Goal: Task Accomplishment & Management: Use online tool/utility

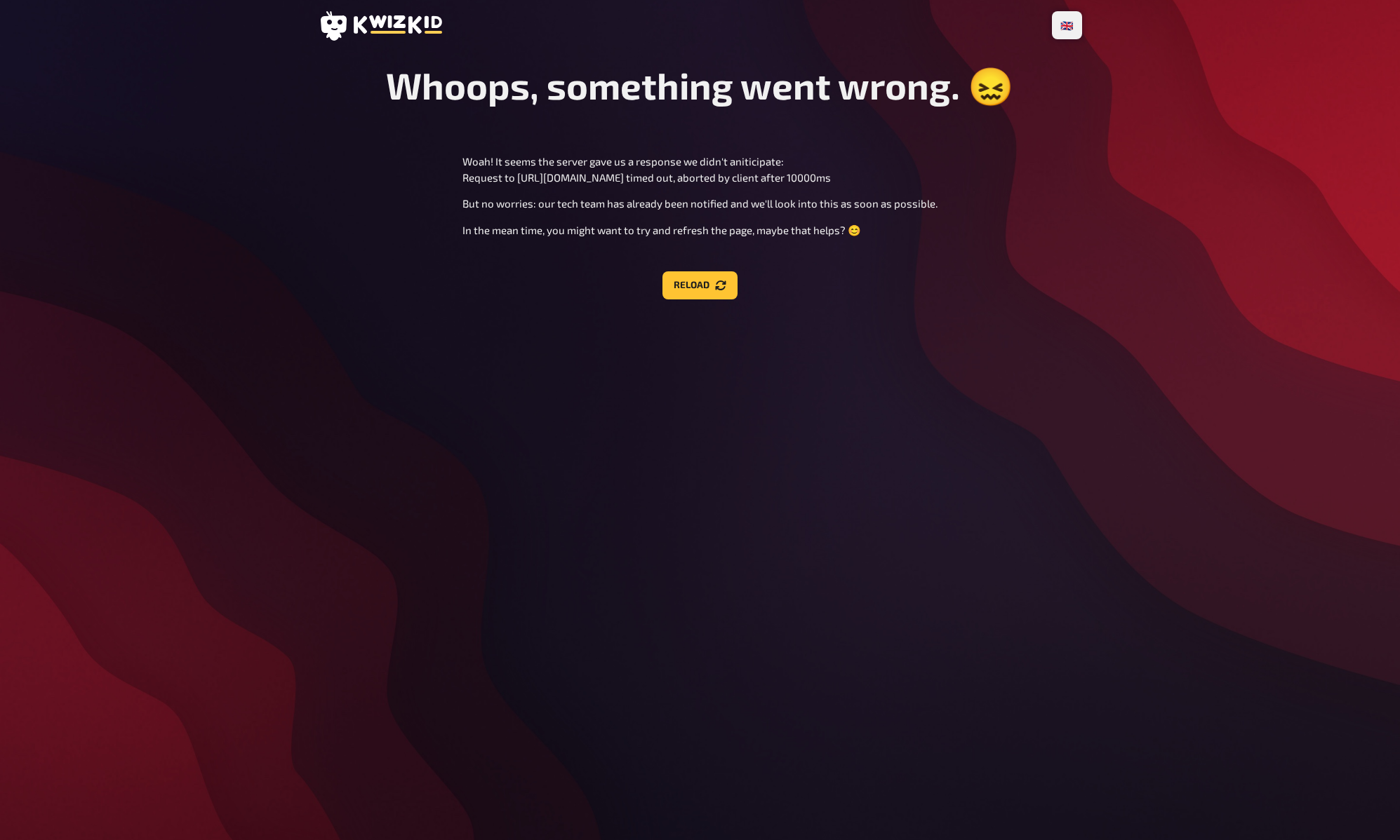
click at [851, 449] on div "🇩🇪 Deutsch 🇬🇧 English 🇳🇱 Nederlands Whoops, something went wrong. 😖 Woah! It se…" at bounding box center [700, 420] width 786 height 840
click at [851, 454] on div "🇩🇪 Deutsch 🇬🇧 English 🇳🇱 Nederlands Whoops, something went wrong. 😖 Woah! It se…" at bounding box center [700, 420] width 786 height 840
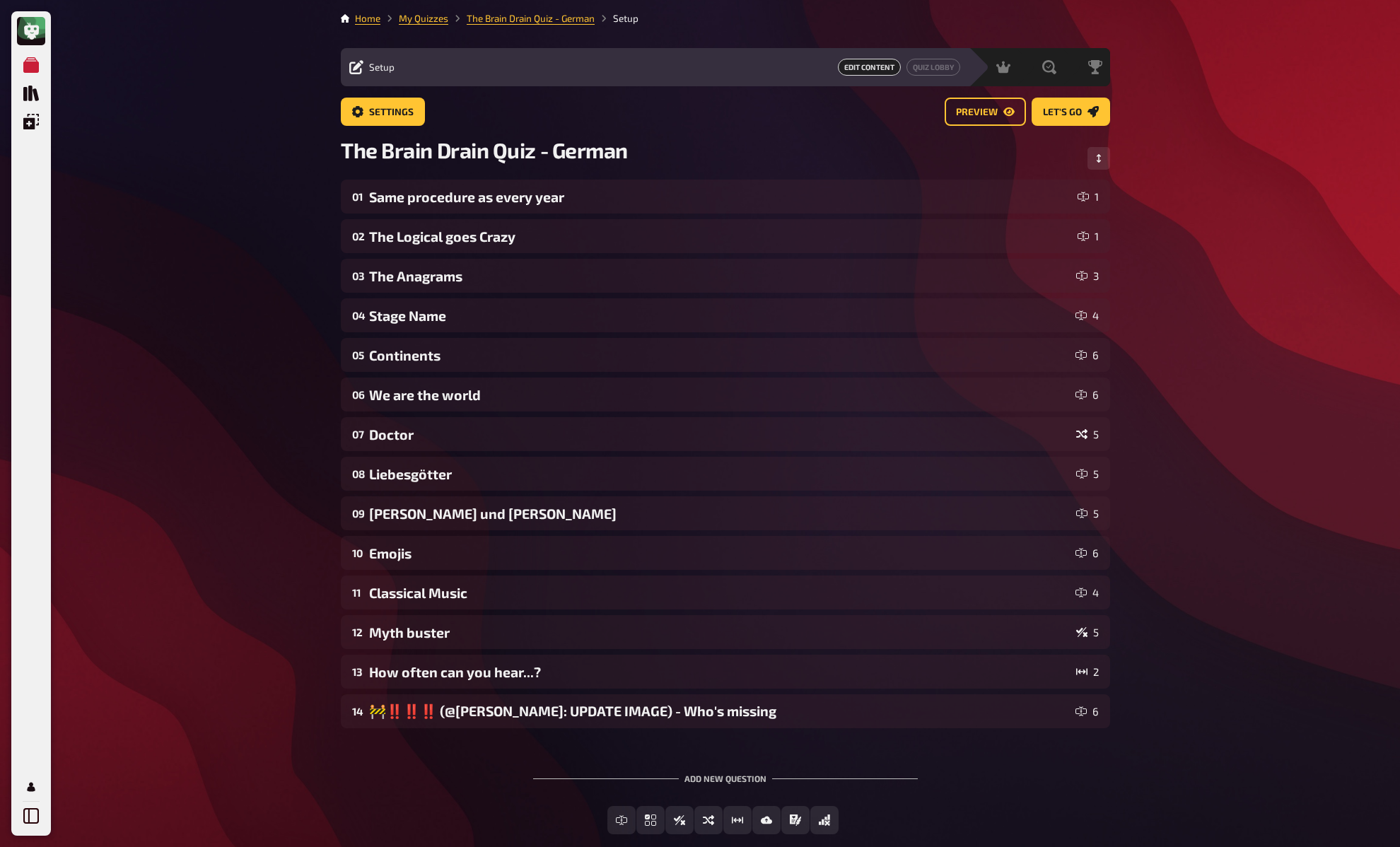
click at [323, 205] on div "Meine Quizze Quiz Sammlung Einblendungen Mein Konto Home My Quizzes The Brain D…" at bounding box center [700, 462] width 1400 height 925
click at [322, 203] on div "Meine Quizze Quiz Sammlung Einblendungen Mein Konto Home My Quizzes The Brain D…" at bounding box center [700, 462] width 1400 height 925
click at [307, 153] on div "Meine Quizze Quiz Sammlung Einblendungen Mein Konto Home My Quizzes The Brain D…" at bounding box center [700, 462] width 1400 height 925
click at [254, 153] on div "Meine Quizze Quiz Sammlung Einblendungen Mein Konto Home My Quizzes The Brain D…" at bounding box center [700, 462] width 1400 height 925
click at [412, 17] on link "My Quizzes" at bounding box center [423, 19] width 49 height 11
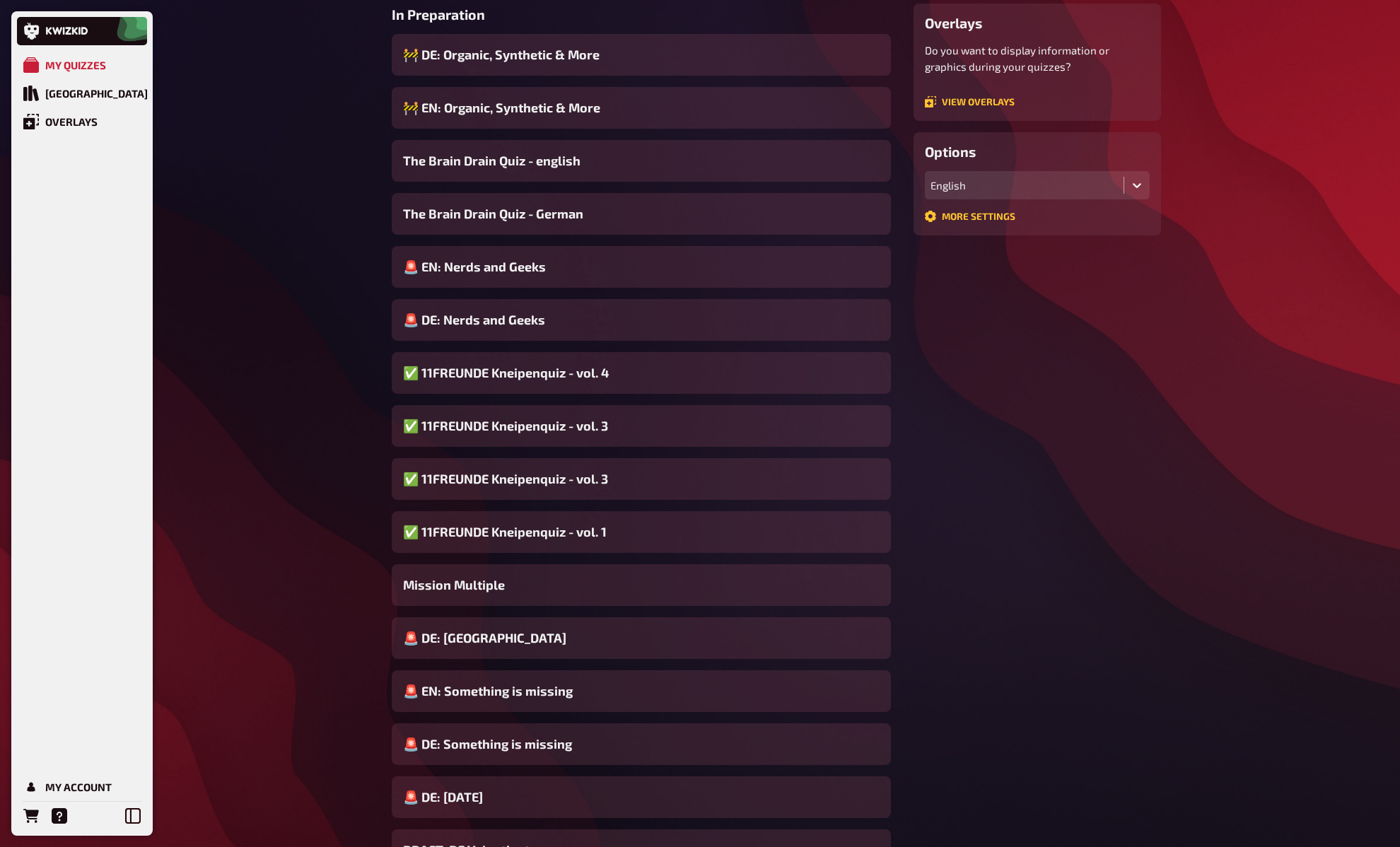
scroll to position [246, 0]
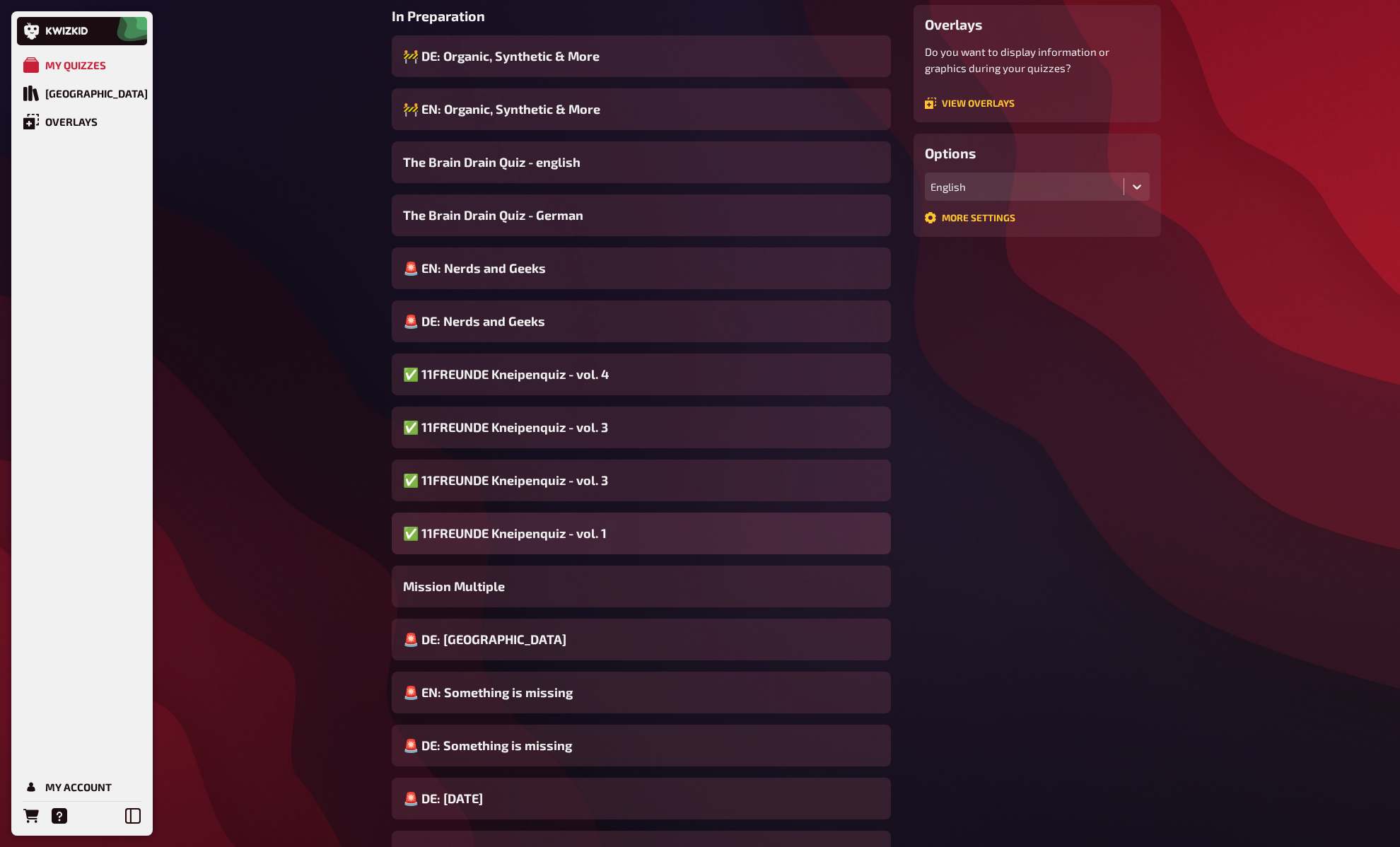
click at [553, 537] on span "✅ 11FREUNDE Kneipenquiz - vol. 1" at bounding box center [505, 533] width 204 height 19
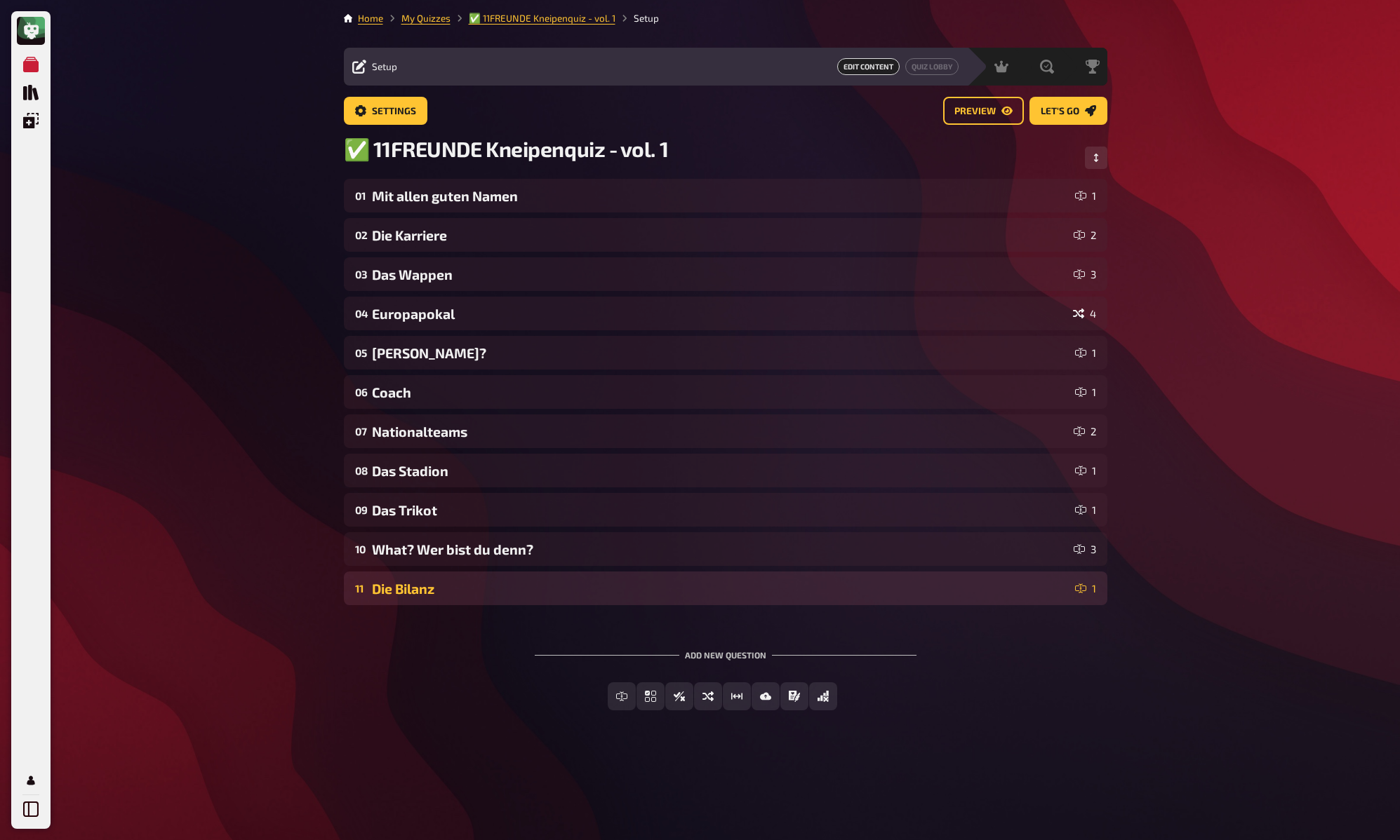
click at [547, 594] on div "Die Bilanz" at bounding box center [721, 589] width 698 height 17
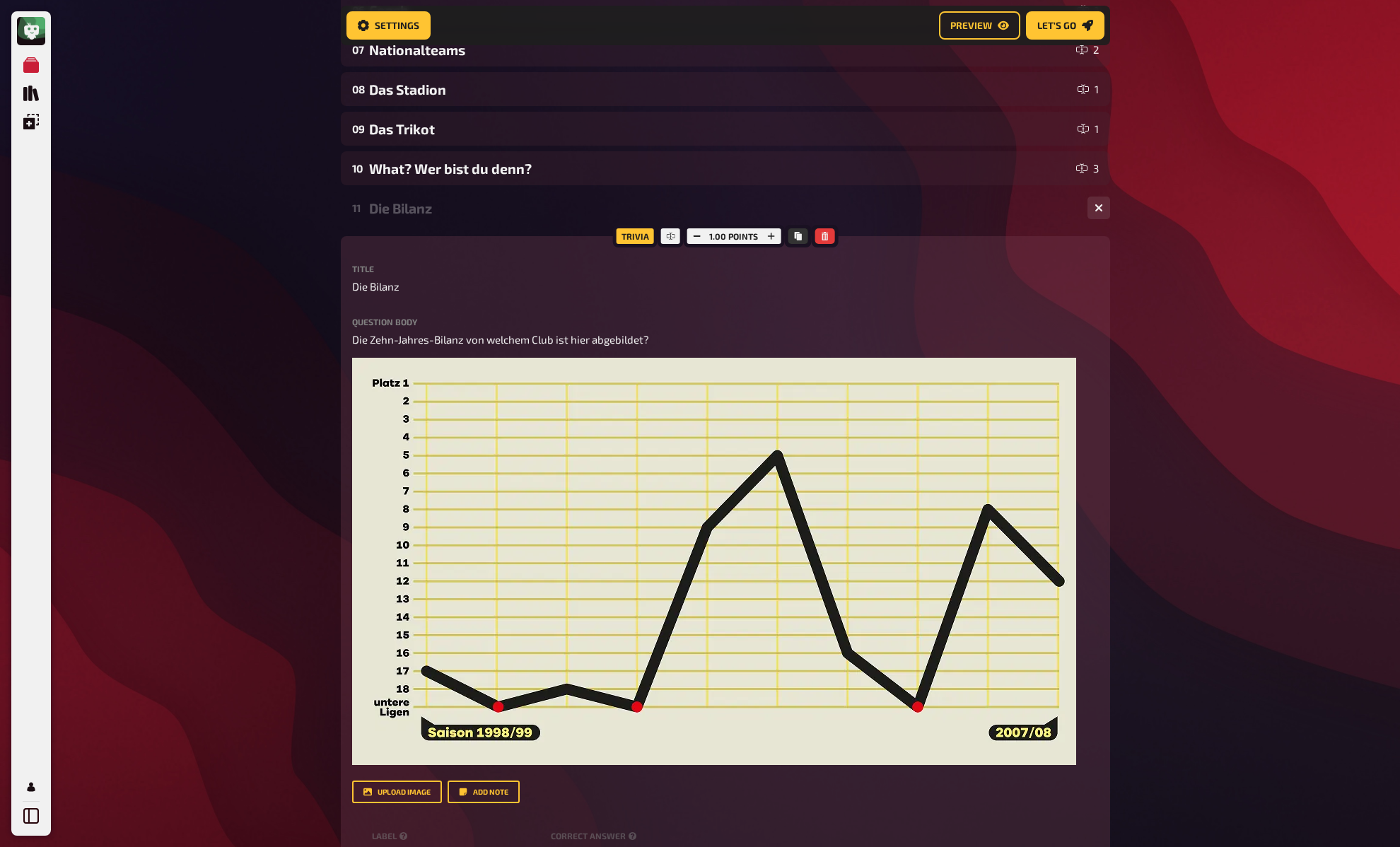
scroll to position [400, 0]
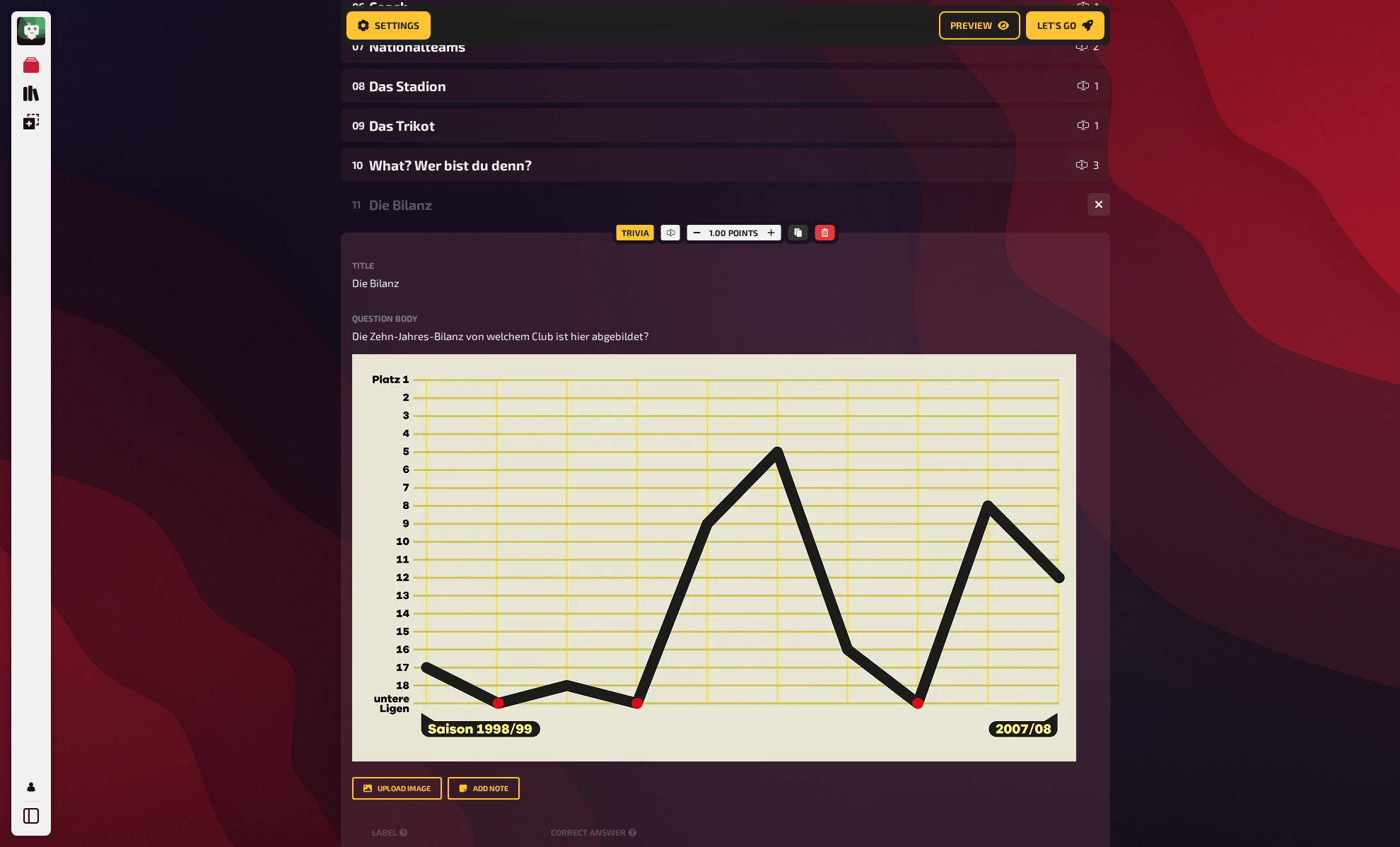
click at [313, 486] on div "My Quizzes Quiz Library Overlays My Account Home My Quizzes ✅ 11FREUNDE Kneipen…" at bounding box center [700, 382] width 1400 height 1565
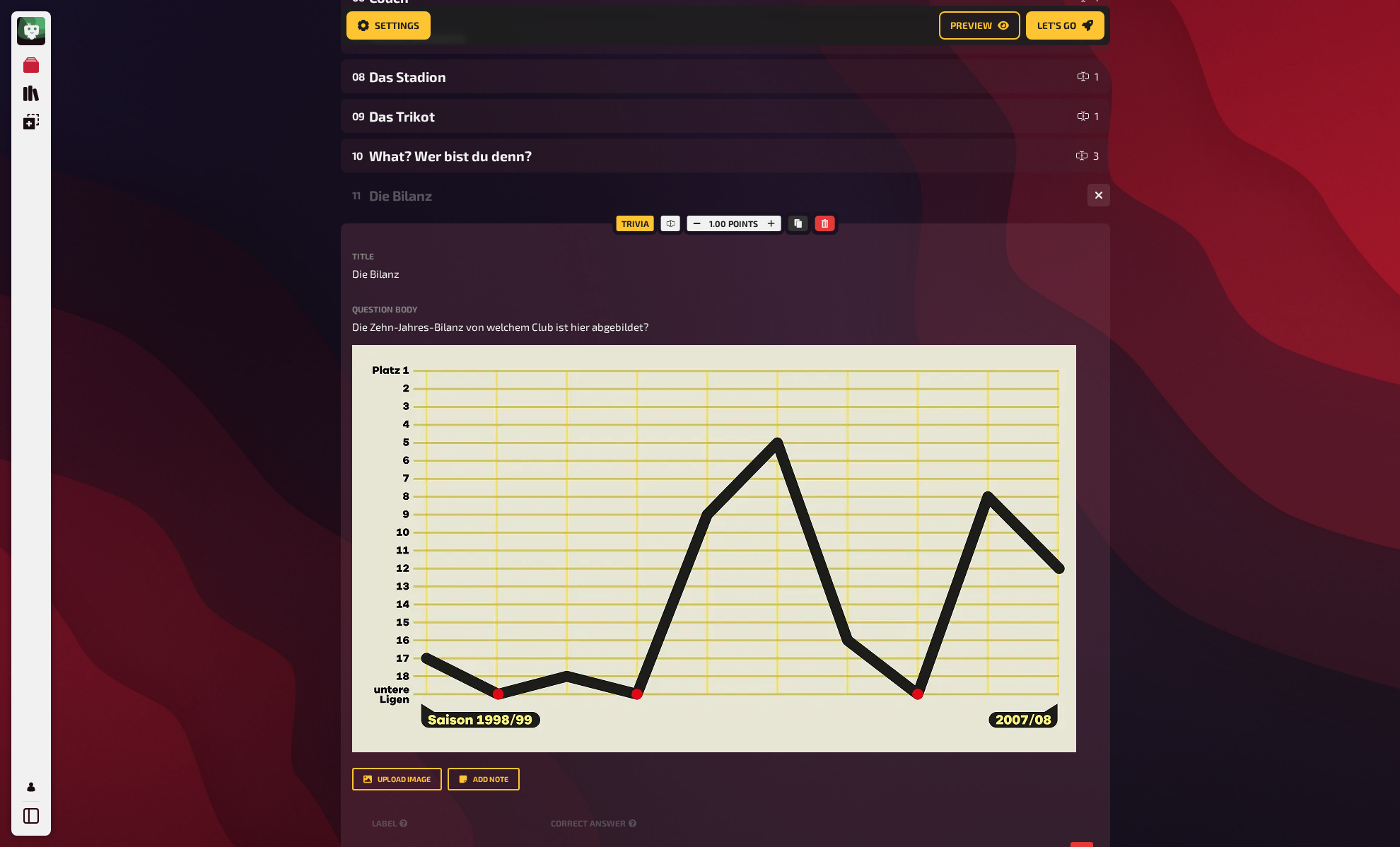
scroll to position [412, 0]
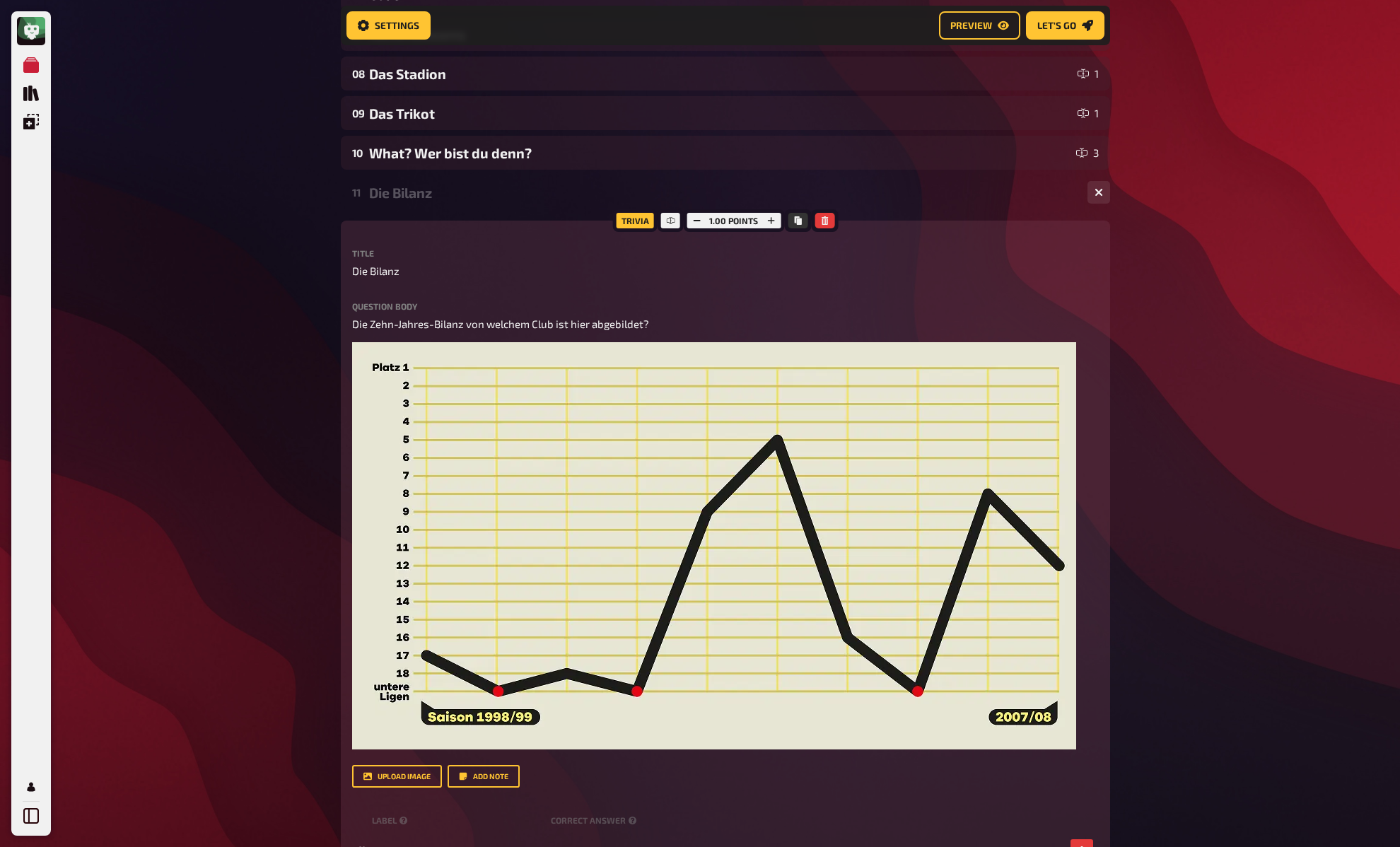
click at [311, 484] on div "My Quizzes Quiz Library Overlays My Account Home My Quizzes ✅ 11FREUNDE Kneipen…" at bounding box center [700, 370] width 1400 height 1565
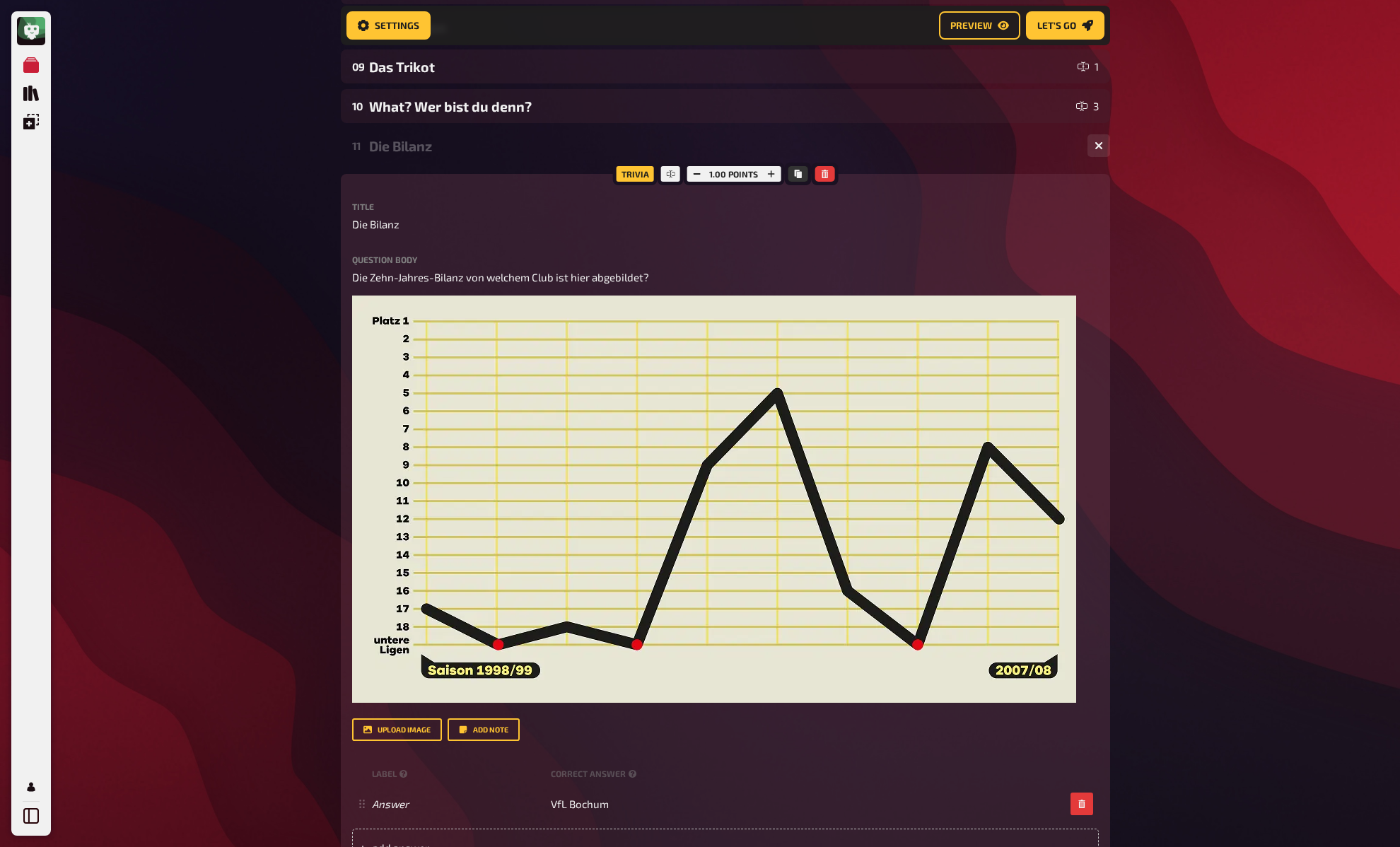
scroll to position [444, 0]
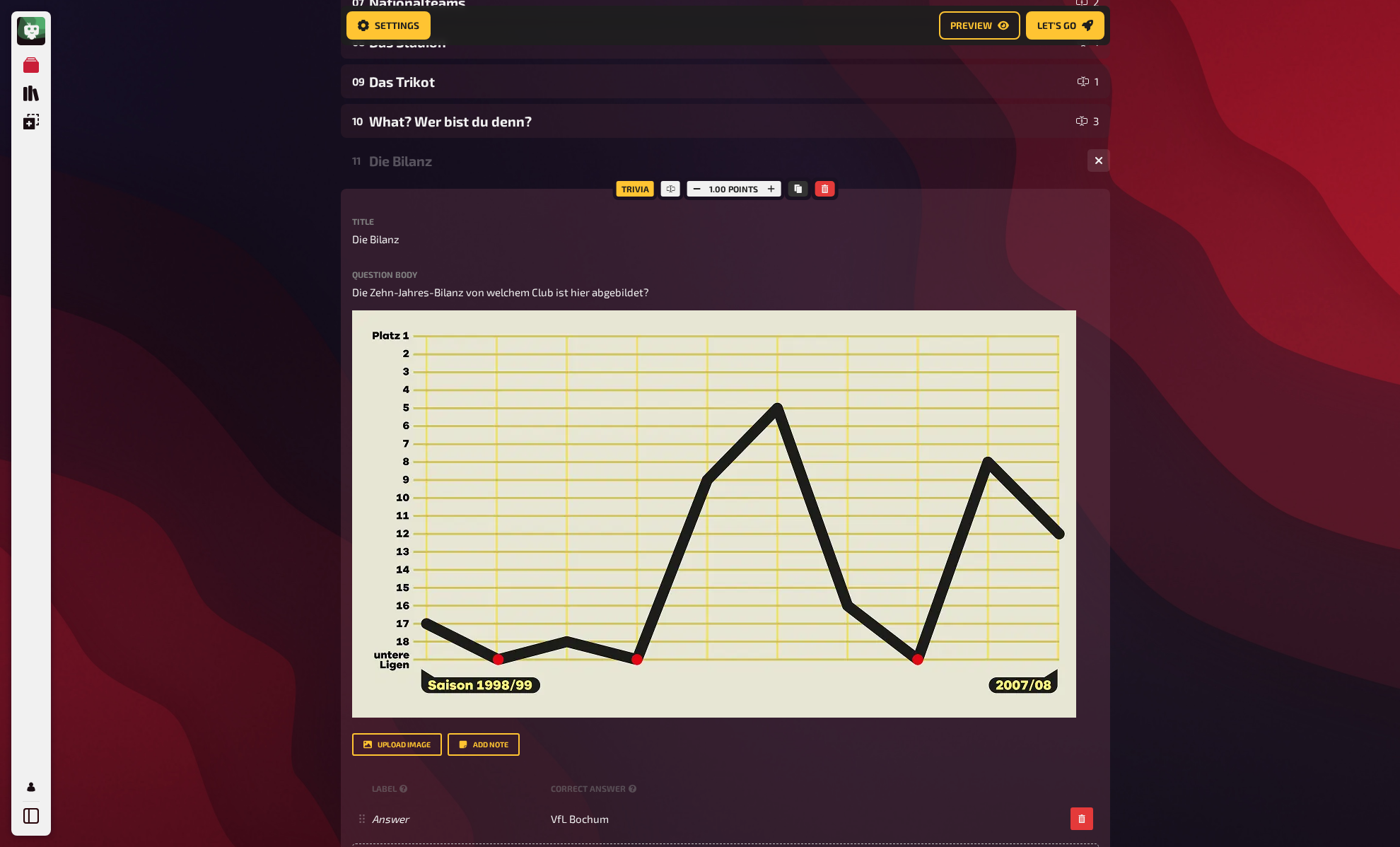
click at [308, 468] on div "My Quizzes Quiz Library Overlays My Account Home My Quizzes ✅ 11FREUNDE Kneipen…" at bounding box center [700, 338] width 1400 height 1565
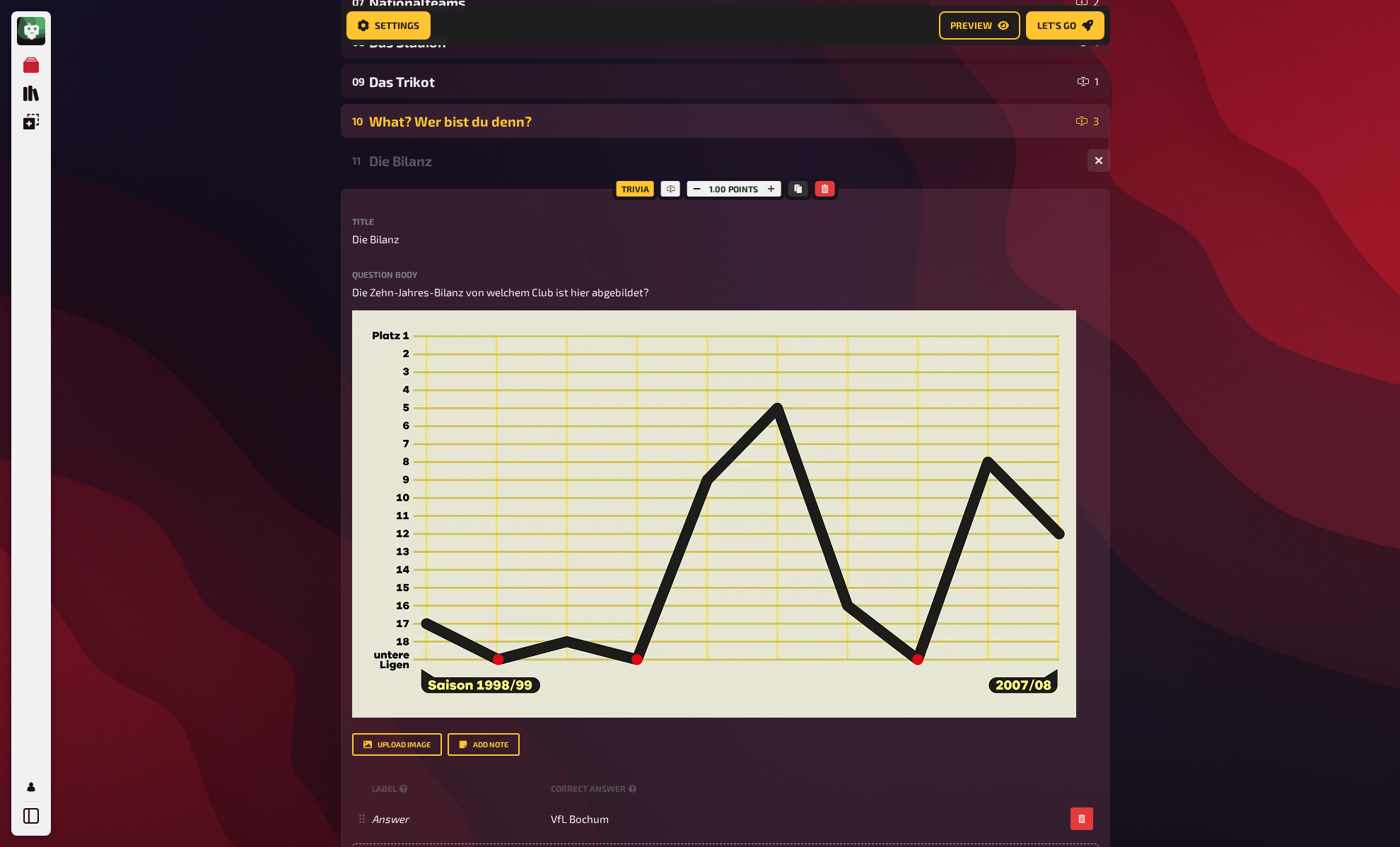
click at [439, 121] on div "What? Wer bist du denn?" at bounding box center [720, 122] width 701 height 17
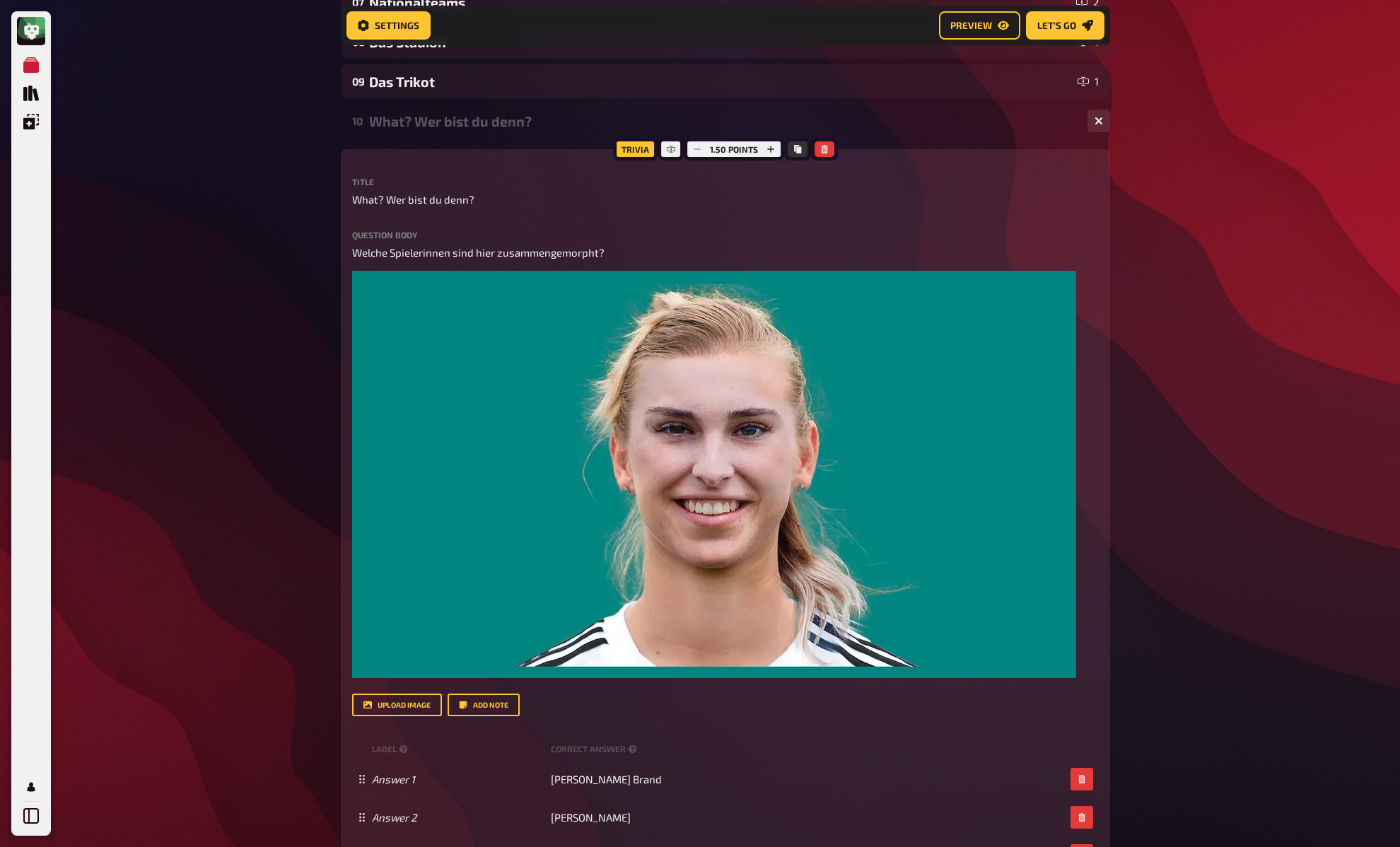
click at [281, 272] on div "My Quizzes Quiz Library Overlays My Account Home My Quizzes ✅ 11FREUNDE Kneipen…" at bounding box center [700, 749] width 1400 height 2387
click at [280, 272] on div "My Quizzes Quiz Library Overlays My Account Home My Quizzes ✅ 11FREUNDE Kneipen…" at bounding box center [700, 749] width 1400 height 2387
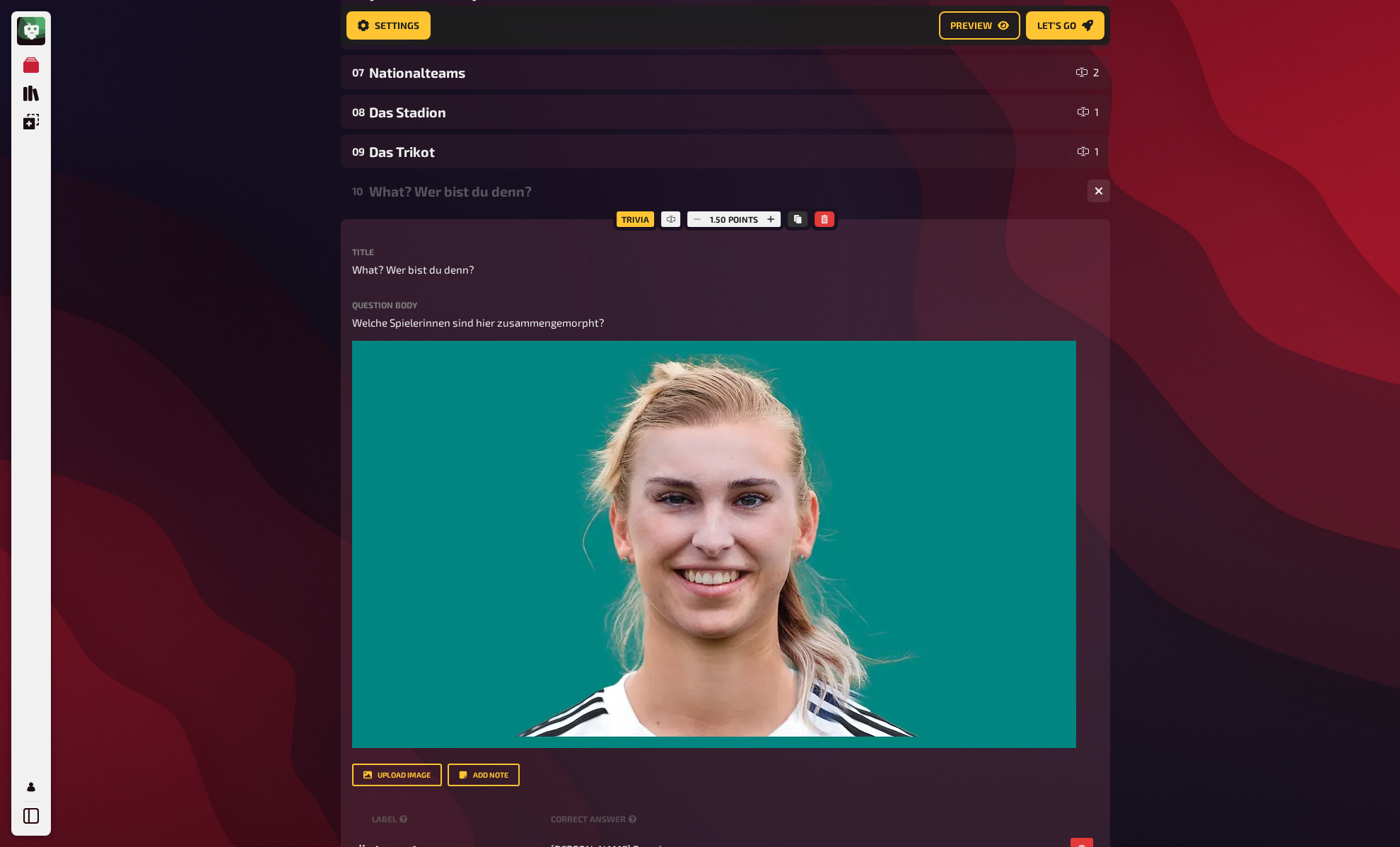
scroll to position [375, 0]
click at [280, 272] on div "My Quizzes Quiz Library Overlays My Account Home My Quizzes ✅ 11FREUNDE Kneipen…" at bounding box center [700, 818] width 1400 height 2387
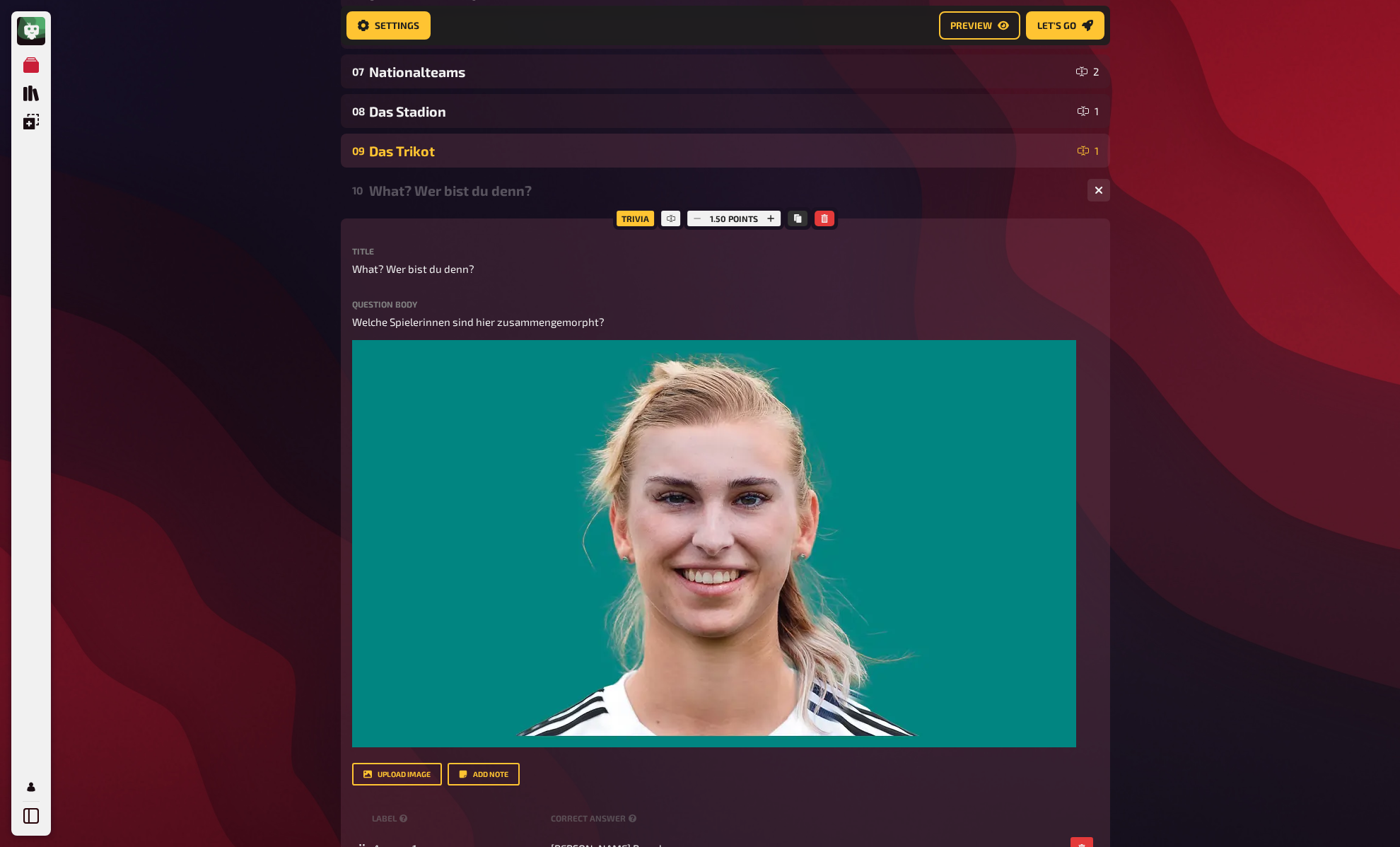
click at [475, 147] on div "Das Trikot" at bounding box center [721, 151] width 703 height 17
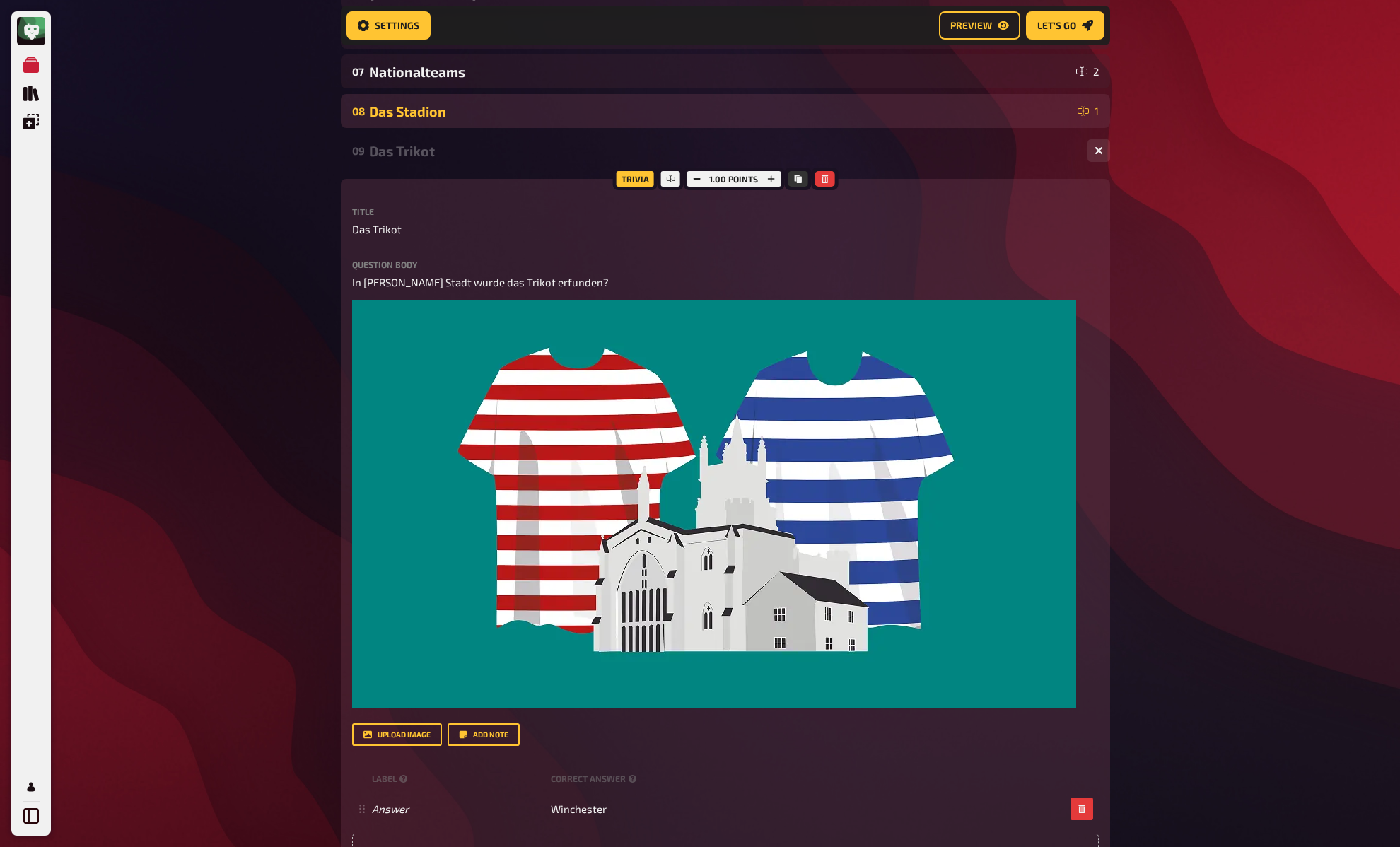
click at [478, 117] on div "Das Stadion" at bounding box center [721, 111] width 703 height 17
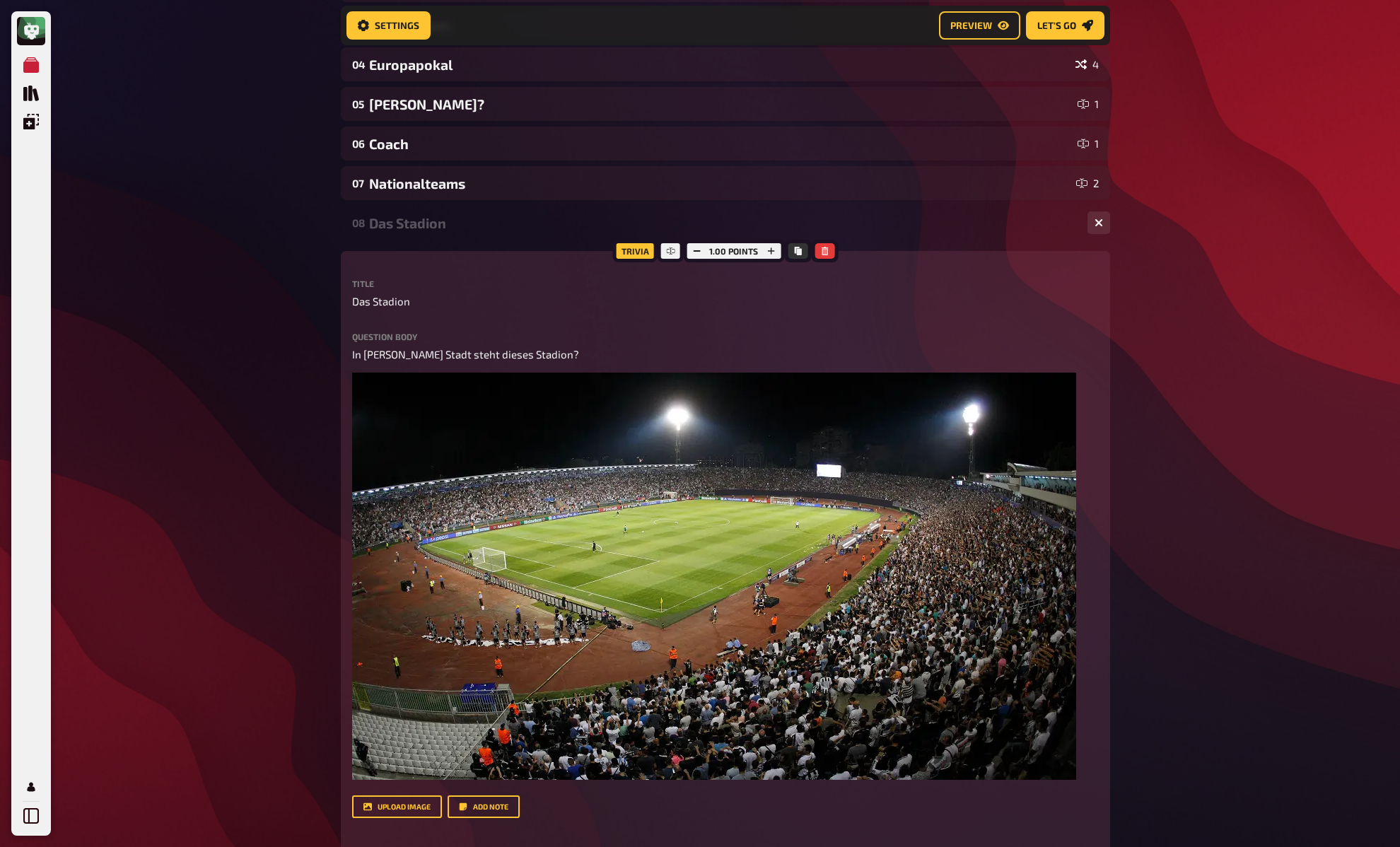
scroll to position [263, 0]
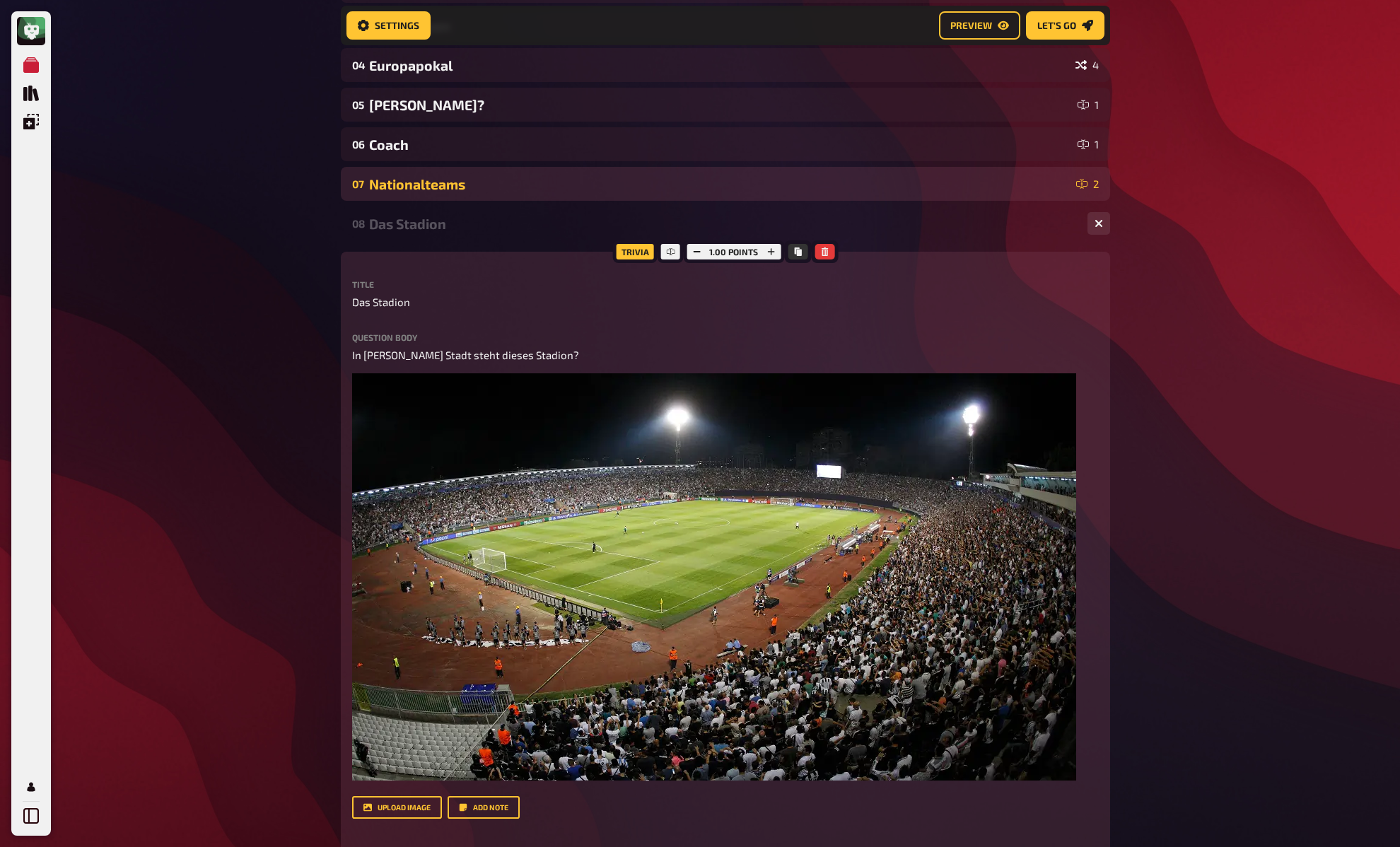
click at [431, 196] on div "07 Nationalteams 2" at bounding box center [725, 184] width 769 height 34
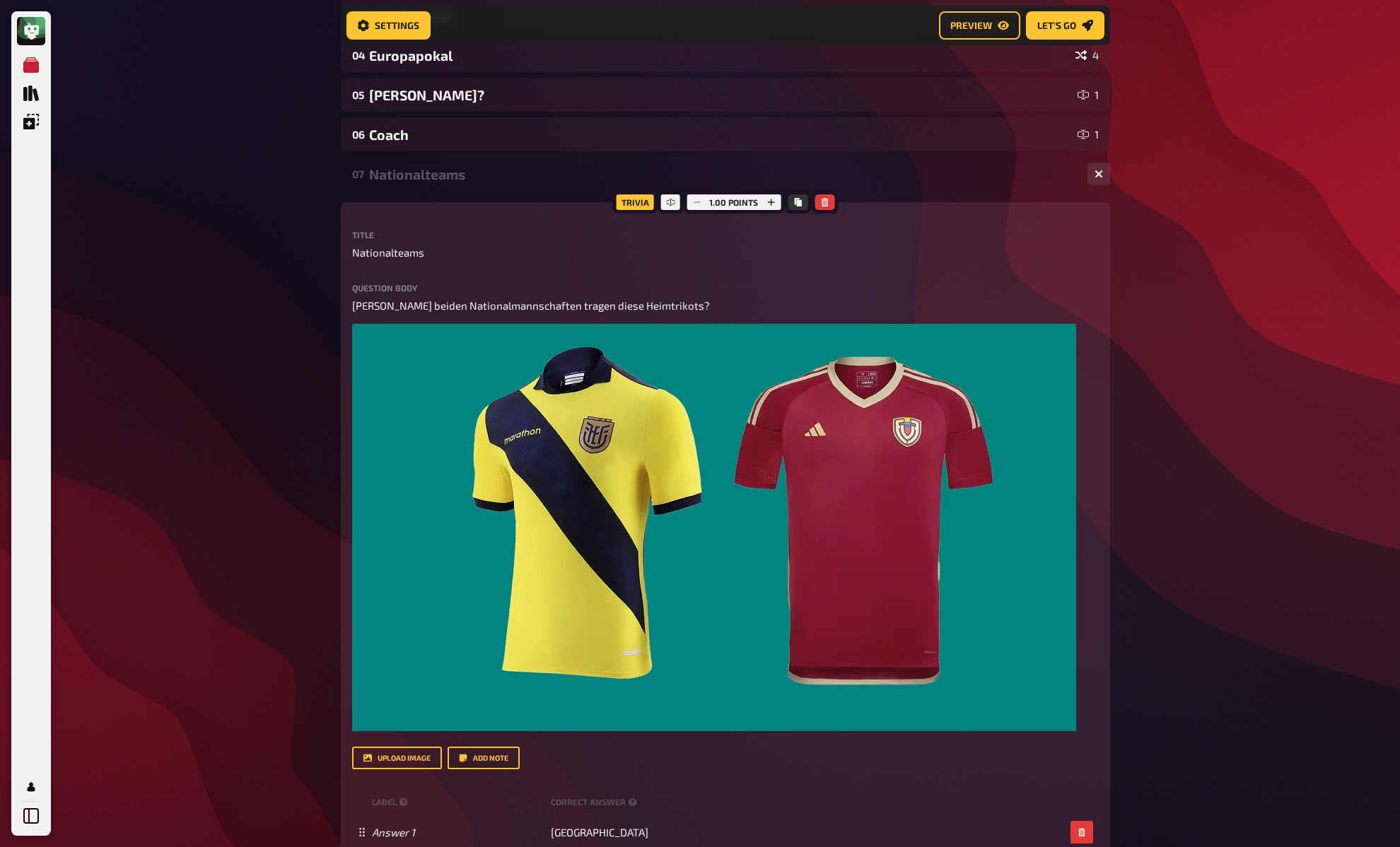
scroll to position [222, 0]
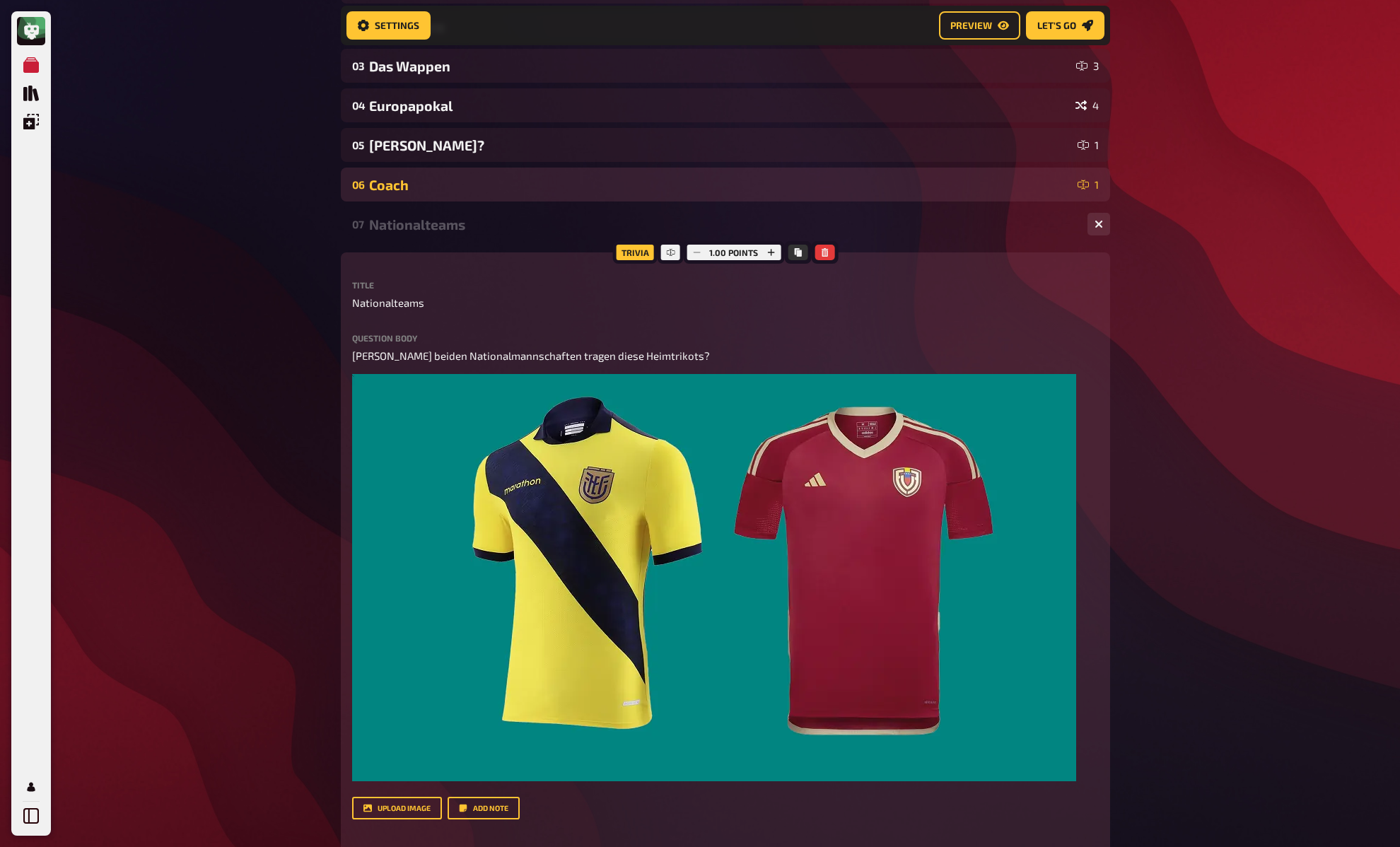
click at [454, 187] on div "Coach" at bounding box center [721, 186] width 703 height 17
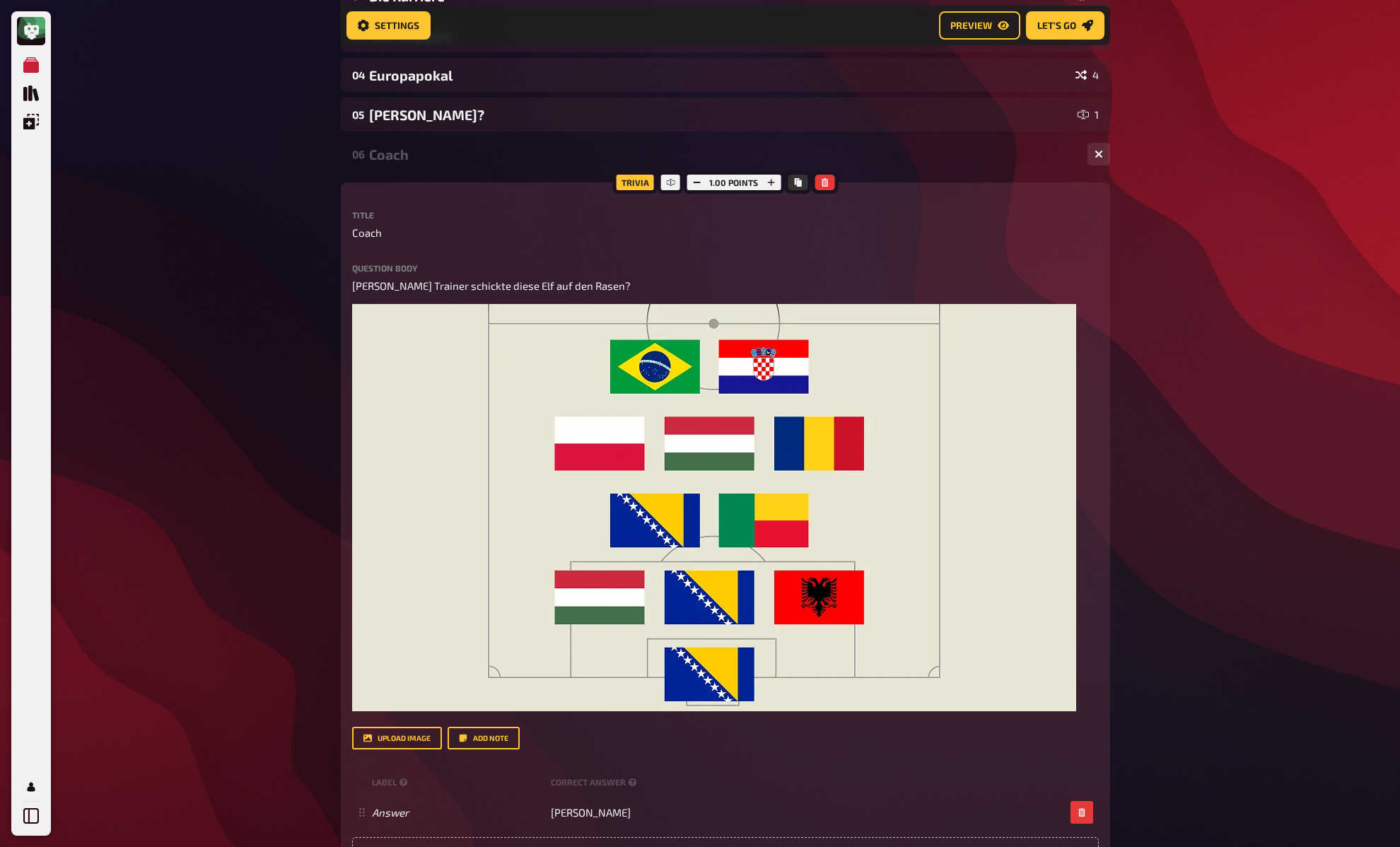
scroll to position [251, 0]
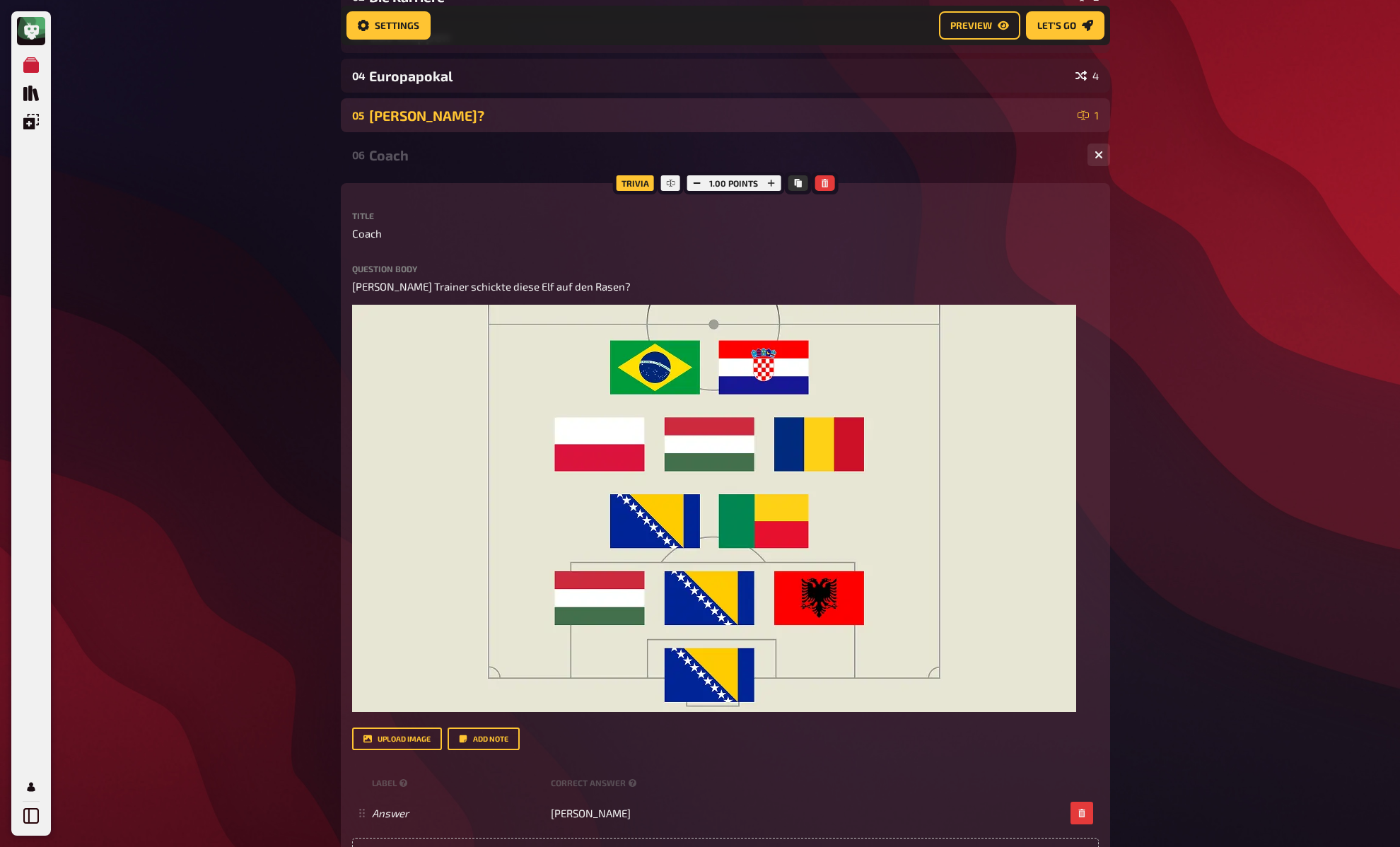
click at [462, 109] on div "Fritz?" at bounding box center [721, 116] width 703 height 17
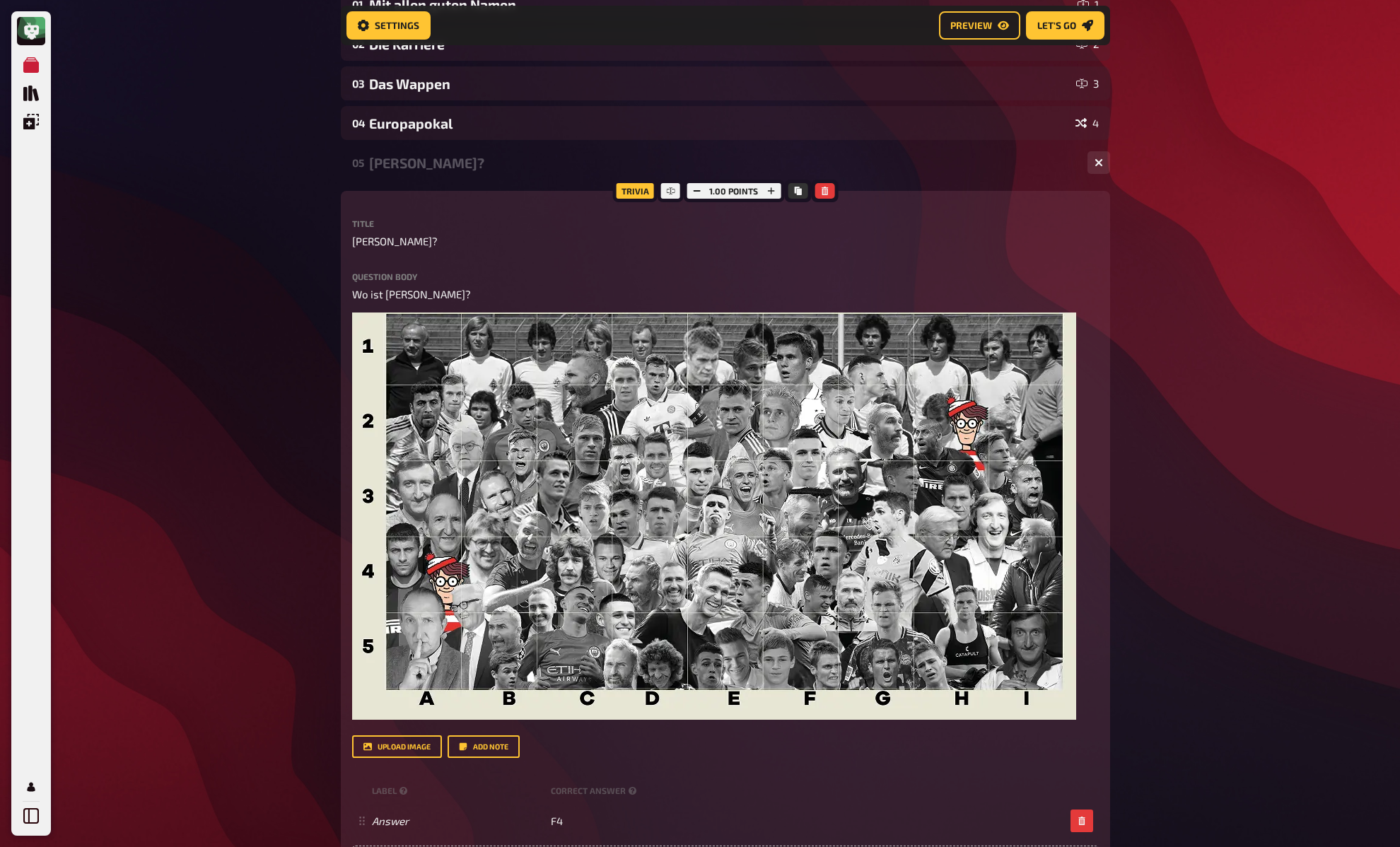
scroll to position [202, 0]
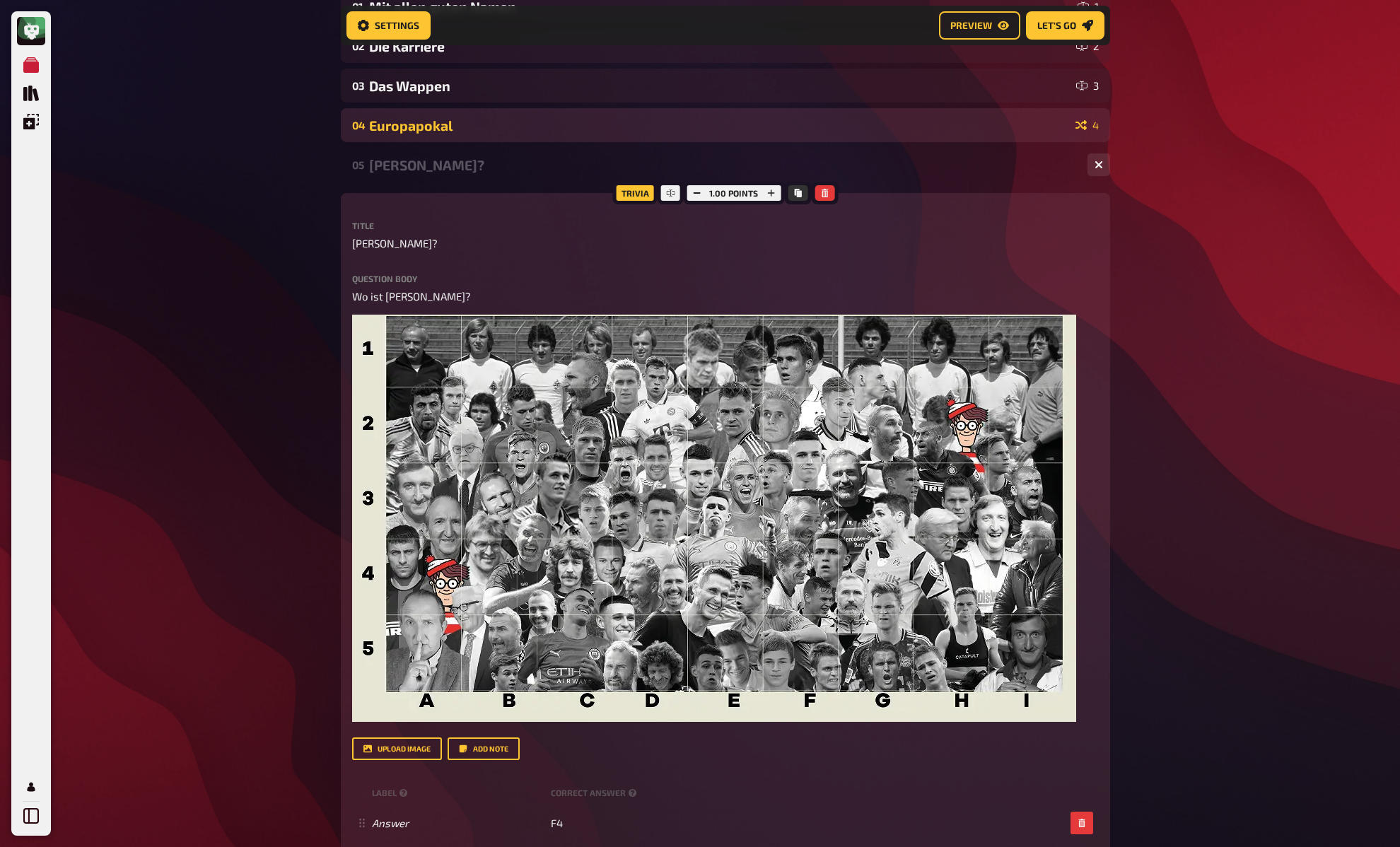
click at [485, 129] on div "Europapokal" at bounding box center [719, 126] width 700 height 17
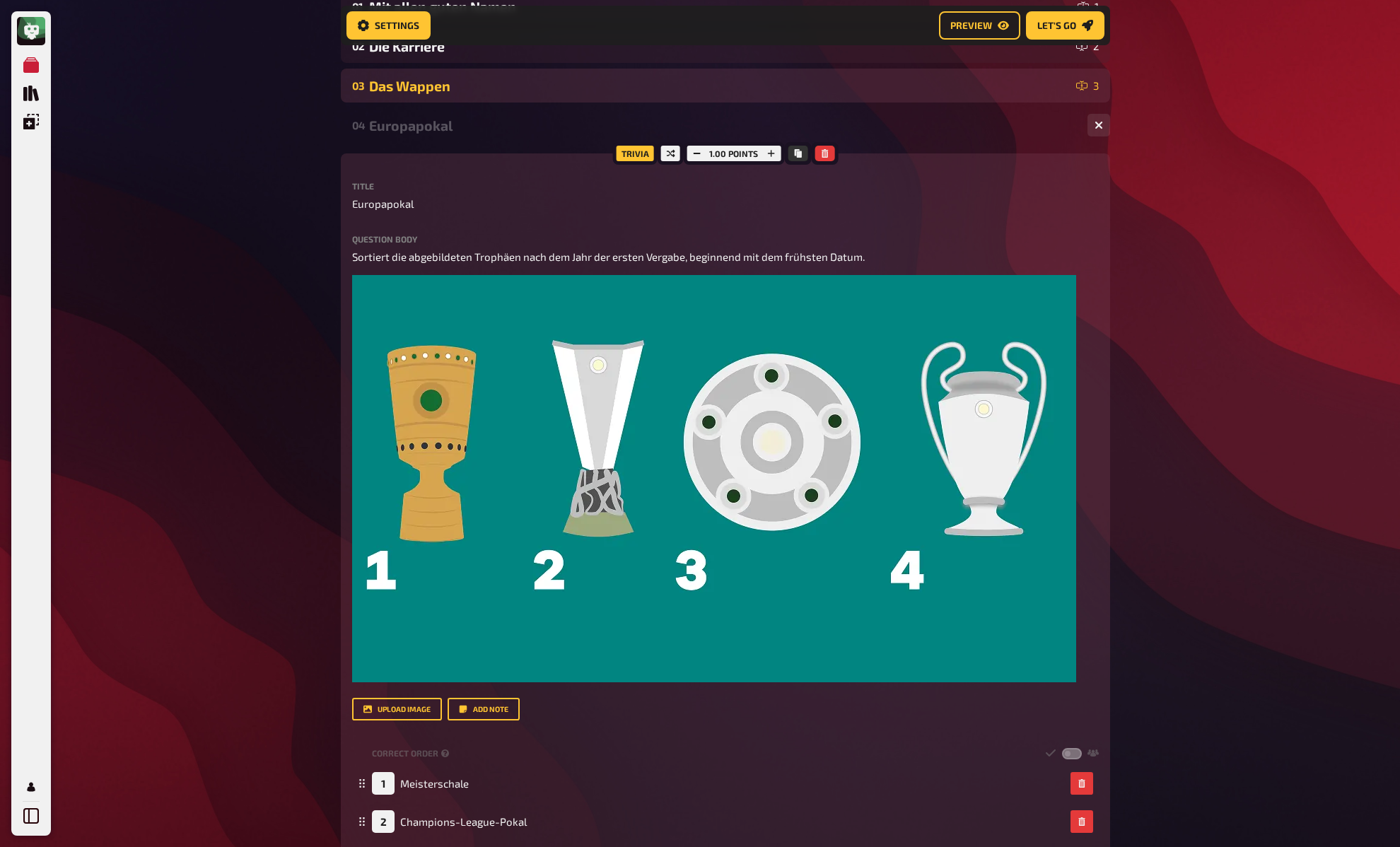
click at [481, 84] on div "Das Wappen" at bounding box center [720, 86] width 701 height 17
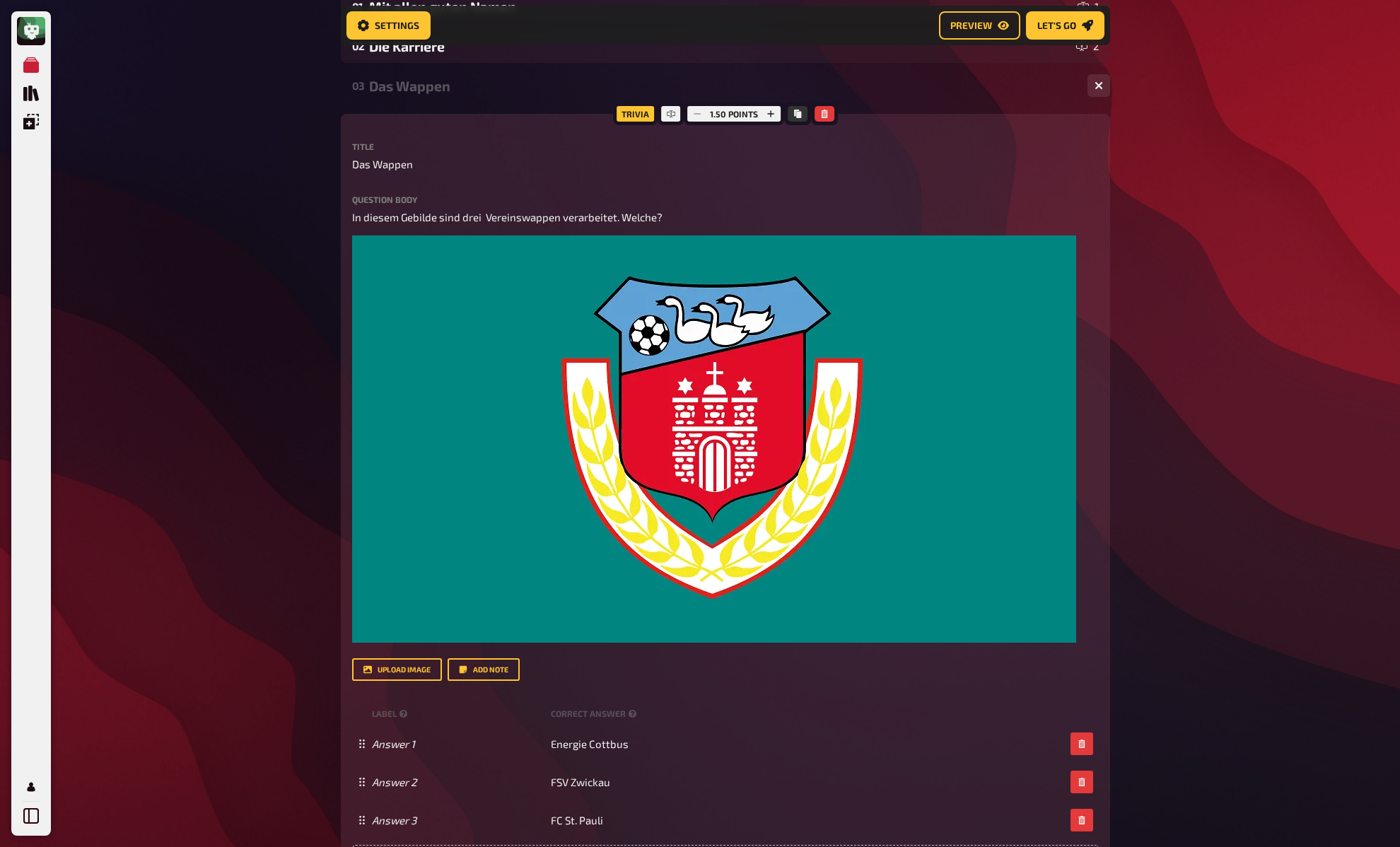
click at [464, 53] on div "Die Karriere" at bounding box center [720, 46] width 701 height 17
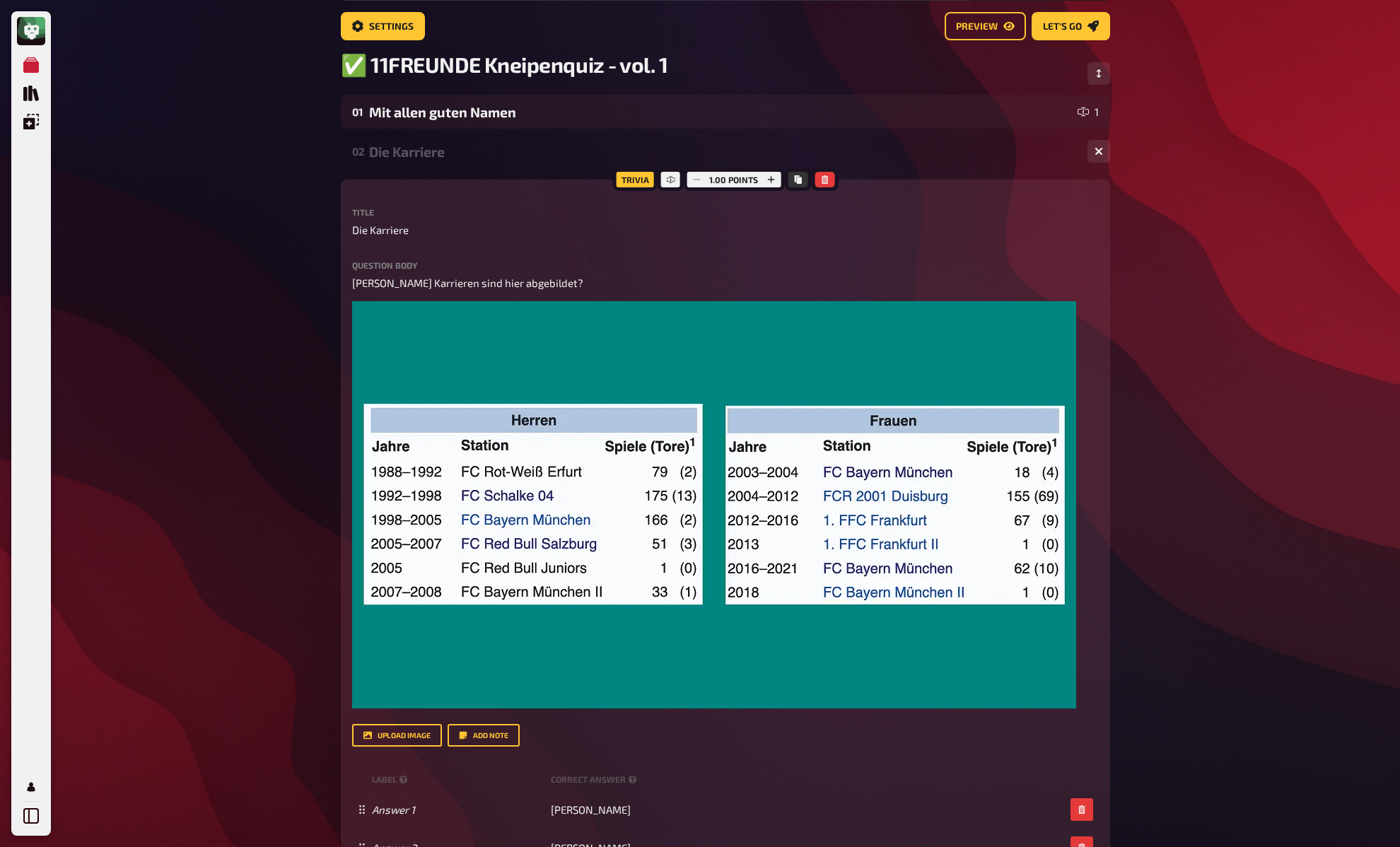
scroll to position [76, 0]
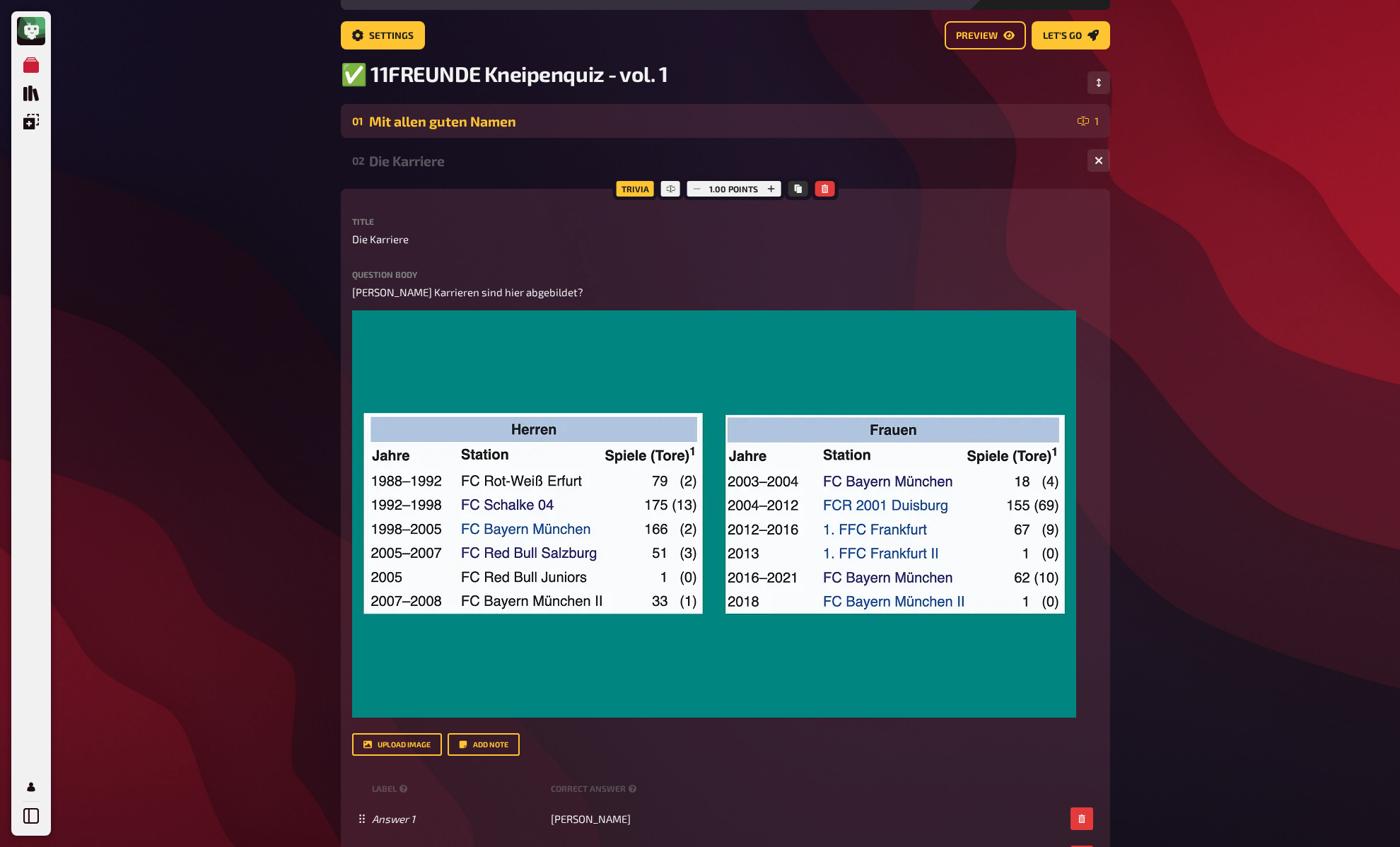
click at [420, 123] on div "Mit allen guten Namen" at bounding box center [721, 122] width 703 height 17
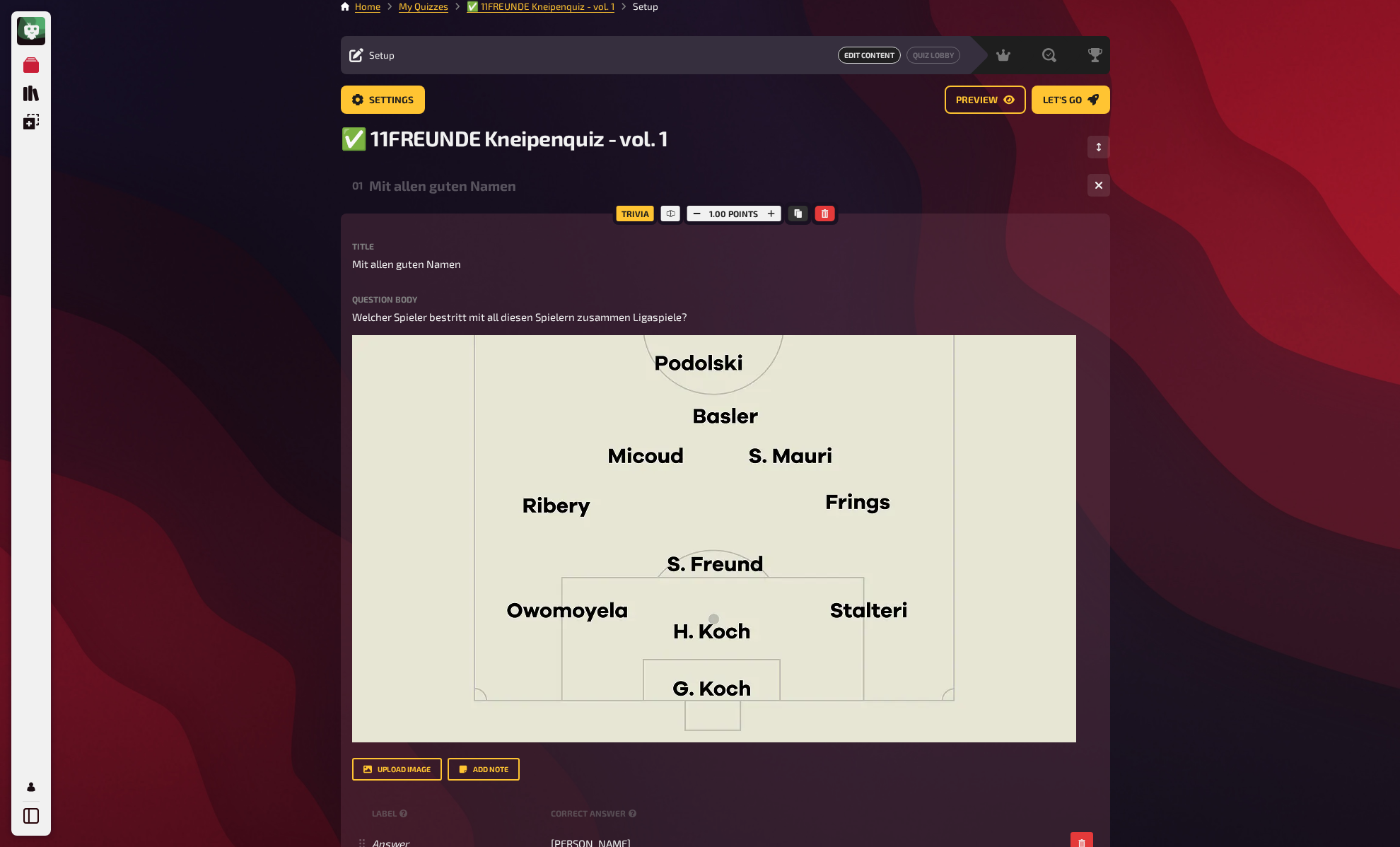
scroll to position [8, 0]
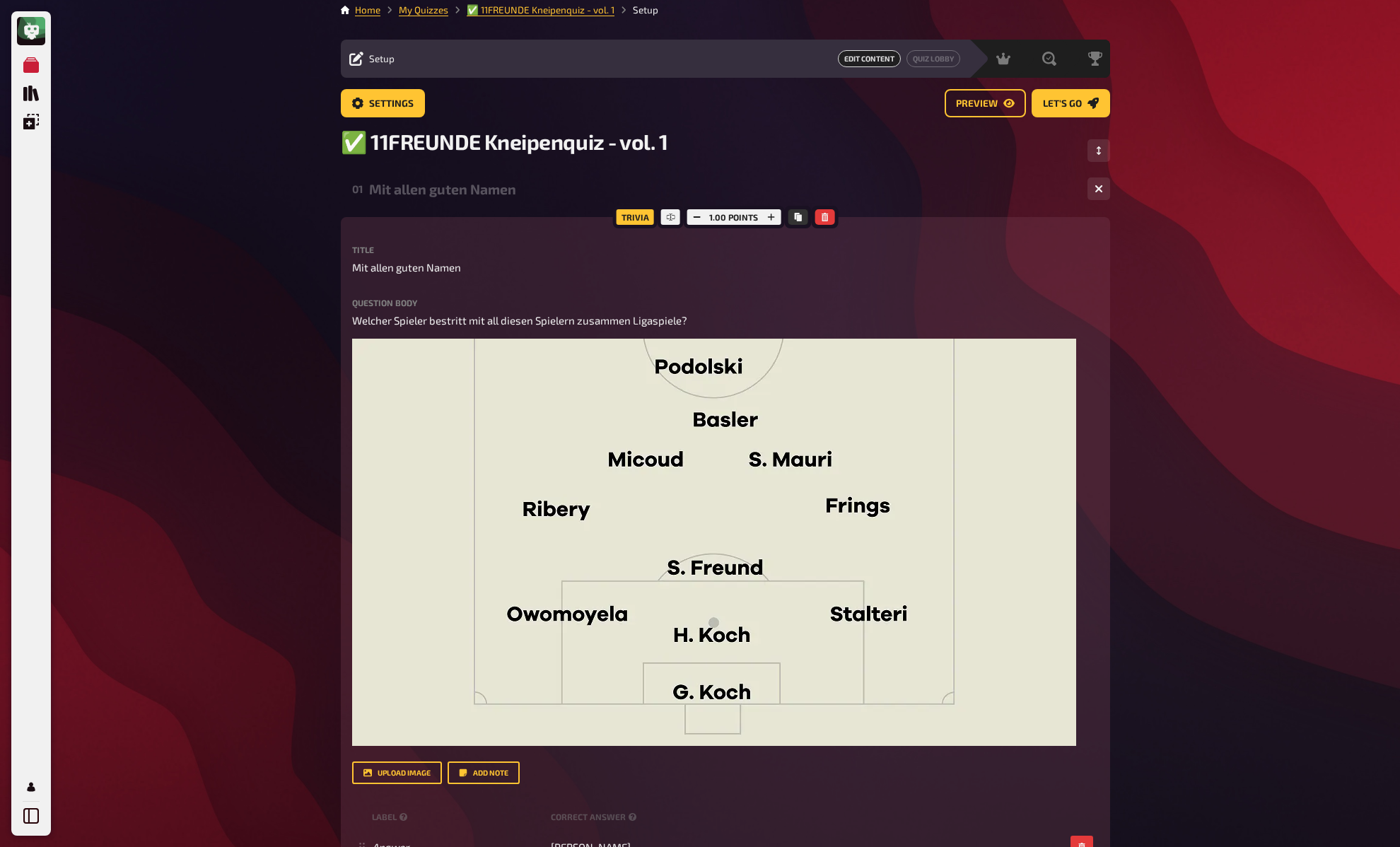
click at [430, 13] on link "My Quizzes" at bounding box center [423, 10] width 49 height 11
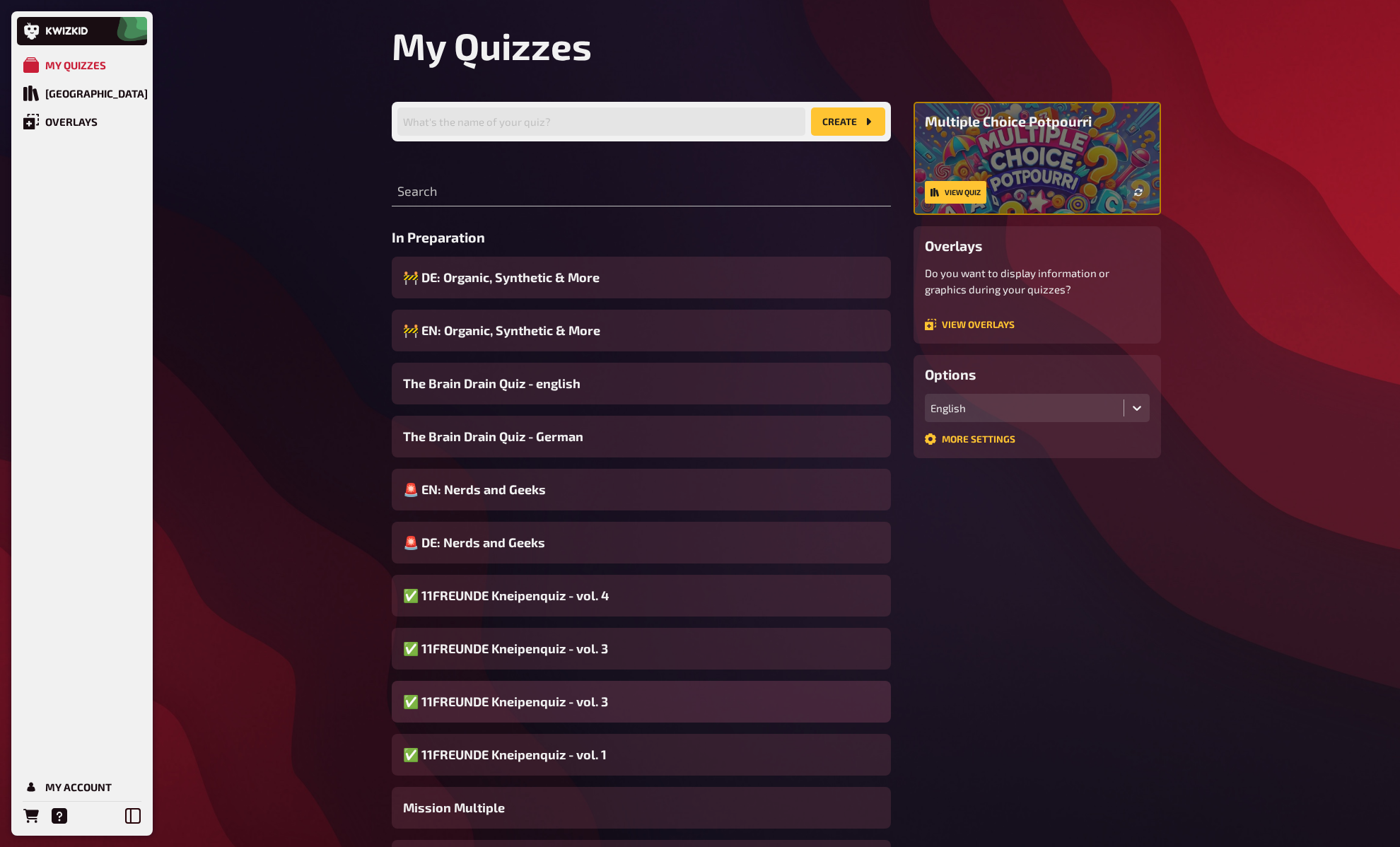
scroll to position [28, 0]
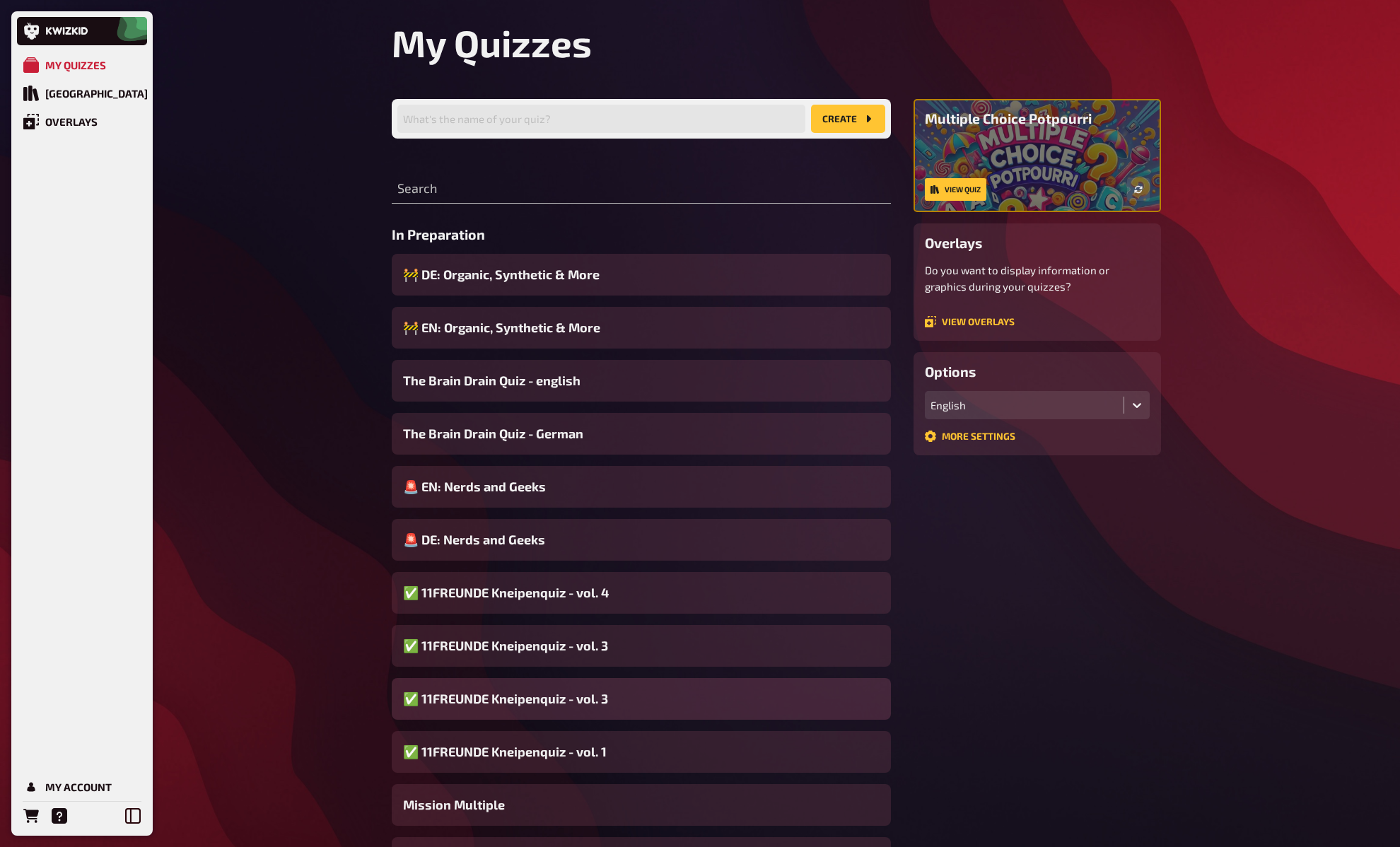
click at [554, 700] on span "✅ 11FREUNDE Kneipenquiz - vol. 3" at bounding box center [505, 699] width 205 height 19
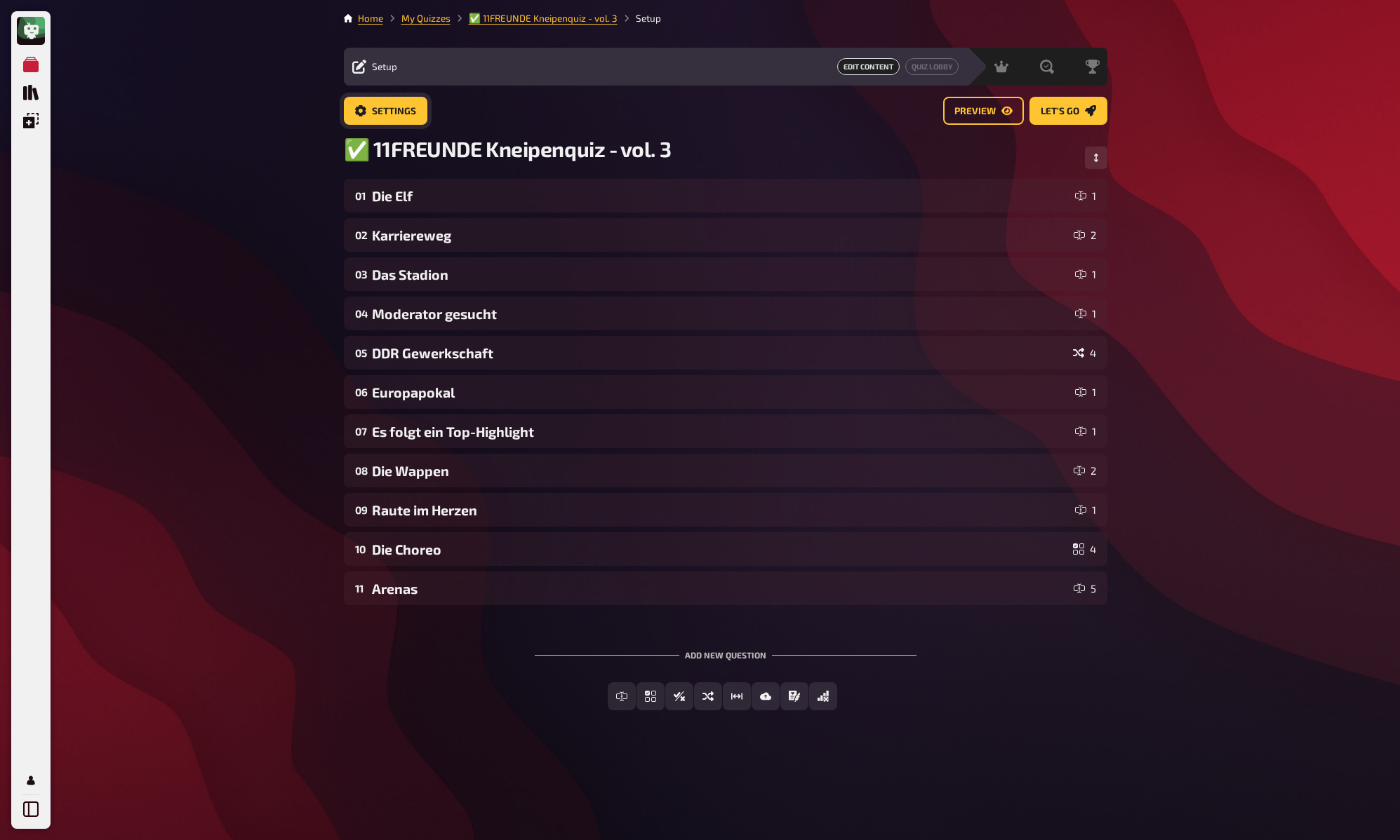
click at [388, 109] on span "Settings" at bounding box center [394, 111] width 44 height 10
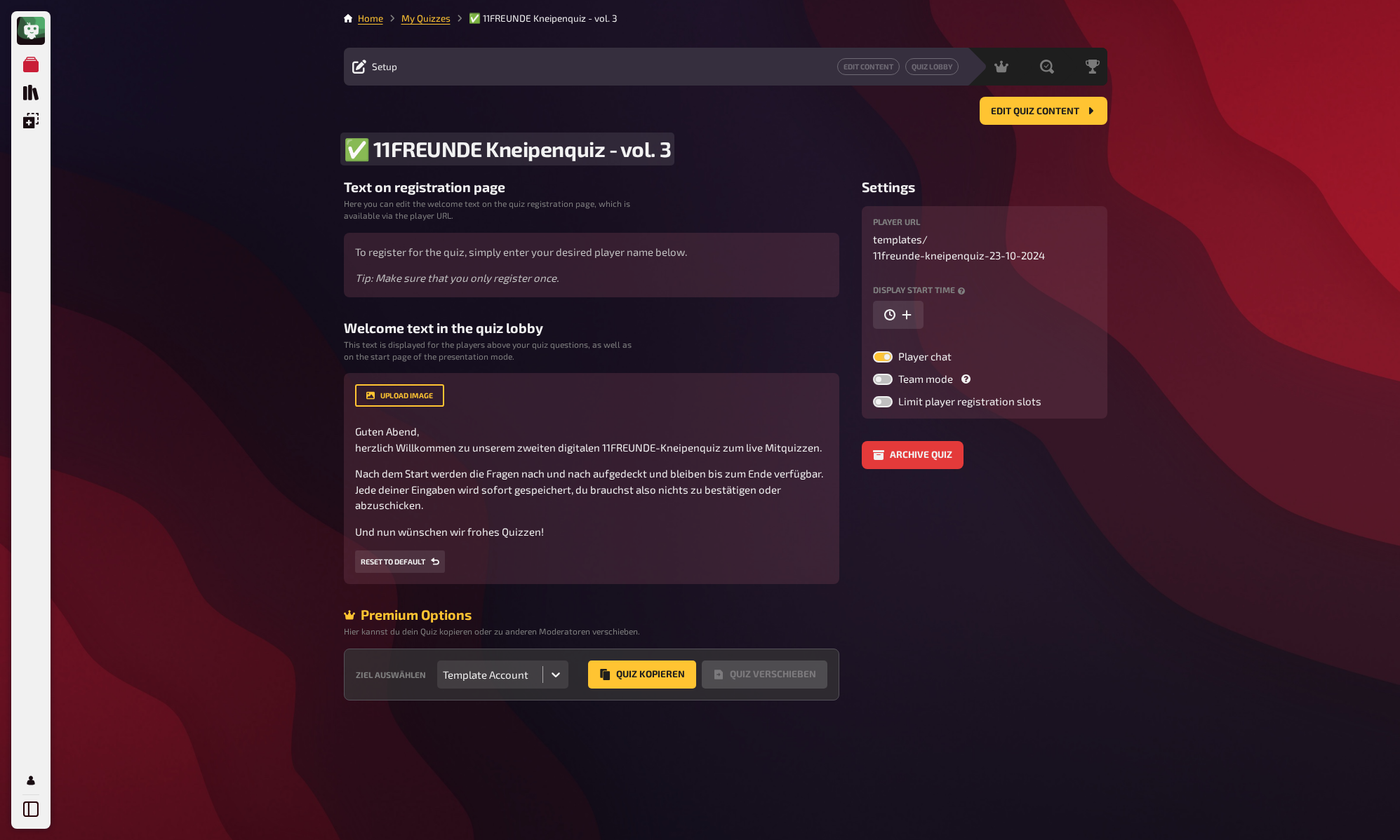
click at [648, 153] on span "✅ 11FREUNDE Kneipenquiz - vol. 3" at bounding box center [507, 149] width 328 height 26
click at [229, 258] on div "My Quizzes Quiz Library Overlays My Account Home My Quizzes ✅ 11FREUNDE Kneipen…" at bounding box center [700, 420] width 1400 height 840
click at [293, 279] on div "My Quizzes Quiz Library Overlays My Account Home My Quizzes ✅ 11FREUNDE Kneipen…" at bounding box center [700, 420] width 1400 height 840
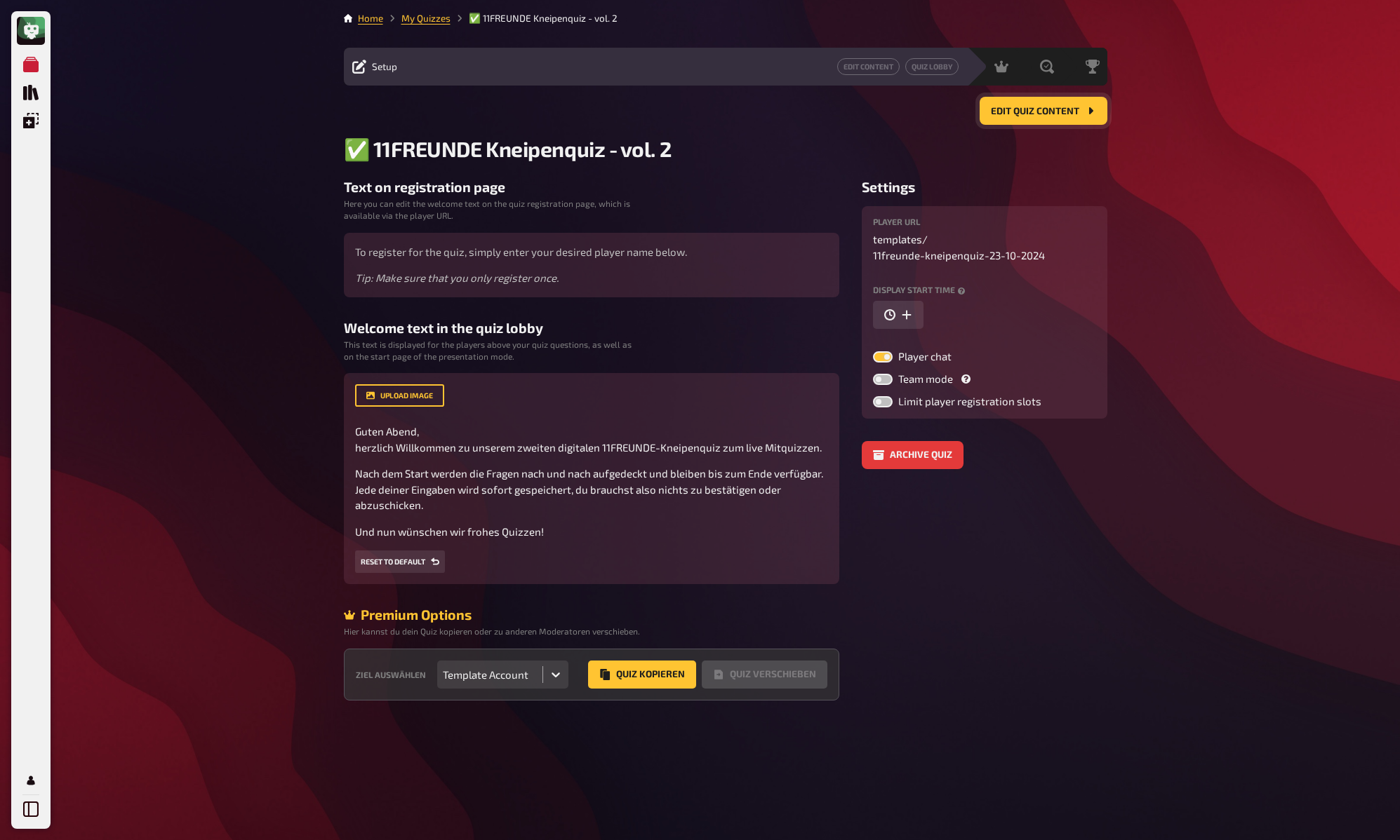
click at [1038, 116] on span "Edit Quiz content" at bounding box center [1035, 111] width 88 height 10
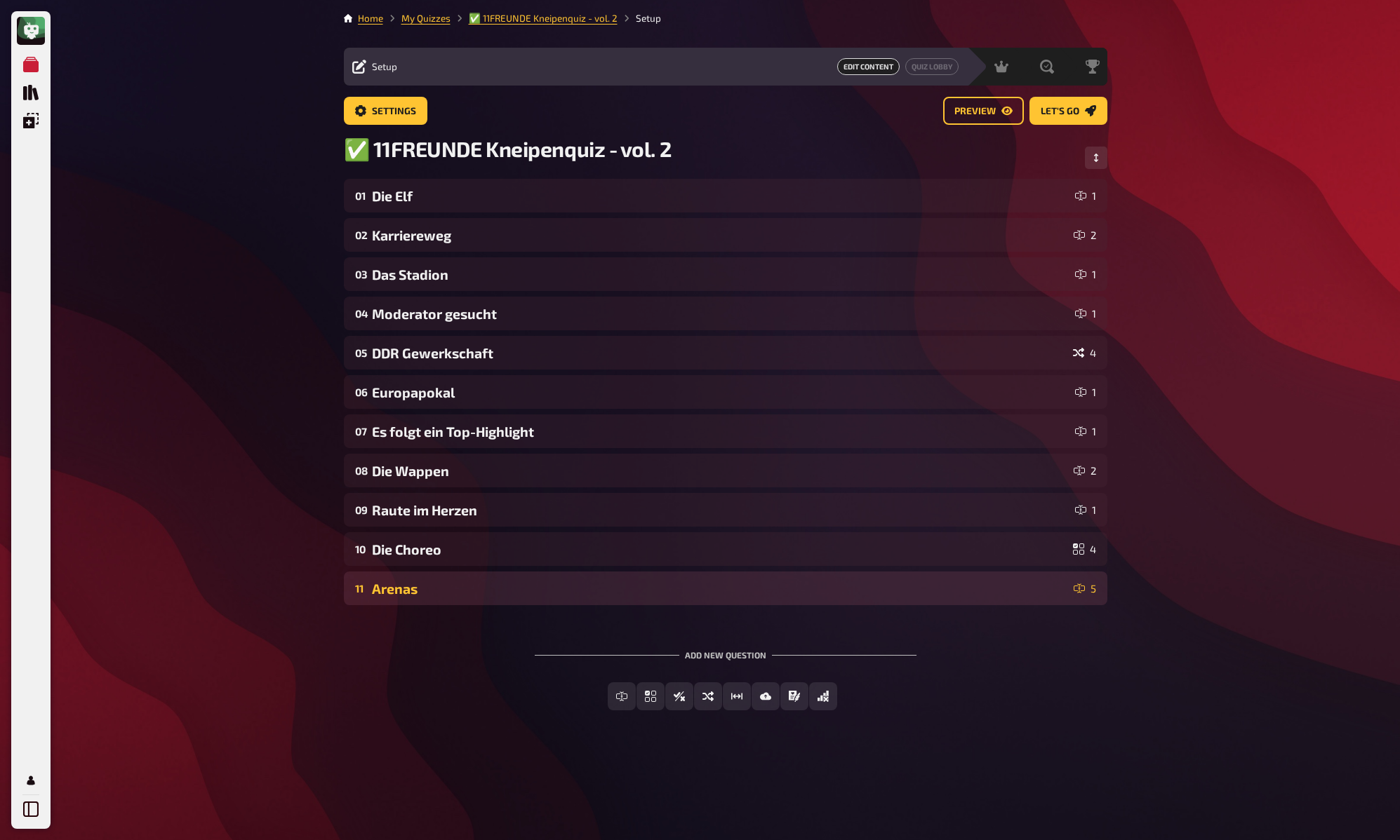
click at [480, 587] on div "Arenas" at bounding box center [720, 589] width 696 height 17
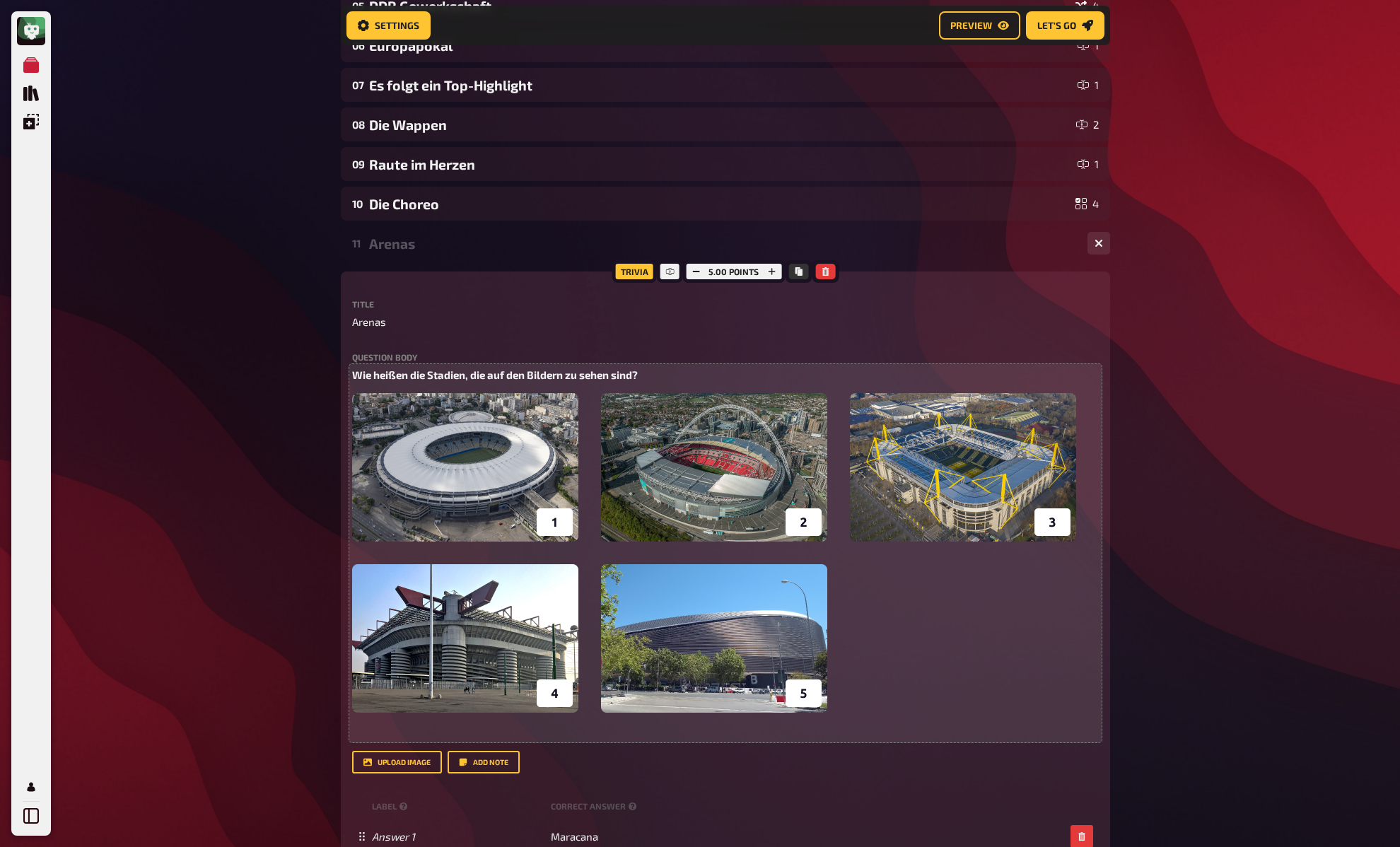
scroll to position [363, 0]
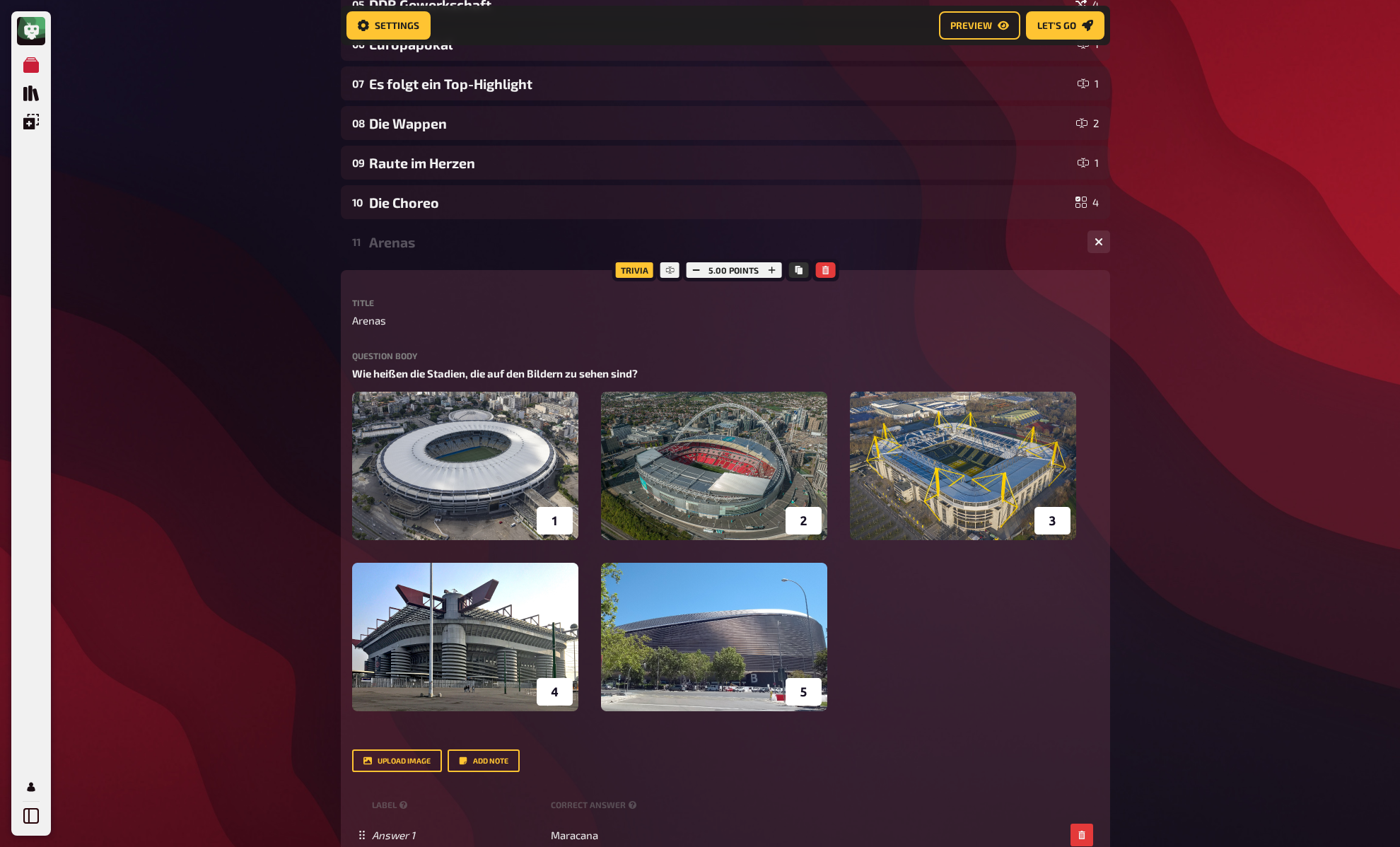
click at [273, 442] on div "My Quizzes Quiz Library Overlays My Account Home My Quizzes ✅ 11FREUNDE Kneipen…" at bounding box center [700, 463] width 1400 height 1652
click at [274, 439] on div "My Quizzes Quiz Library Overlays My Account Home My Quizzes ✅ 11FREUNDE Kneipen…" at bounding box center [700, 463] width 1400 height 1652
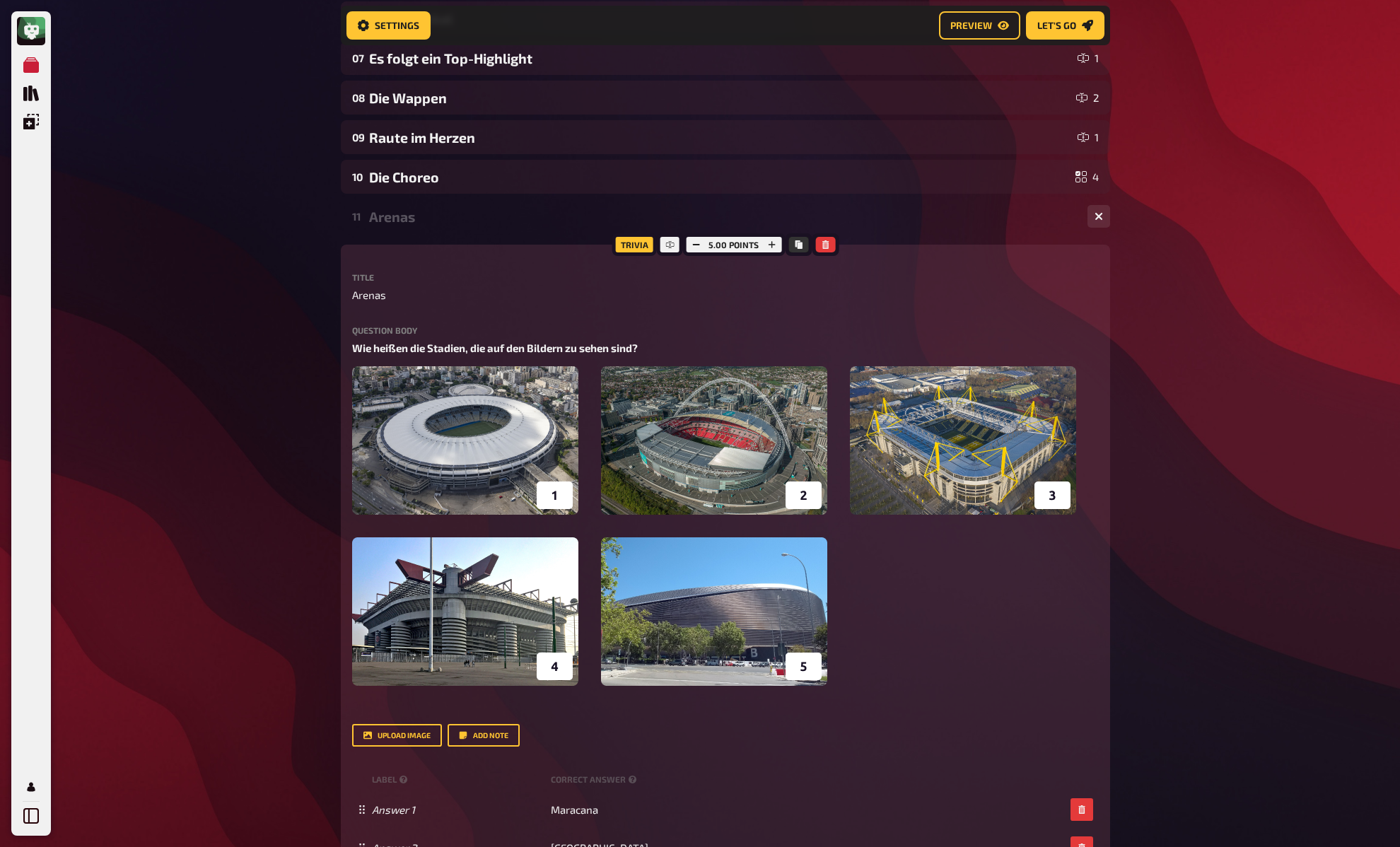
scroll to position [373, 0]
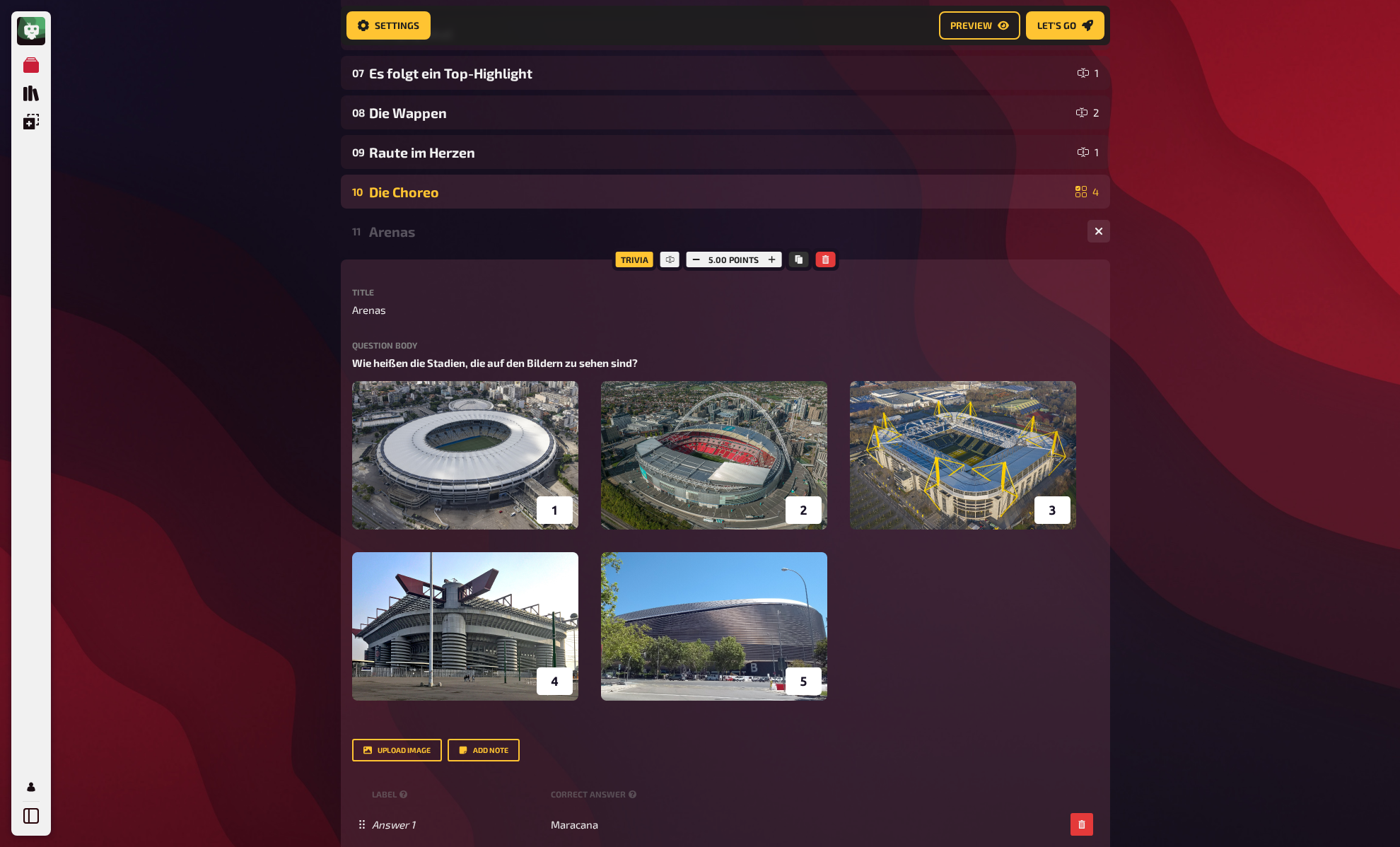
click at [493, 188] on div "Die Choreo" at bounding box center [719, 192] width 700 height 17
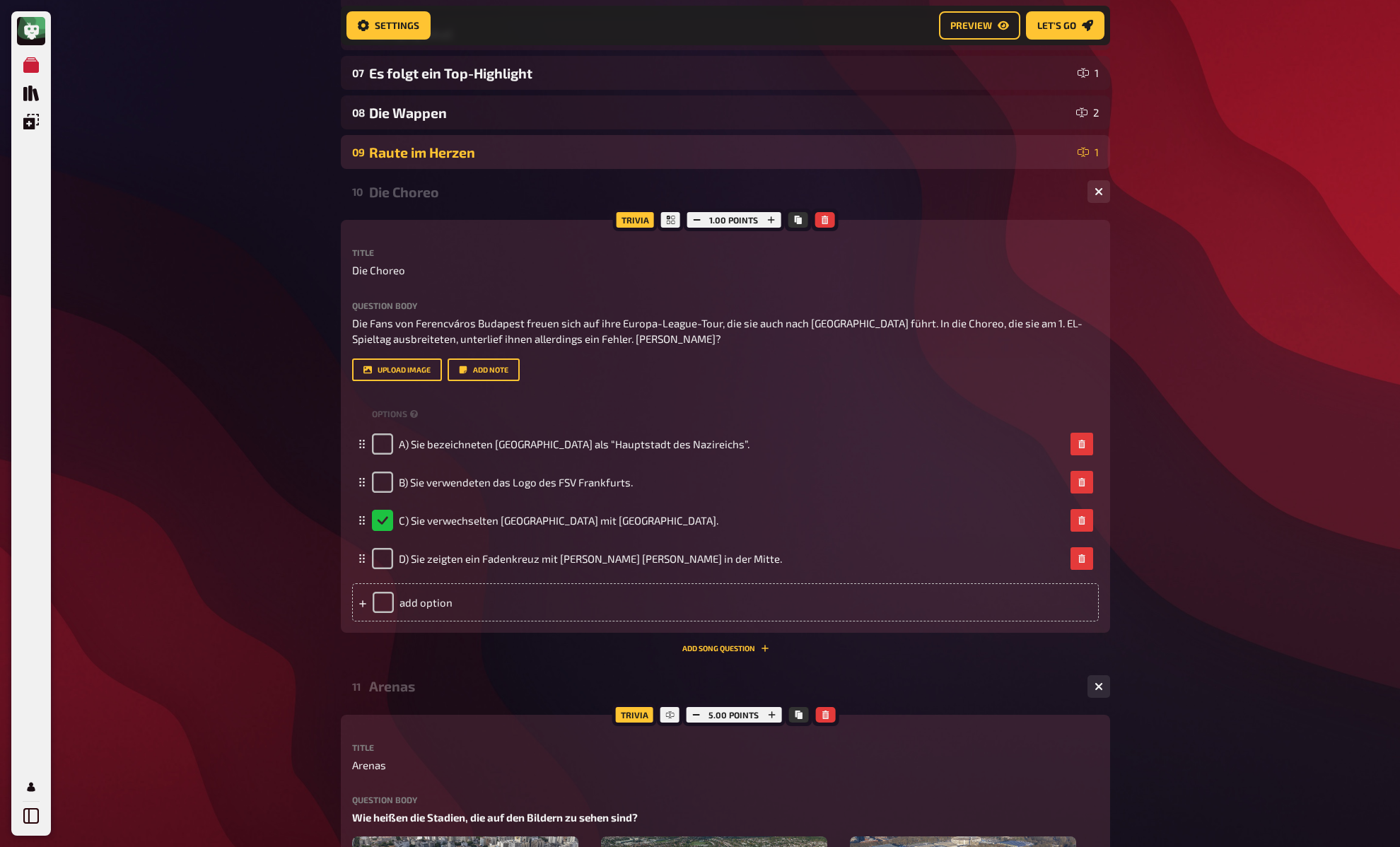
click at [485, 149] on div "Raute im Herzen" at bounding box center [721, 152] width 703 height 17
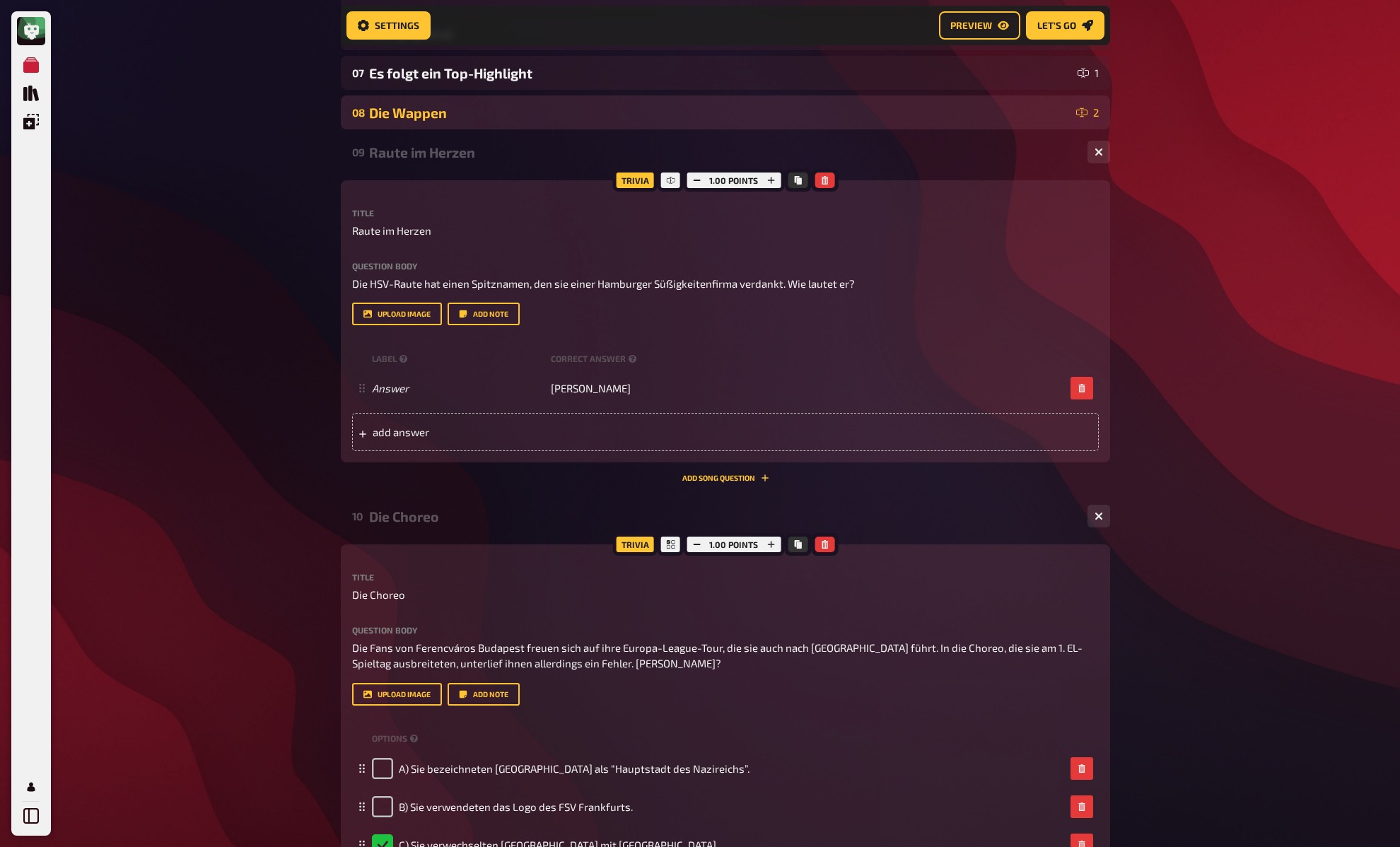
click at [485, 129] on div "08 Die Wappen 2" at bounding box center [725, 112] width 769 height 34
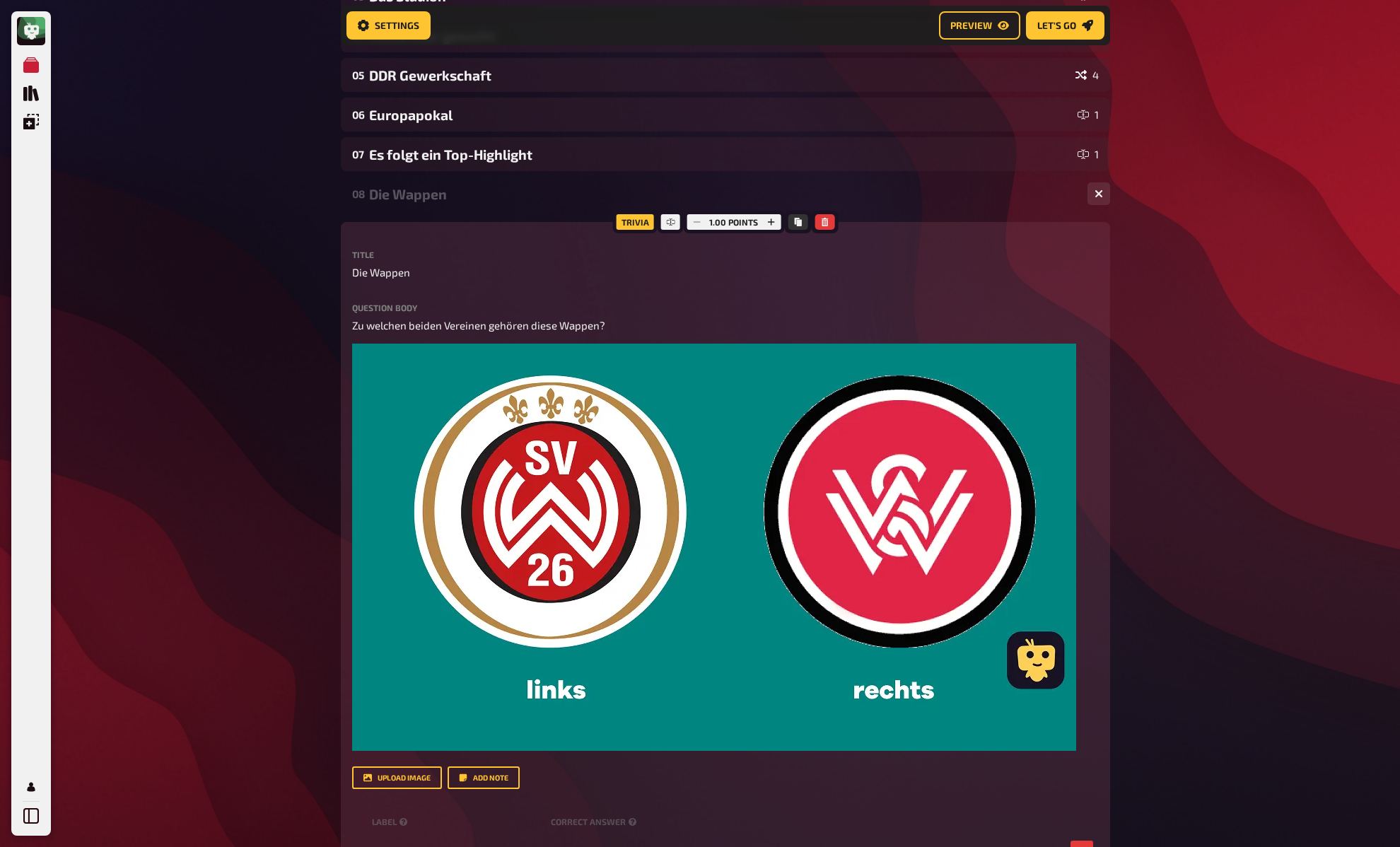
scroll to position [291, 0]
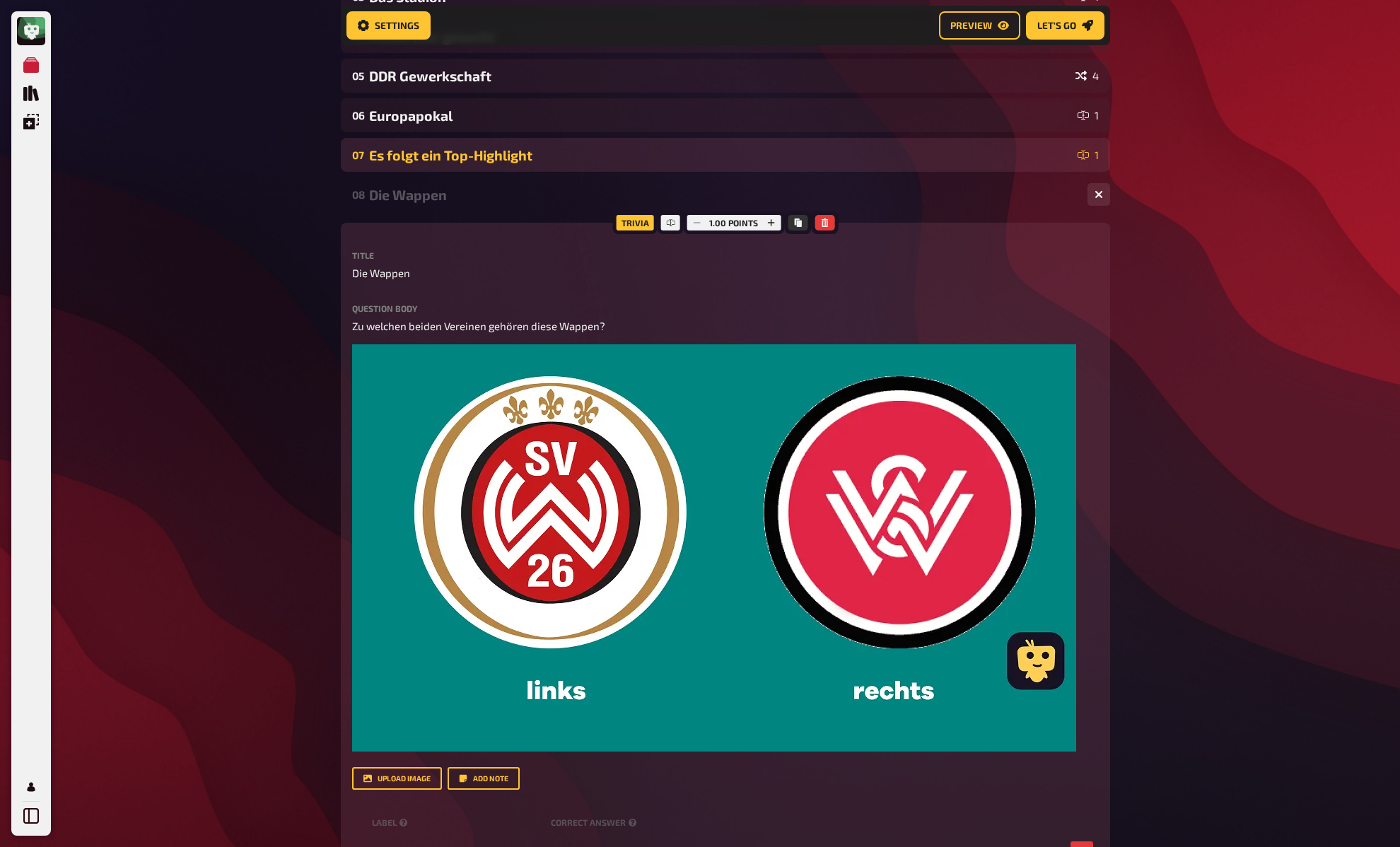
click at [448, 160] on div "Es folgt ein Top-Highlight" at bounding box center [721, 156] width 703 height 17
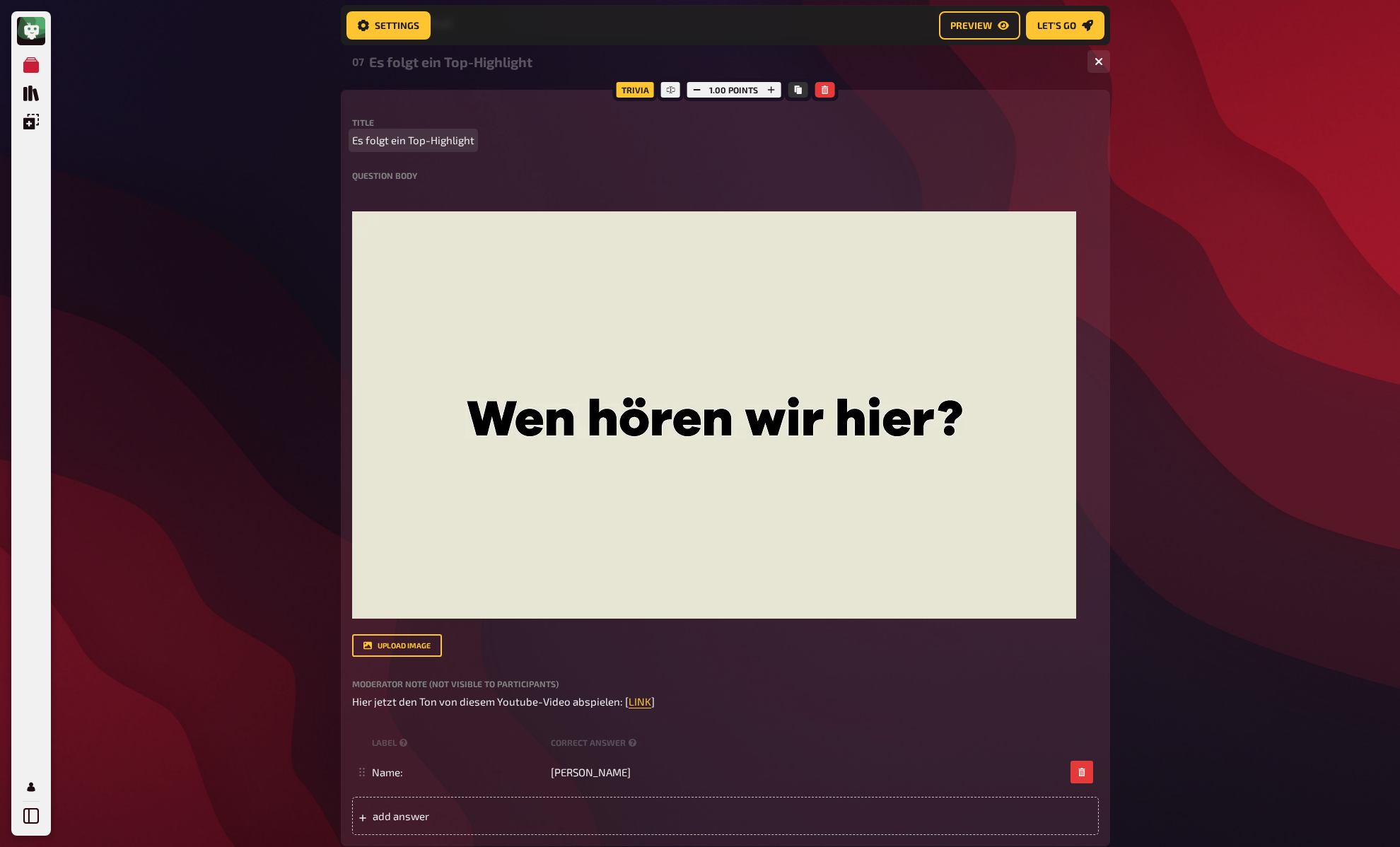
scroll to position [394, 0]
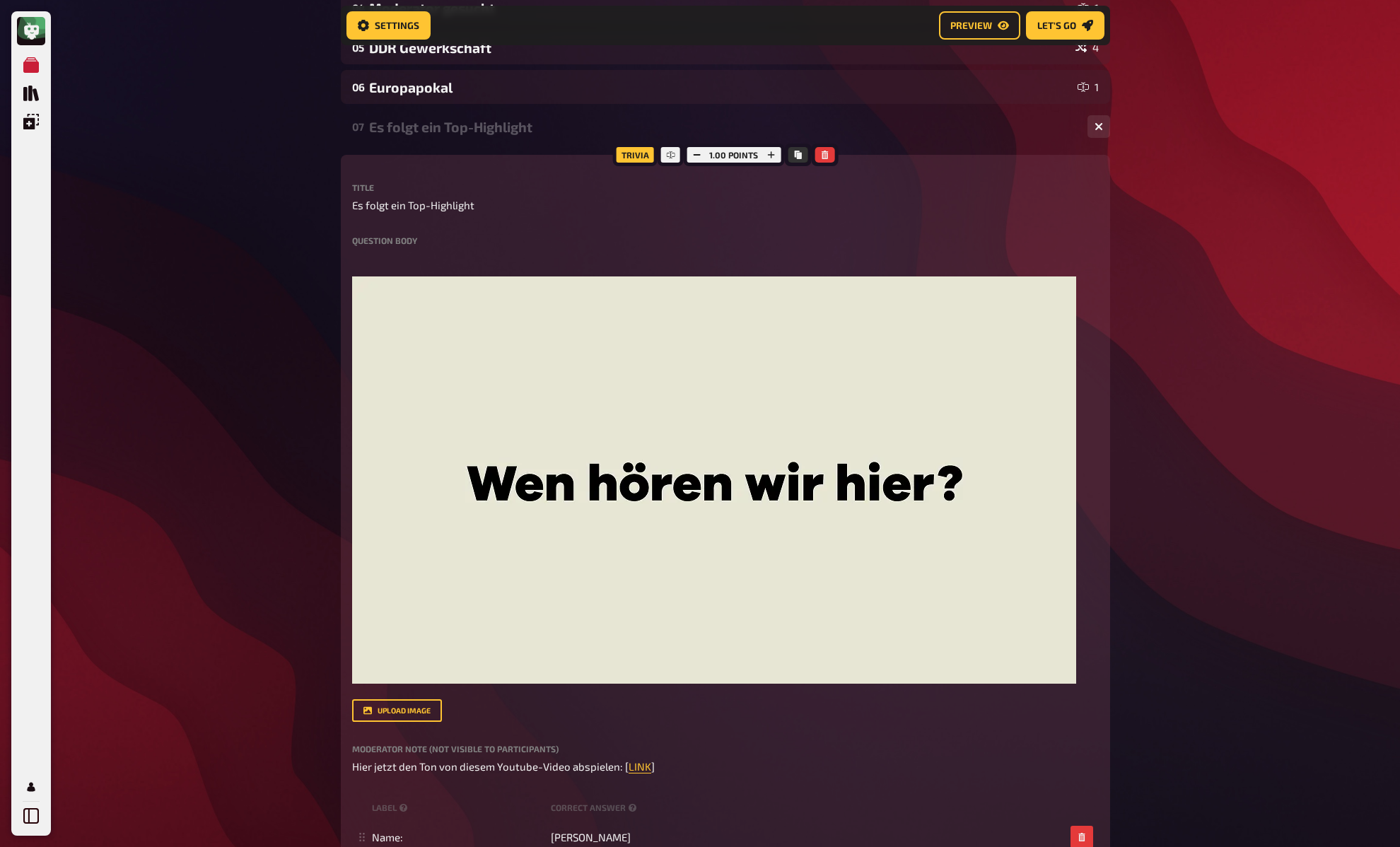
scroll to position [311, 0]
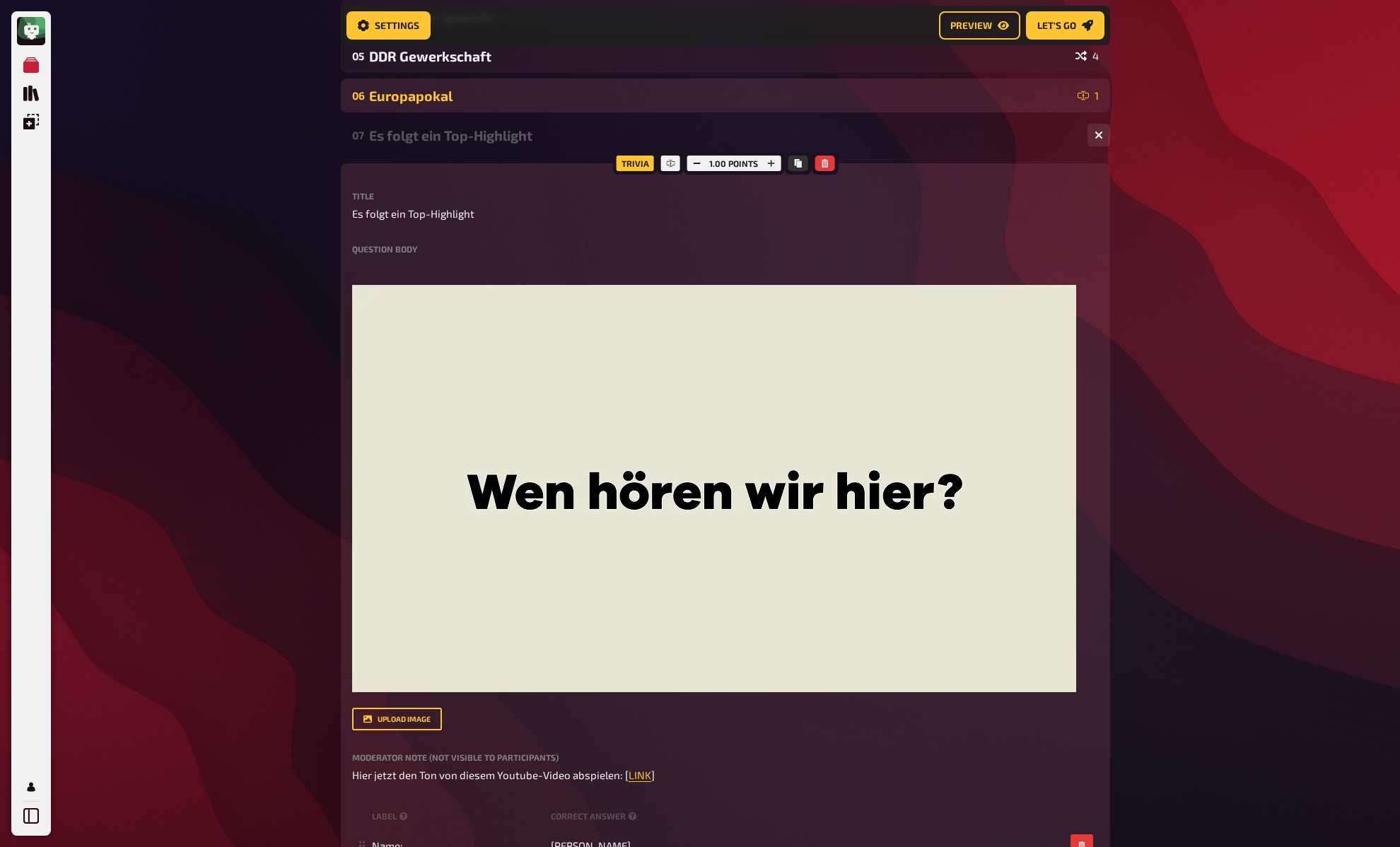
click at [445, 92] on div "Europapokal" at bounding box center [721, 96] width 703 height 17
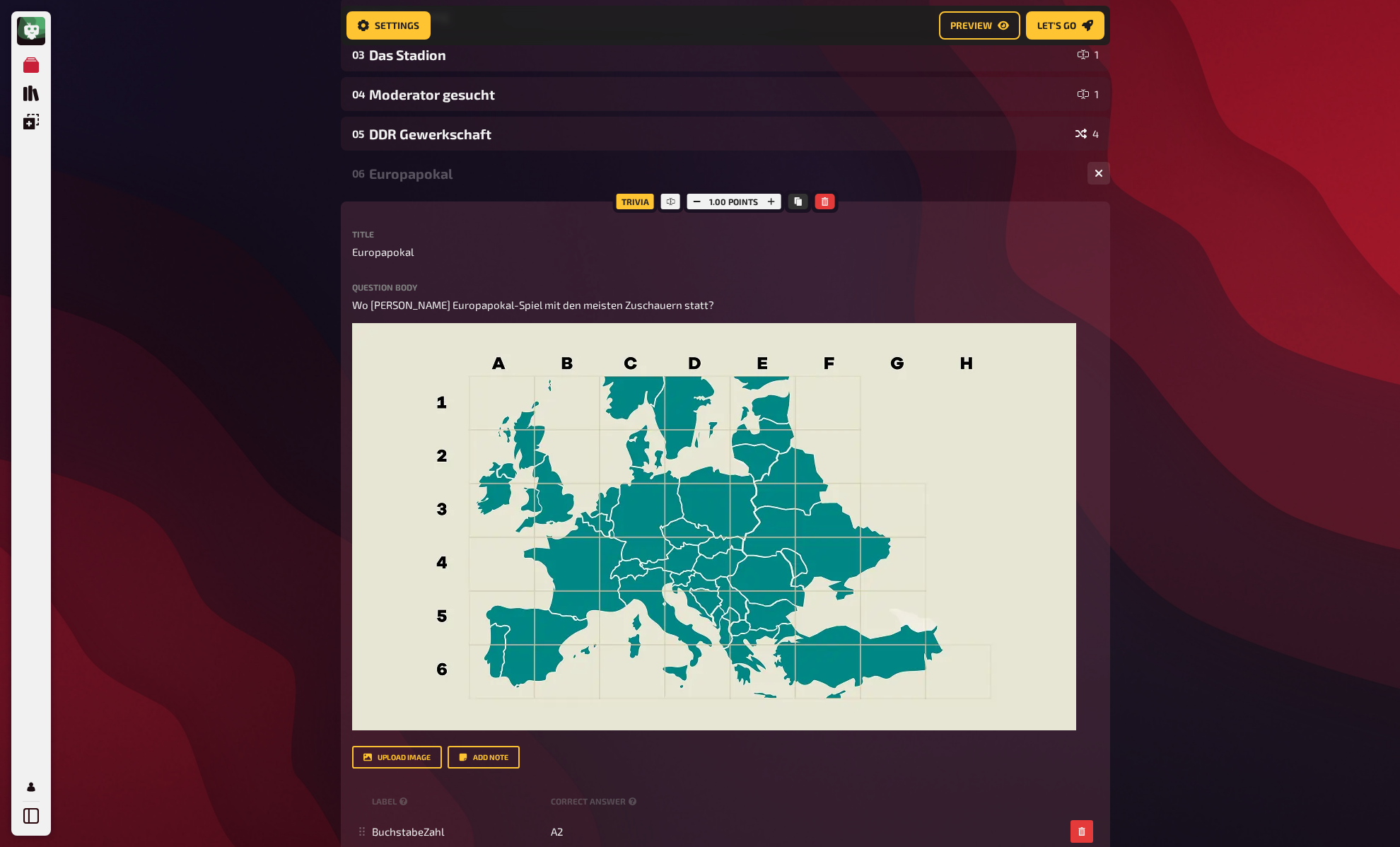
scroll to position [233, 0]
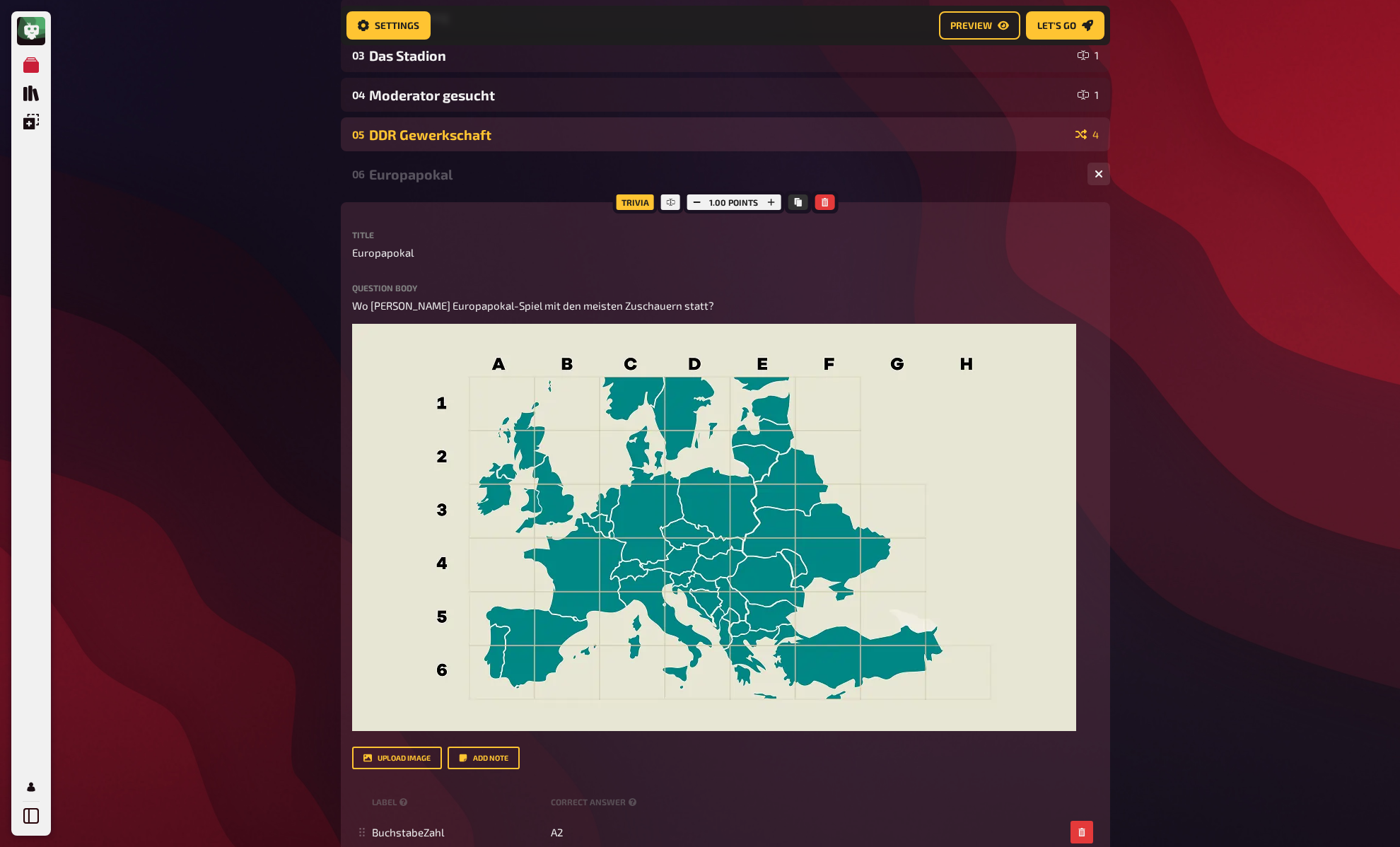
click at [436, 140] on div "DDR Gewerkschaft" at bounding box center [719, 135] width 700 height 17
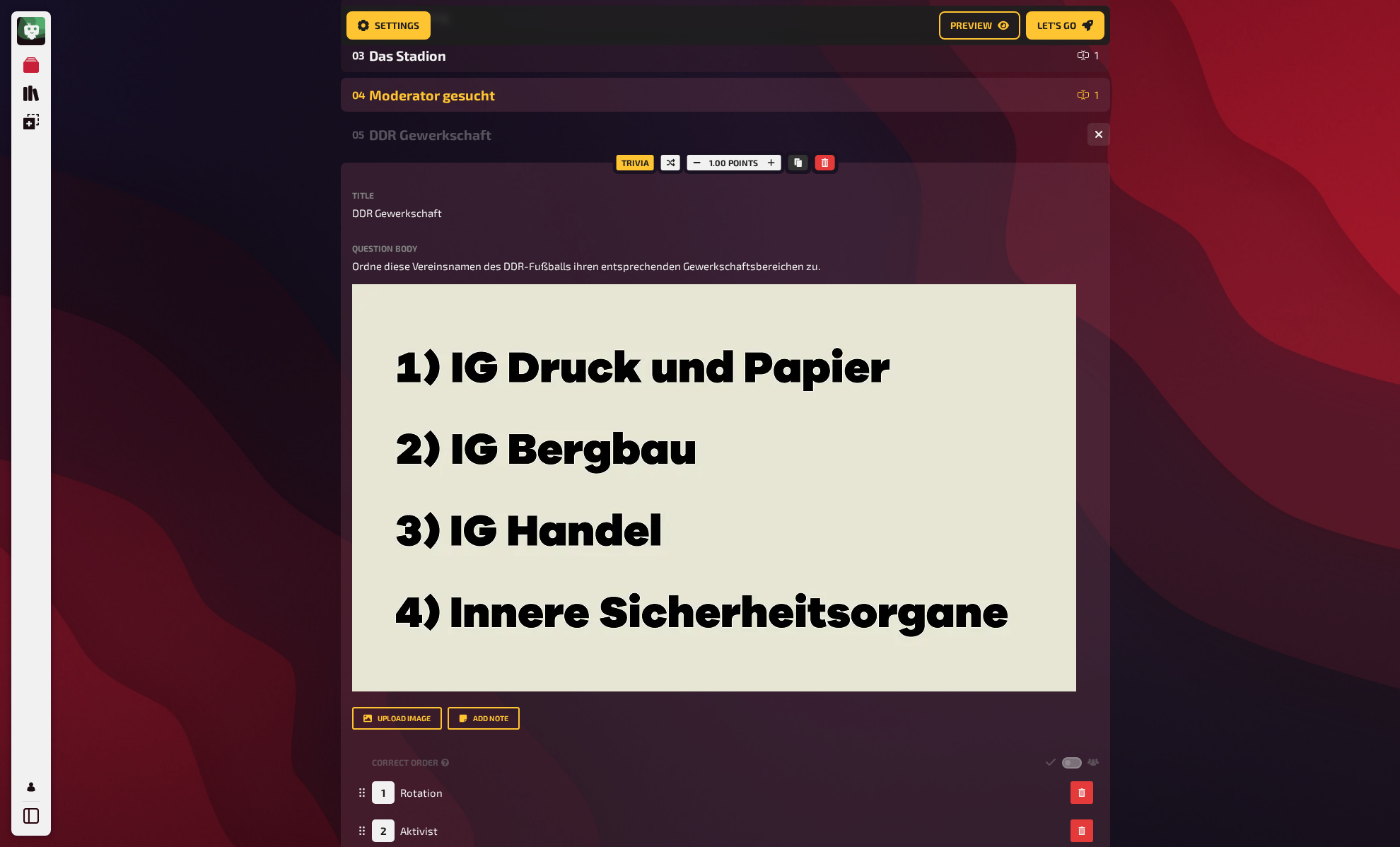
click at [460, 96] on div "Moderator gesucht" at bounding box center [721, 96] width 703 height 17
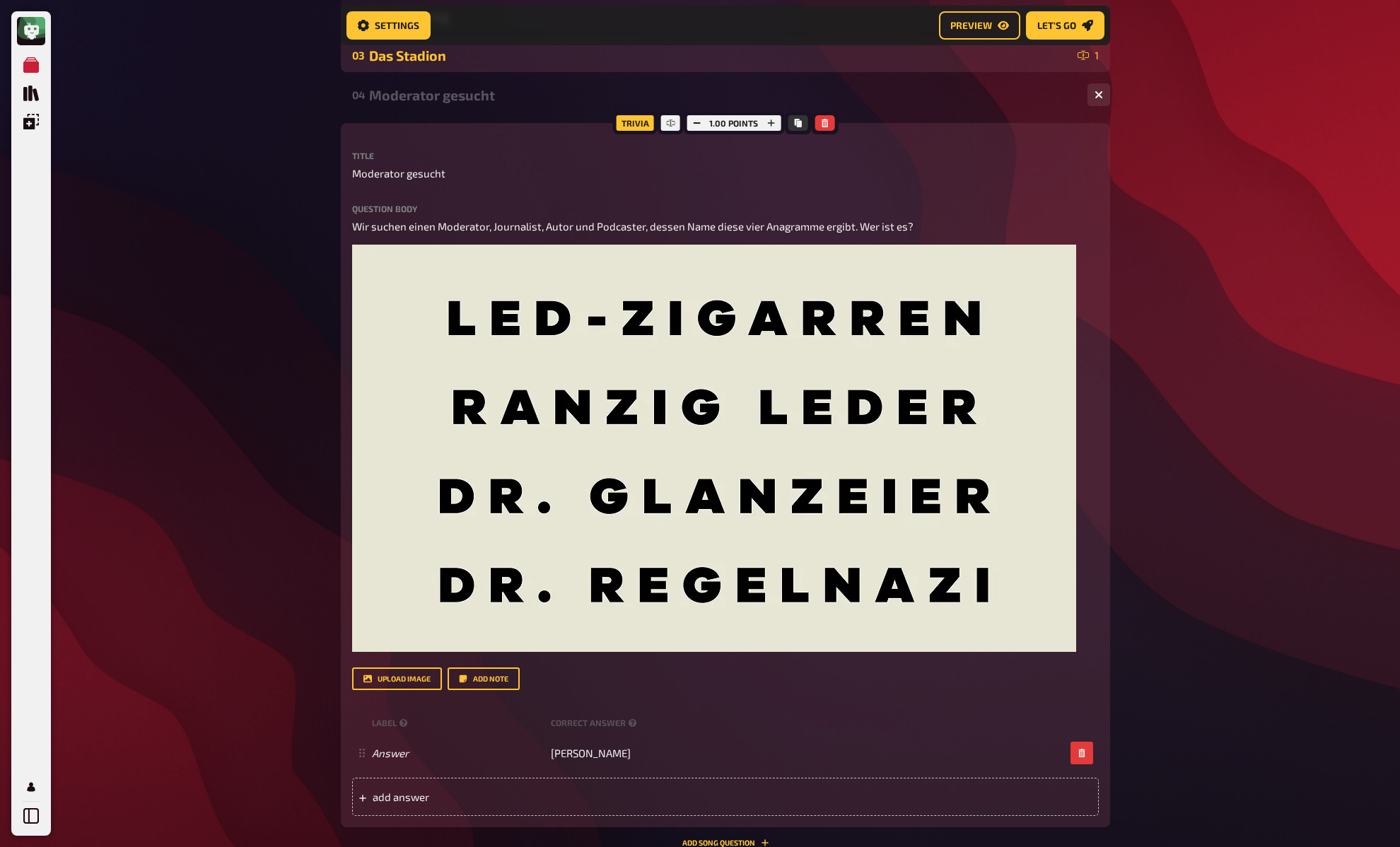
click at [443, 58] on div "Das Stadion" at bounding box center [721, 56] width 703 height 17
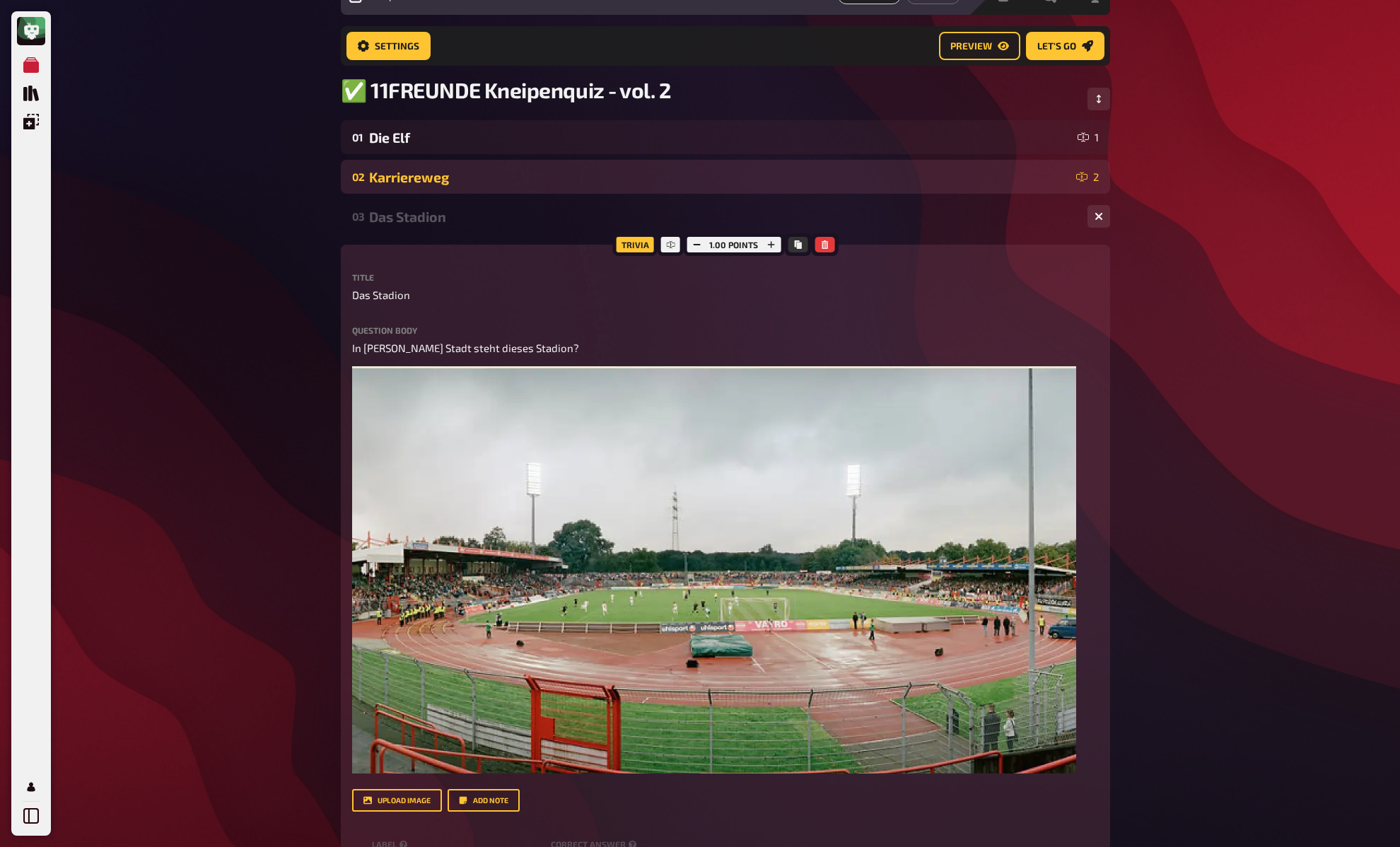
scroll to position [70, 0]
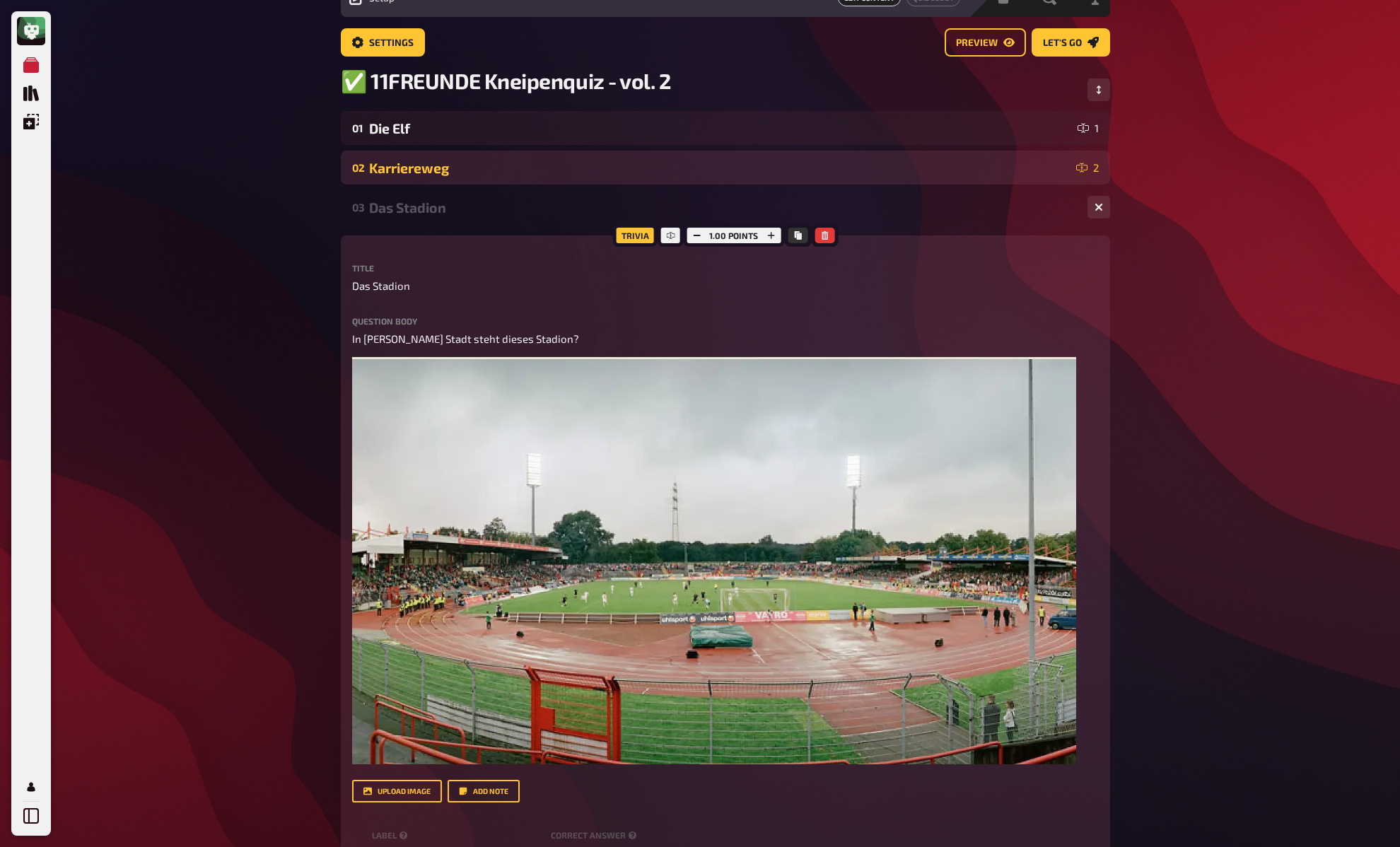
click at [435, 157] on div "02 Karriereweg 2" at bounding box center [725, 167] width 769 height 34
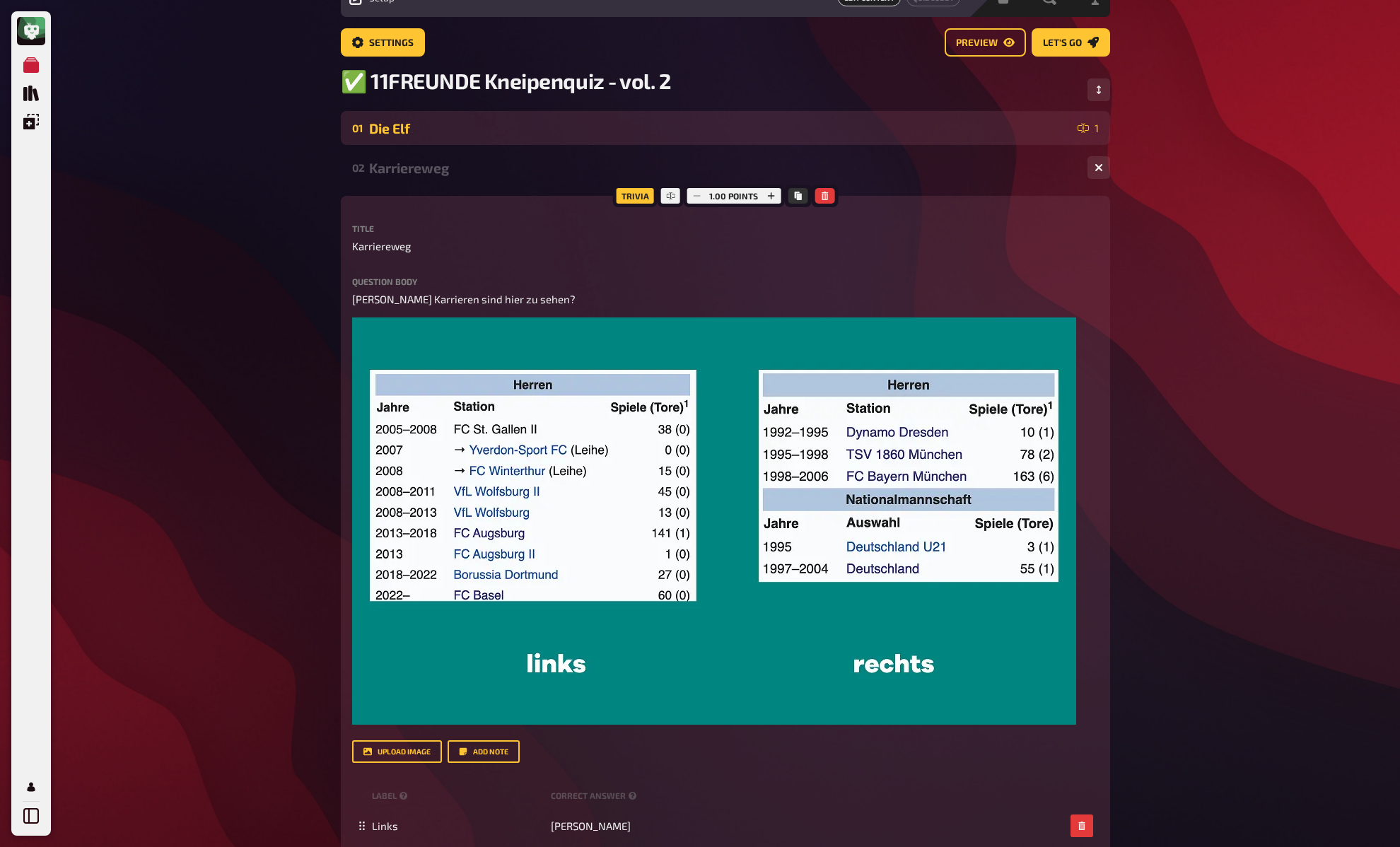
click at [437, 135] on div "Die Elf" at bounding box center [721, 129] width 703 height 17
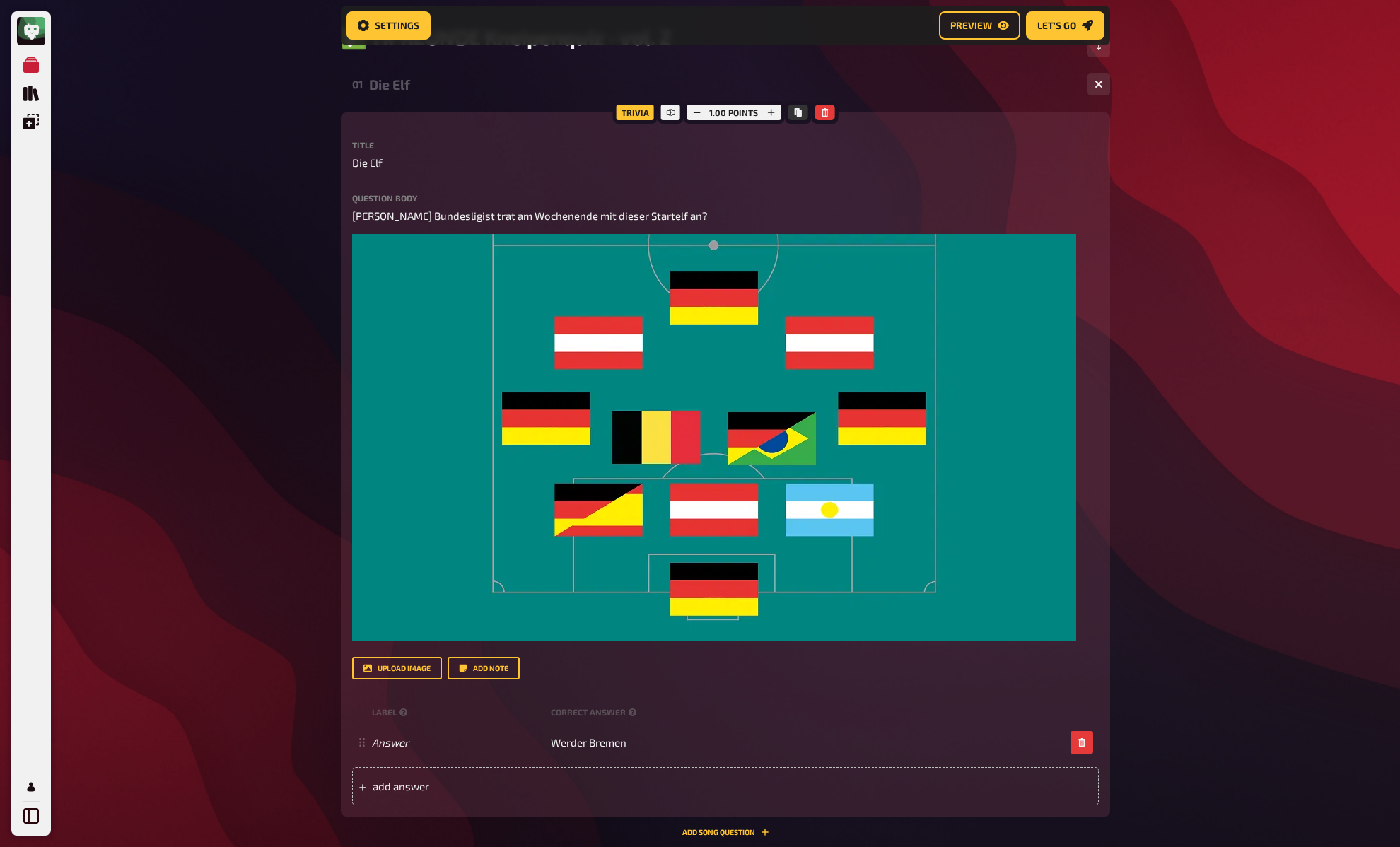
scroll to position [126, 0]
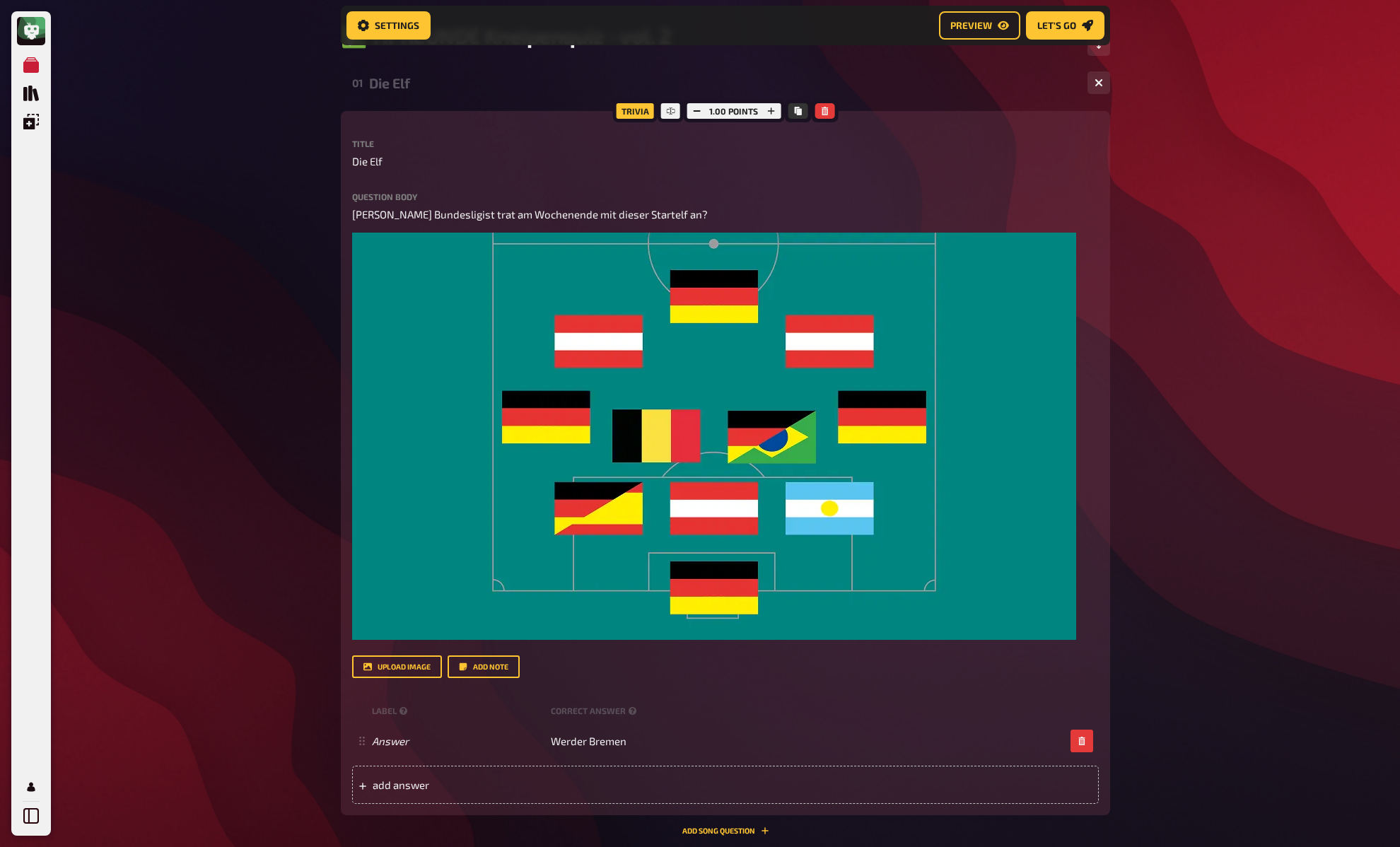
scroll to position [0, 0]
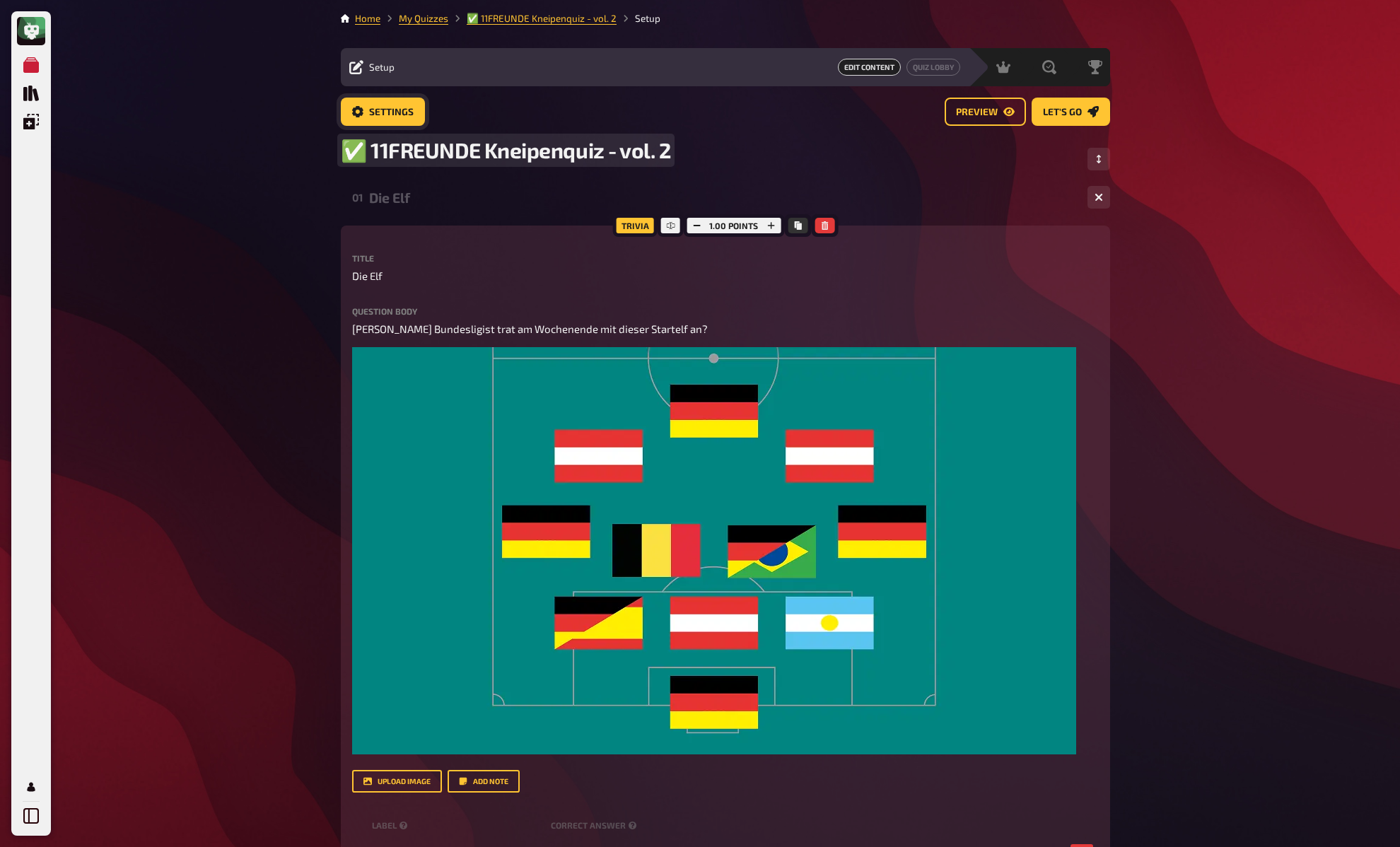
drag, startPoint x: 293, startPoint y: 177, endPoint x: 404, endPoint y: 102, distance: 134.0
click at [415, 20] on link "My Quizzes" at bounding box center [423, 19] width 49 height 11
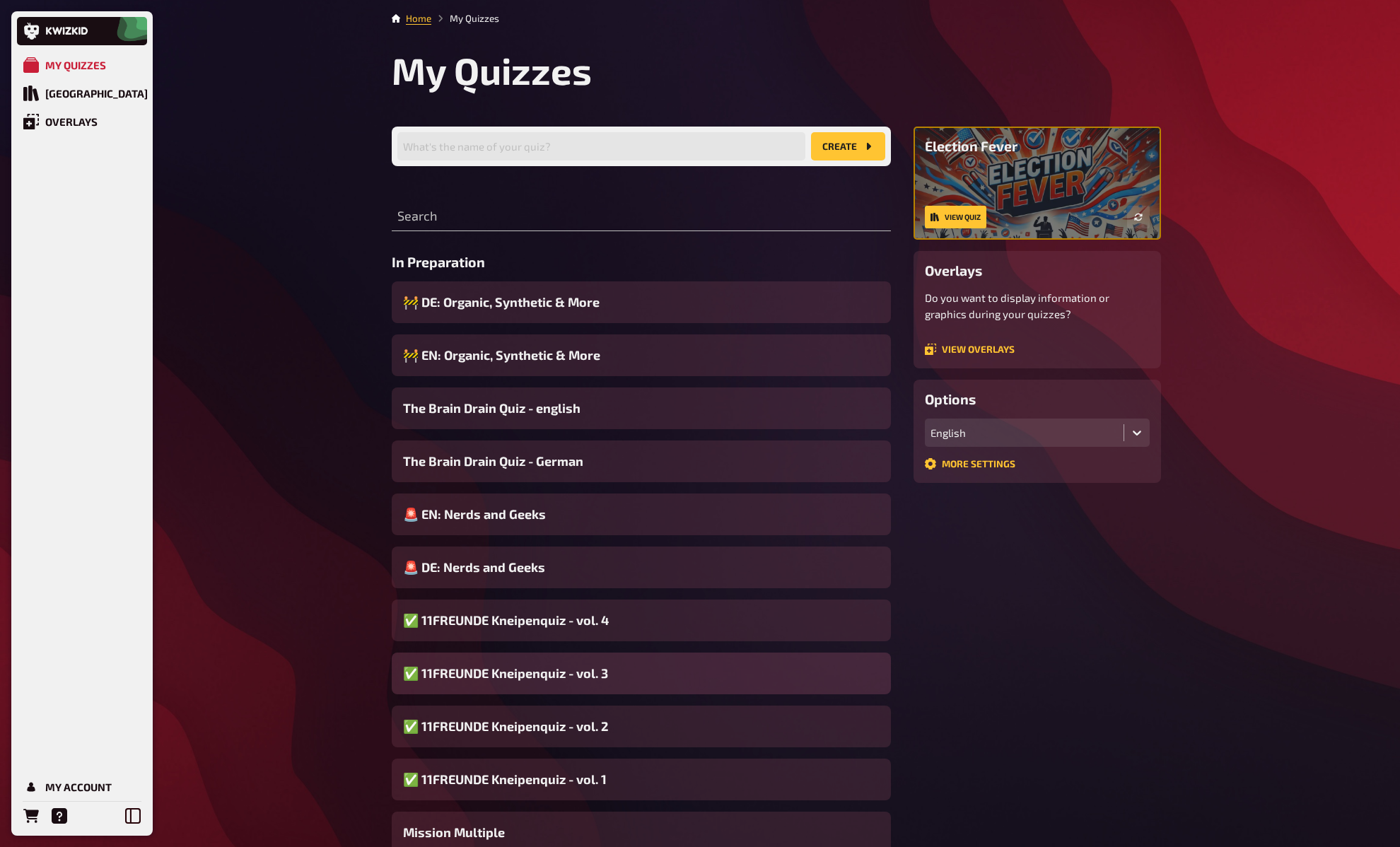
click at [590, 674] on span "✅ 11FREUNDE Kneipenquiz - vol. 3" at bounding box center [505, 674] width 205 height 19
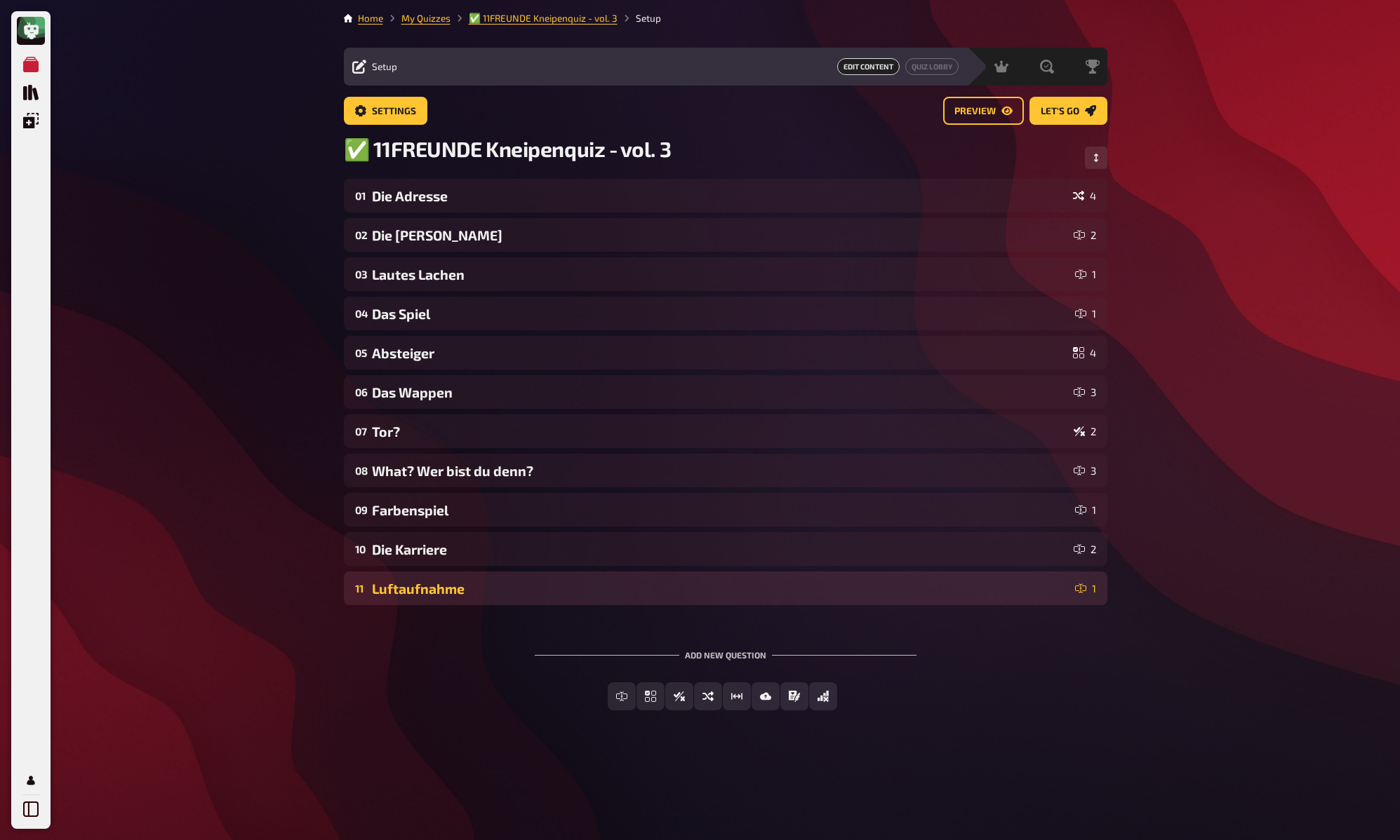
click at [469, 579] on div "11 Luftaufnahme 1" at bounding box center [724, 588] width 763 height 34
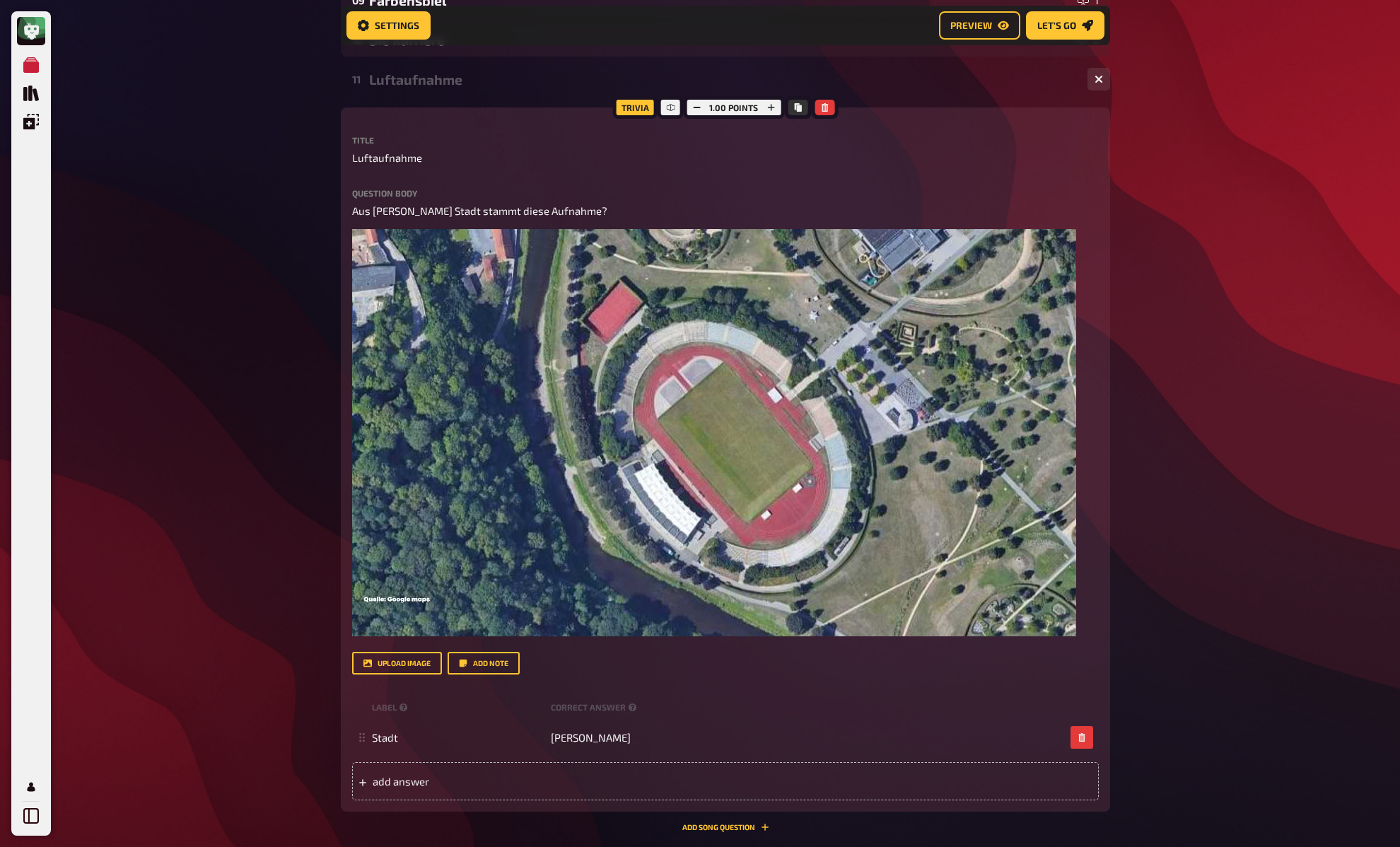
scroll to position [523, 0]
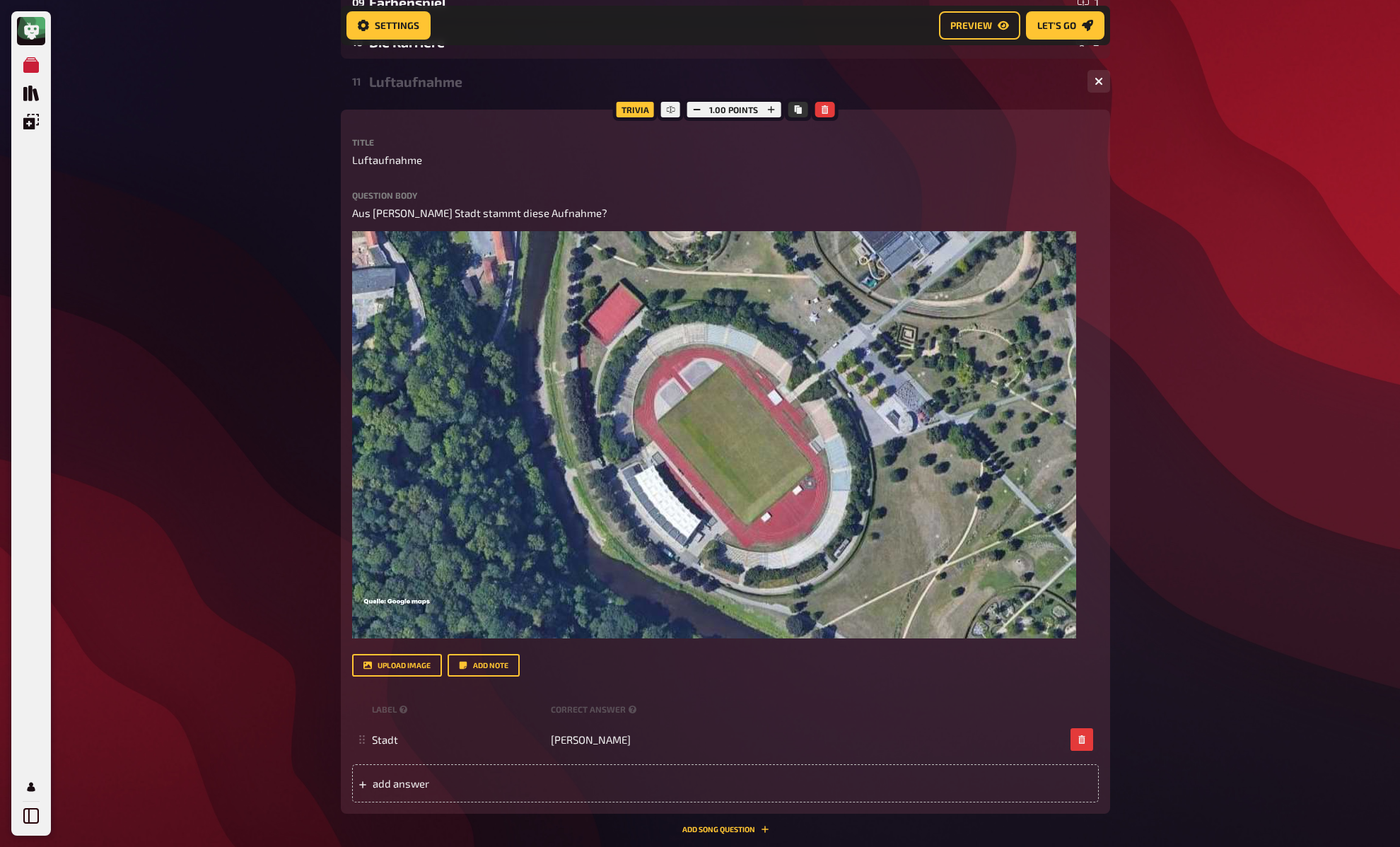
click at [297, 352] on div "My Quizzes Quiz Library Overlays My Account Home My Quizzes ✅ 11FREUNDE Kneipen…" at bounding box center [700, 259] width 1400 height 1565
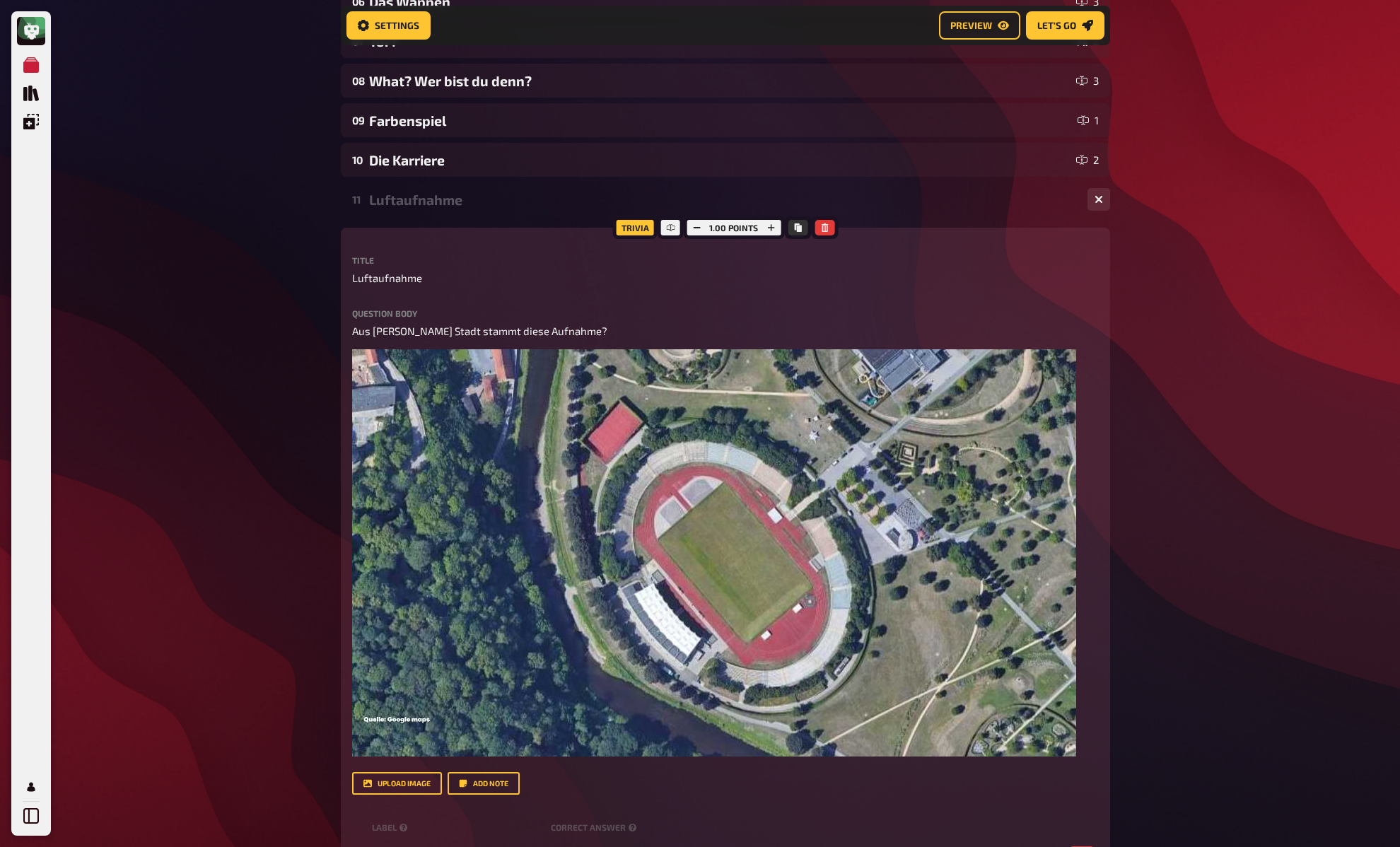
scroll to position [399, 0]
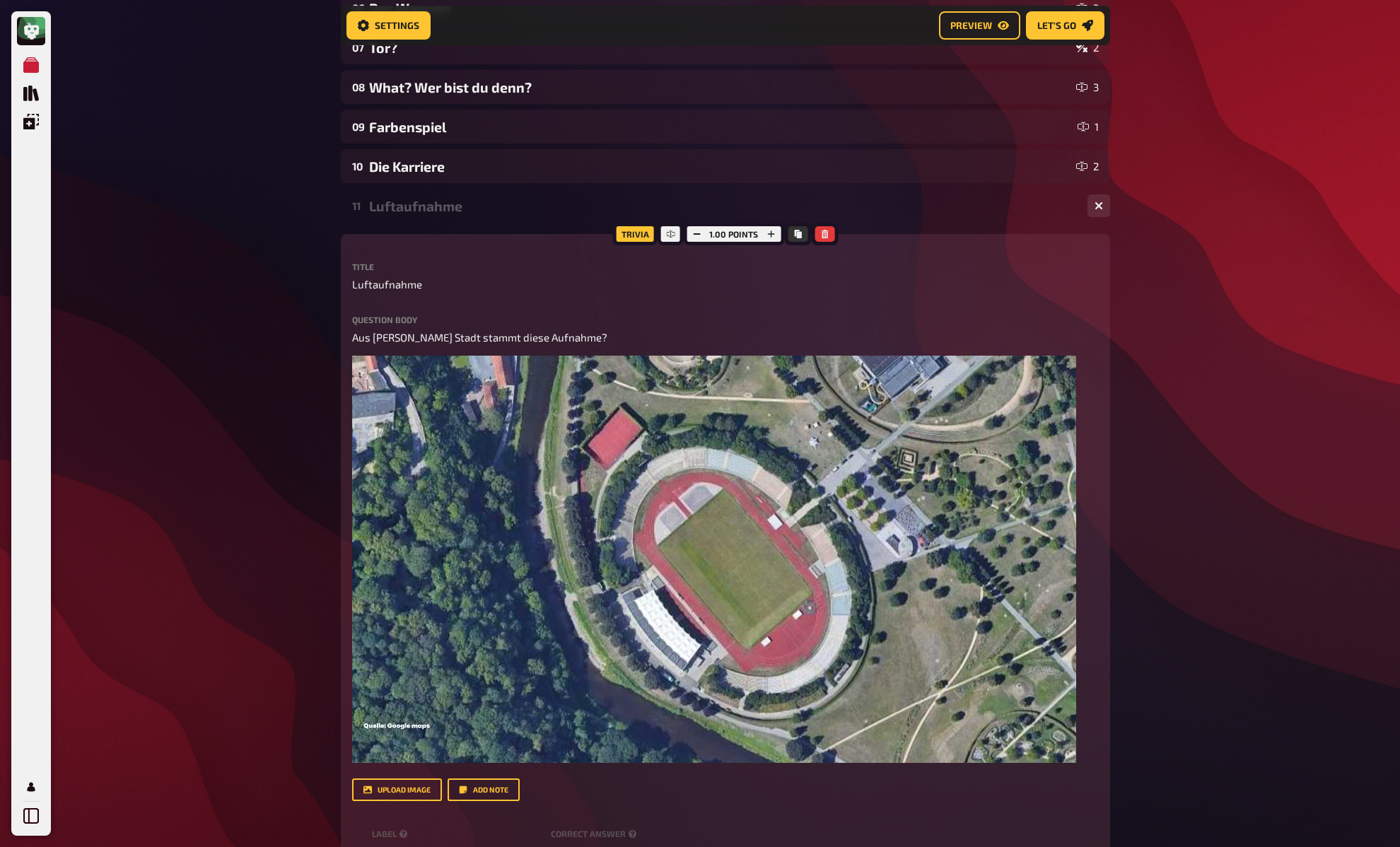
click at [296, 353] on div "My Quizzes Quiz Library Overlays My Account Home My Quizzes ✅ 11FREUNDE Kneipen…" at bounding box center [700, 383] width 1400 height 1565
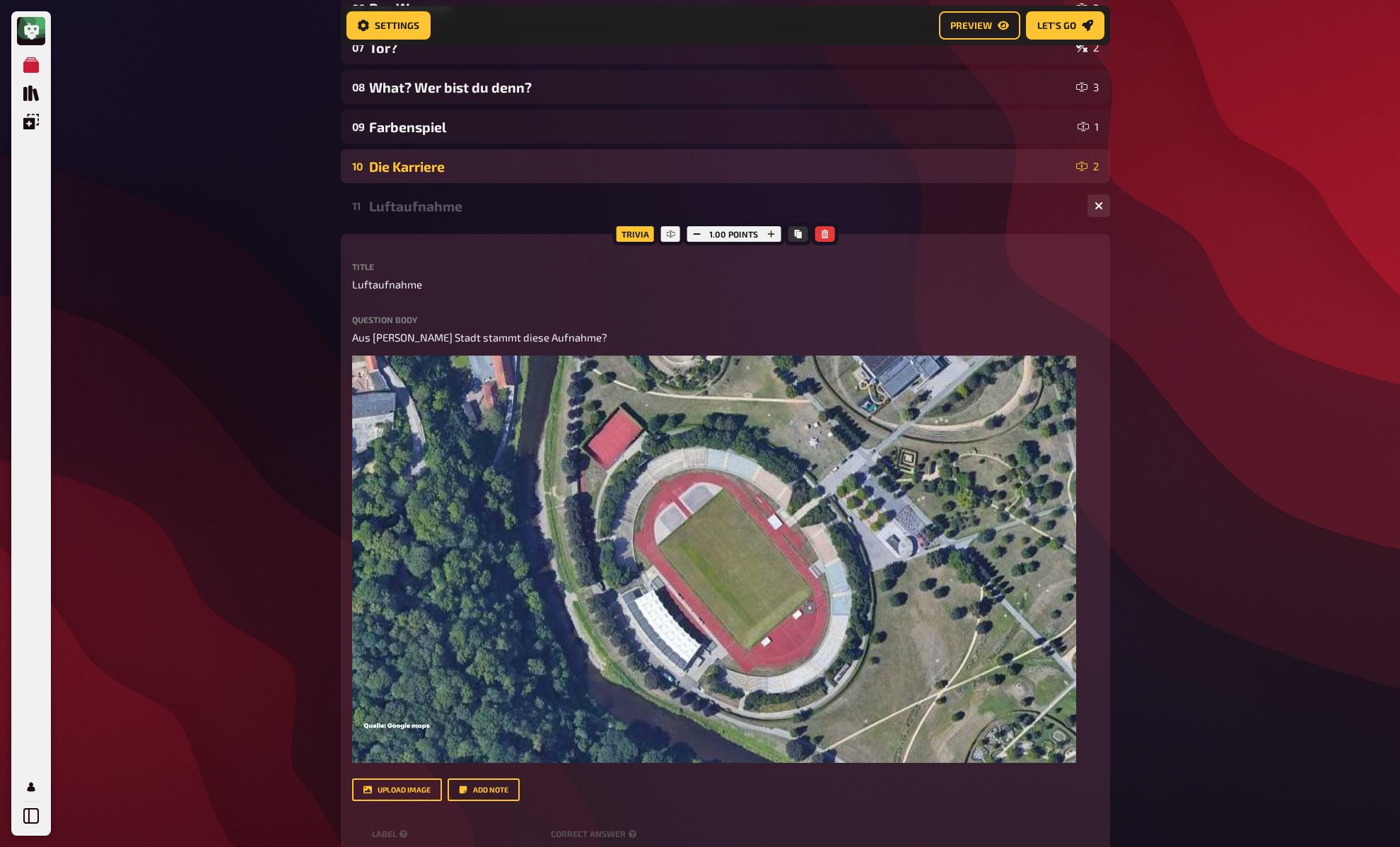
click at [433, 174] on div "Die Karriere" at bounding box center [720, 167] width 701 height 17
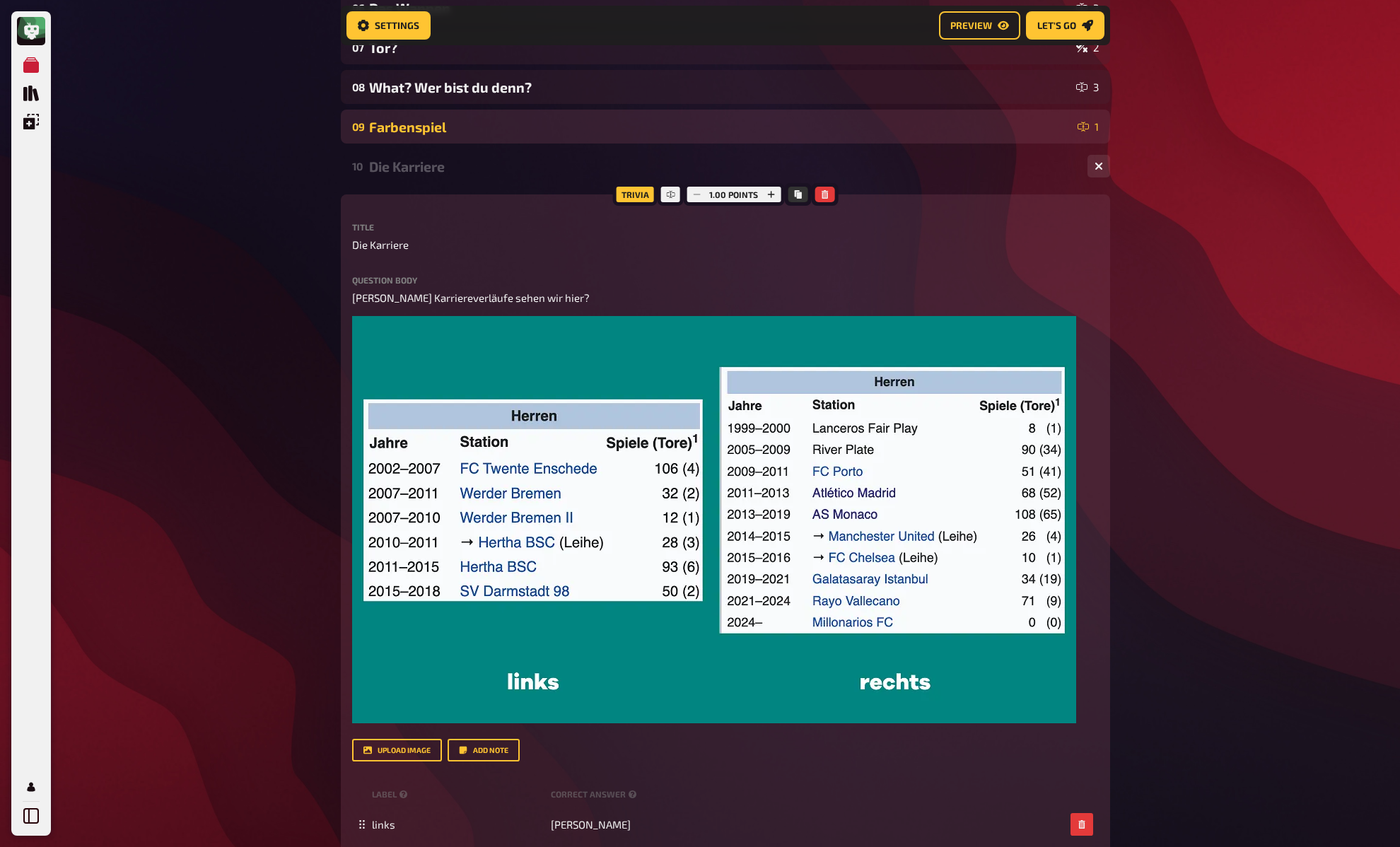
click at [444, 125] on div "Farbenspiel" at bounding box center [721, 127] width 703 height 17
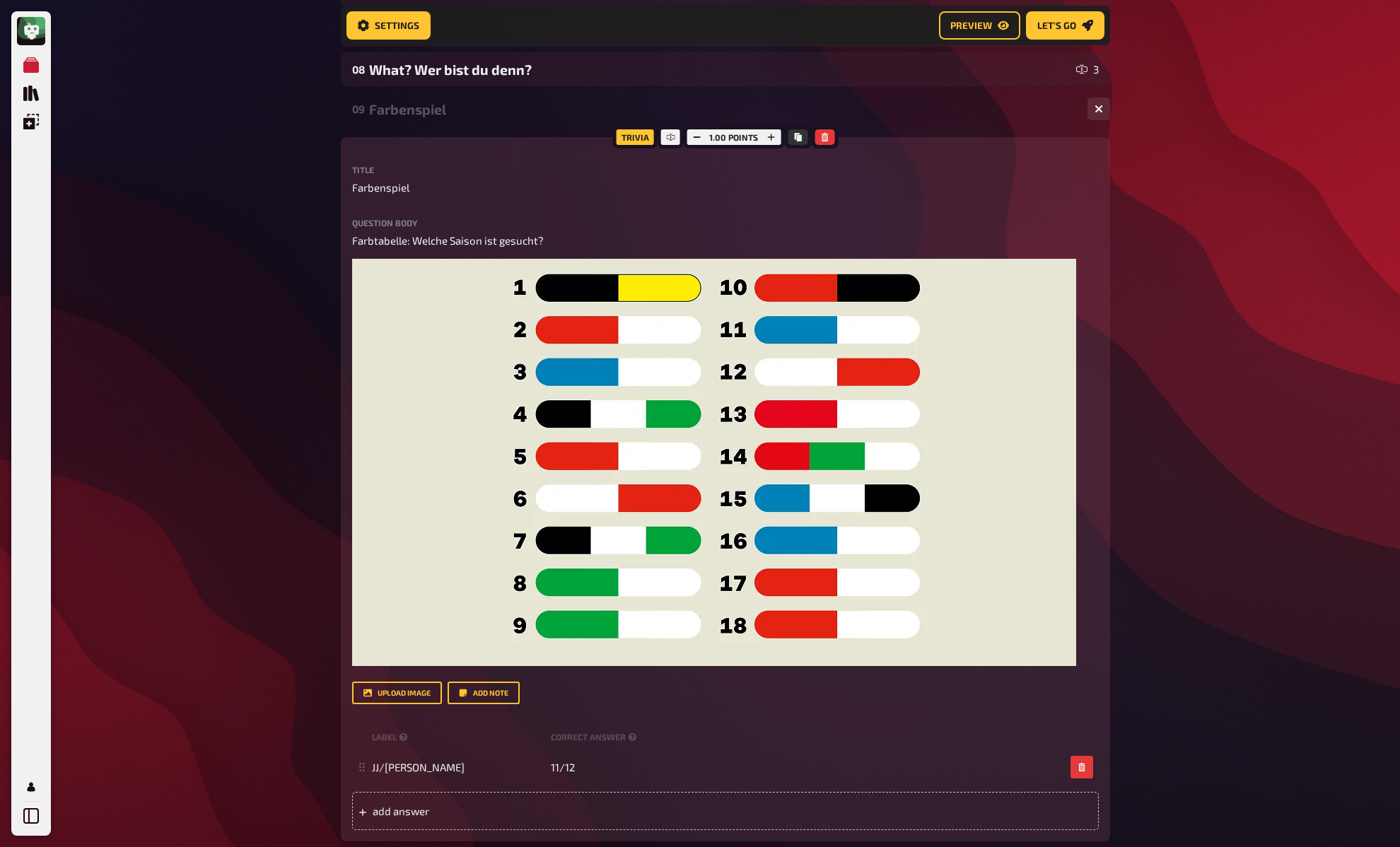
scroll to position [417, 0]
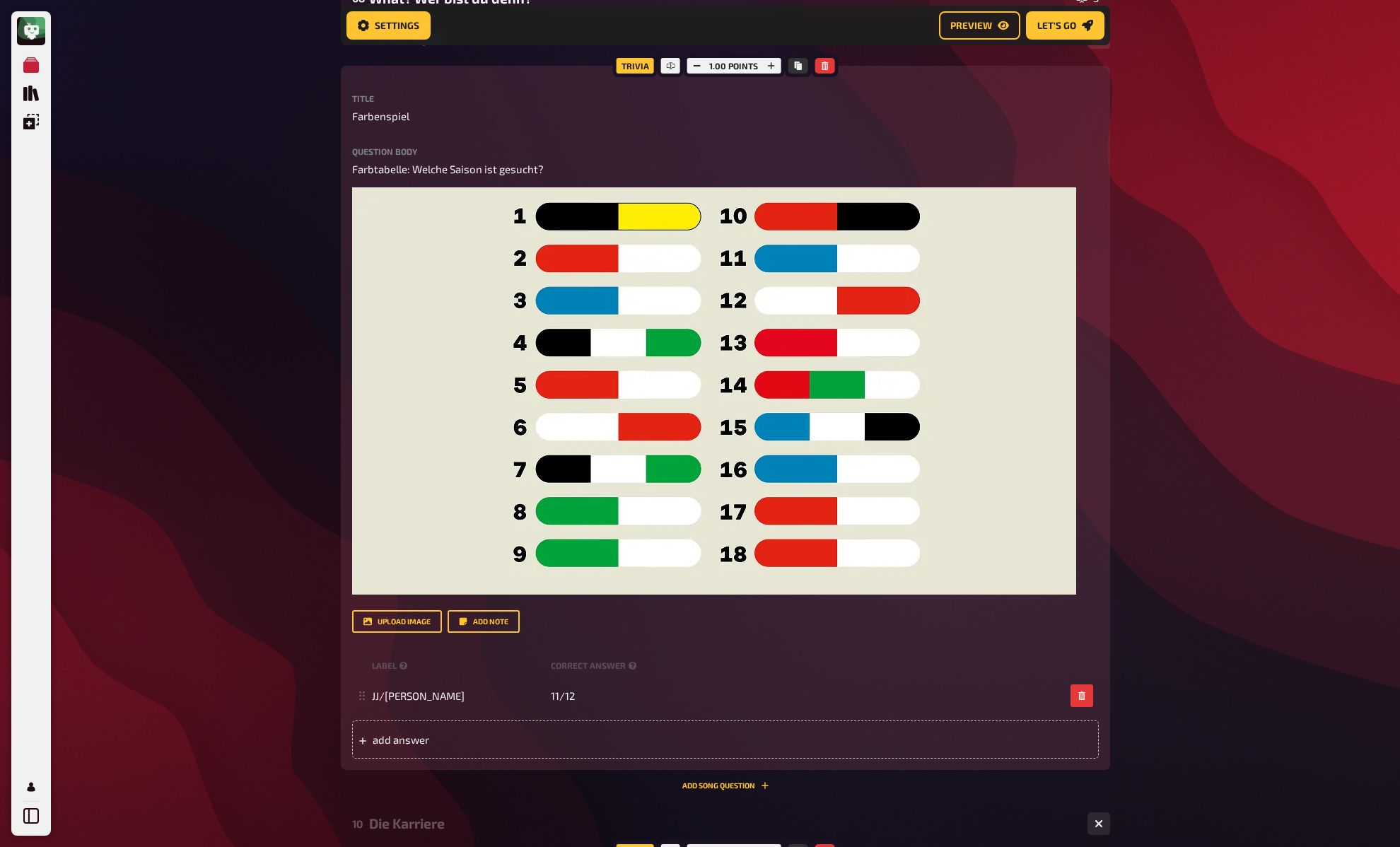
scroll to position [492, 0]
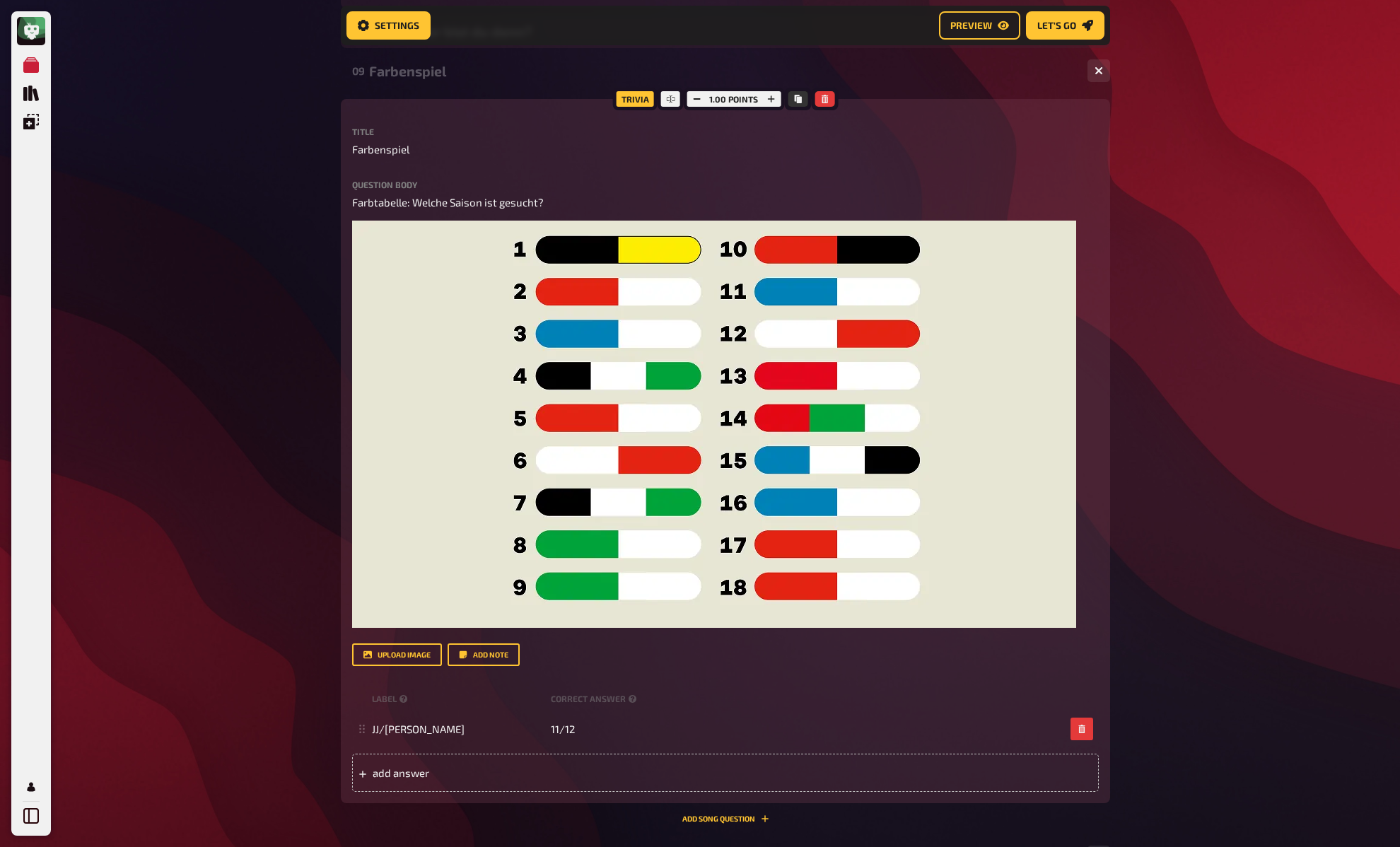
scroll to position [456, 0]
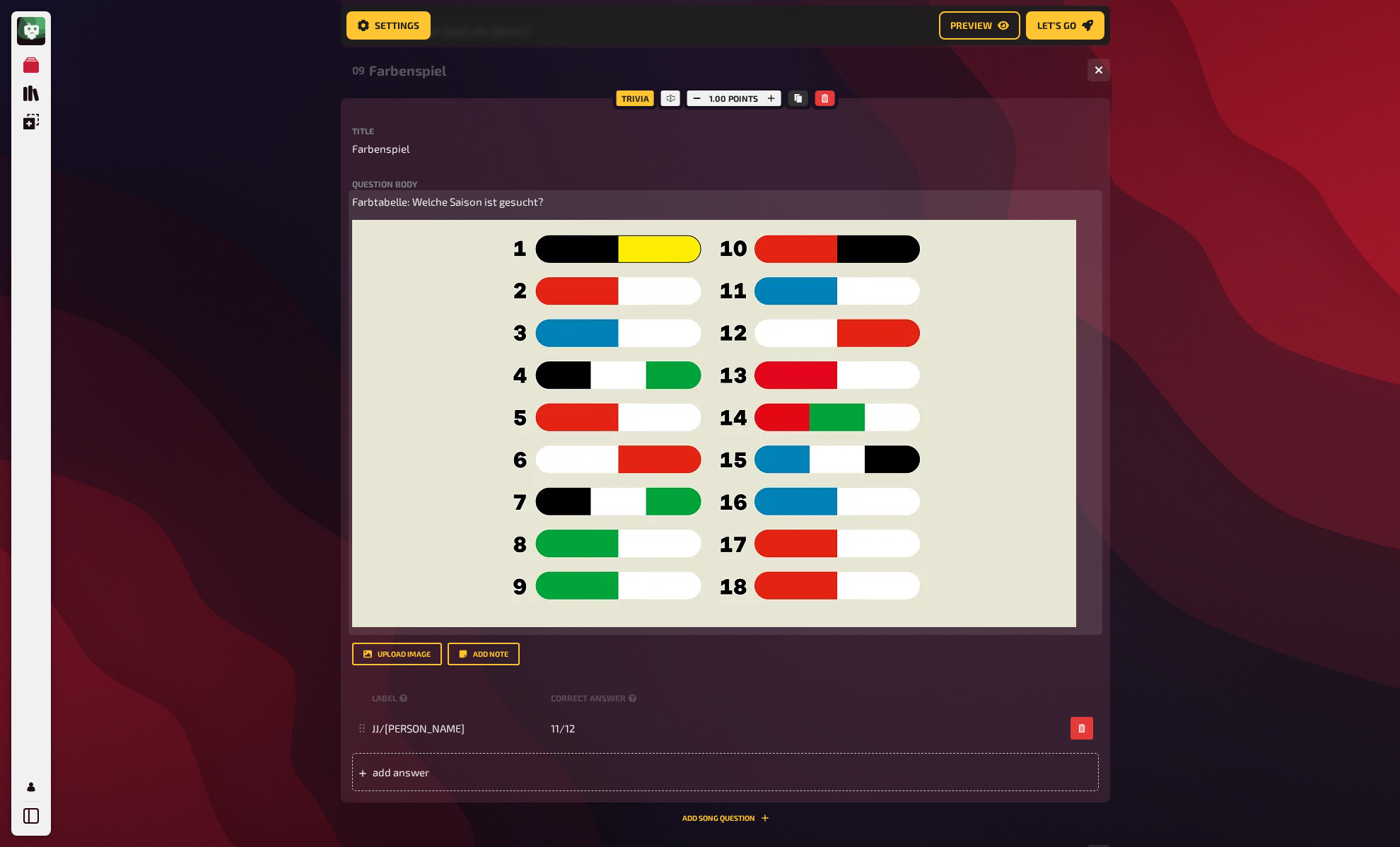
click at [596, 202] on p "Farbtabelle: Welche Saison ist gesucht?" at bounding box center [726, 202] width 747 height 17
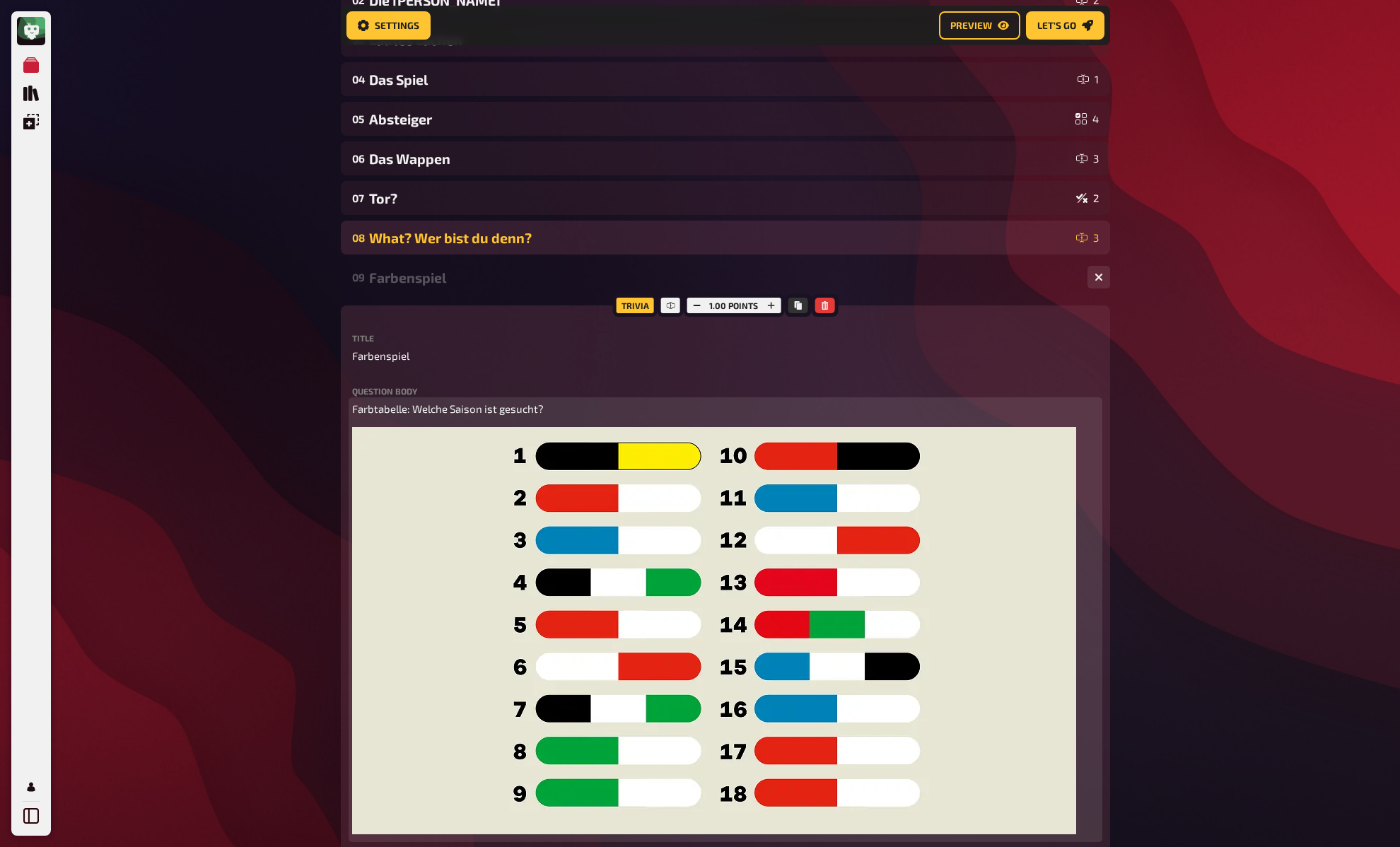
scroll to position [244, 0]
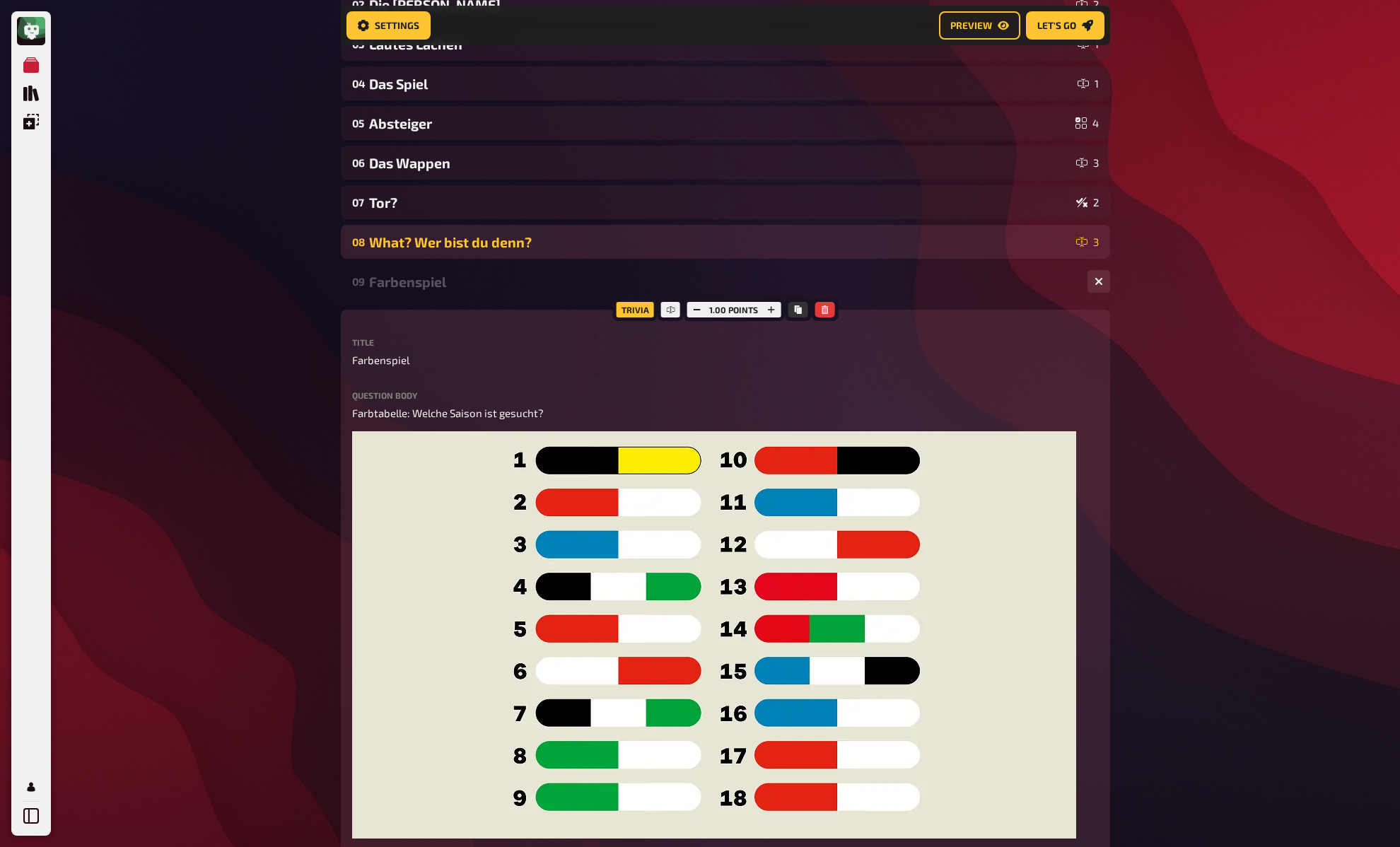
click at [453, 239] on div "What? Wer bist du denn?" at bounding box center [720, 242] width 701 height 17
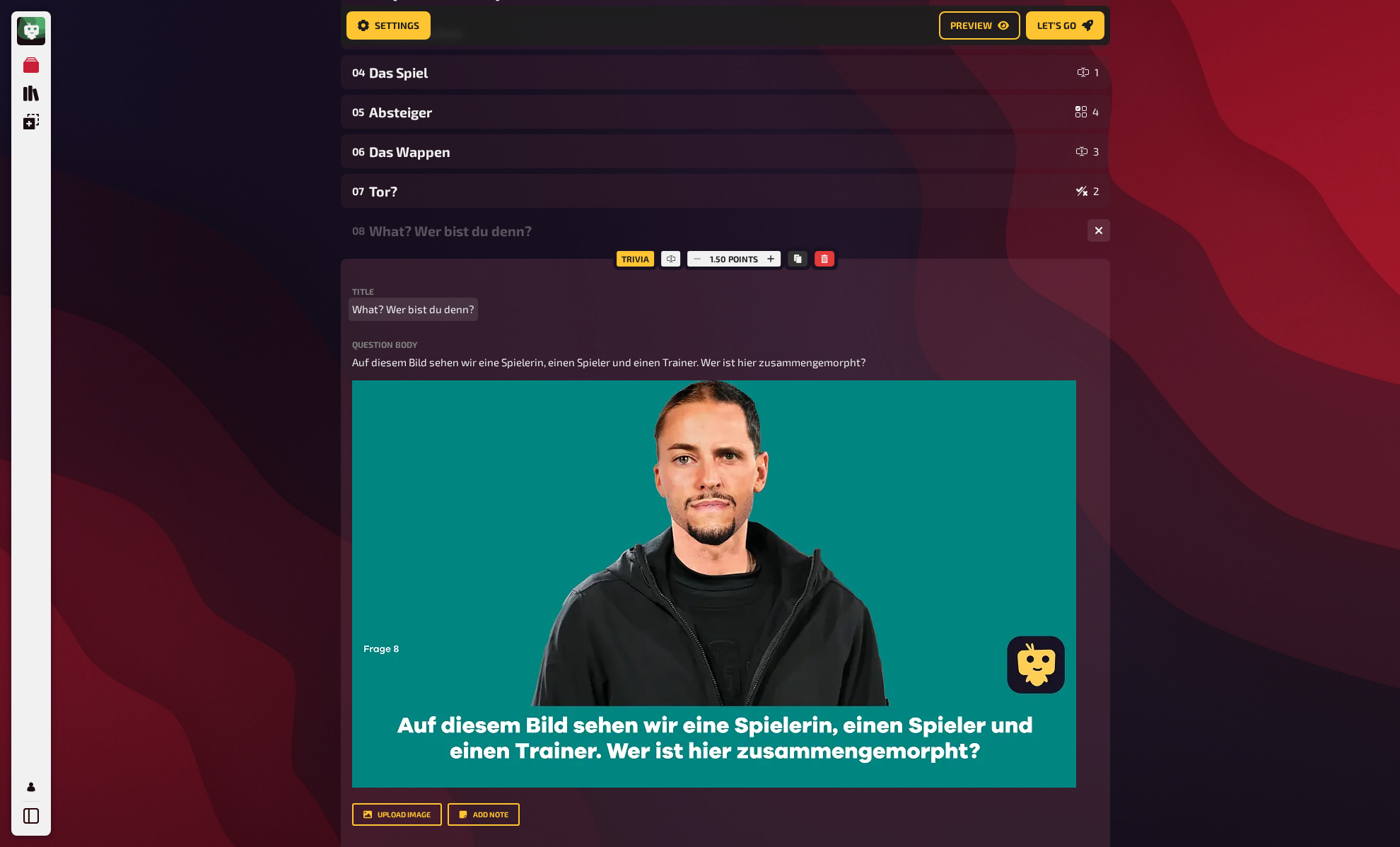
scroll to position [257, 0]
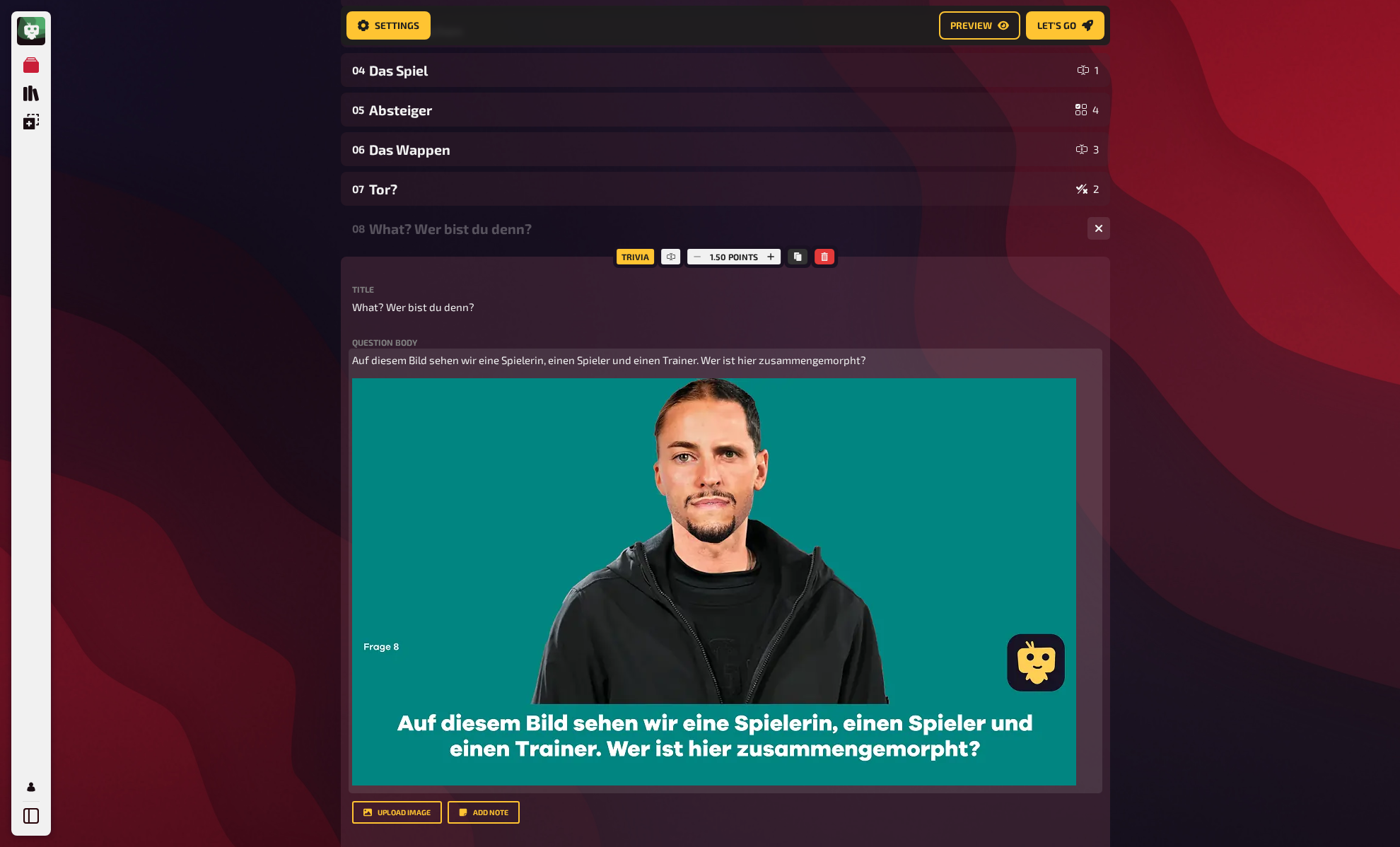
click at [427, 422] on img at bounding box center [714, 582] width 724 height 407
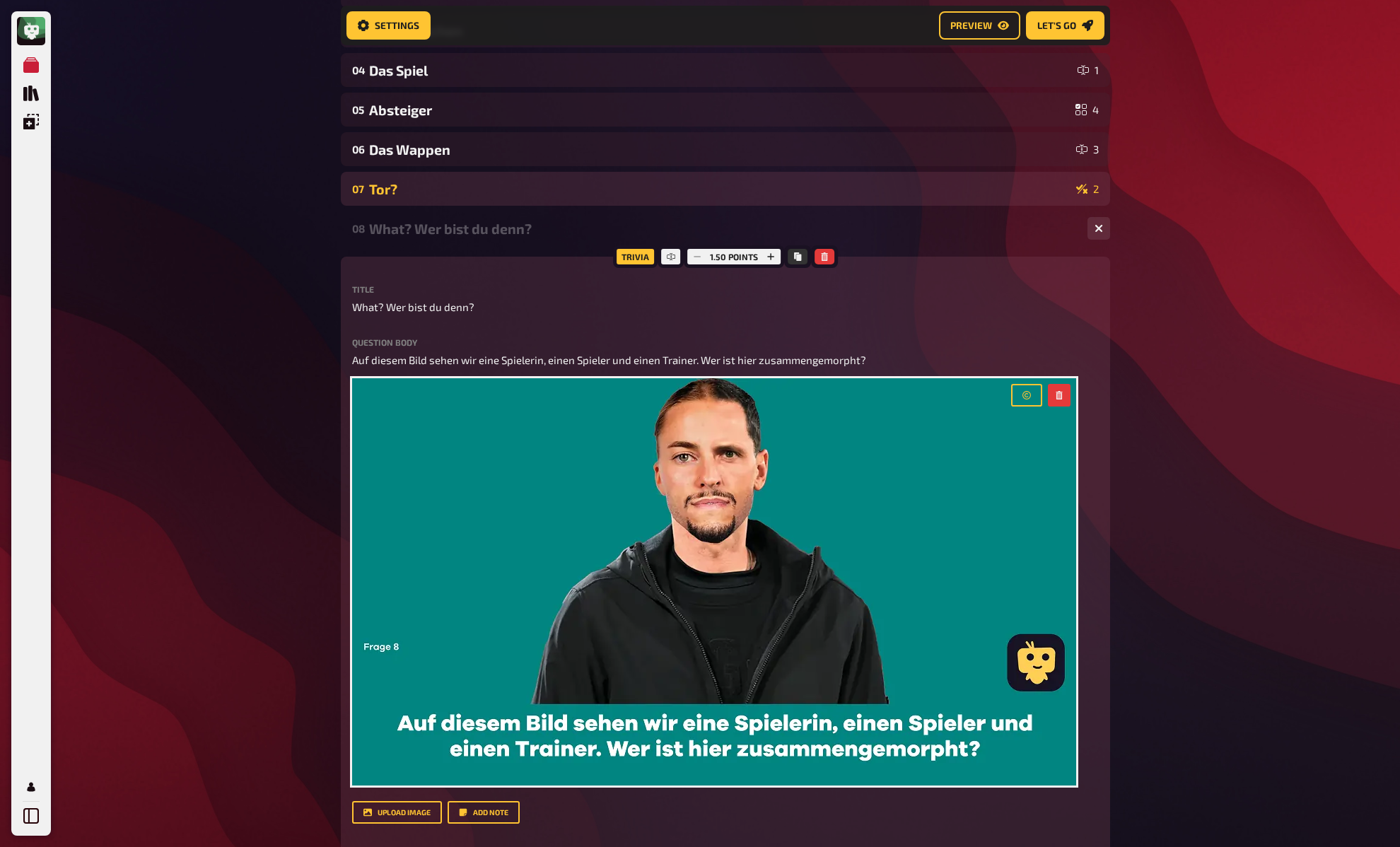
click at [420, 194] on div "Tor?" at bounding box center [720, 189] width 701 height 17
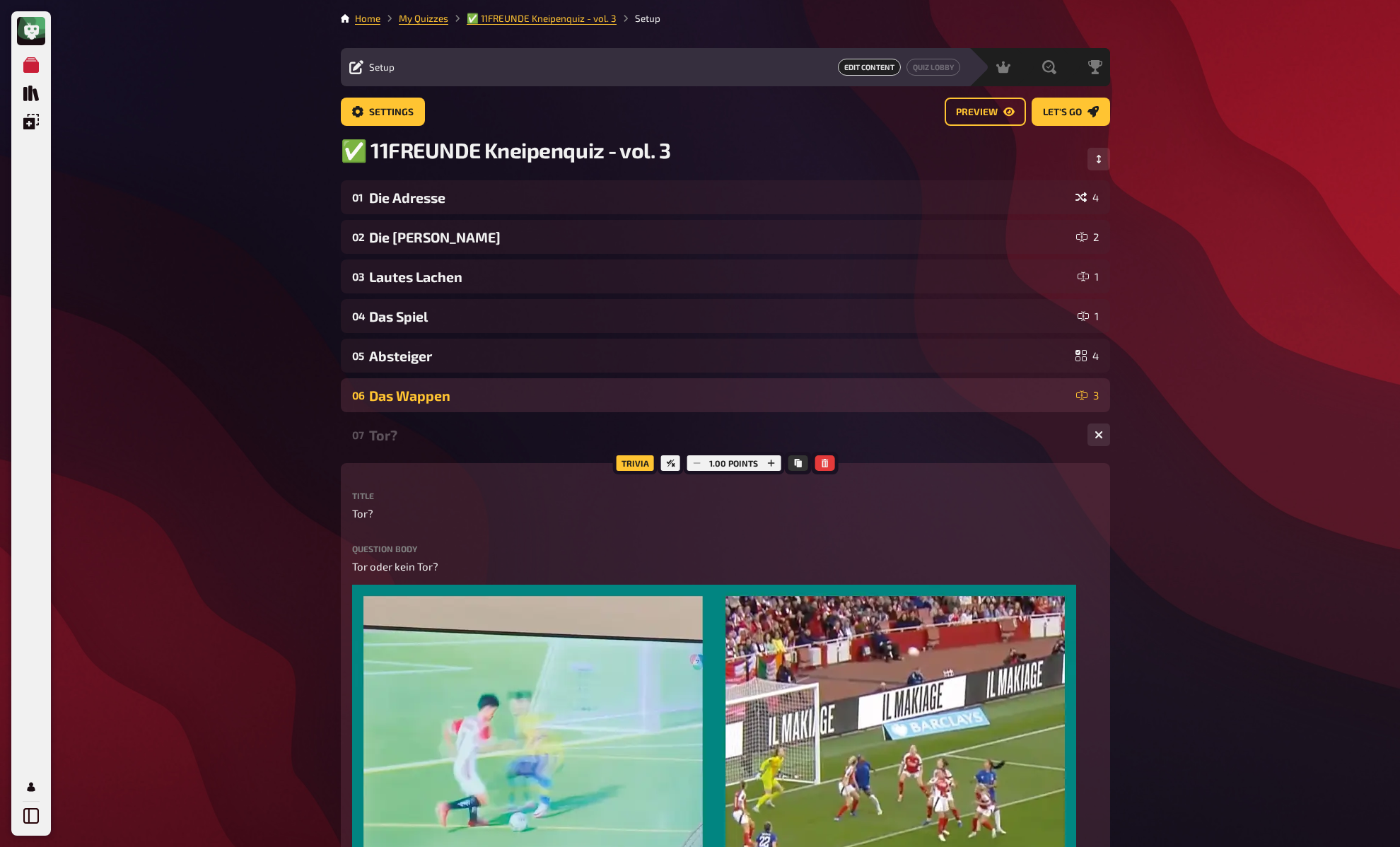
click at [473, 397] on div "Das Wappen" at bounding box center [720, 396] width 701 height 17
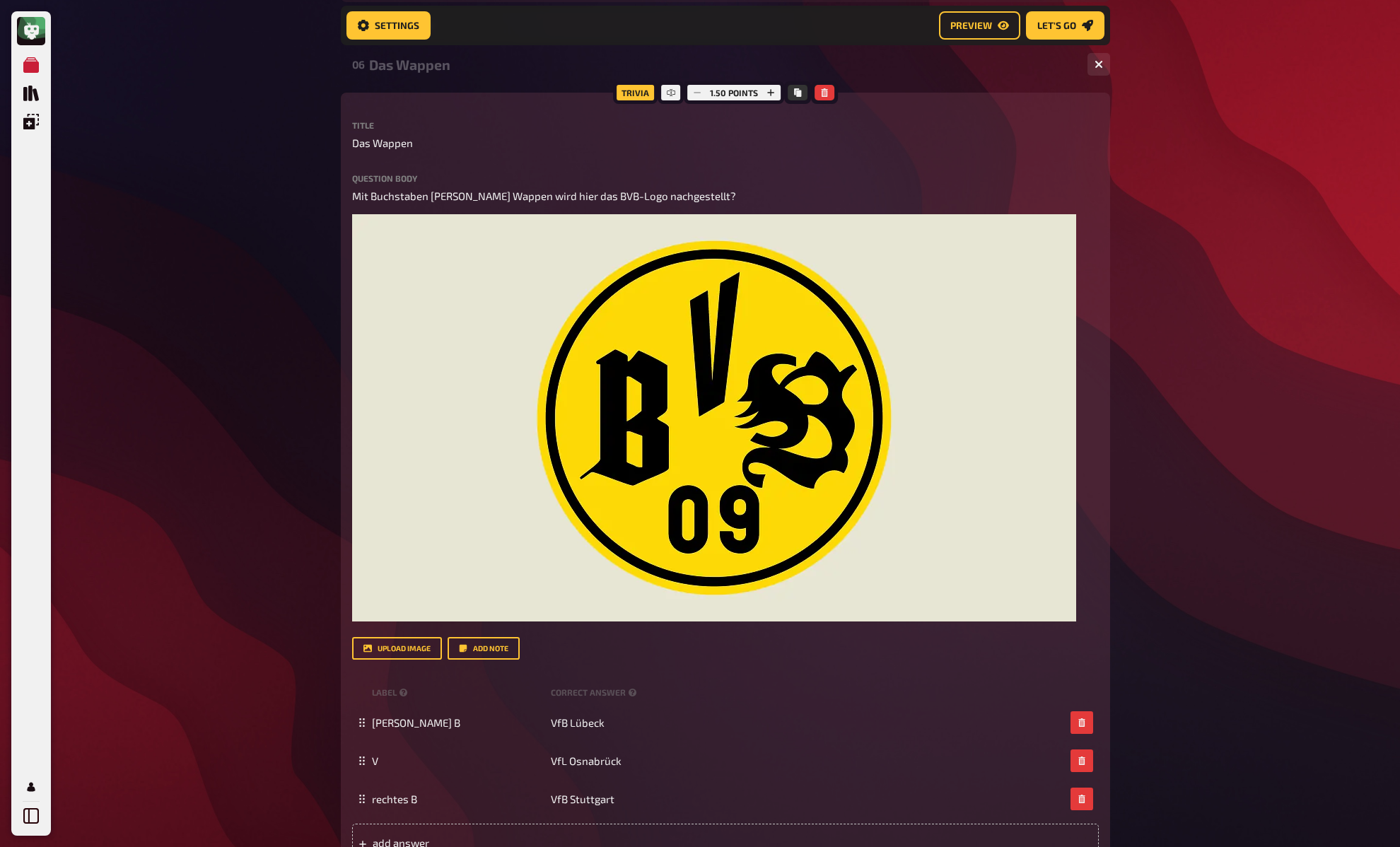
scroll to position [142, 0]
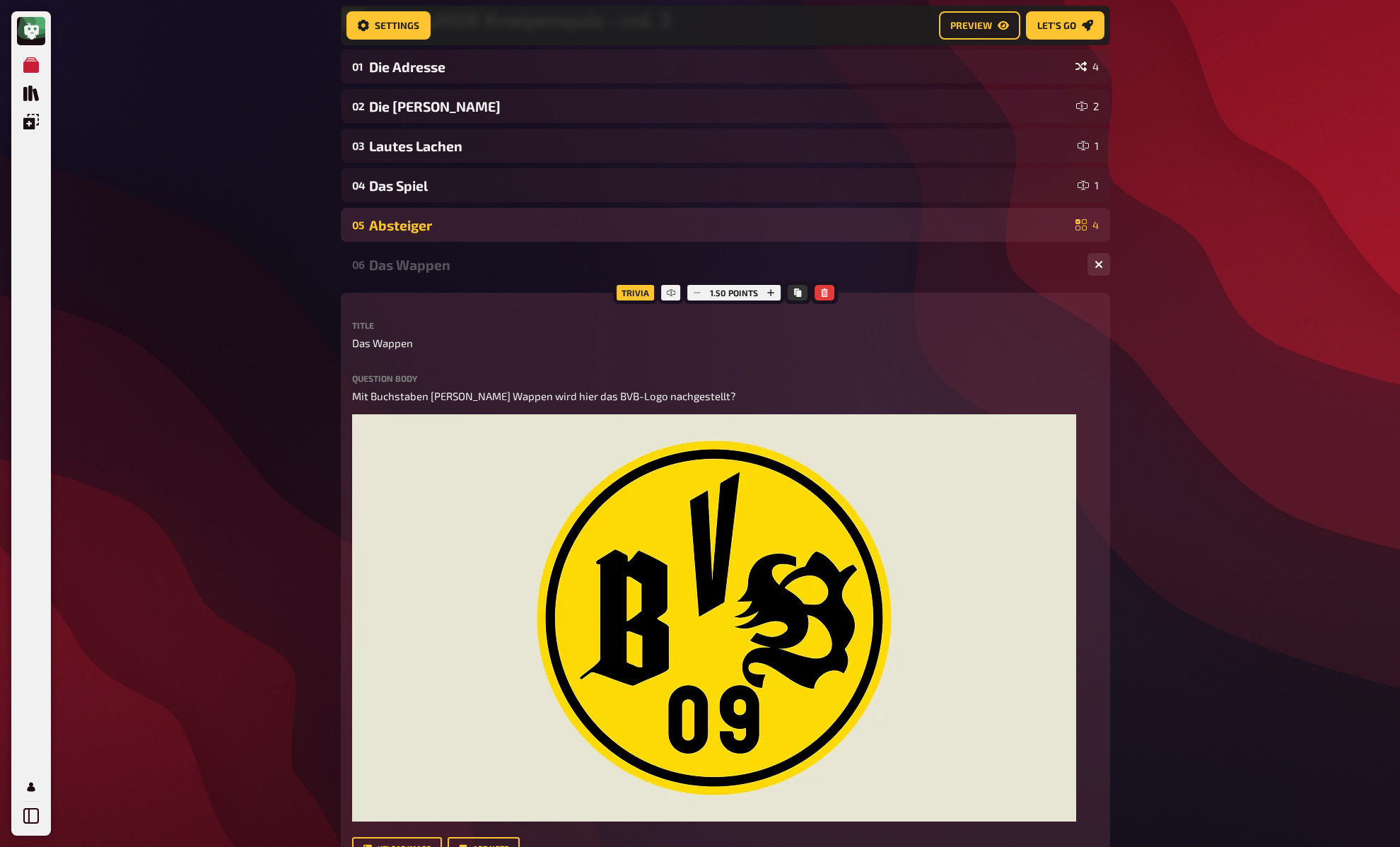
click at [465, 225] on div "Absteiger" at bounding box center [719, 225] width 700 height 17
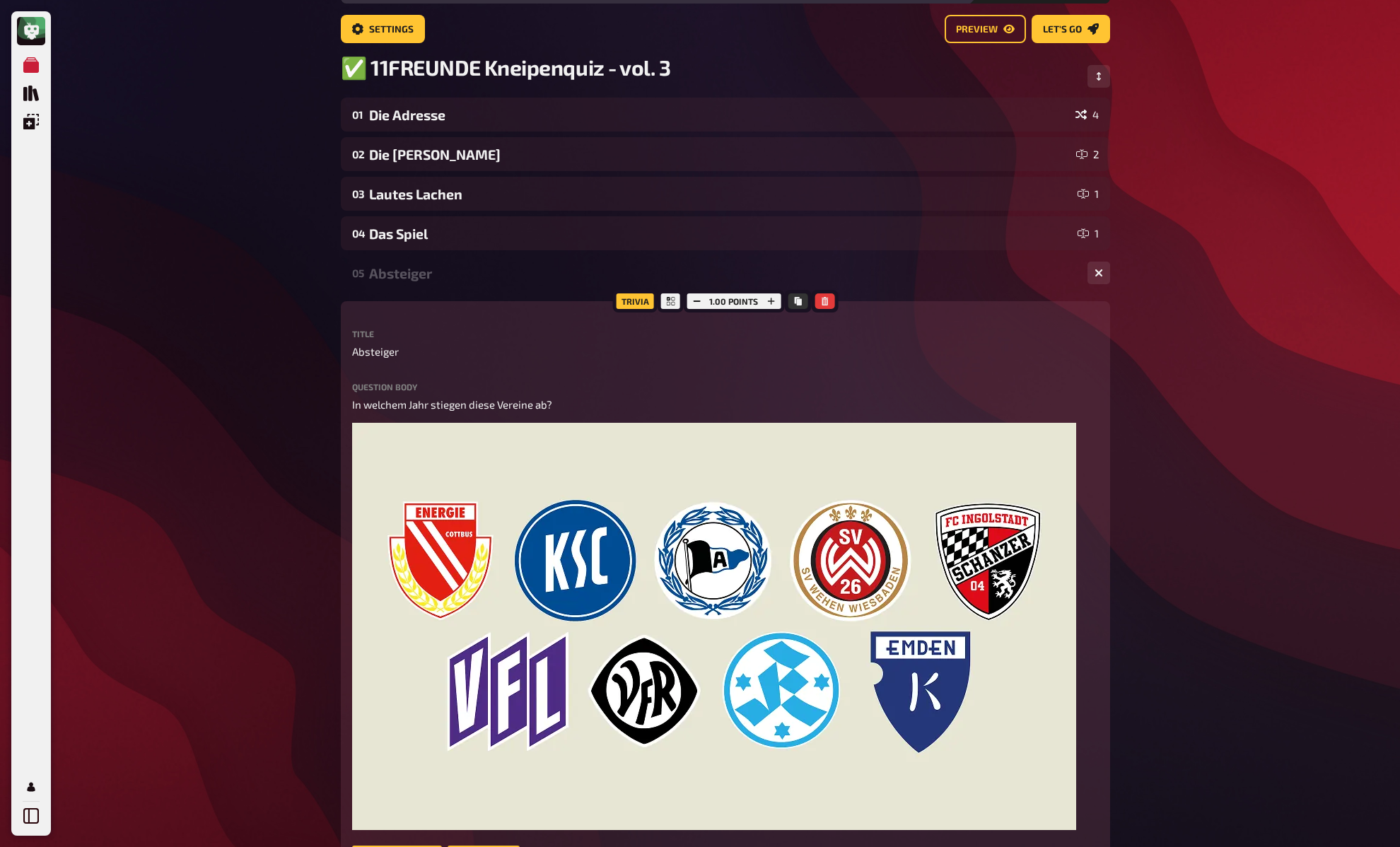
scroll to position [74, 0]
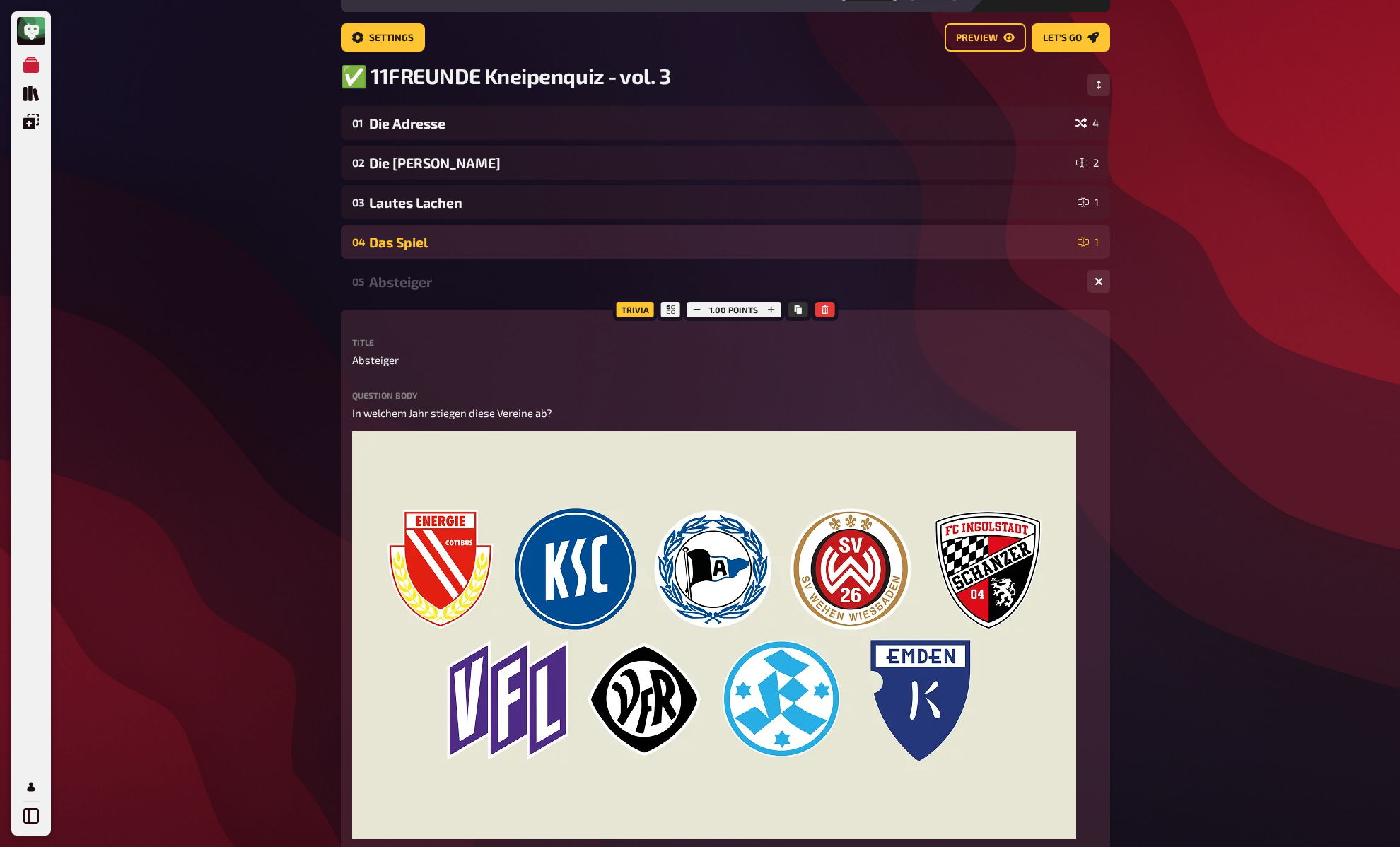
click at [462, 244] on div "Das Spiel" at bounding box center [721, 242] width 703 height 17
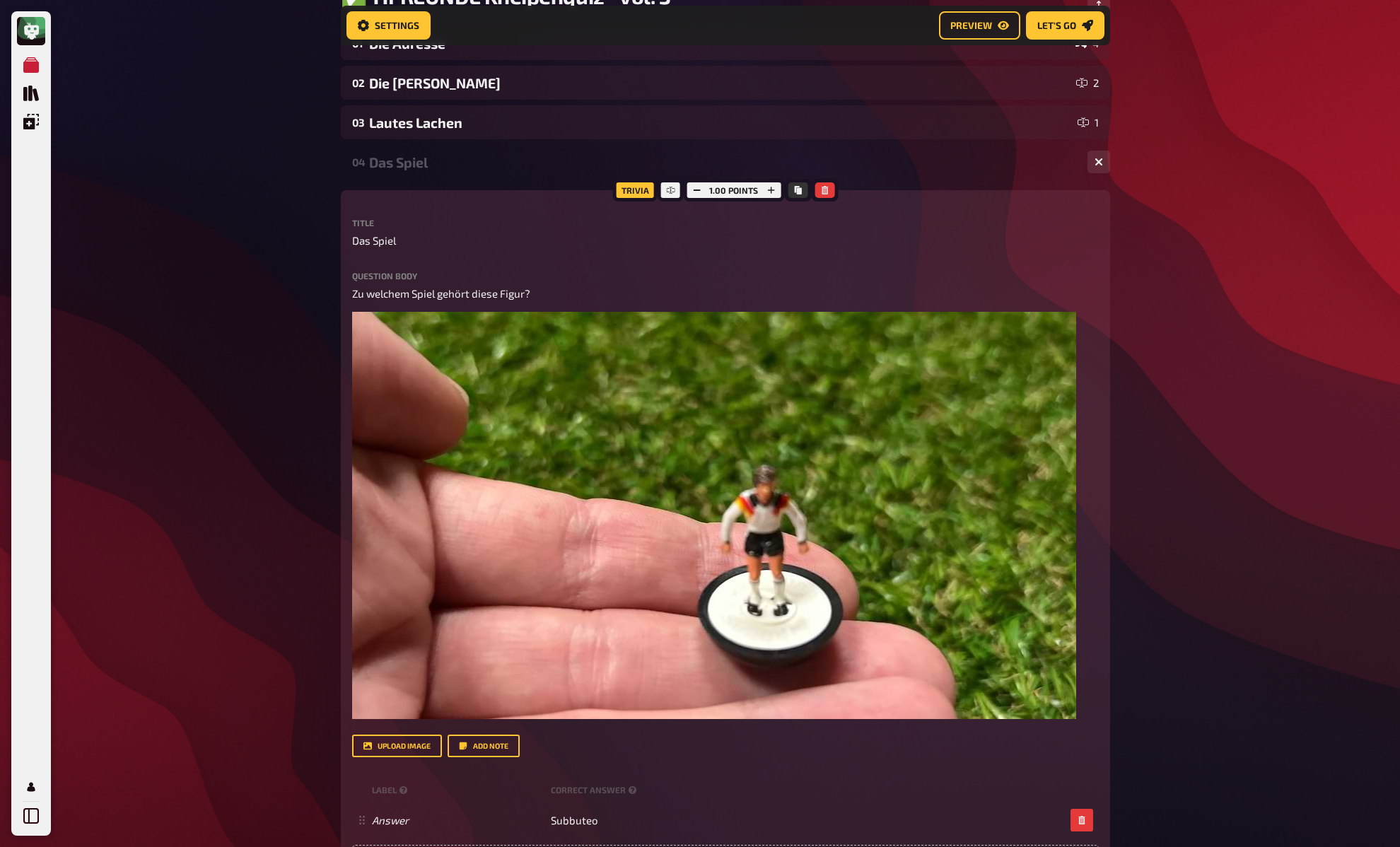
scroll to position [156, 0]
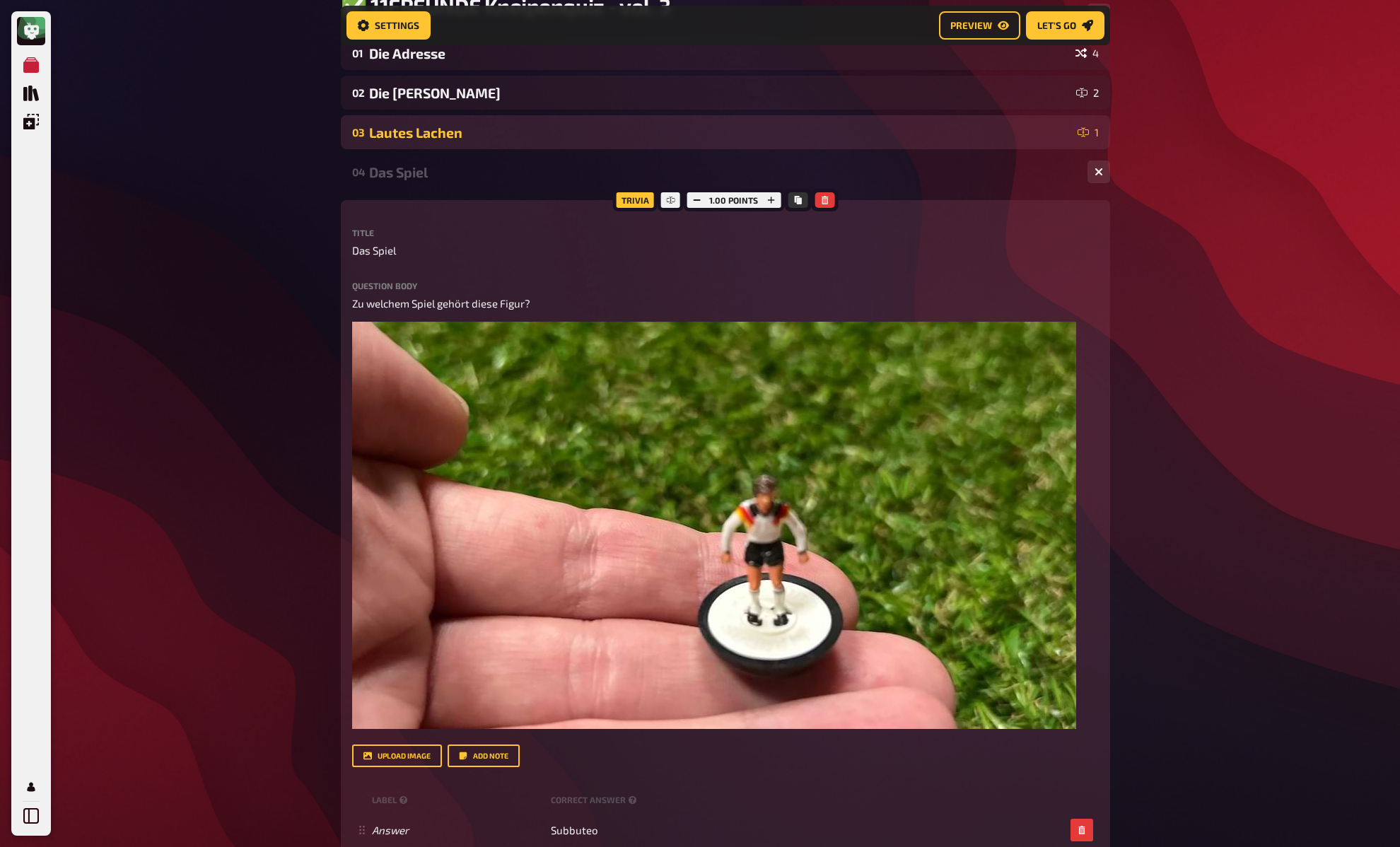
click at [500, 133] on div "Lautes Lachen" at bounding box center [721, 133] width 703 height 17
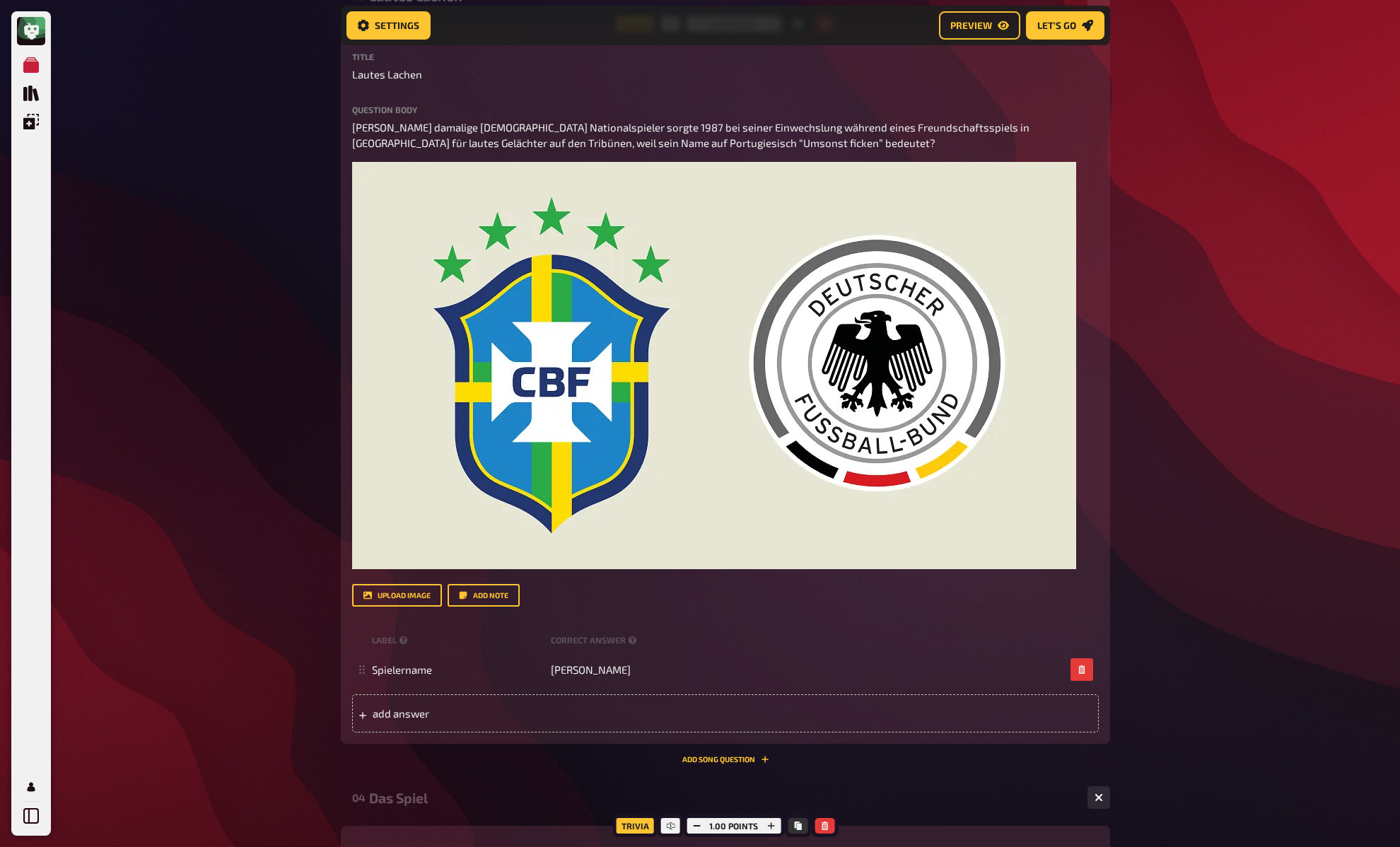
scroll to position [160, 0]
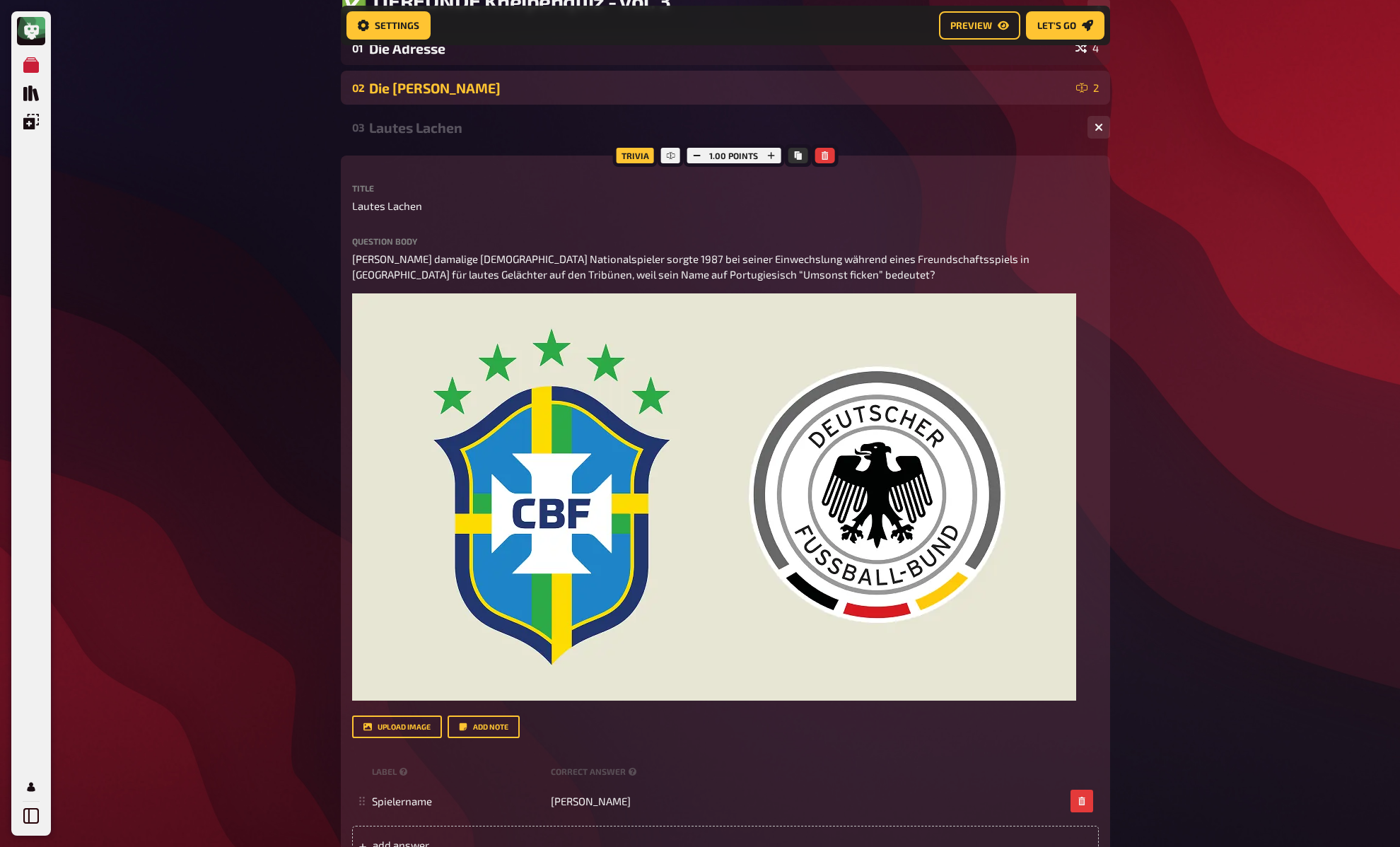
click at [437, 94] on div "Die Maske" at bounding box center [720, 88] width 701 height 17
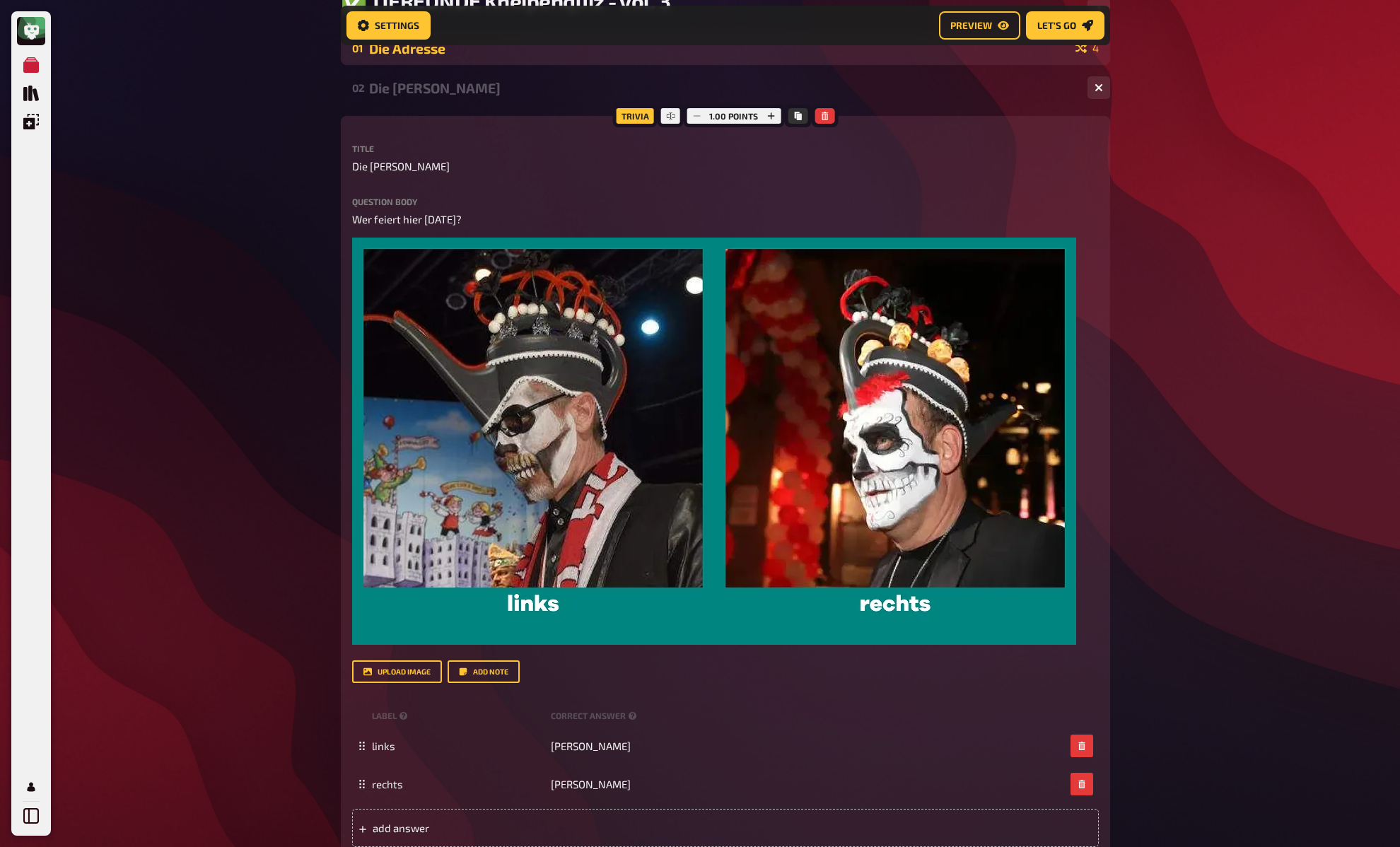
click at [448, 52] on div "Die Adresse" at bounding box center [719, 48] width 700 height 17
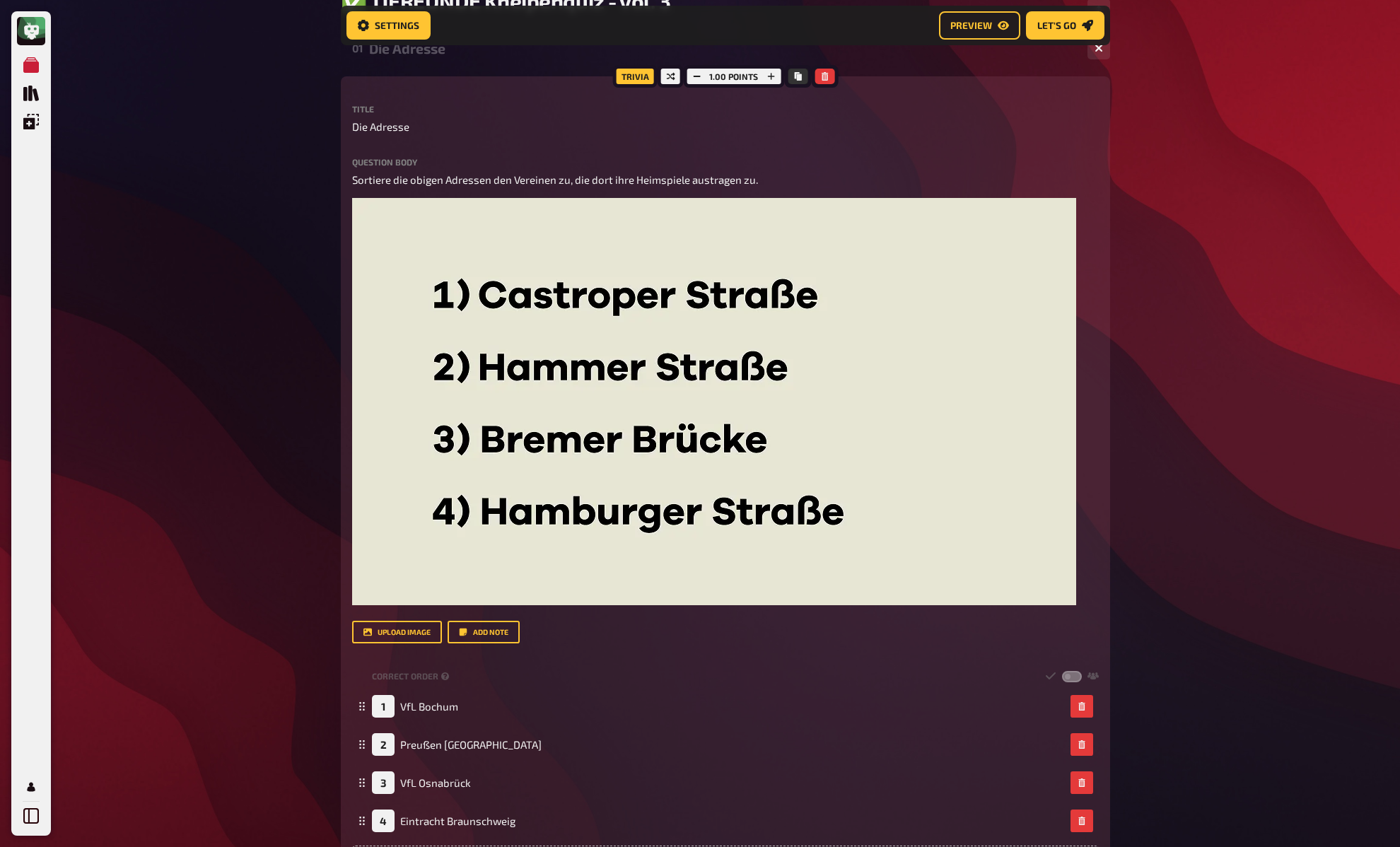
click at [448, 52] on div "Die Adresse" at bounding box center [723, 48] width 707 height 17
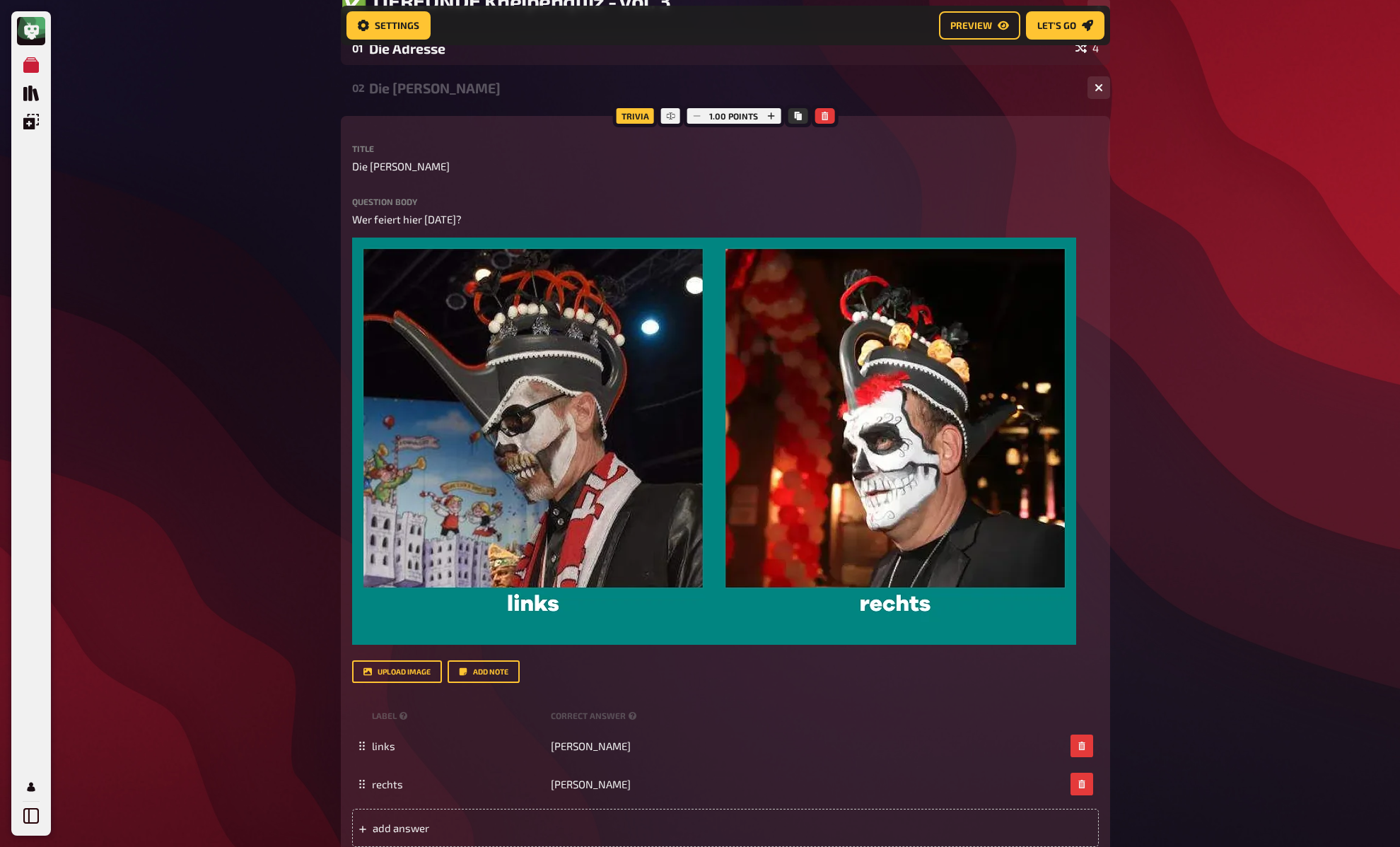
click at [453, 87] on div "Die Maske" at bounding box center [723, 88] width 707 height 17
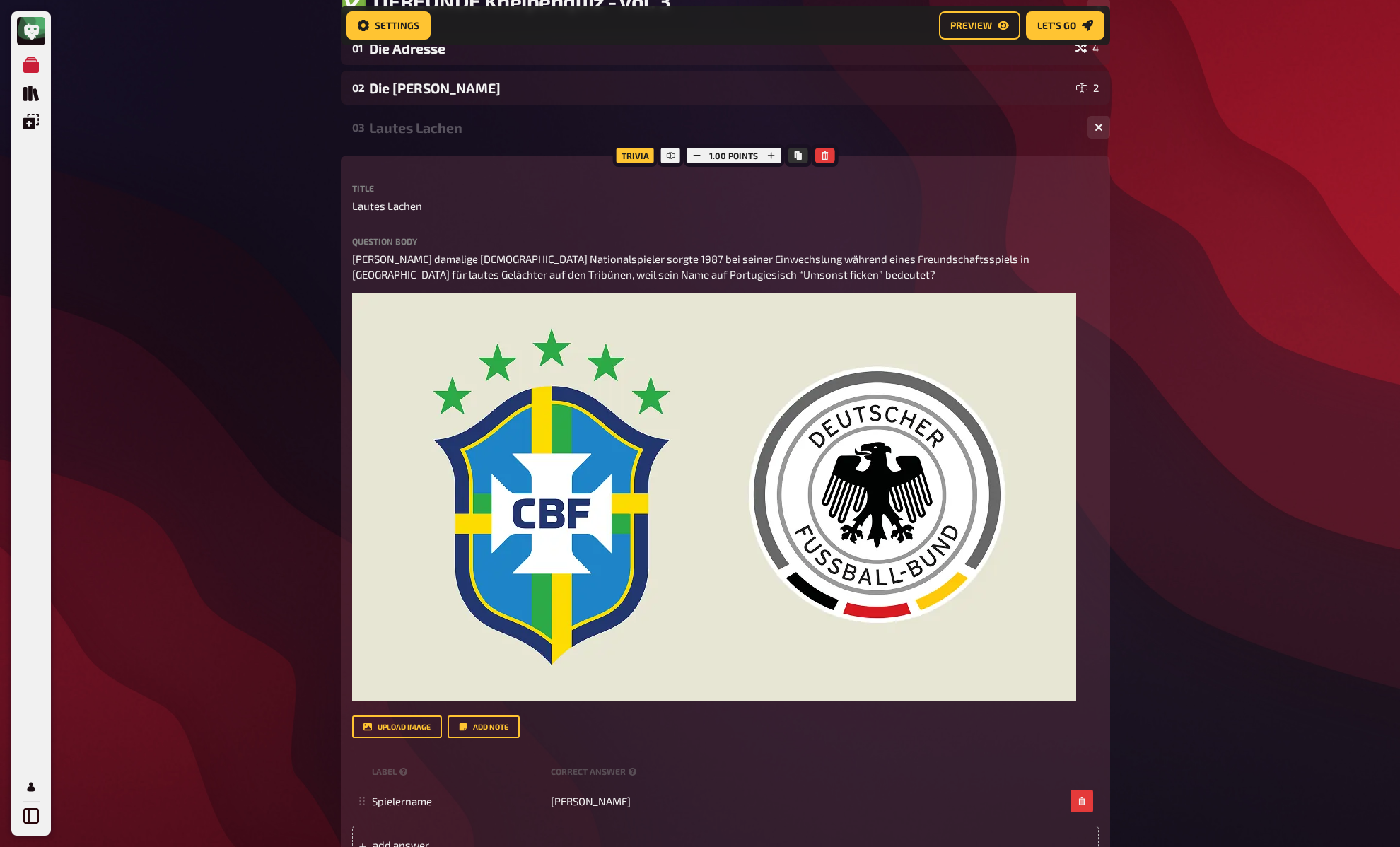
scroll to position [0, 0]
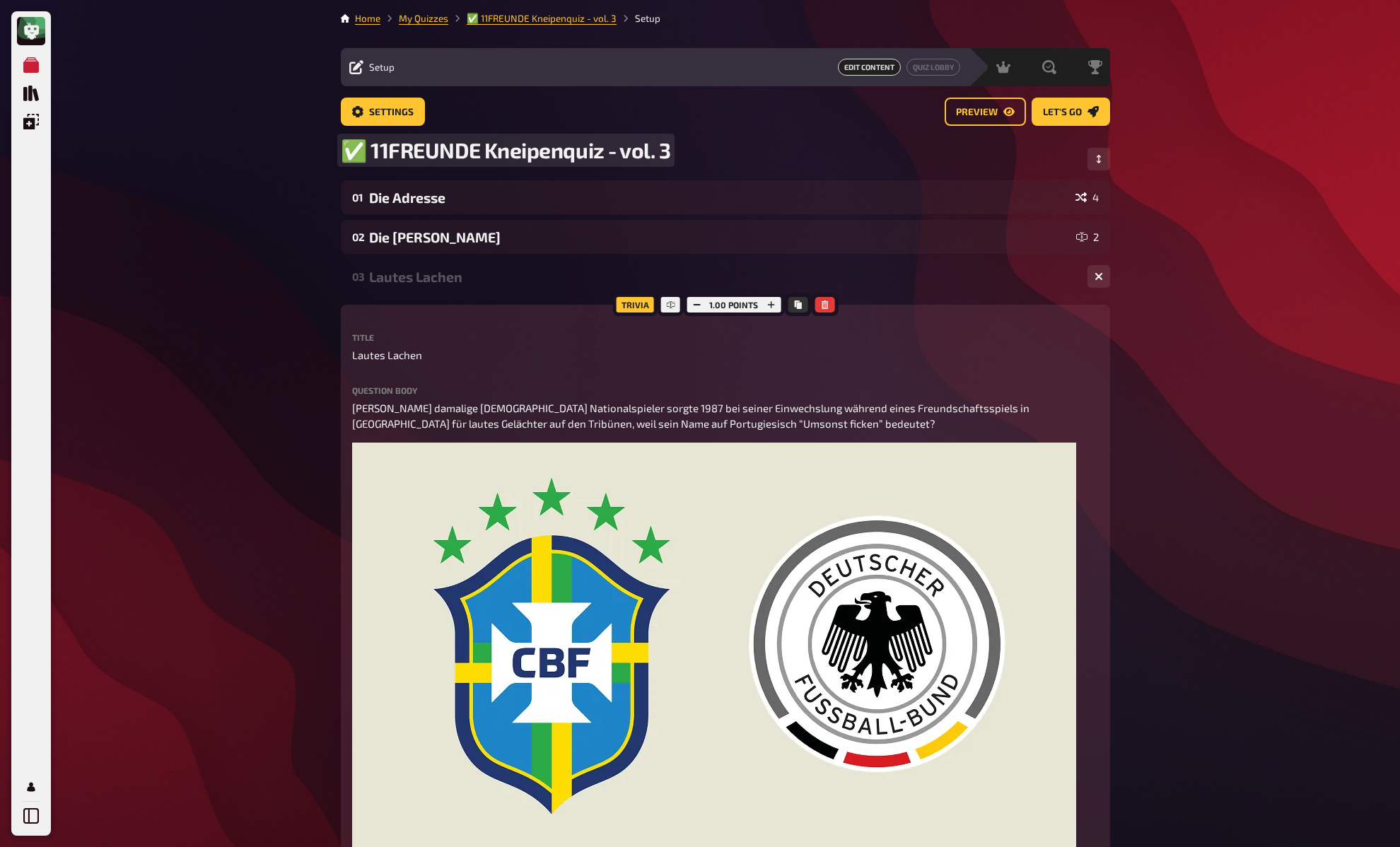
click at [391, 148] on span "✅ 11FREUNDE Kneipenquiz - vol. 3" at bounding box center [506, 150] width 330 height 26
click at [430, 22] on link "My Quizzes" at bounding box center [423, 19] width 49 height 11
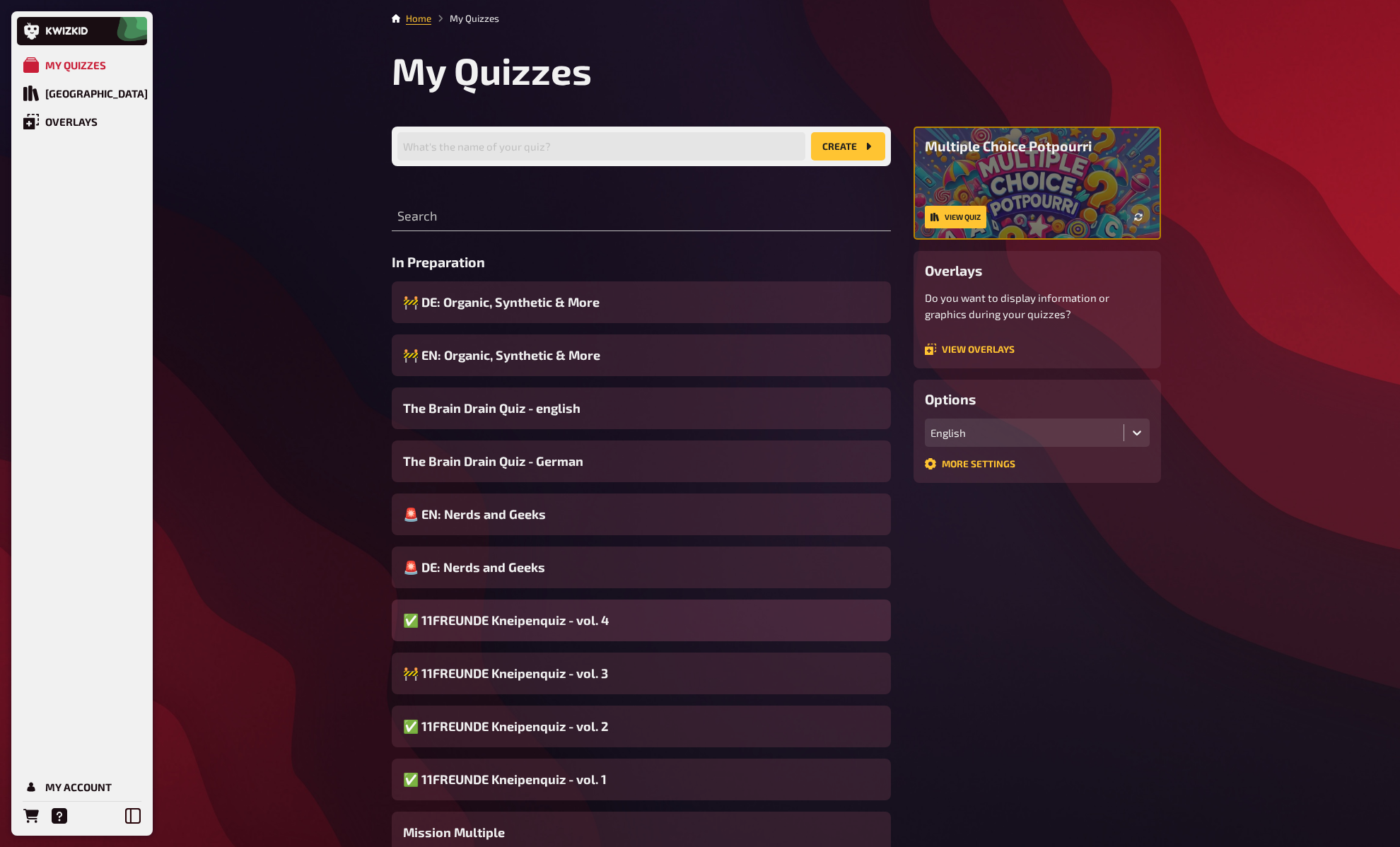
click at [688, 627] on div "✅ 11FREUNDE Kneipenquiz - vol. 4" at bounding box center [641, 620] width 499 height 42
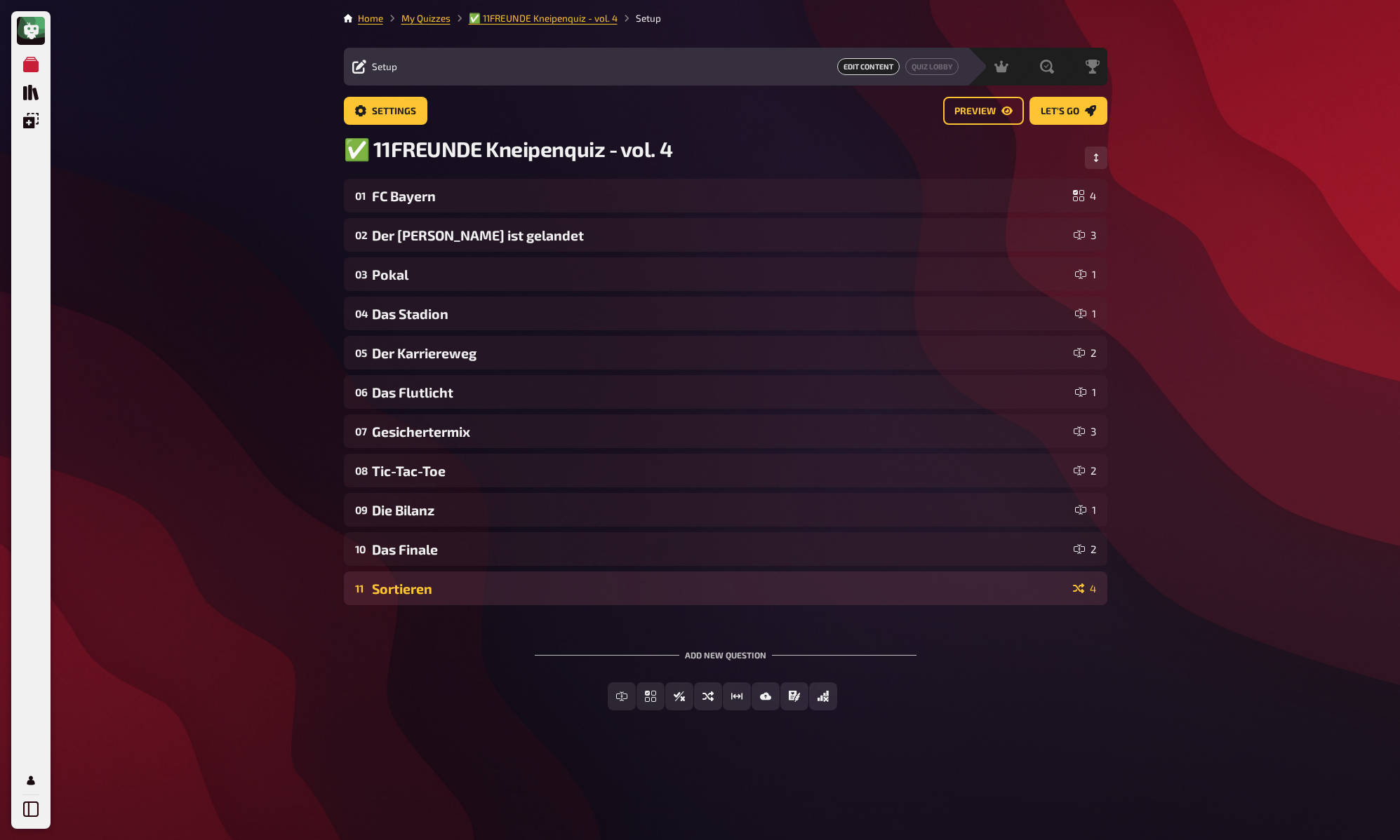
click at [477, 584] on div "Sortieren" at bounding box center [719, 589] width 695 height 17
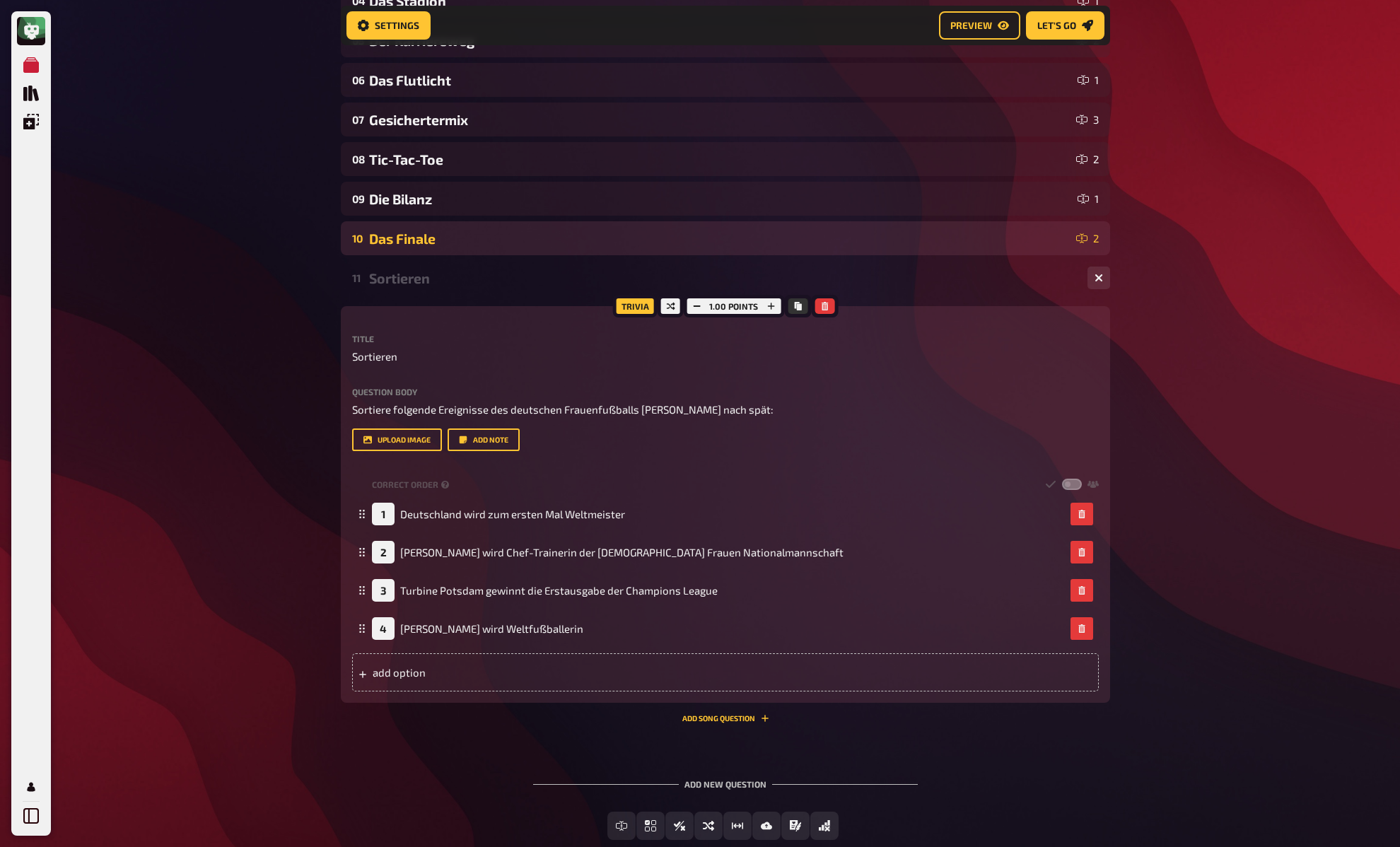
scroll to position [322, 0]
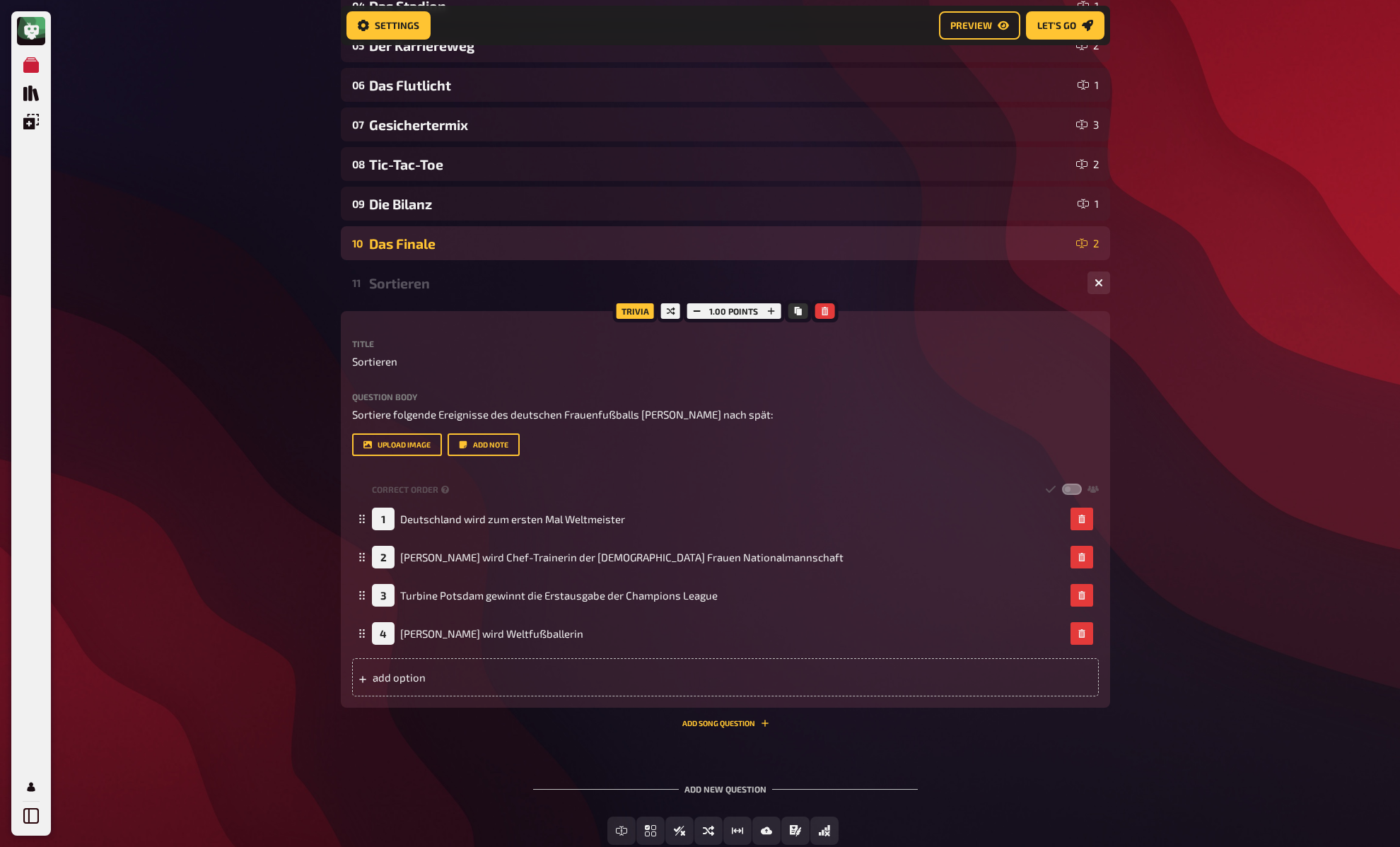
click at [474, 245] on div "Das Finale" at bounding box center [720, 244] width 701 height 17
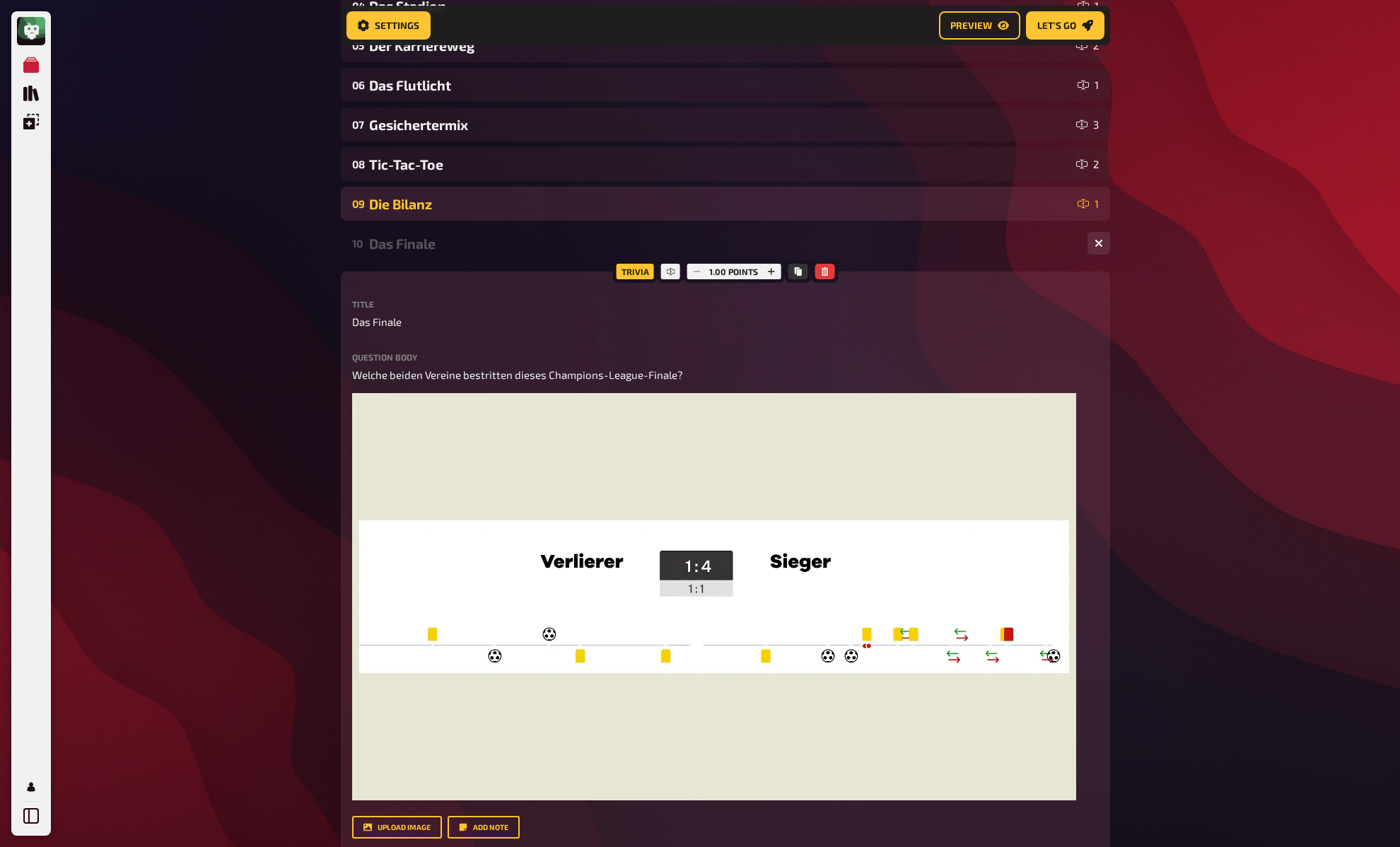
click at [471, 204] on div "Die Bilanz" at bounding box center [721, 204] width 703 height 17
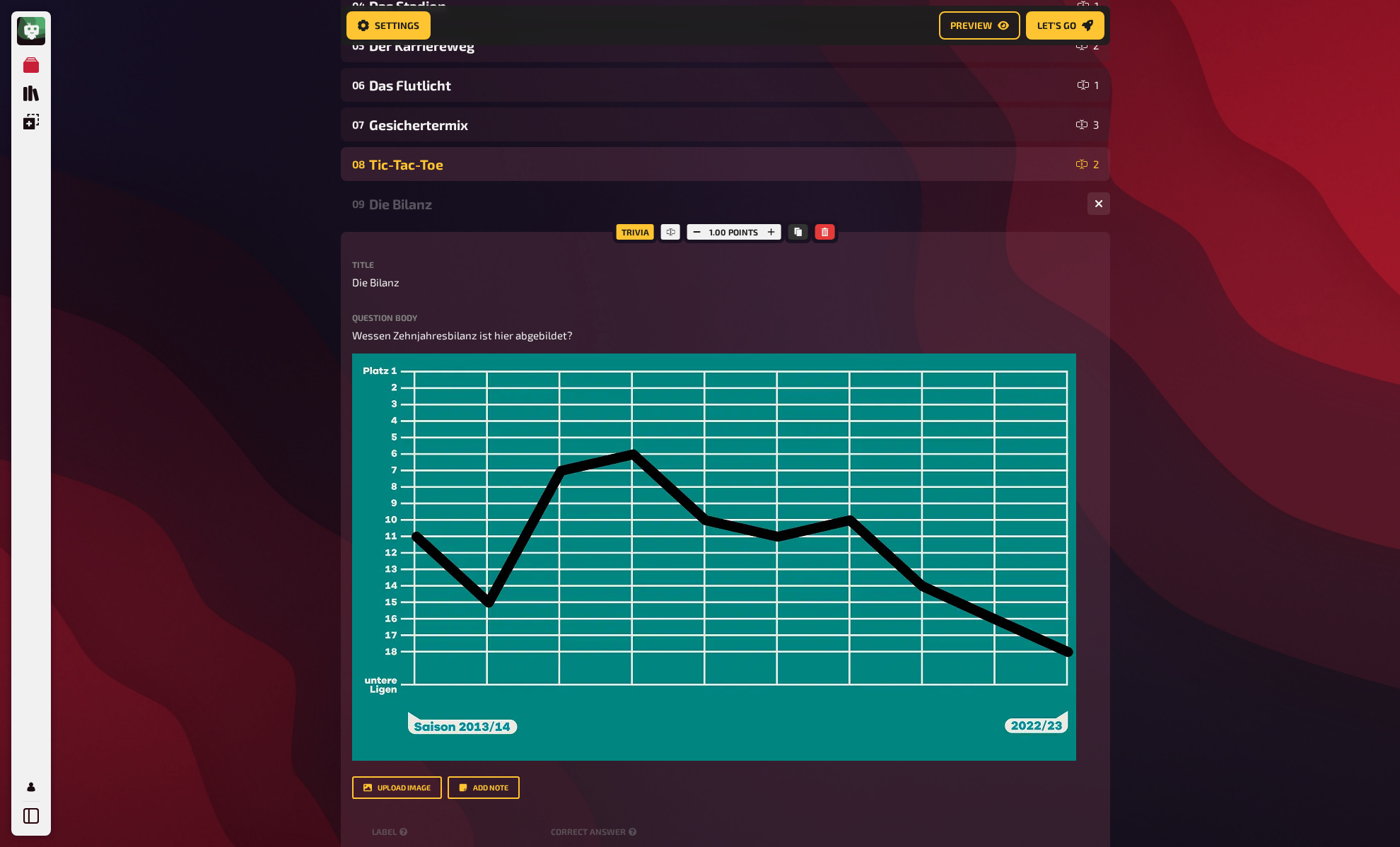
click at [477, 173] on div "08 Tic-Tac-Toe 2" at bounding box center [725, 164] width 769 height 34
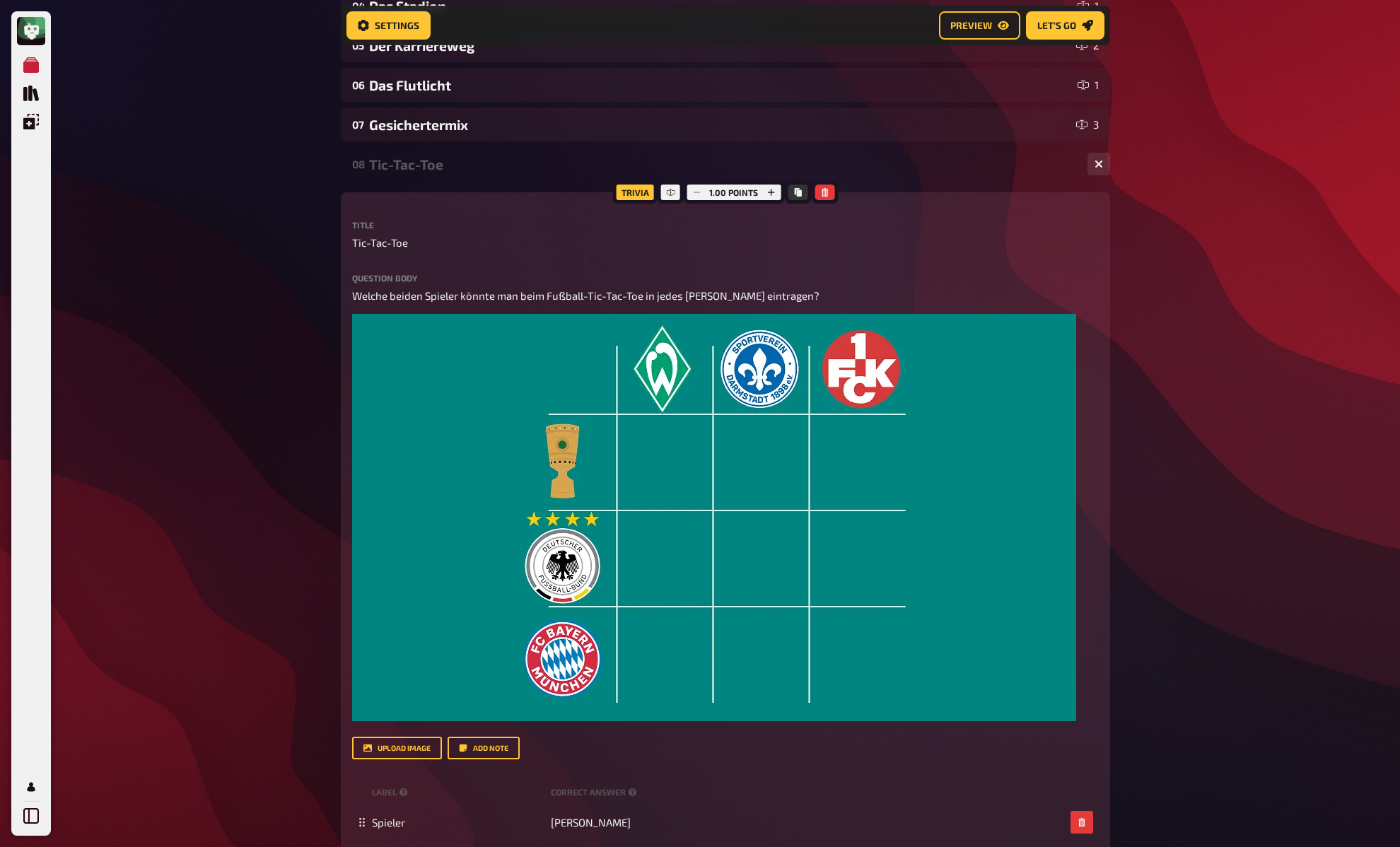
click at [398, 164] on div "Tic-Tac-Toe" at bounding box center [723, 164] width 707 height 17
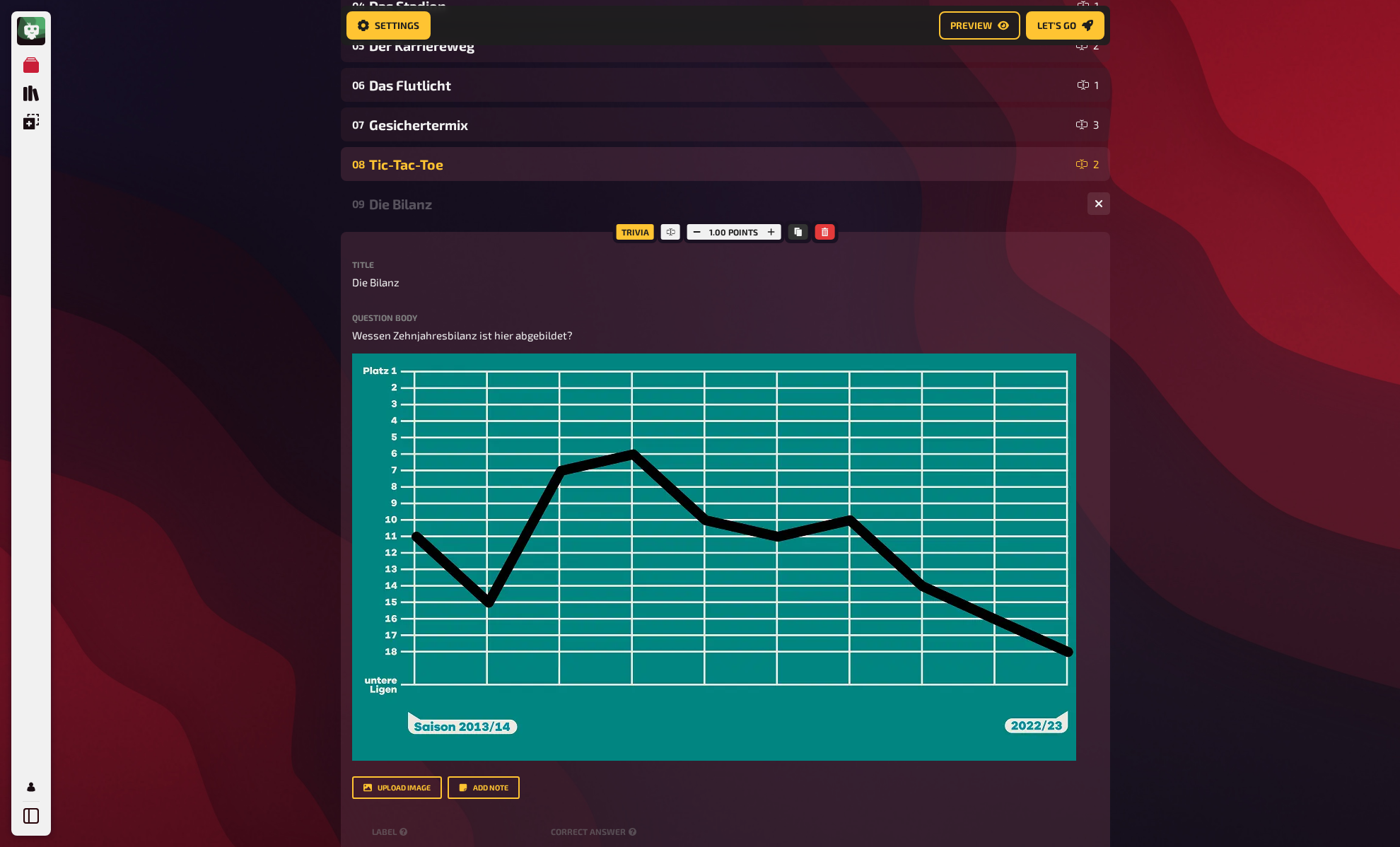
click at [405, 165] on div "Tic-Tac-Toe" at bounding box center [720, 164] width 701 height 17
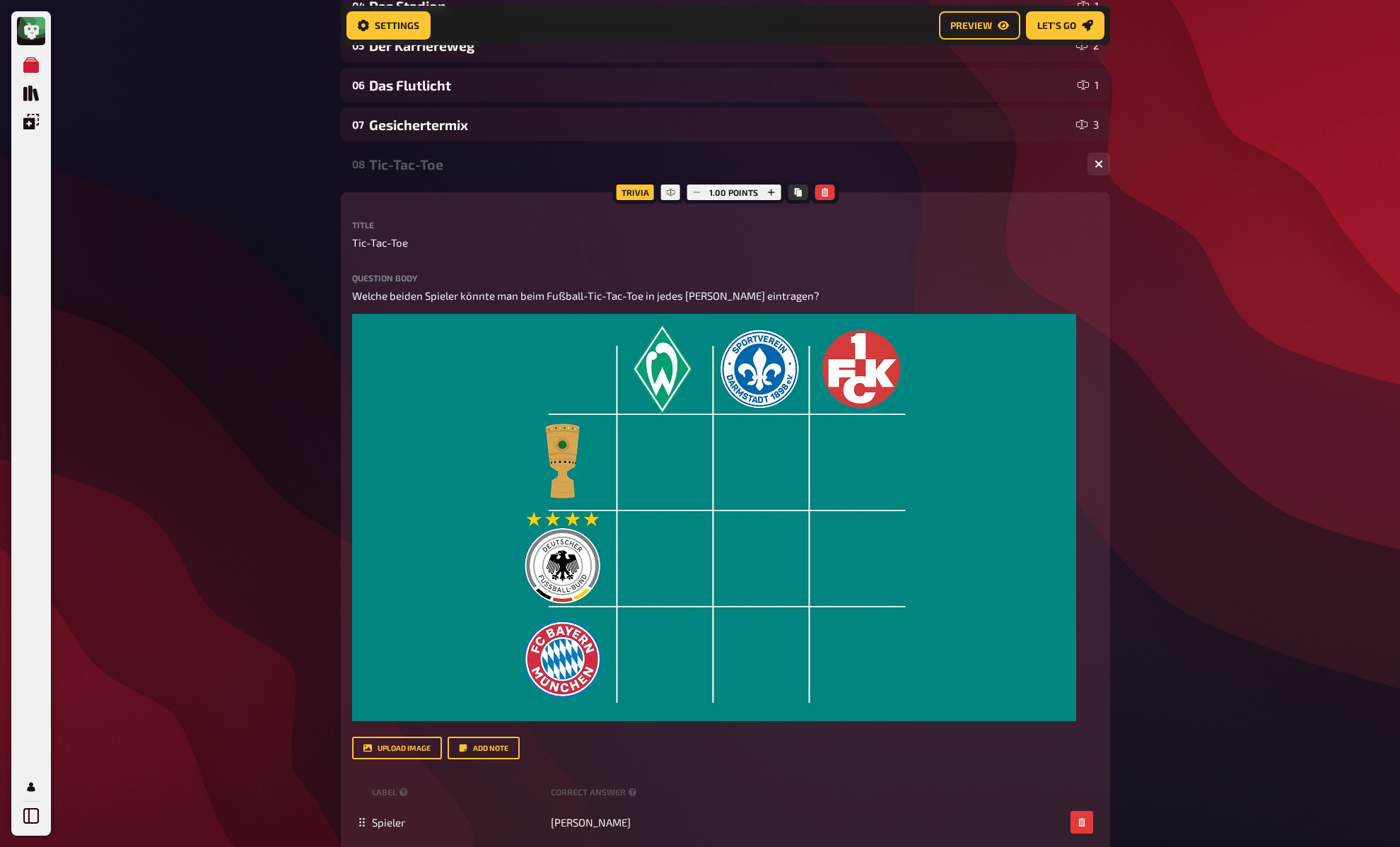
click at [405, 165] on div "Tic-Tac-Toe" at bounding box center [723, 164] width 707 height 17
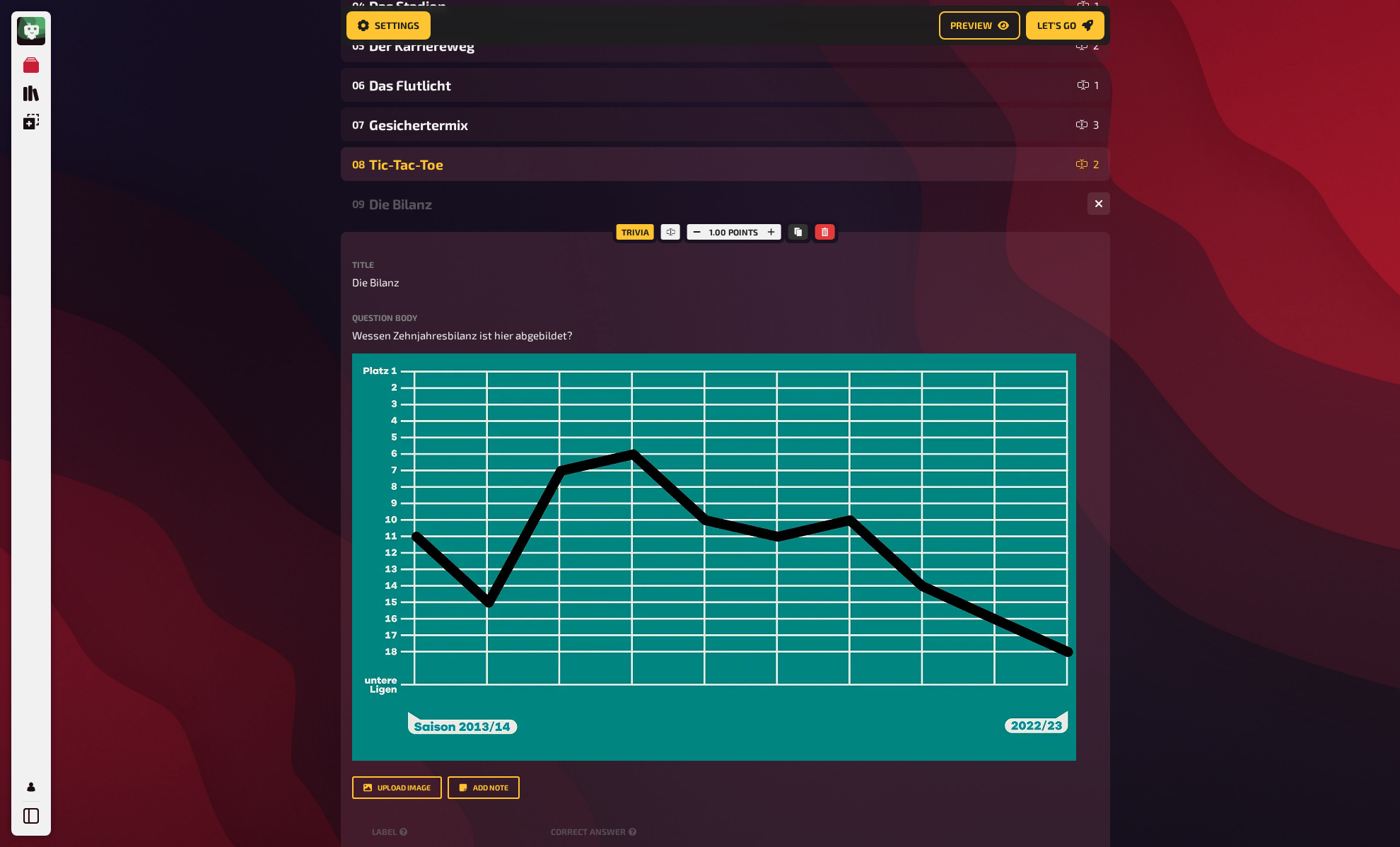
click at [416, 166] on div "Tic-Tac-Toe" at bounding box center [720, 164] width 701 height 17
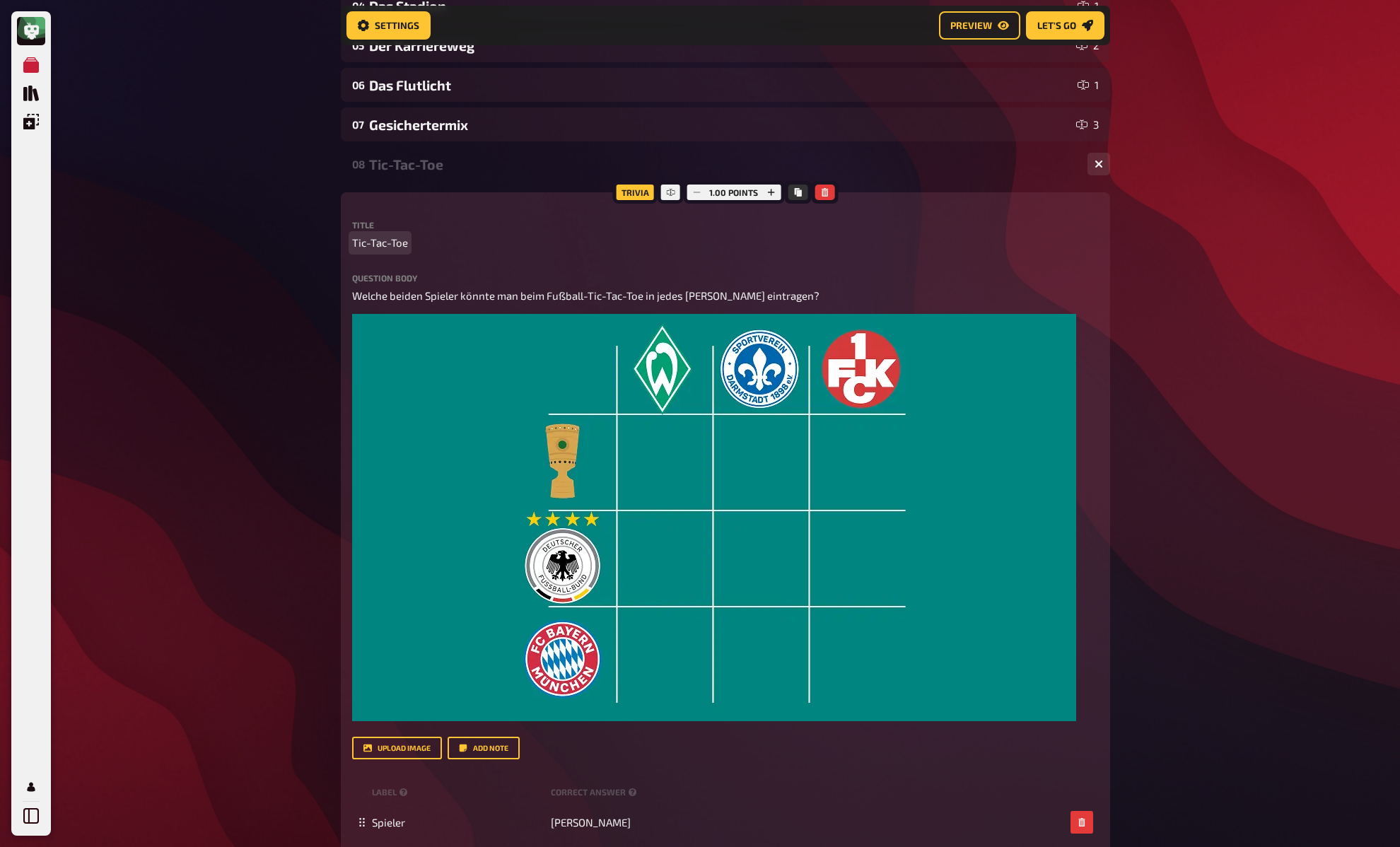
click at [394, 242] on span "Tic-Tac-Toe" at bounding box center [380, 243] width 56 height 17
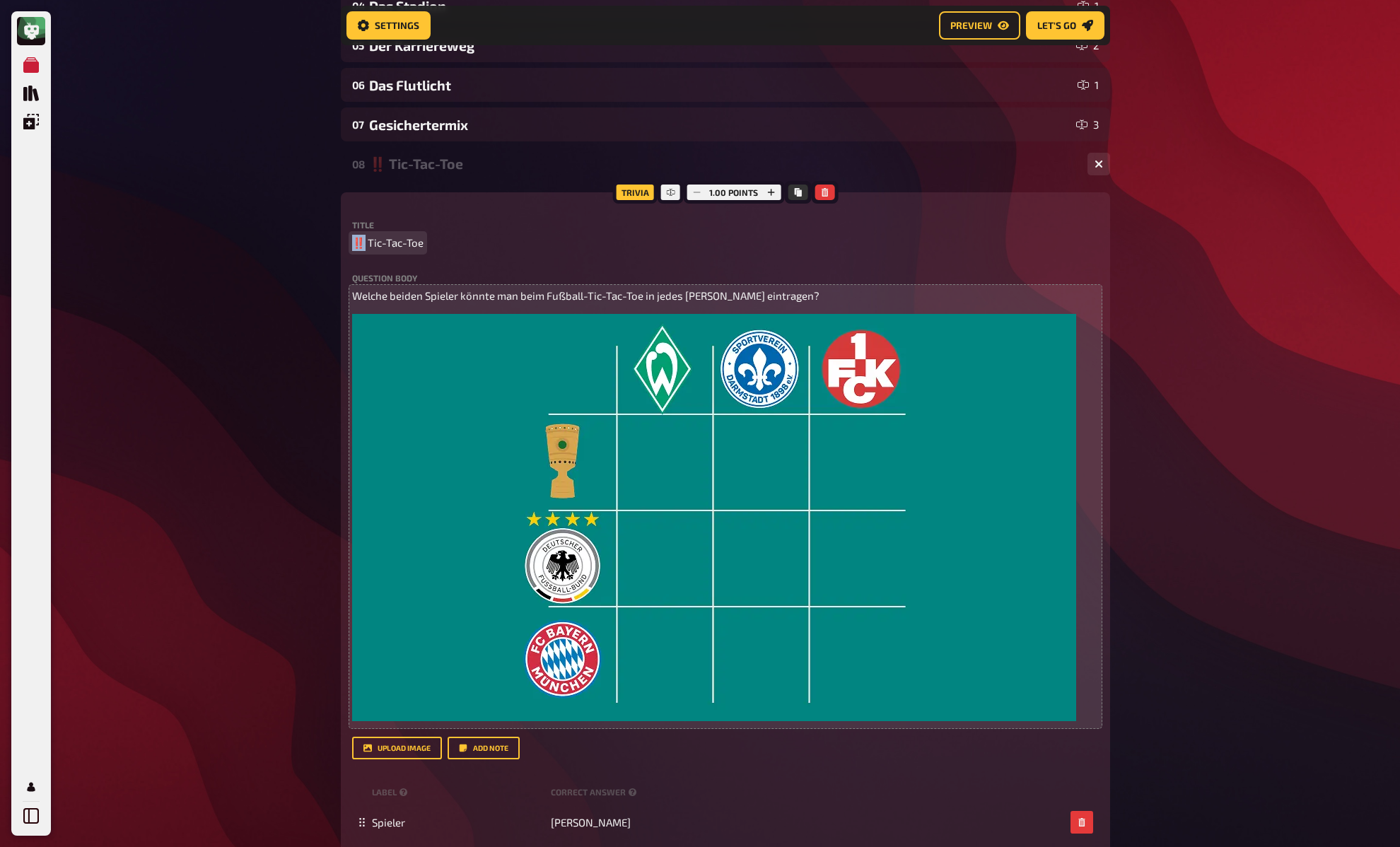
copy span "‼️"
copy span "‼️‼️‼️"
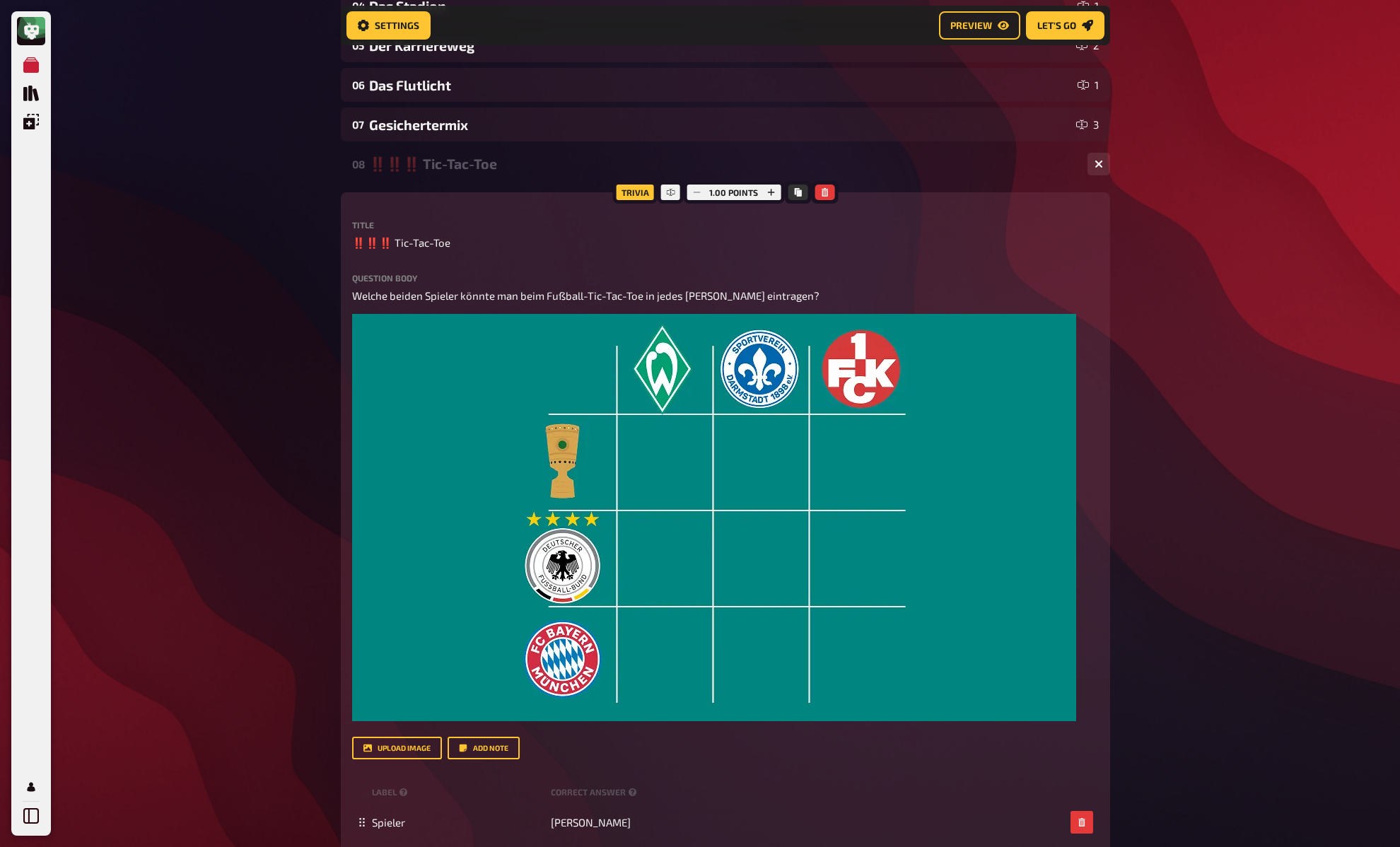
click at [580, 160] on div "‼️‼️‼️ Tic-Tac-Toe" at bounding box center [723, 164] width 707 height 17
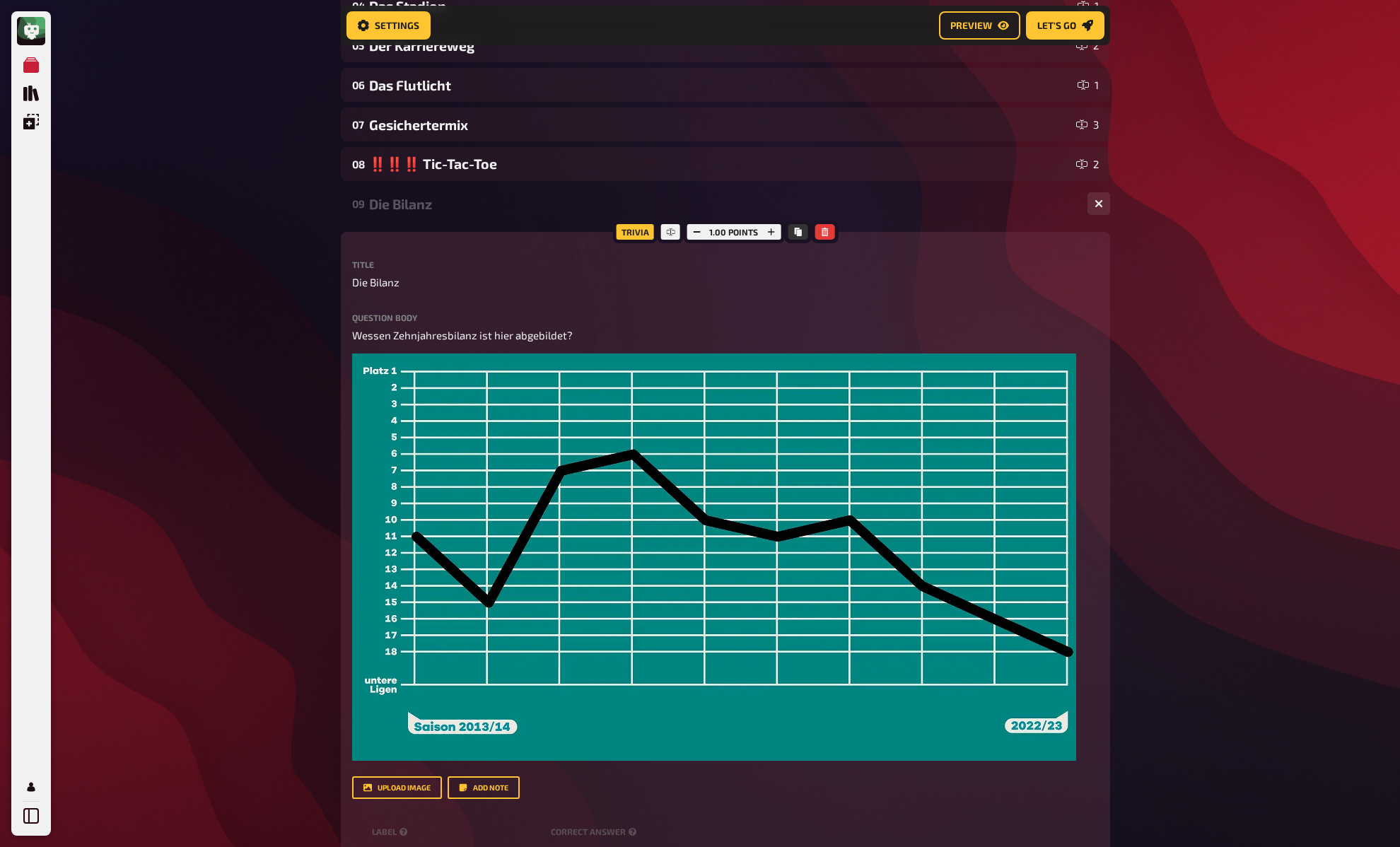
drag, startPoint x: 263, startPoint y: 160, endPoint x: 272, endPoint y: 164, distance: 9.8
click at [463, 207] on div "Die Bilanz" at bounding box center [723, 204] width 707 height 17
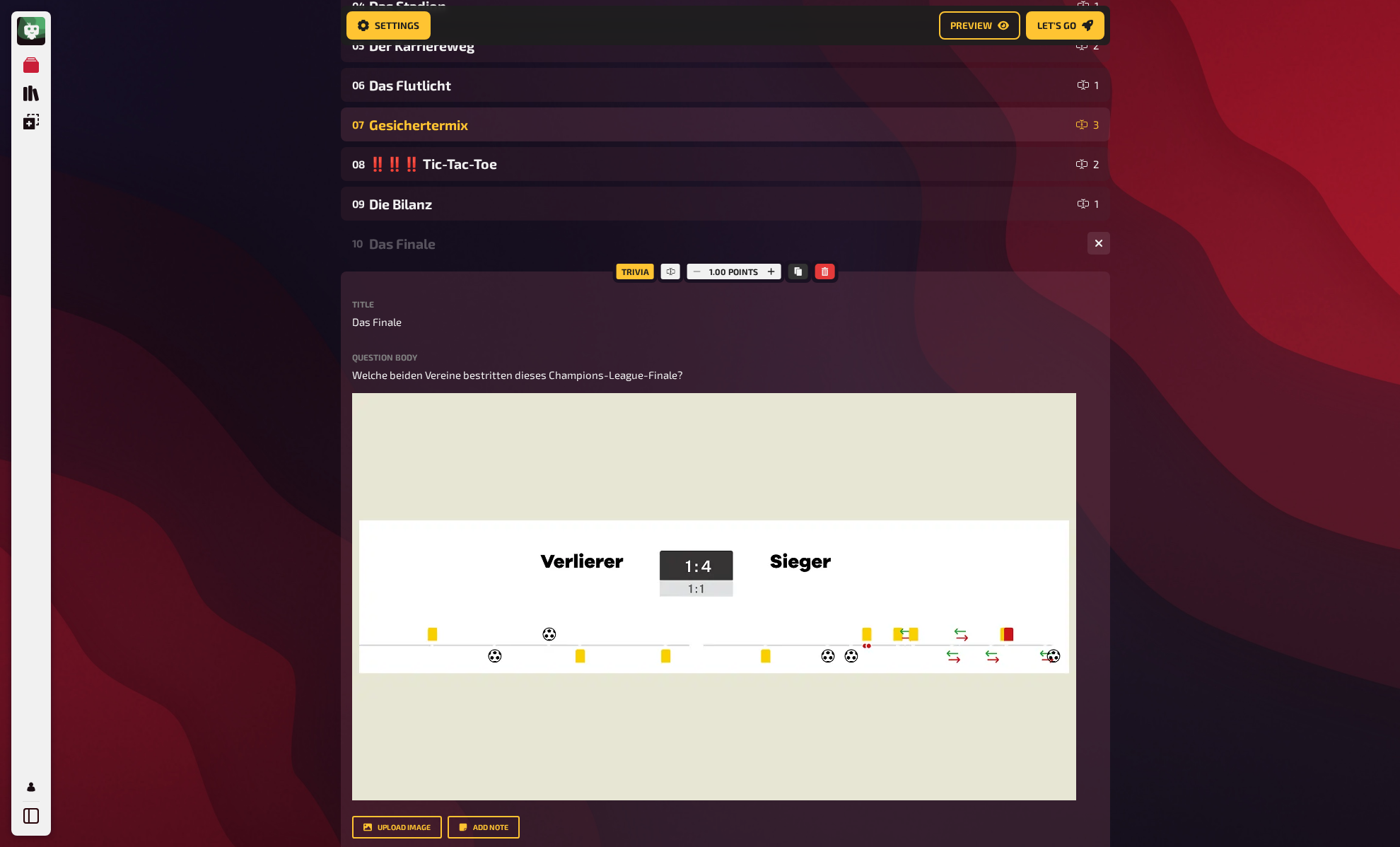
click at [493, 127] on div "Gesichertermix" at bounding box center [720, 125] width 701 height 17
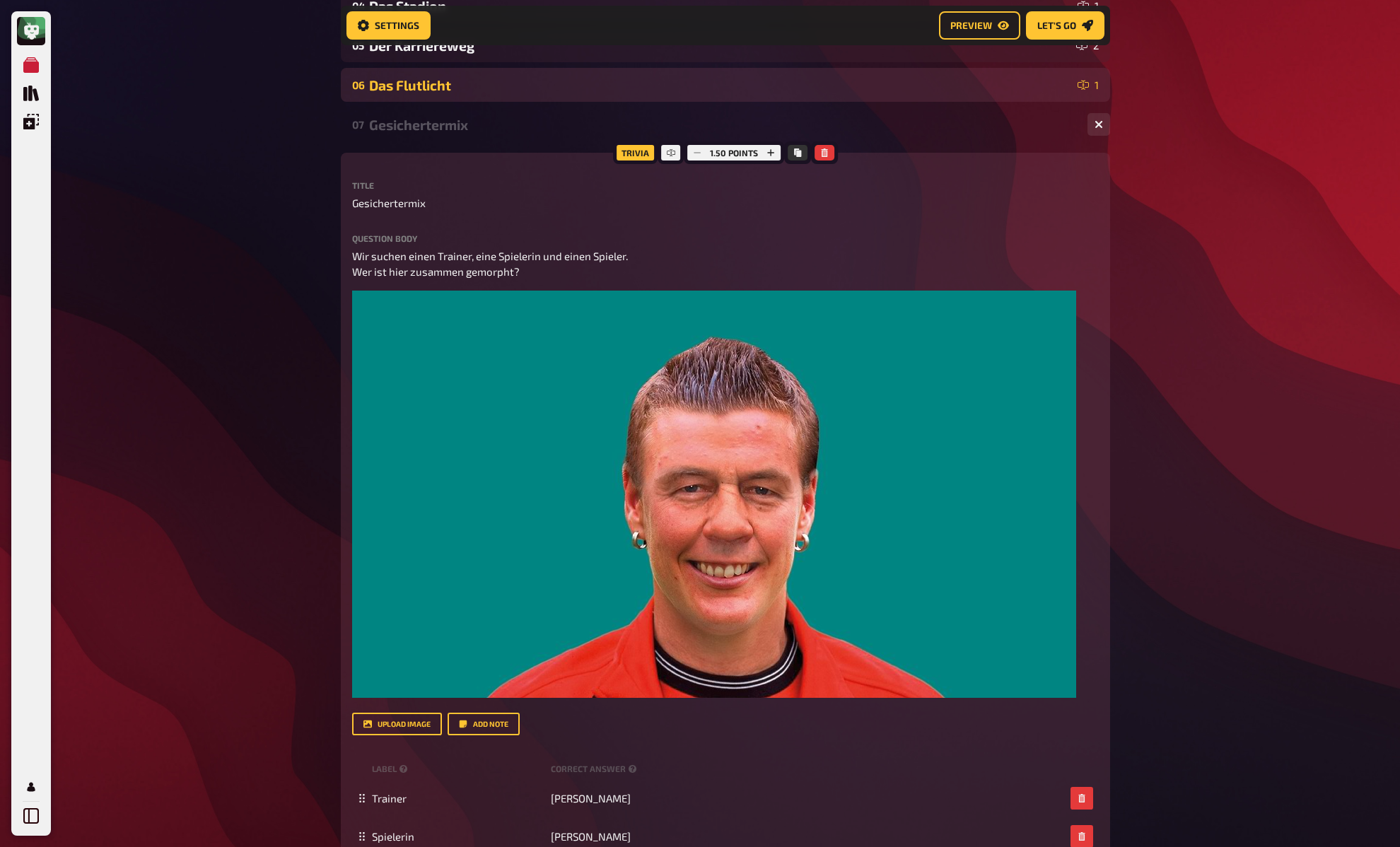
click at [497, 79] on div "Das Flutlicht" at bounding box center [721, 85] width 703 height 17
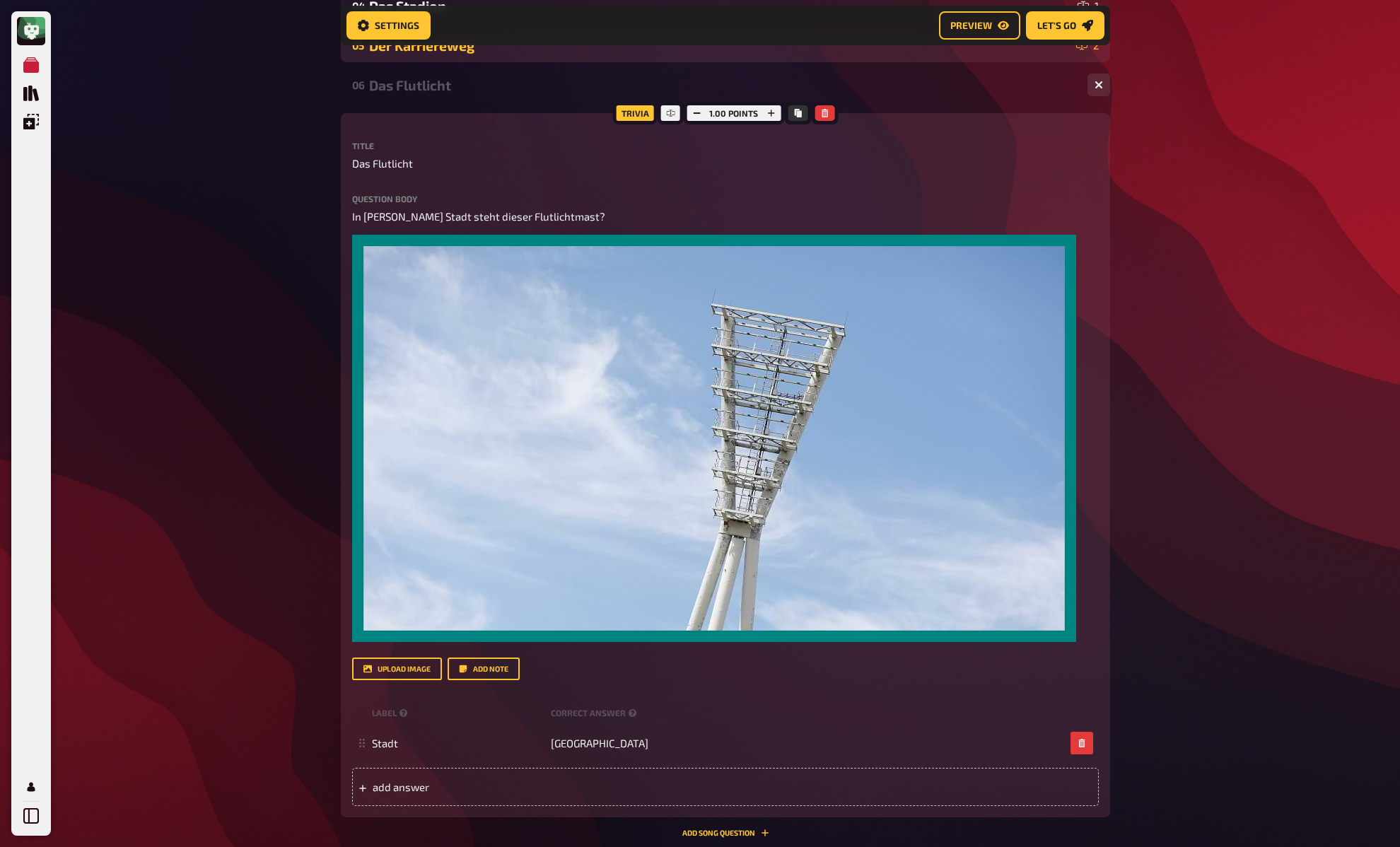
click at [495, 54] on div "Der Karriereweg" at bounding box center [720, 45] width 701 height 17
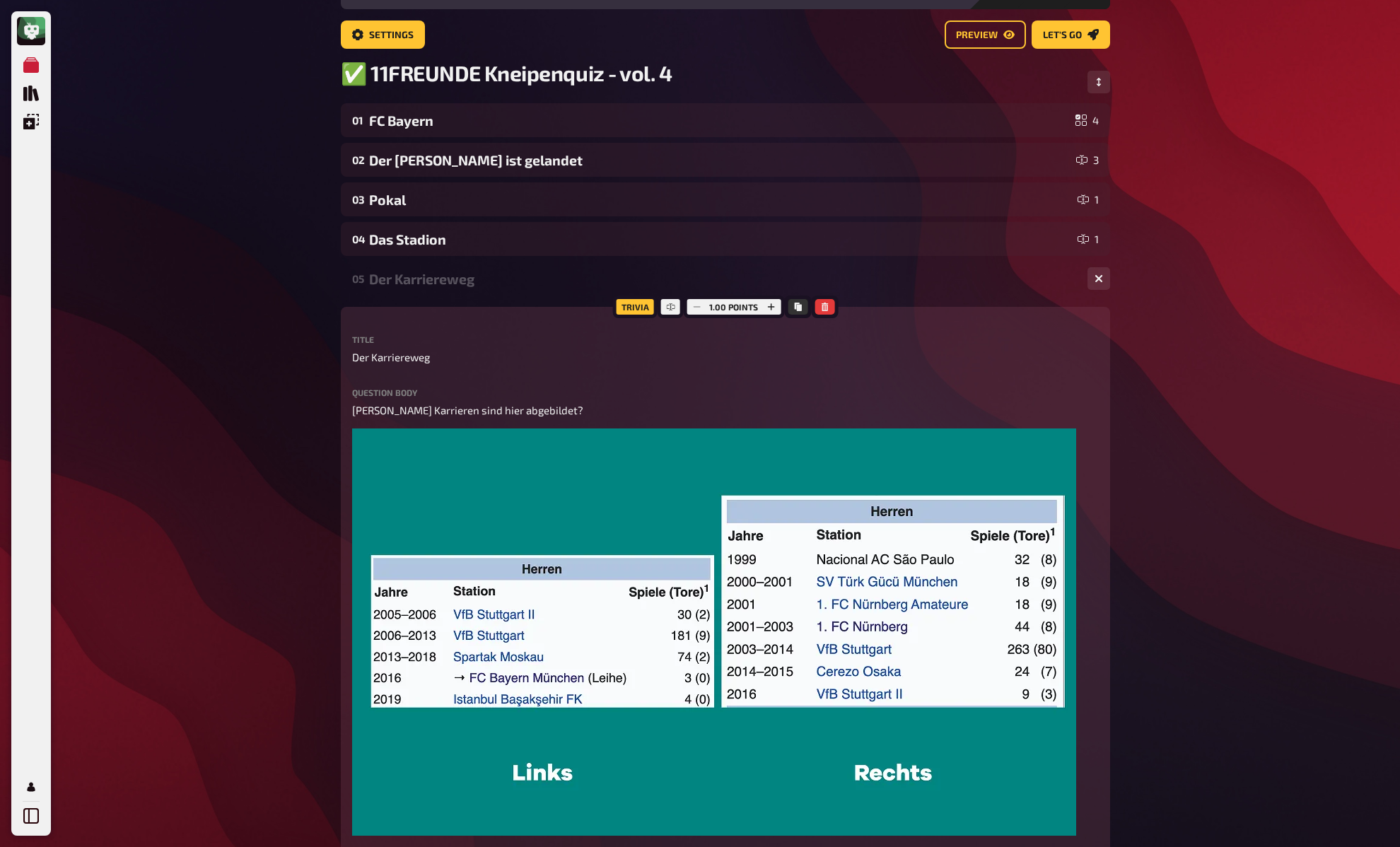
scroll to position [5, 0]
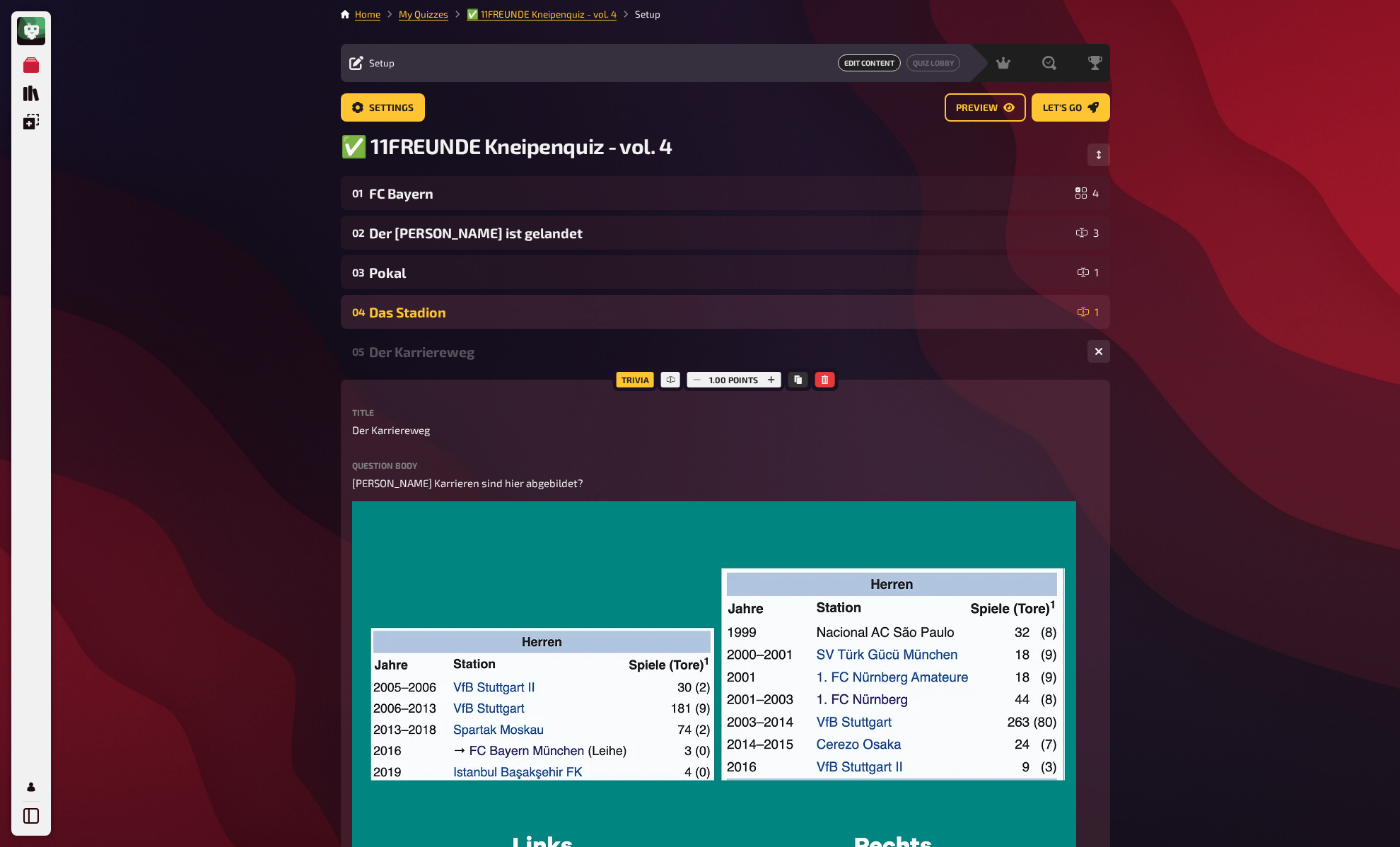
click at [442, 319] on div "Das Stadion" at bounding box center [721, 313] width 703 height 17
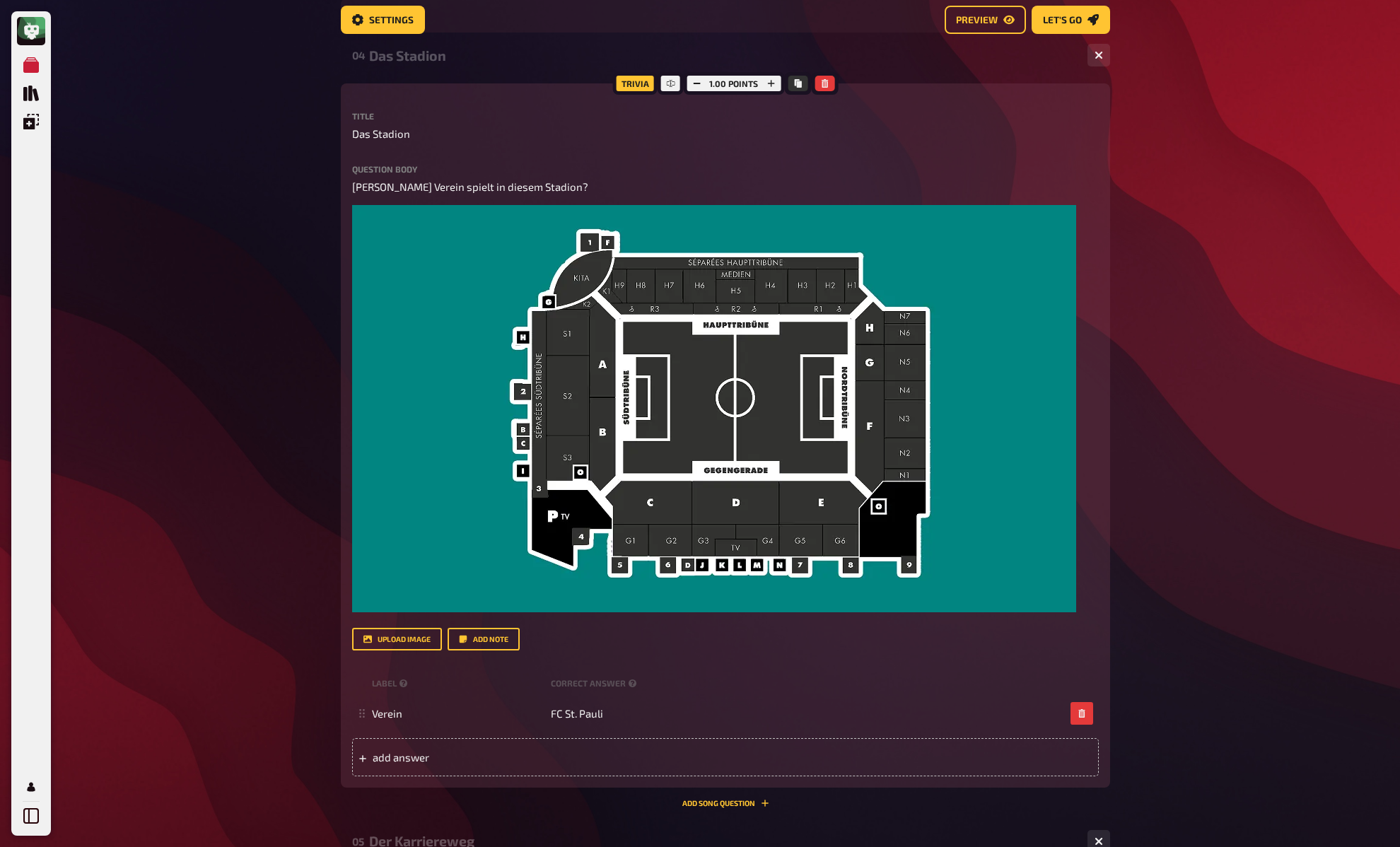
scroll to position [0, 0]
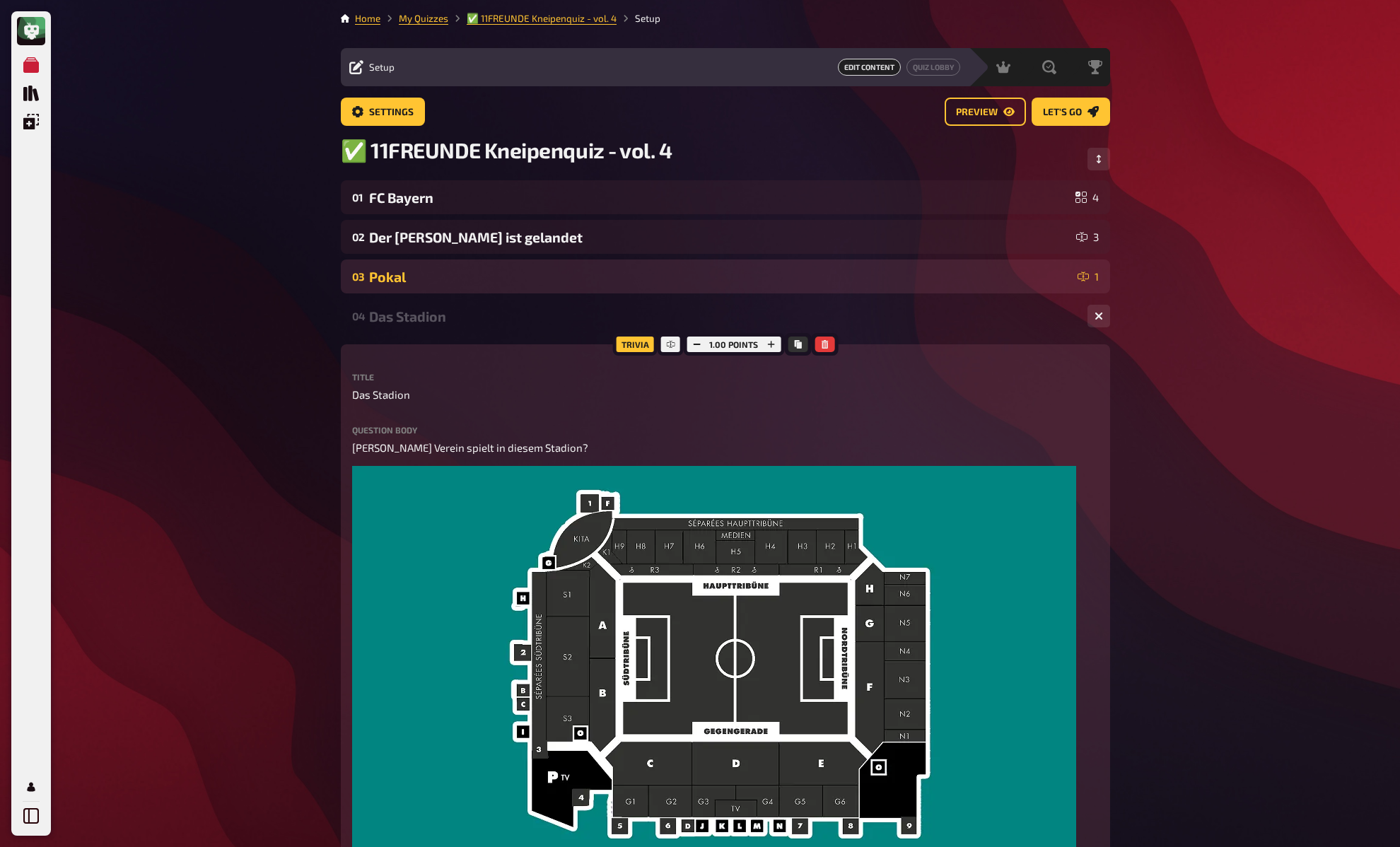
click at [498, 284] on div "Pokal" at bounding box center [721, 277] width 703 height 17
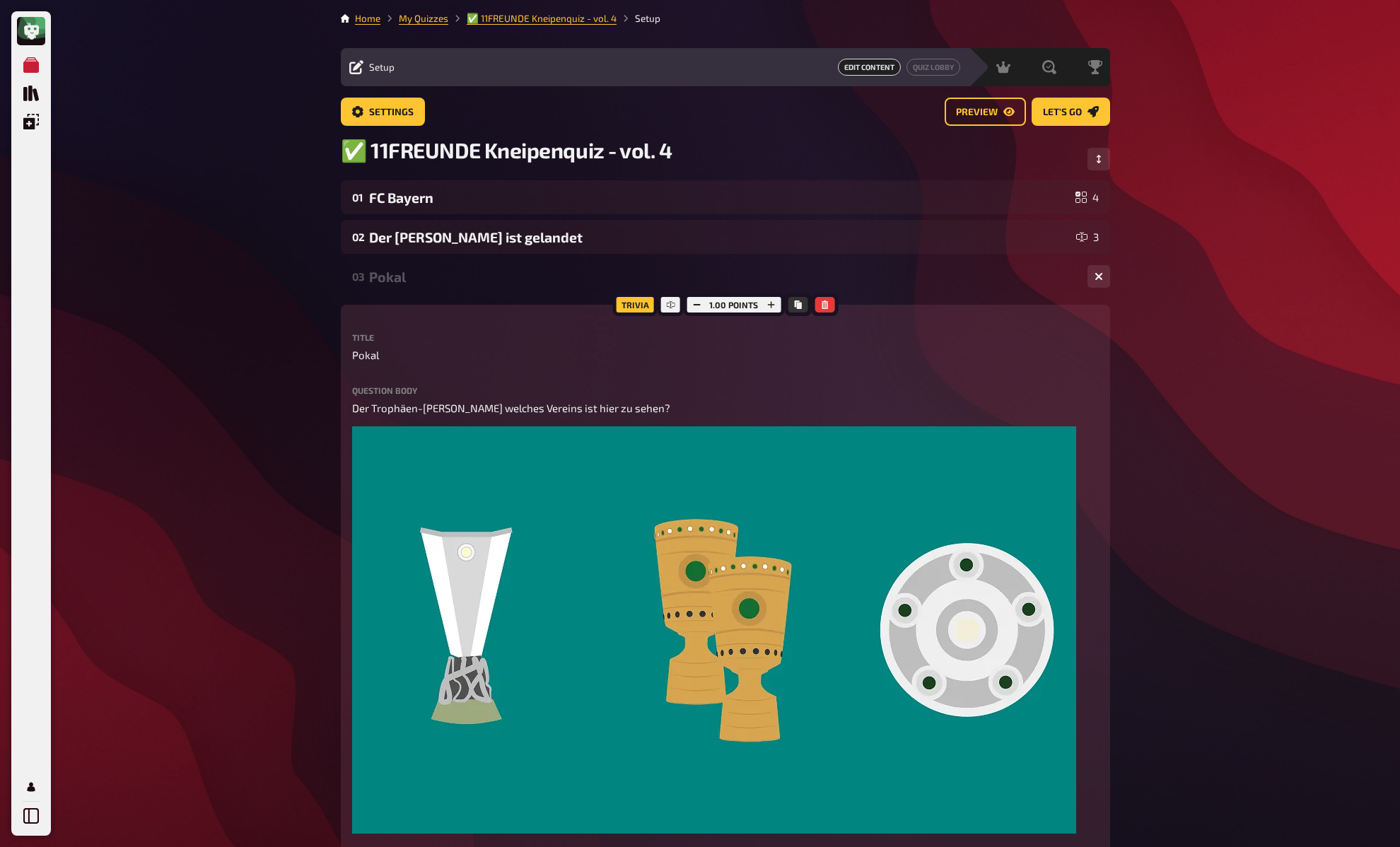
drag, startPoint x: 258, startPoint y: 302, endPoint x: 271, endPoint y: 302, distance: 13.0
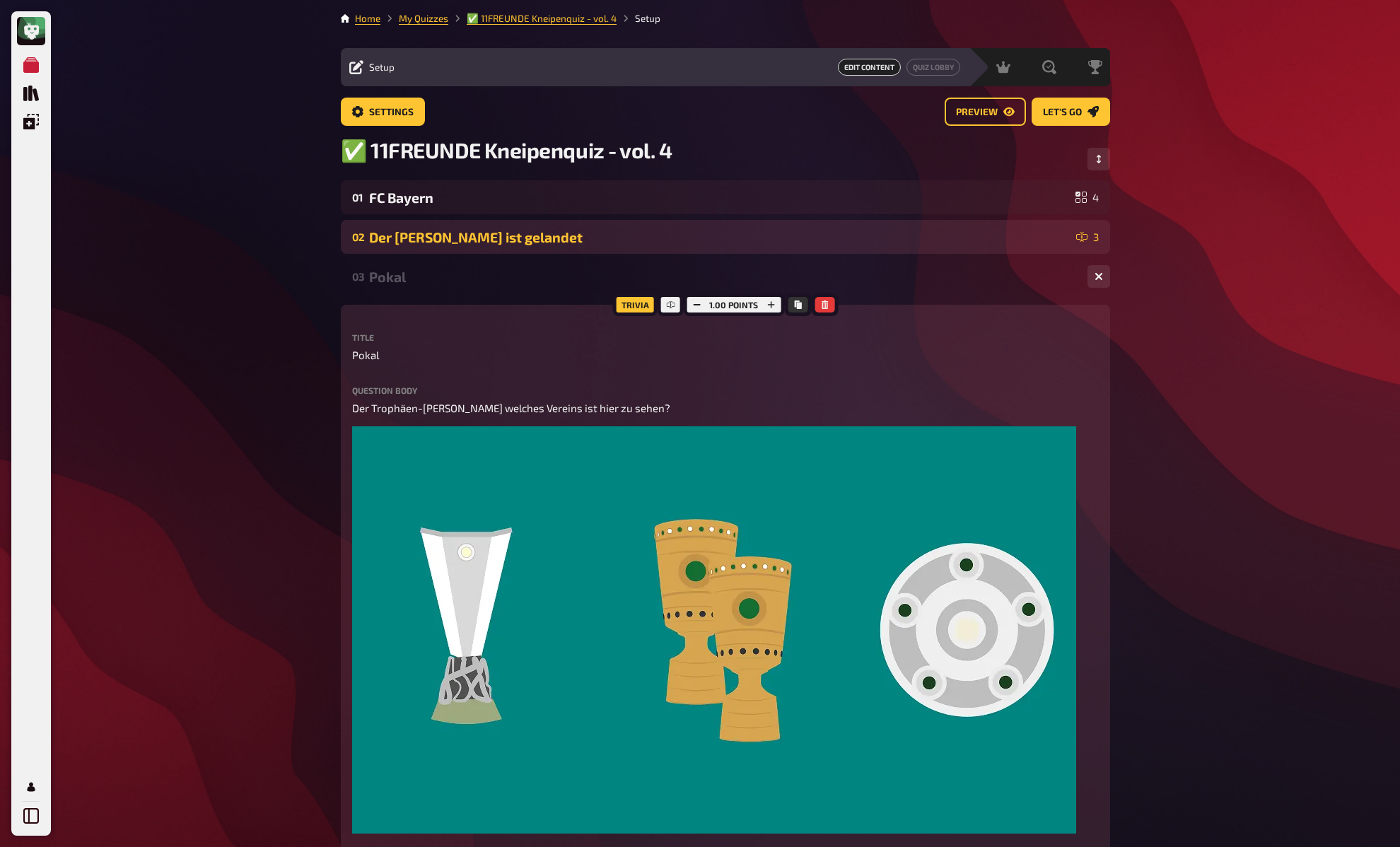
click at [503, 239] on div "Der Adler ist gelandet" at bounding box center [720, 237] width 701 height 17
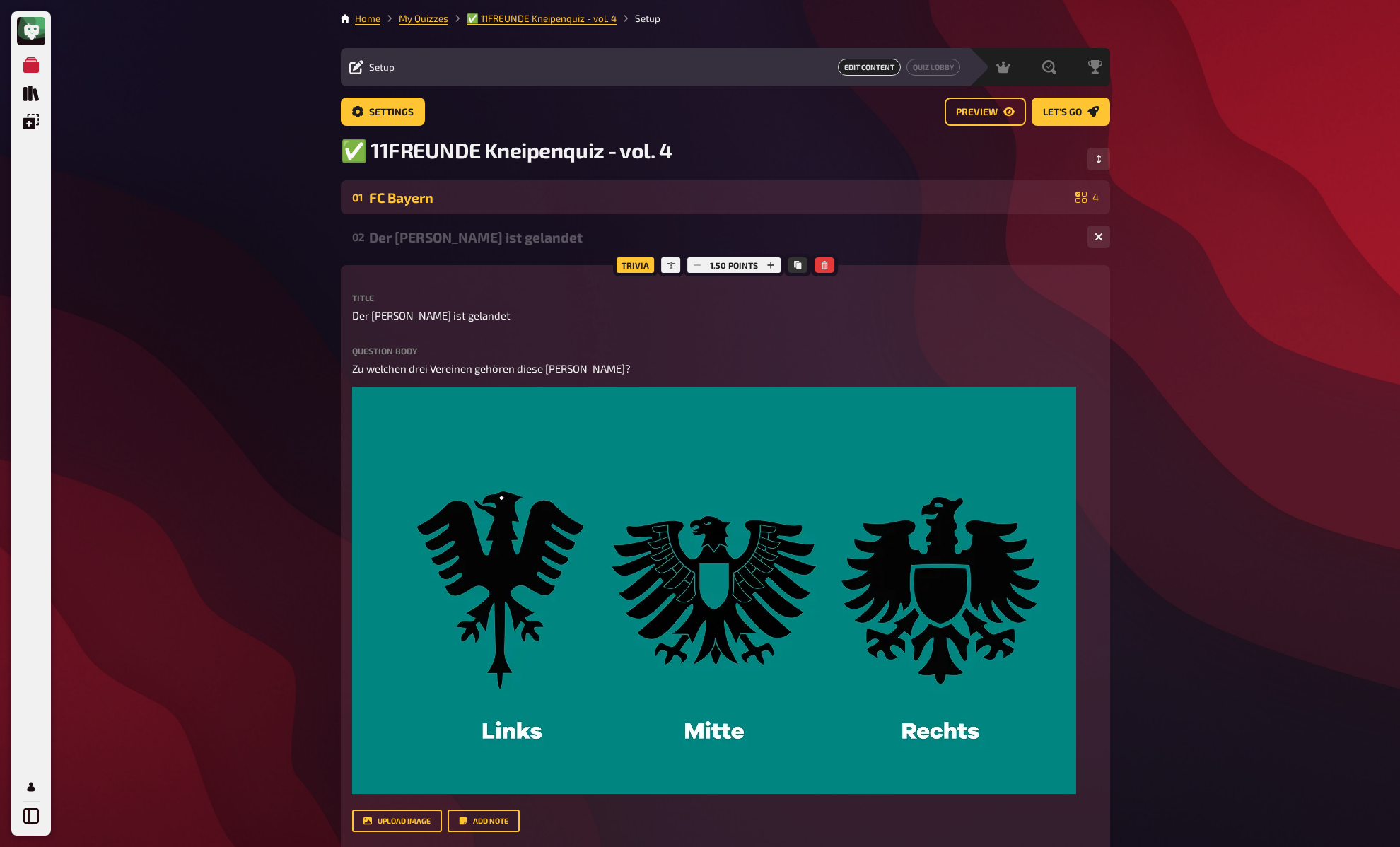
click at [432, 201] on div "FC Bayern" at bounding box center [719, 198] width 700 height 17
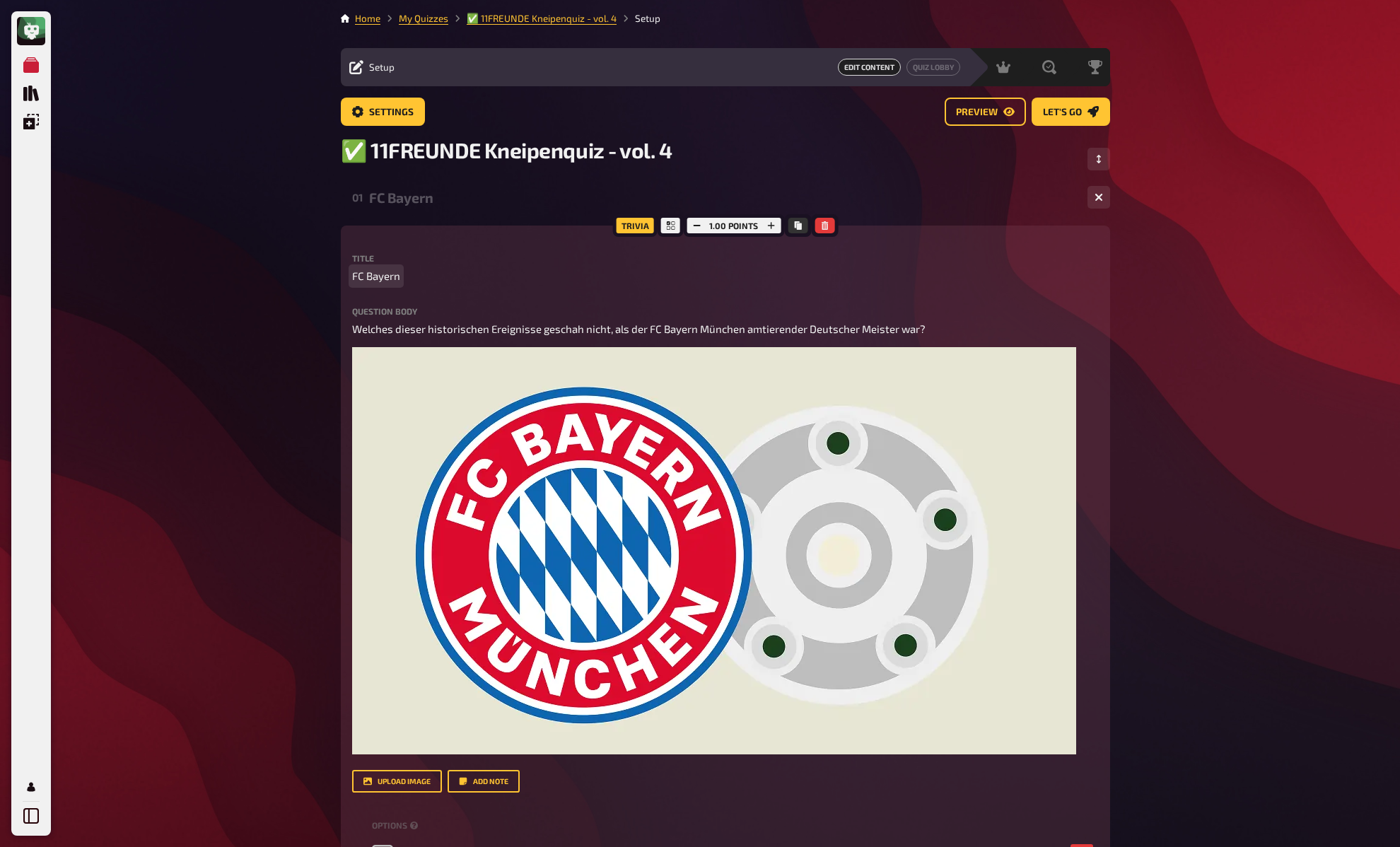
click at [379, 276] on span "FC Bayern" at bounding box center [377, 276] width 48 height 17
paste span
click at [417, 150] on span "✅ 11FREUNDE Kneipenquiz - vol. 4" at bounding box center [506, 150] width 331 height 26
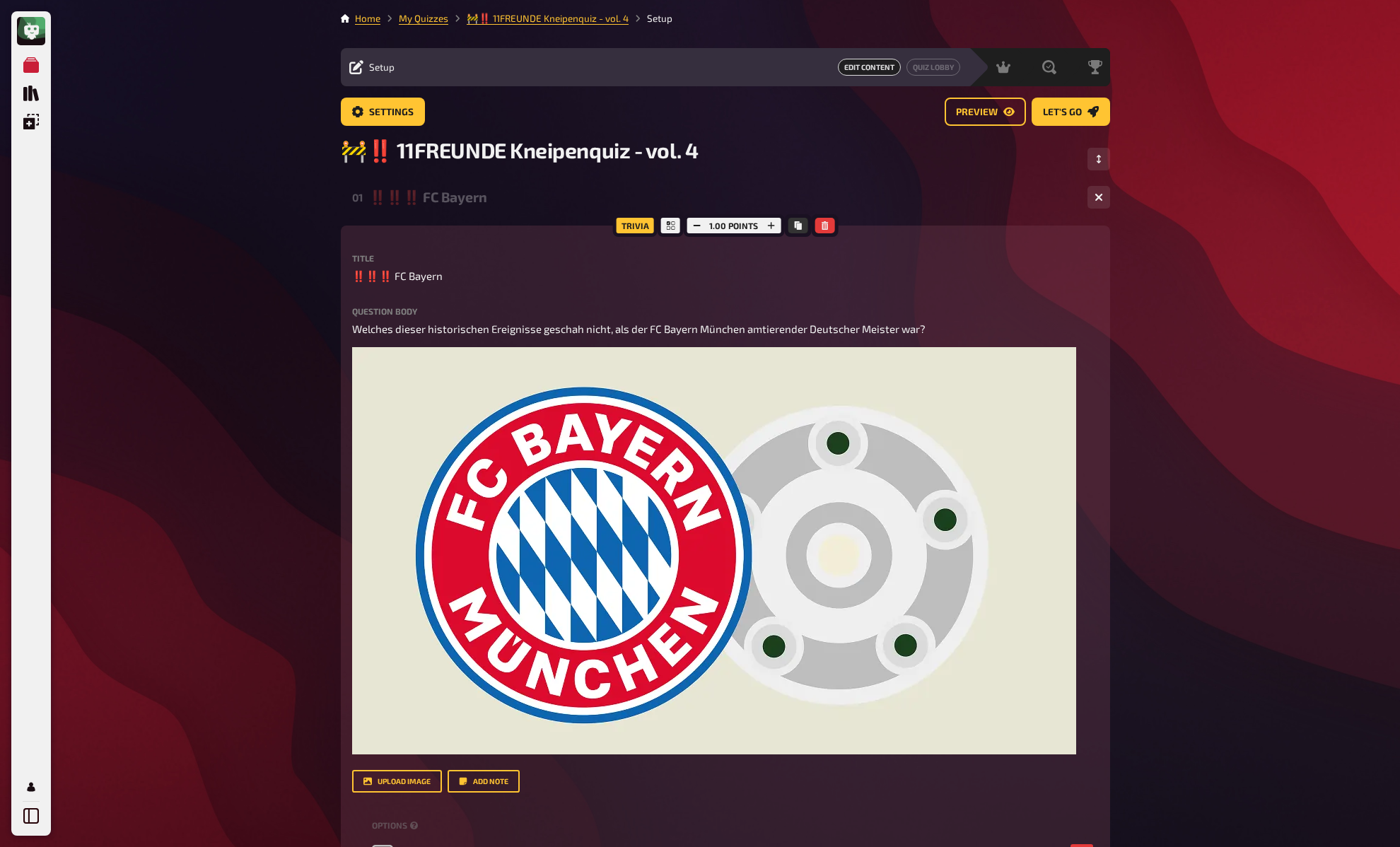
click at [428, 13] on link "My Quizzes" at bounding box center [423, 19] width 49 height 11
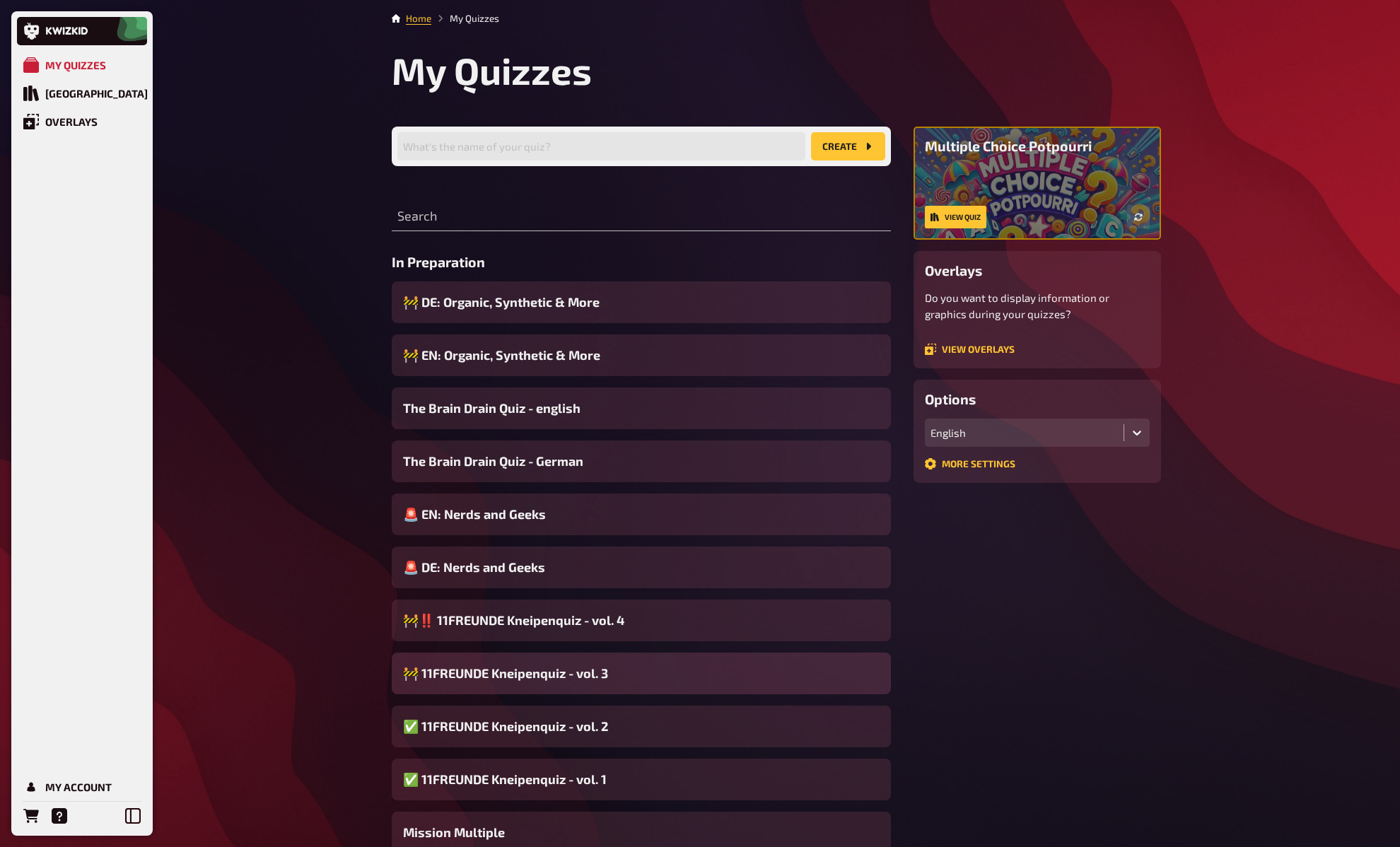
click at [478, 659] on div "🚧 11FREUNDE Kneipenquiz - vol. 3" at bounding box center [641, 673] width 499 height 42
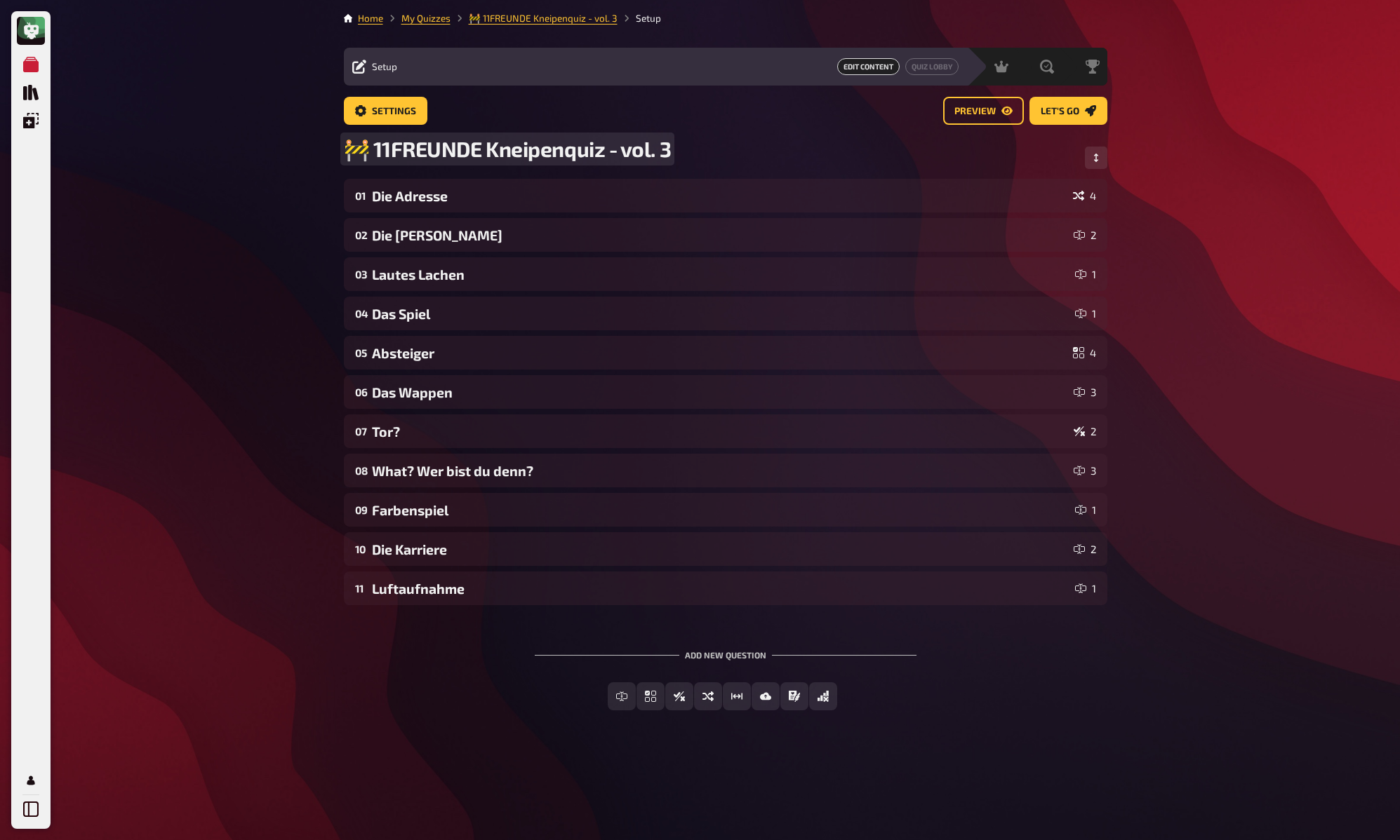
click at [388, 139] on span "🚧 11FREUNDE Kneipenquiz - vol. 3" at bounding box center [507, 149] width 328 height 26
click at [365, 147] on span "🚧 11FREUNDE Kneipenquiz - vol. 3" at bounding box center [507, 149] width 328 height 26
click at [297, 247] on div "My Quizzes Quiz Library Overlays My Account Home My Quizzes 🚧‼️ 11FREUNDE Kneip…" at bounding box center [700, 420] width 1400 height 840
click at [291, 226] on div "My Quizzes Quiz Library Overlays My Account Home My Quizzes 🚧‼️ 11FREUNDE Kneip…" at bounding box center [700, 420] width 1400 height 840
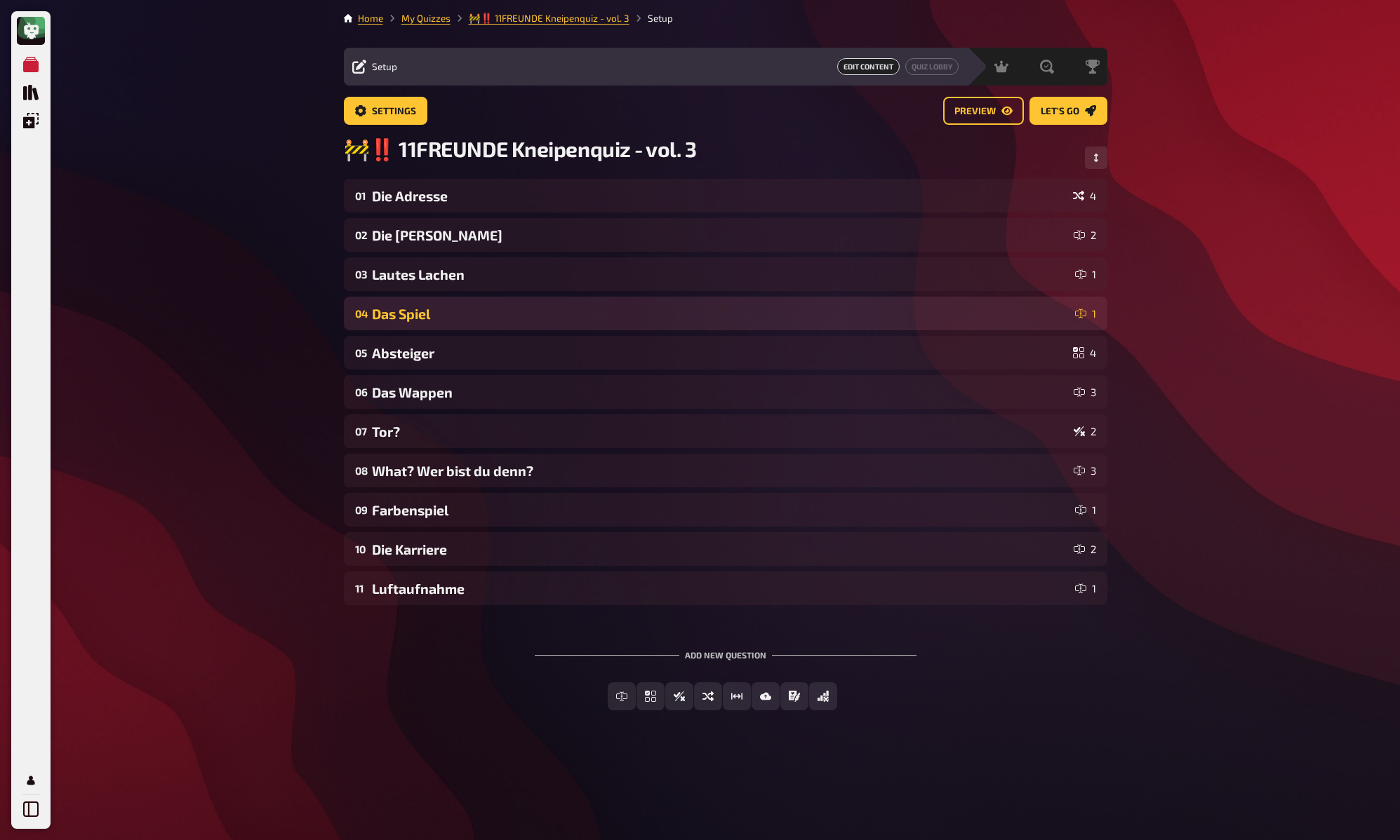
click at [447, 308] on div "Das Spiel" at bounding box center [721, 314] width 698 height 17
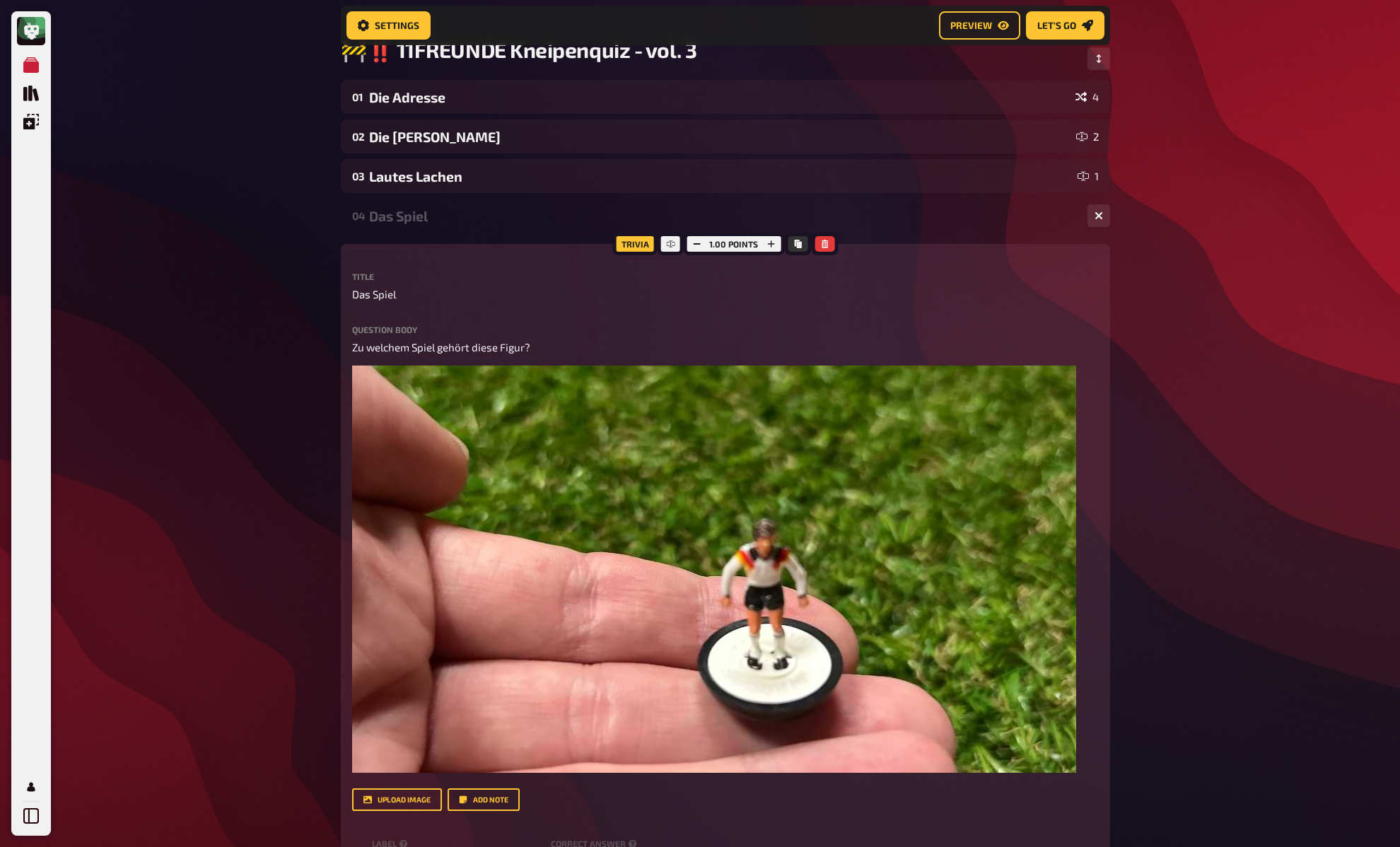
scroll to position [39, 0]
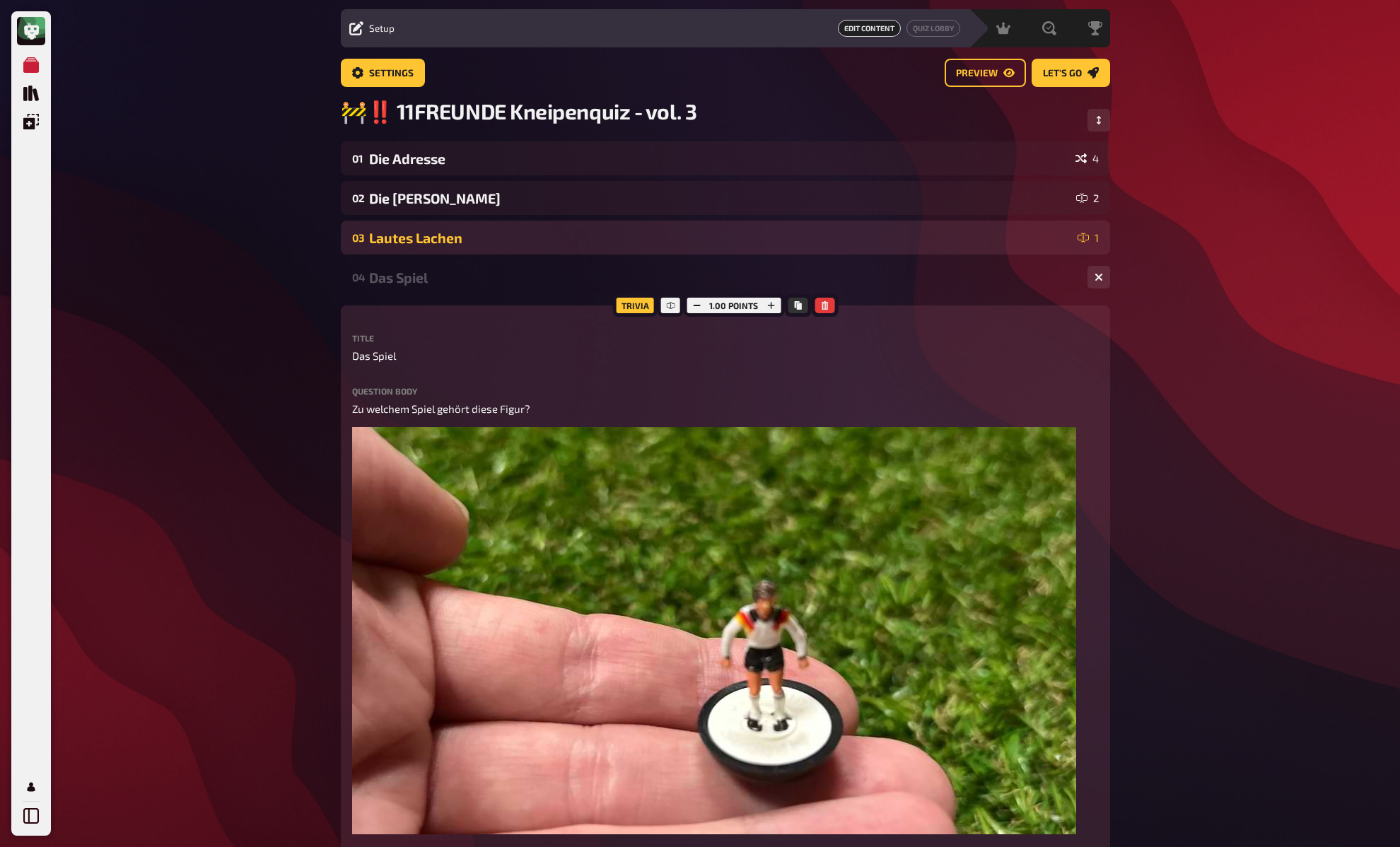
click at [403, 234] on div "Lautes Lachen" at bounding box center [721, 238] width 703 height 17
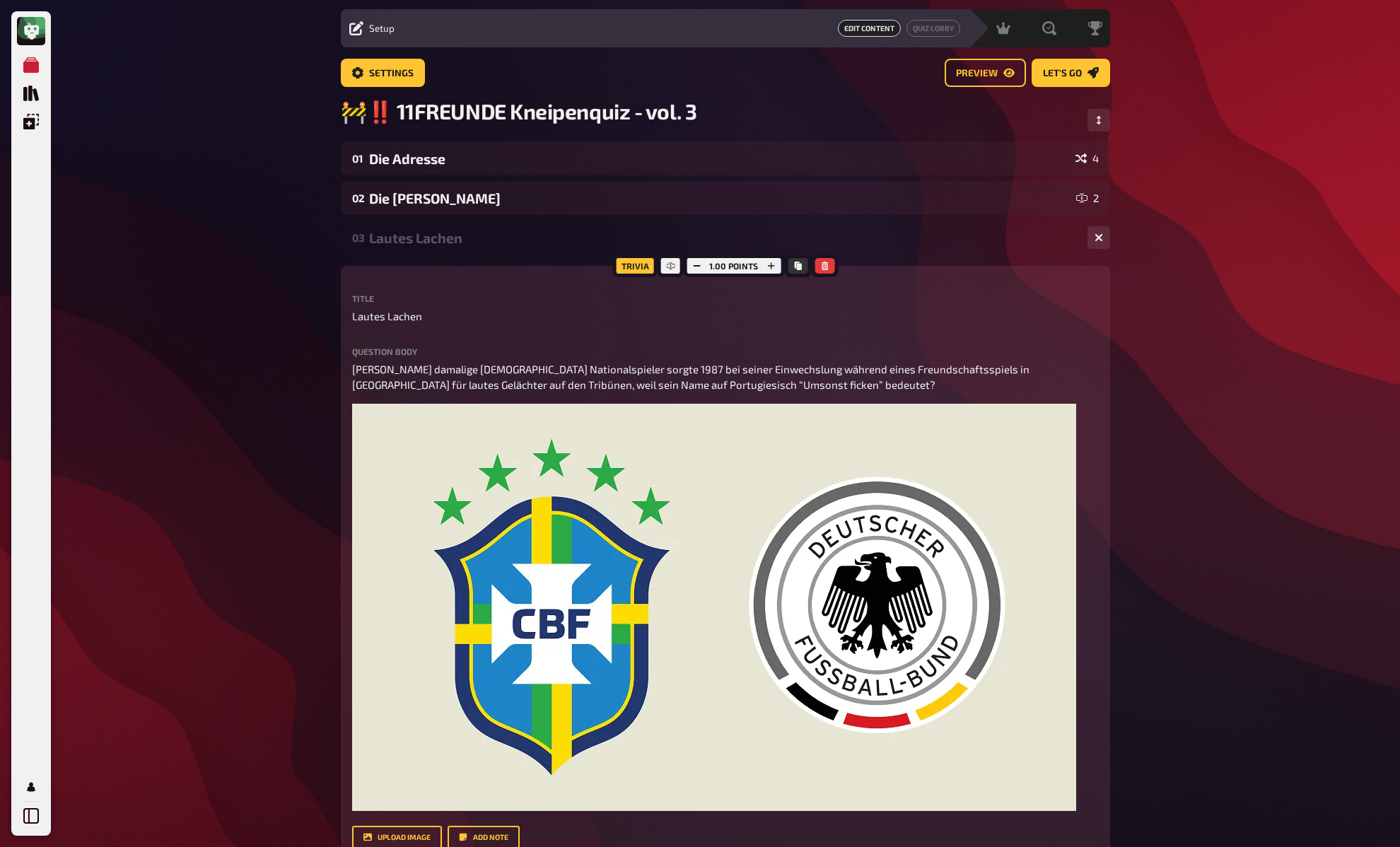
click at [393, 253] on div "03 Lautes Lachen 1" at bounding box center [725, 237] width 769 height 34
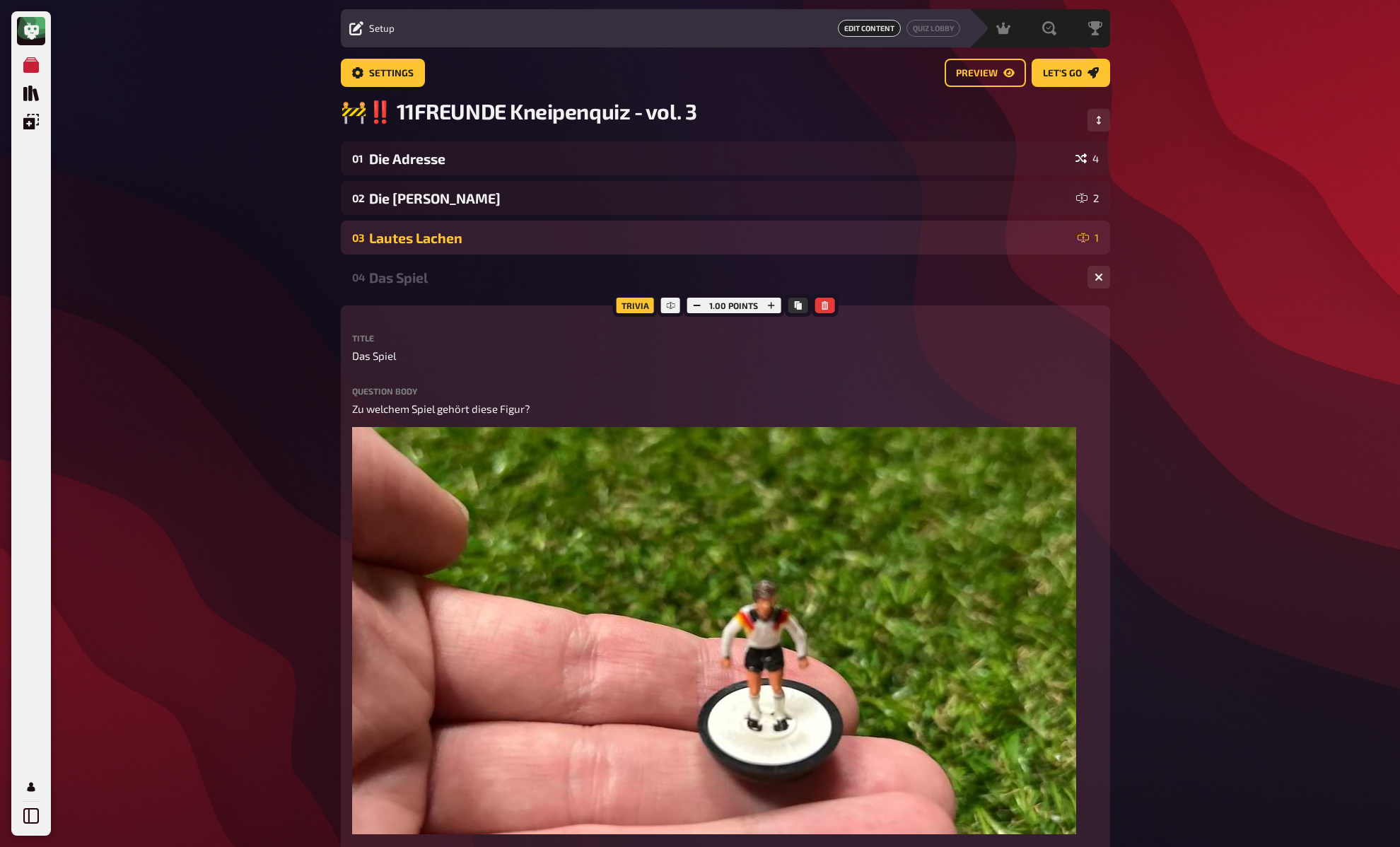
click at [400, 241] on div "Lautes Lachen" at bounding box center [721, 238] width 703 height 17
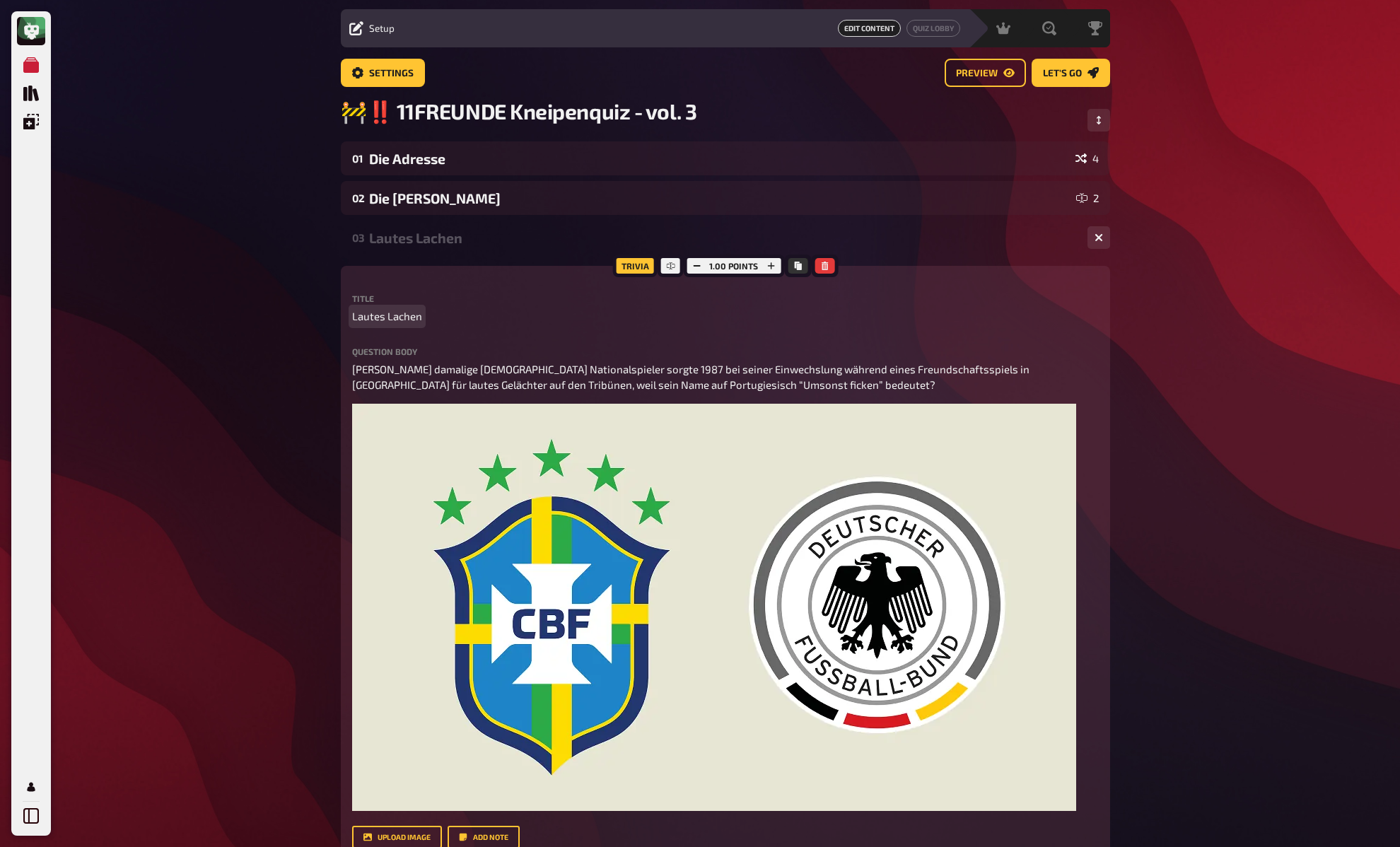
click at [385, 316] on span "Lautes Lachen" at bounding box center [387, 316] width 70 height 17
paste span
click at [469, 245] on div "‼️‼️‼️ Lautes Lachen" at bounding box center [723, 237] width 707 height 17
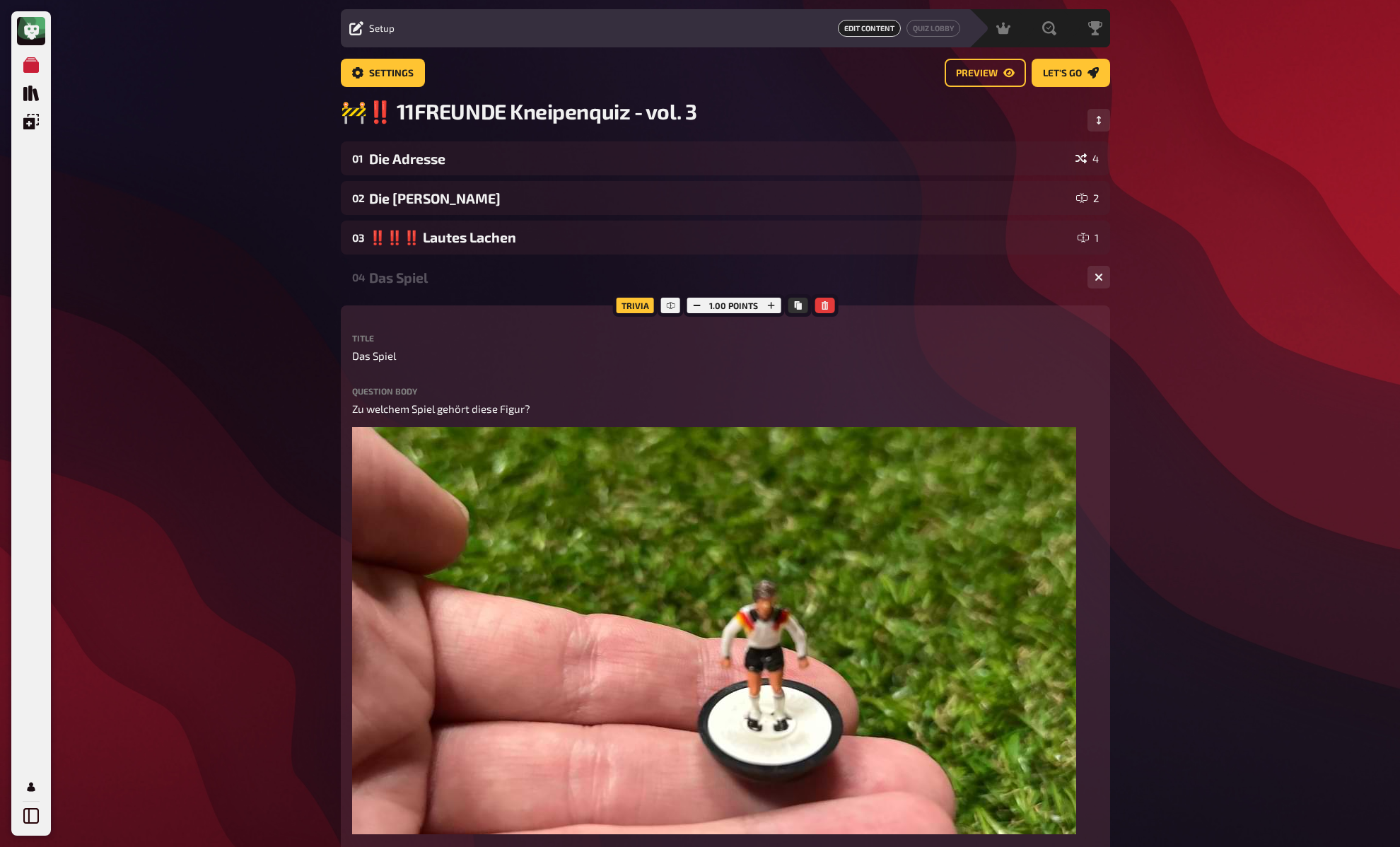
click at [465, 271] on div "Das Spiel" at bounding box center [723, 277] width 707 height 17
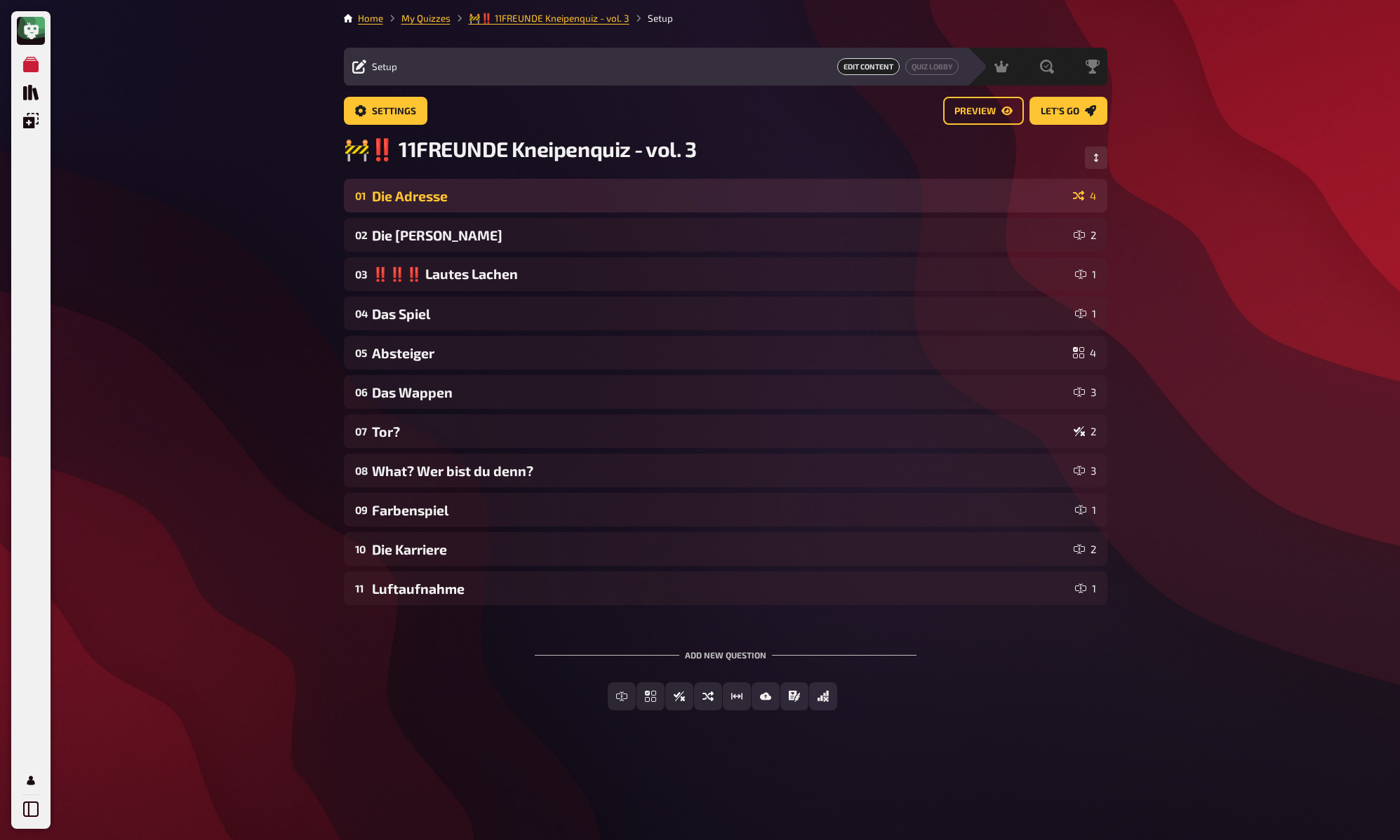
click at [444, 201] on div "Die Adresse" at bounding box center [719, 196] width 695 height 17
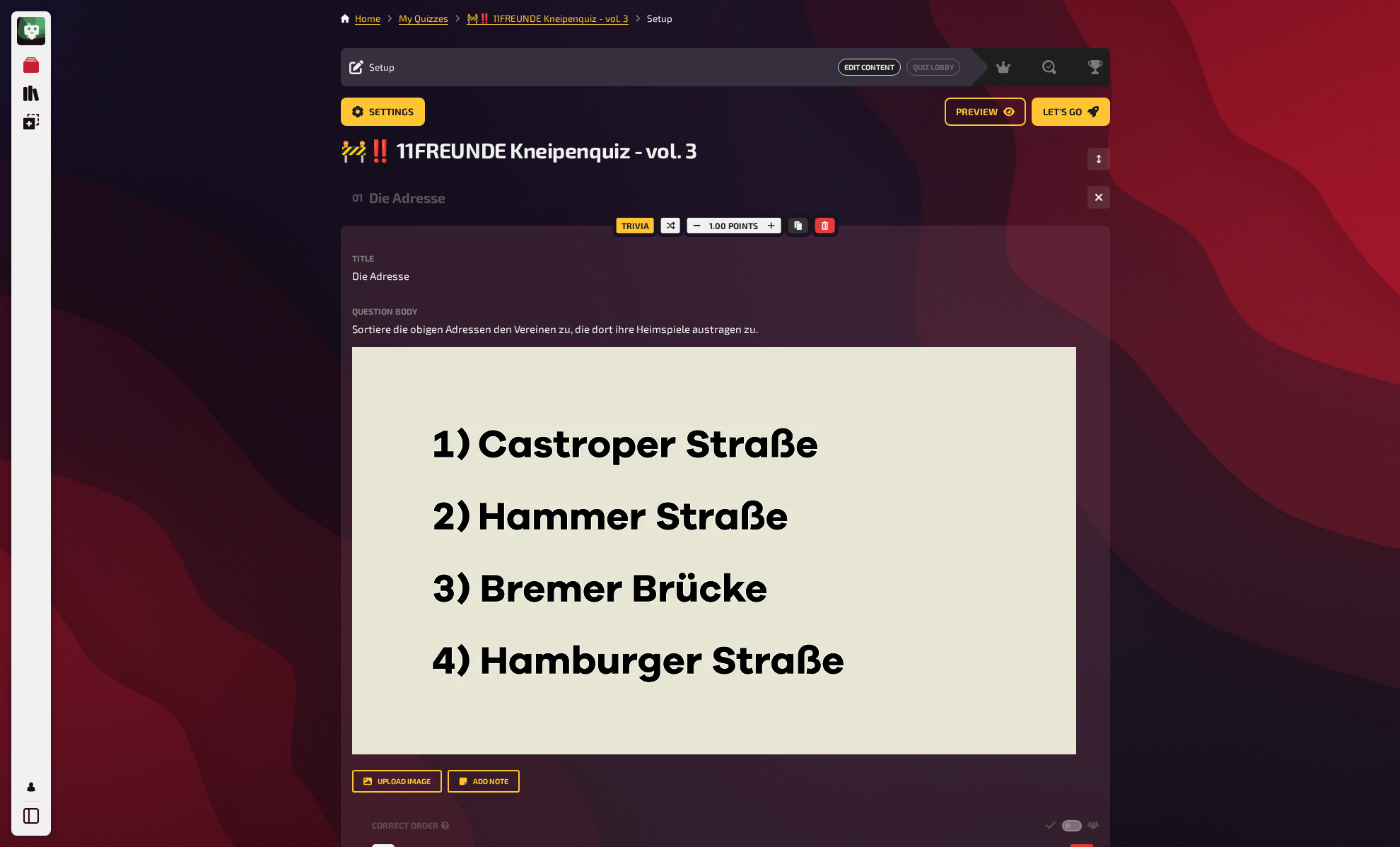
click at [447, 202] on div "Die Adresse" at bounding box center [723, 198] width 707 height 17
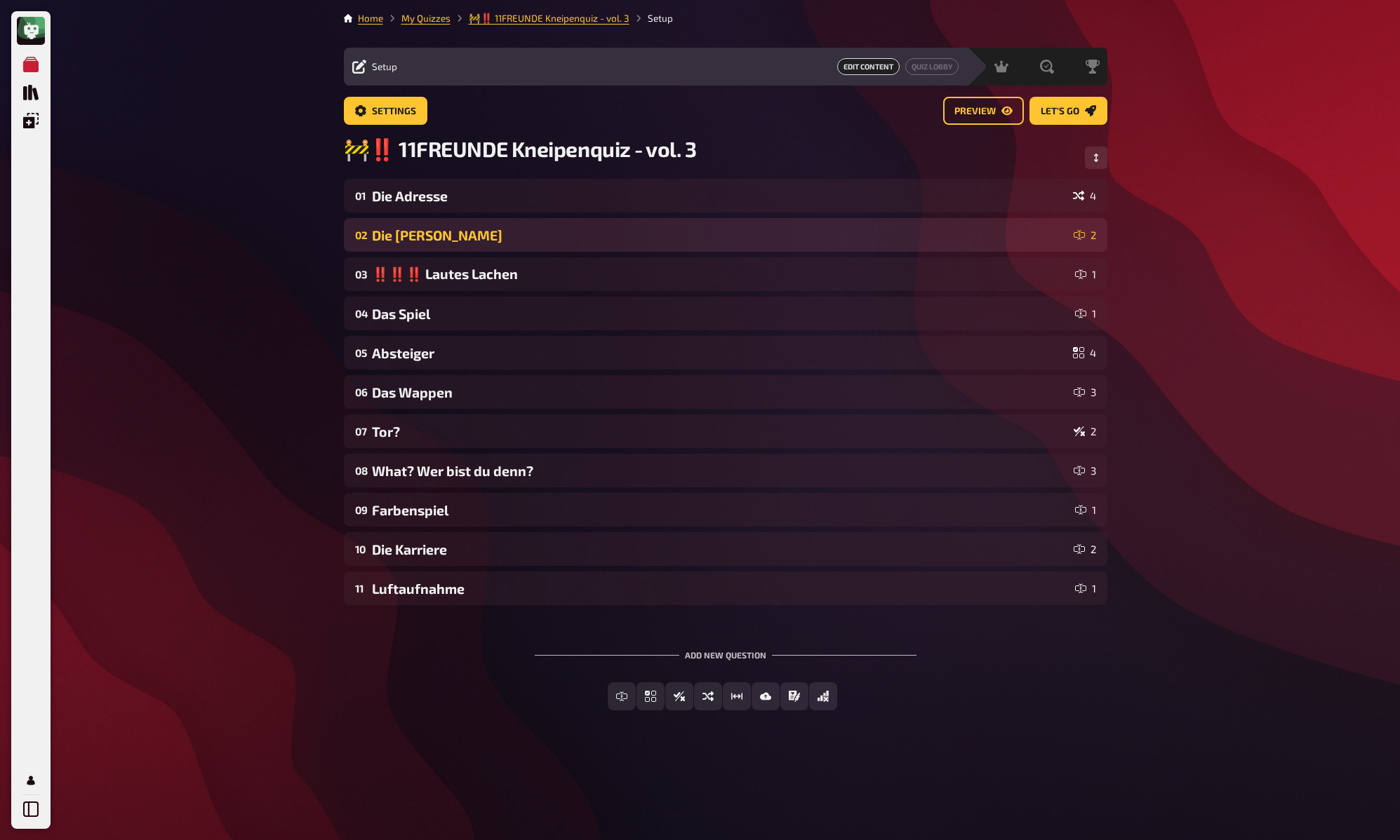
click at [438, 230] on div "Die Maske" at bounding box center [720, 236] width 696 height 17
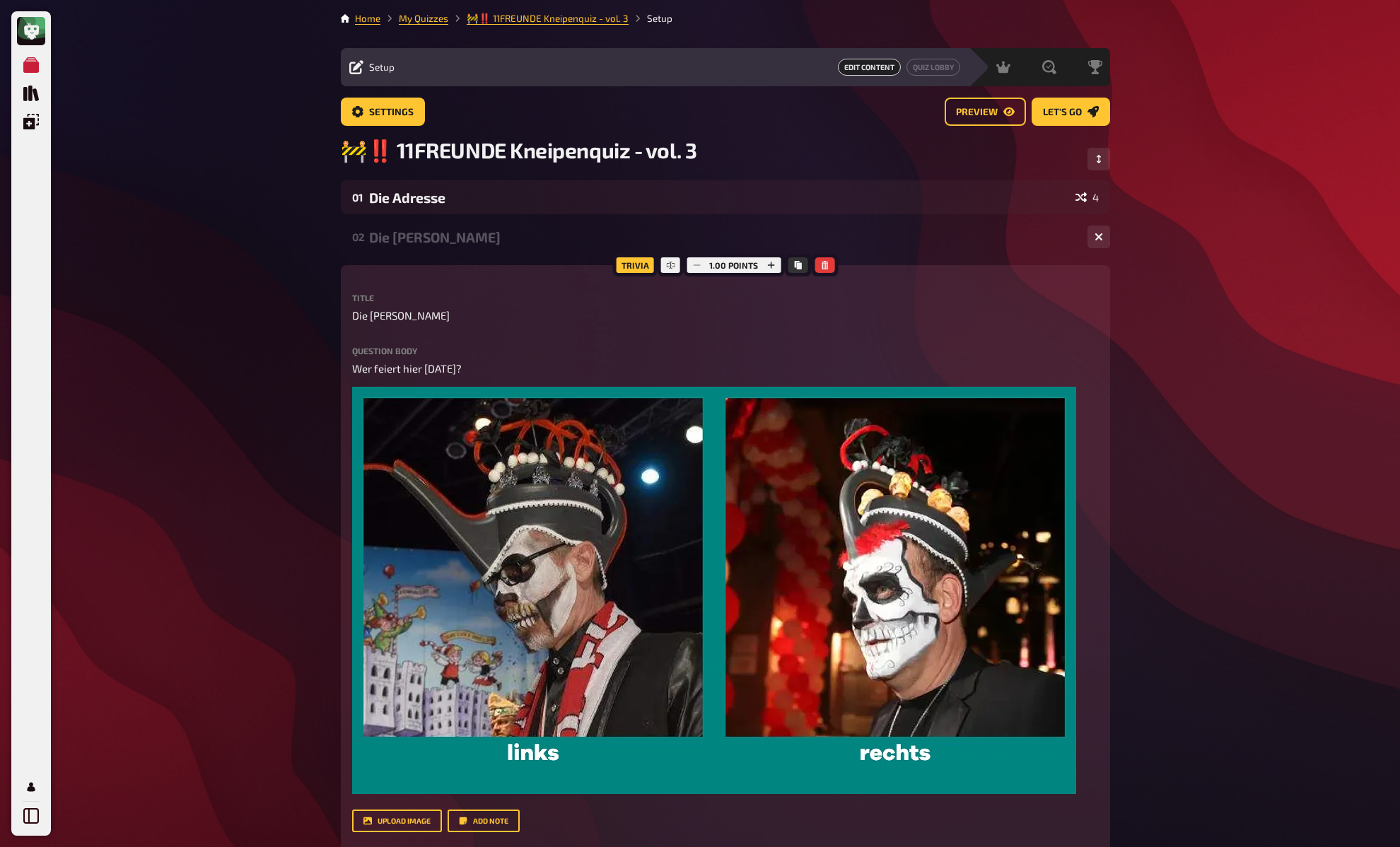
click at [442, 232] on div "Die Maske" at bounding box center [723, 237] width 707 height 17
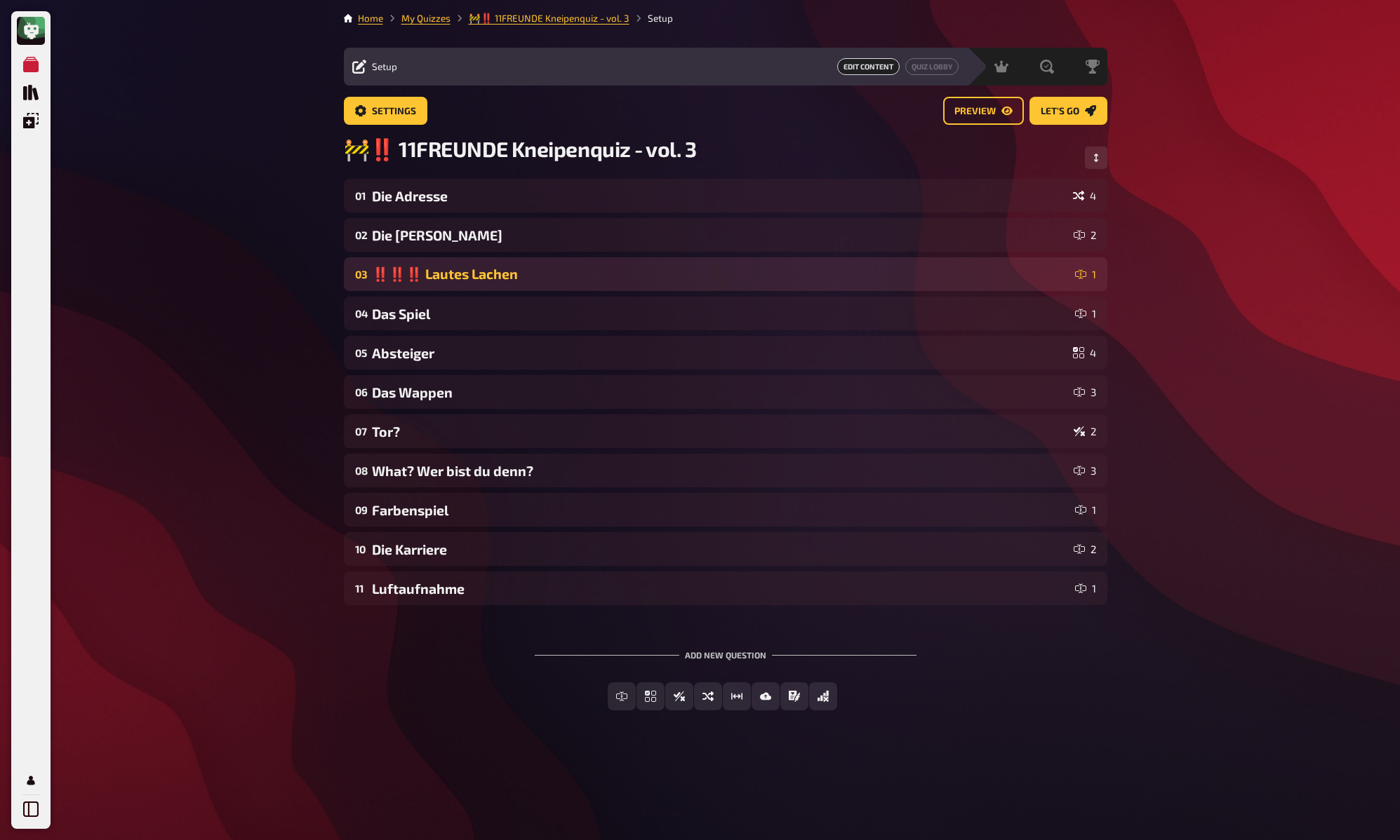
click at [432, 267] on div "‼️‼️‼️ Lautes Lachen" at bounding box center [721, 274] width 698 height 17
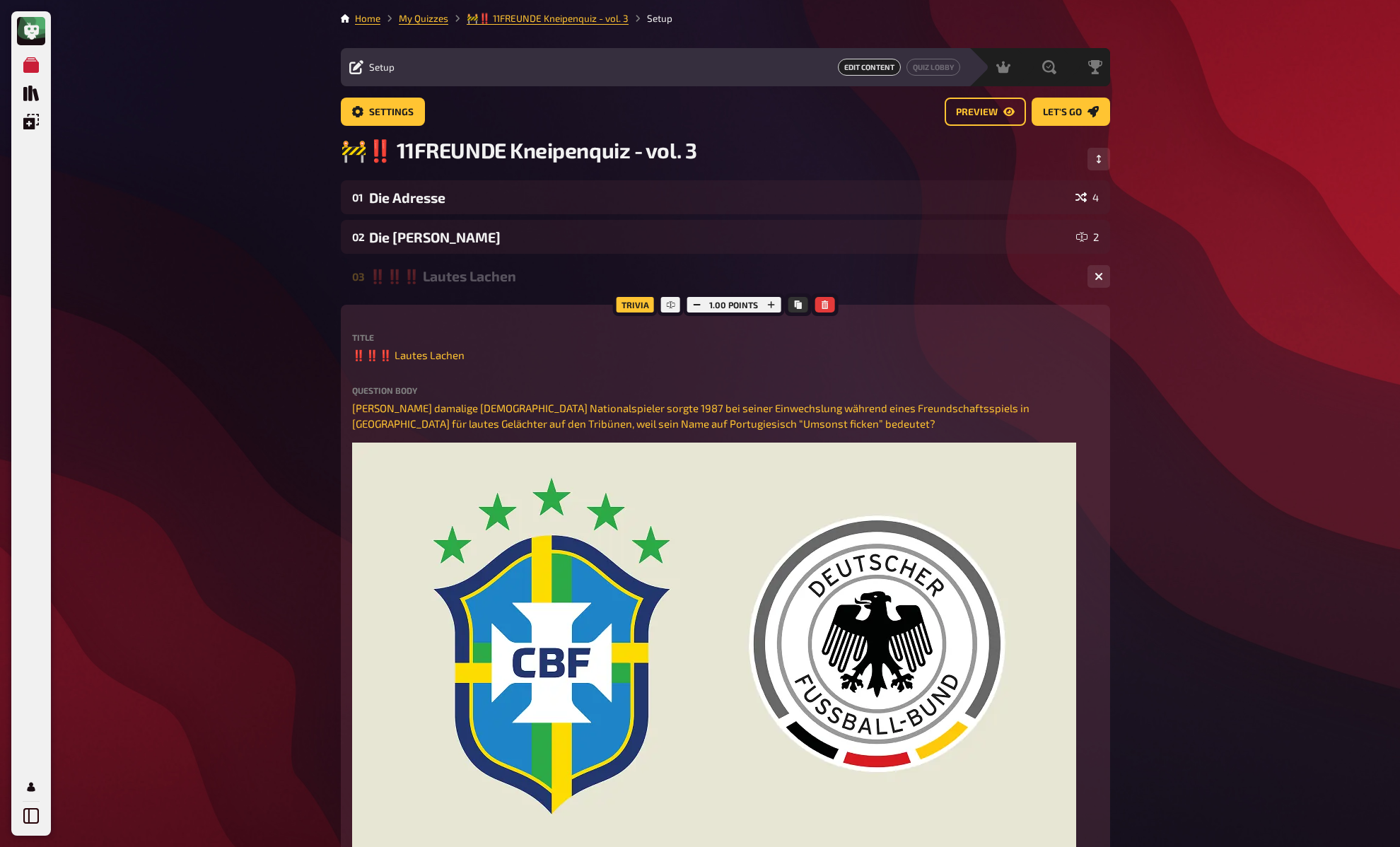
click at [435, 269] on div "‼️‼️‼️ Lautes Lachen" at bounding box center [723, 276] width 707 height 17
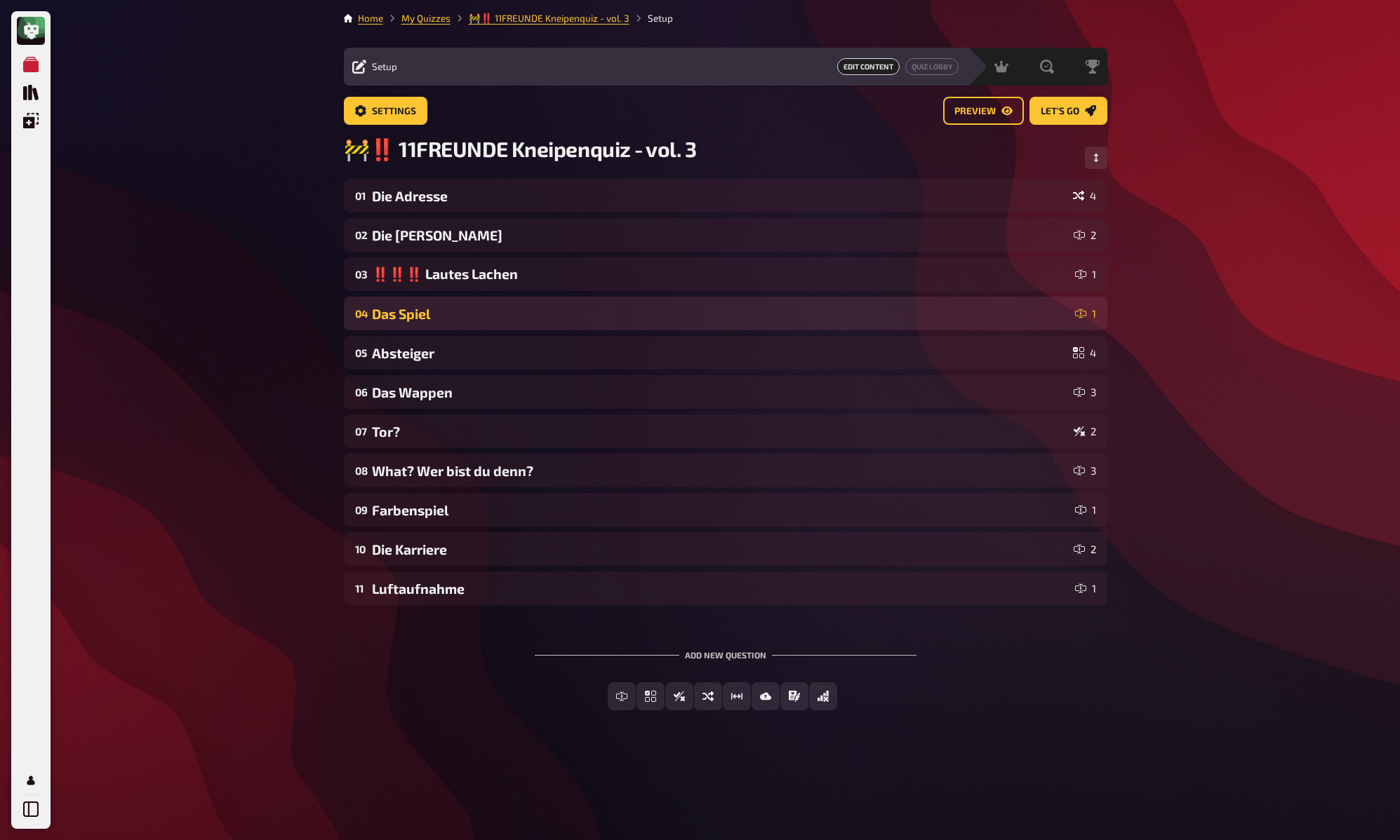
click at [437, 319] on div "Das Spiel" at bounding box center [721, 314] width 698 height 17
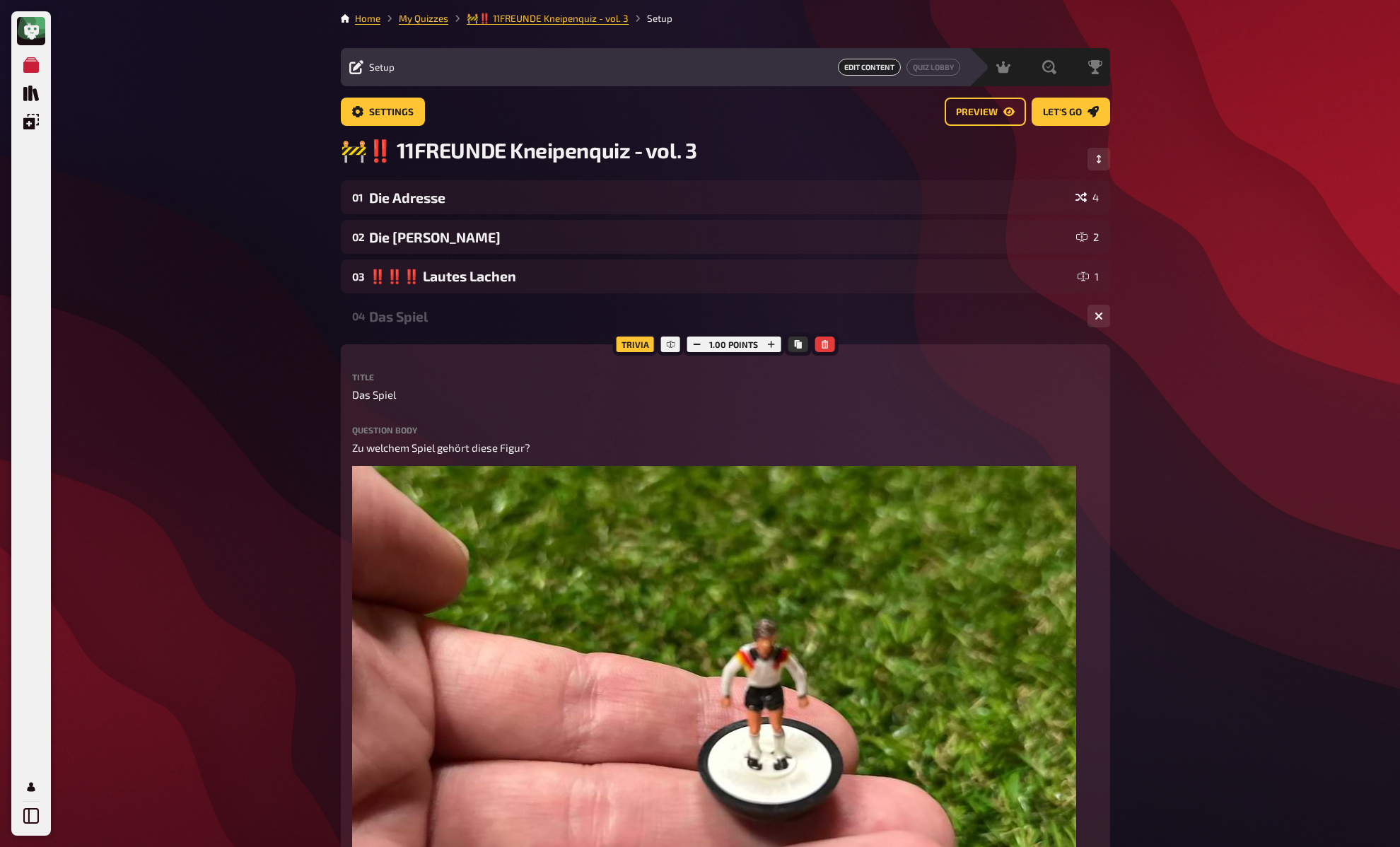
click at [441, 322] on div "Das Spiel" at bounding box center [723, 316] width 707 height 17
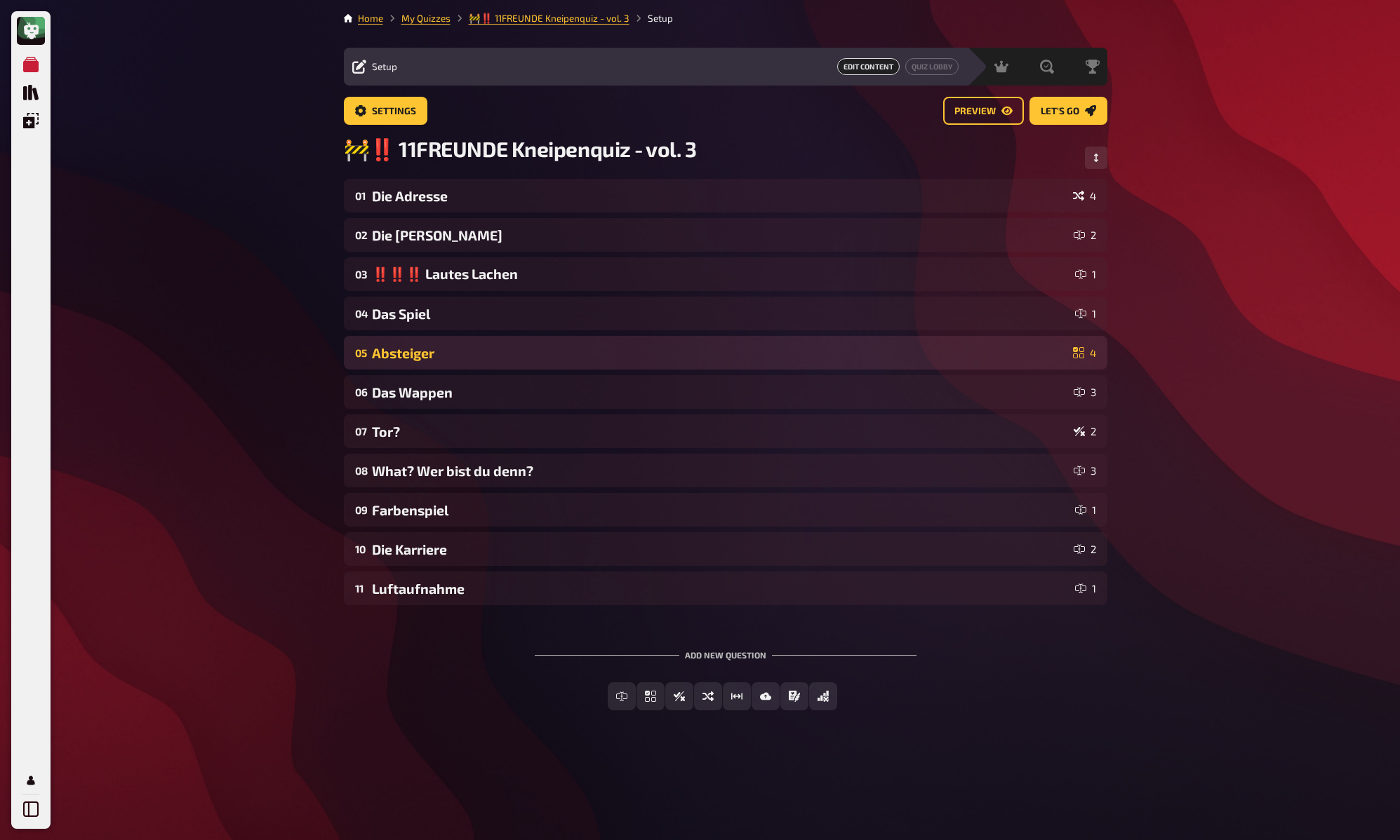
click at [438, 359] on div "Absteiger" at bounding box center [719, 353] width 695 height 17
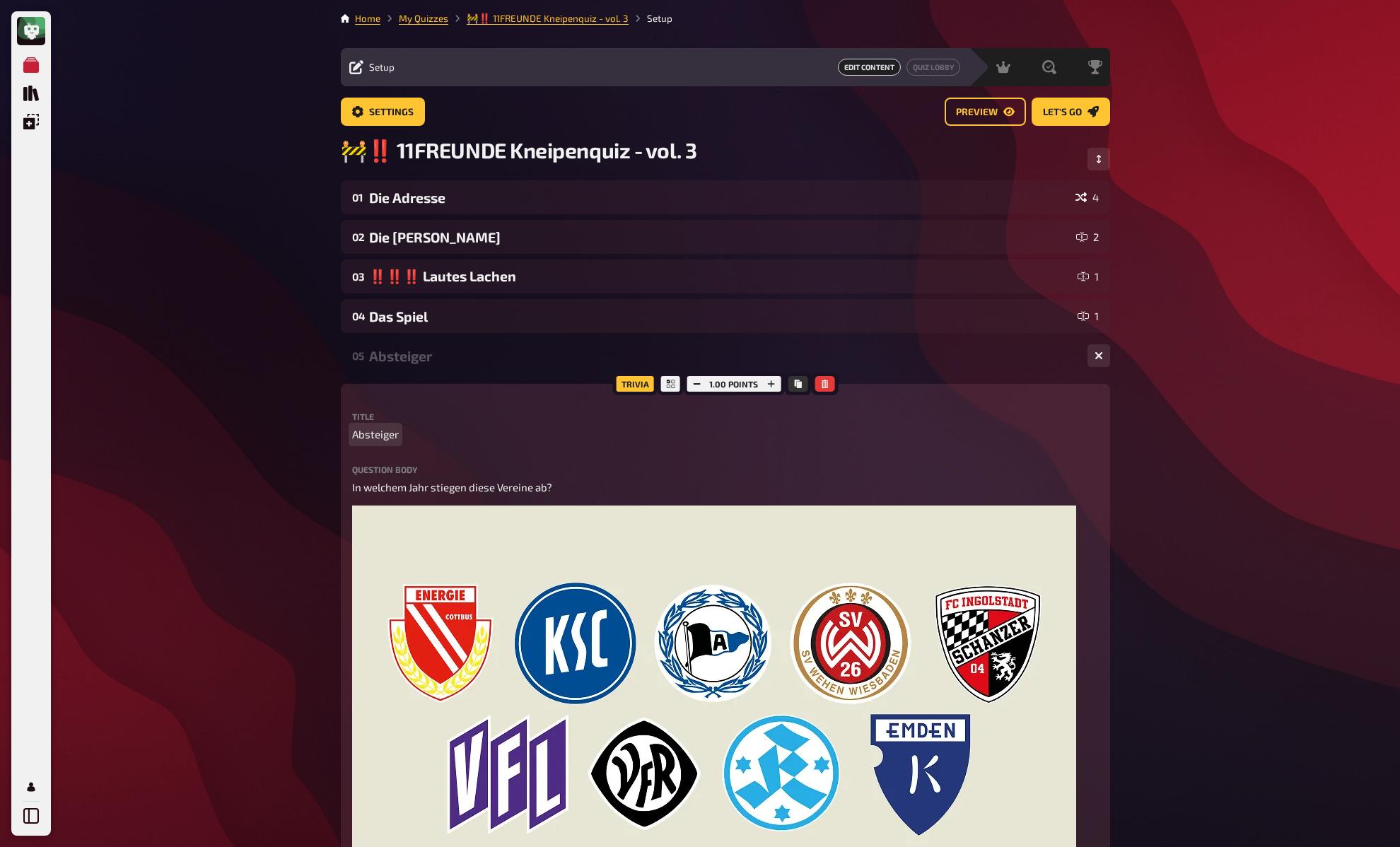
click at [373, 431] on span "Absteiger" at bounding box center [376, 435] width 46 height 17
paste span
click at [263, 376] on div "My Quizzes Quiz Library Overlays My Account Home My Quizzes 🚧‼️ 11FREUNDE Kneip…" at bounding box center [700, 834] width 1400 height 1668
click at [474, 361] on div "‼️‼️‼️ Absteiger" at bounding box center [723, 355] width 707 height 17
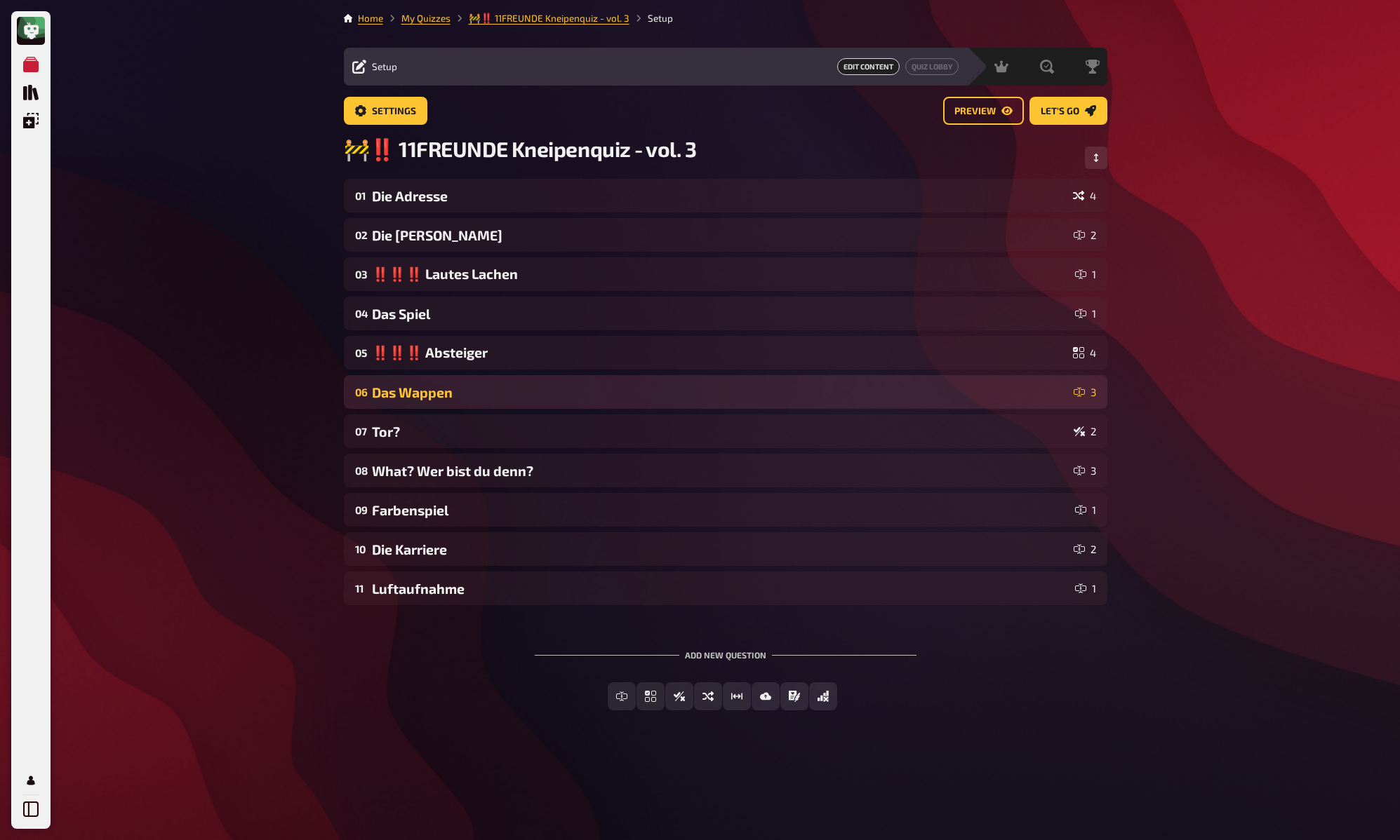
click at [458, 404] on div "06 Das Wappen 3" at bounding box center [724, 392] width 763 height 34
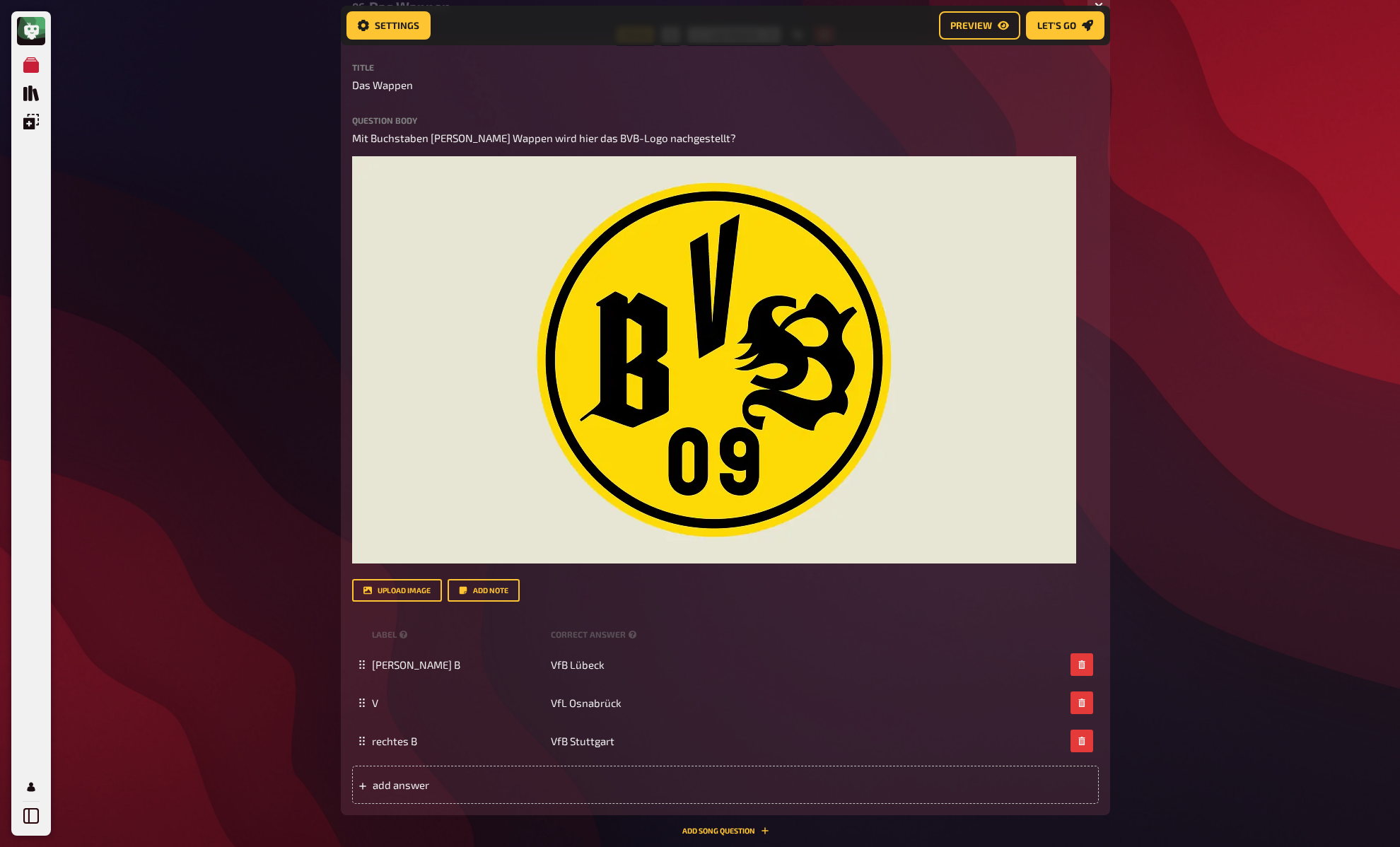
scroll to position [28, 0]
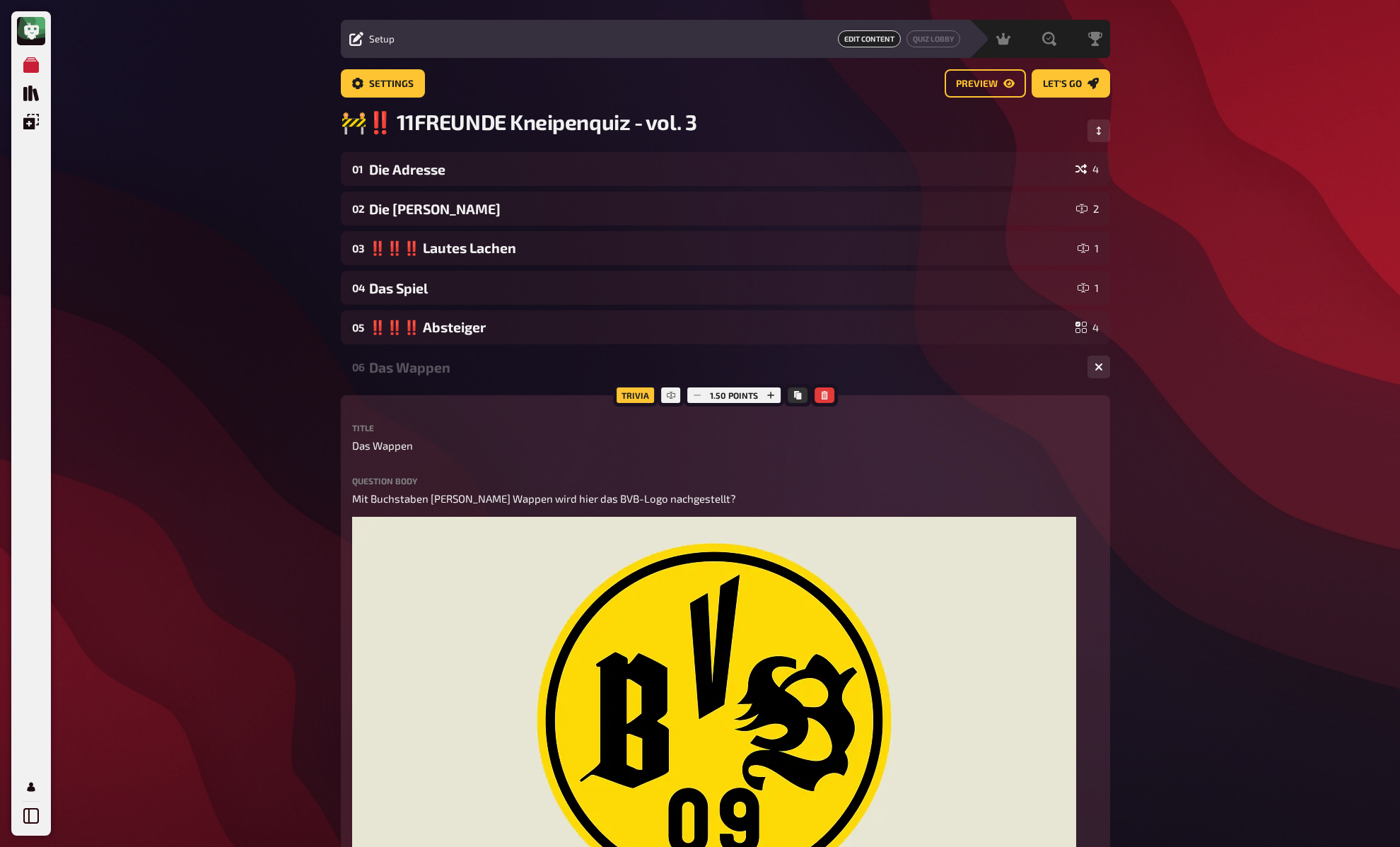
click at [430, 382] on div "06 Das Wappen 3" at bounding box center [725, 366] width 769 height 34
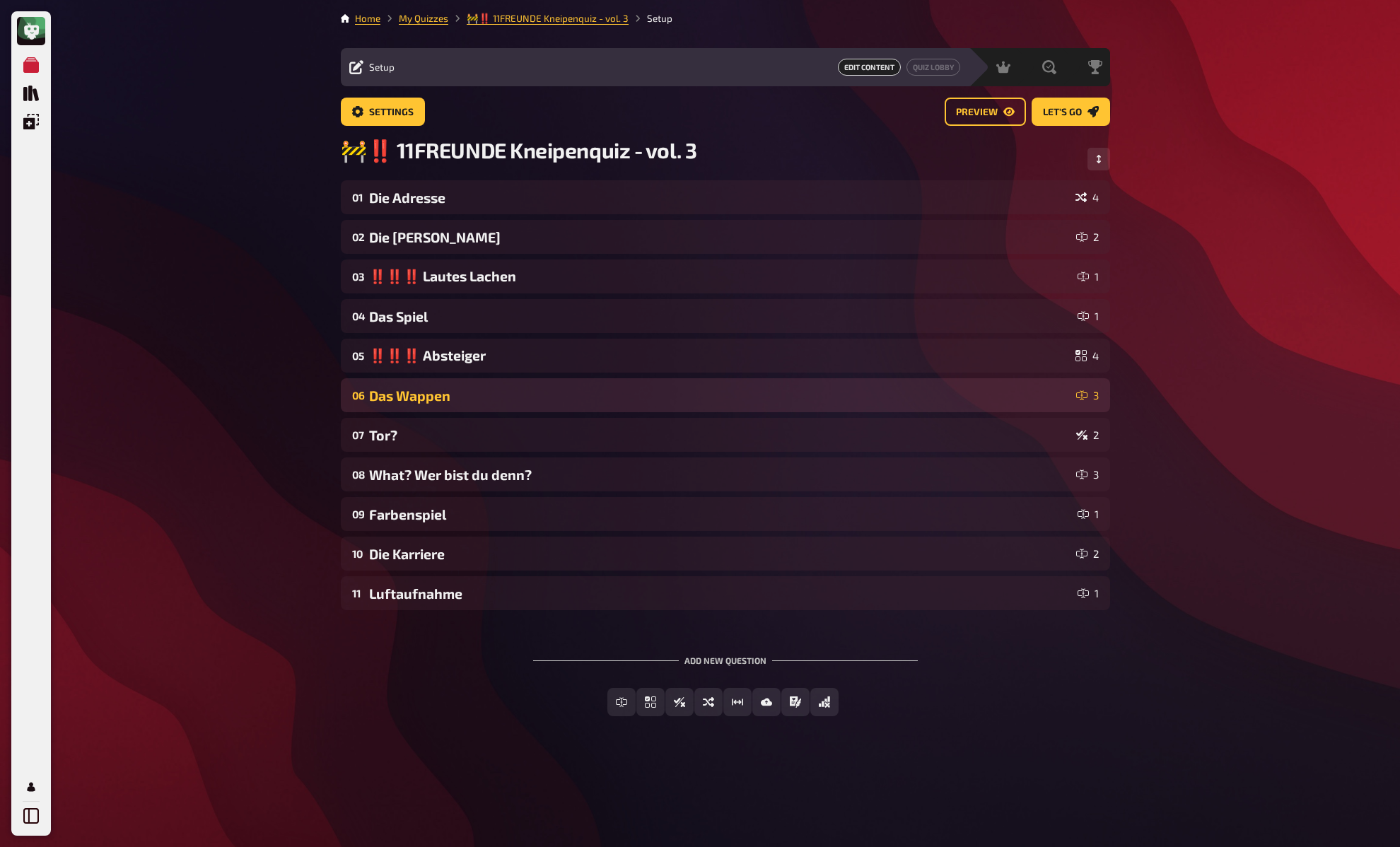
scroll to position [0, 0]
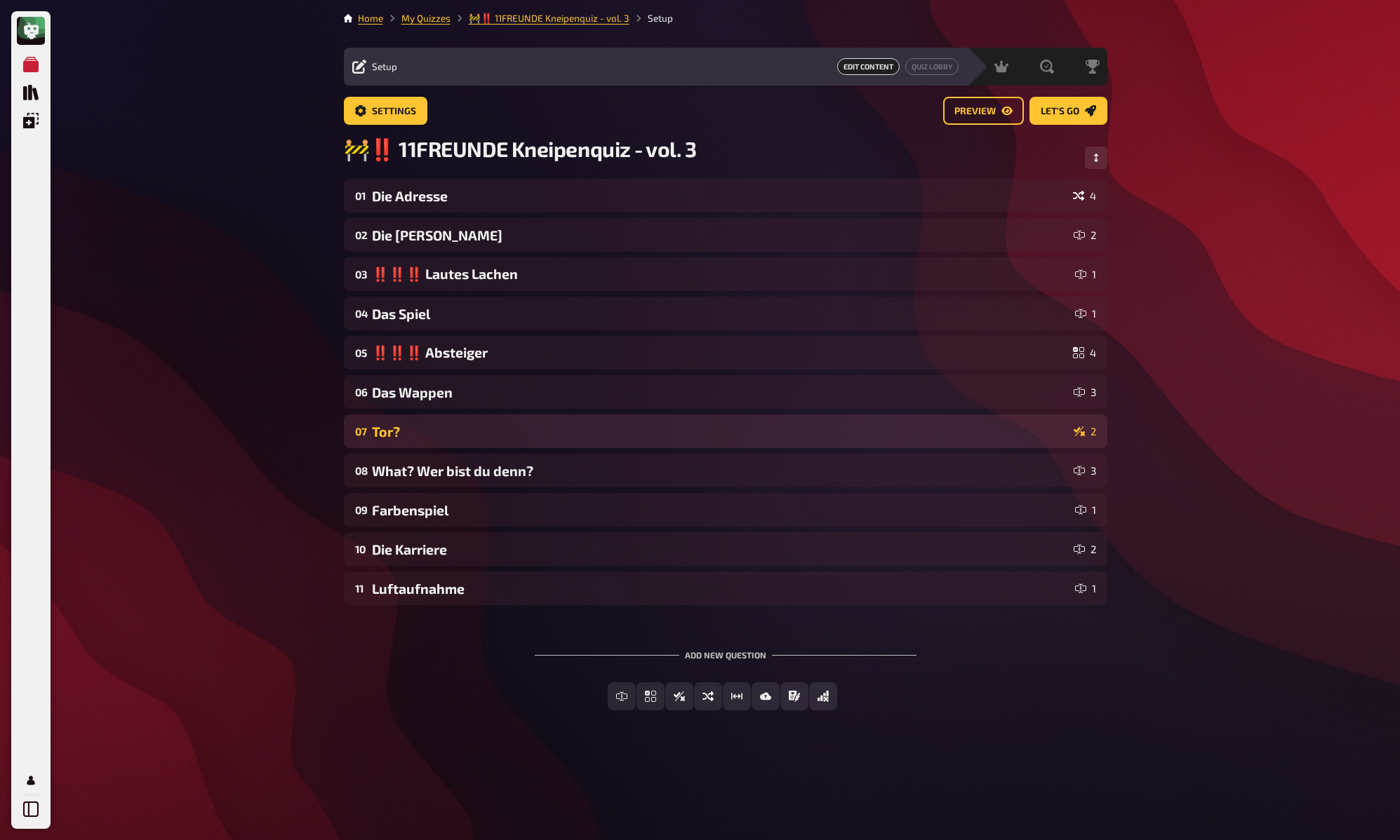
click at [436, 438] on div "Tor?" at bounding box center [720, 432] width 696 height 17
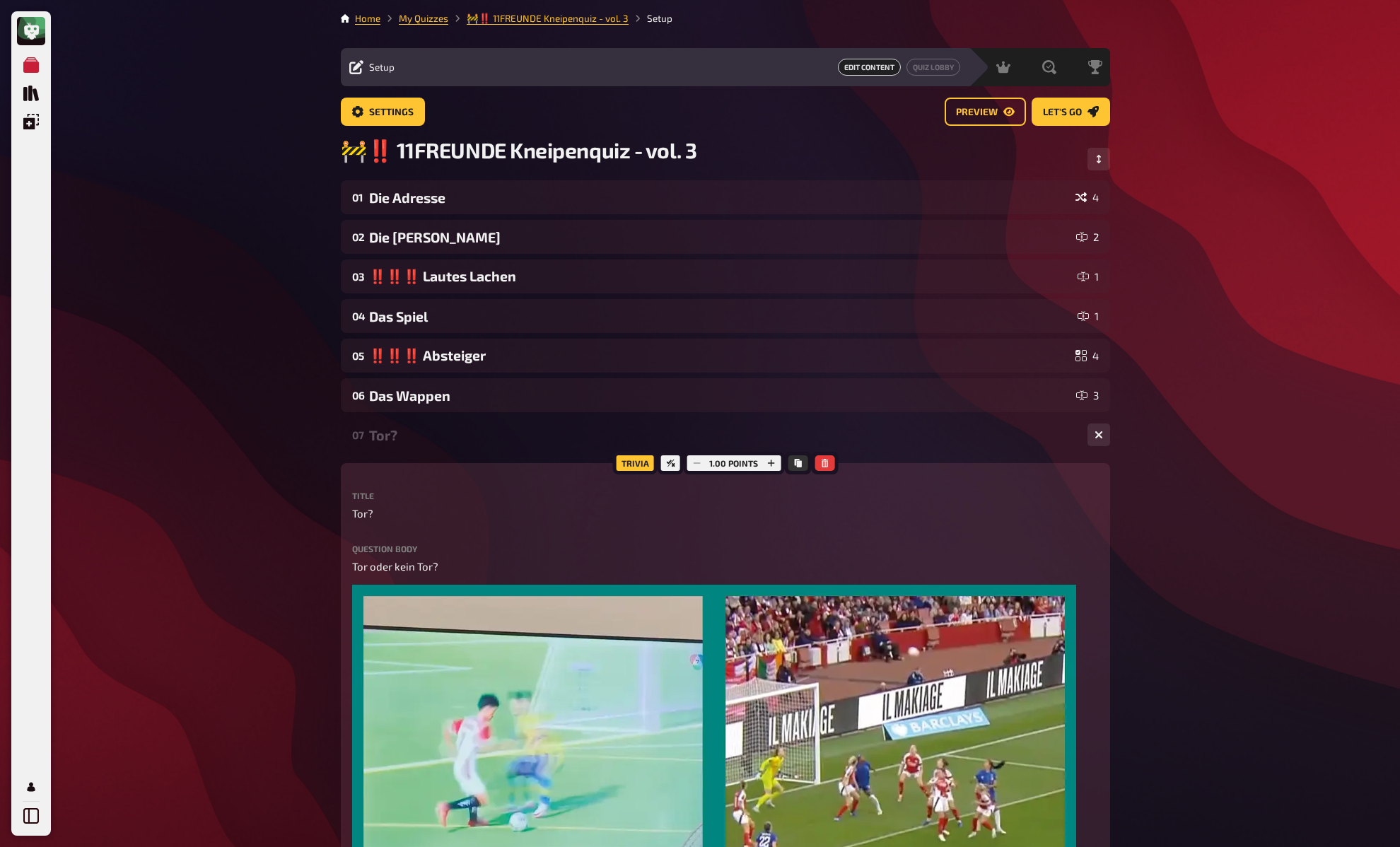
click at [440, 442] on div "Tor?" at bounding box center [723, 435] width 707 height 17
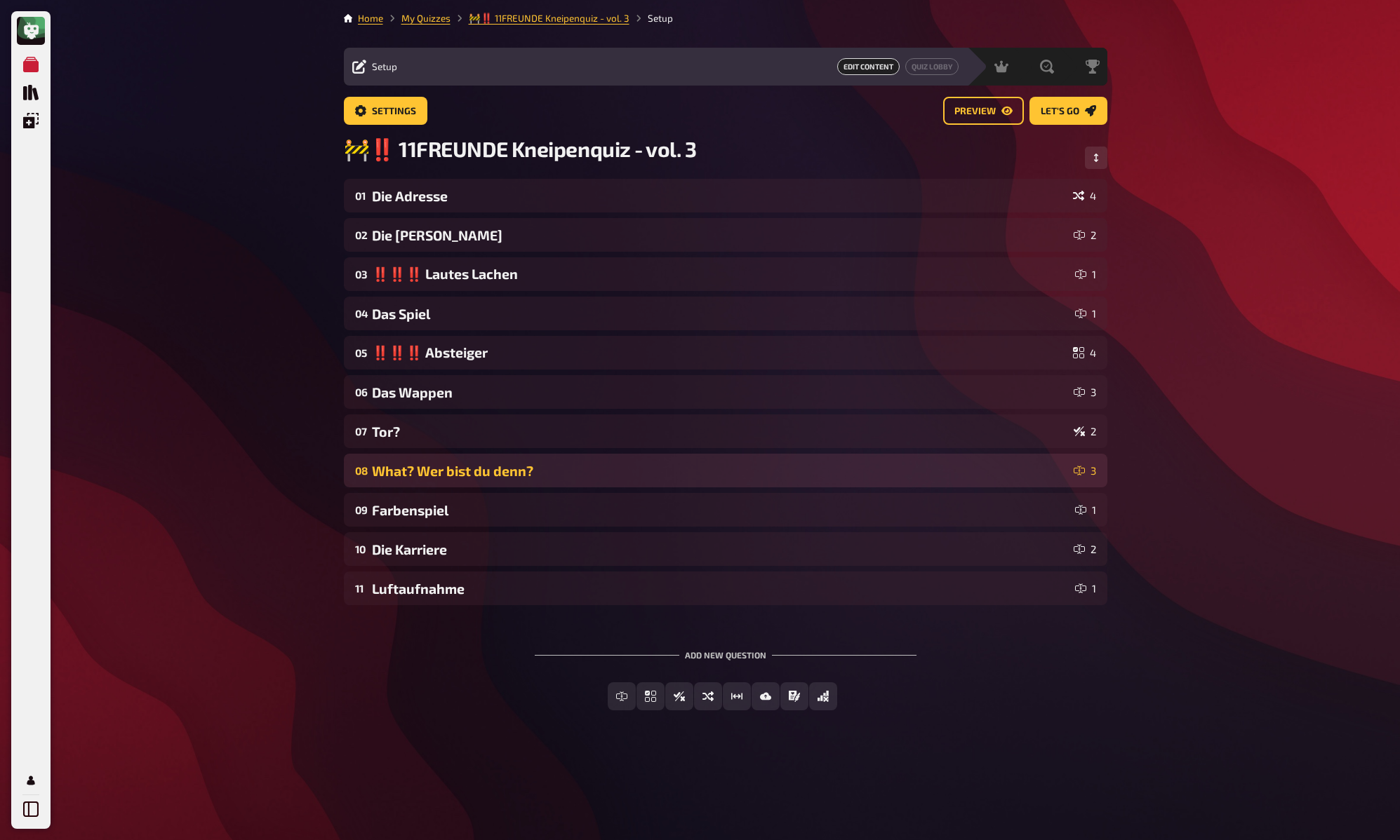
click at [425, 475] on div "What? Wer bist du denn?" at bounding box center [720, 471] width 696 height 17
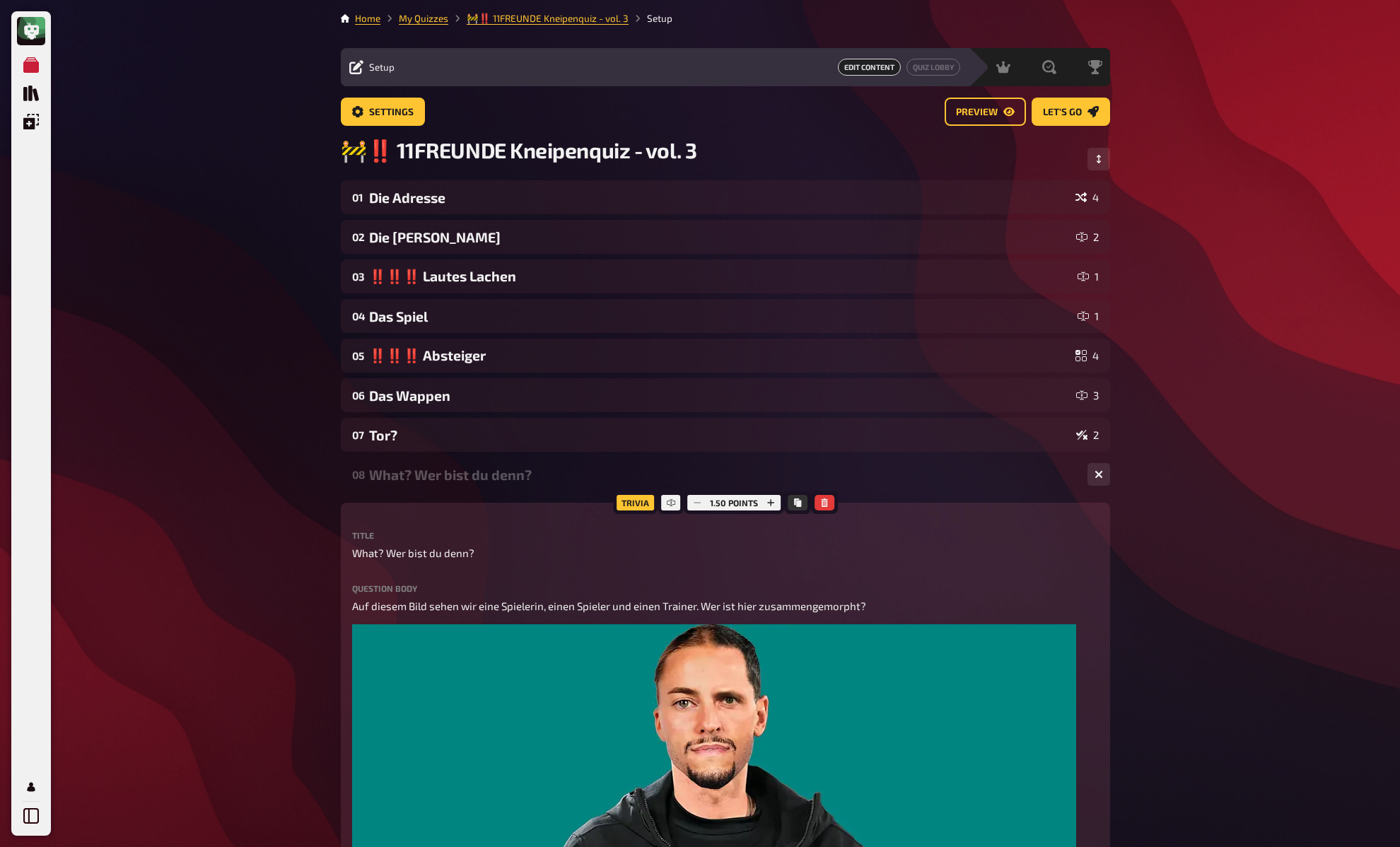
click at [429, 479] on div "What? Wer bist du denn?" at bounding box center [723, 475] width 707 height 17
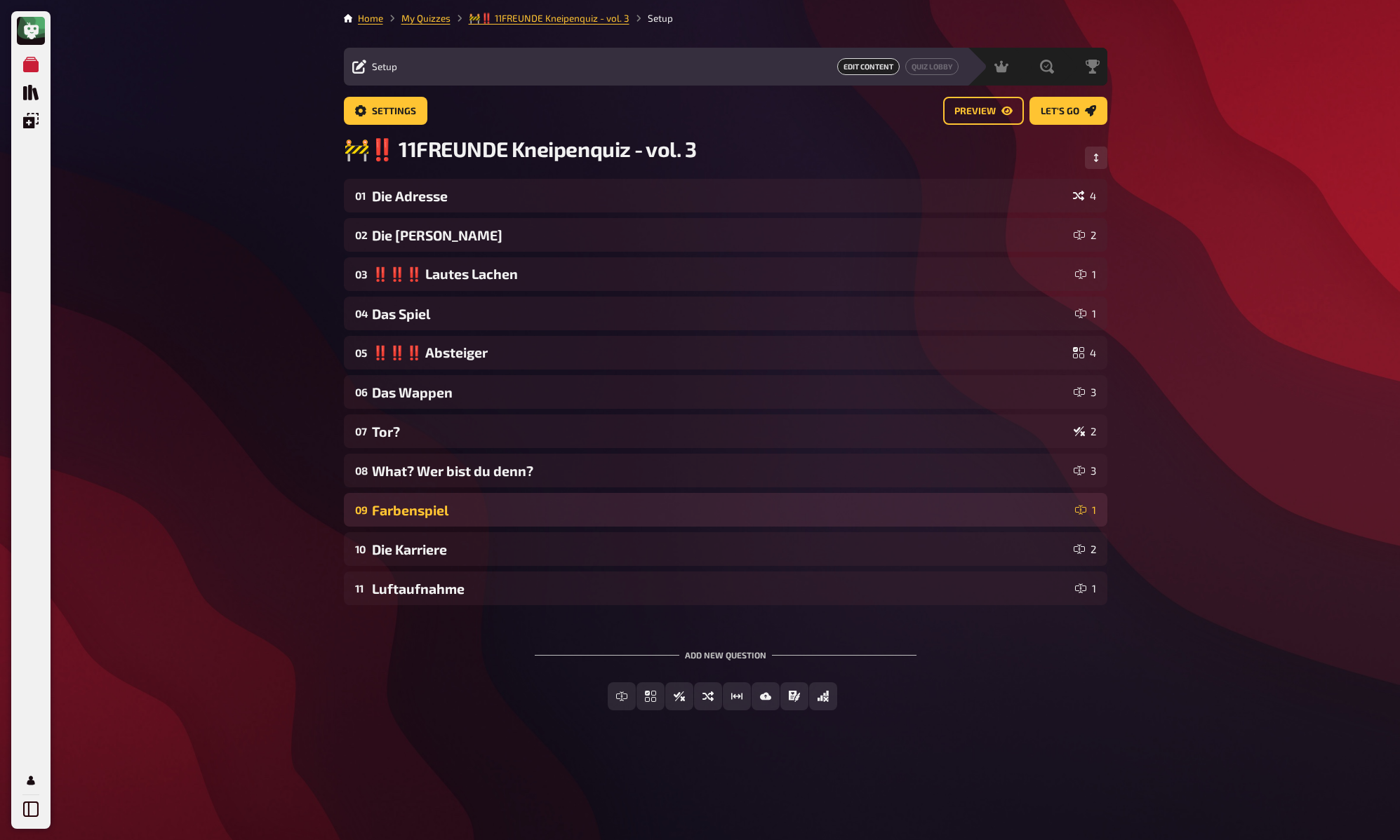
click at [426, 506] on div "Farbenspiel" at bounding box center [721, 511] width 698 height 17
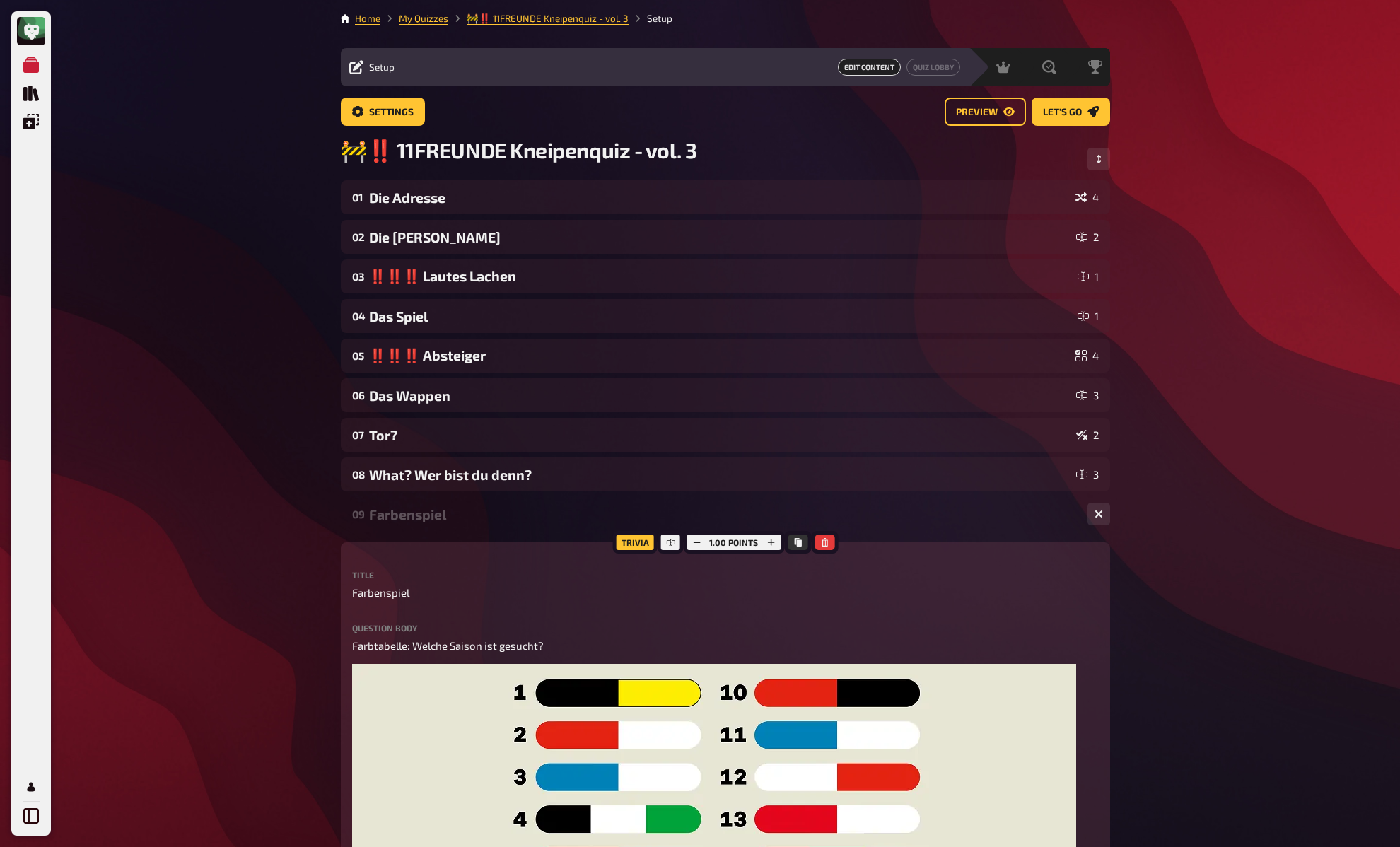
click at [430, 510] on div "Farbenspiel" at bounding box center [723, 515] width 707 height 17
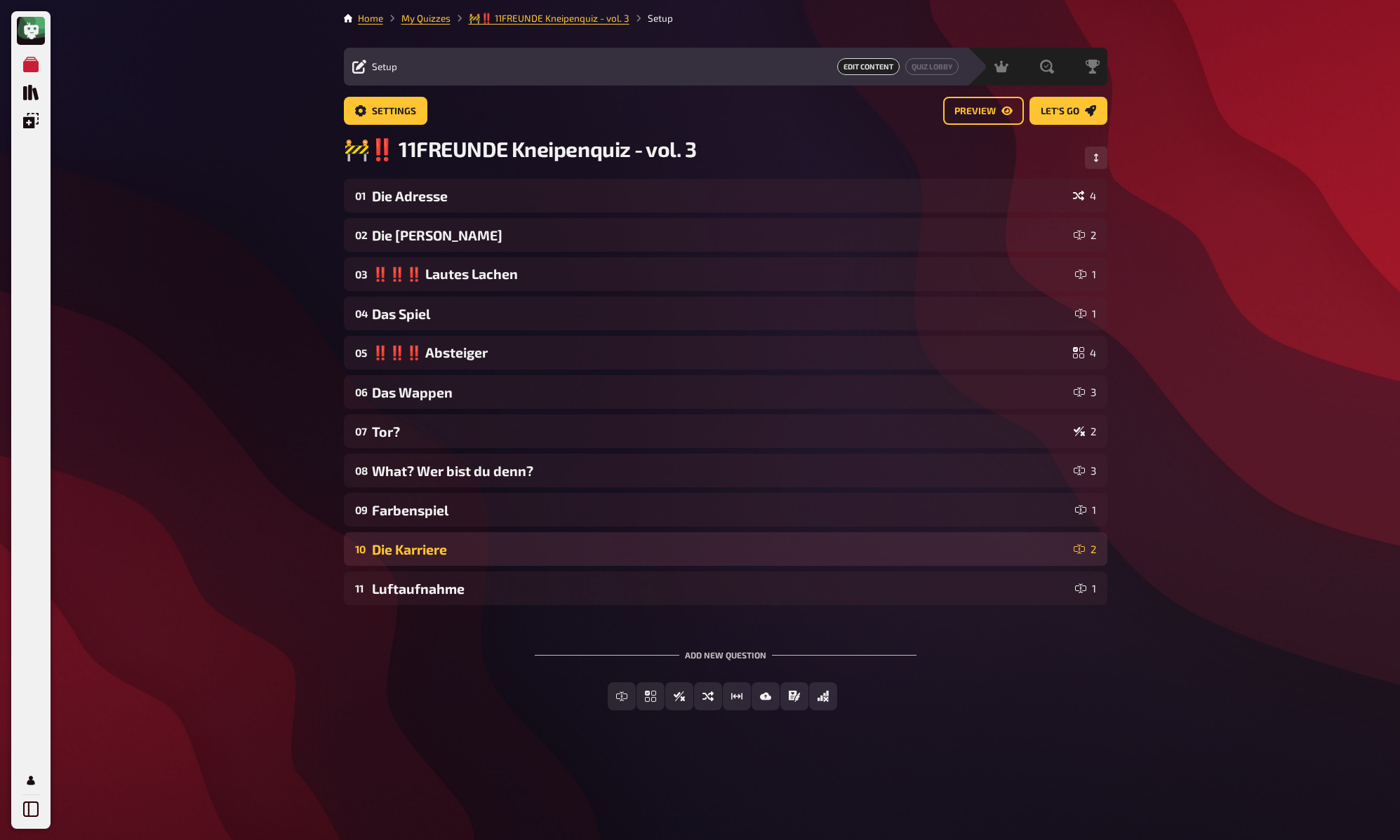
click at [430, 550] on div "Die Karriere" at bounding box center [720, 549] width 696 height 17
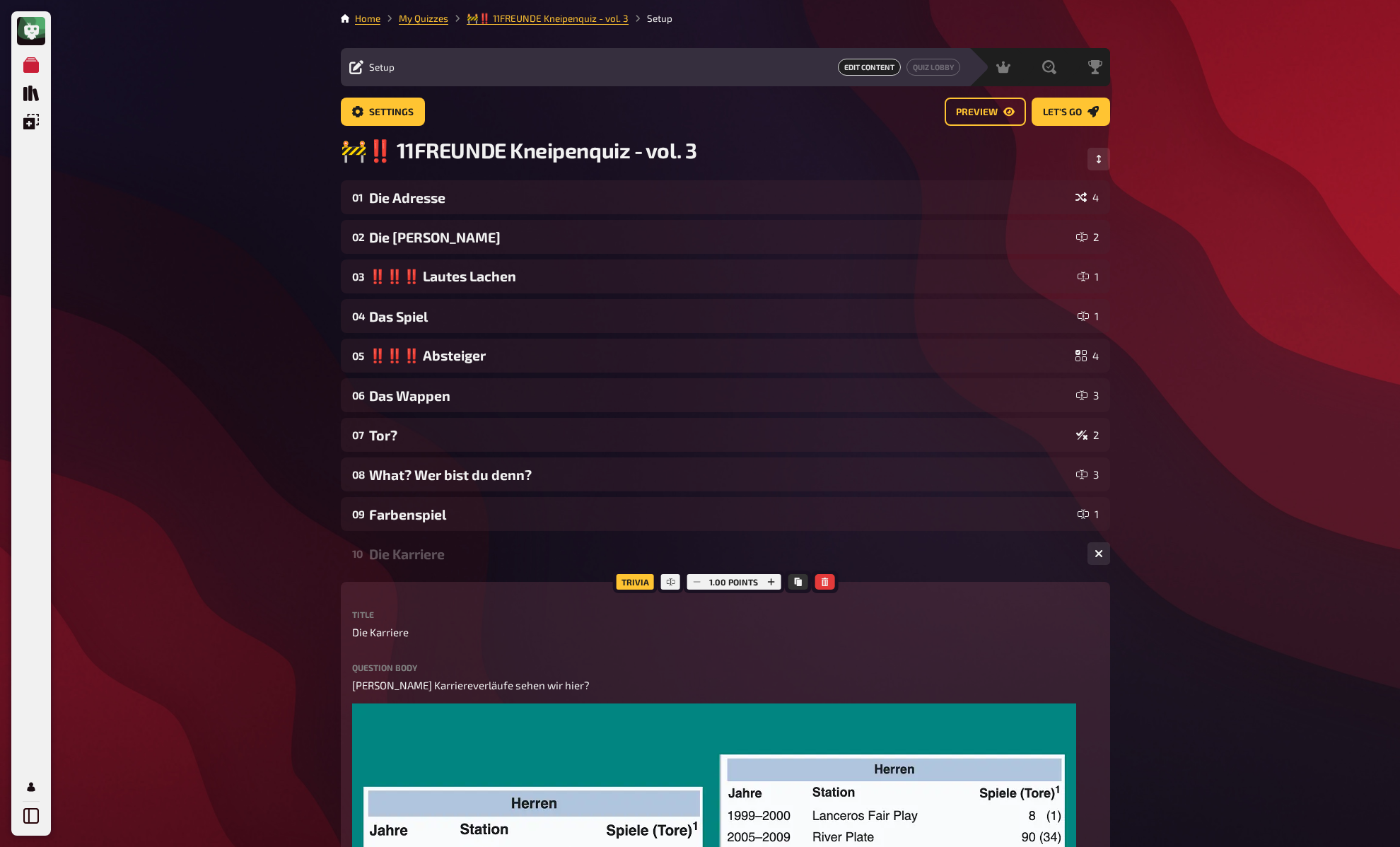
click at [433, 555] on div "Die Karriere" at bounding box center [723, 554] width 707 height 17
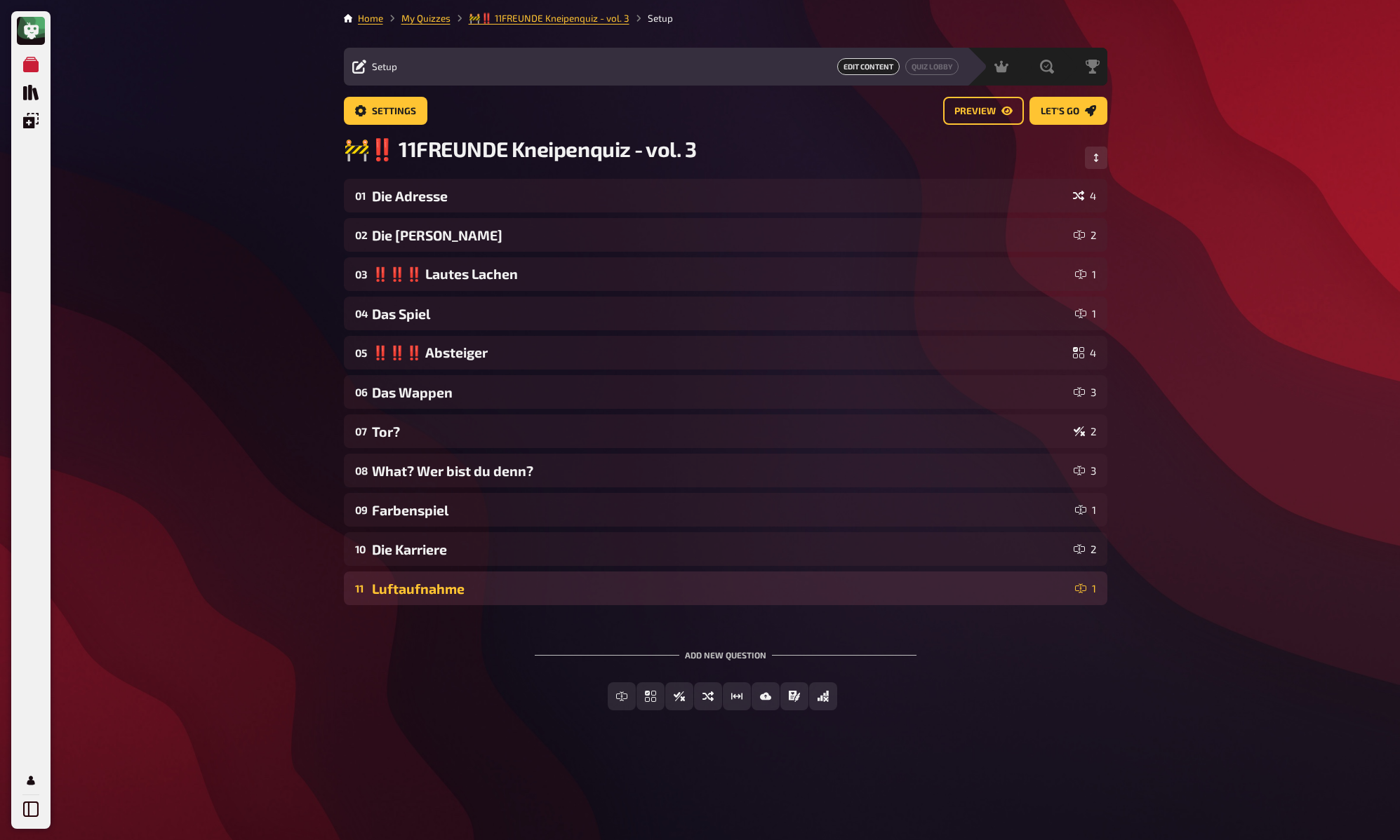
click at [432, 585] on div "Luftaufnahme" at bounding box center [721, 589] width 698 height 17
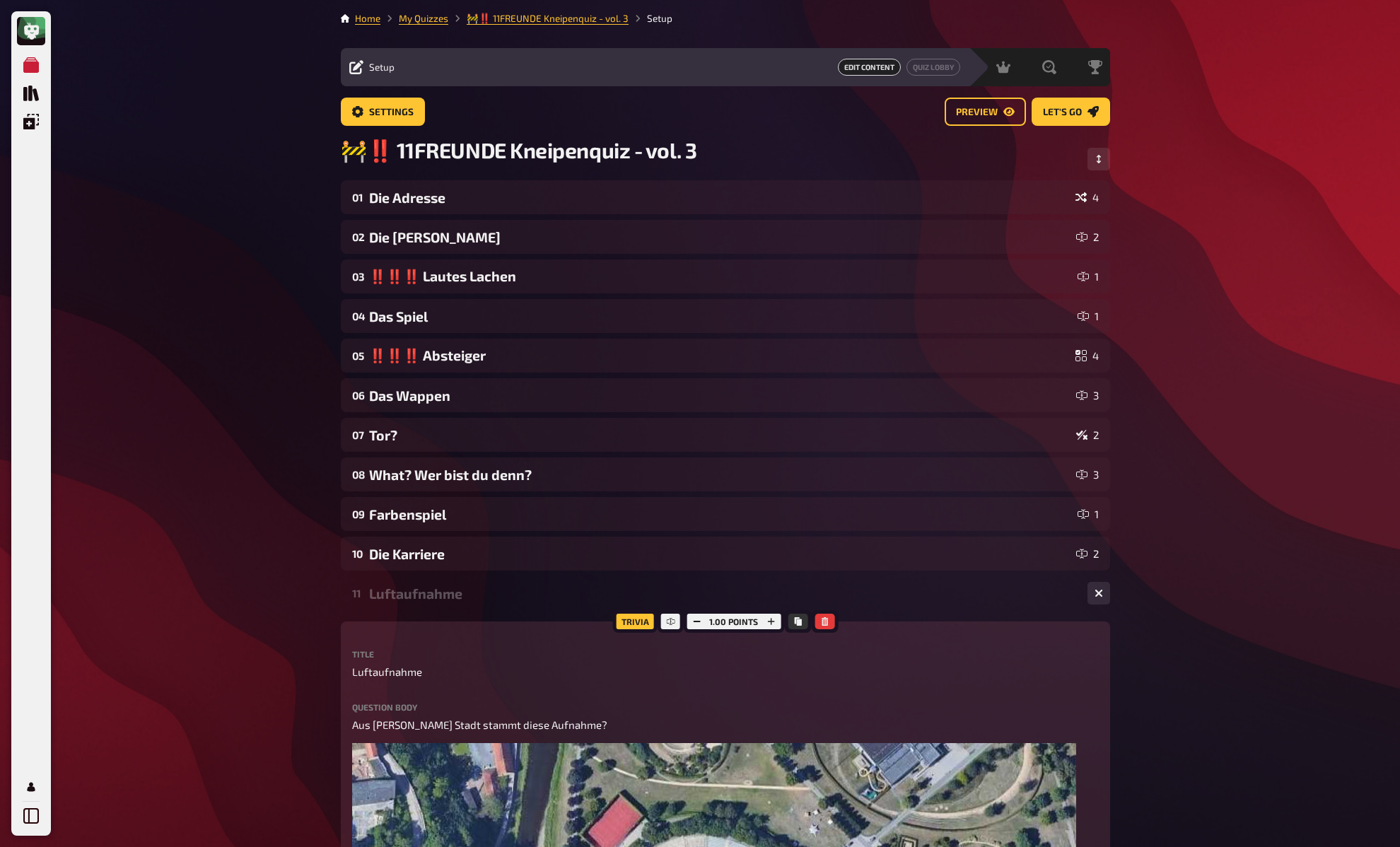
click at [435, 590] on div "Luftaufnahme" at bounding box center [723, 594] width 707 height 17
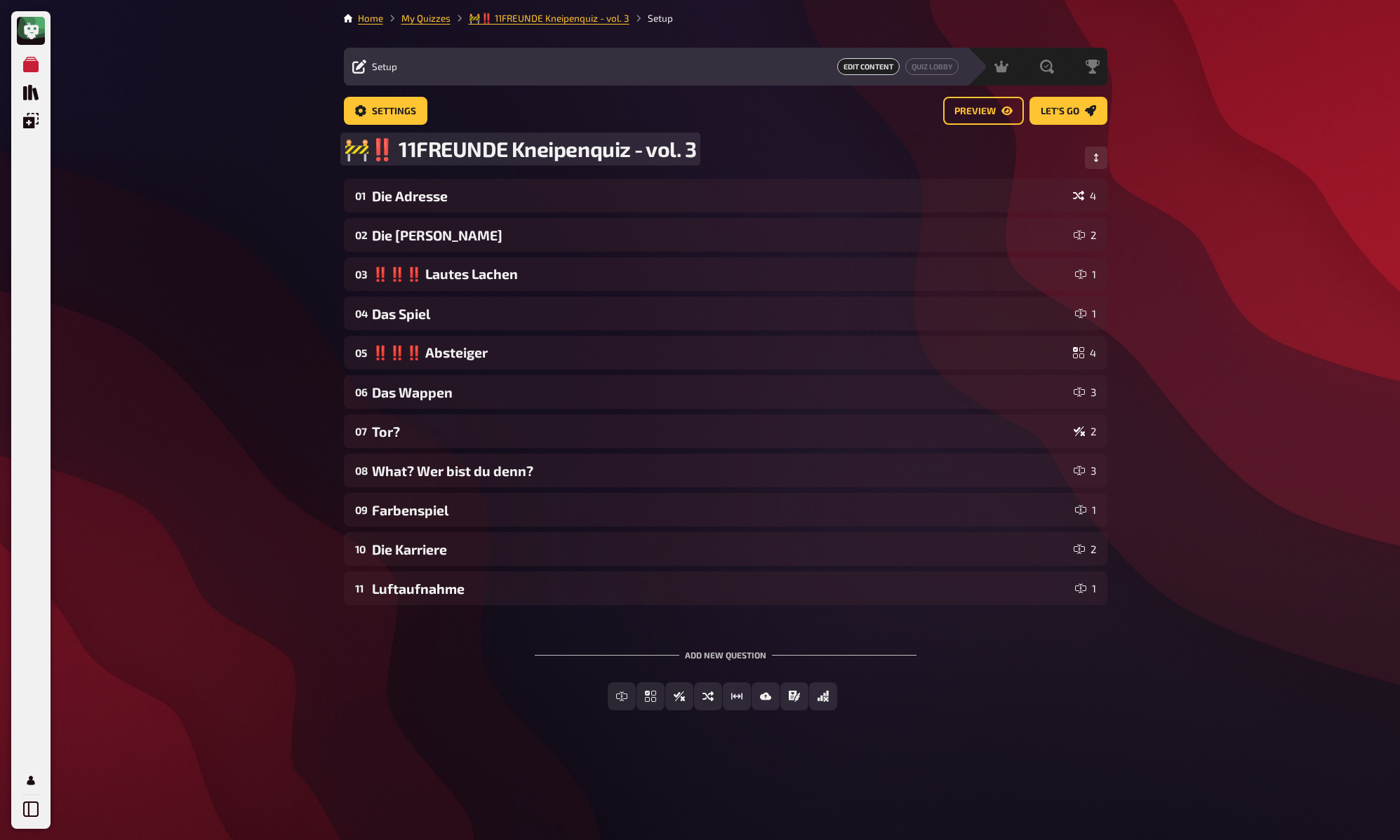
click at [256, 161] on div "My Quizzes Quiz Library Overlays My Account Home My Quizzes 🚧‼️ 11FREUNDE Kneip…" at bounding box center [700, 420] width 1400 height 840
click at [434, 14] on link "My Quizzes" at bounding box center [425, 18] width 49 height 11
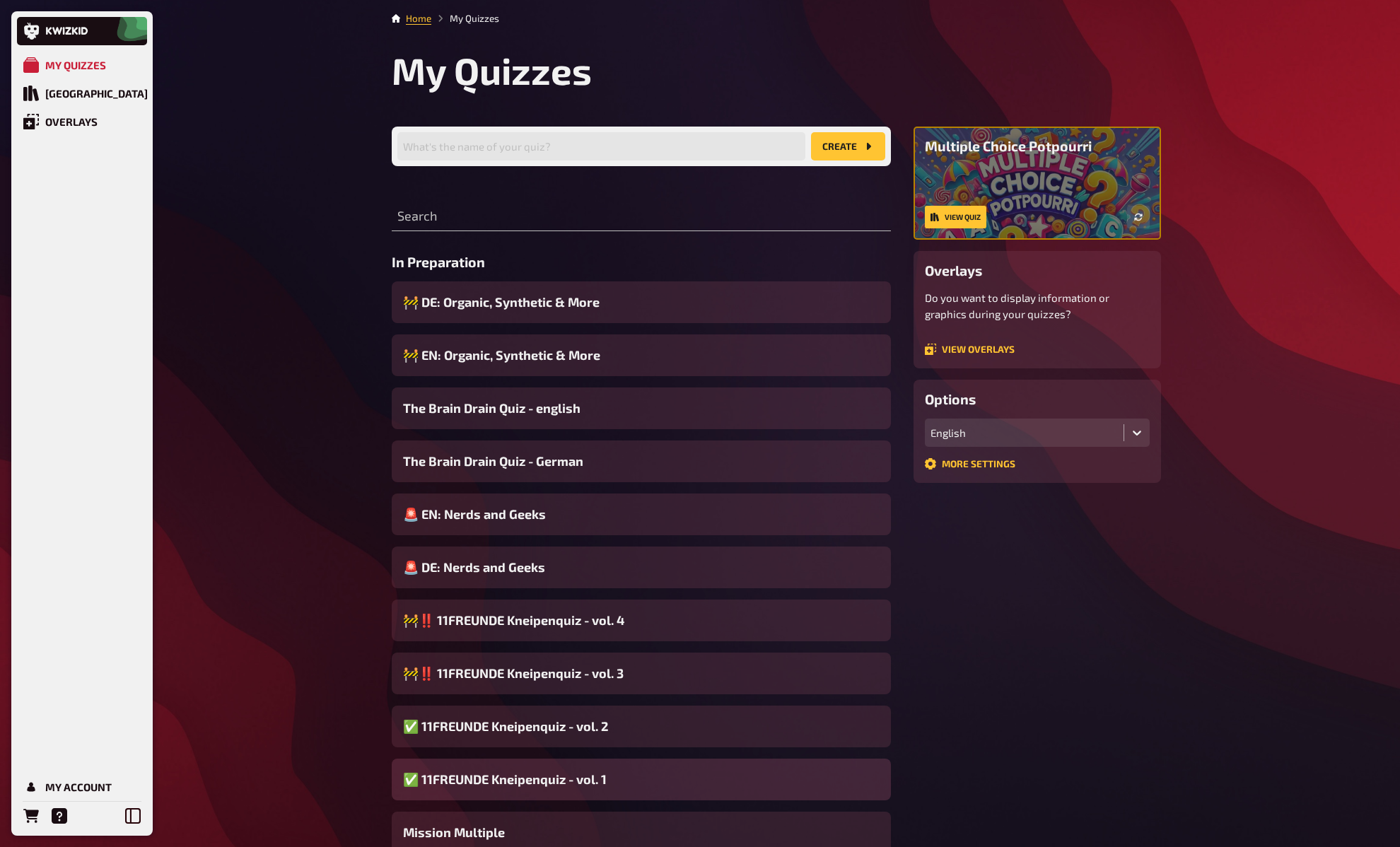
click at [540, 772] on span "✅ 11FREUNDE Kneipenquiz - vol. 1" at bounding box center [505, 779] width 204 height 19
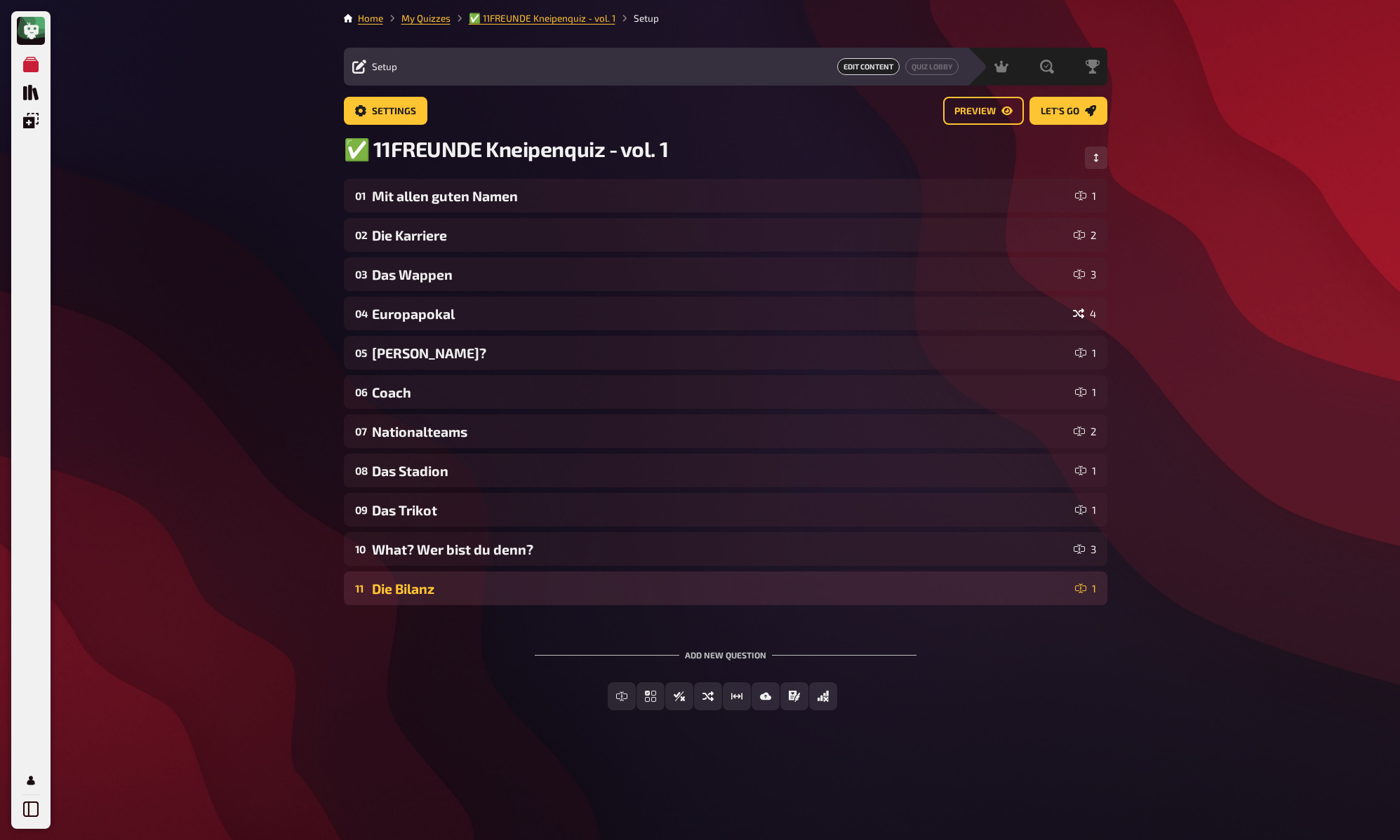
click at [451, 596] on div "Die Bilanz" at bounding box center [721, 589] width 698 height 17
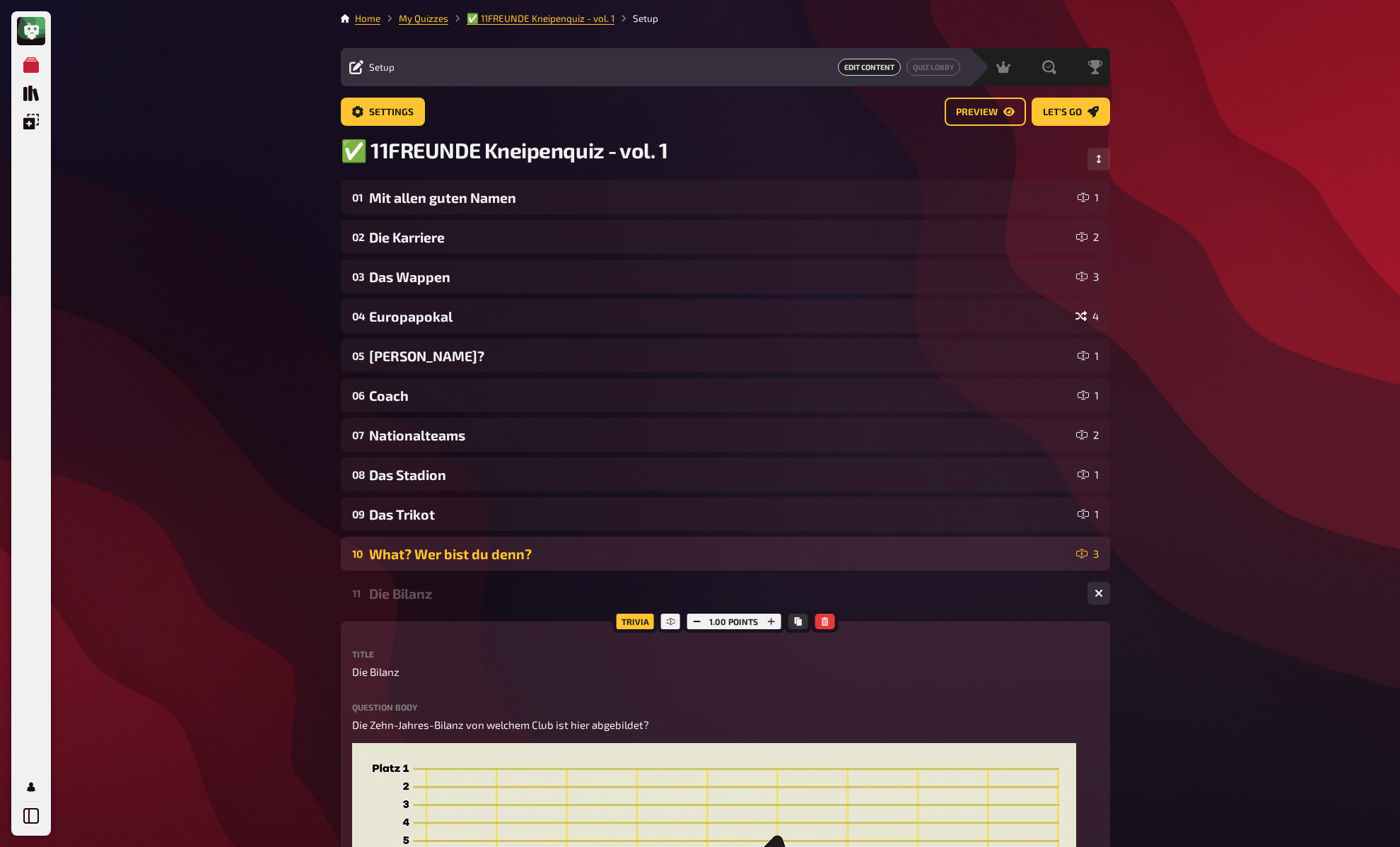
click at [453, 552] on div "What? Wer bist du denn?" at bounding box center [720, 554] width 701 height 17
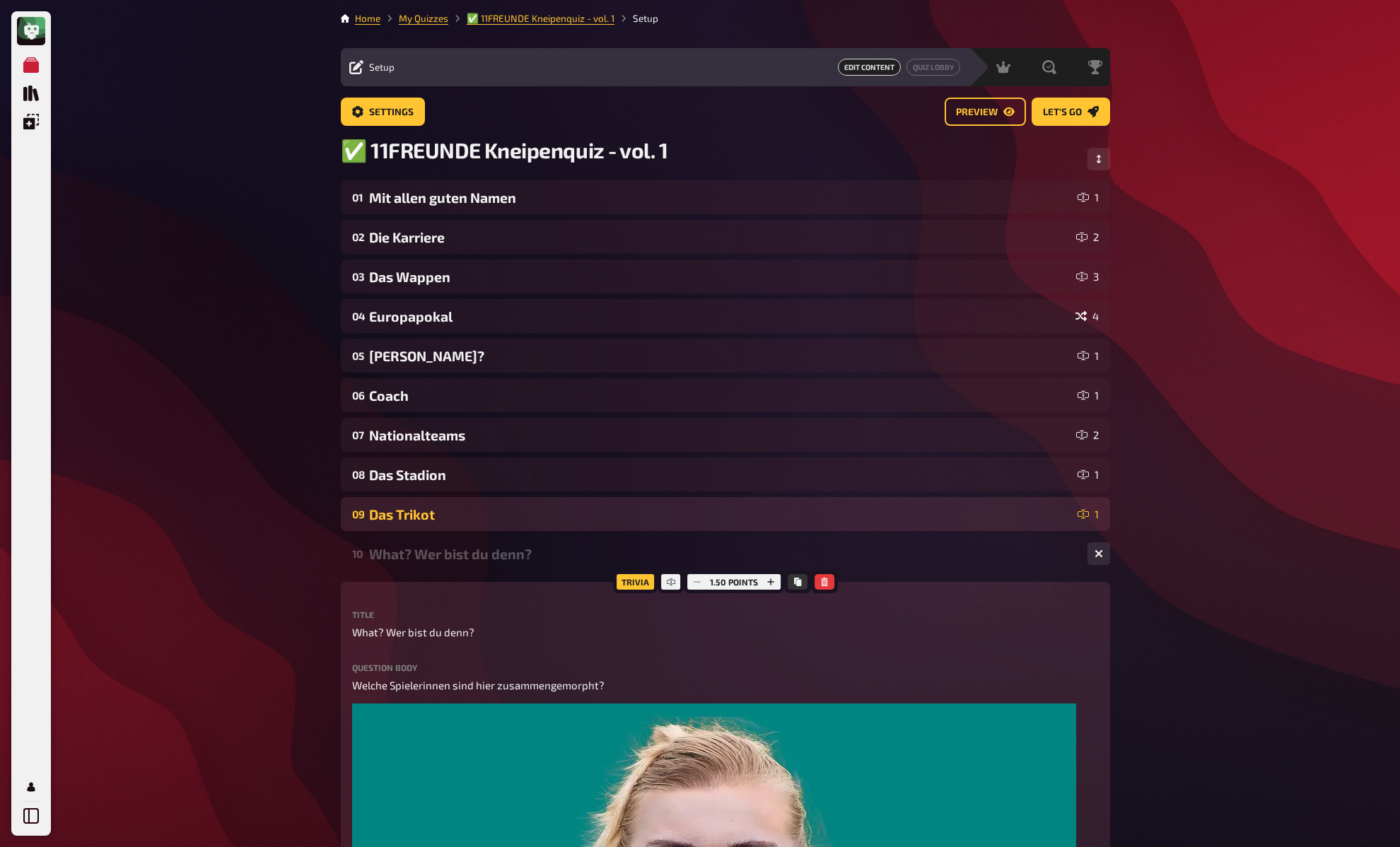
click at [450, 516] on div "Das Trikot" at bounding box center [721, 515] width 703 height 17
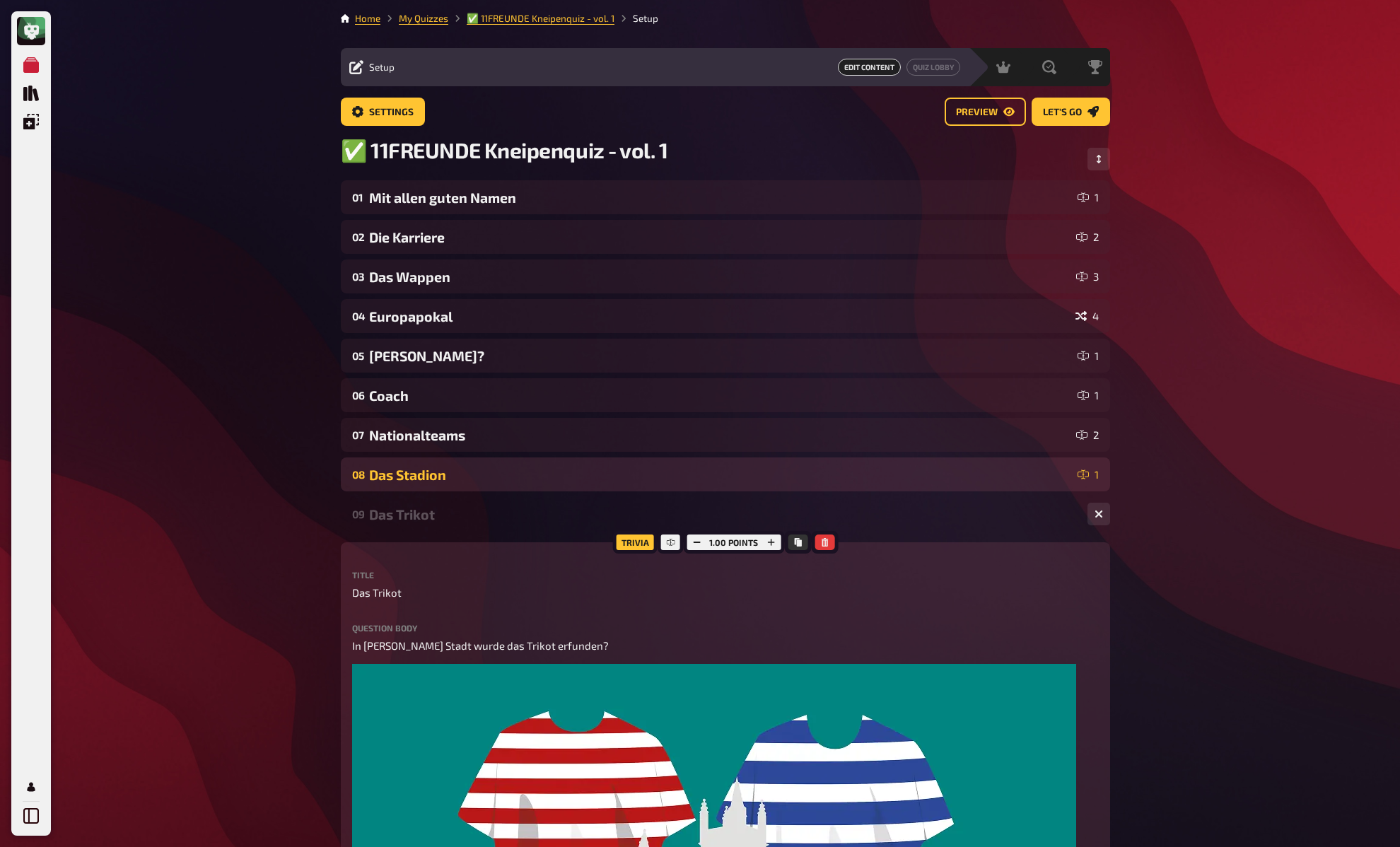
click at [456, 478] on div "Das Stadion" at bounding box center [721, 475] width 703 height 17
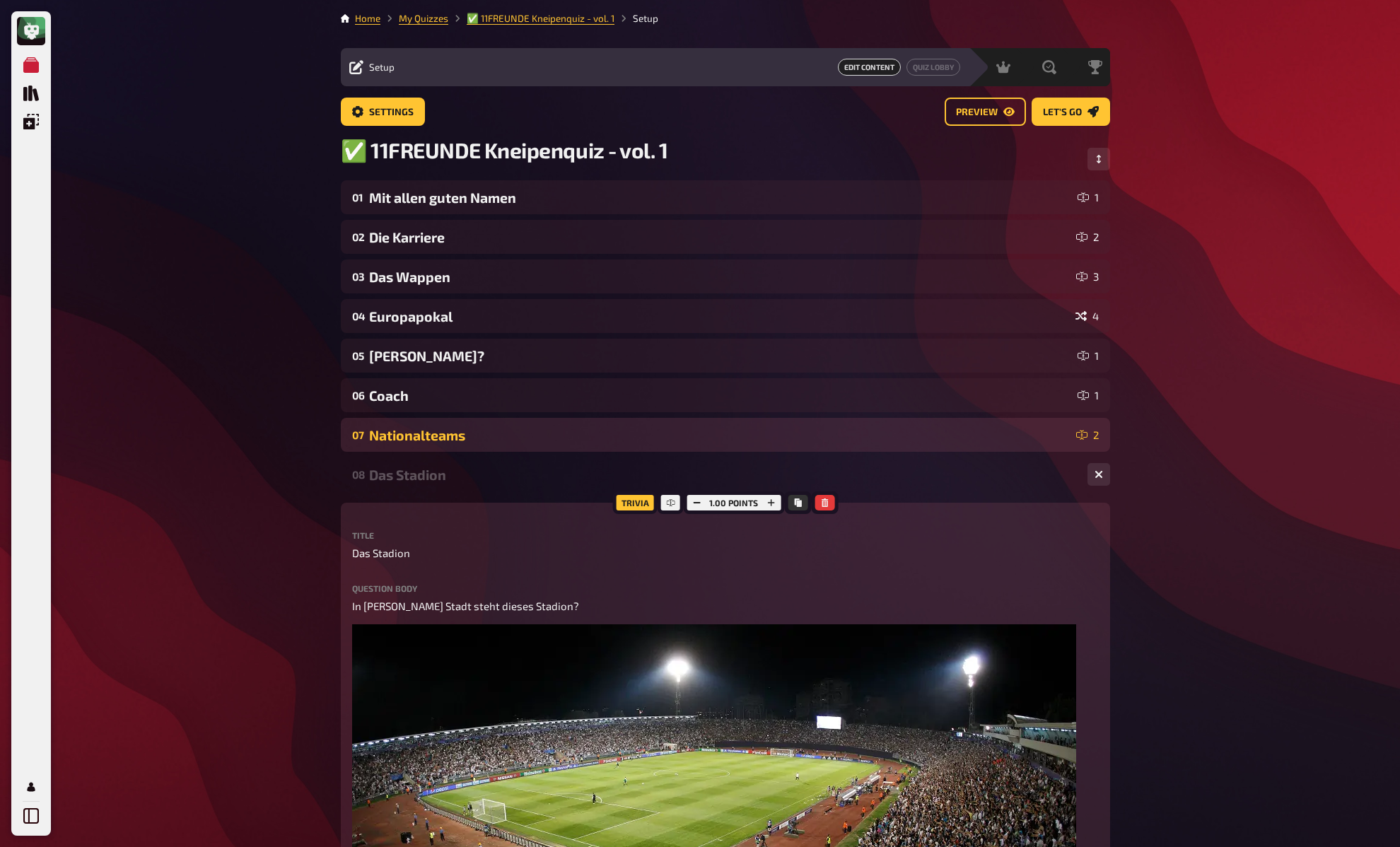
click at [454, 436] on div "Nationalteams" at bounding box center [720, 435] width 701 height 17
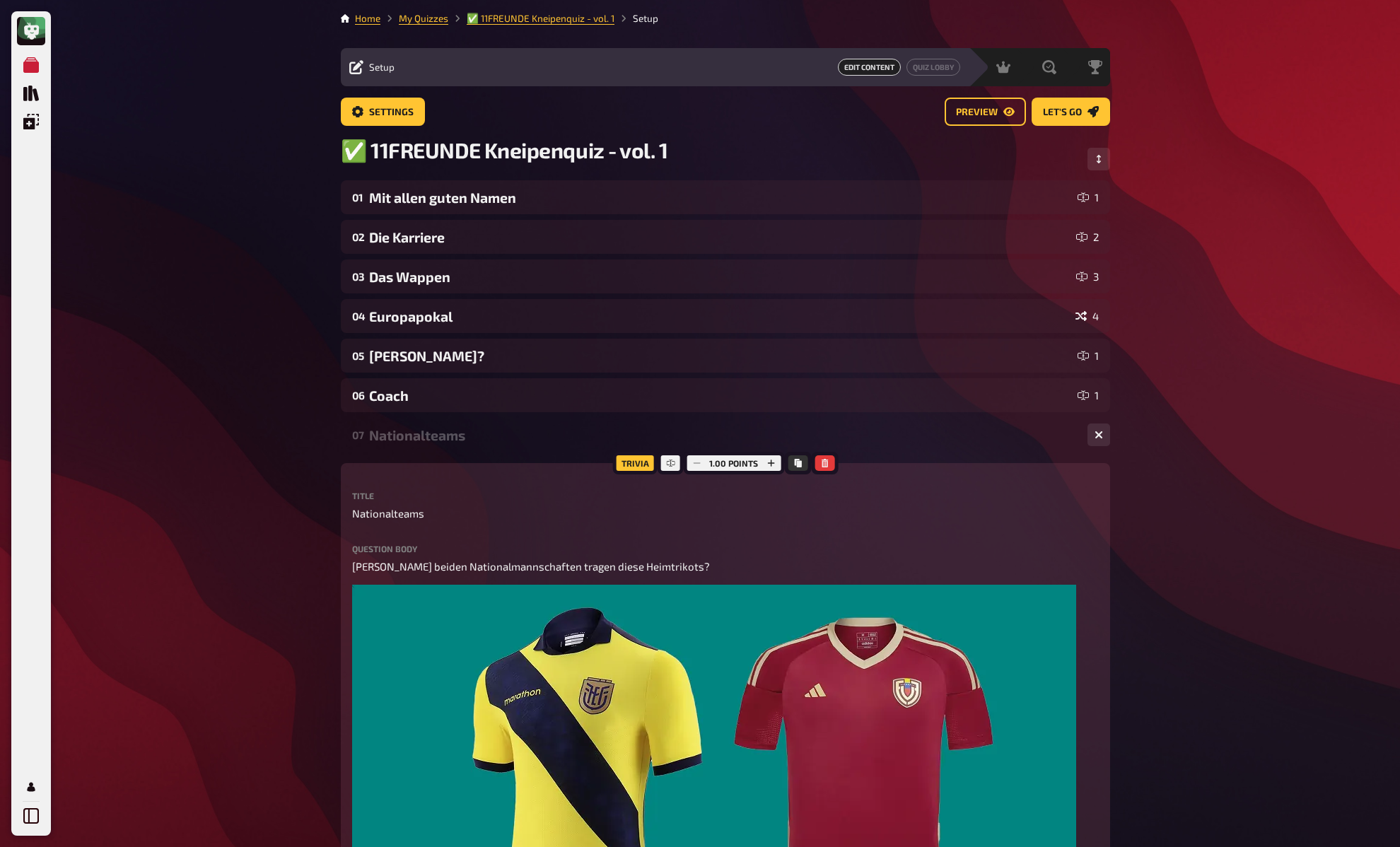
drag, startPoint x: 446, startPoint y: 392, endPoint x: 173, endPoint y: 431, distance: 275.8
drag, startPoint x: 272, startPoint y: 440, endPoint x: 332, endPoint y: 452, distance: 61.2
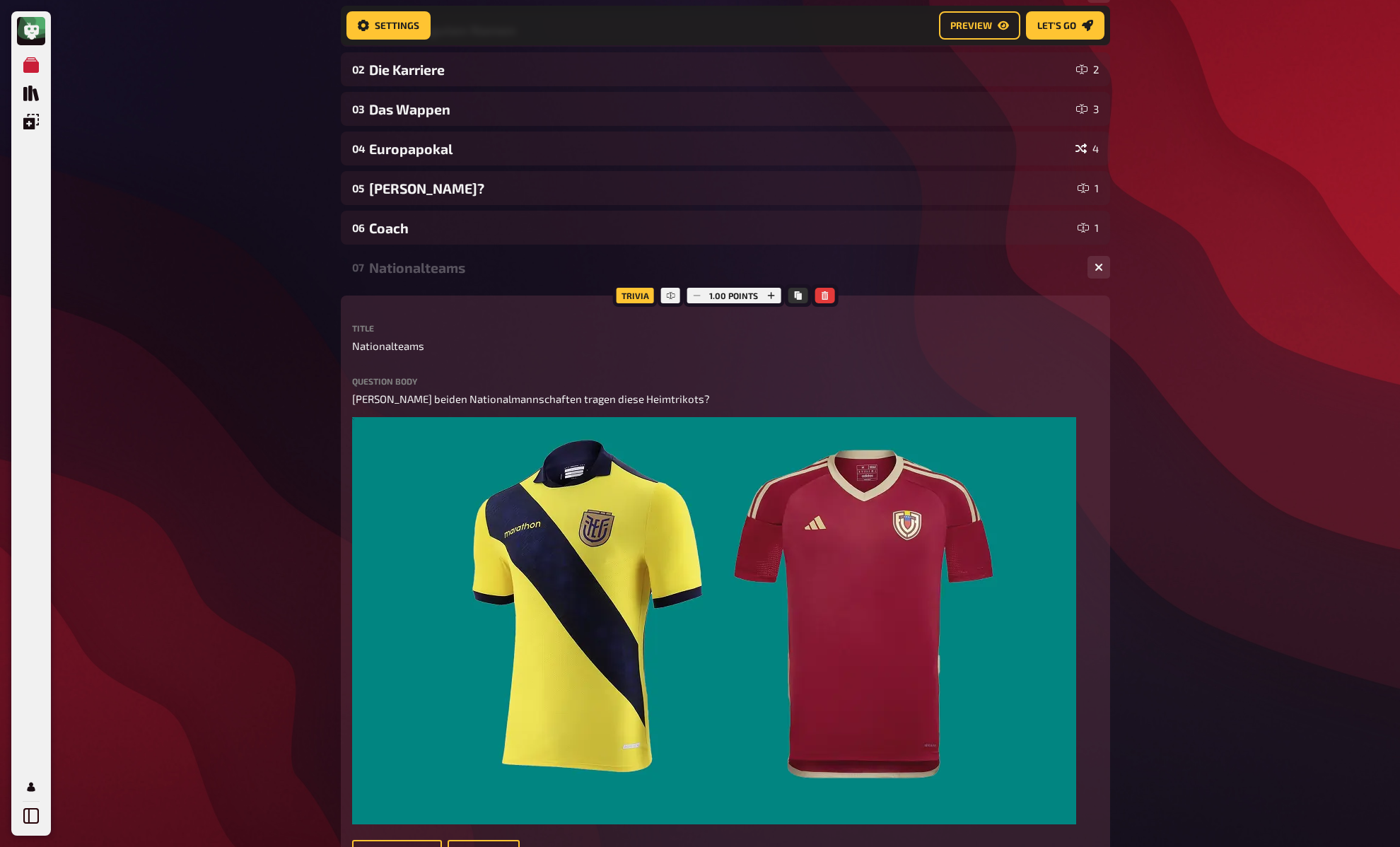
scroll to position [180, 0]
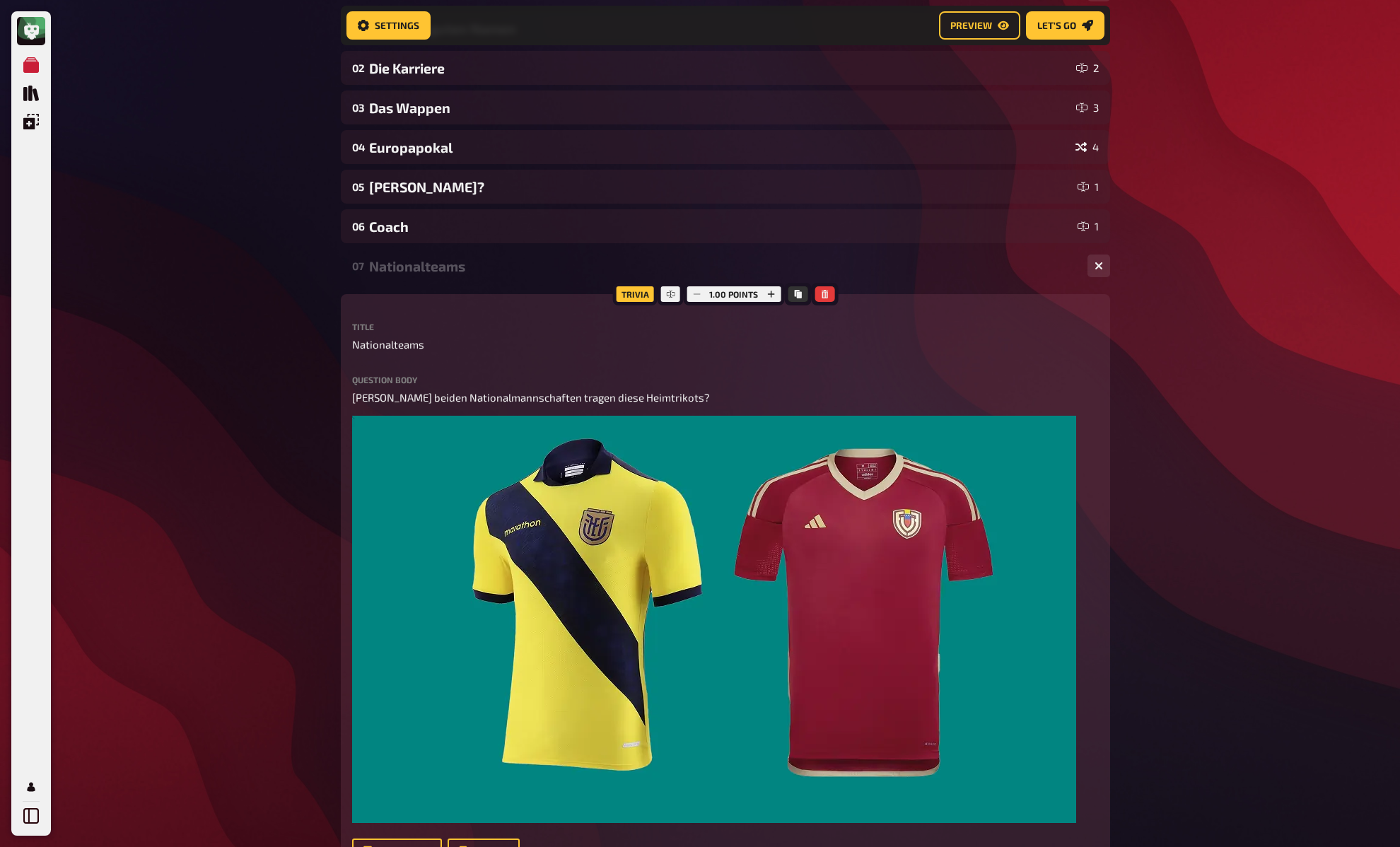
drag, startPoint x: 280, startPoint y: 263, endPoint x: 316, endPoint y: 249, distance: 38.6
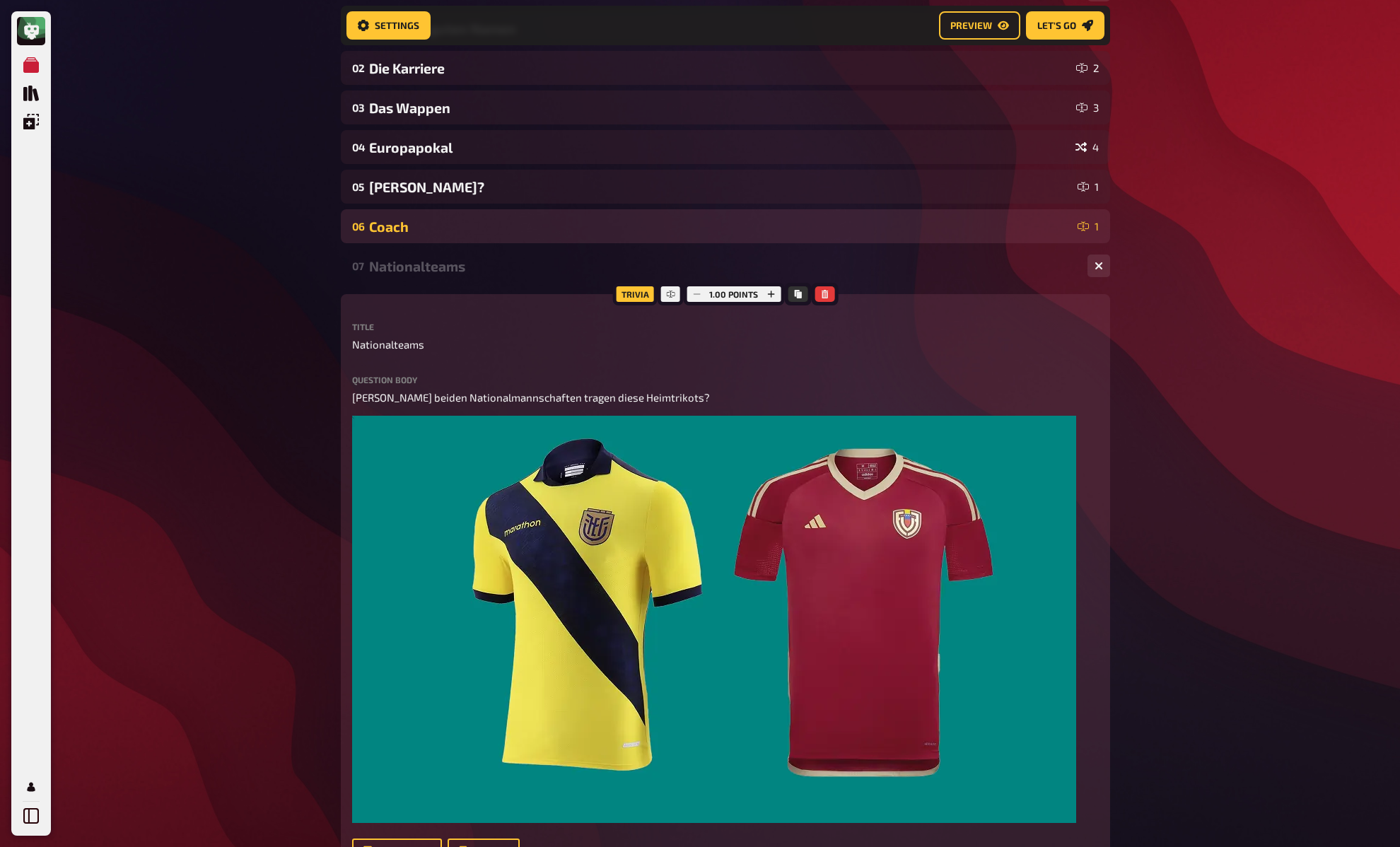
click at [472, 218] on div "06 Coach 1" at bounding box center [725, 226] width 769 height 34
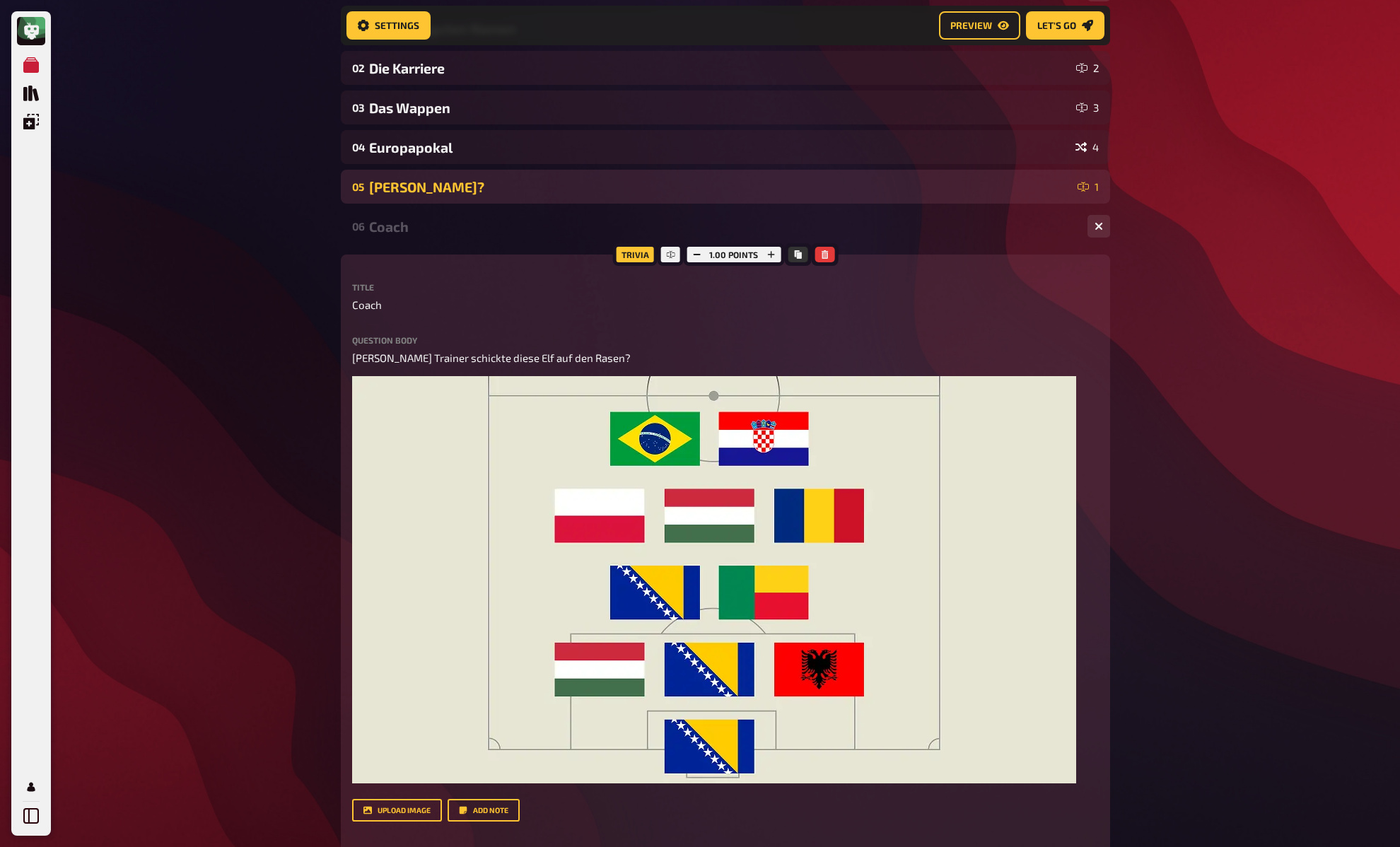
click at [477, 193] on div "Fritz?" at bounding box center [721, 187] width 703 height 17
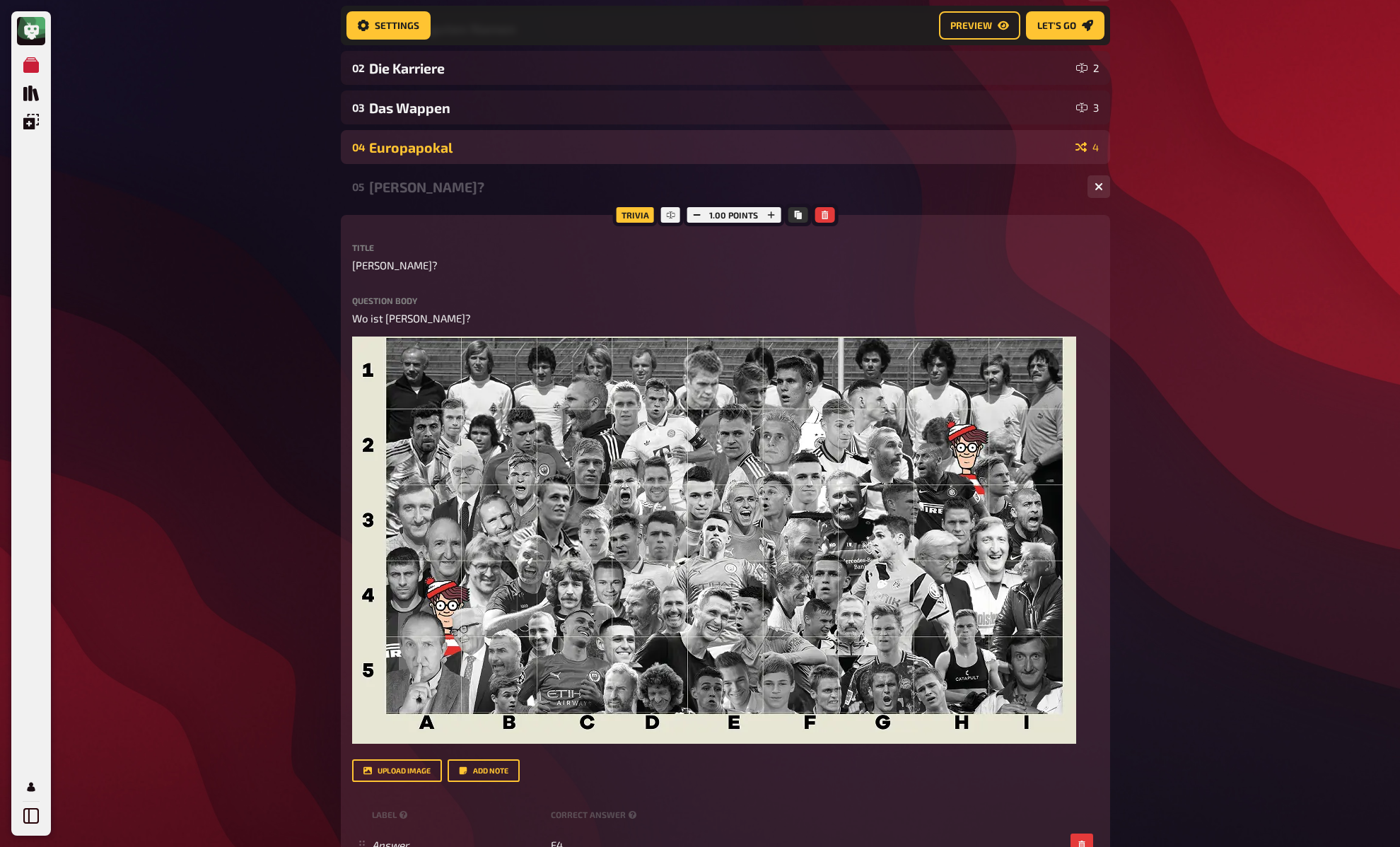
click at [474, 144] on div "Europapokal" at bounding box center [719, 148] width 700 height 17
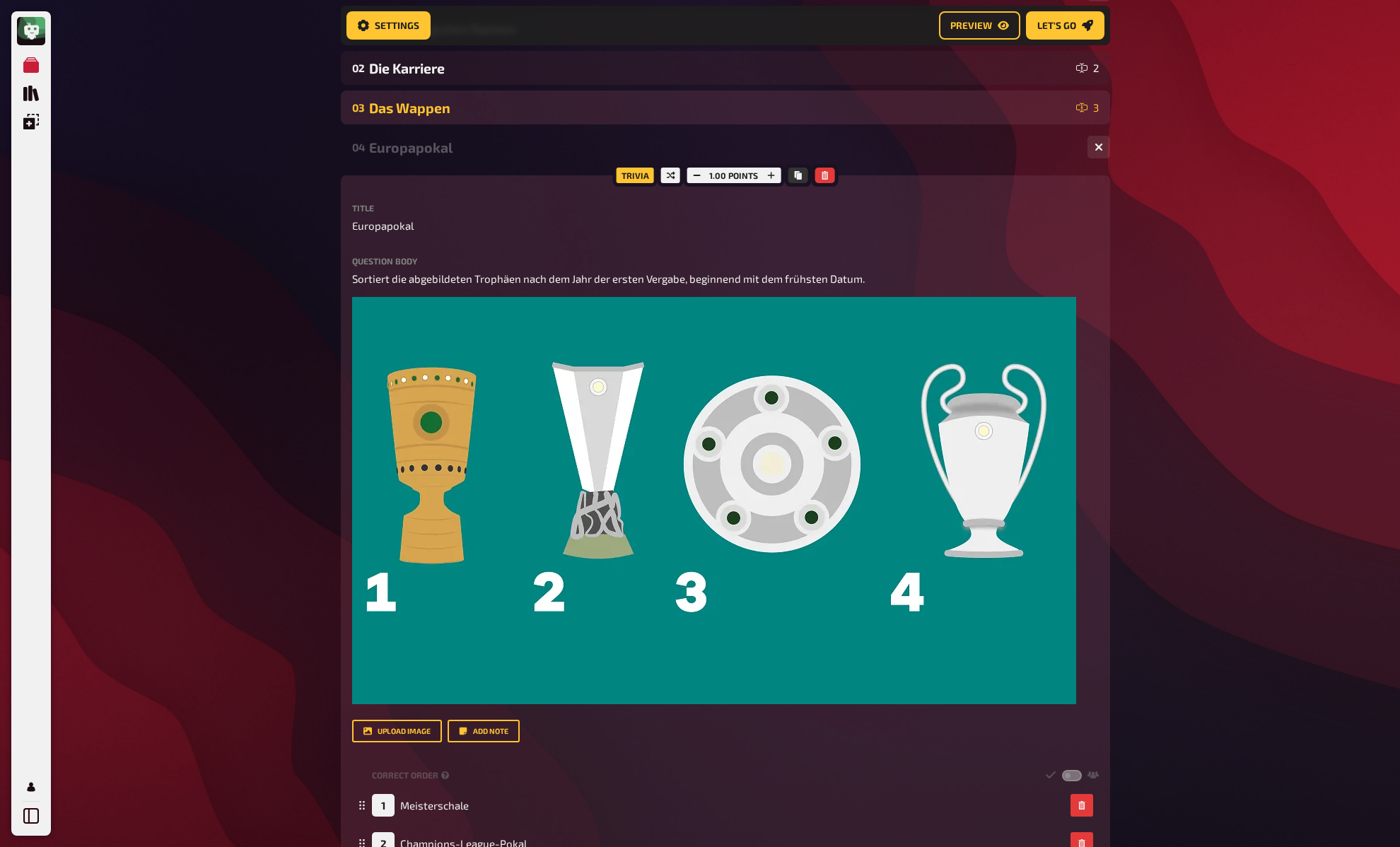
click at [479, 124] on div "03 Das Wappen 3" at bounding box center [725, 108] width 769 height 34
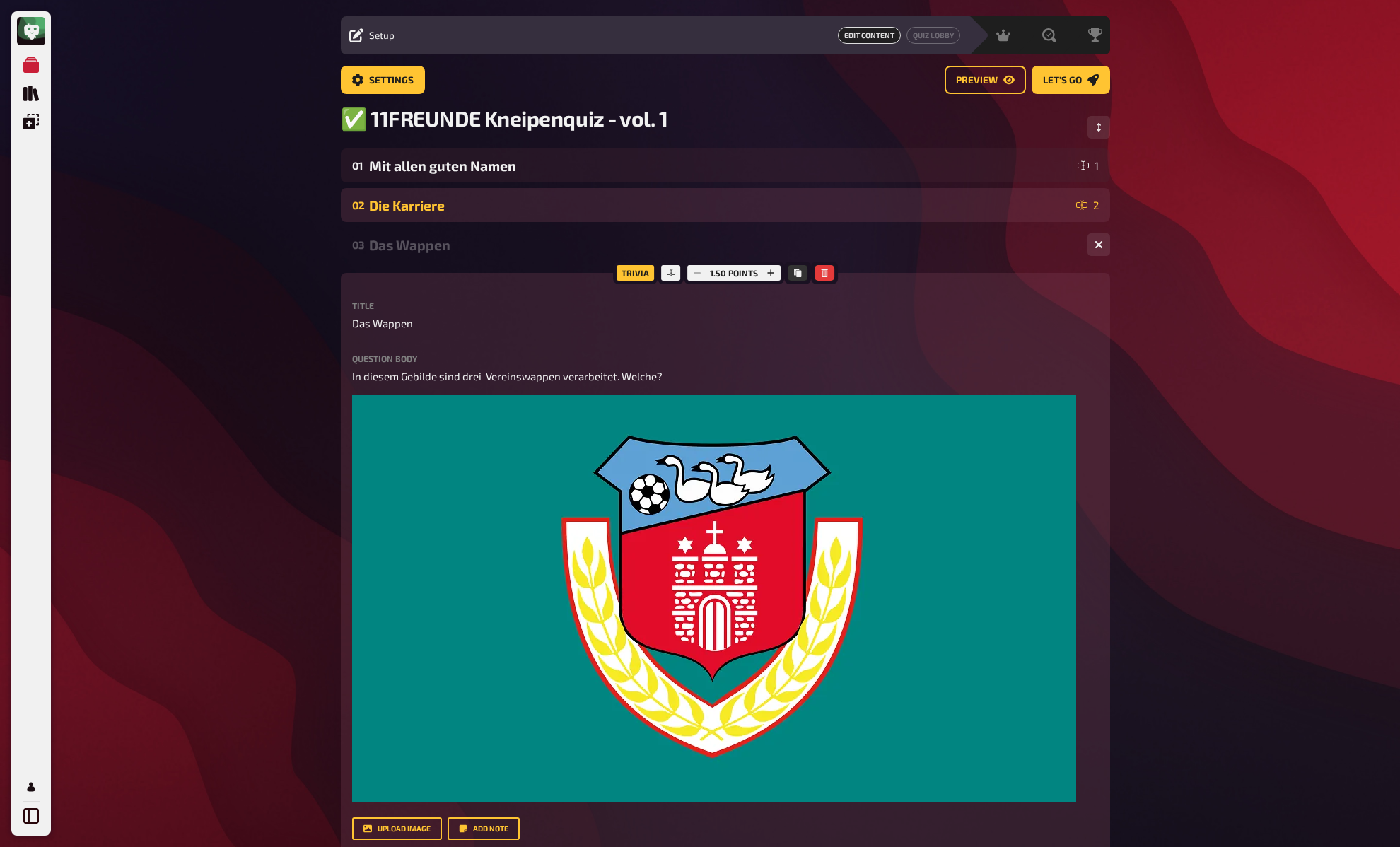
scroll to position [27, 0]
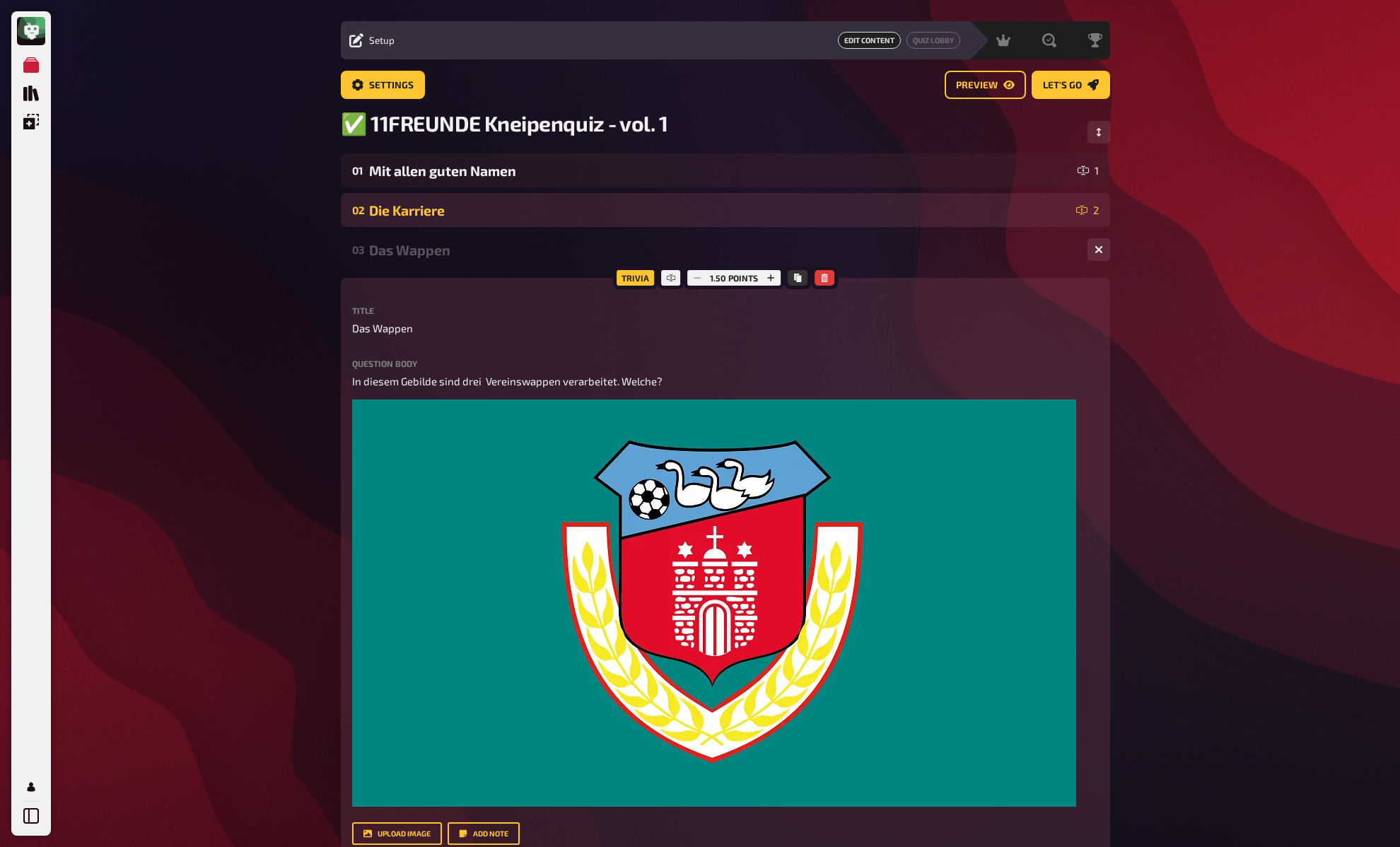
click at [463, 218] on div "Die Karriere" at bounding box center [720, 211] width 701 height 17
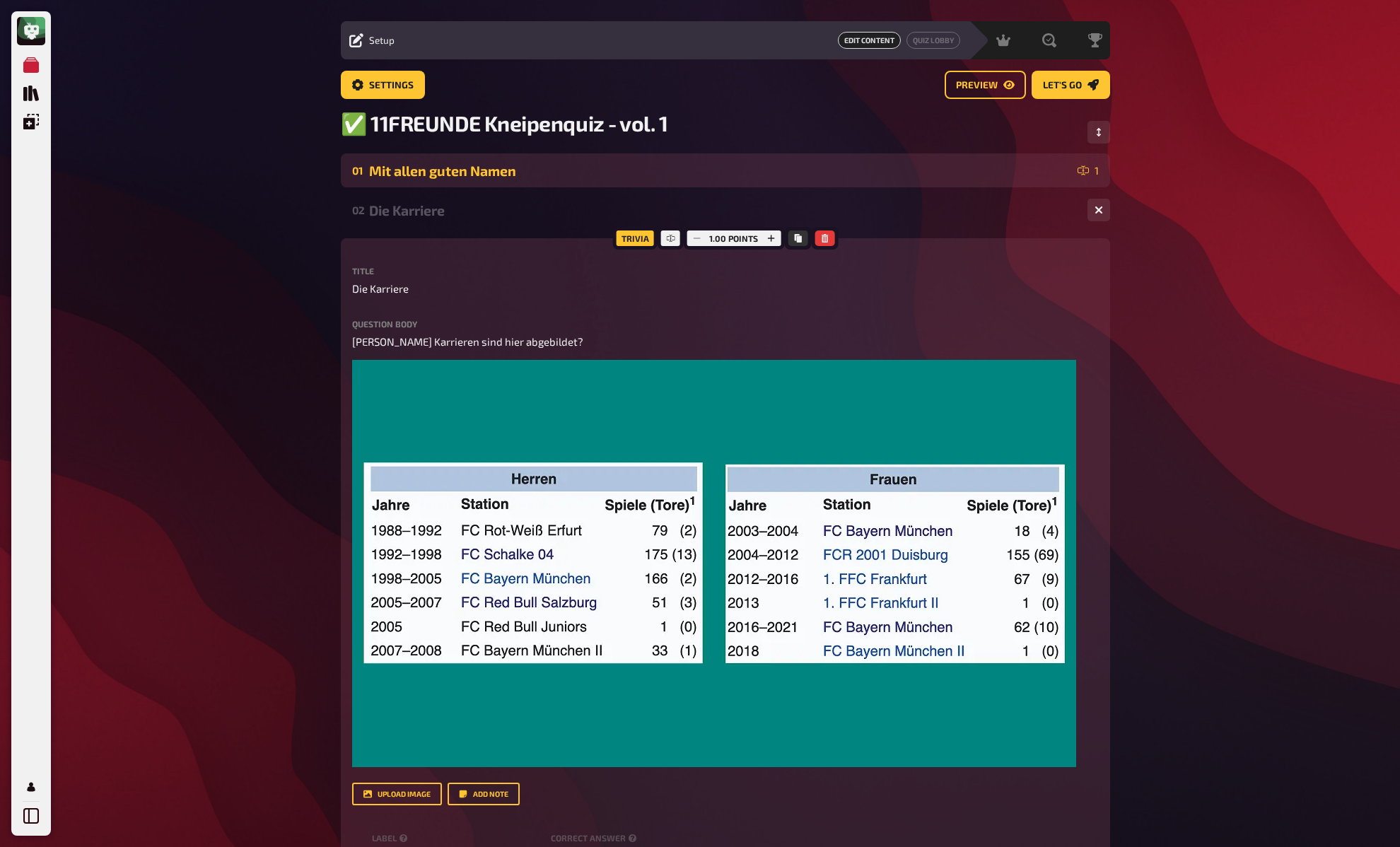
click at [471, 182] on div "01 Mit allen guten Namen 1" at bounding box center [725, 170] width 769 height 34
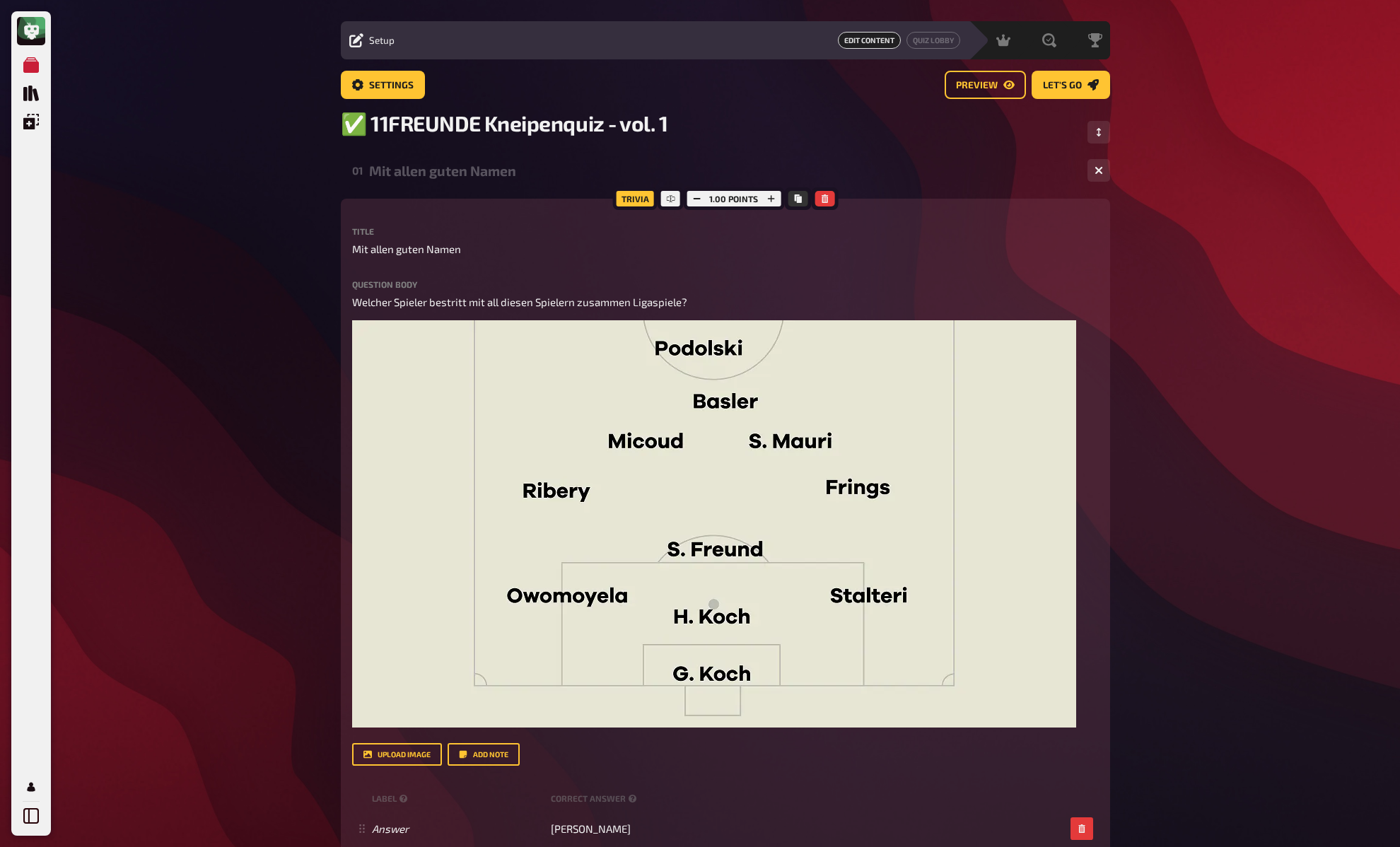
scroll to position [0, 0]
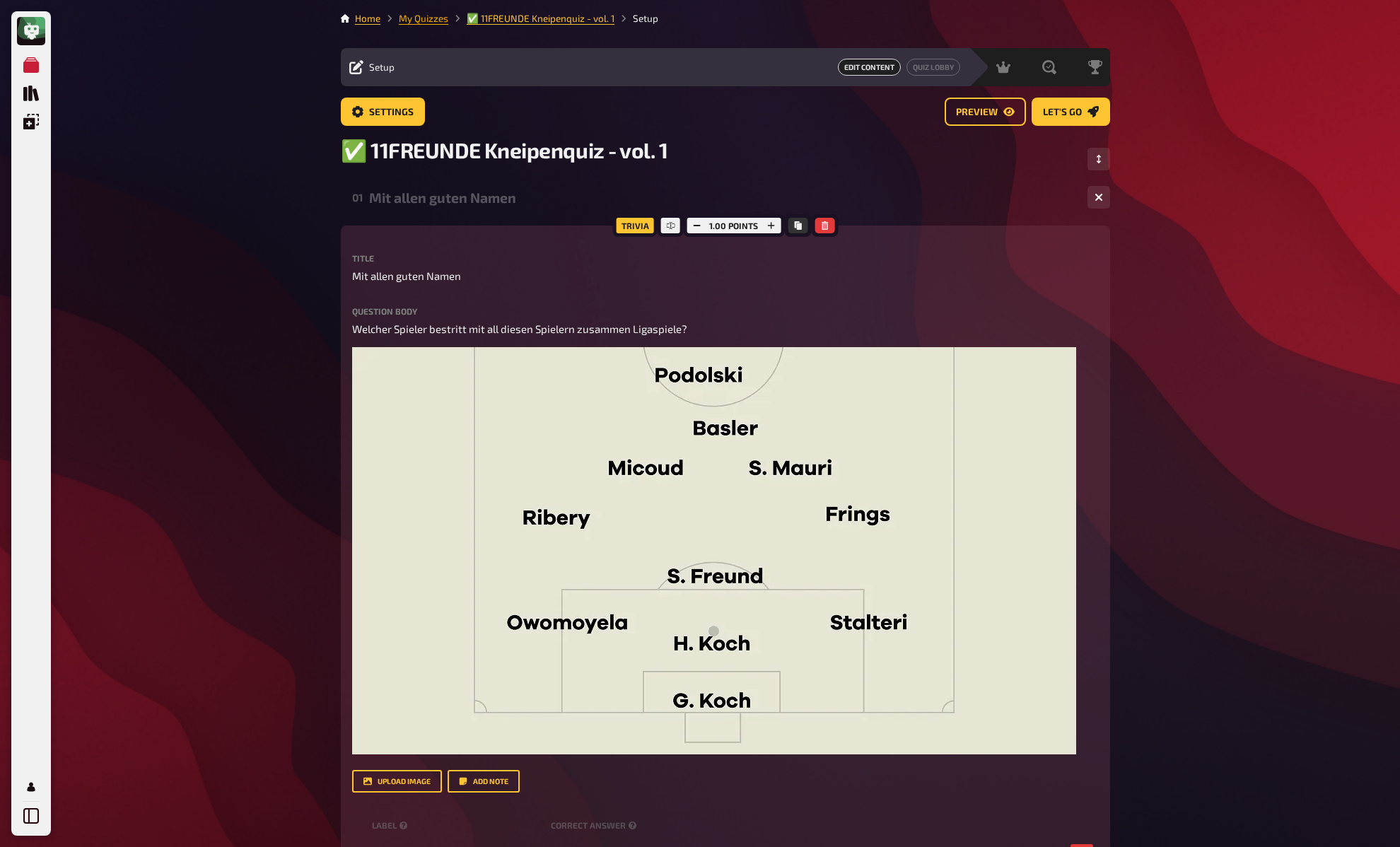
click at [430, 19] on link "My Quizzes" at bounding box center [423, 19] width 49 height 11
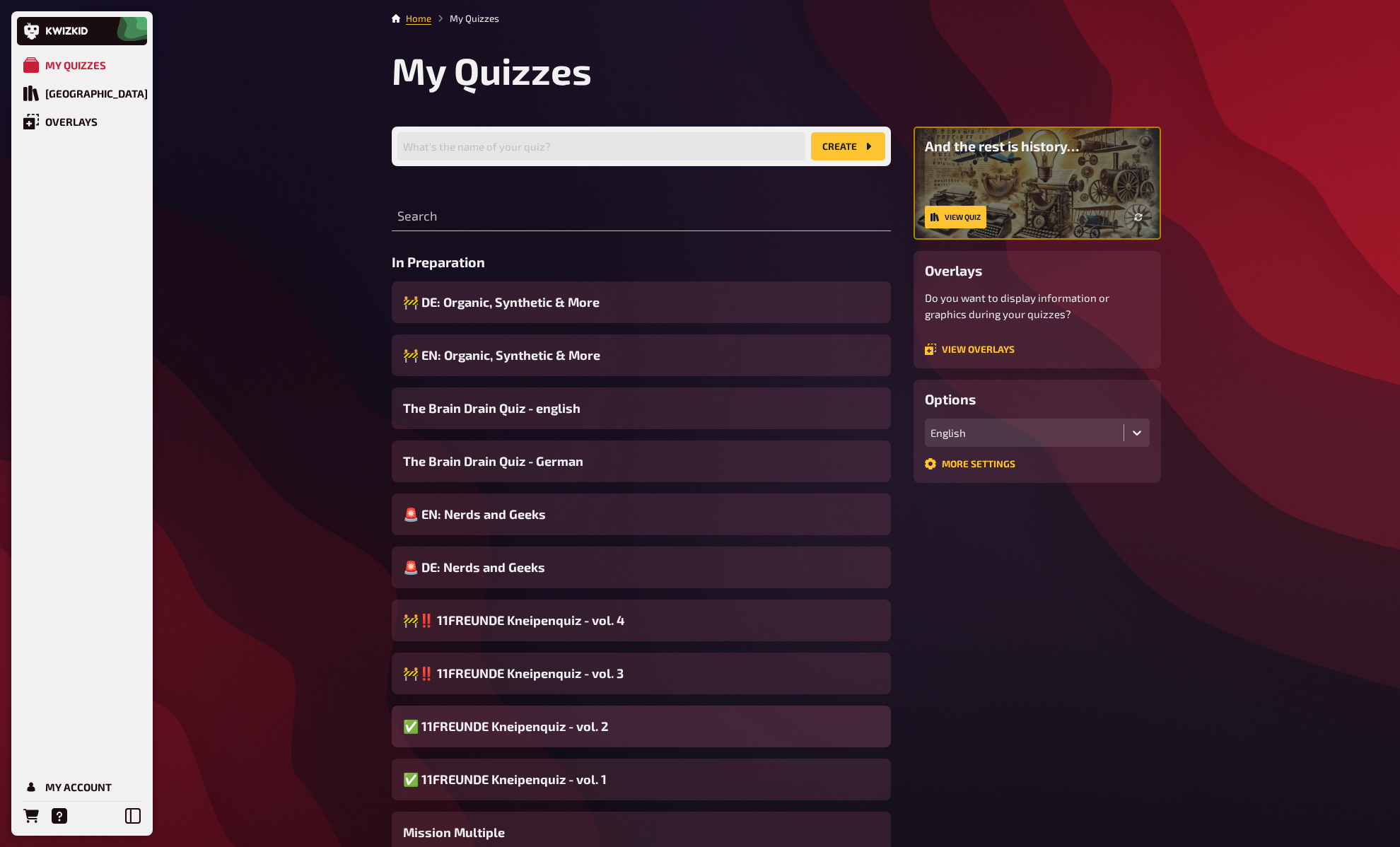
click at [543, 712] on div "✅ 11FREUNDE Kneipenquiz - vol. 2" at bounding box center [641, 726] width 499 height 42
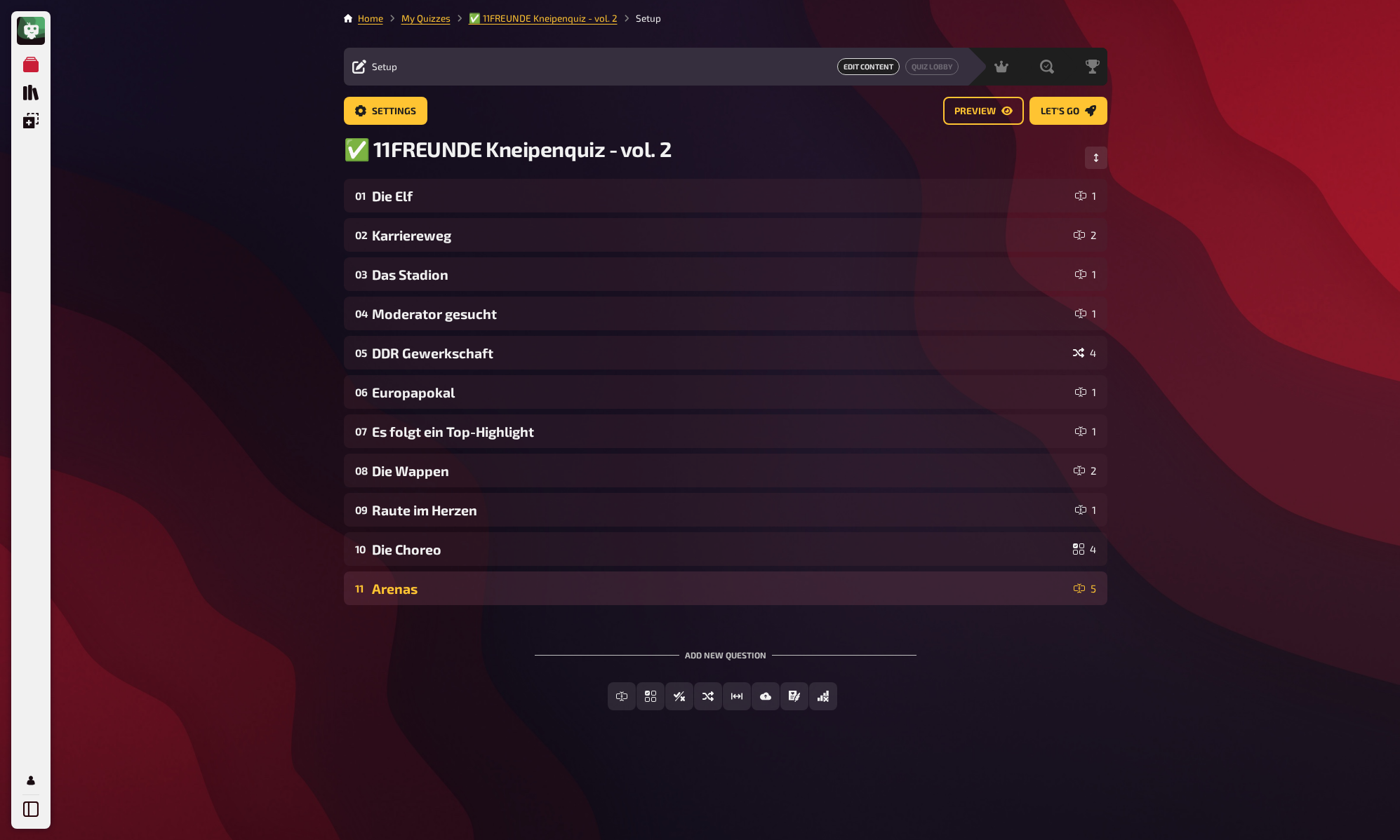
click at [475, 574] on div "11 Arenas 5" at bounding box center [724, 588] width 763 height 34
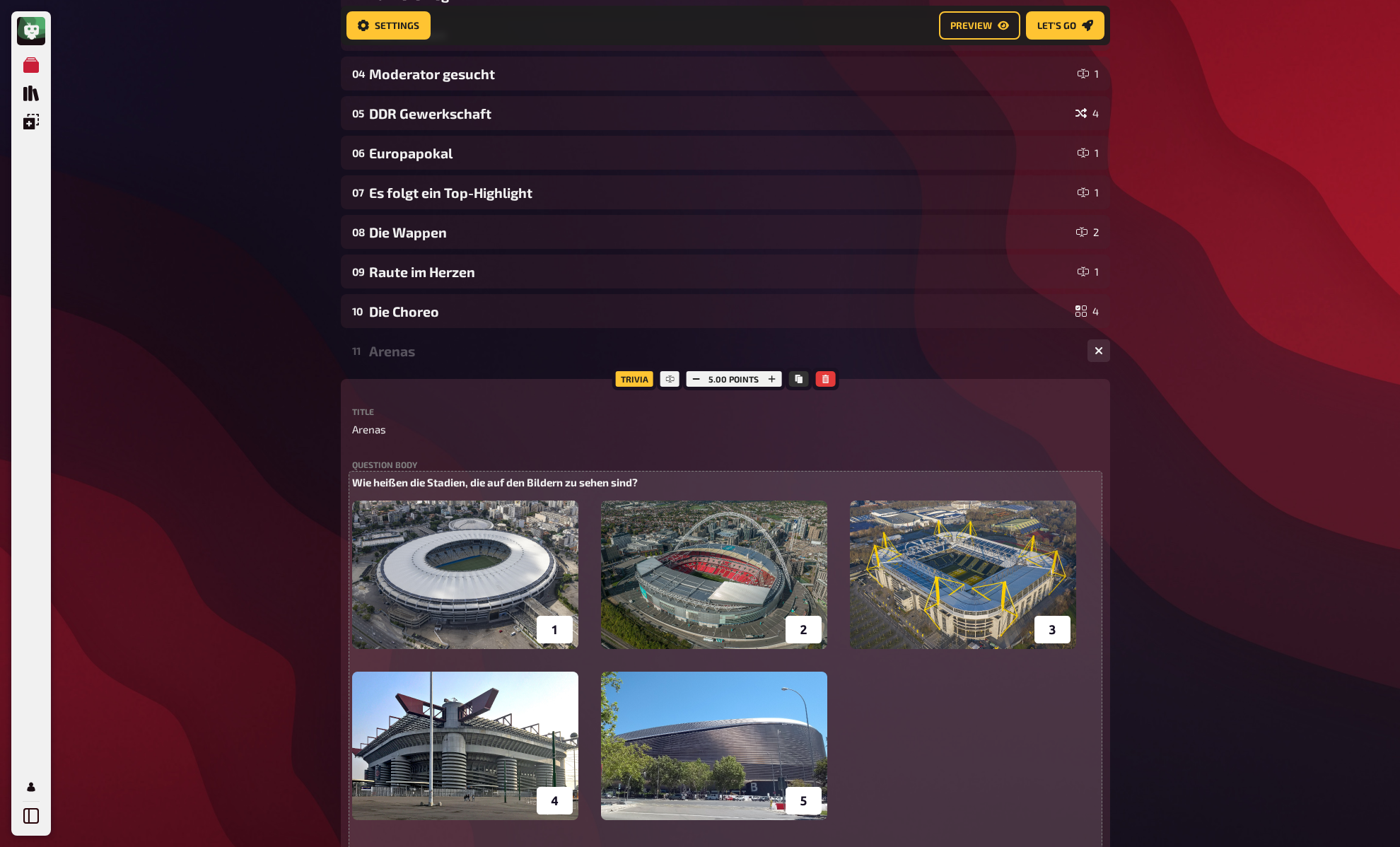
scroll to position [251, 0]
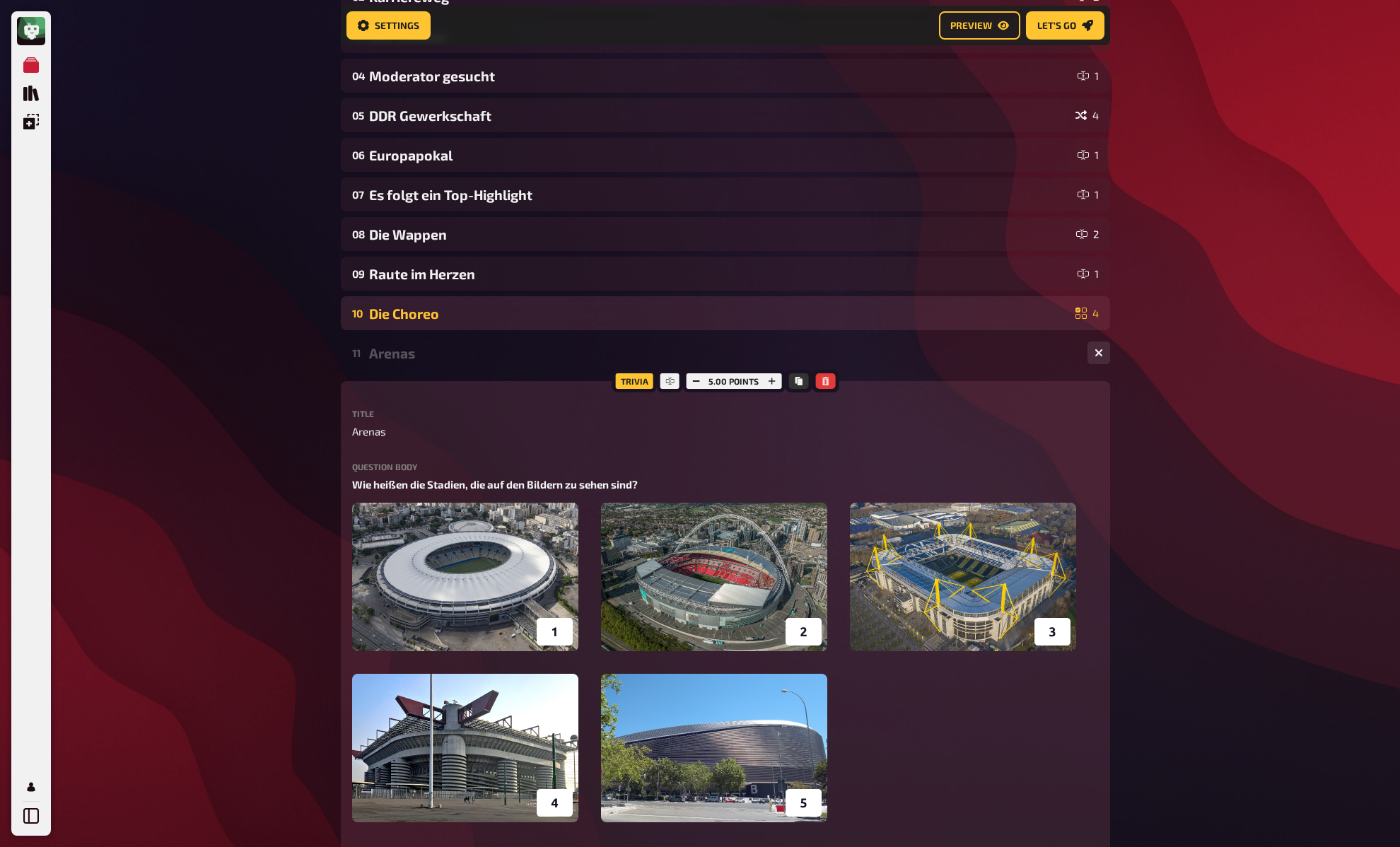
click at [428, 312] on div "Die Choreo" at bounding box center [719, 314] width 700 height 17
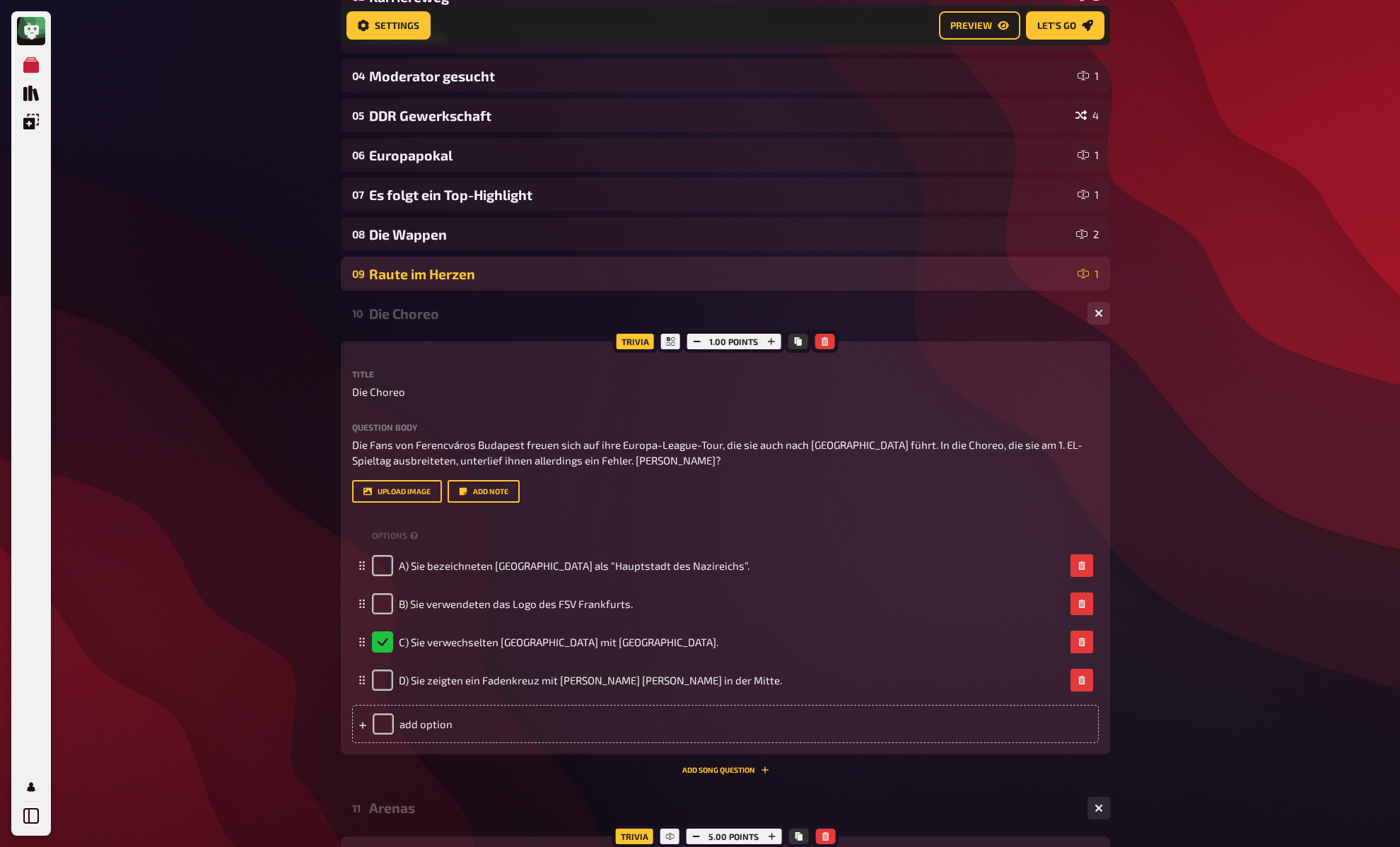
click at [432, 278] on div "Raute im Herzen" at bounding box center [721, 275] width 703 height 17
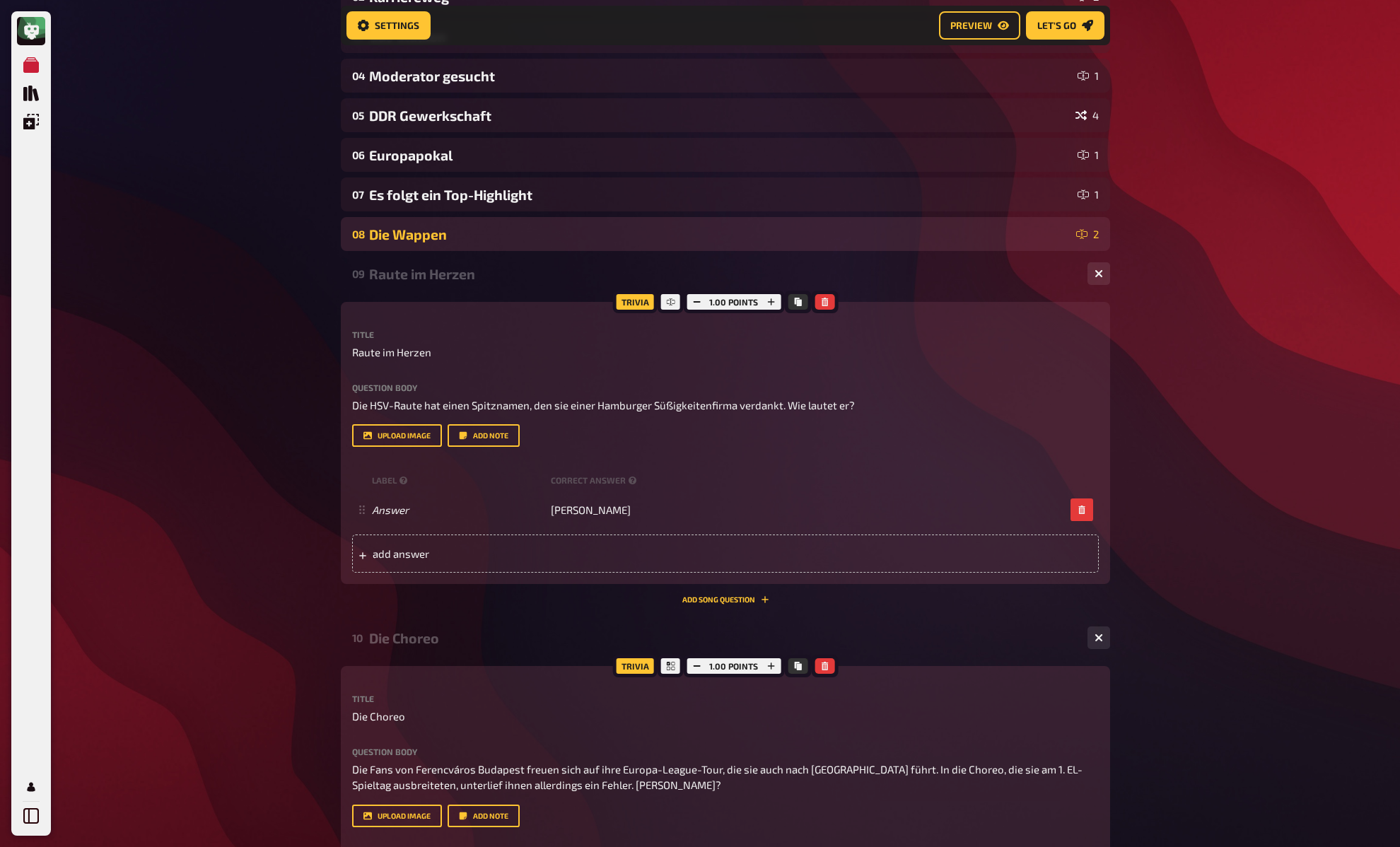
click at [444, 231] on div "Die Wappen" at bounding box center [720, 235] width 701 height 17
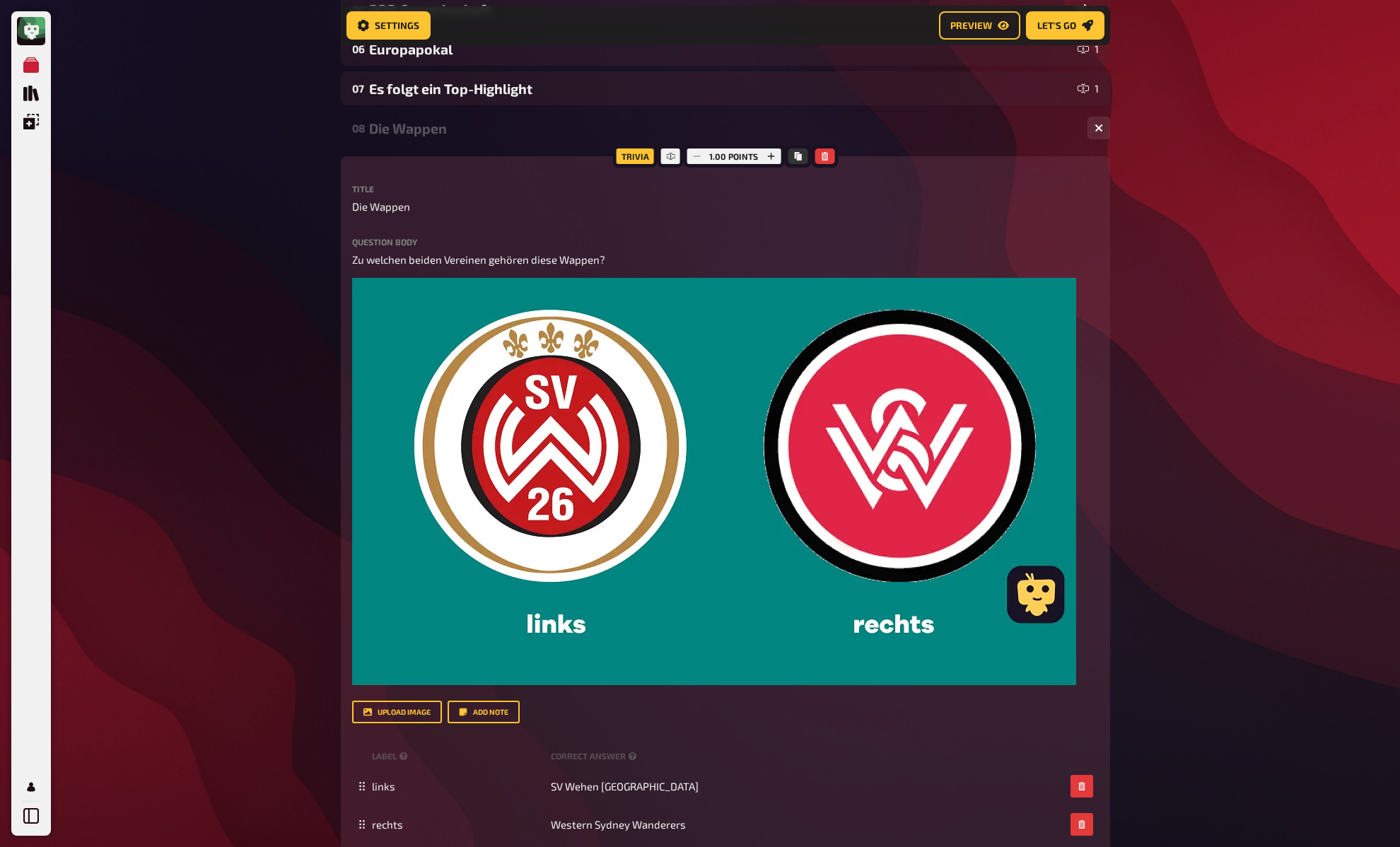
scroll to position [356, 0]
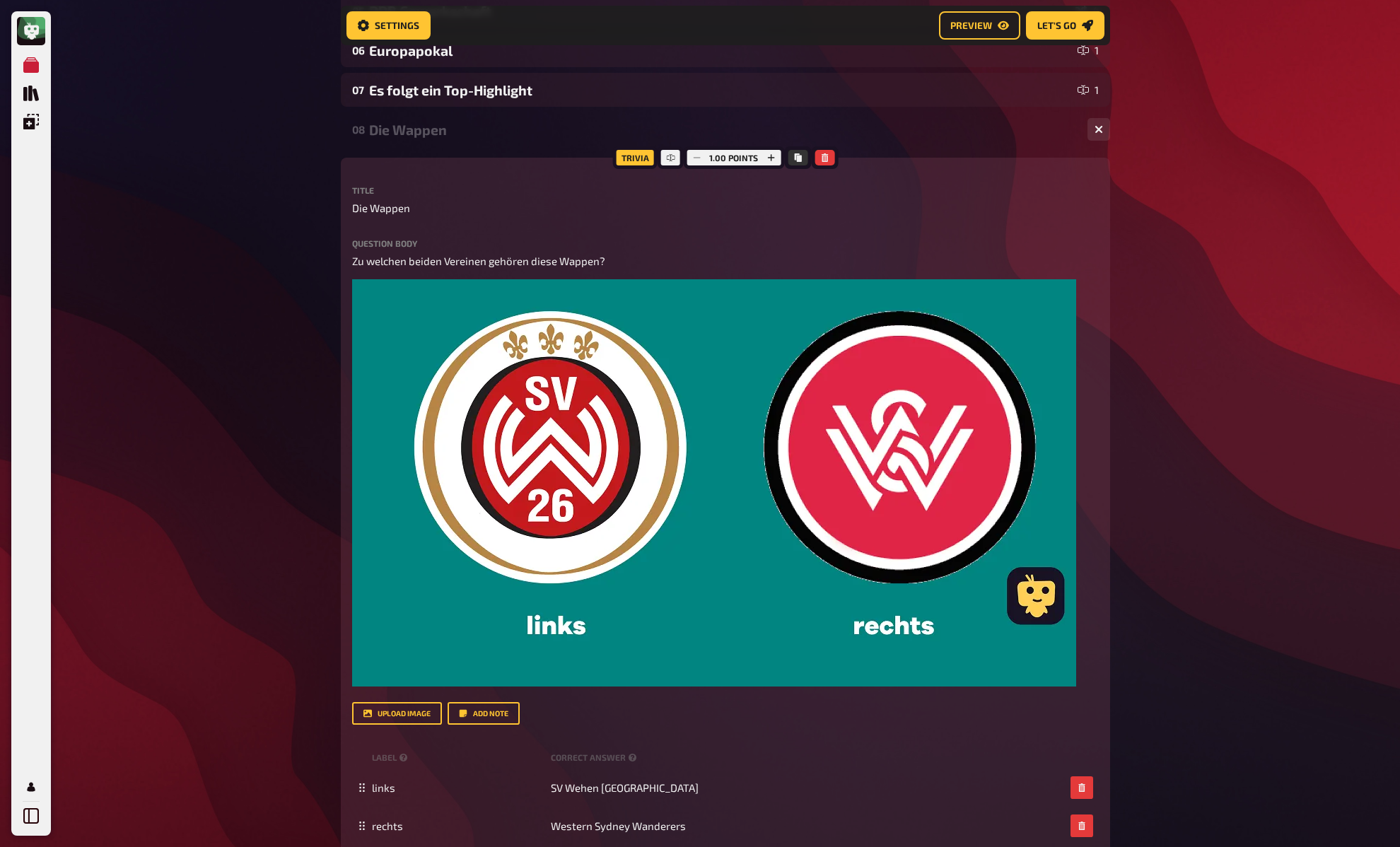
click at [387, 209] on span "Die Wappen" at bounding box center [381, 209] width 58 height 17
paste span
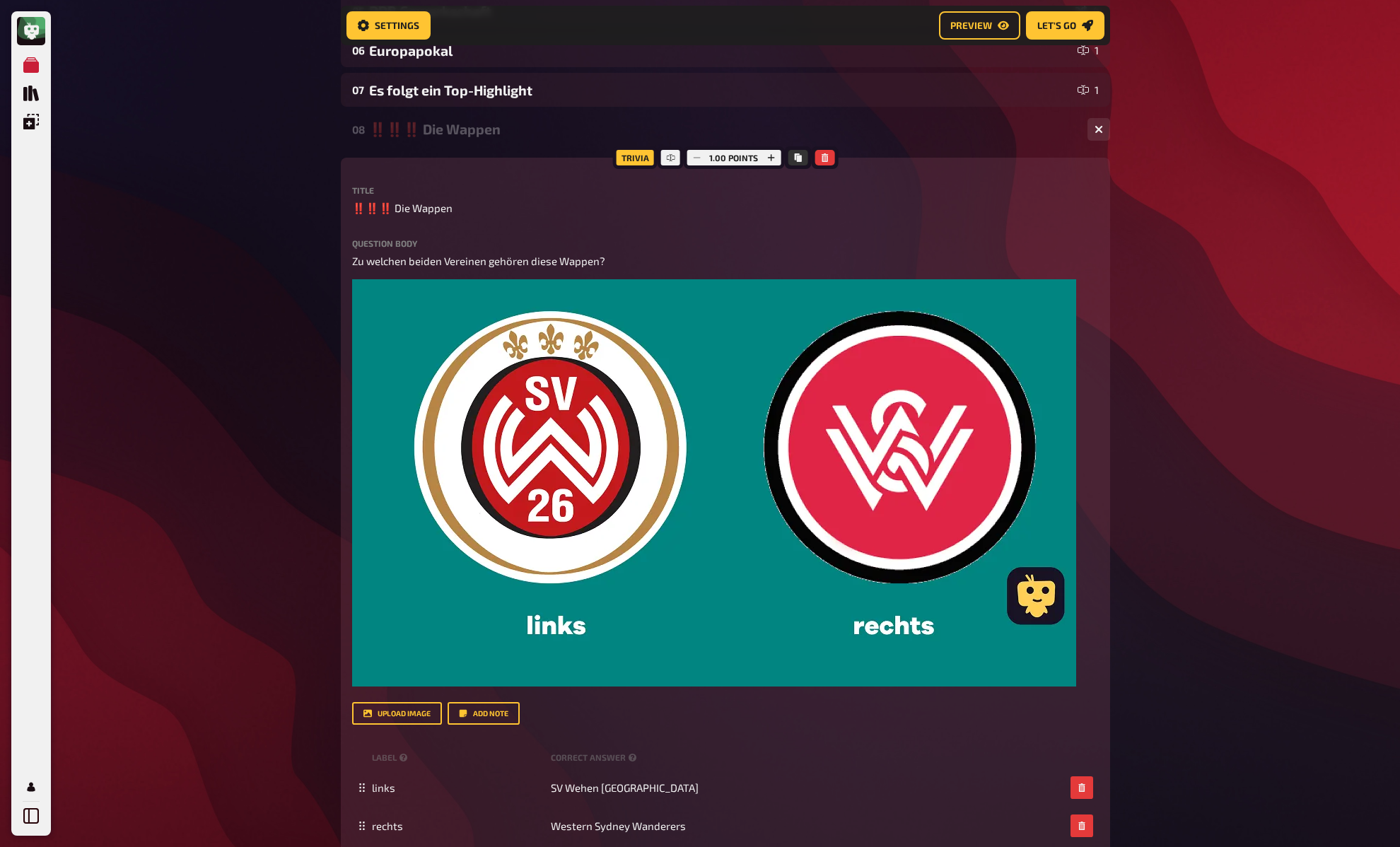
click at [491, 133] on div "‼️‼️‼️ Die Wappen" at bounding box center [723, 129] width 707 height 17
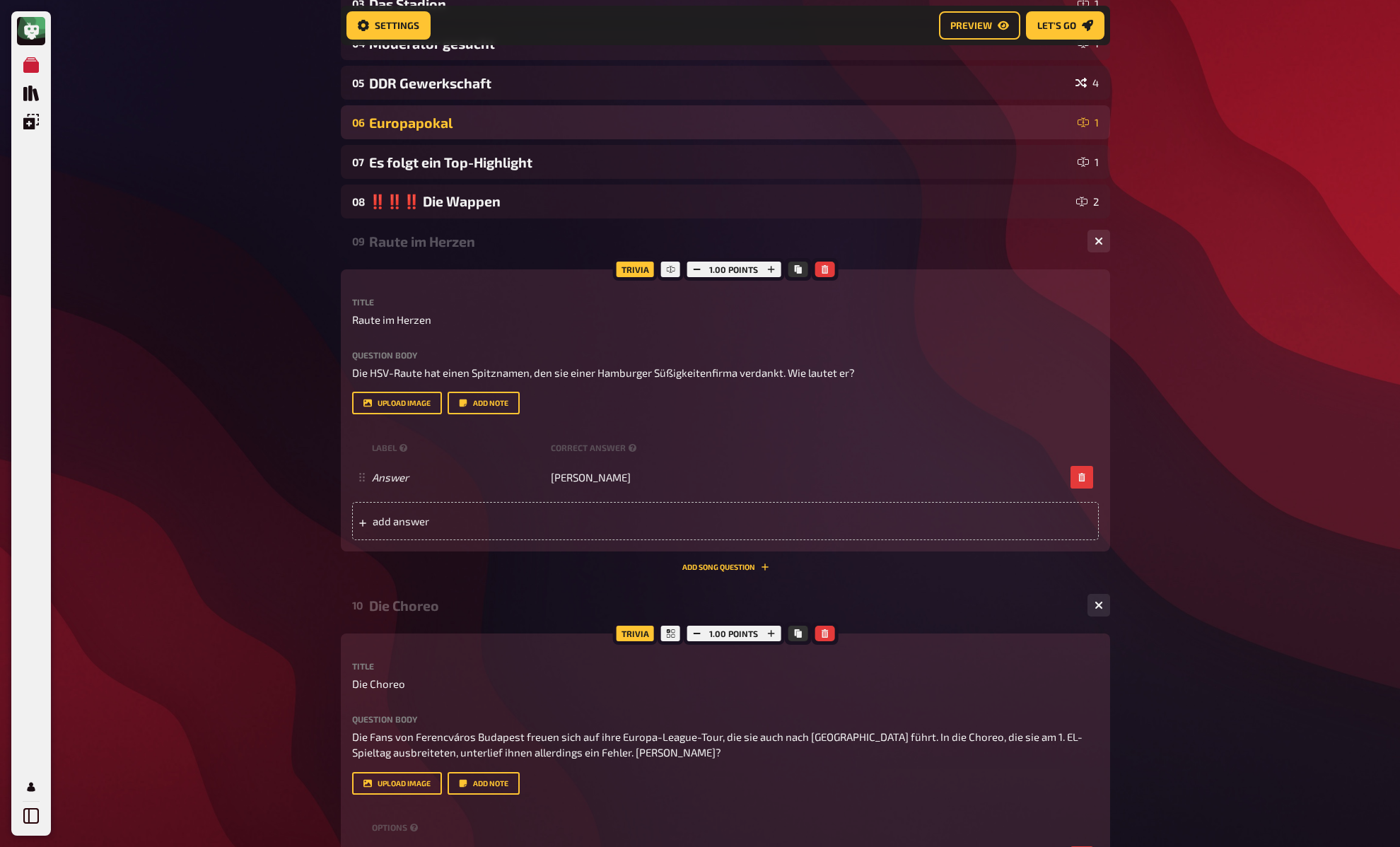
scroll to position [163, 0]
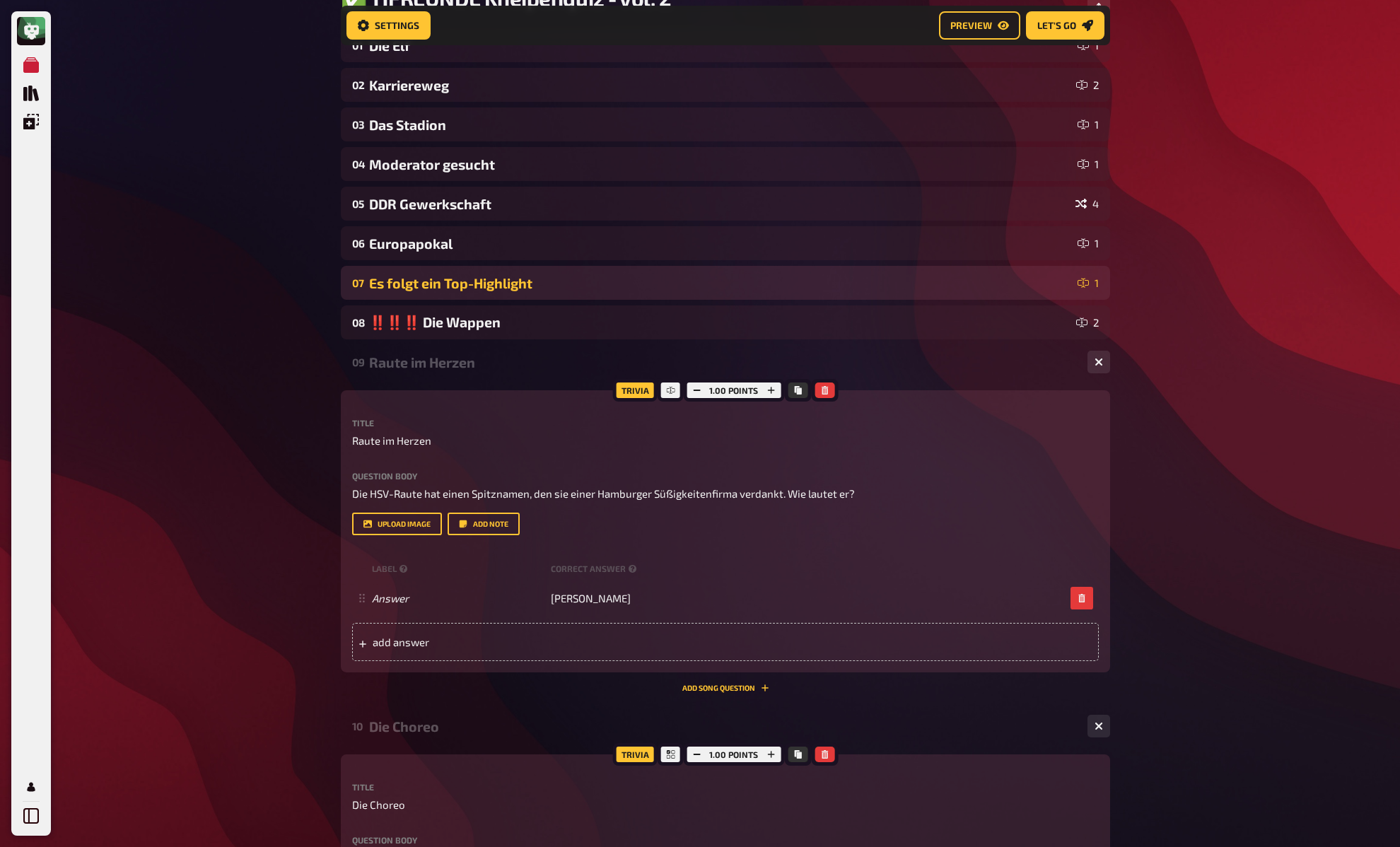
click at [506, 283] on div "Es folgt ein Top-Highlight" at bounding box center [721, 283] width 703 height 17
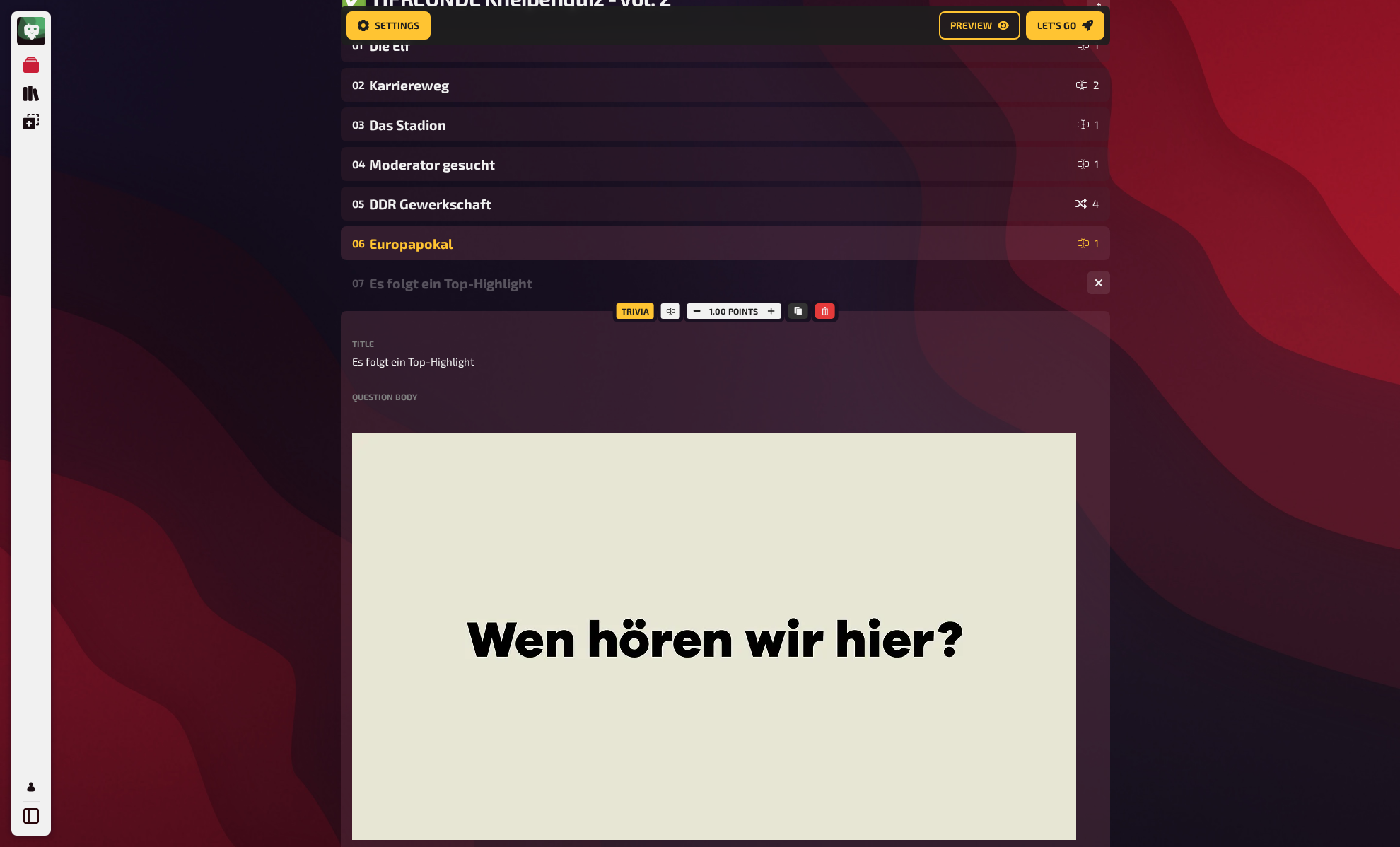
click at [504, 232] on div "06 Europapokal 1" at bounding box center [725, 243] width 769 height 34
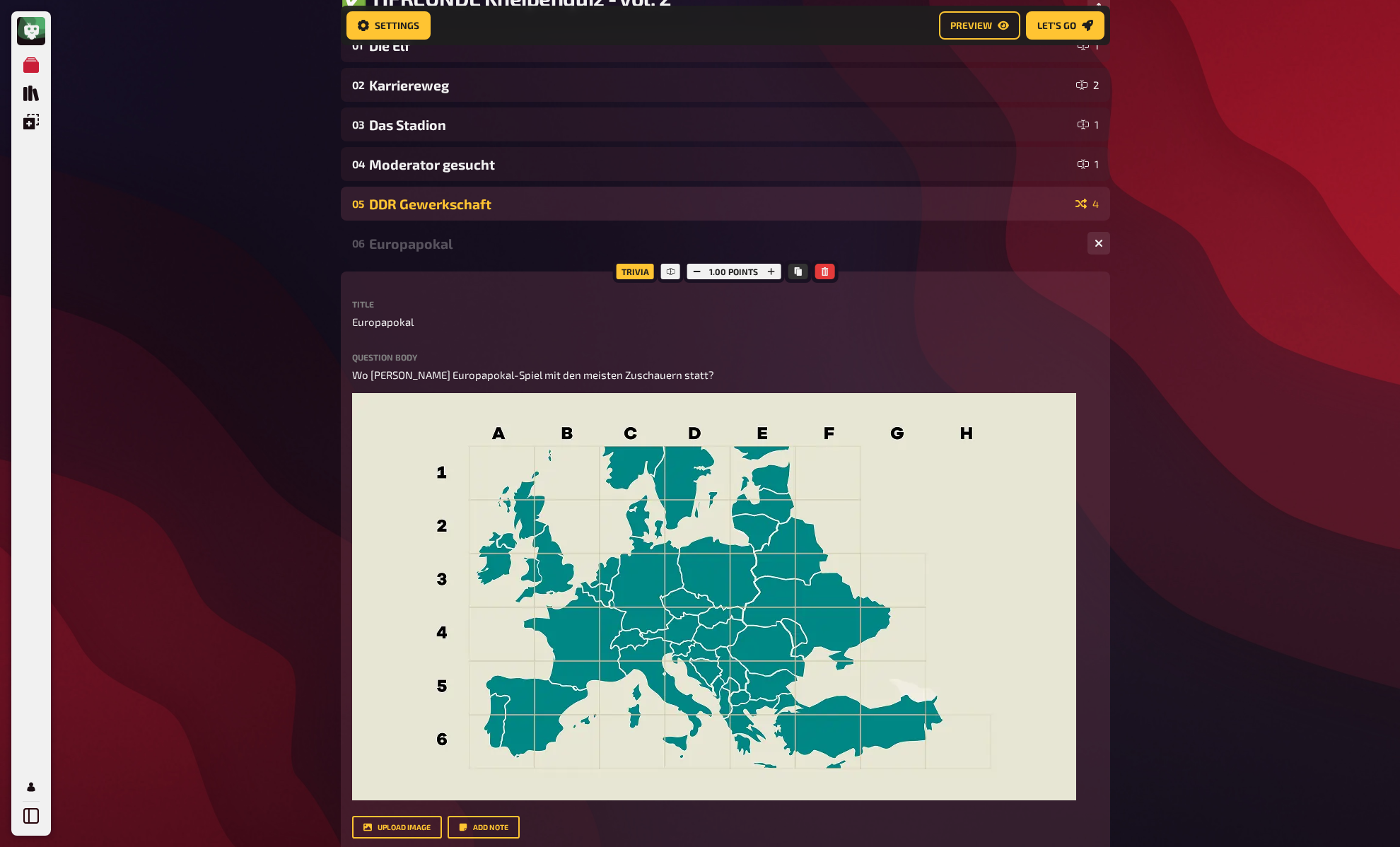
click at [503, 200] on div "DDR Gewerkschaft" at bounding box center [719, 204] width 700 height 17
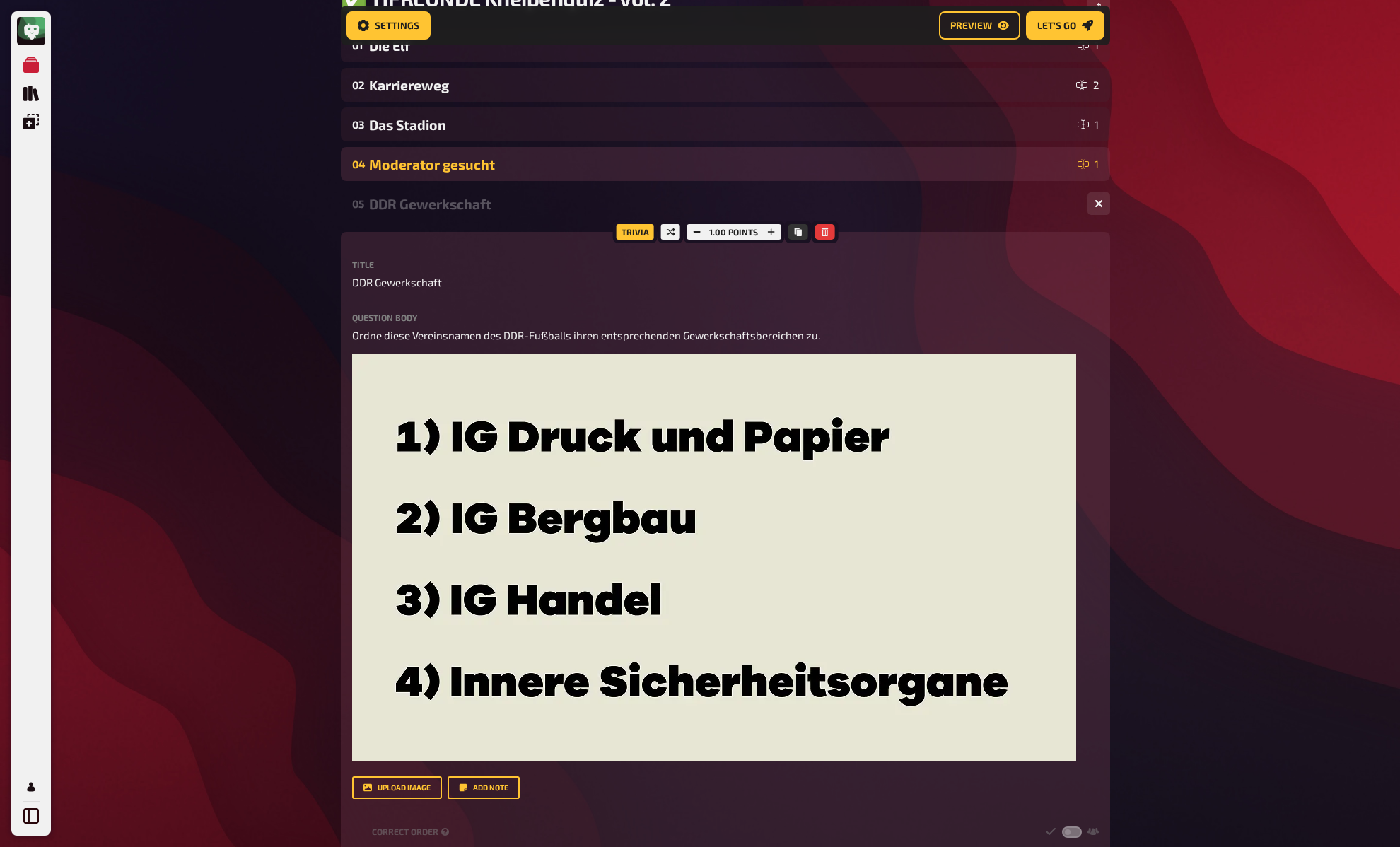
click at [501, 154] on div "04 Moderator gesucht 1" at bounding box center [725, 164] width 769 height 34
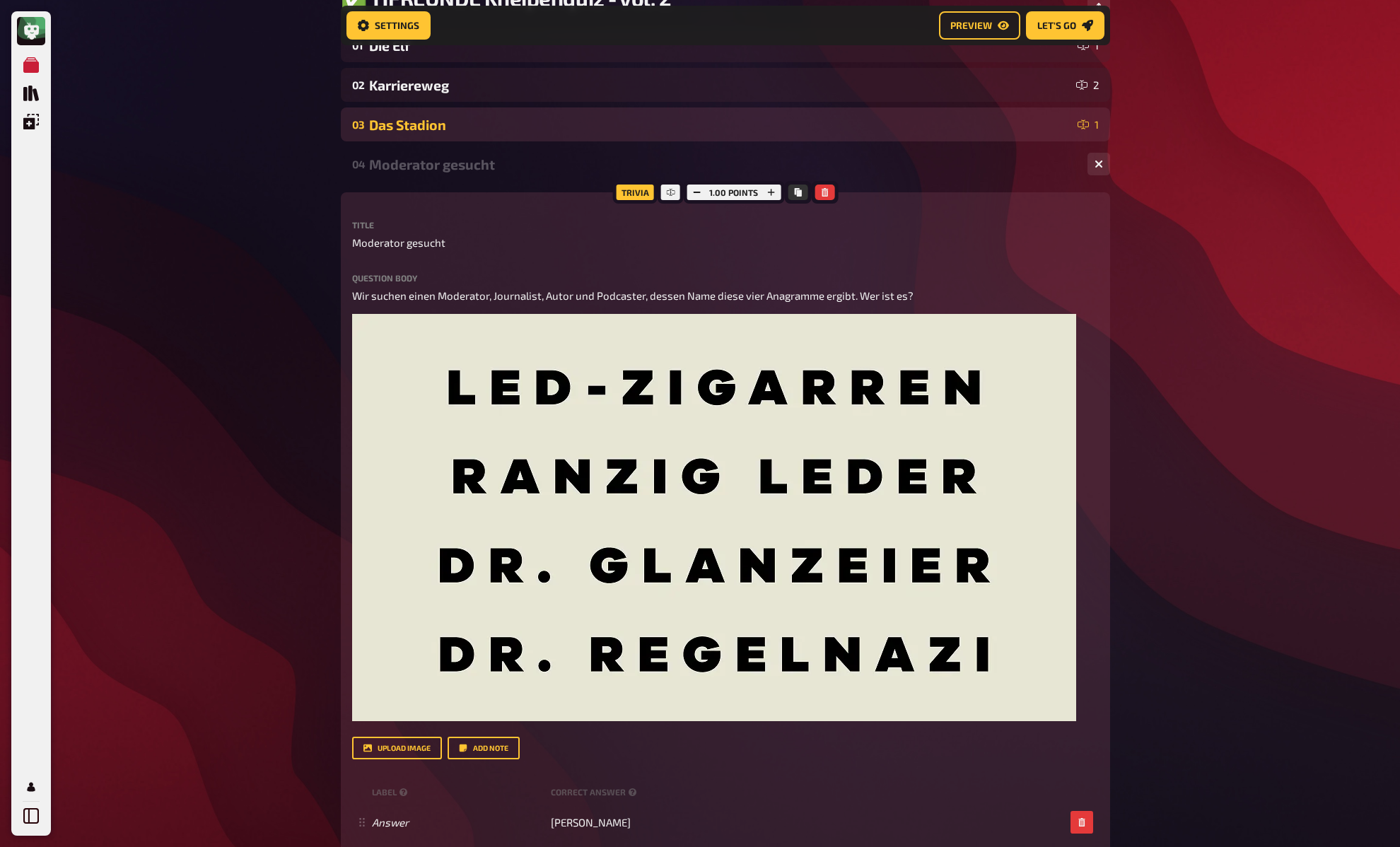
click at [493, 126] on div "Das Stadion" at bounding box center [721, 125] width 703 height 17
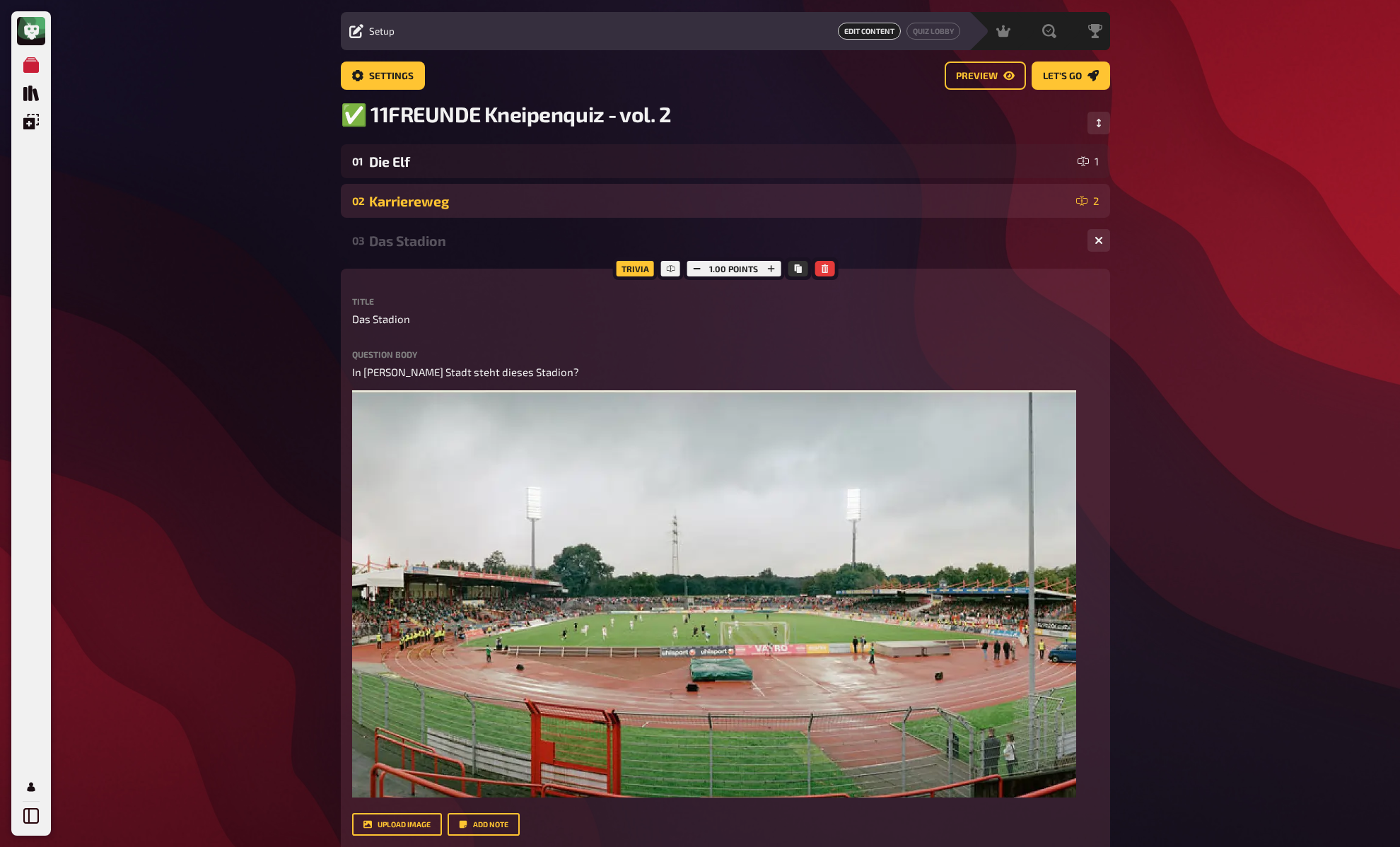
scroll to position [34, 0]
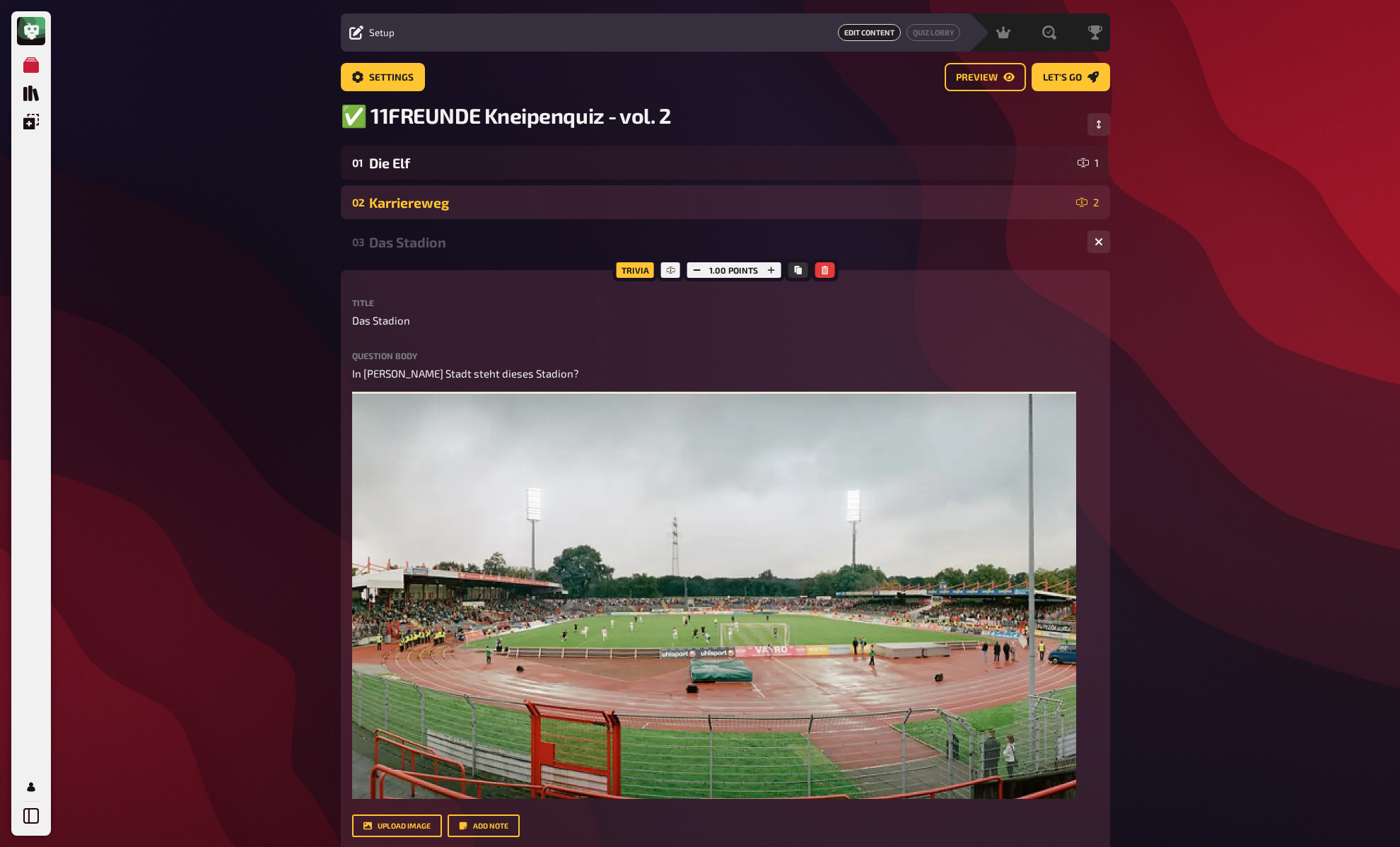
click at [451, 207] on div "Karriereweg" at bounding box center [720, 203] width 701 height 17
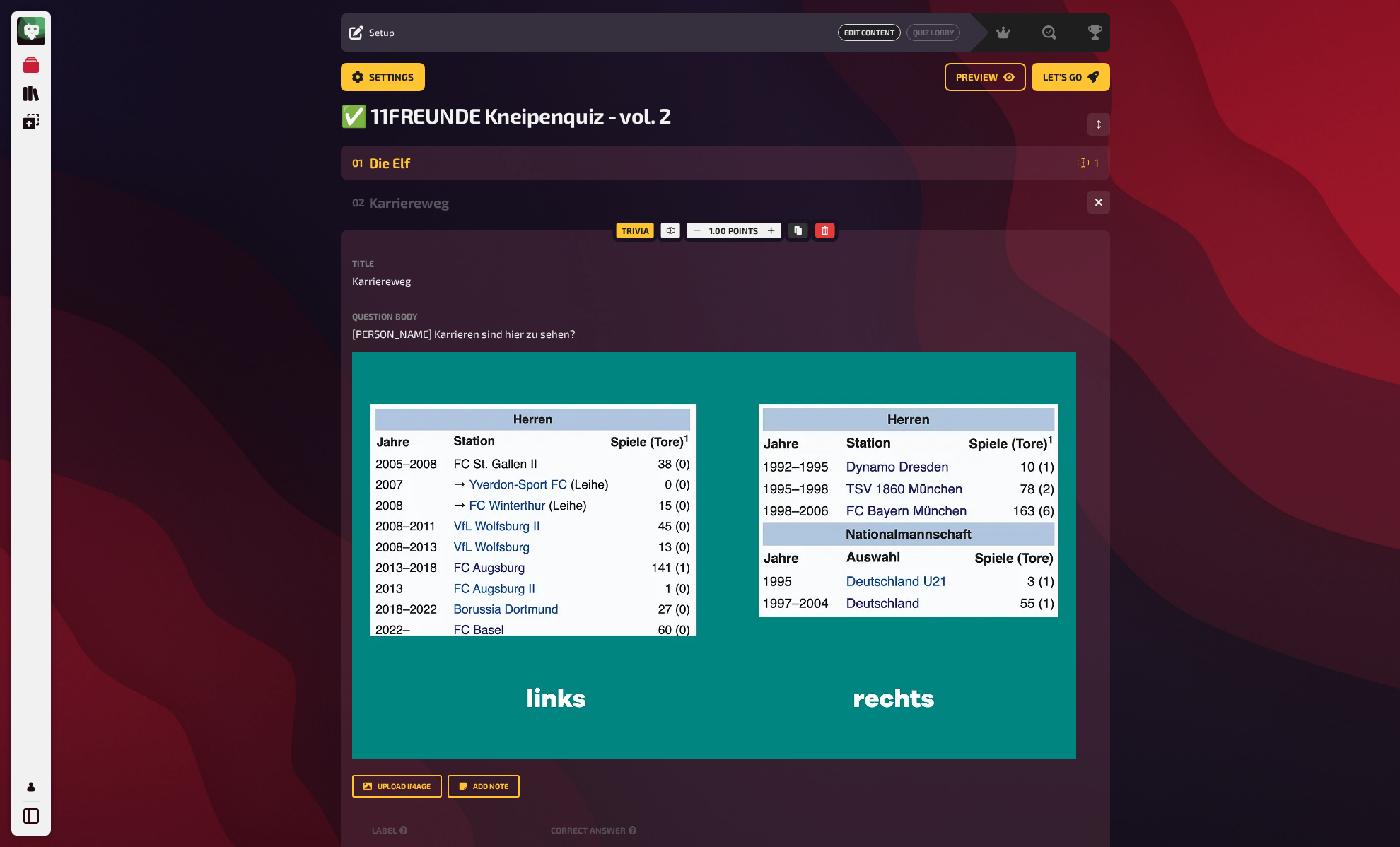
click at [449, 171] on div "Die Elf" at bounding box center [721, 163] width 703 height 17
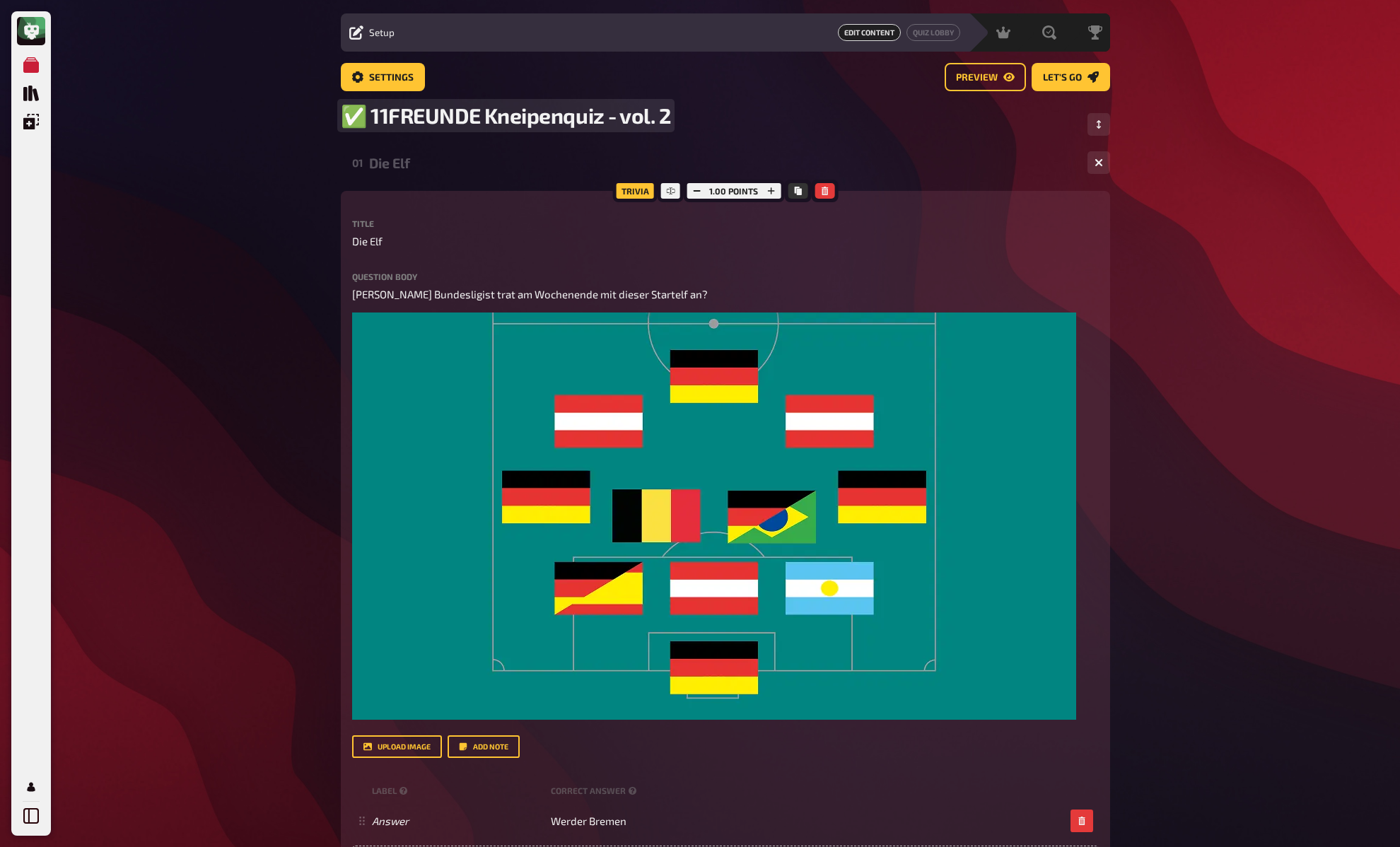
click at [417, 112] on span "✅ 11FREUNDE Kneipenquiz - vol. 2" at bounding box center [506, 116] width 330 height 26
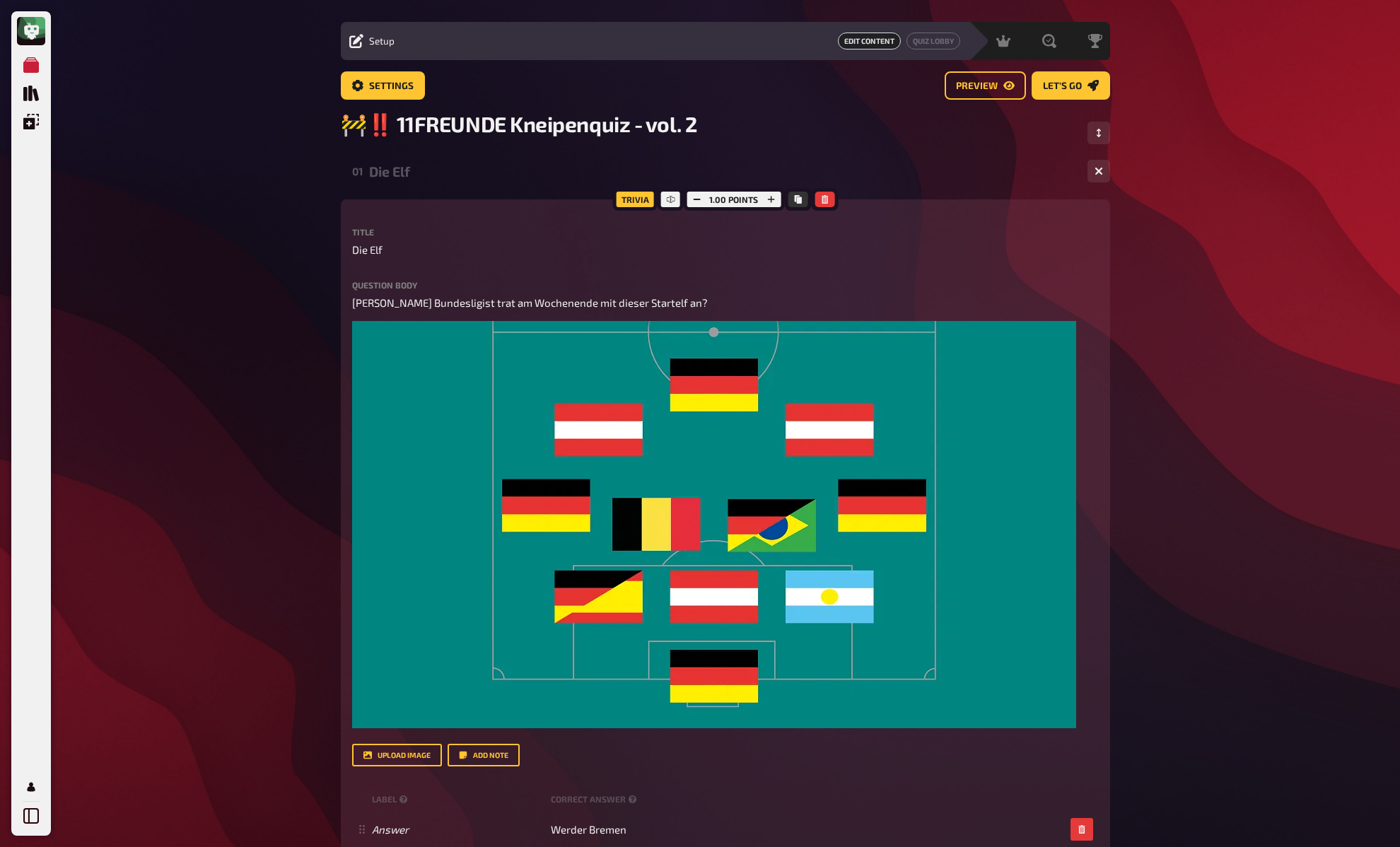
scroll to position [0, 0]
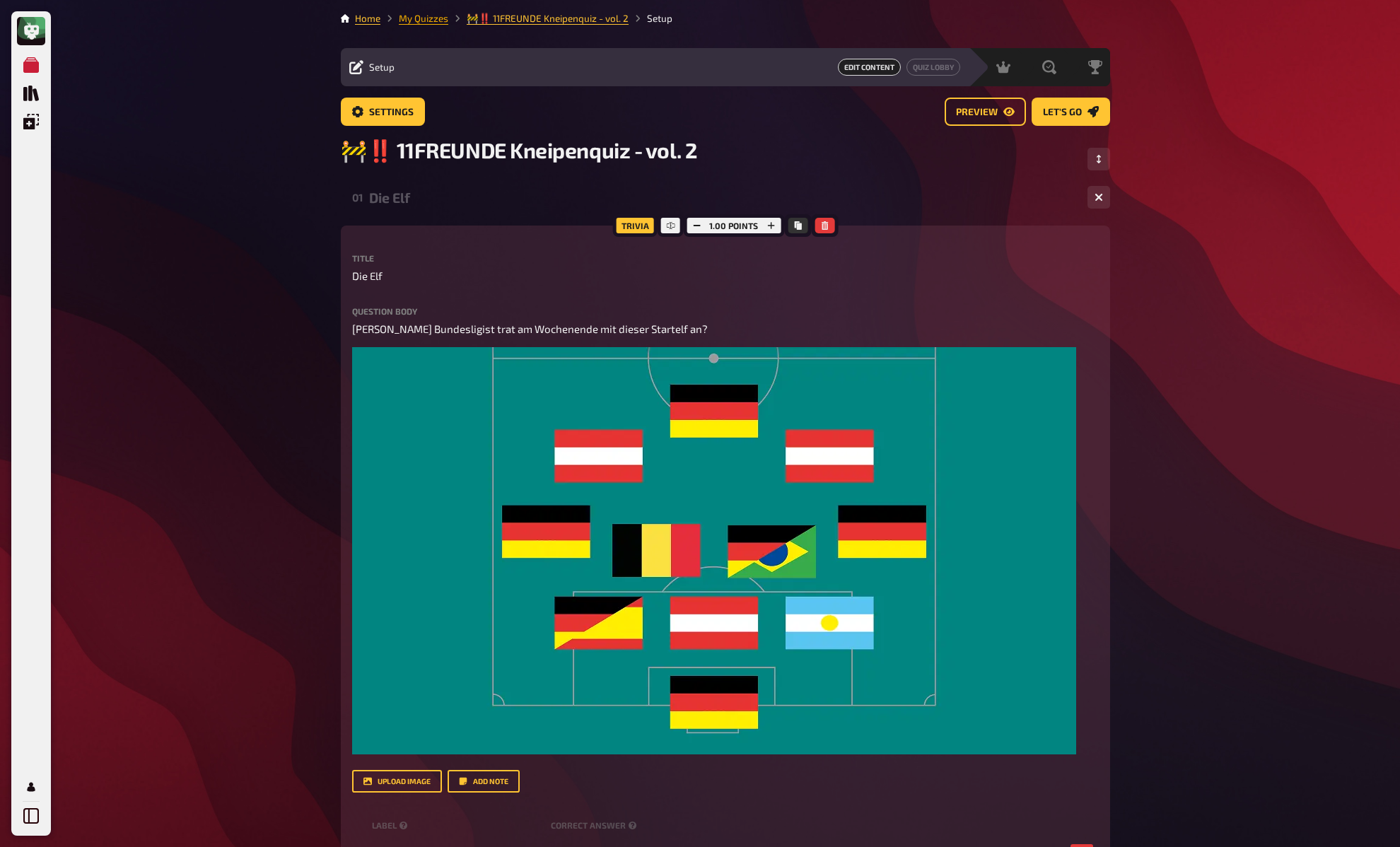
click at [419, 15] on link "My Quizzes" at bounding box center [423, 19] width 49 height 11
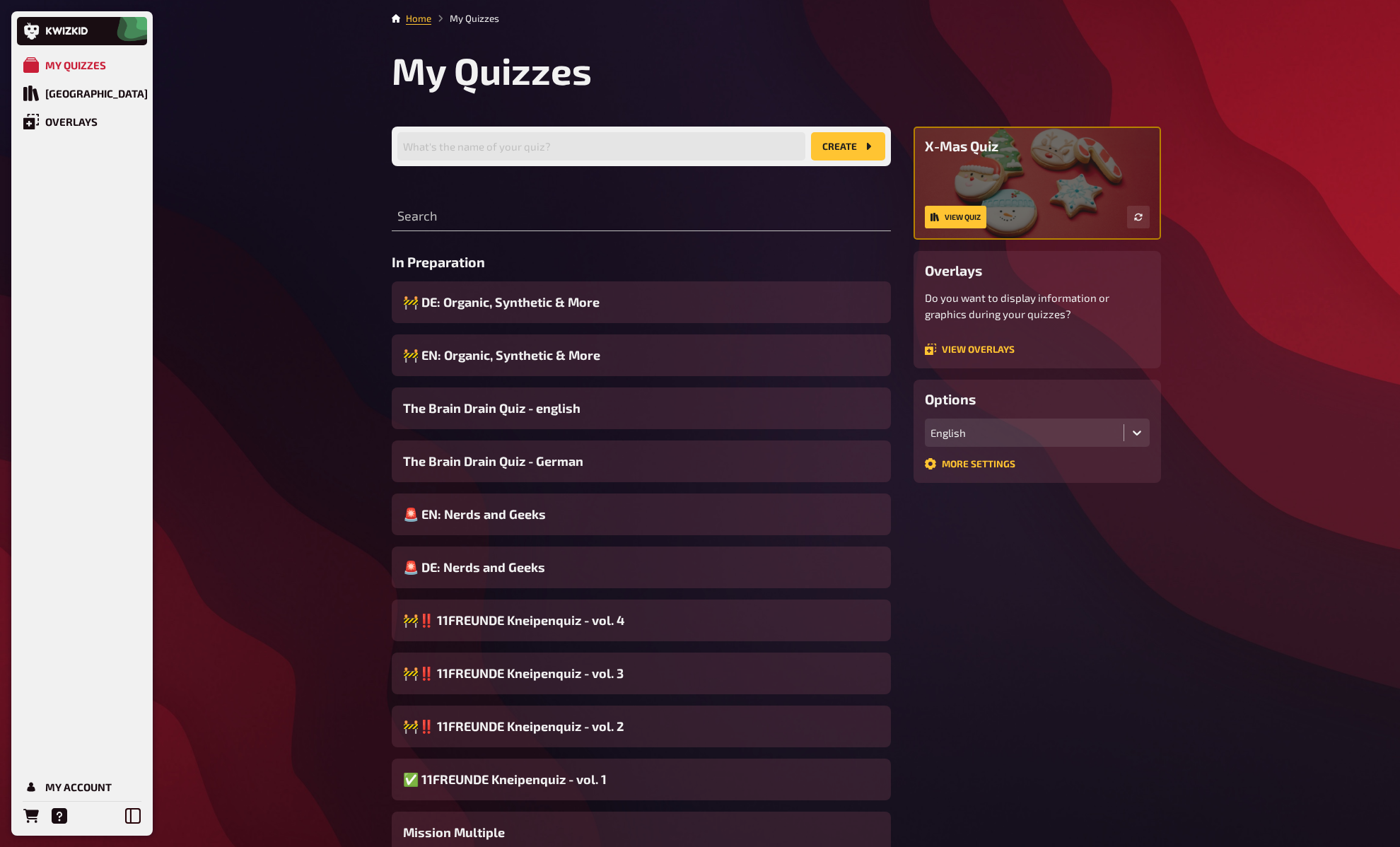
click at [447, 407] on span "The Brain Drain Quiz - english" at bounding box center [491, 408] width 177 height 19
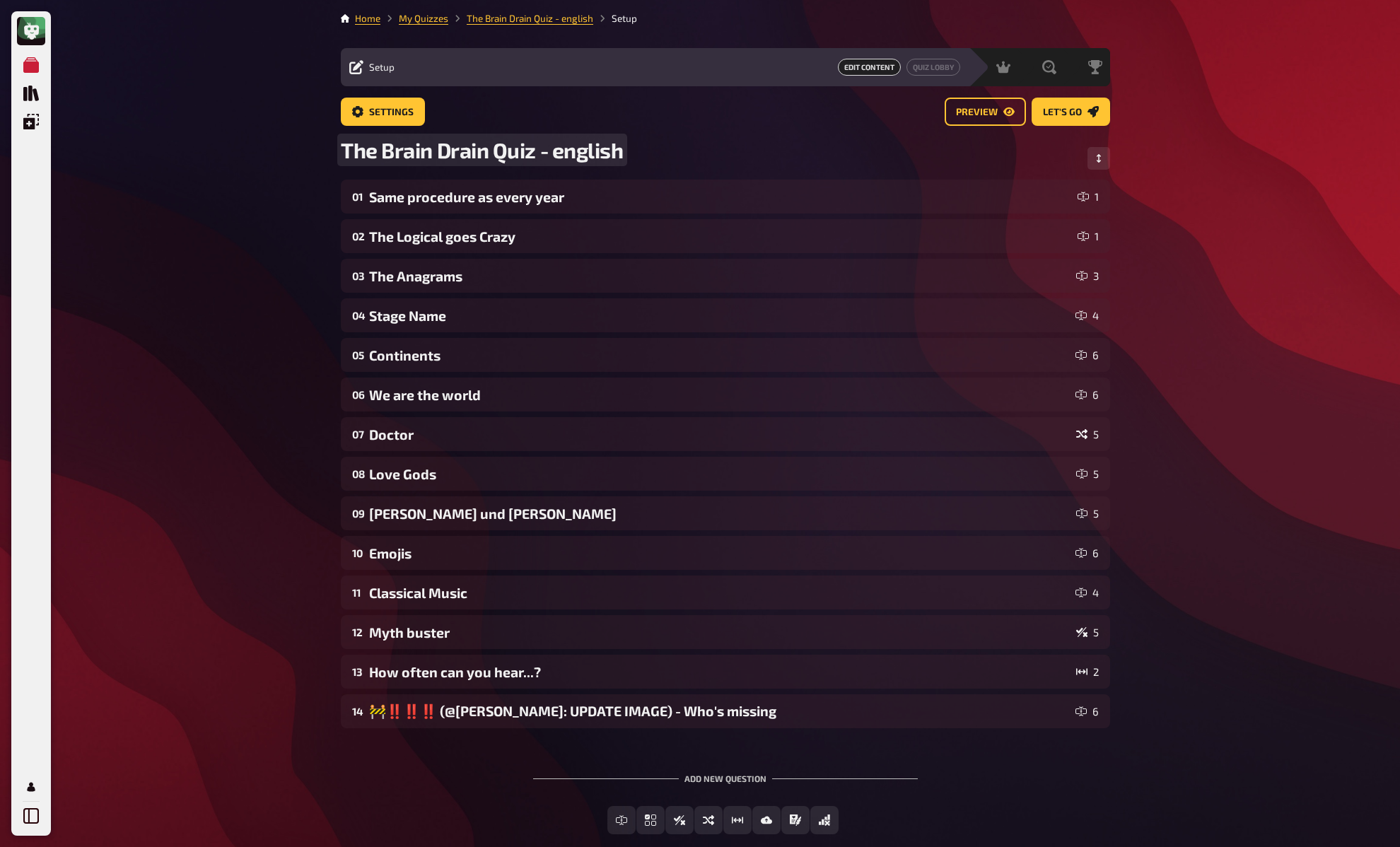
click at [370, 163] on div "The Brain Drain Quiz - english" at bounding box center [725, 159] width 769 height 43
click at [246, 133] on div "My Quizzes Quiz Library Overlays My Account Home My Quizzes The Brain Drain Qui…" at bounding box center [700, 462] width 1400 height 925
click at [420, 151] on span "The Brain Drain Quiz - english" at bounding box center [482, 149] width 283 height 25
click at [311, 204] on div "My Quizzes Quiz Library Overlays My Account Home My Quizzes 🚧 The Brain Drain Q…" at bounding box center [700, 463] width 1400 height 926
click at [424, 19] on link "My Quizzes" at bounding box center [423, 19] width 49 height 11
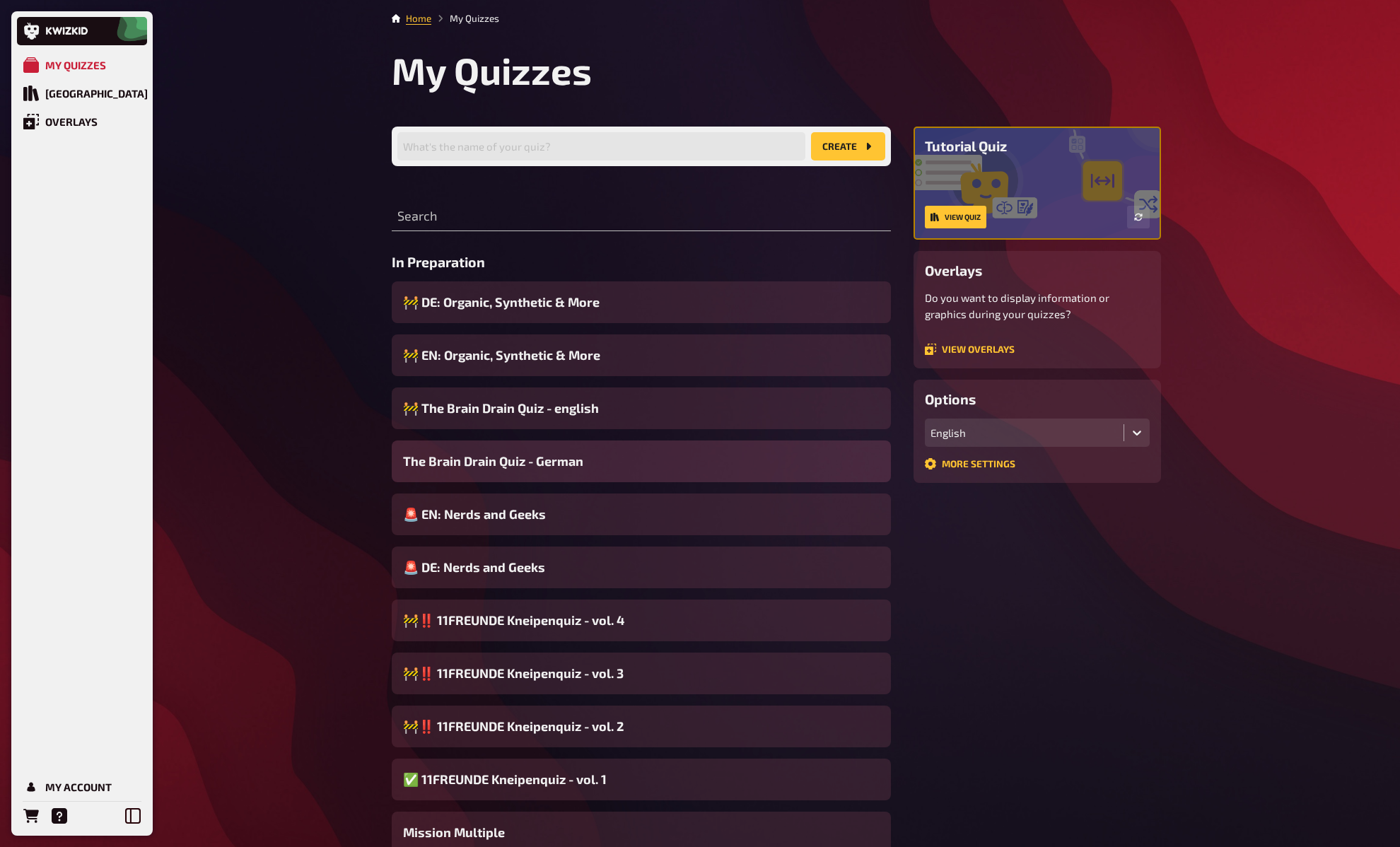
click at [513, 462] on span "The Brain Drain Quiz - German" at bounding box center [493, 461] width 180 height 19
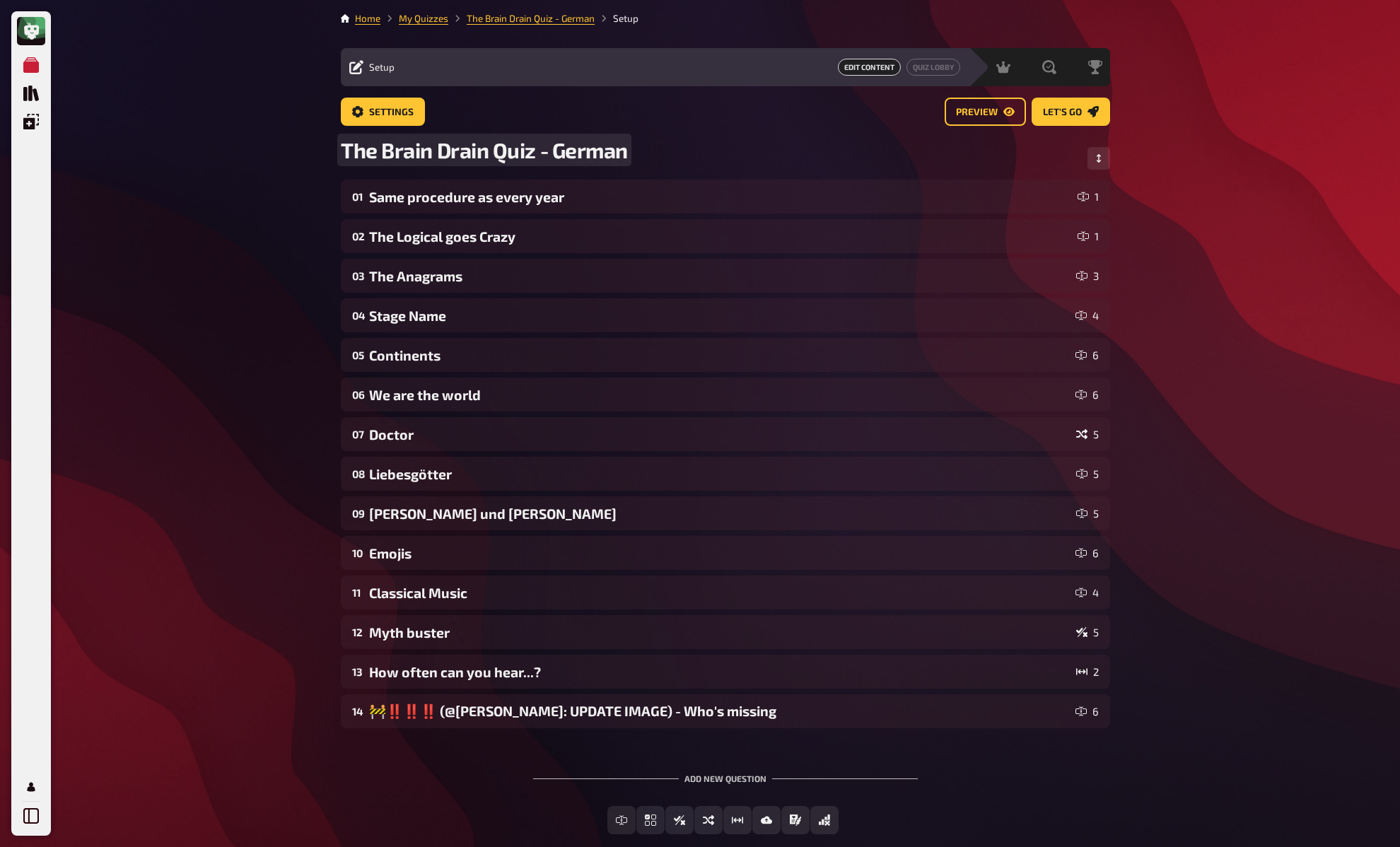
click at [422, 159] on span "The Brain Drain Quiz - German" at bounding box center [483, 149] width 287 height 25
click at [294, 229] on div "My Quizzes Quiz Library Overlays My Account Home My Quizzes 🚧 The Brain Drain Q…" at bounding box center [700, 463] width 1400 height 926
click at [409, 22] on link "My Quizzes" at bounding box center [423, 19] width 49 height 11
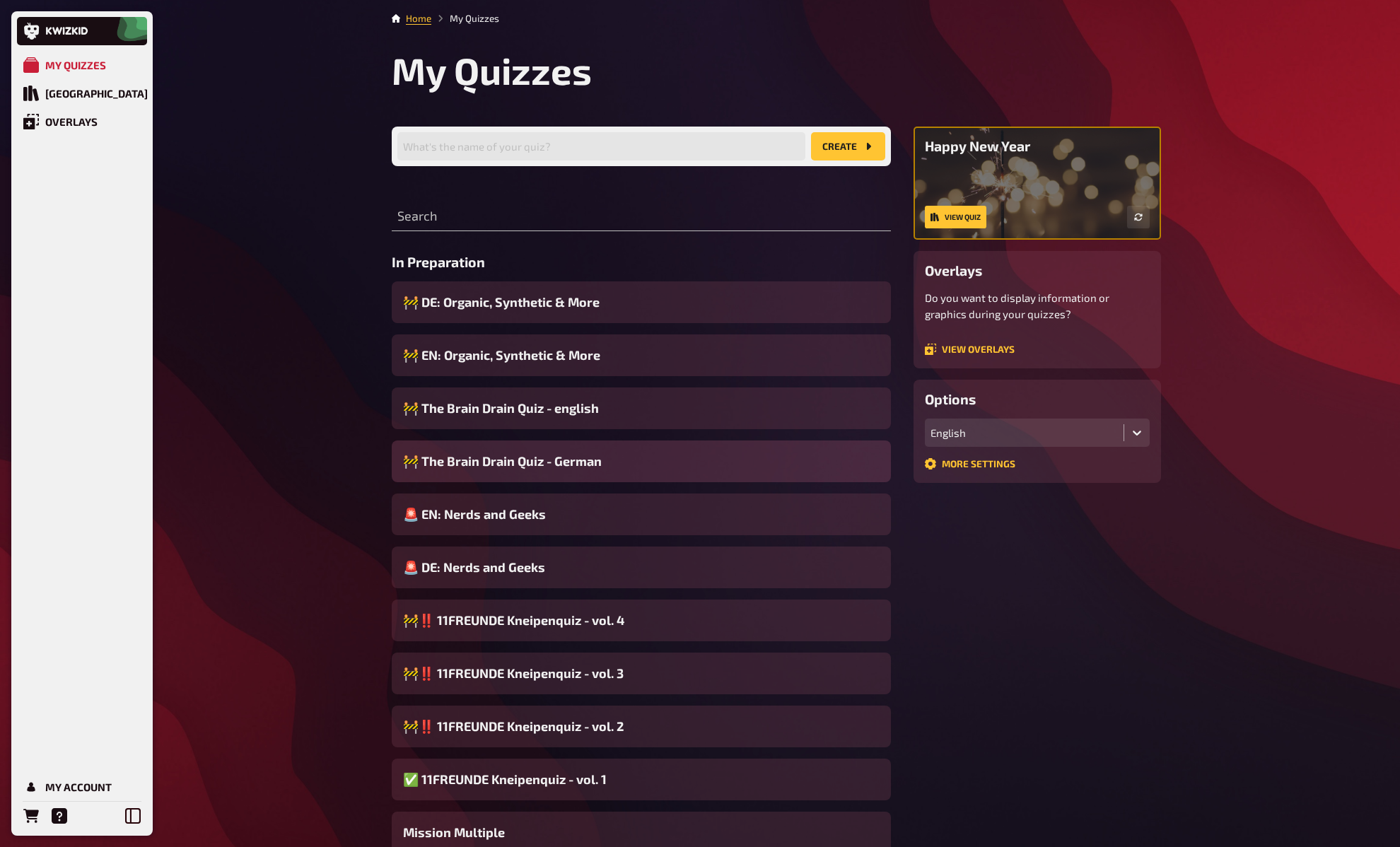
click at [468, 462] on span "🚧 The Brain Drain Quiz - German" at bounding box center [502, 461] width 199 height 19
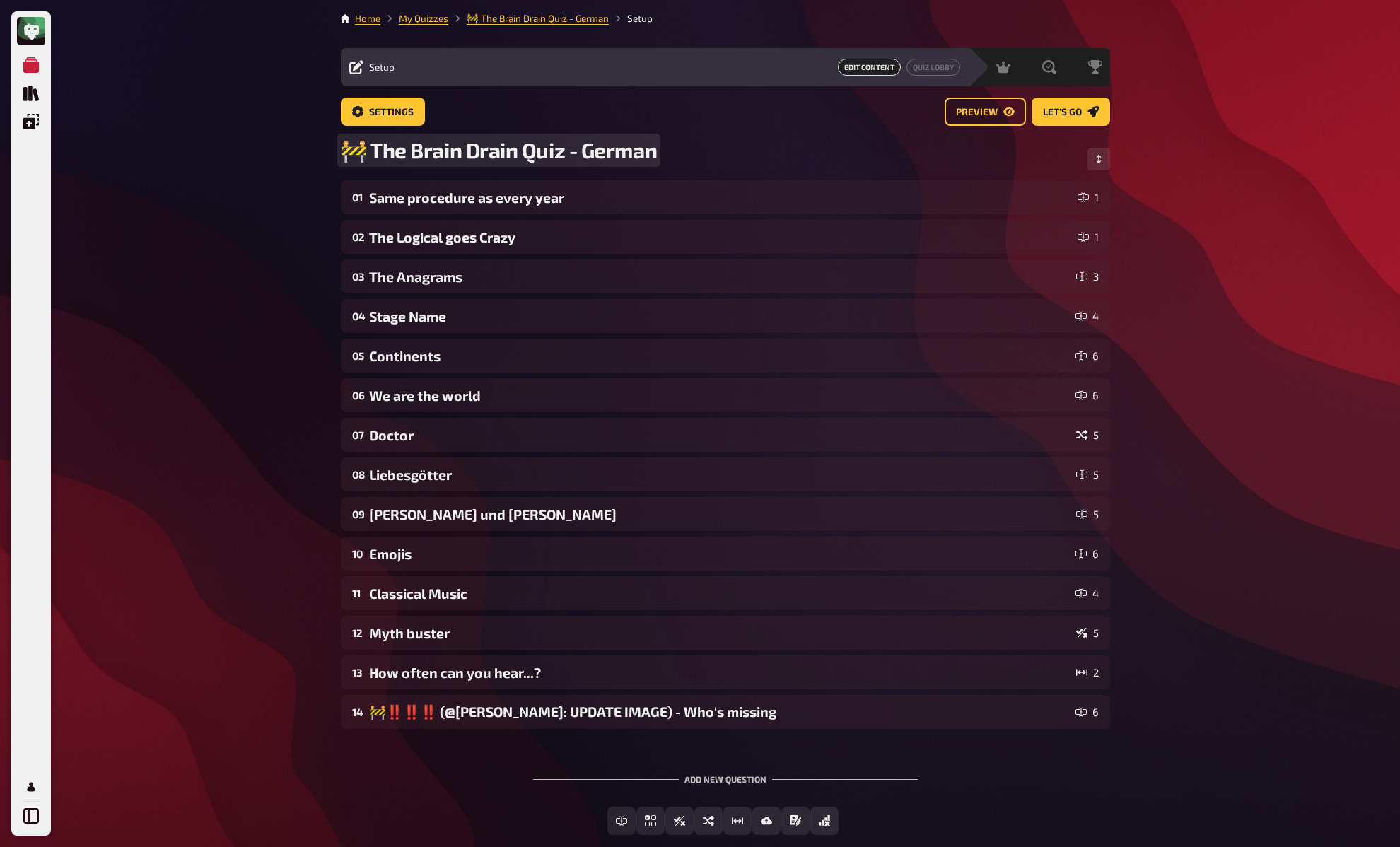
click at [514, 147] on span "🚧 The Brain Drain Quiz - German" at bounding box center [498, 150] width 316 height 26
click at [267, 203] on div "My Quizzes Quiz Library Overlays My Account Home My Quizzes 🚧 DE: The Brain Dra…" at bounding box center [700, 463] width 1400 height 926
click at [420, 18] on link "My Quizzes" at bounding box center [423, 19] width 49 height 11
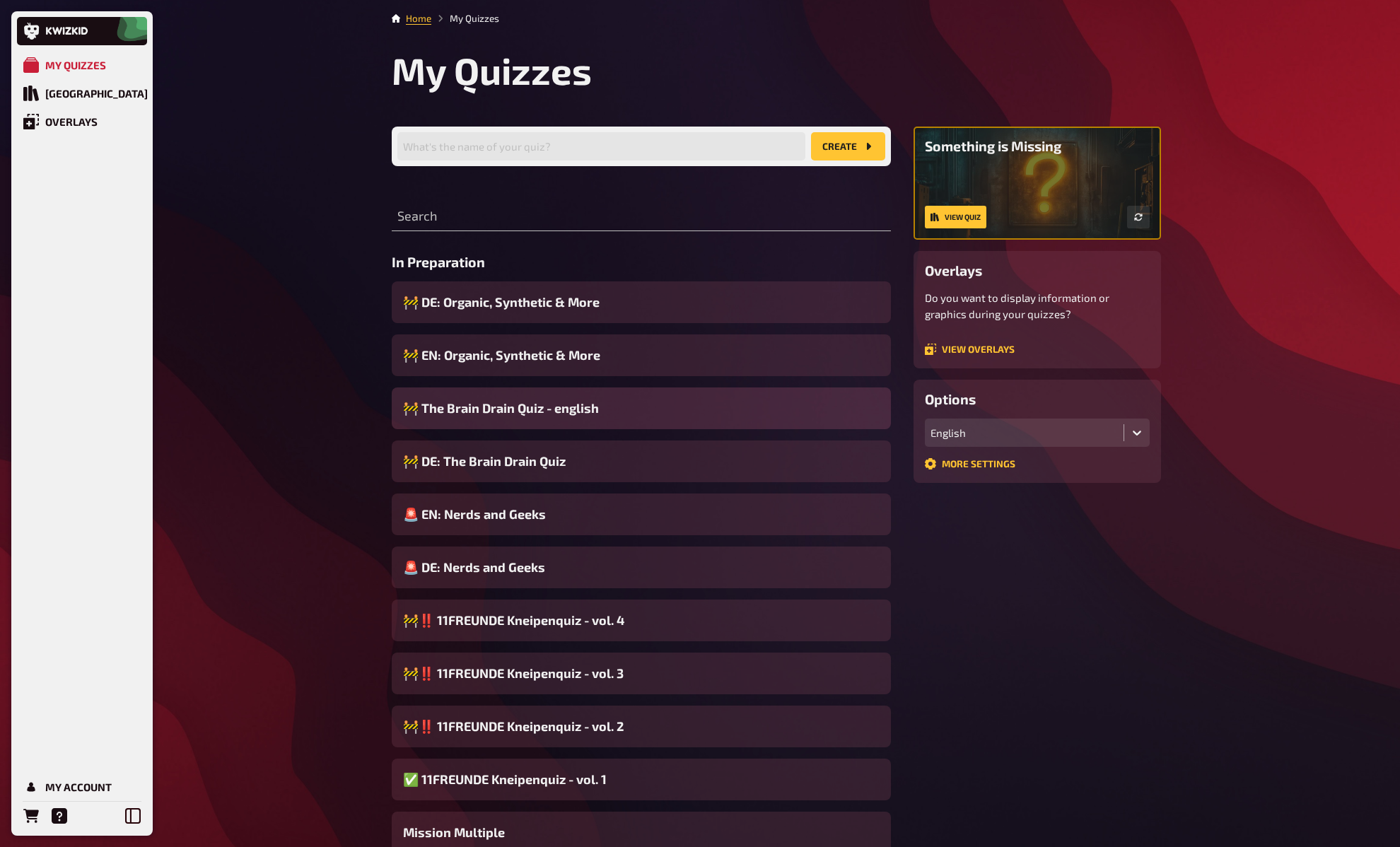
click at [466, 407] on span "🚧 The Brain Drain Quiz - english" at bounding box center [500, 408] width 196 height 19
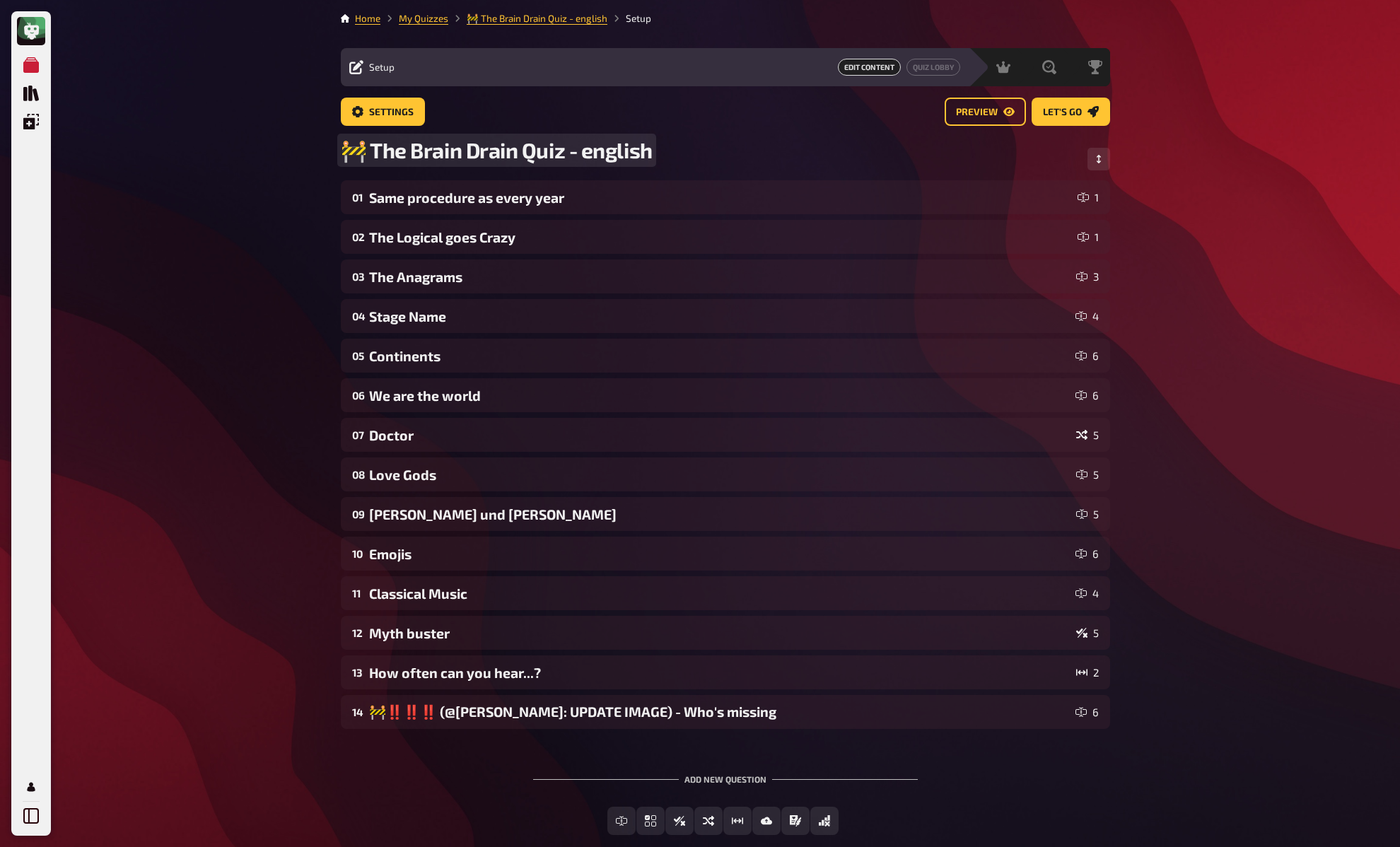
click at [578, 148] on span "🚧 The Brain Drain Quiz - english" at bounding box center [496, 150] width 312 height 26
click at [564, 151] on span "🚧 The Brain Drain Quiz - english" at bounding box center [496, 150] width 312 height 26
click at [234, 195] on div "My Quizzes Quiz Library Overlays My Account Home My Quizzes 🚧 EN: The Brain Dra…" at bounding box center [700, 463] width 1400 height 926
click at [431, 19] on link "My Quizzes" at bounding box center [423, 19] width 49 height 11
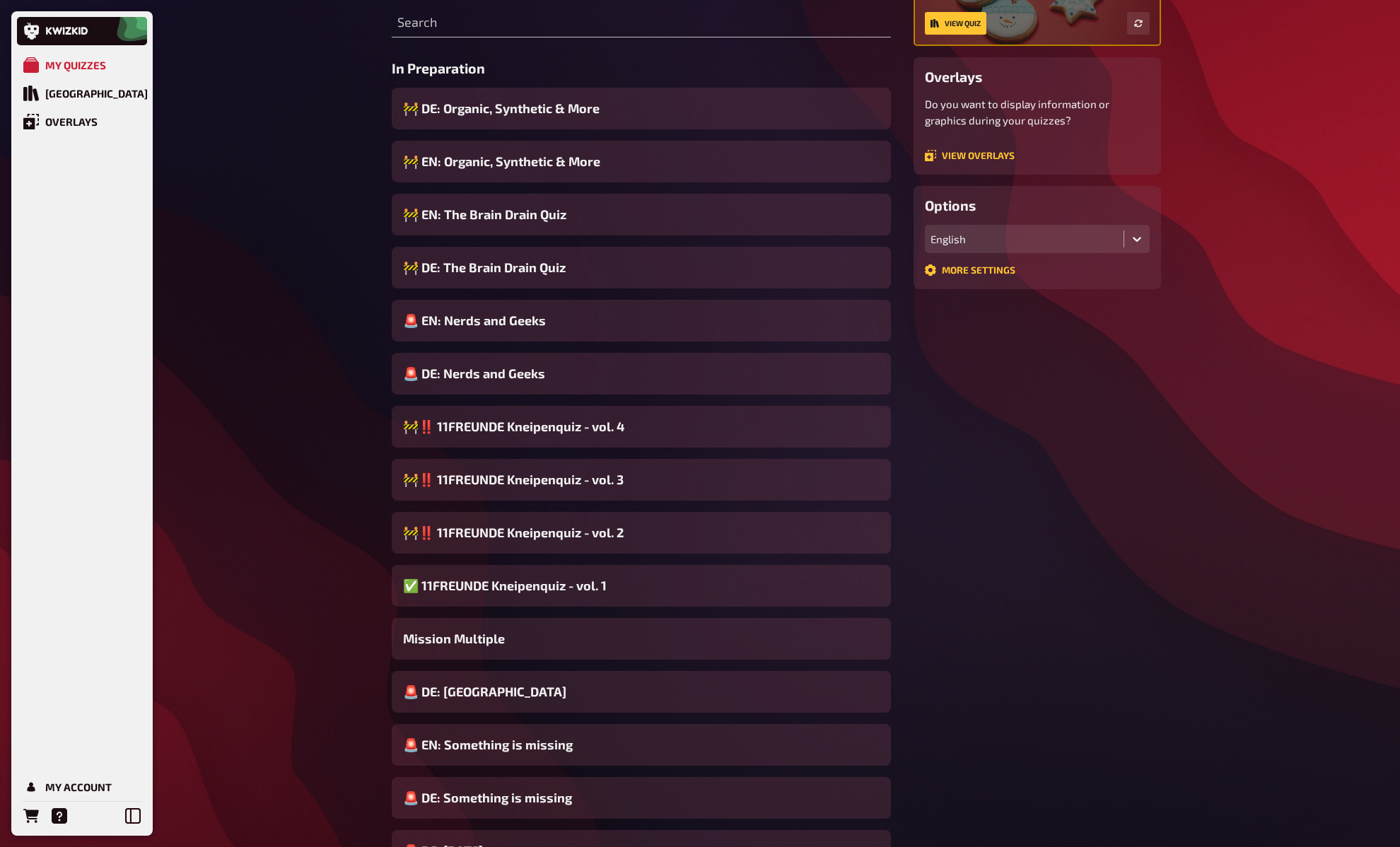
scroll to position [196, 0]
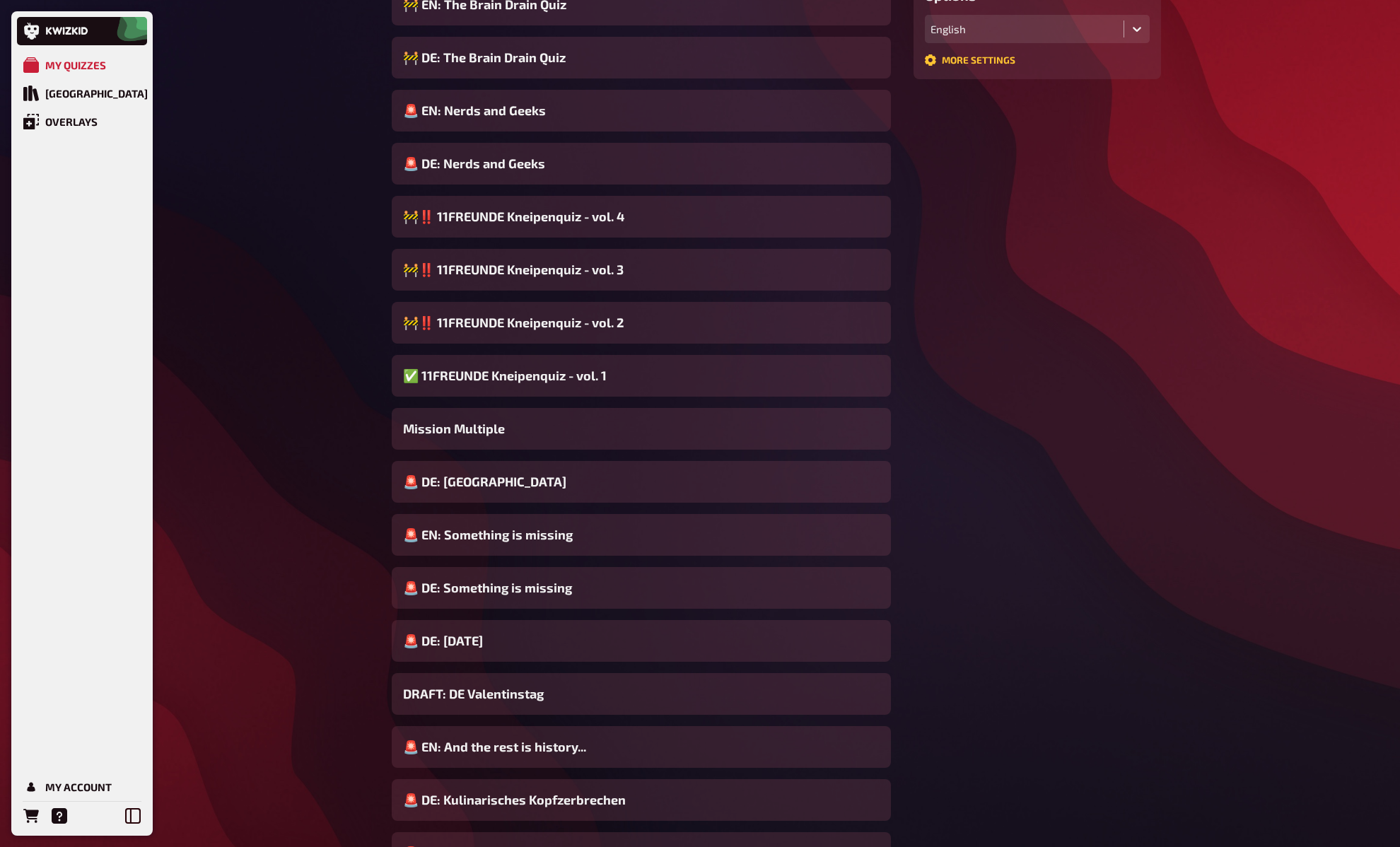
scroll to position [409, 0]
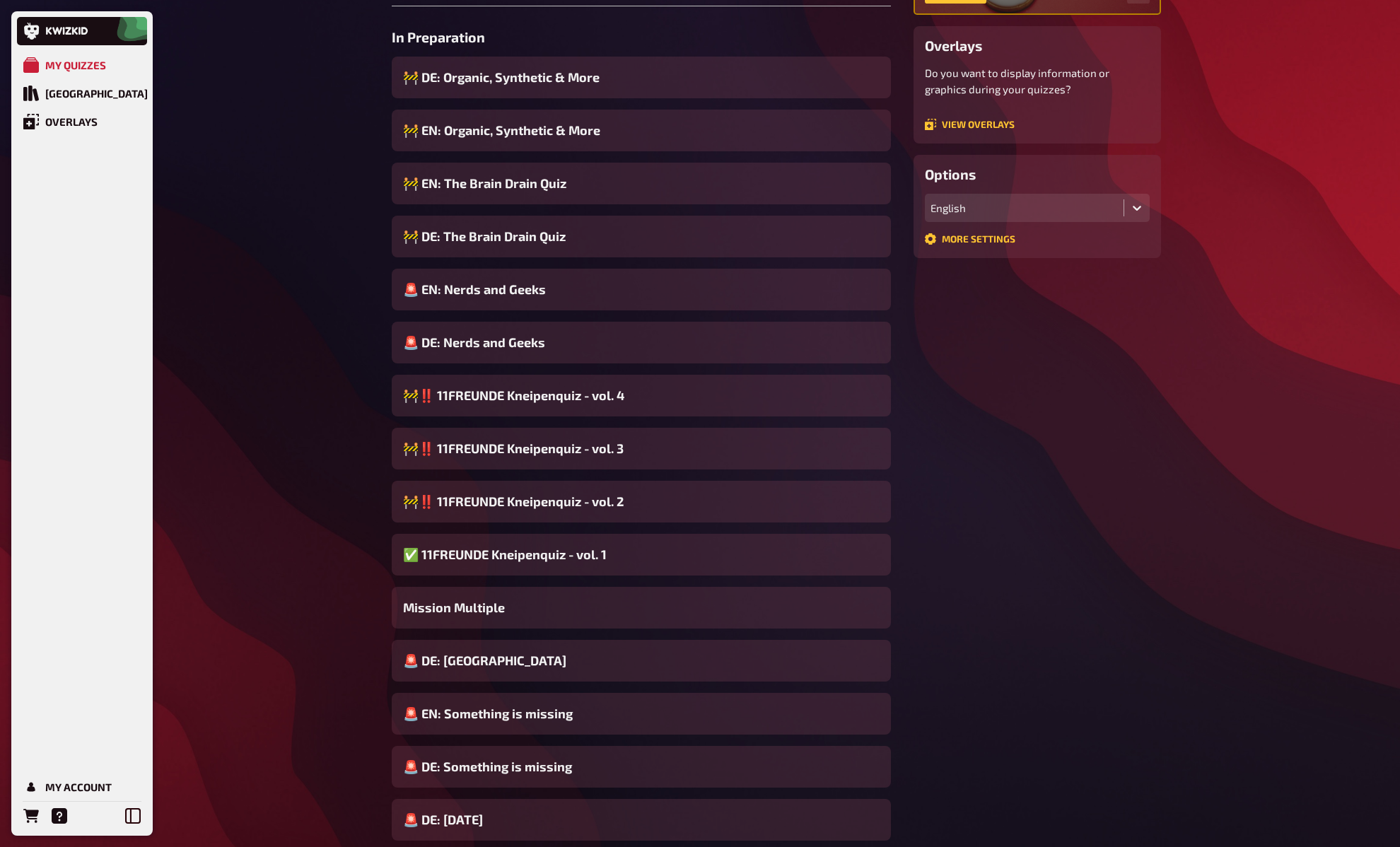
scroll to position [0, 0]
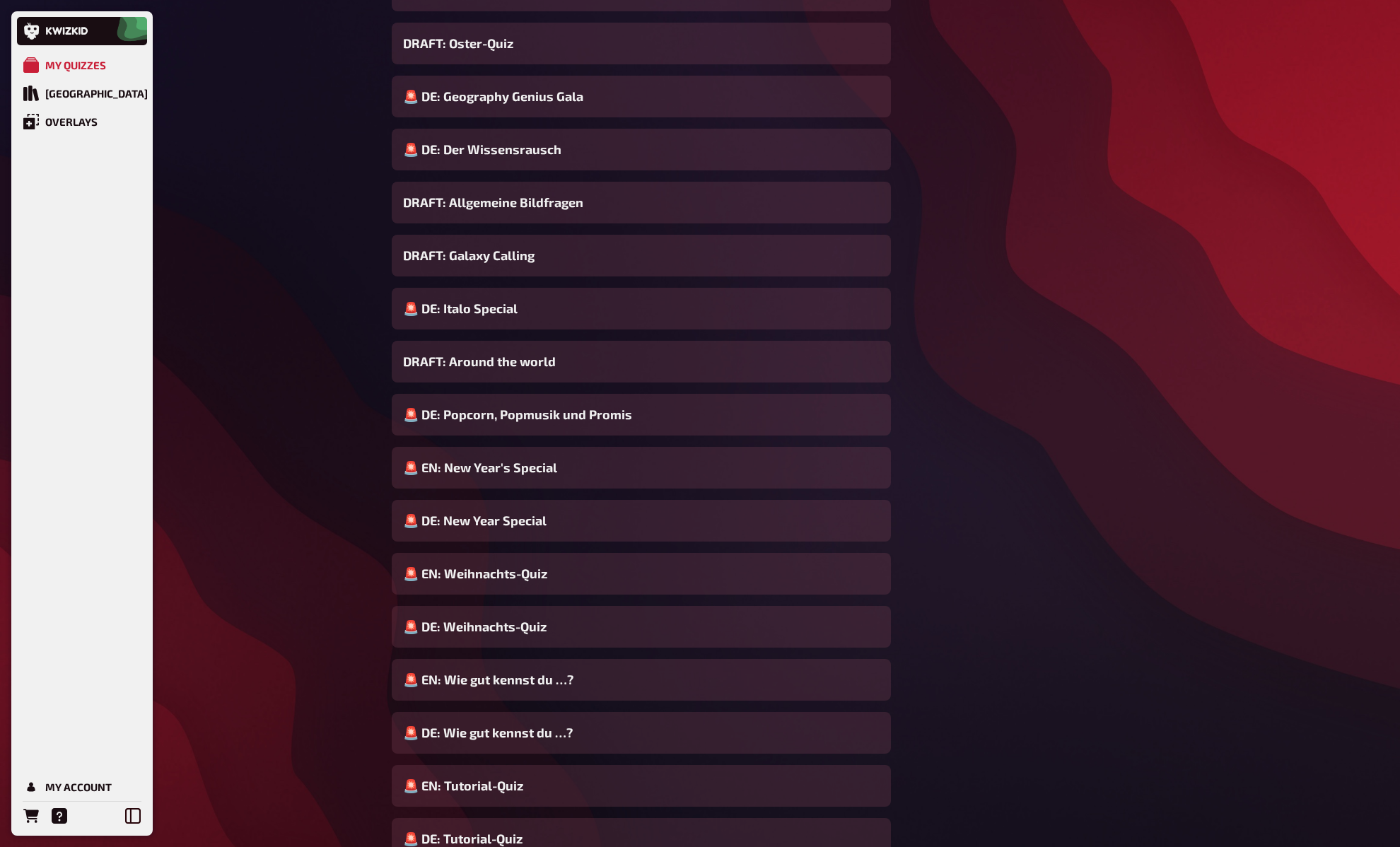
scroll to position [1964, 0]
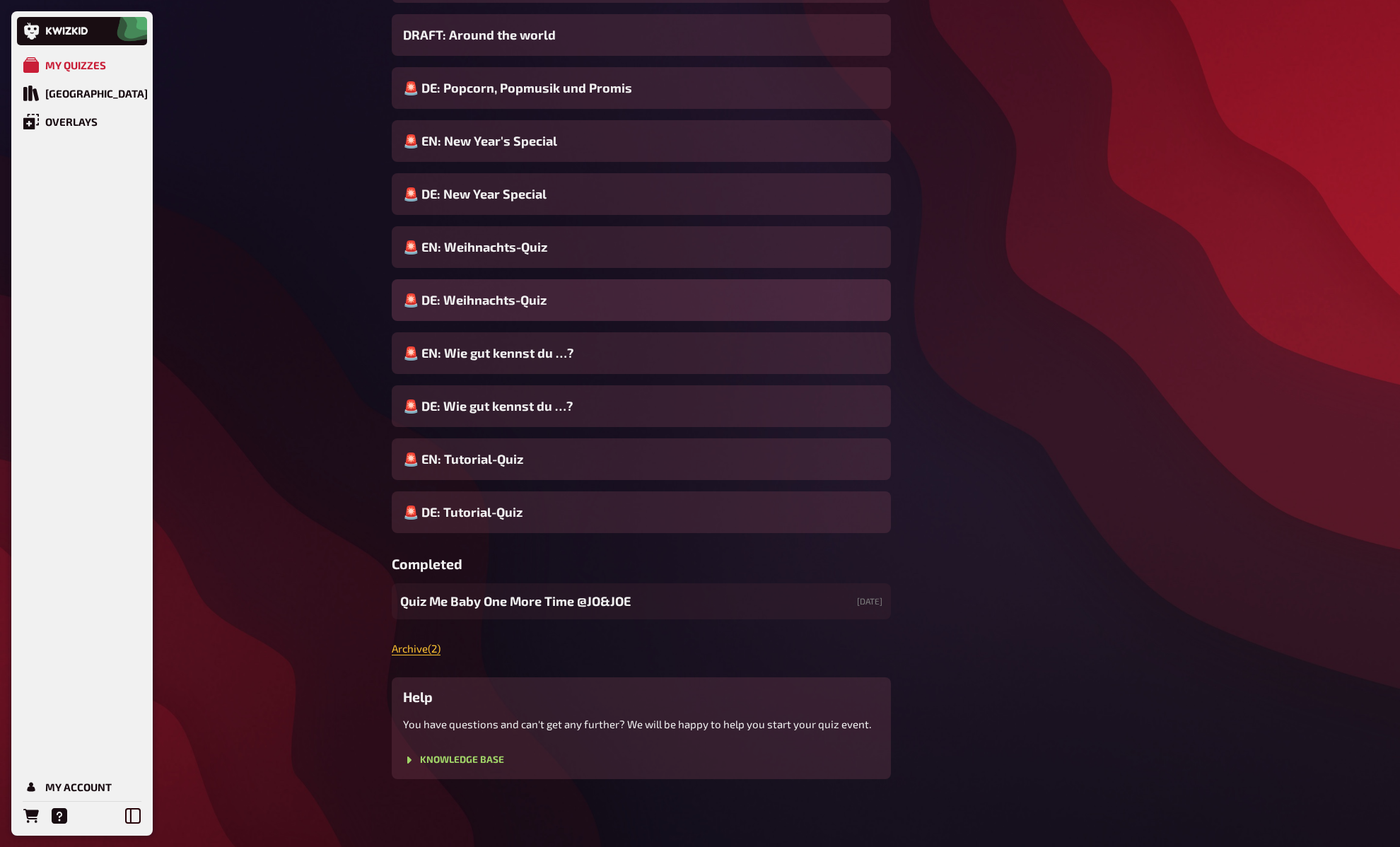
scroll to position [0, 0]
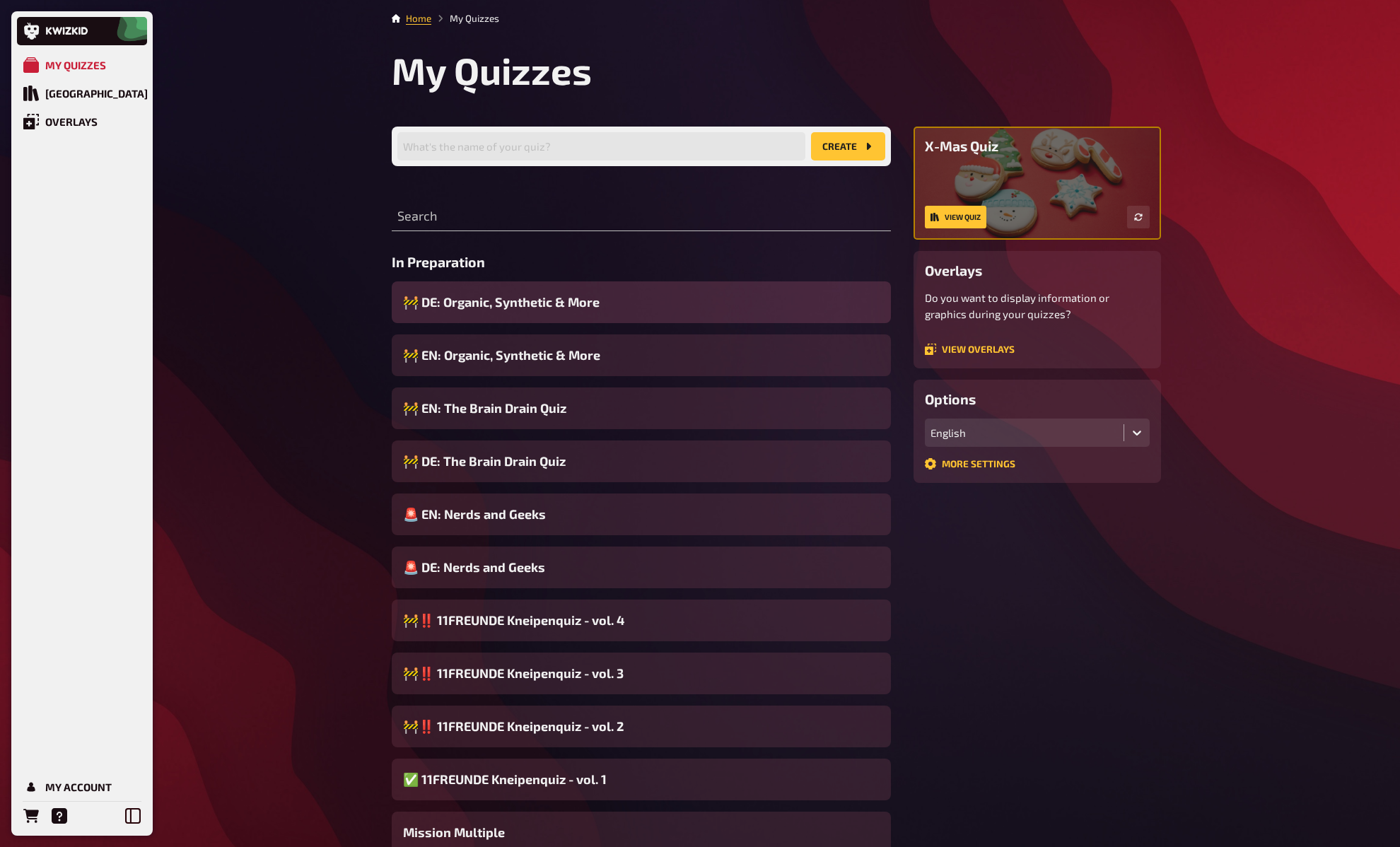
click at [513, 297] on span "🚧 DE: Organic, Synthetic & More" at bounding box center [501, 302] width 197 height 19
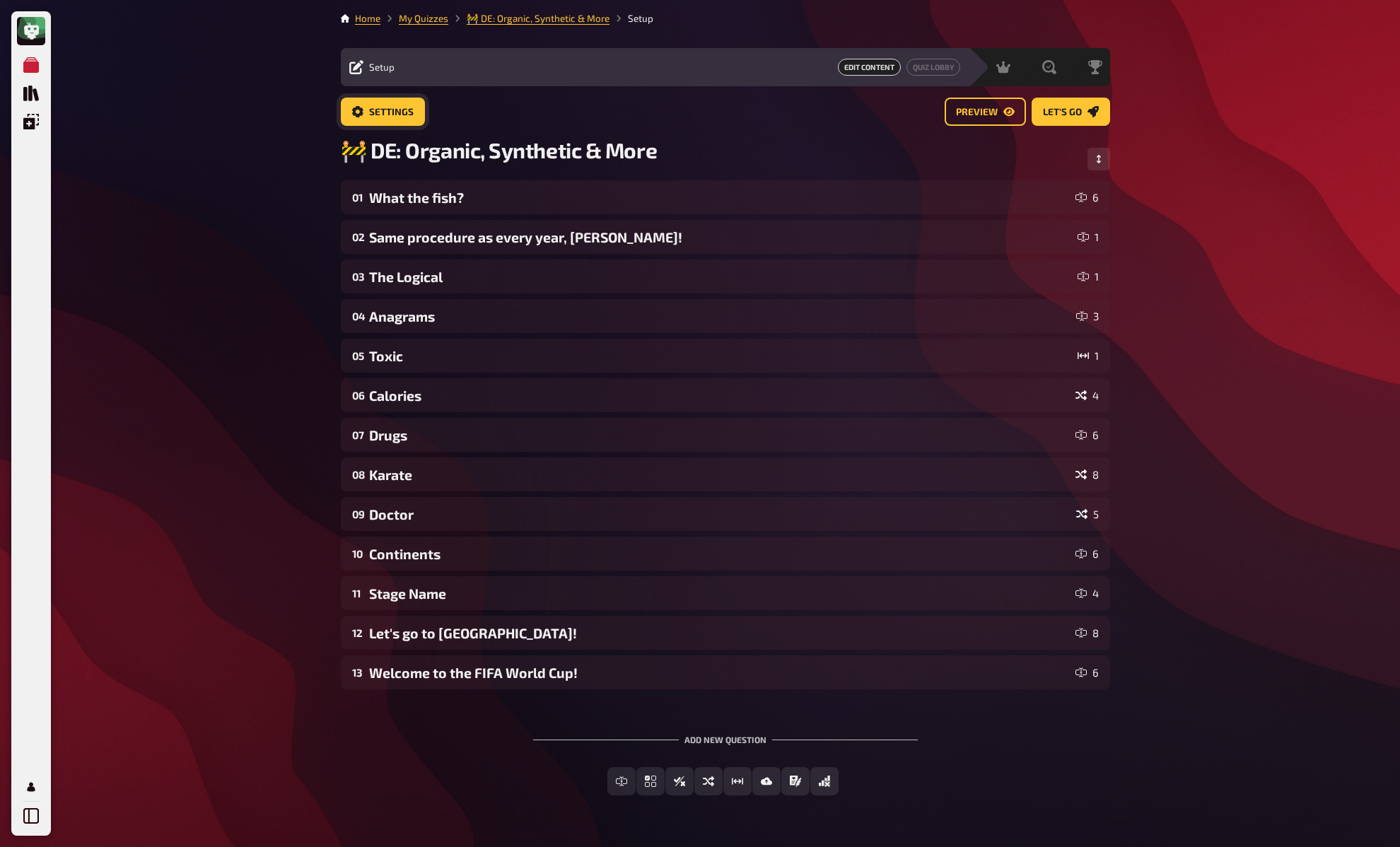
click at [385, 97] on link "Settings" at bounding box center [382, 111] width 84 height 28
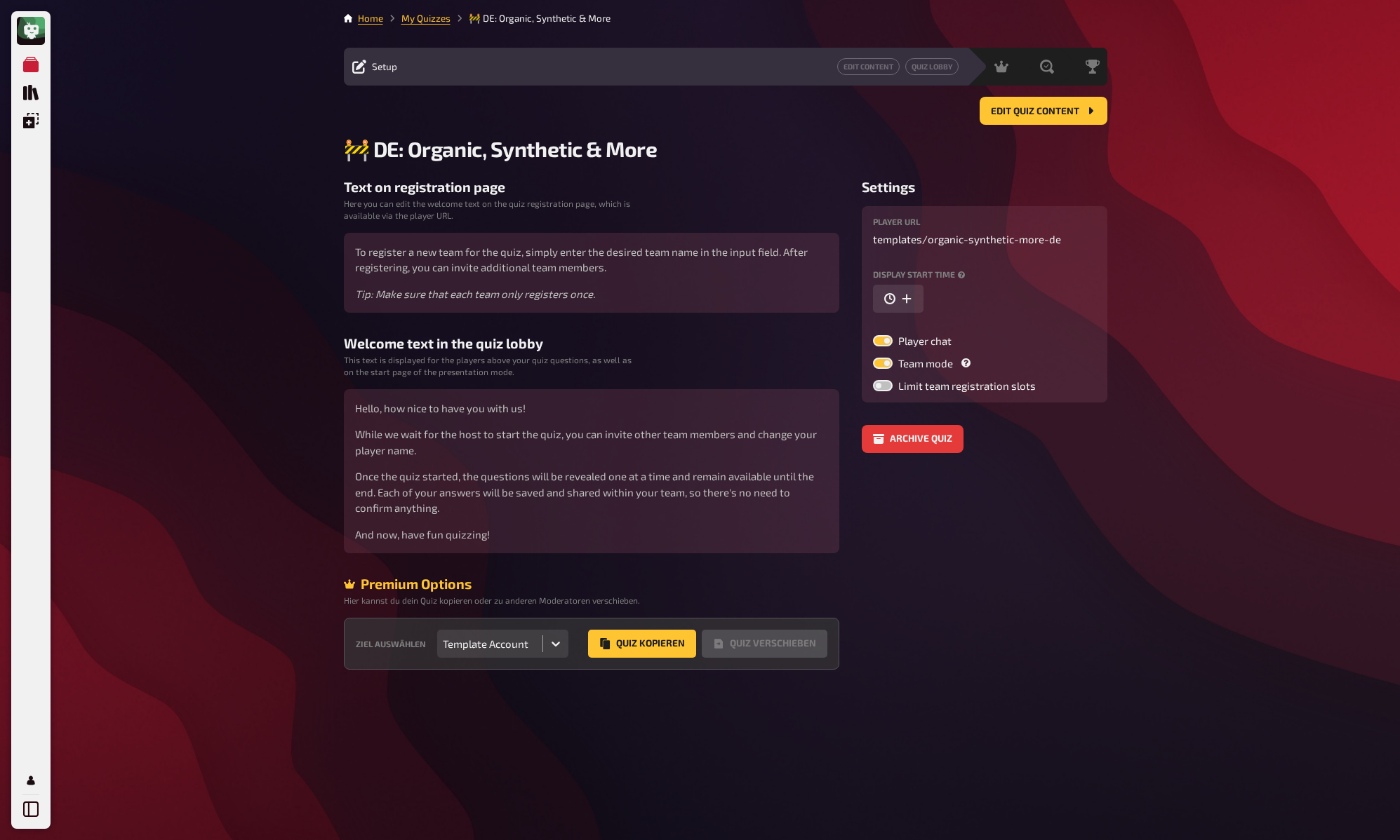
click at [293, 303] on div "My Quizzes Quiz Library Overlays My Account Home My Quizzes 🚧 DE: Organic, Synt…" at bounding box center [700, 420] width 1400 height 840
click at [308, 181] on div "My Quizzes Quiz Library Overlays My Account Home My Quizzes 🚧 DE: Organic, Synt…" at bounding box center [700, 420] width 1400 height 840
click at [420, 17] on link "My Quizzes" at bounding box center [425, 18] width 49 height 11
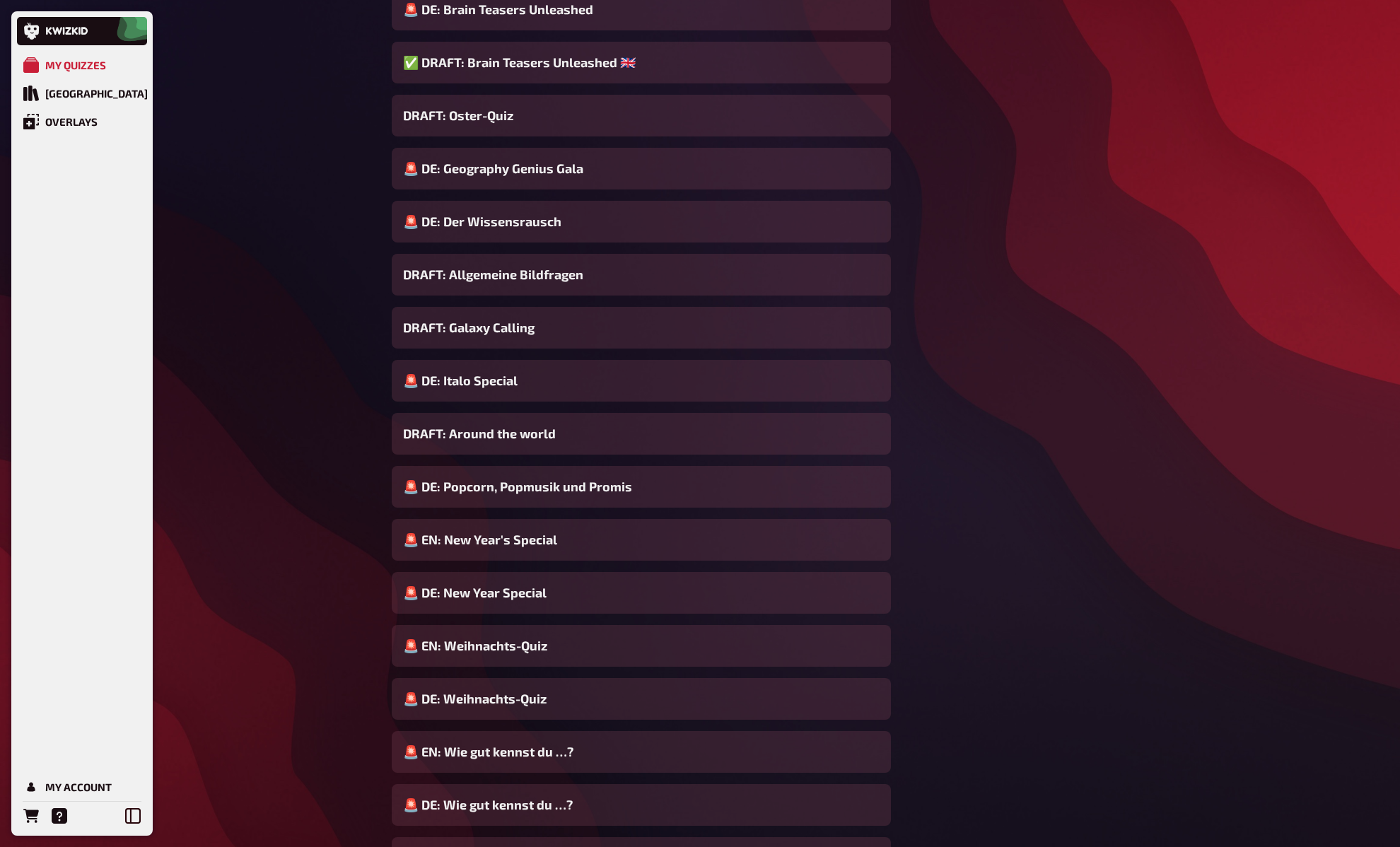
scroll to position [1964, 0]
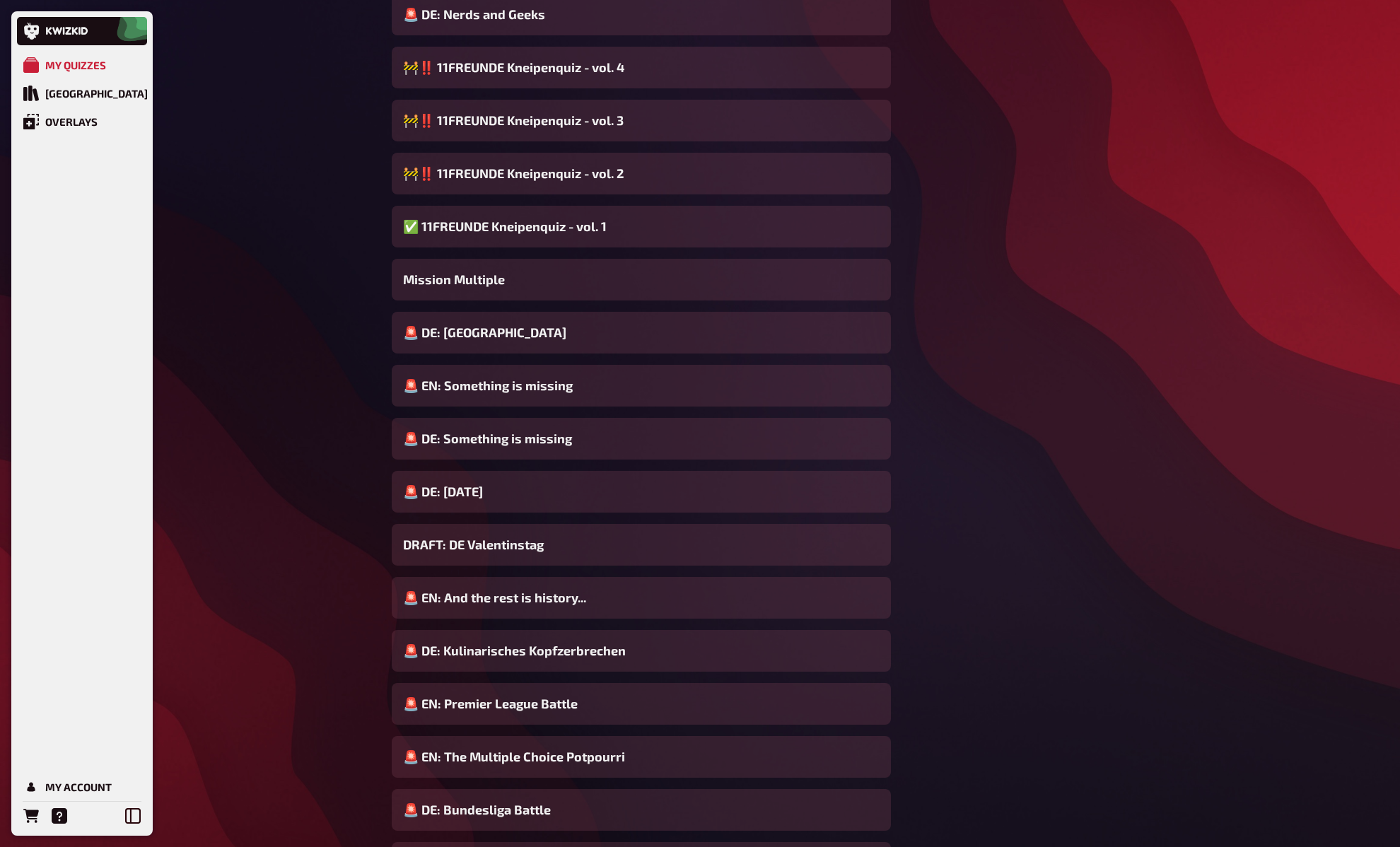
scroll to position [0, 0]
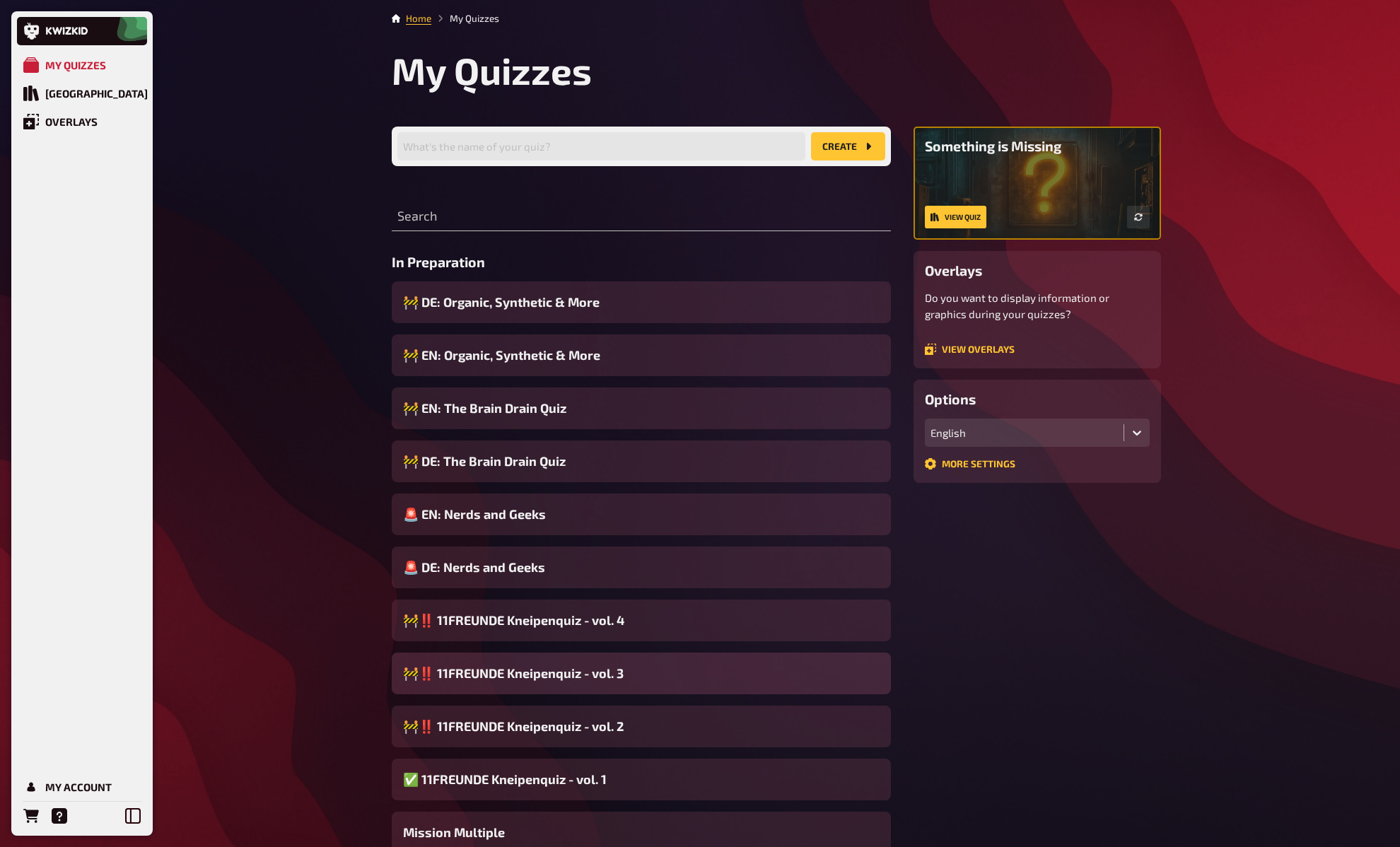
click at [578, 673] on span "🚧‼️ 11FREUNDE Kneipenquiz - vol. 3" at bounding box center [513, 674] width 221 height 19
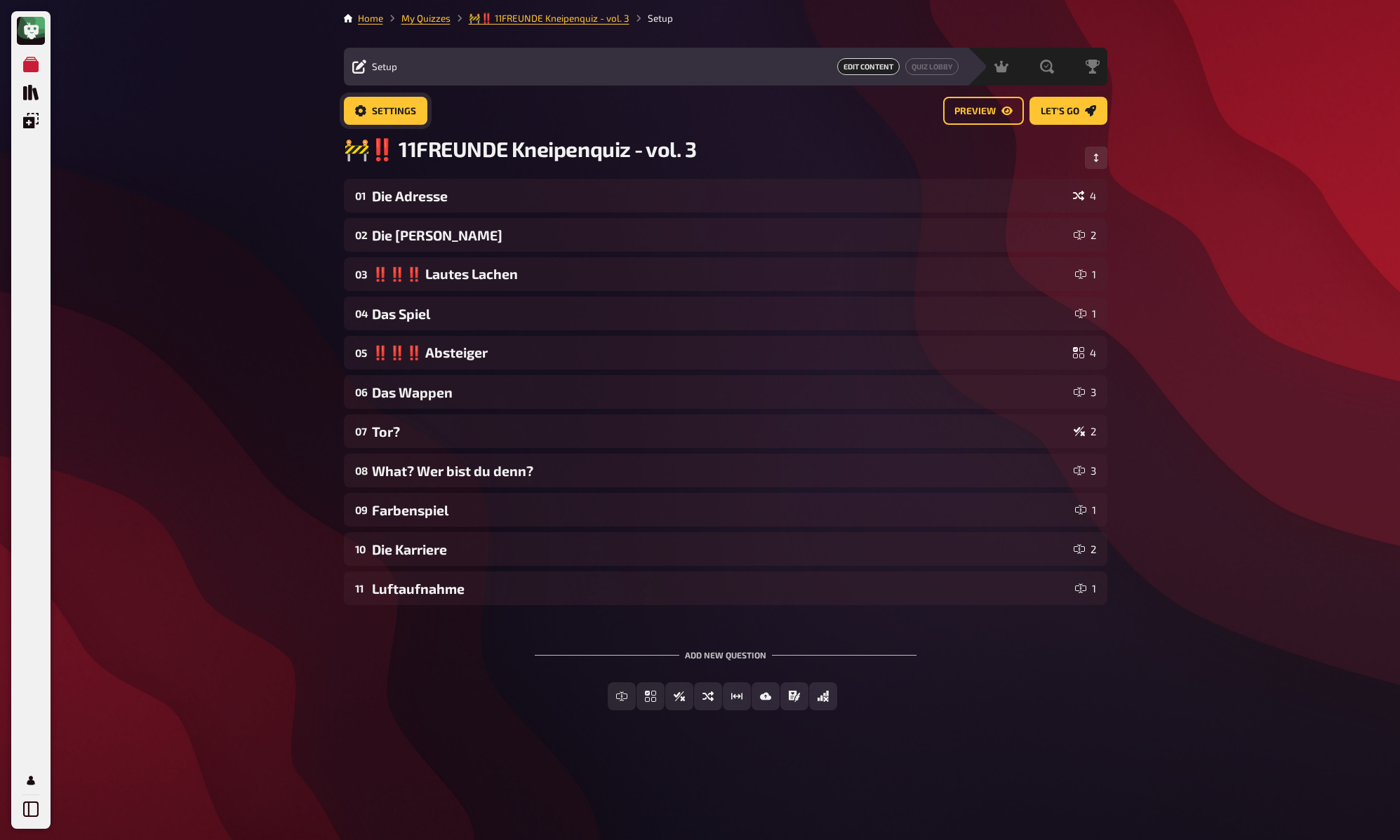
click at [388, 113] on span "Settings" at bounding box center [394, 111] width 44 height 10
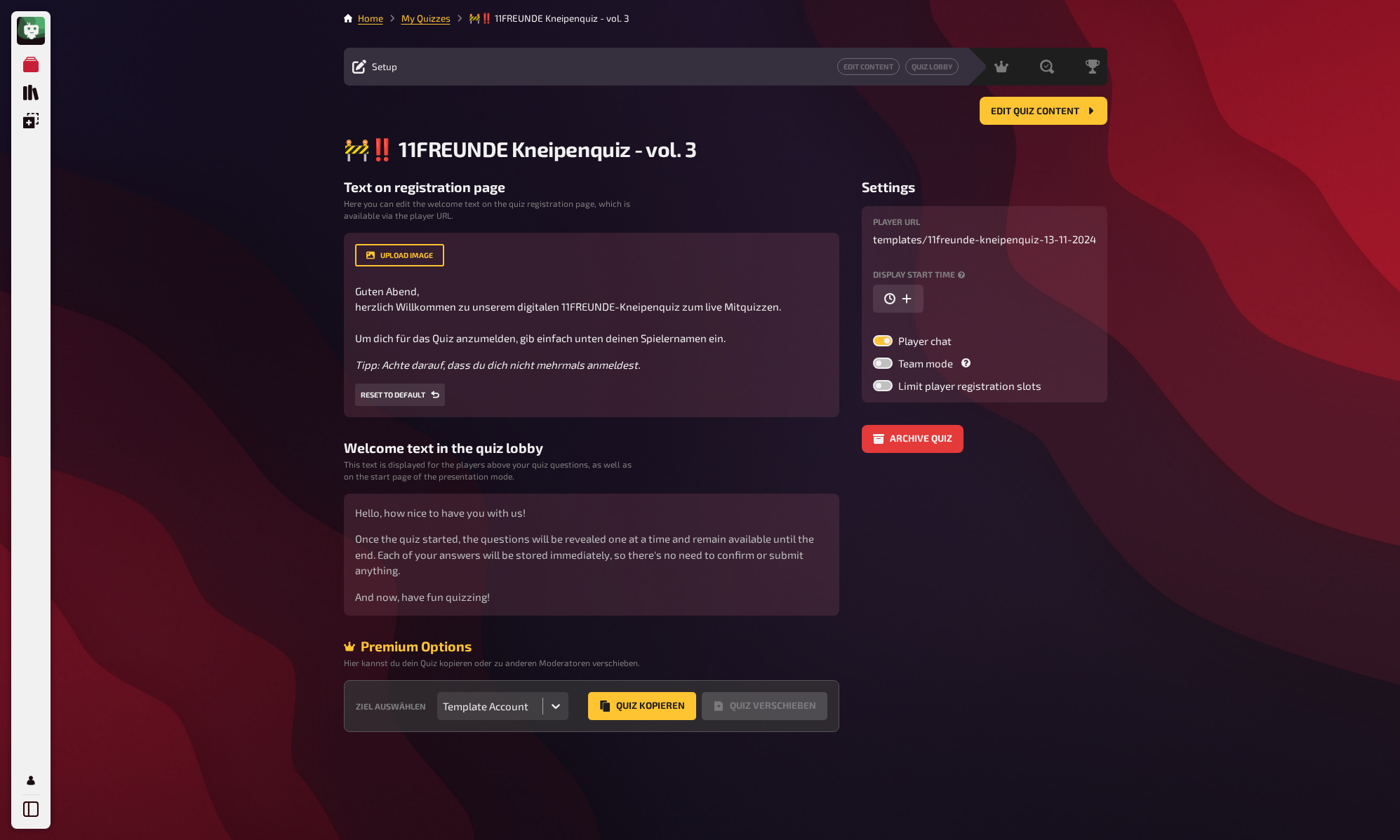
click at [291, 458] on div "My Quizzes Quiz Library Overlays My Account Home My Quizzes 🚧‼️ 11FREUNDE Kneip…" at bounding box center [700, 420] width 1400 height 840
click at [290, 454] on div "My Quizzes Quiz Library Overlays My Account Home My Quizzes 🚧‼️ 11FREUNDE Kneip…" at bounding box center [700, 420] width 1400 height 840
click at [281, 290] on div "My Quizzes Quiz Library Overlays My Account Home My Quizzes 🚧‼️ 11FREUNDE Kneip…" at bounding box center [700, 420] width 1400 height 840
click at [431, 17] on link "My Quizzes" at bounding box center [425, 18] width 49 height 11
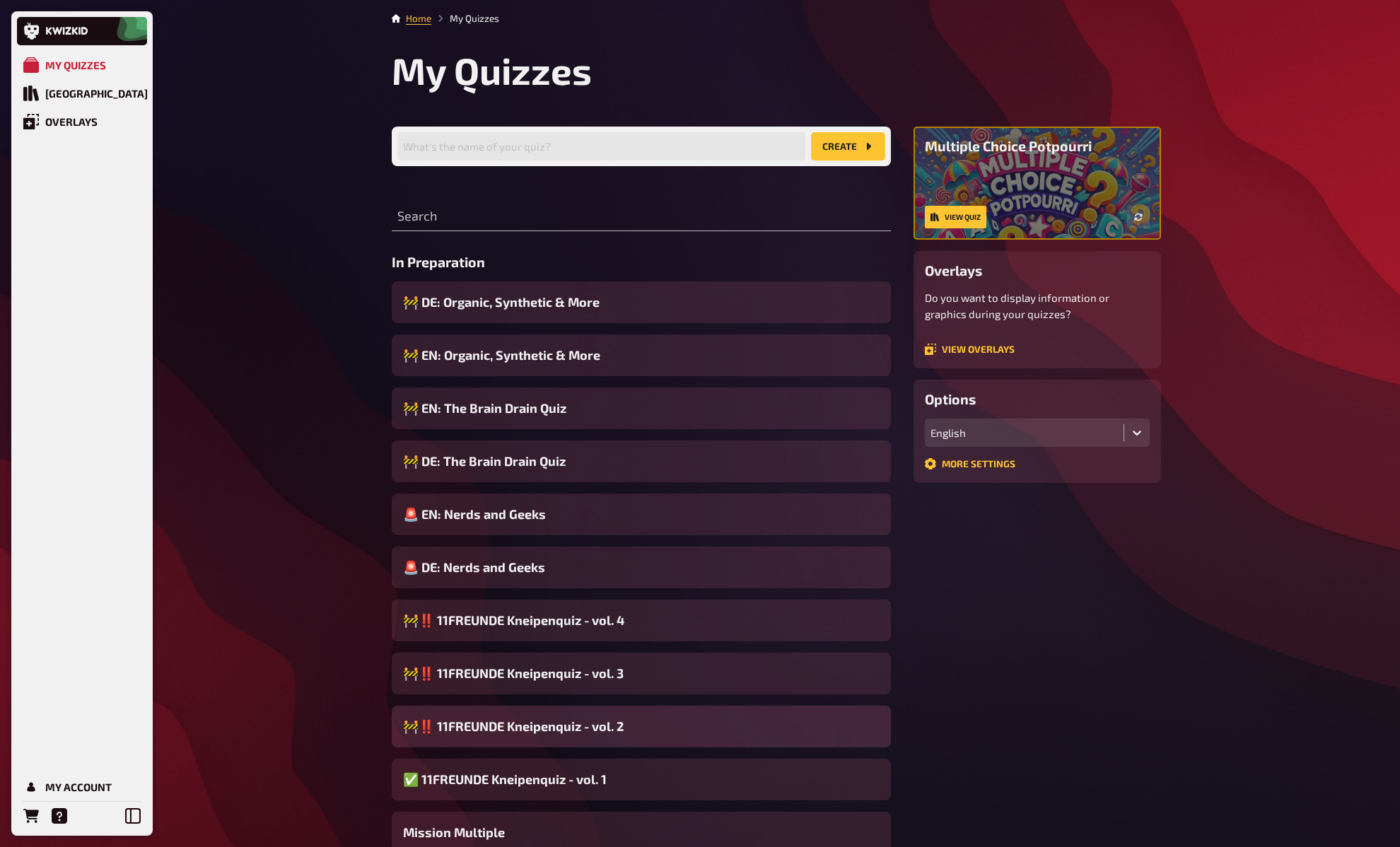
click at [571, 742] on div "🚧‼️ 11FREUNDE Kneipenquiz - vol. 2" at bounding box center [641, 726] width 499 height 42
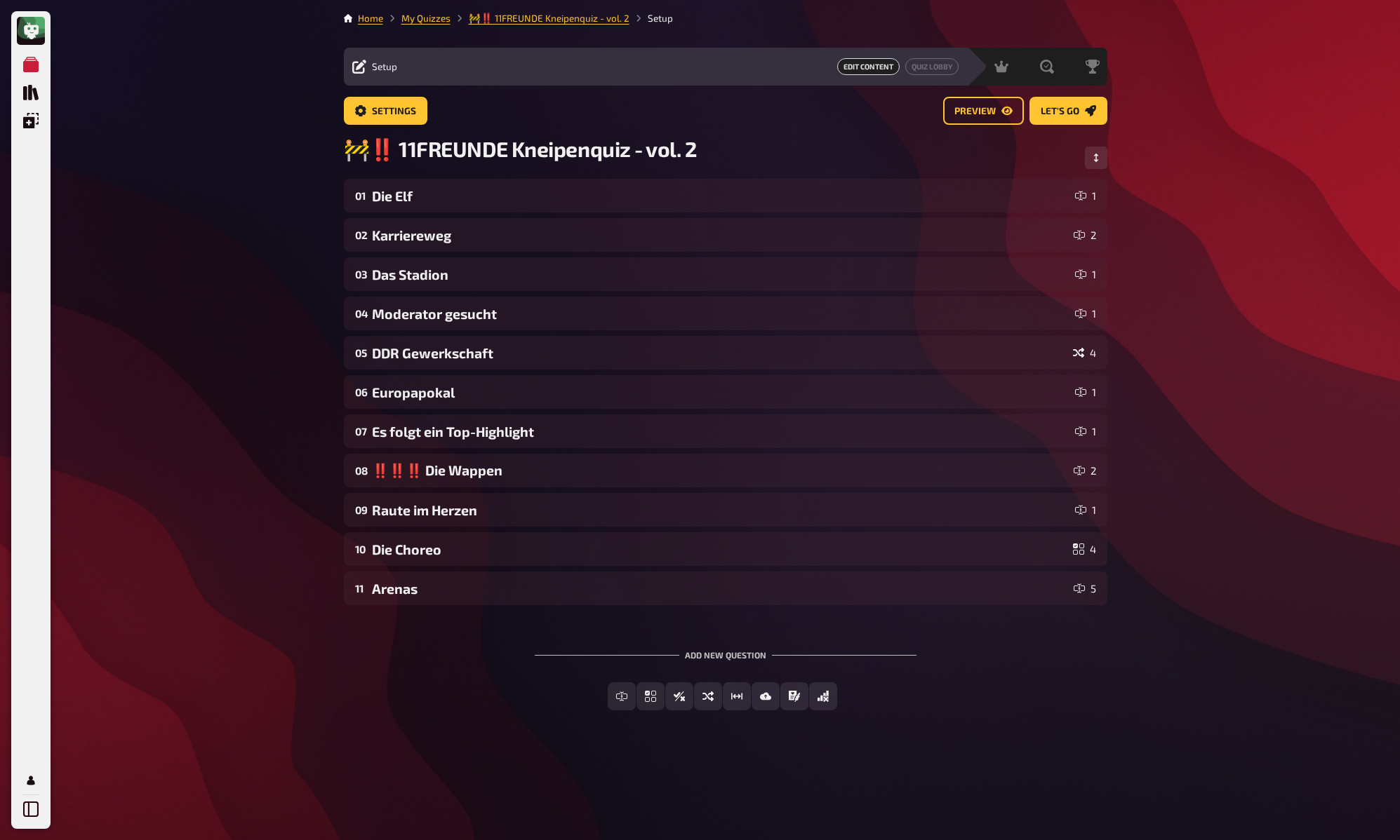
drag, startPoint x: 170, startPoint y: 279, endPoint x: 199, endPoint y: 291, distance: 31.4
click at [177, 283] on div "My Quizzes Quiz Library Overlays My Account Home My Quizzes 🚧‼️ 11FREUNDE Kneip…" at bounding box center [700, 420] width 1400 height 840
click at [266, 458] on div "My Quizzes Quiz Library Overlays My Account Home My Quizzes 🚧‼️ 11FREUNDE Kneip…" at bounding box center [700, 420] width 1400 height 840
click at [435, 17] on link "My Quizzes" at bounding box center [425, 18] width 49 height 11
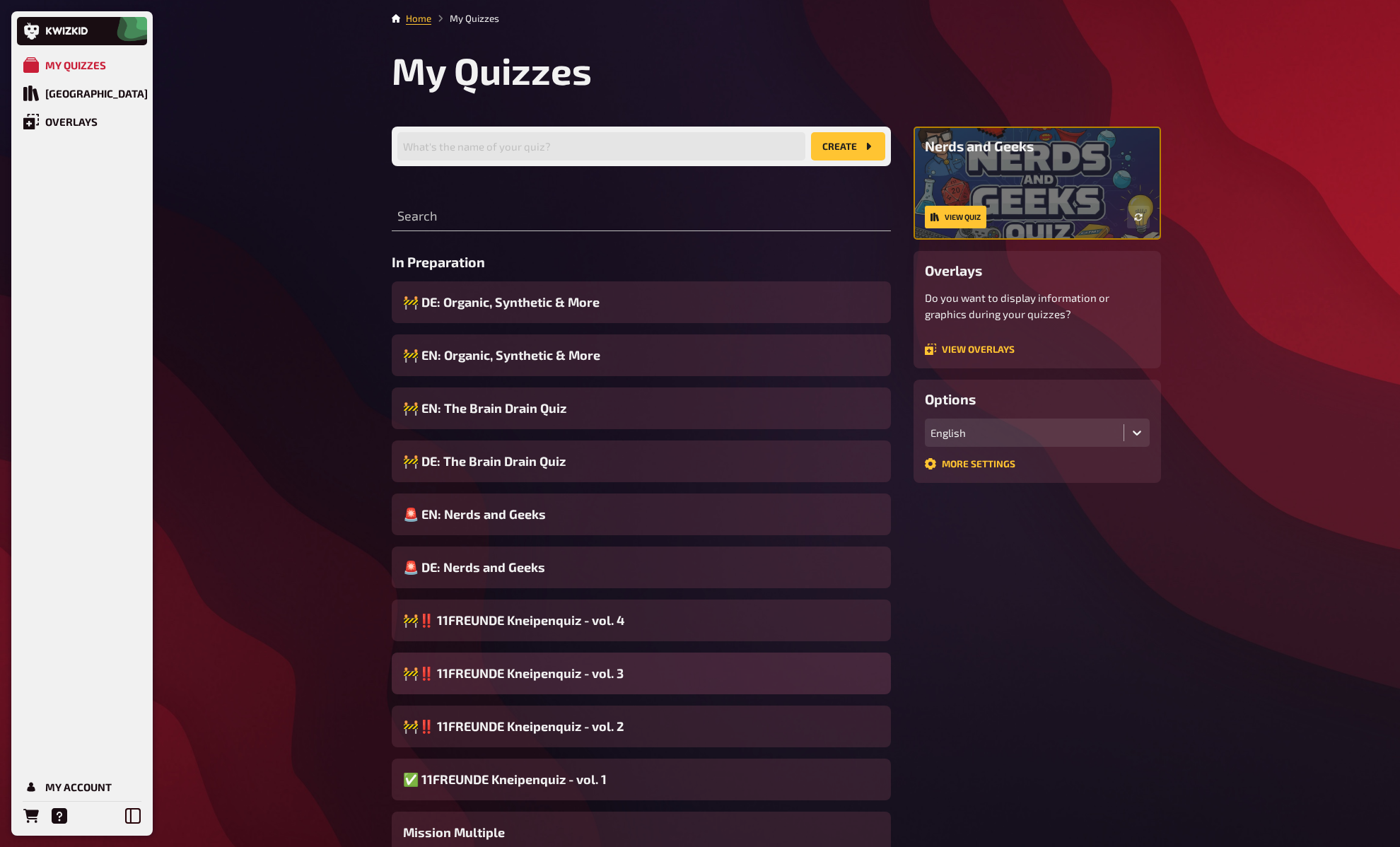
click at [569, 673] on span "🚧‼️ 11FREUNDE Kneipenquiz - vol. 3" at bounding box center [513, 674] width 221 height 19
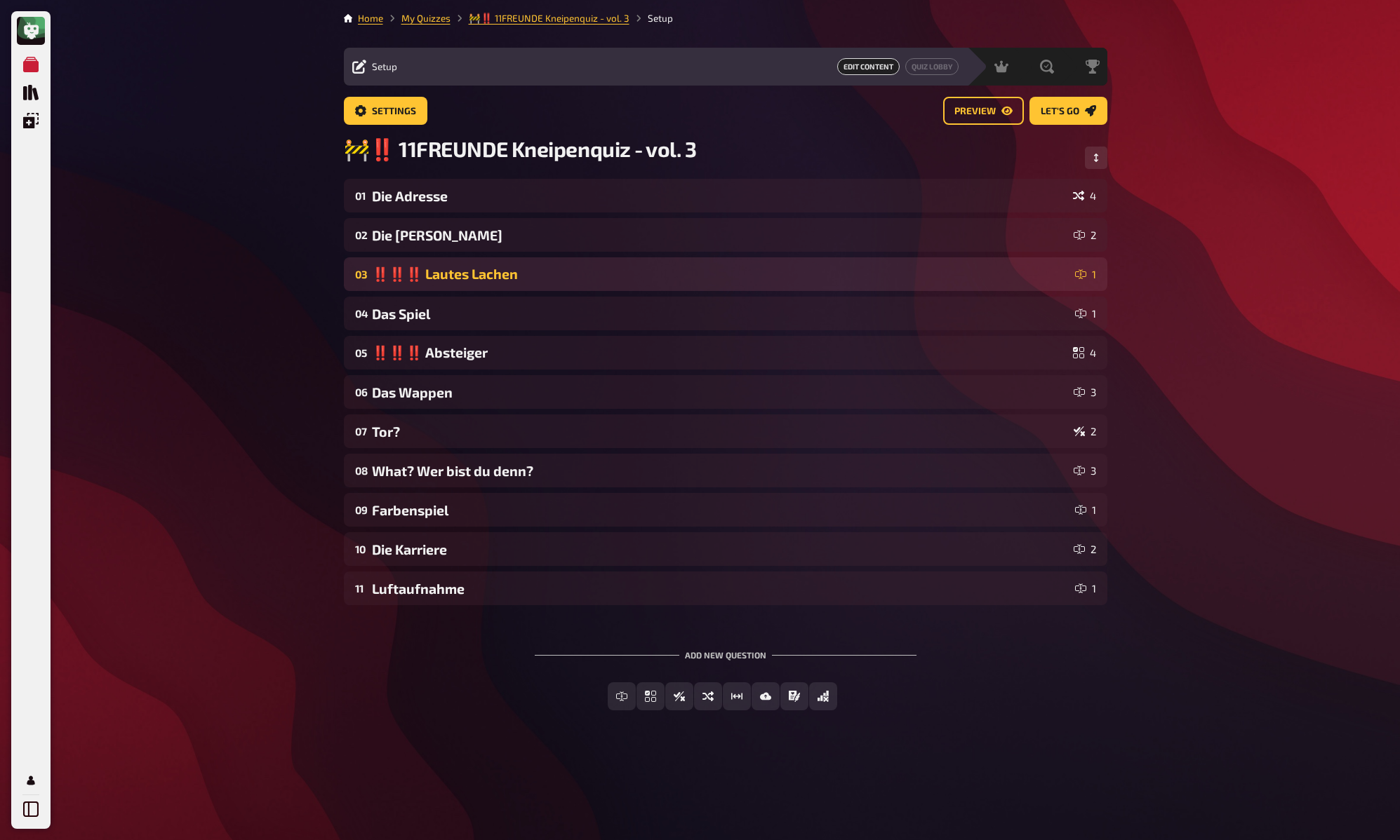
click at [614, 279] on div "‼️‼️‼️ Lautes Lachen" at bounding box center [721, 274] width 698 height 17
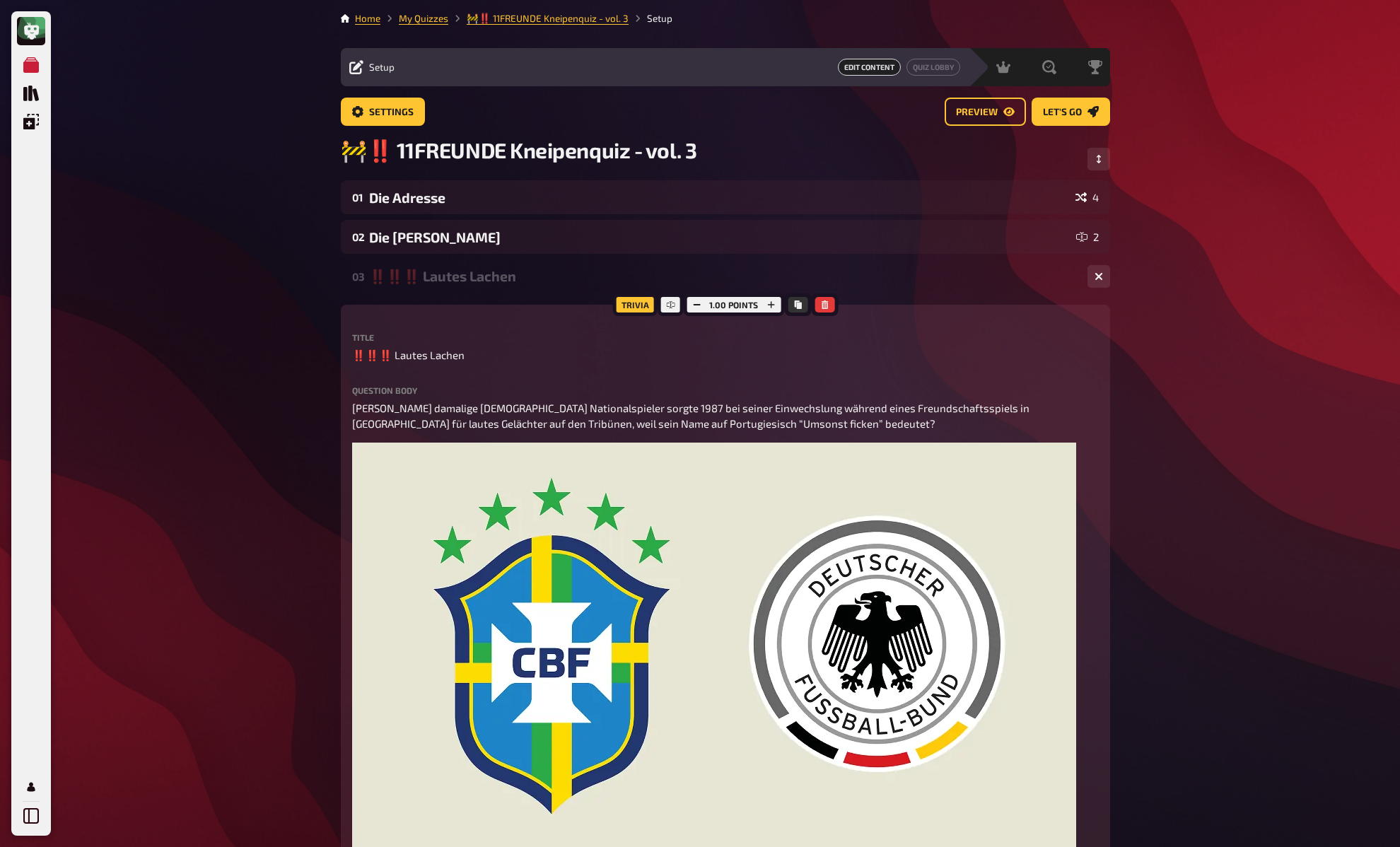
click at [597, 277] on div "‼️‼️‼️ Lautes Lachen" at bounding box center [723, 276] width 707 height 17
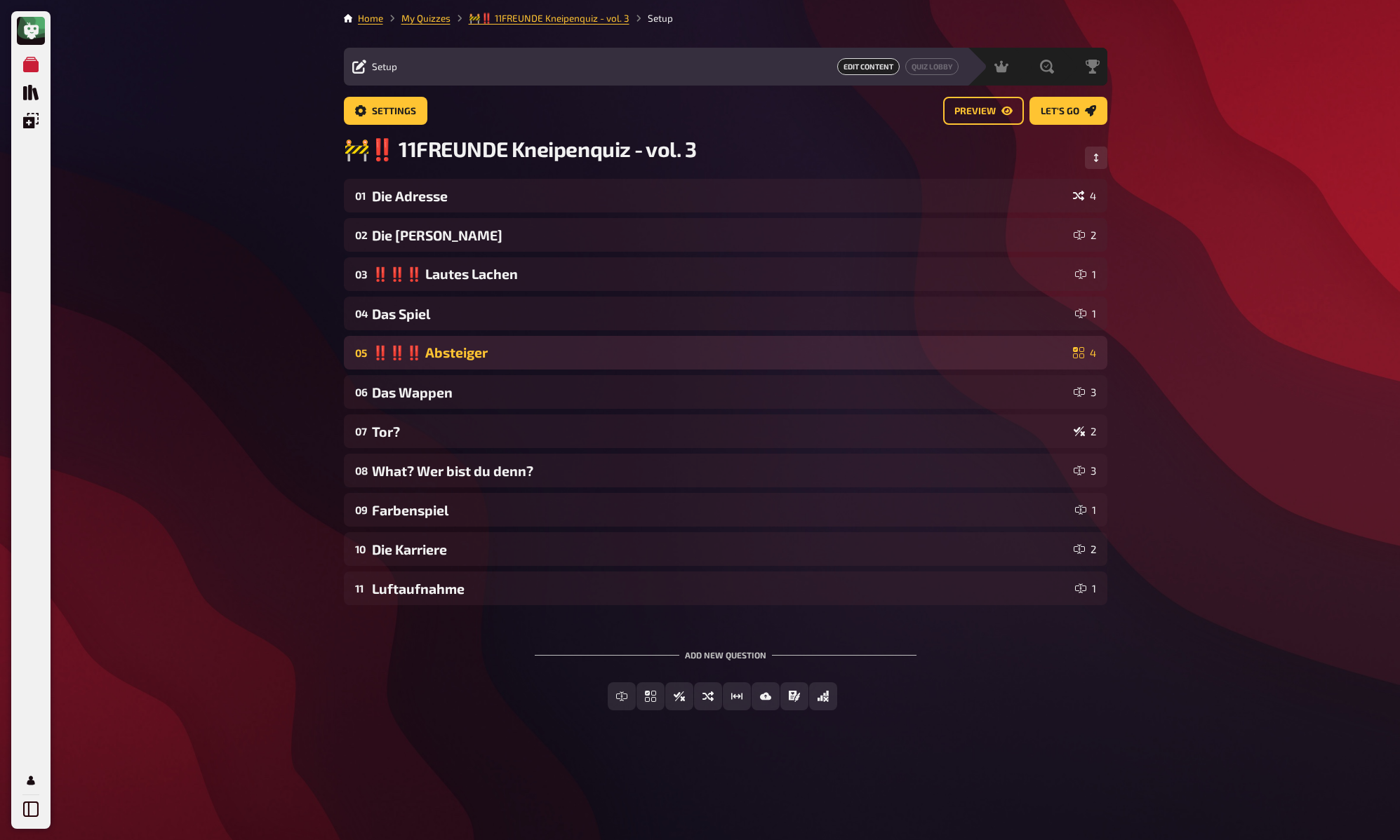
click at [494, 358] on div "‼️‼️‼️ Absteiger" at bounding box center [719, 352] width 695 height 17
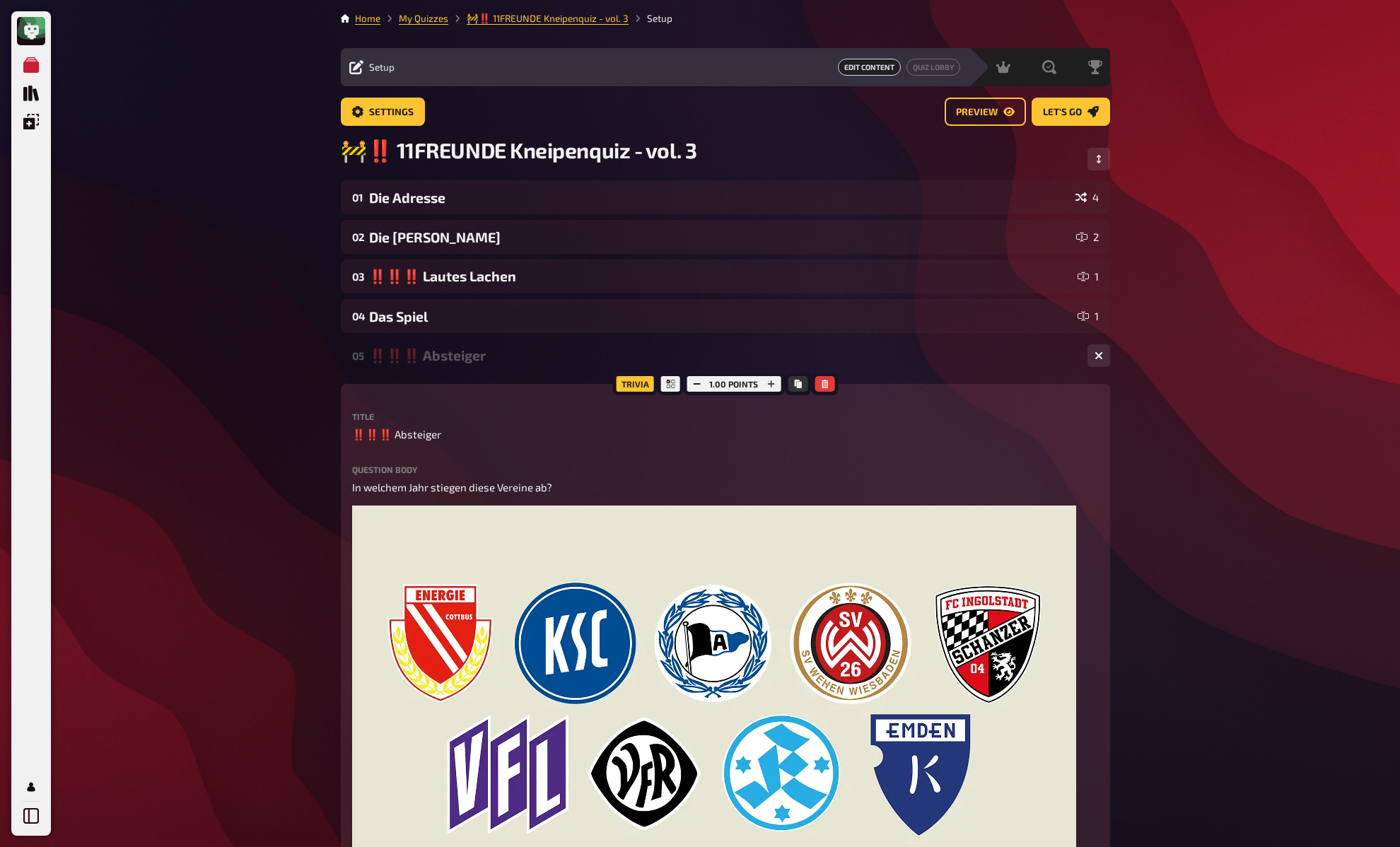
click at [498, 361] on div "‼️‼️‼️ Absteiger" at bounding box center [723, 355] width 707 height 17
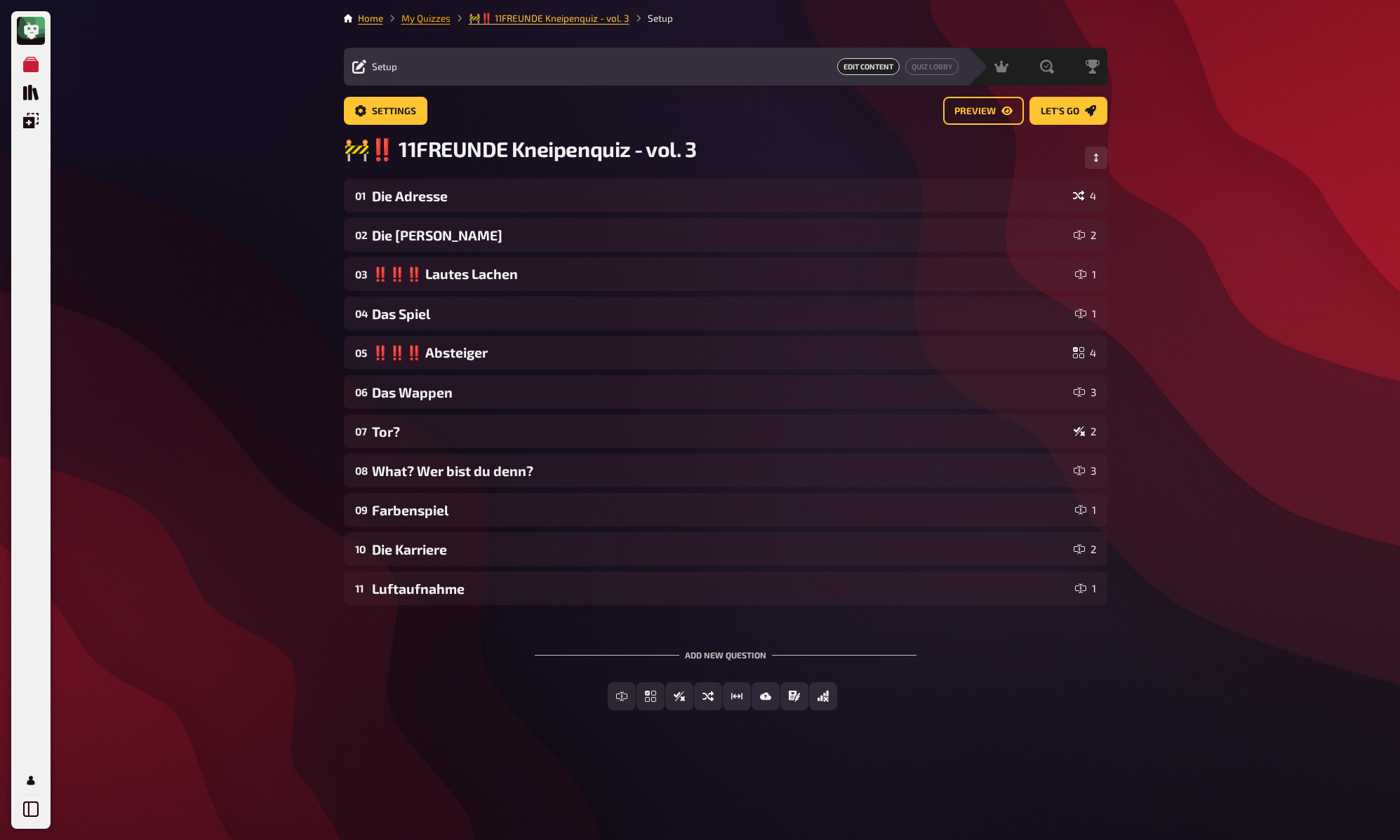
click at [427, 19] on link "My Quizzes" at bounding box center [425, 18] width 49 height 11
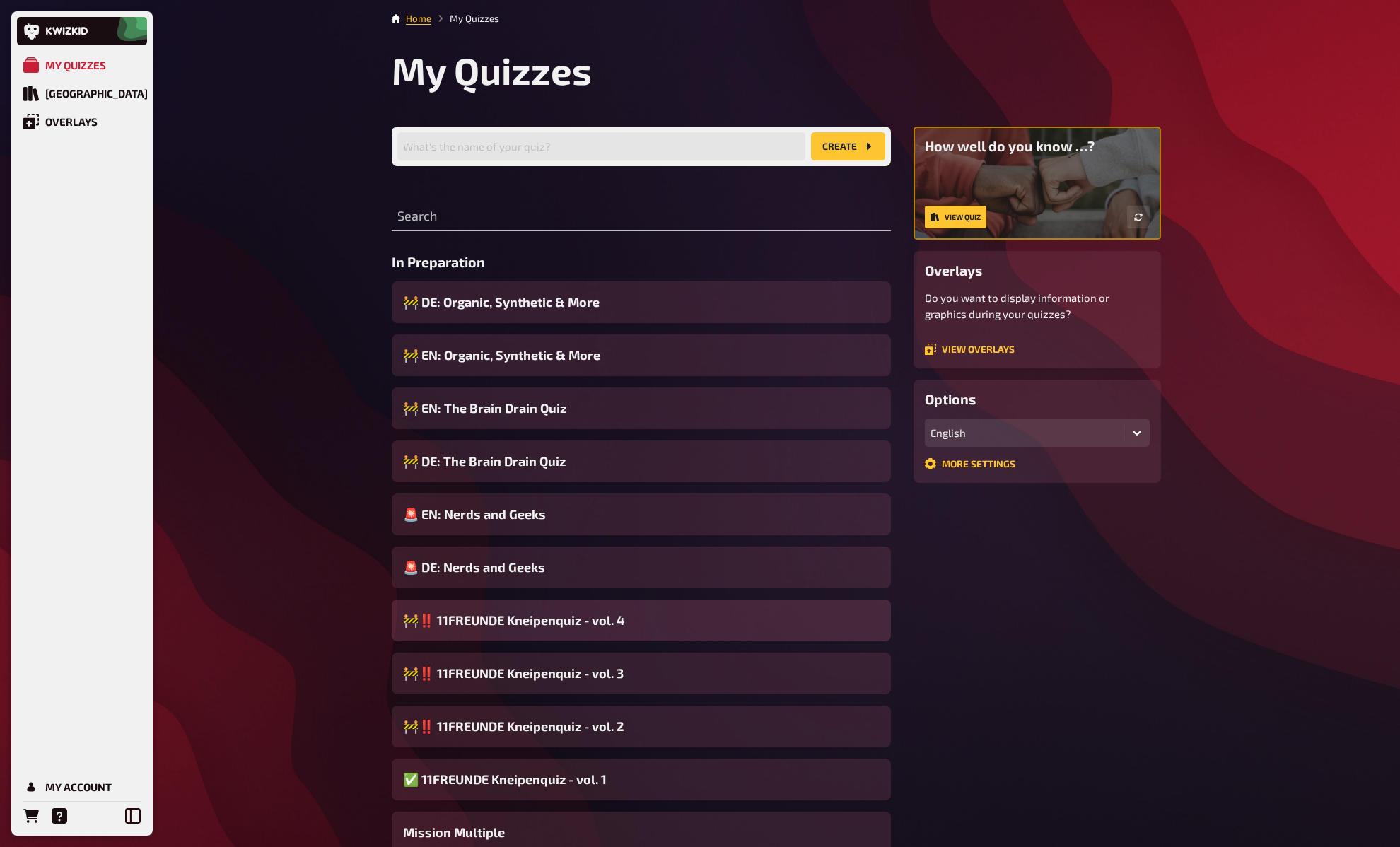
click at [572, 622] on span "🚧‼️ 11FREUNDE Kneipenquiz - vol. 4" at bounding box center [513, 621] width 222 height 19
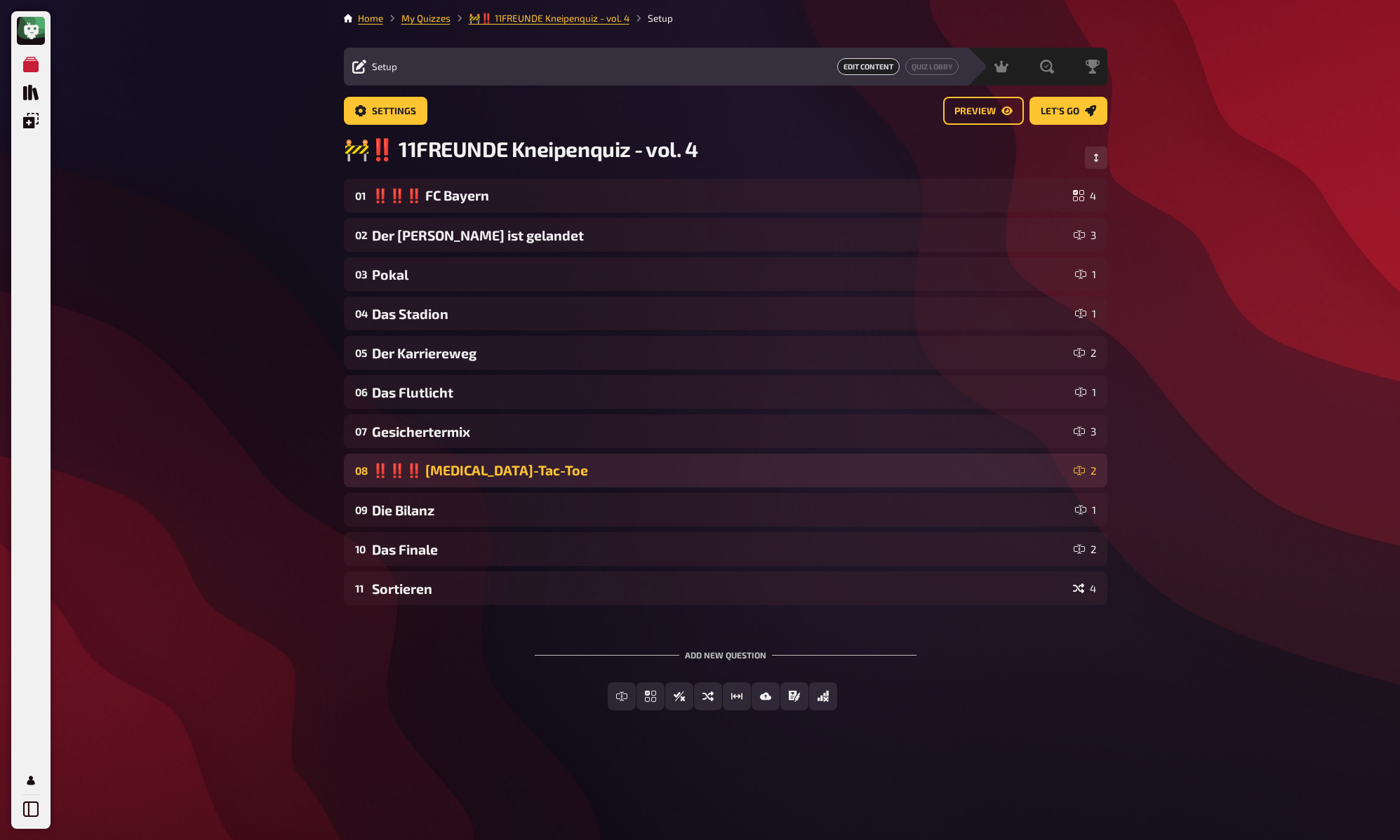
click at [526, 476] on div "‼️‼️‼️ Tic-Tac-Toe" at bounding box center [720, 470] width 696 height 17
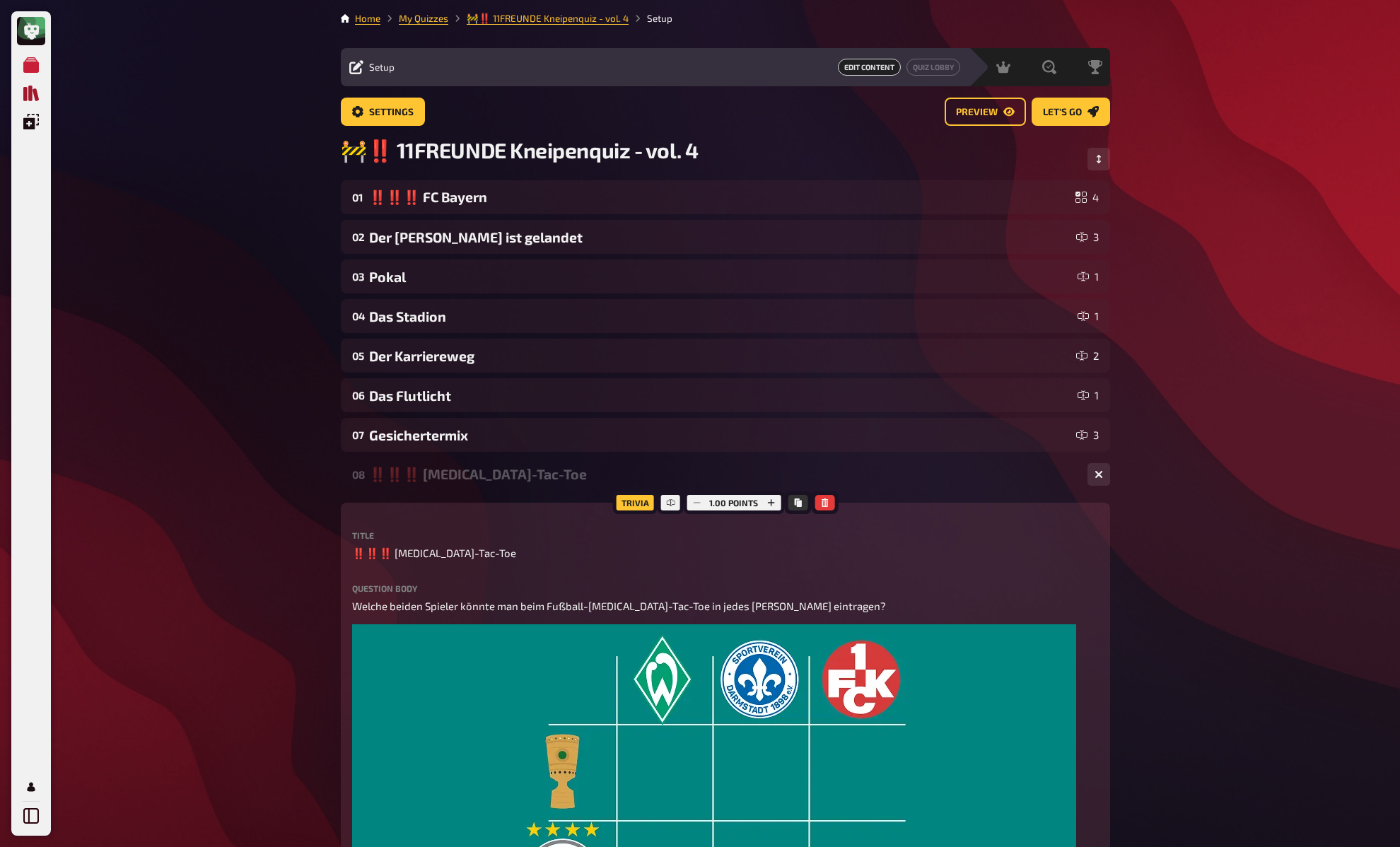
click at [31, 87] on icon "Quiz Library" at bounding box center [31, 93] width 16 height 16
click at [272, 471] on div "My Quizzes Quiz Library Overlays My Account Home My Quizzes 🚧‼️ 11FREUNDE Kneip…" at bounding box center [700, 796] width 1400 height 1592
click at [269, 452] on div "My Quizzes Quiz Library Overlays My Account Home My Quizzes 🚧‼️ 11FREUNDE Kneip…" at bounding box center [700, 796] width 1400 height 1592
click at [219, 225] on div "My Quizzes Quiz Library Overlays My Account Home My Quizzes 🚧‼️ 11FREUNDE Kneip…" at bounding box center [700, 796] width 1400 height 1592
click at [224, 225] on div "My Quizzes Quiz Library Overlays My Account Home My Quizzes 🚧‼️ 11FREUNDE Kneip…" at bounding box center [700, 796] width 1400 height 1592
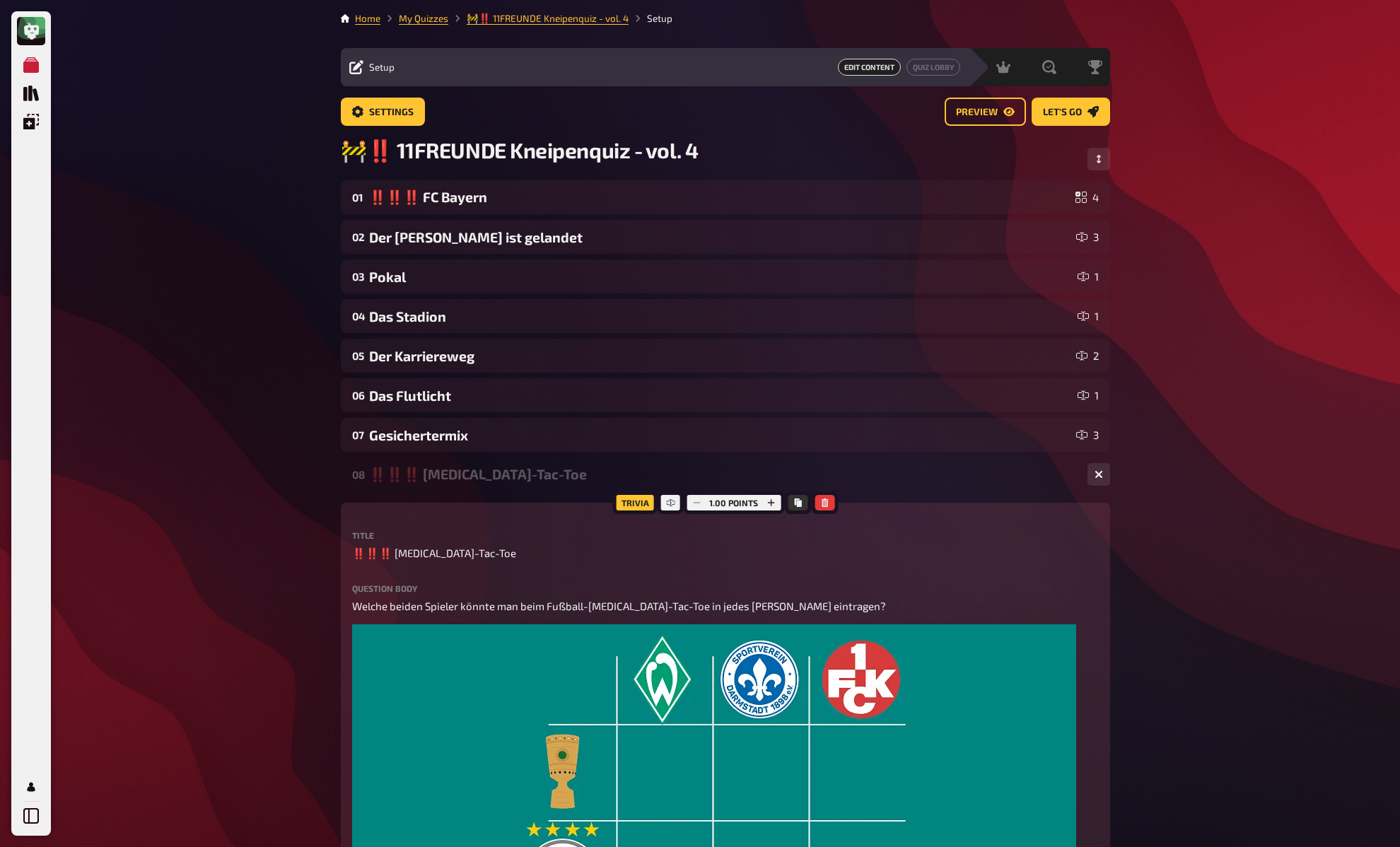
click at [300, 124] on div "My Quizzes Quiz Library Overlays My Account Home My Quizzes 🚧‼️ 11FREUNDE Kneip…" at bounding box center [700, 796] width 1400 height 1592
click at [409, 20] on link "My Quizzes" at bounding box center [423, 19] width 49 height 11
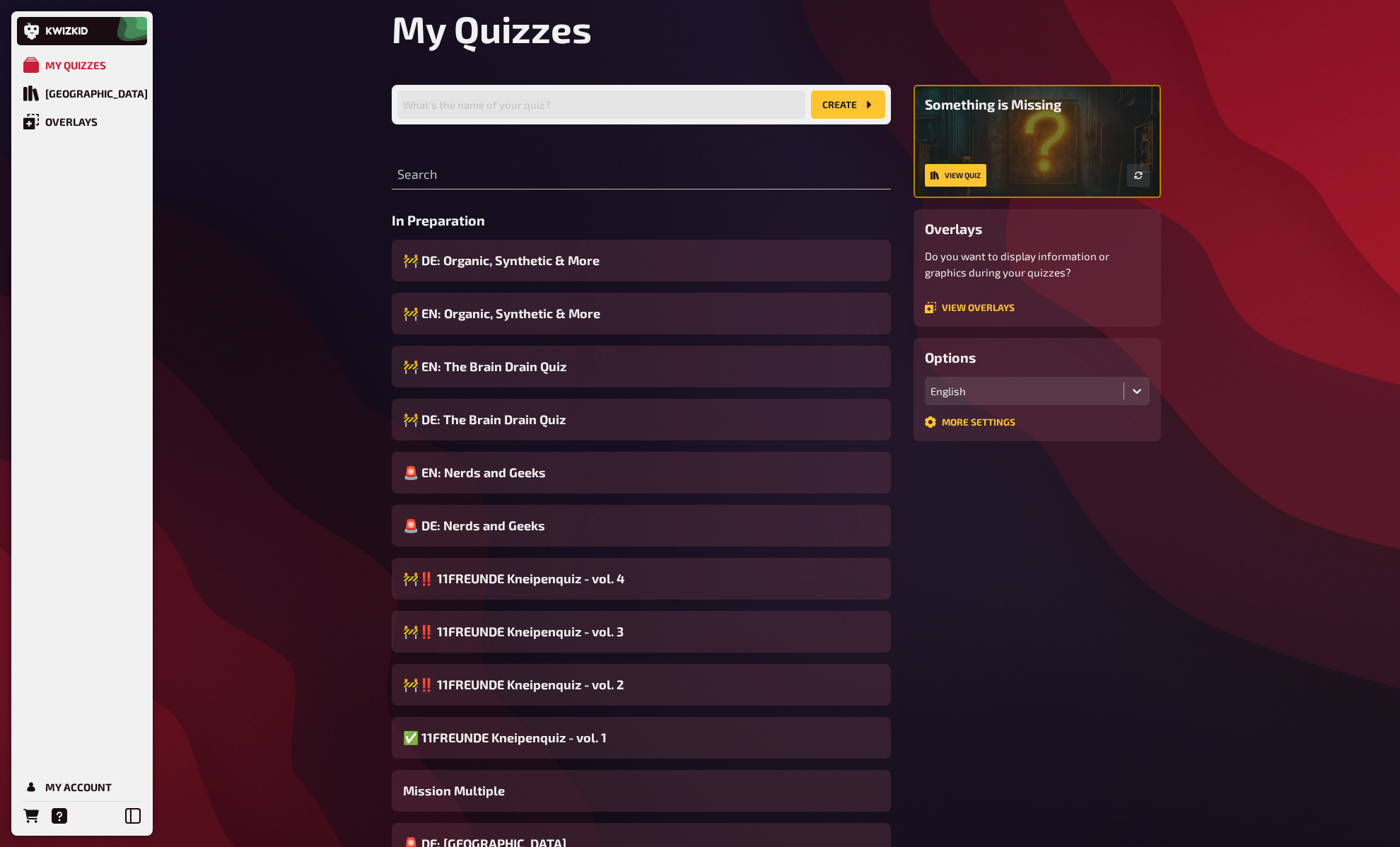
scroll to position [223, 0]
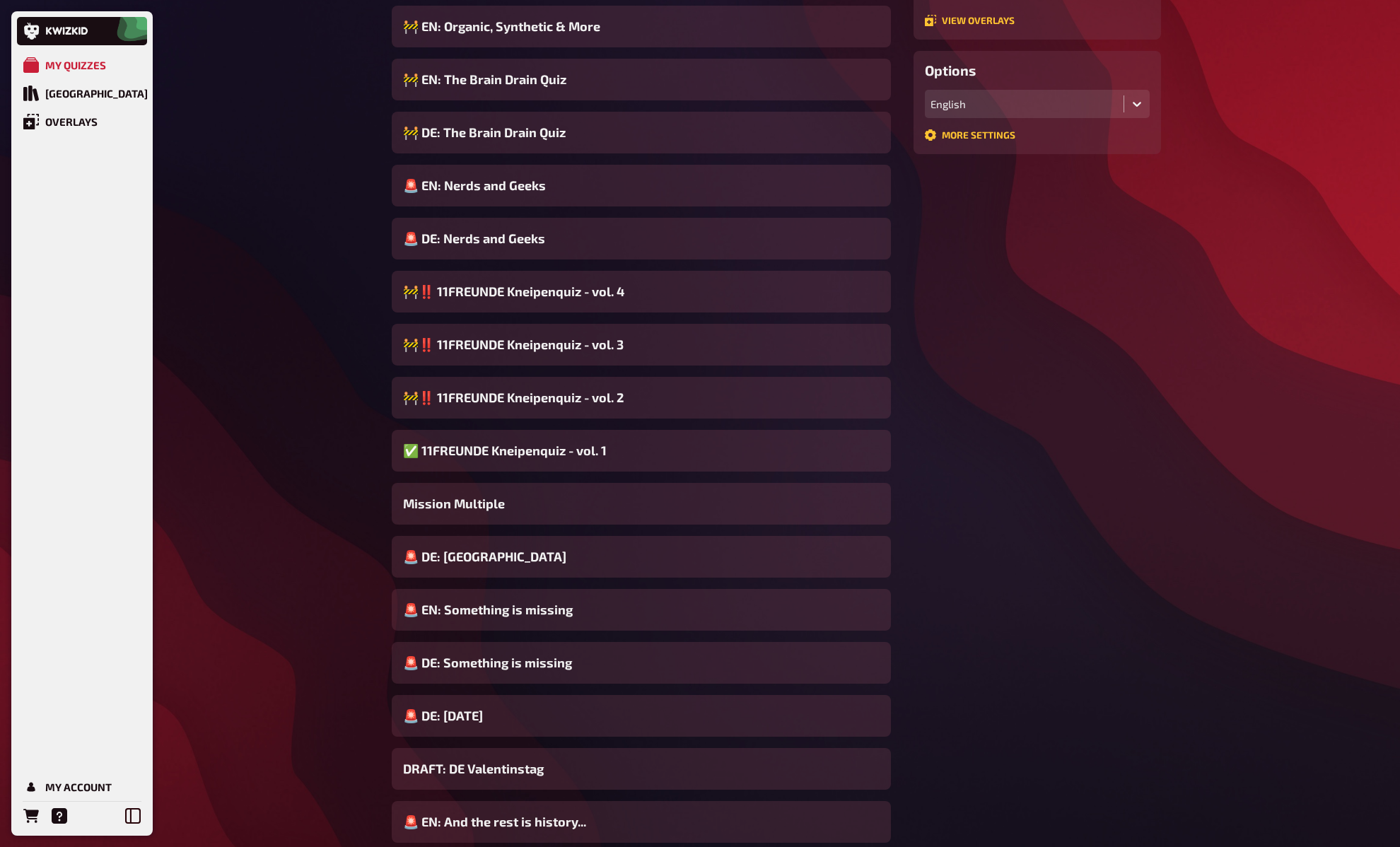
scroll to position [469, 0]
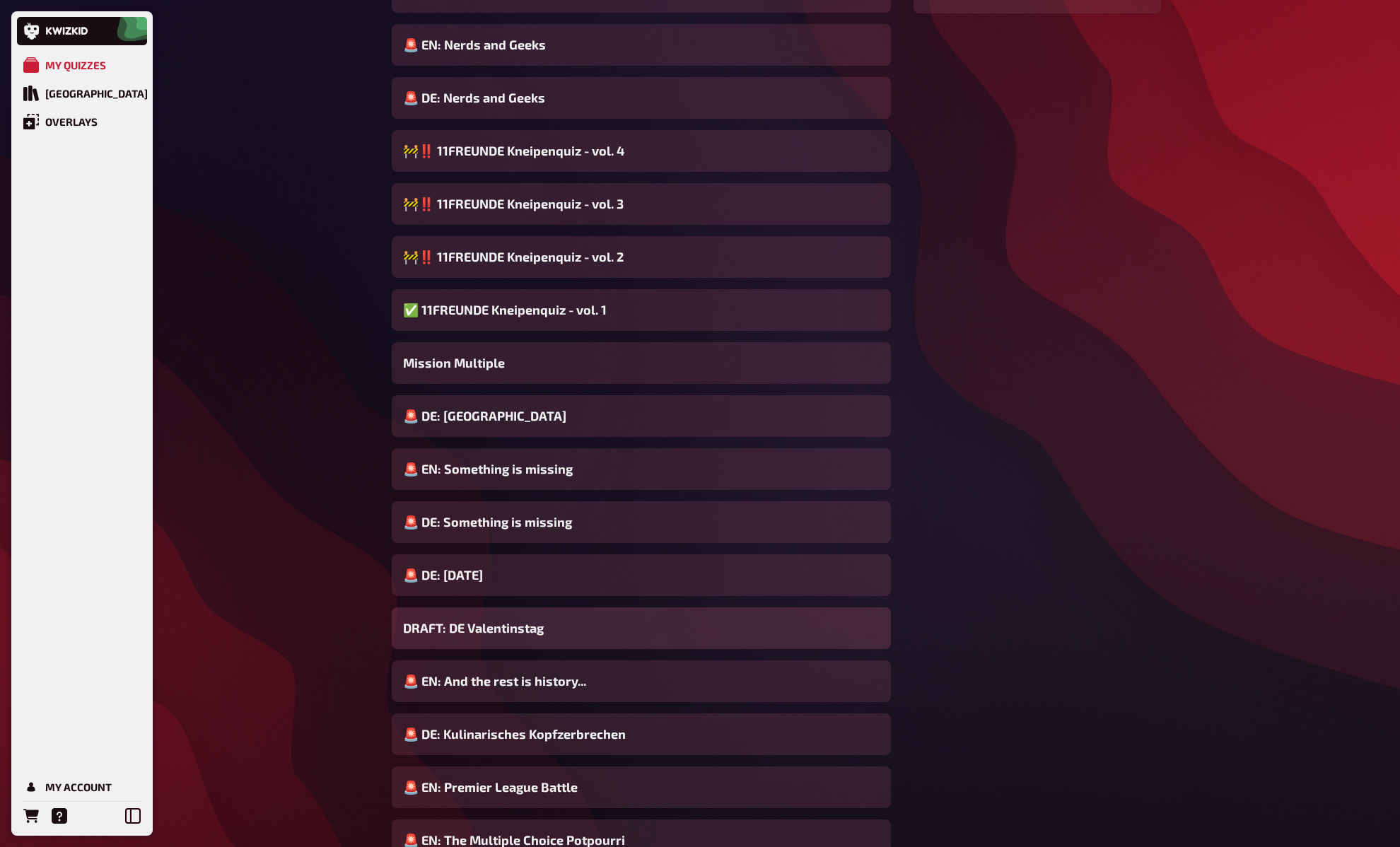
click at [525, 627] on span "DRAFT: DE Valentinstag" at bounding box center [473, 628] width 141 height 19
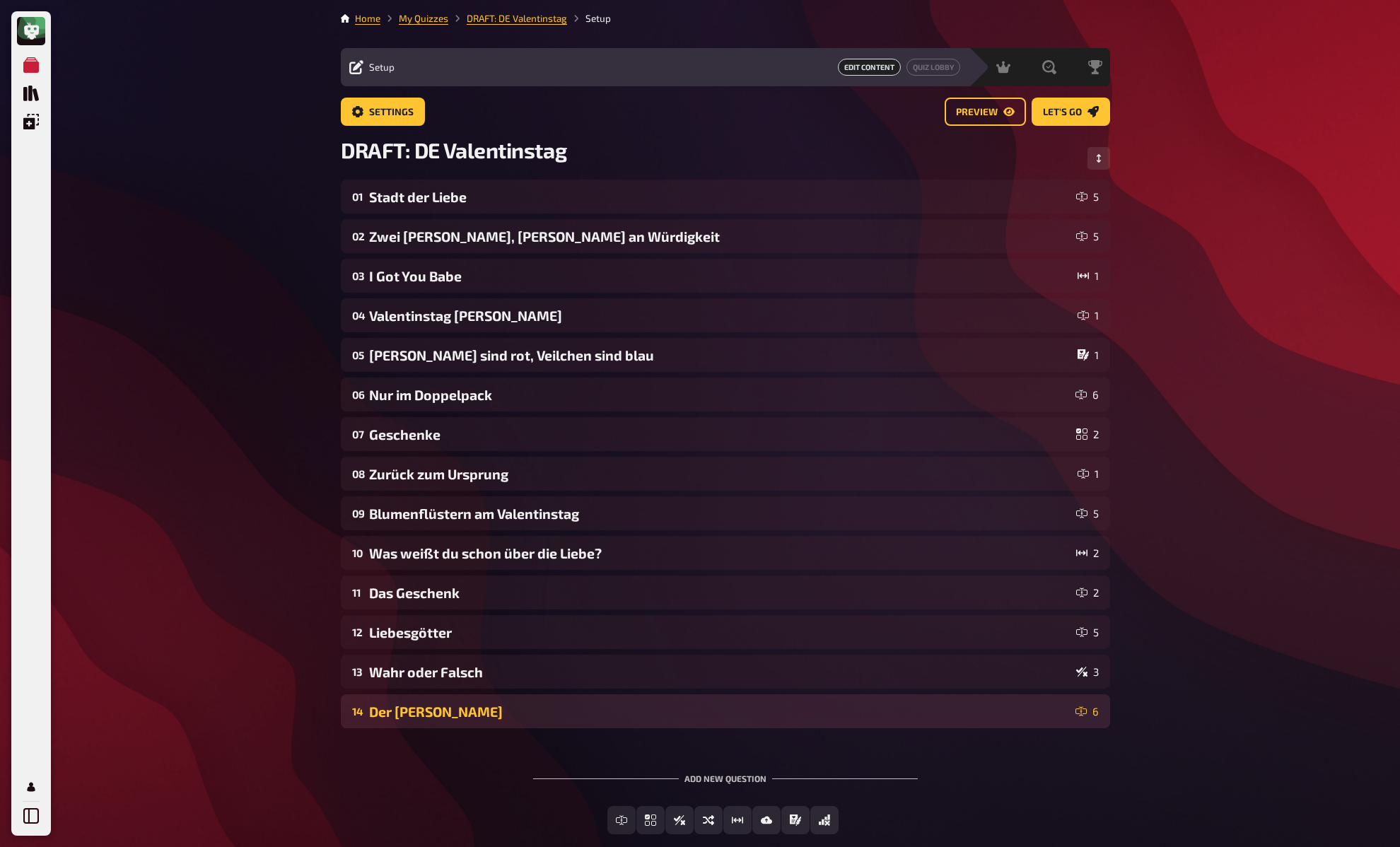
click at [428, 713] on div "Der Kuss" at bounding box center [719, 712] width 700 height 17
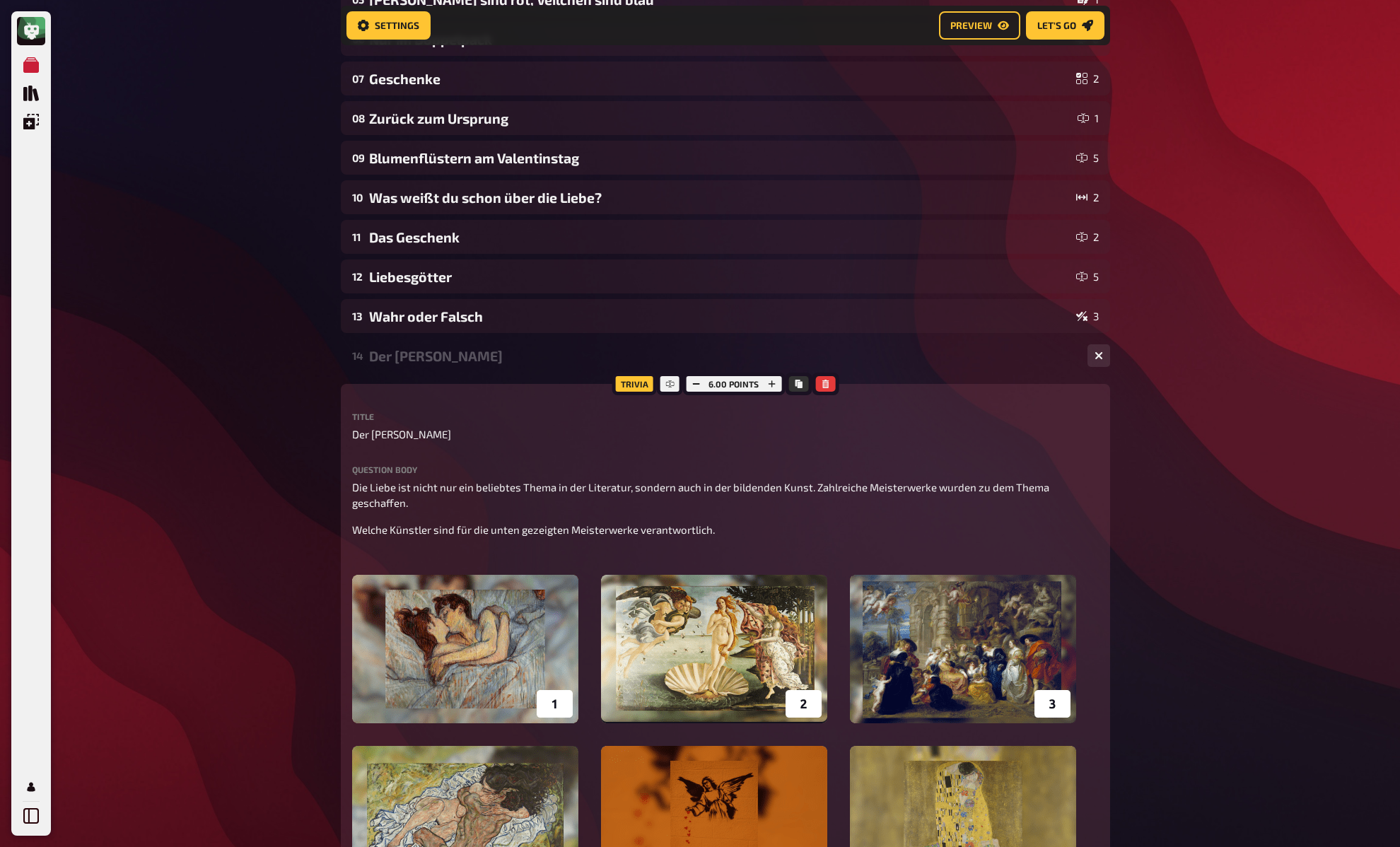
scroll to position [548, 0]
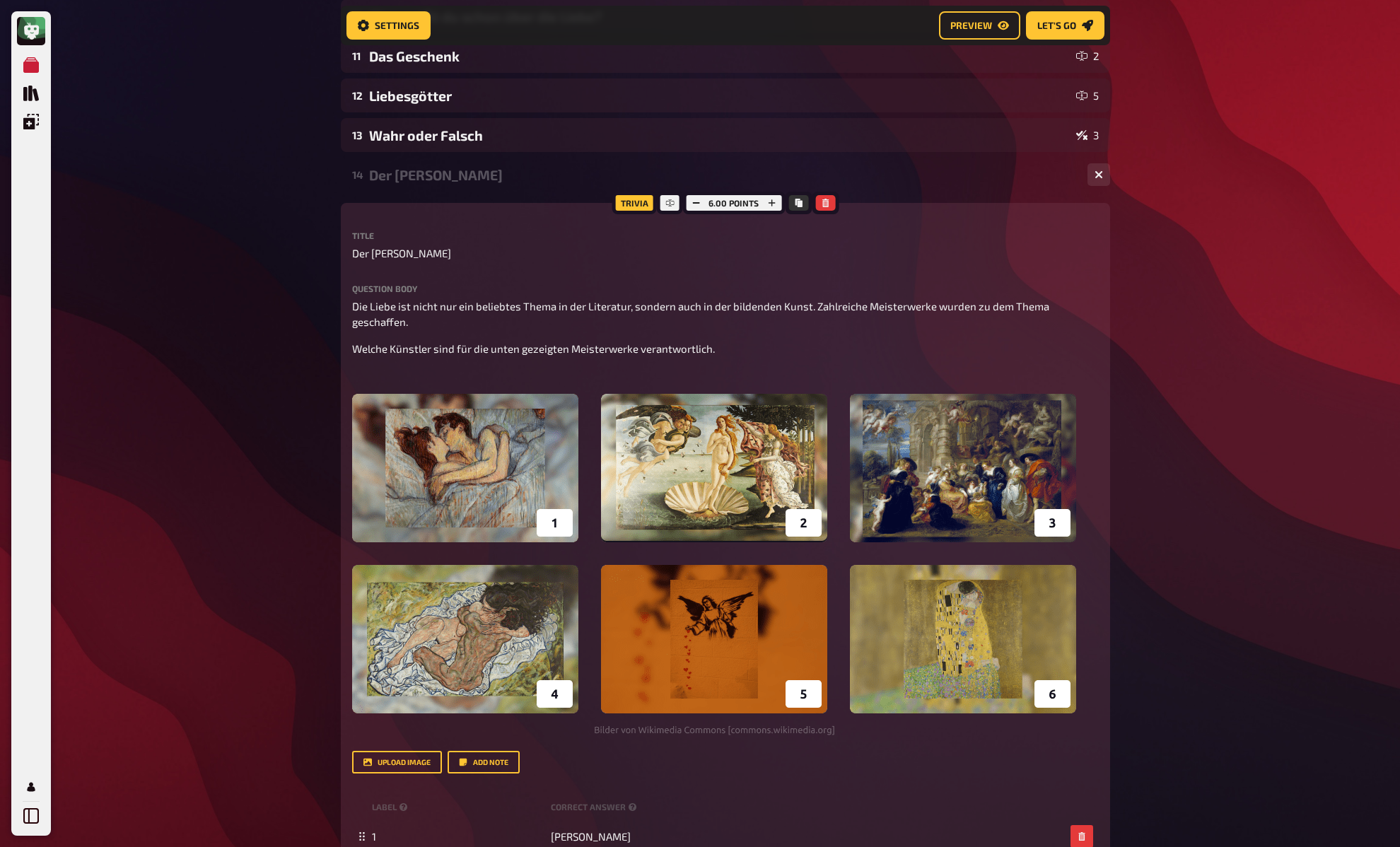
click at [293, 632] on div "My Quizzes Quiz Library Overlays My Account Home My Quizzes DRAFT: DE Valentins…" at bounding box center [700, 391] width 1400 height 1878
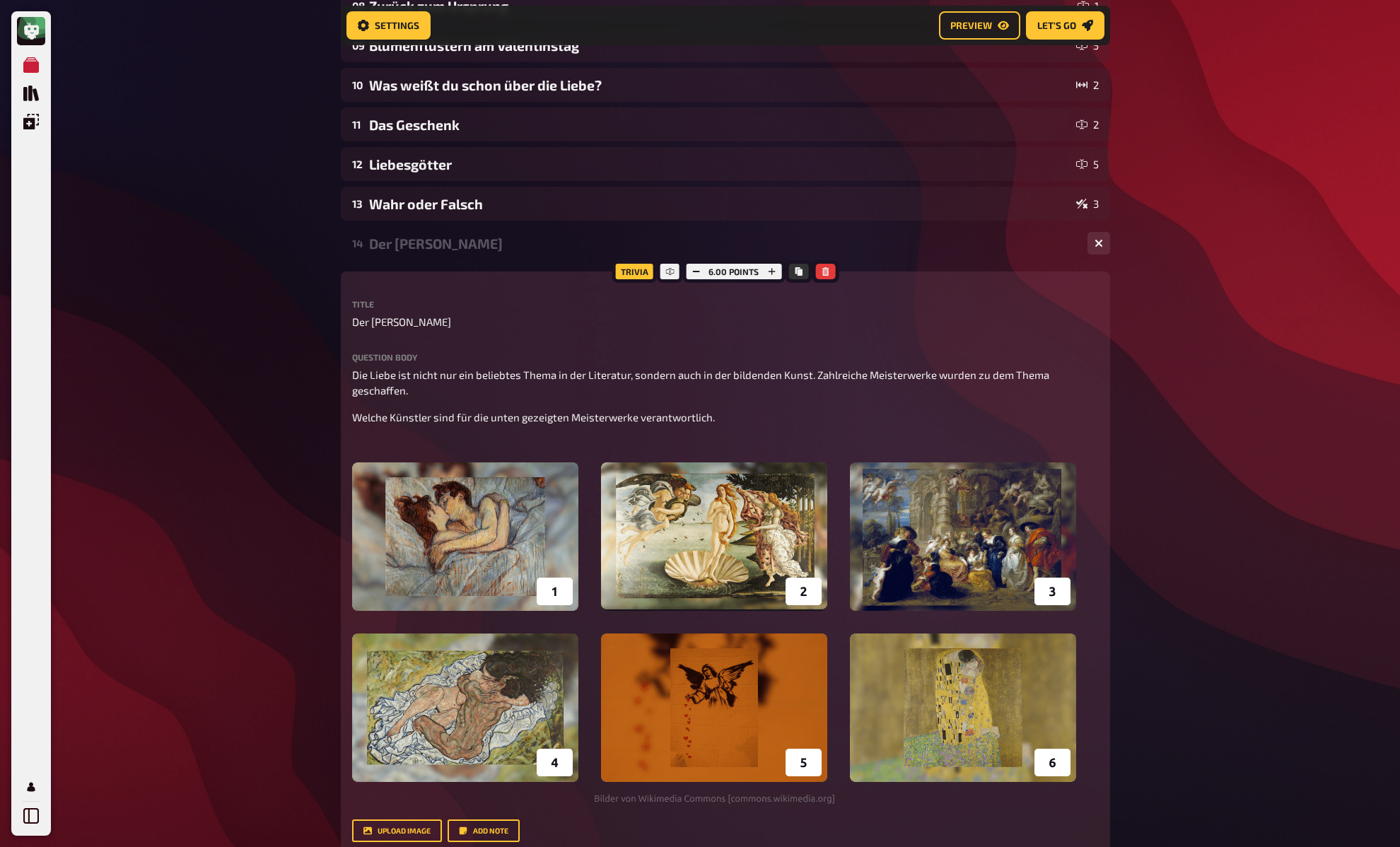
scroll to position [407, 0]
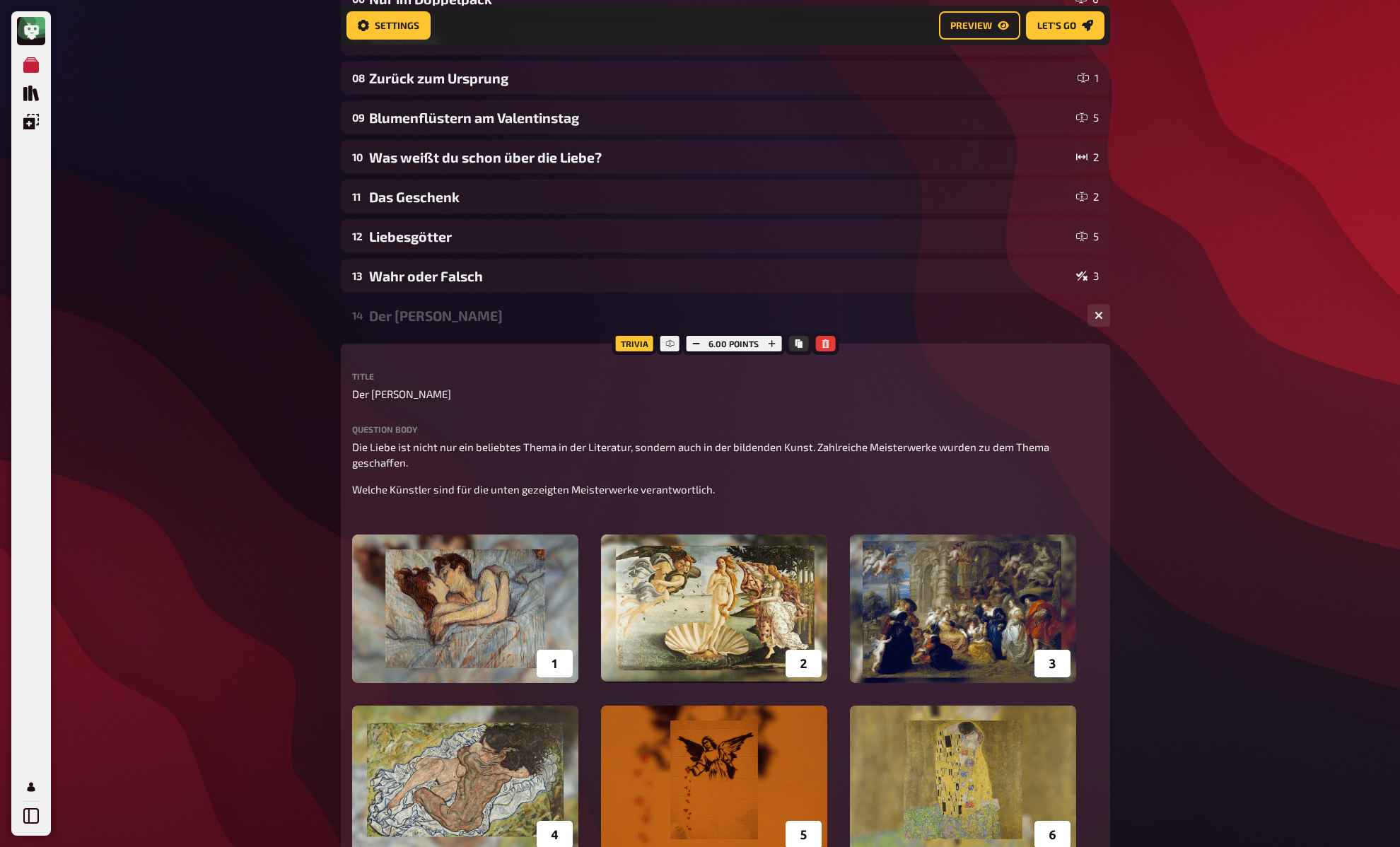
click at [287, 616] on div "My Quizzes Quiz Library Overlays My Account Home My Quizzes DRAFT: DE Valentins…" at bounding box center [700, 532] width 1400 height 1878
click at [318, 460] on div "My Quizzes Quiz Library Overlays My Account Home My Quizzes DRAFT: DE Valentins…" at bounding box center [700, 532] width 1400 height 1878
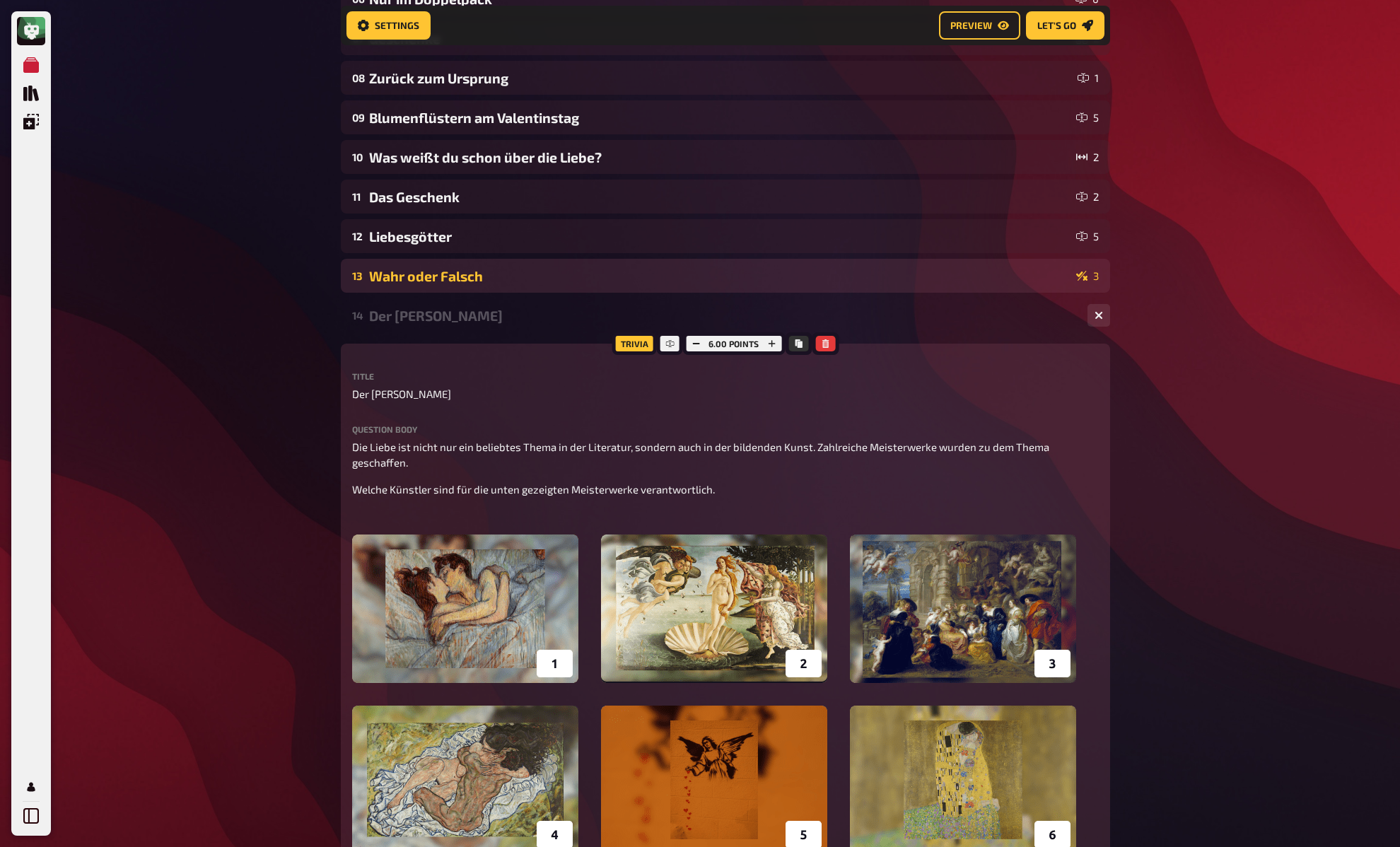
click at [422, 278] on div "Wahr oder Falsch" at bounding box center [720, 276] width 701 height 17
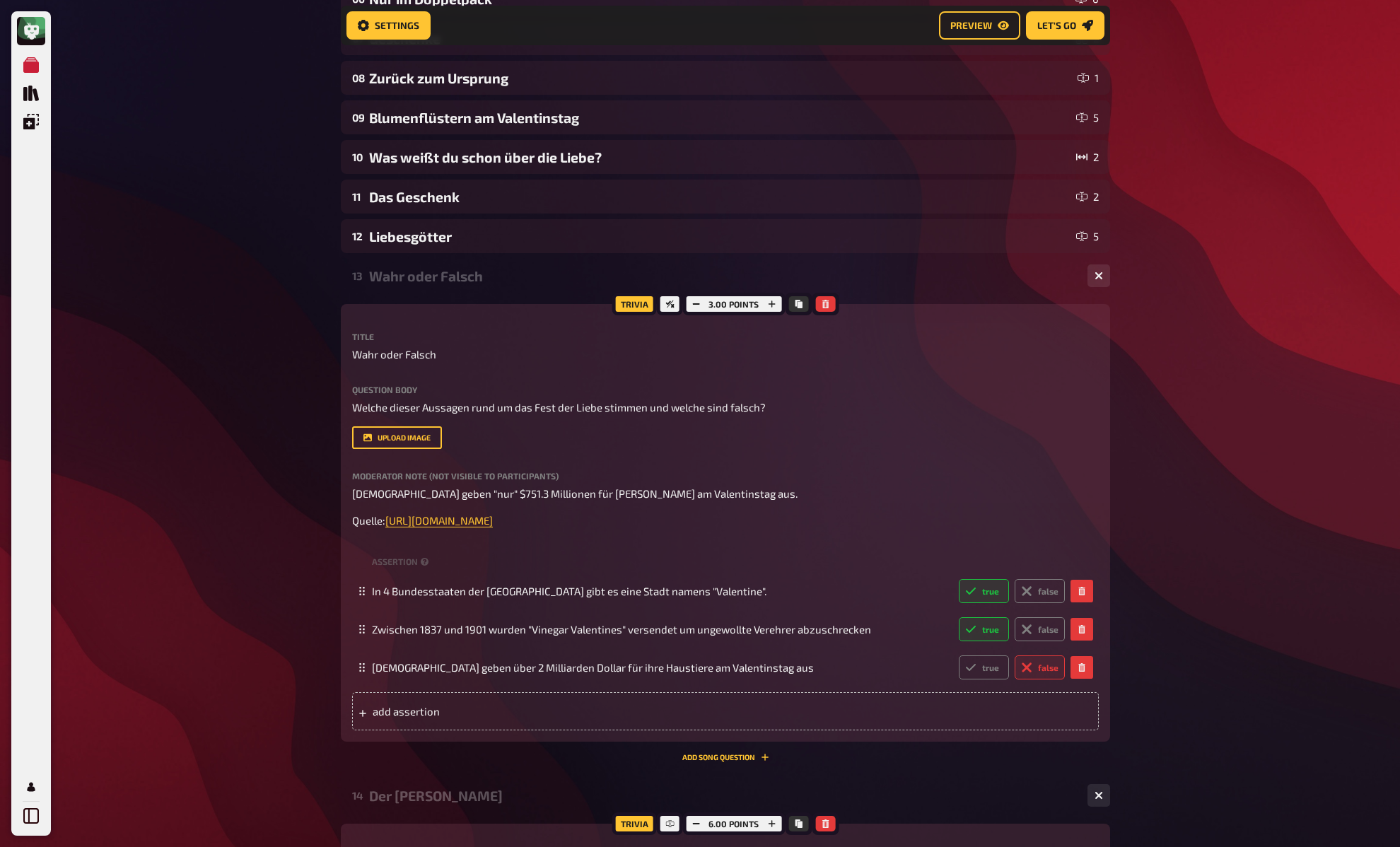
click at [422, 278] on div "Wahr oder Falsch" at bounding box center [723, 276] width 707 height 17
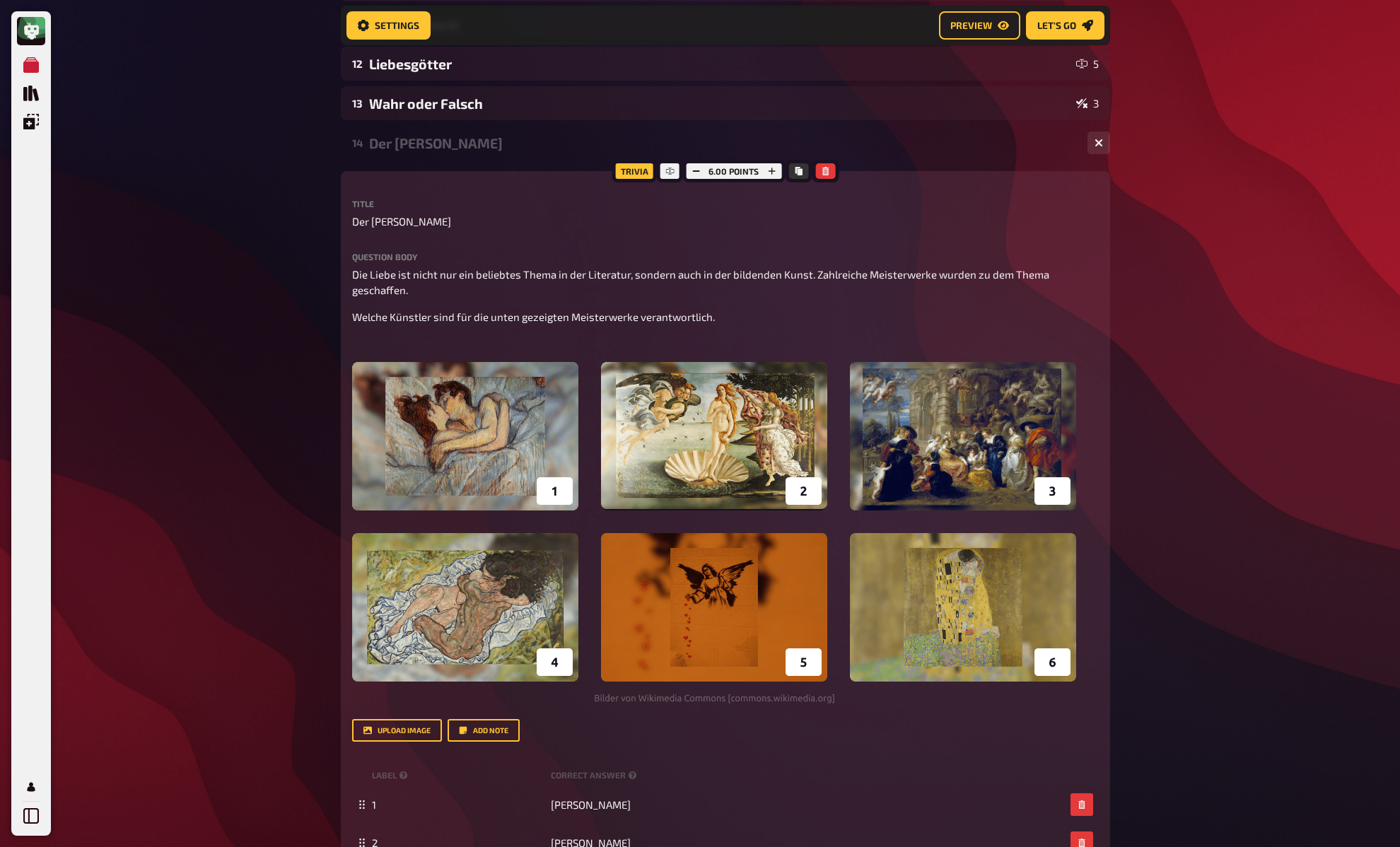
scroll to position [332, 0]
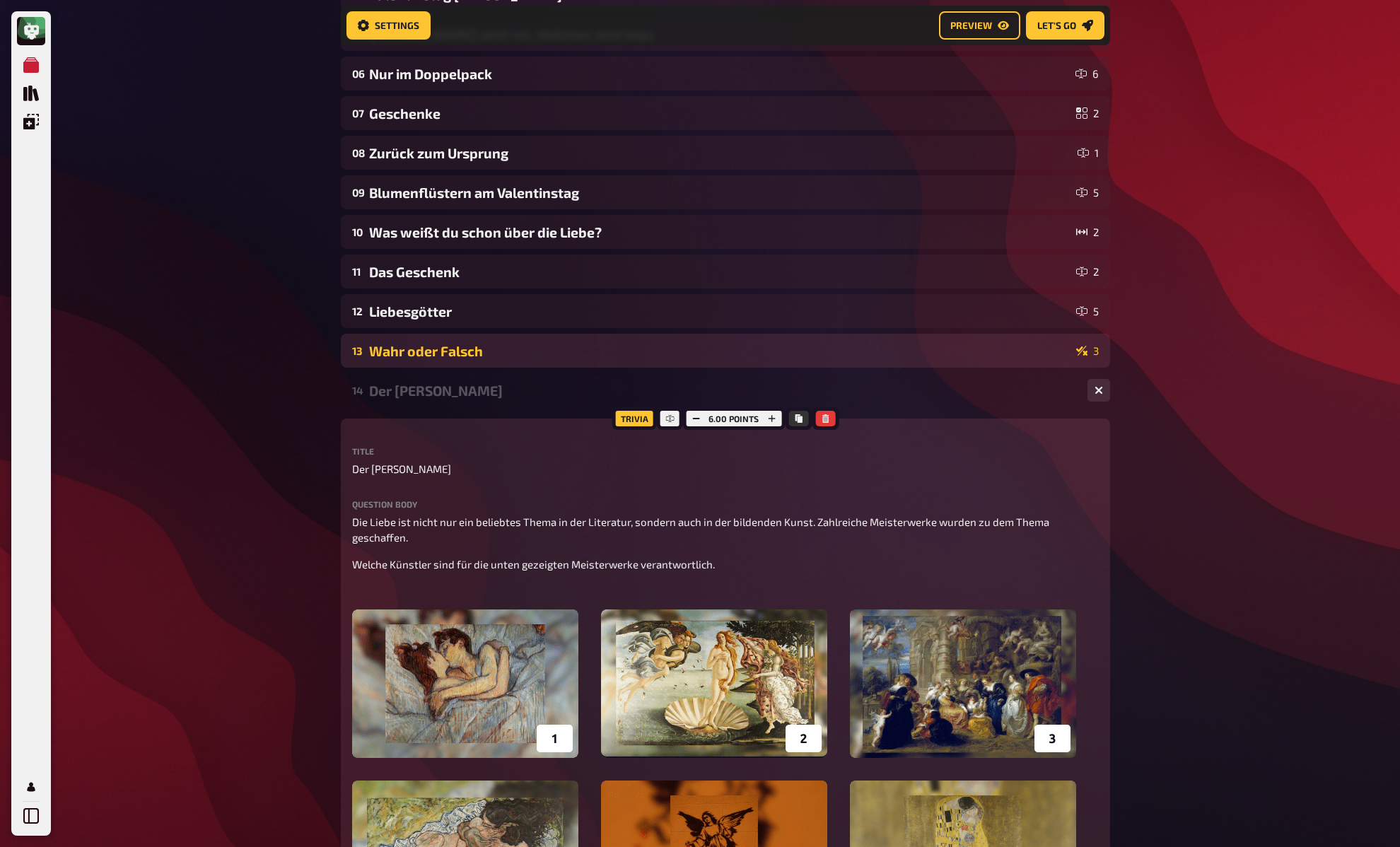
click at [432, 348] on div "Wahr oder Falsch" at bounding box center [720, 352] width 701 height 17
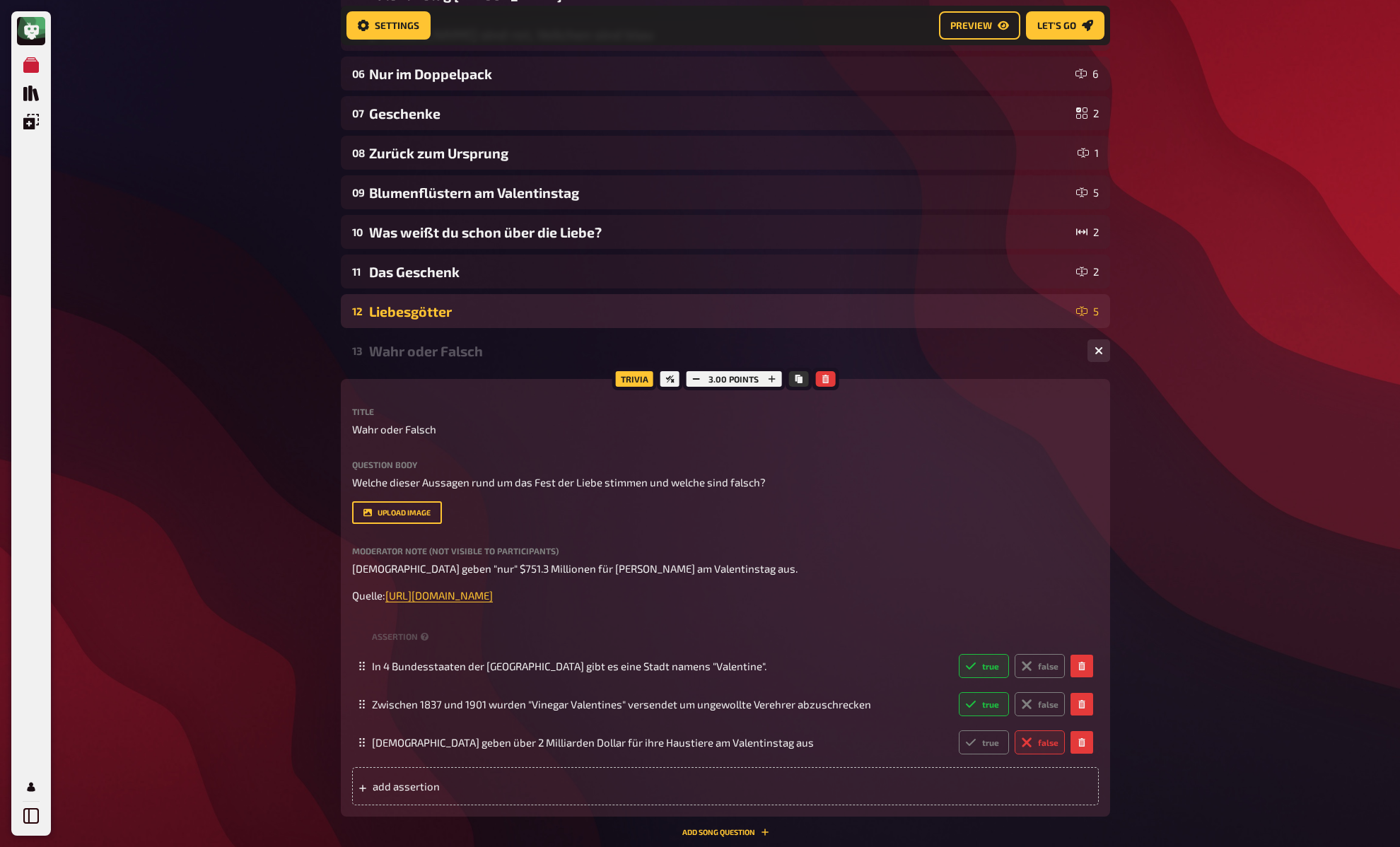
click at [438, 315] on div "Liebesgötter" at bounding box center [720, 312] width 701 height 17
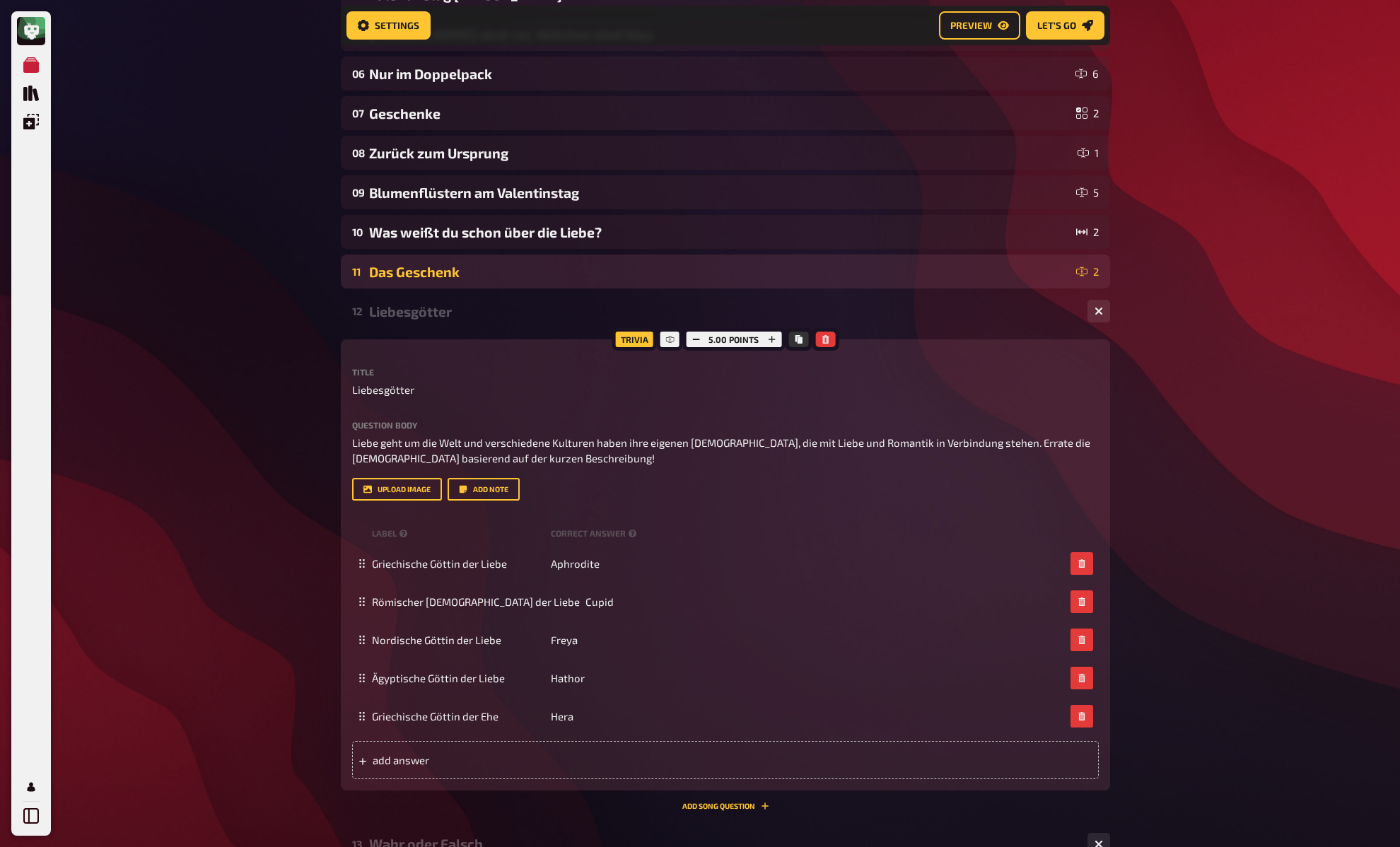
click at [444, 278] on div "Das Geschenk" at bounding box center [720, 272] width 701 height 17
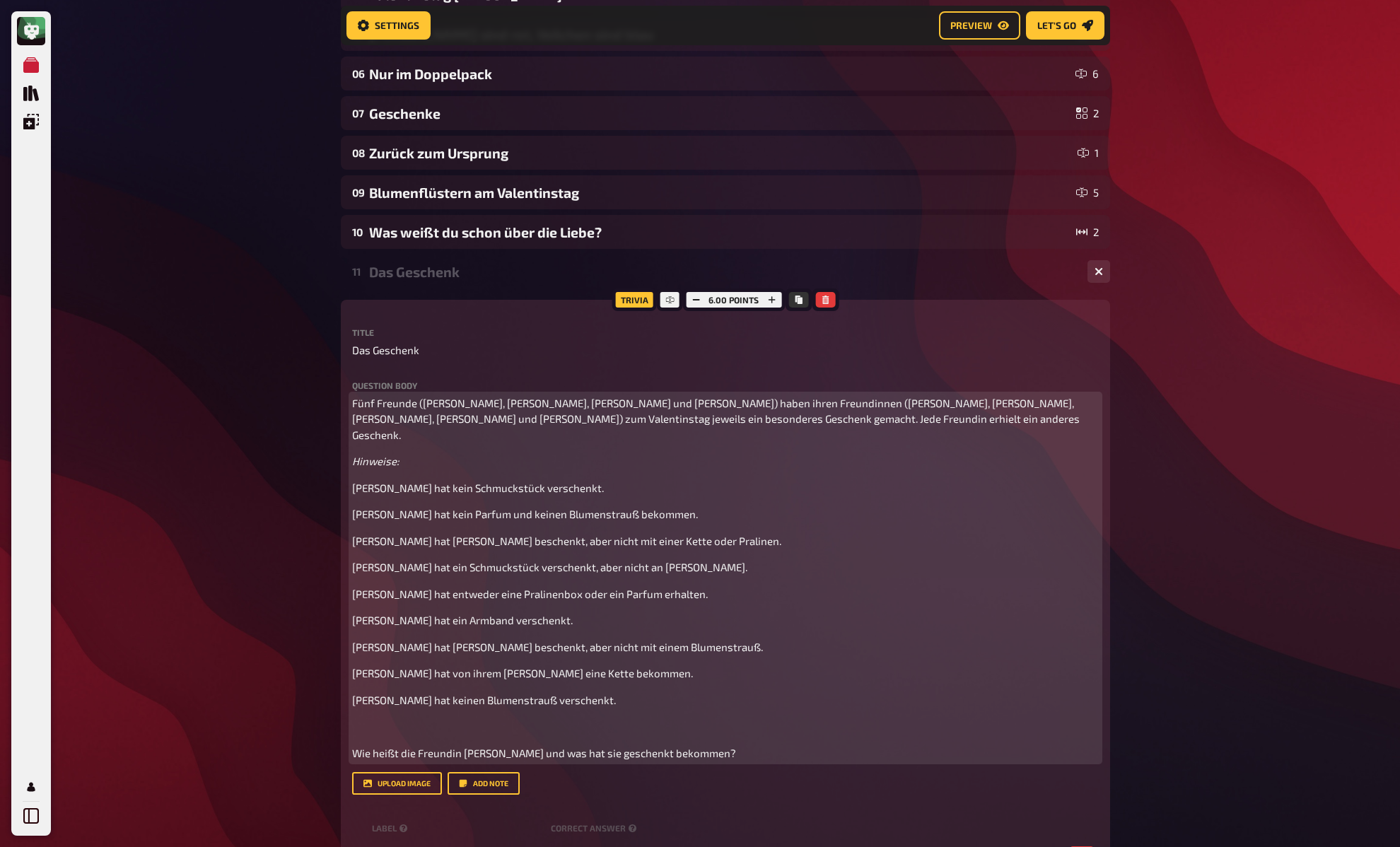
click at [399, 456] on div "Fünf Freunde (Felix, Max, Jonas, Tim und Leon) haben ihren Freundinnen (Emma, S…" at bounding box center [726, 578] width 747 height 366
click at [379, 718] on p "﻿" at bounding box center [726, 726] width 747 height 17
click at [400, 481] on span "Felix hat kein Schmuckstück verschenkt." at bounding box center [478, 488] width 251 height 13
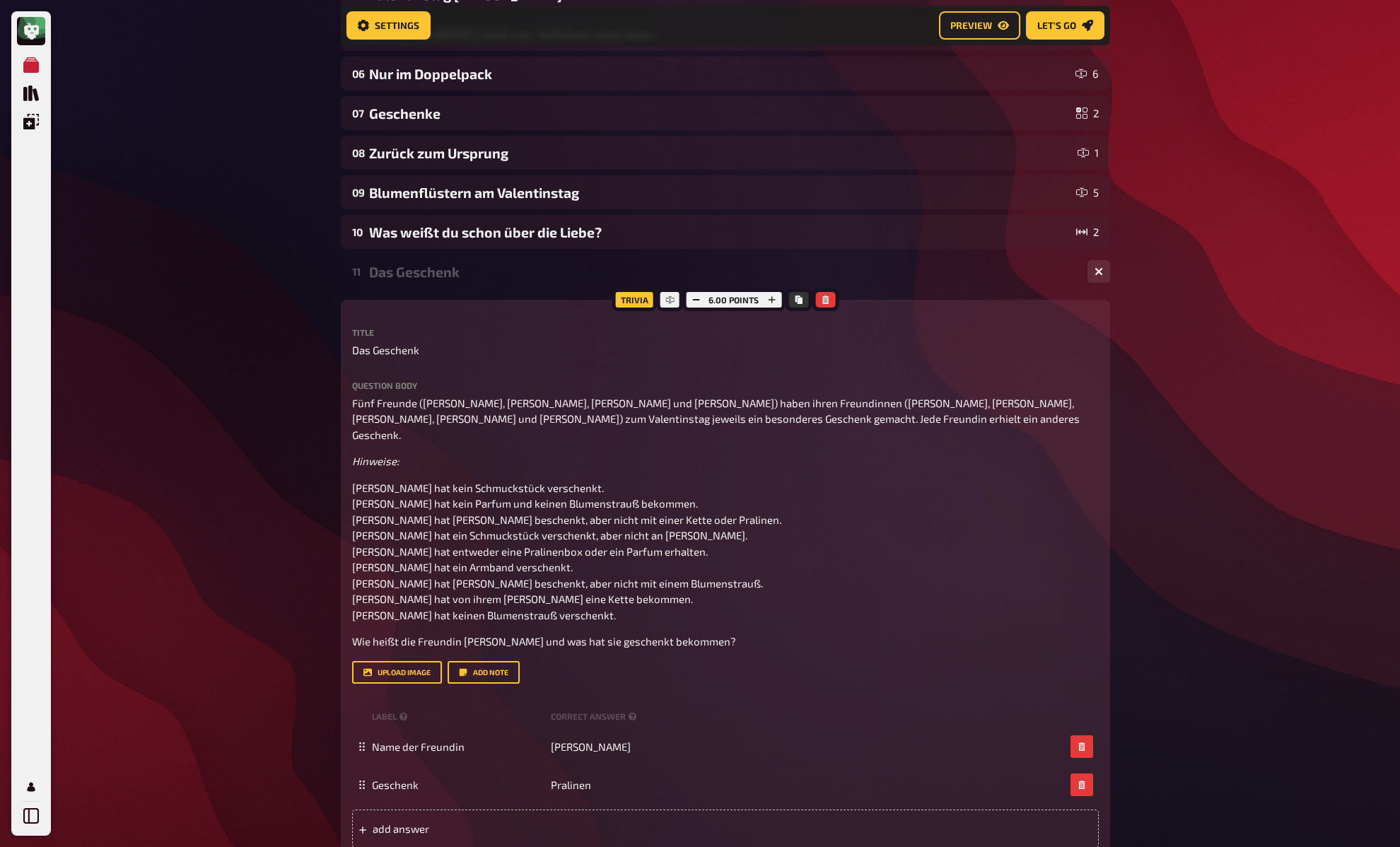
click at [415, 281] on div "11 Das Geschenk 2" at bounding box center [725, 271] width 769 height 34
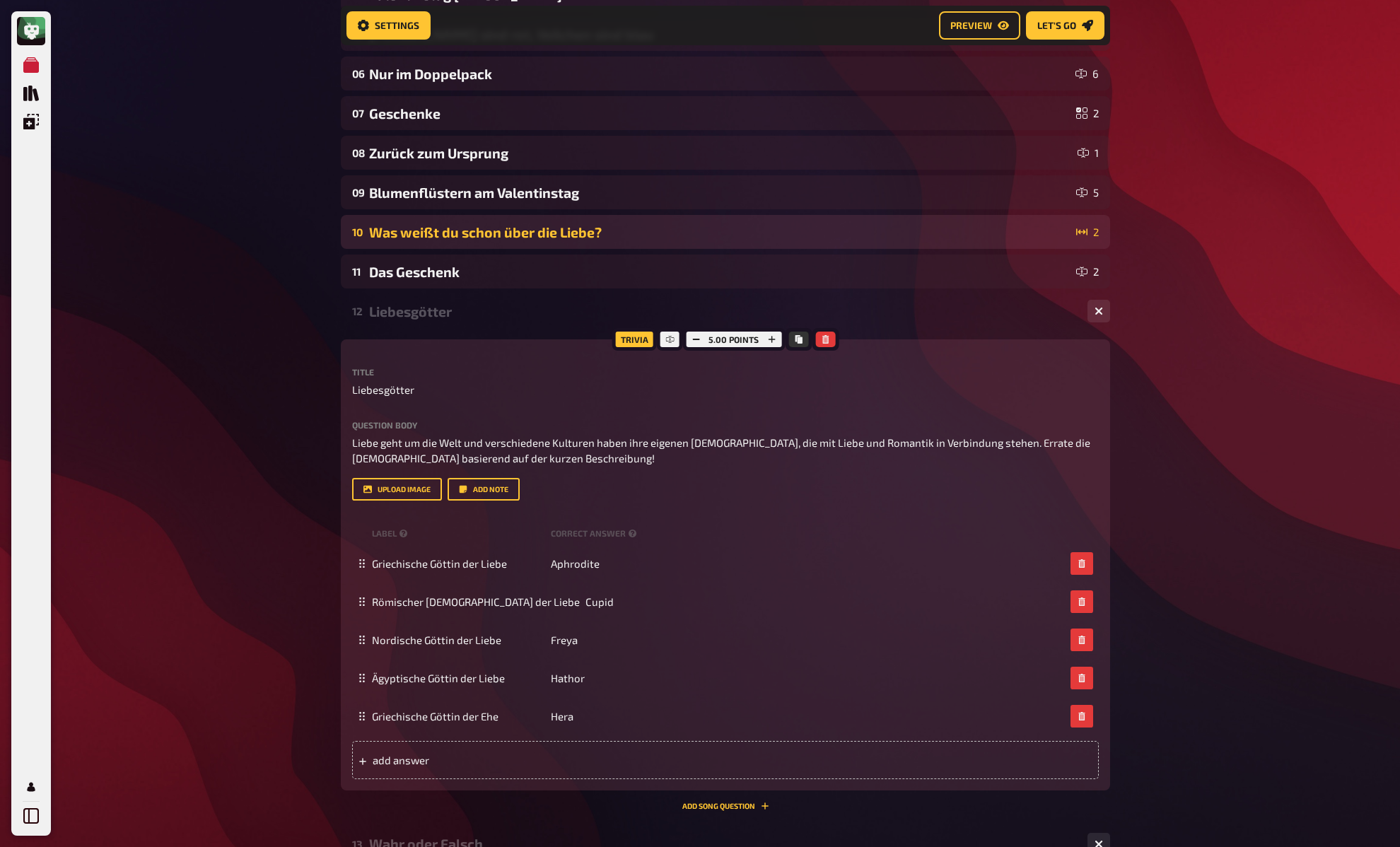
click at [441, 223] on div "10 Was weißt du schon über die Liebe? 2" at bounding box center [725, 232] width 769 height 34
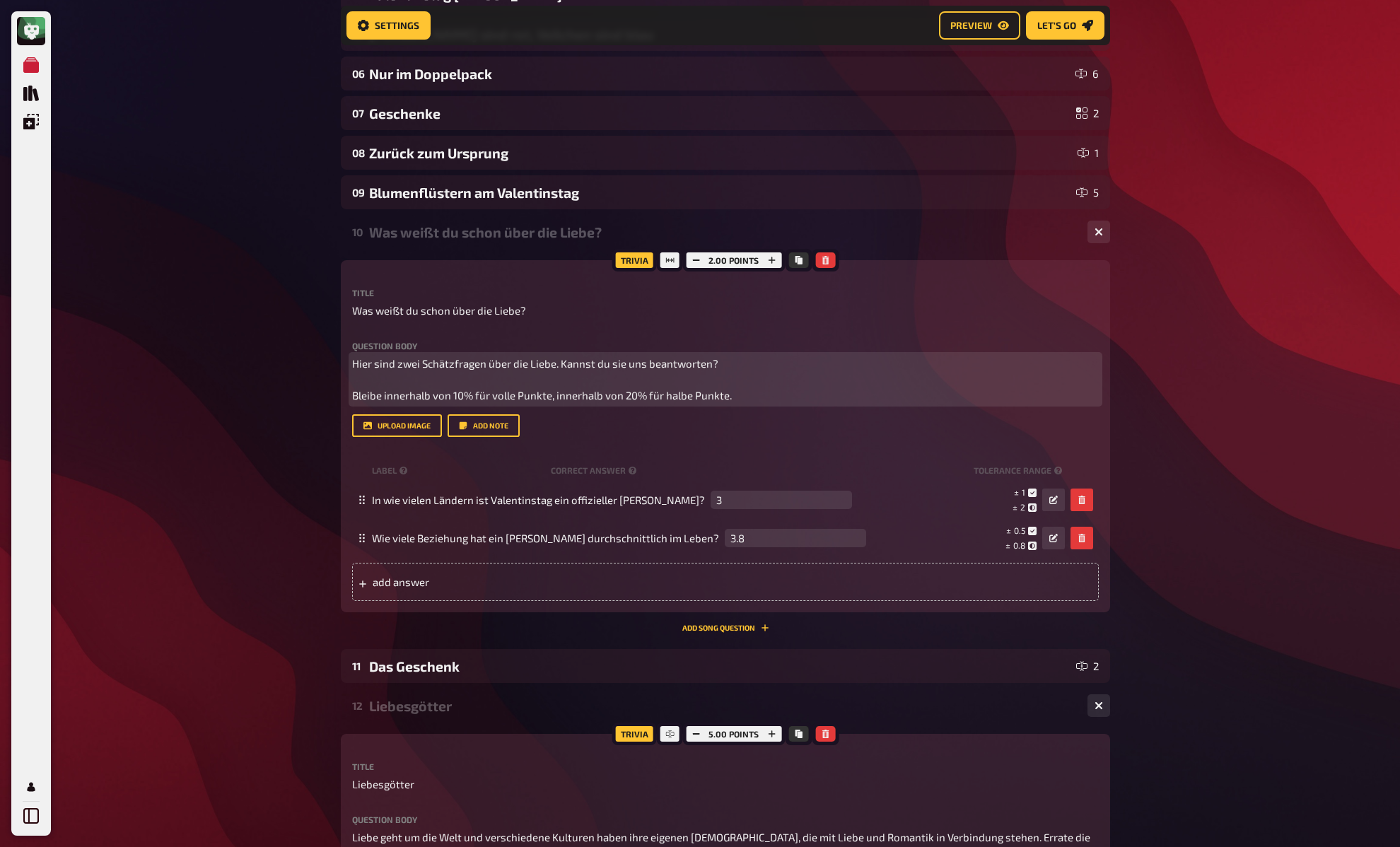
click at [401, 388] on span "Hier sind zwei Schätzfragen über die Liebe. Kannst du sie uns beantworten? Blei…" at bounding box center [542, 379] width 379 height 45
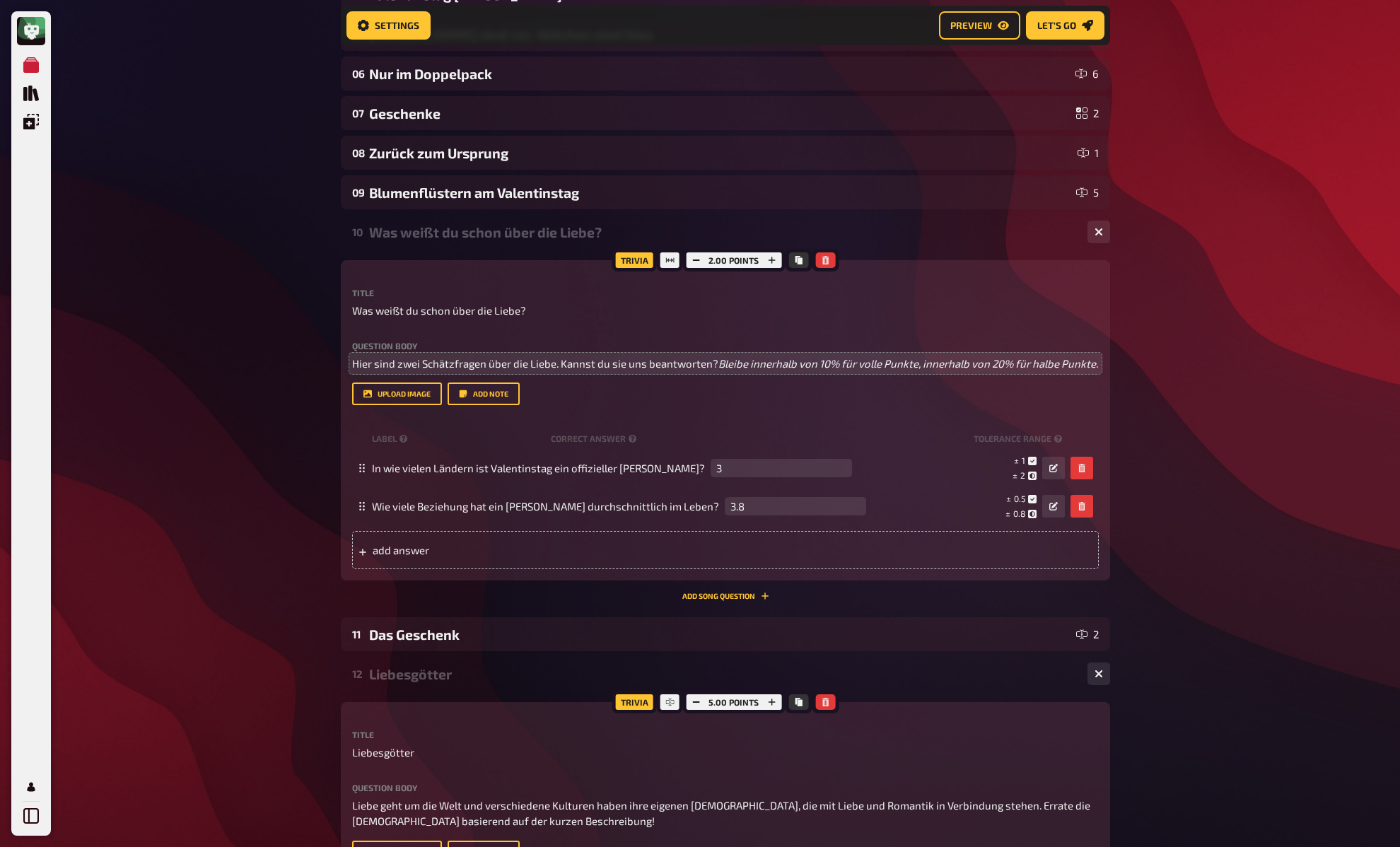
drag, startPoint x: 269, startPoint y: 349, endPoint x: 357, endPoint y: 369, distance: 90.2
click at [718, 370] on span "Bleibe innerhalb von 10% für volle Punkte, innerhalb von 20% für halbe Punkte." at bounding box center [907, 364] width 379 height 13
click at [472, 372] on p "Hier sind zwei Schätzfragen über die Liebe. Kannst du sie uns beantworten? Blei…" at bounding box center [726, 364] width 747 height 17
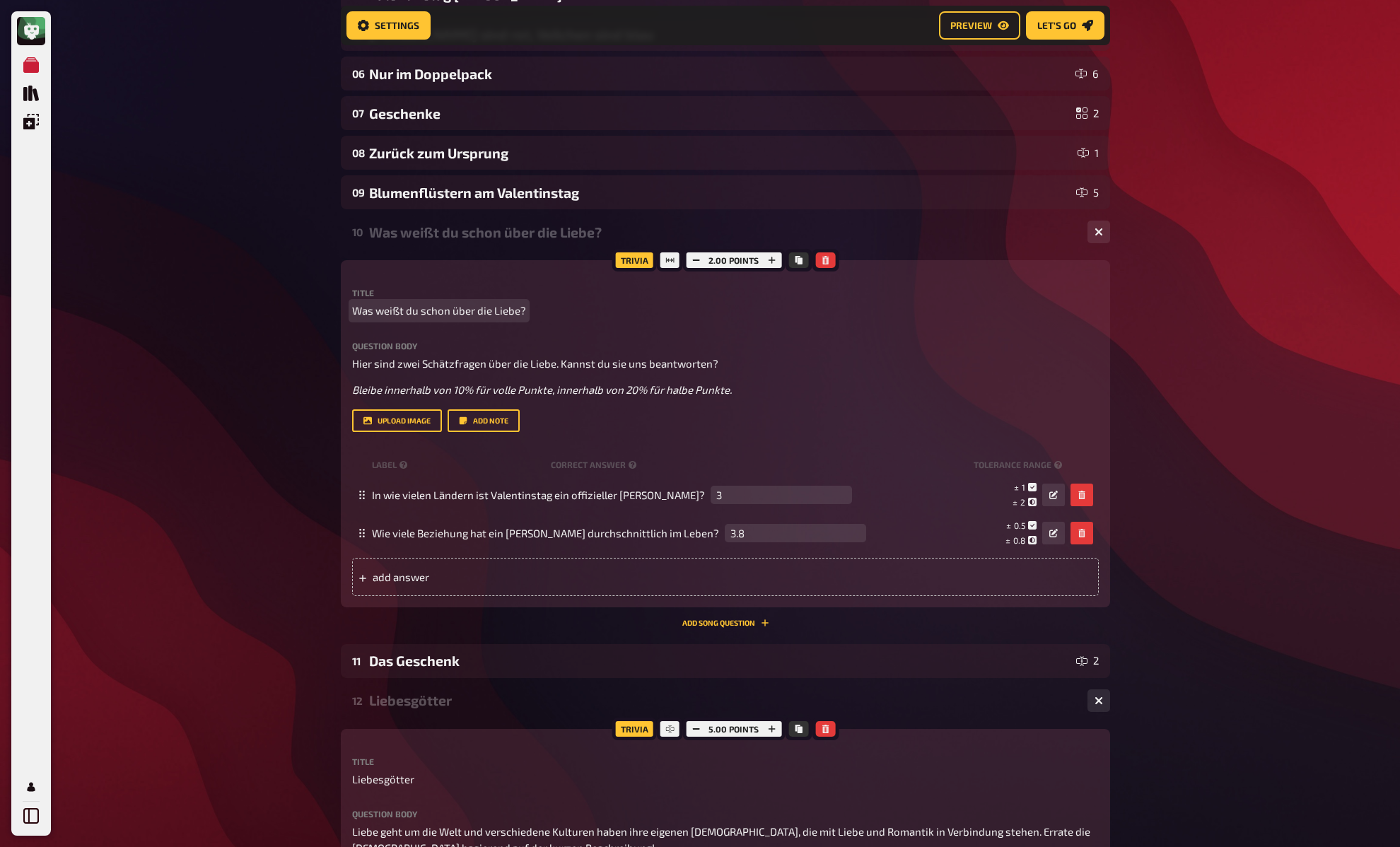
click at [489, 234] on div "Was weißt du schon über die Liebe?" at bounding box center [723, 233] width 707 height 17
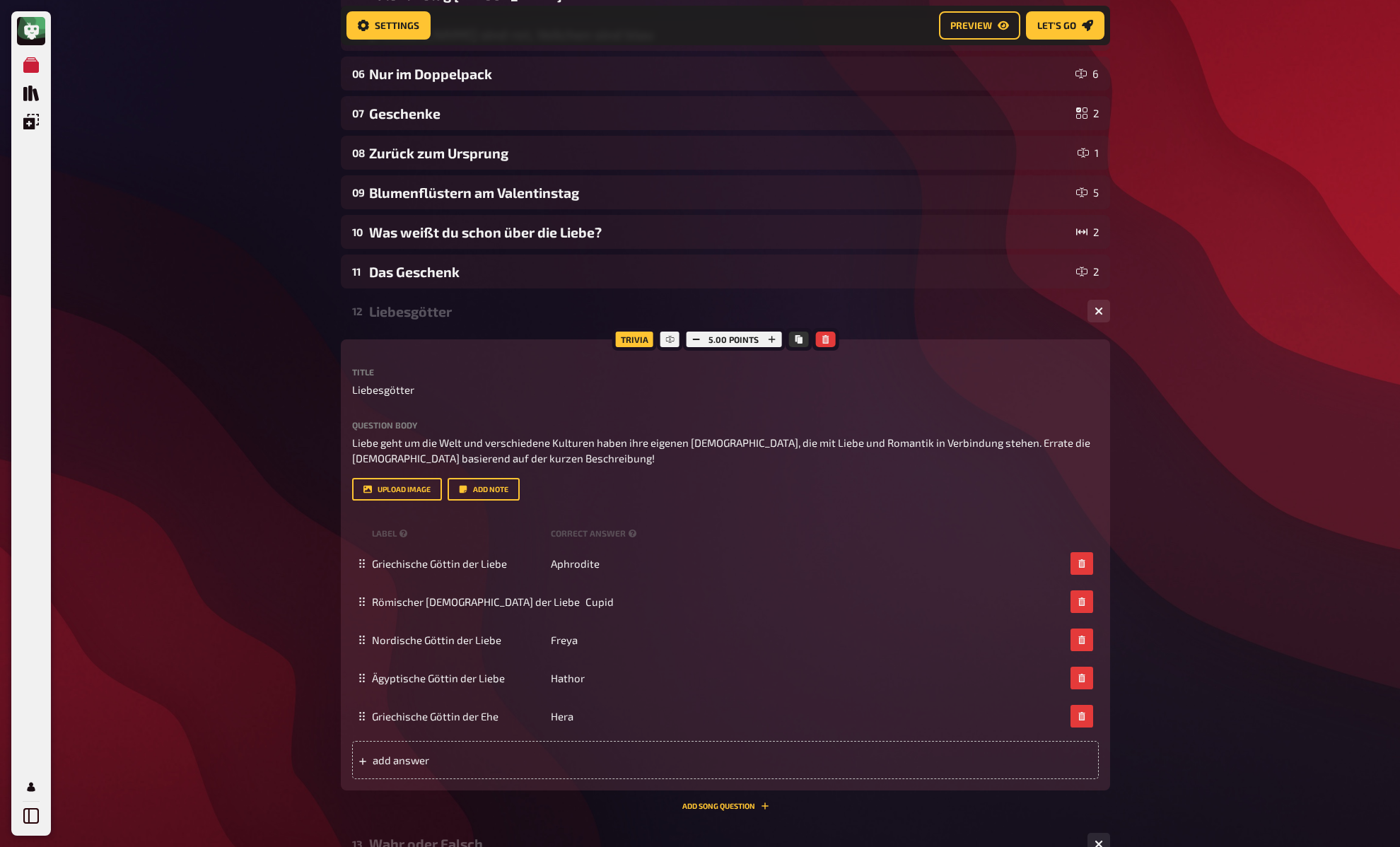
click at [407, 311] on div "Liebesgötter" at bounding box center [723, 312] width 707 height 17
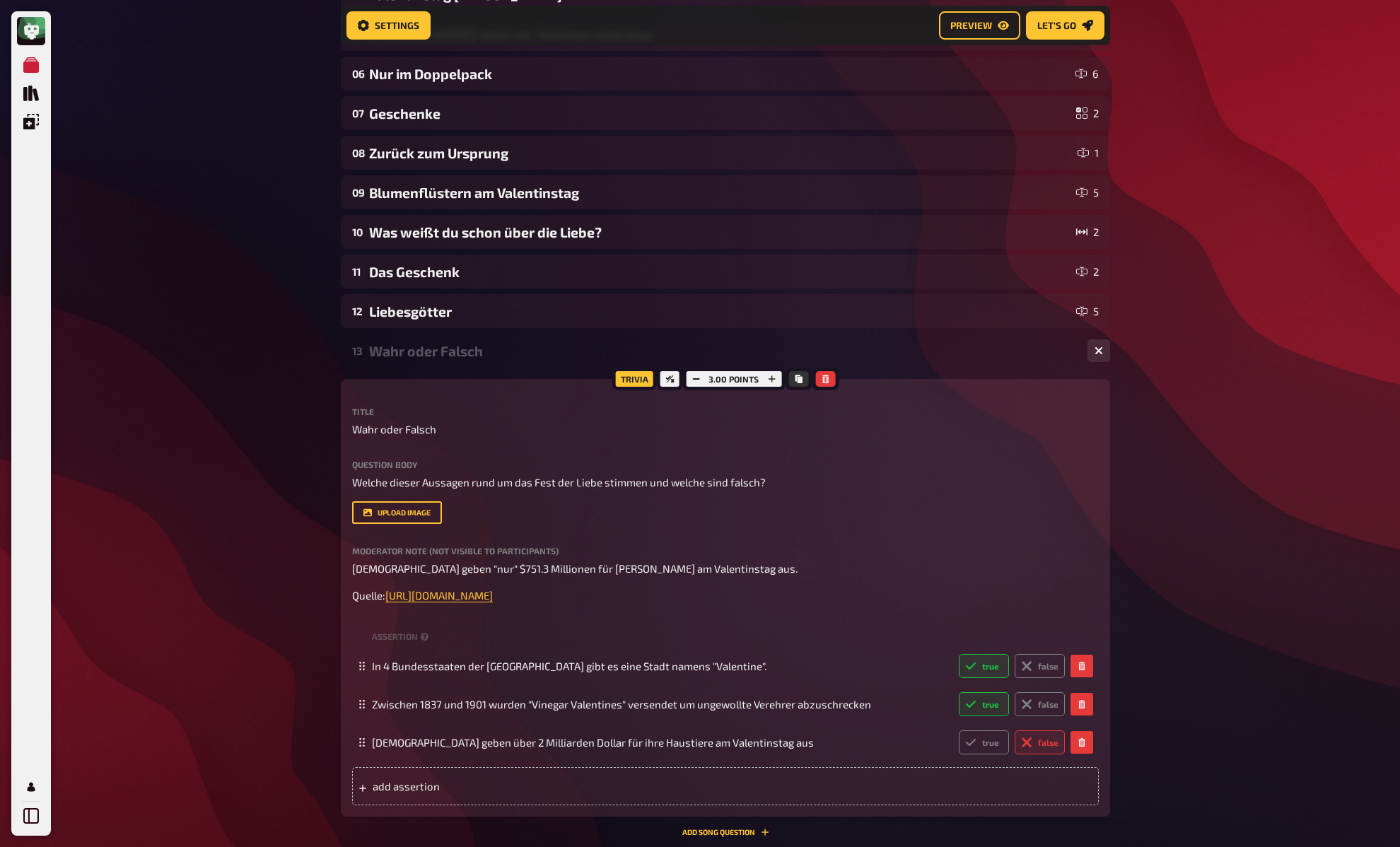
click at [405, 347] on div "Wahr oder Falsch" at bounding box center [723, 352] width 707 height 17
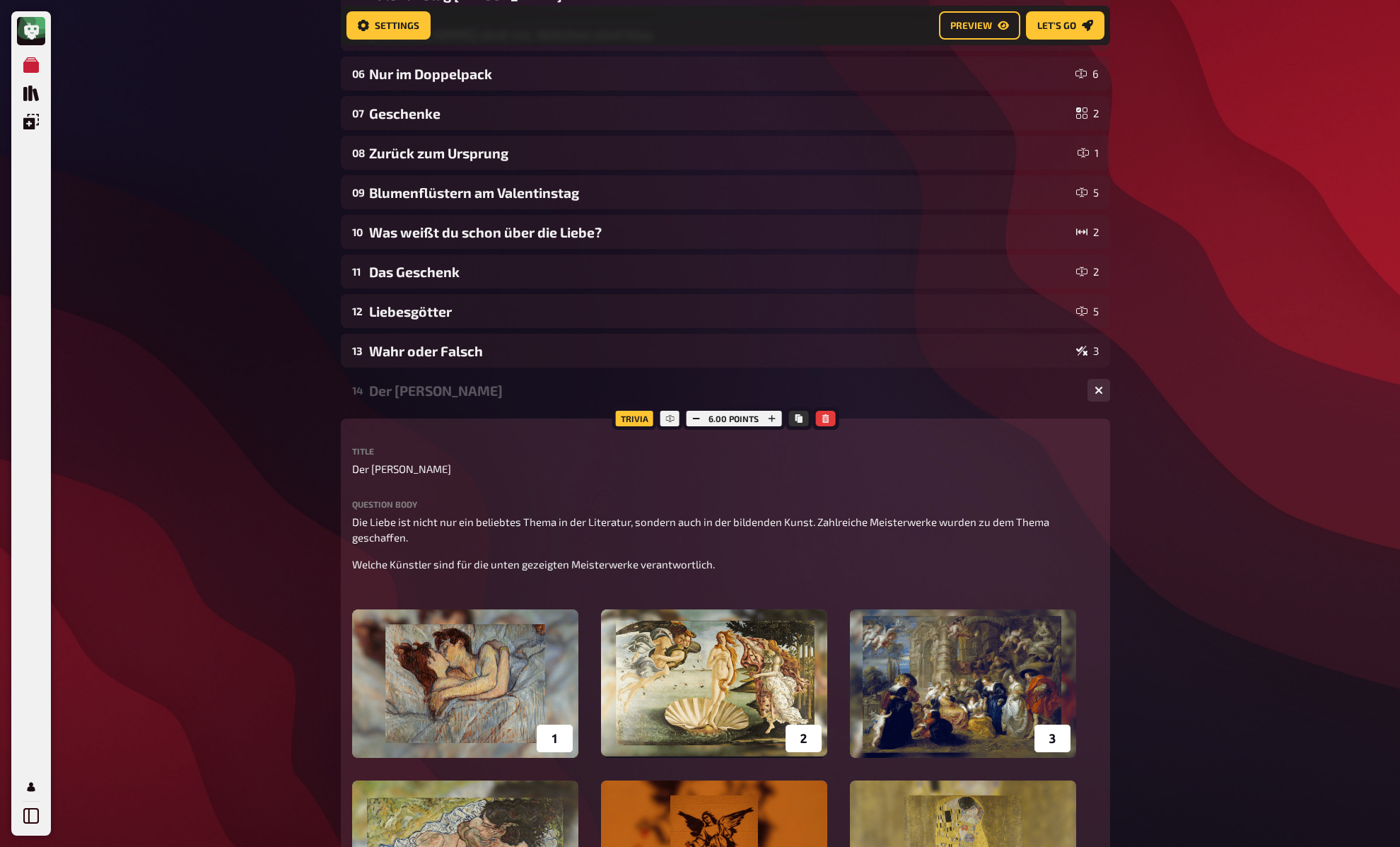
drag, startPoint x: 403, startPoint y: 388, endPoint x: 404, endPoint y: 400, distance: 12.0
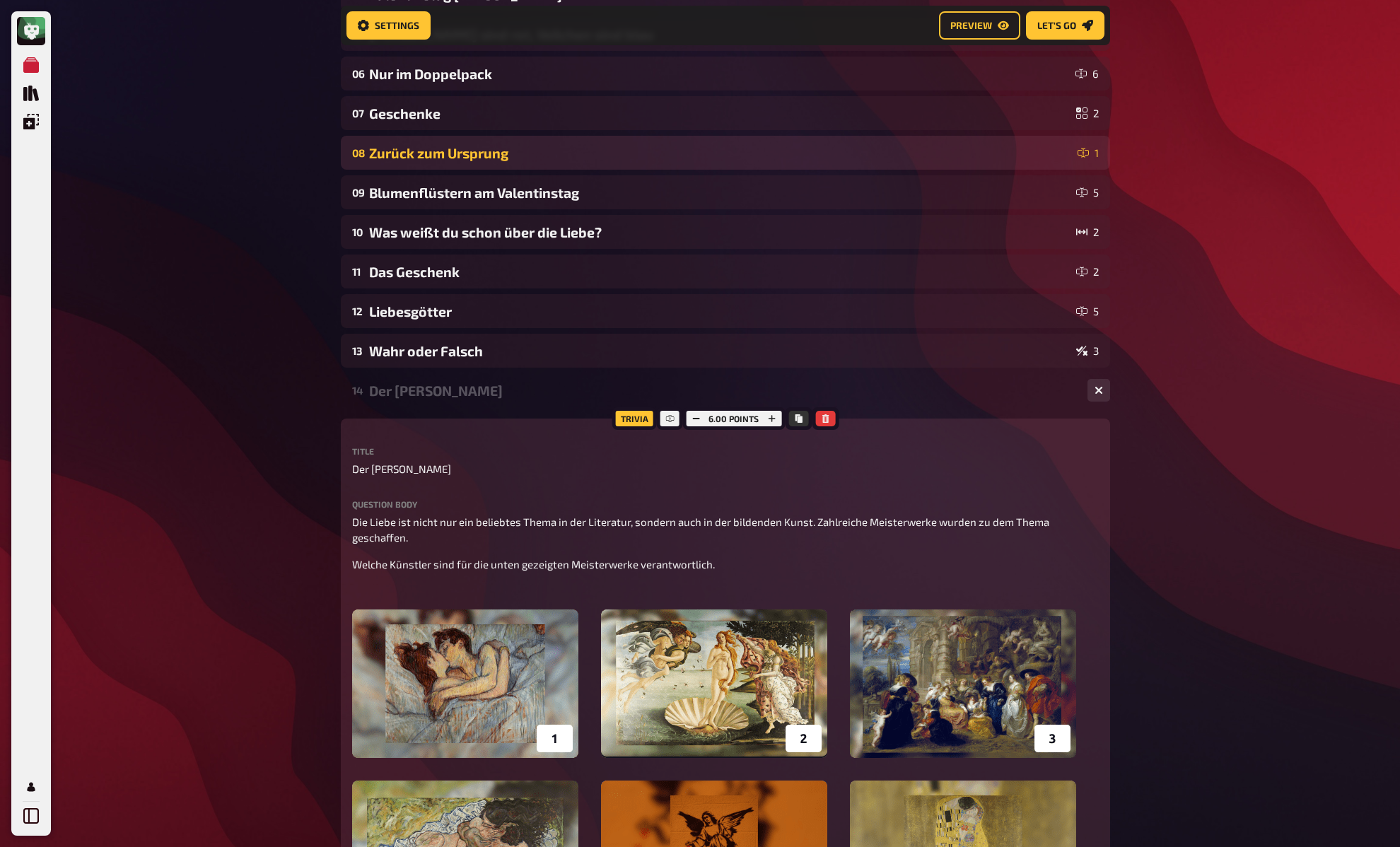
click at [403, 389] on div "Der Kuss" at bounding box center [723, 391] width 707 height 17
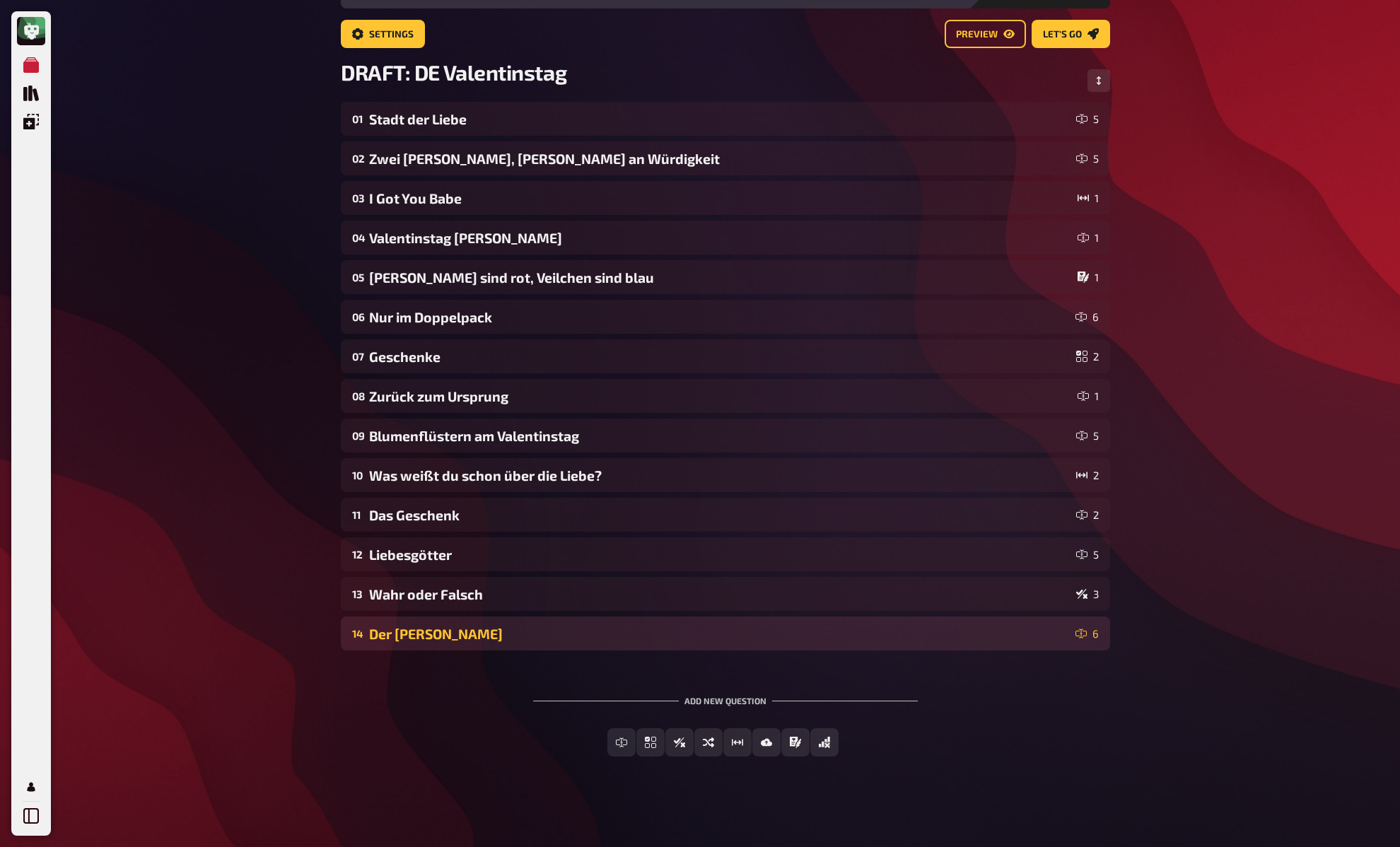
click at [439, 635] on div "Der Kuss" at bounding box center [719, 635] width 700 height 17
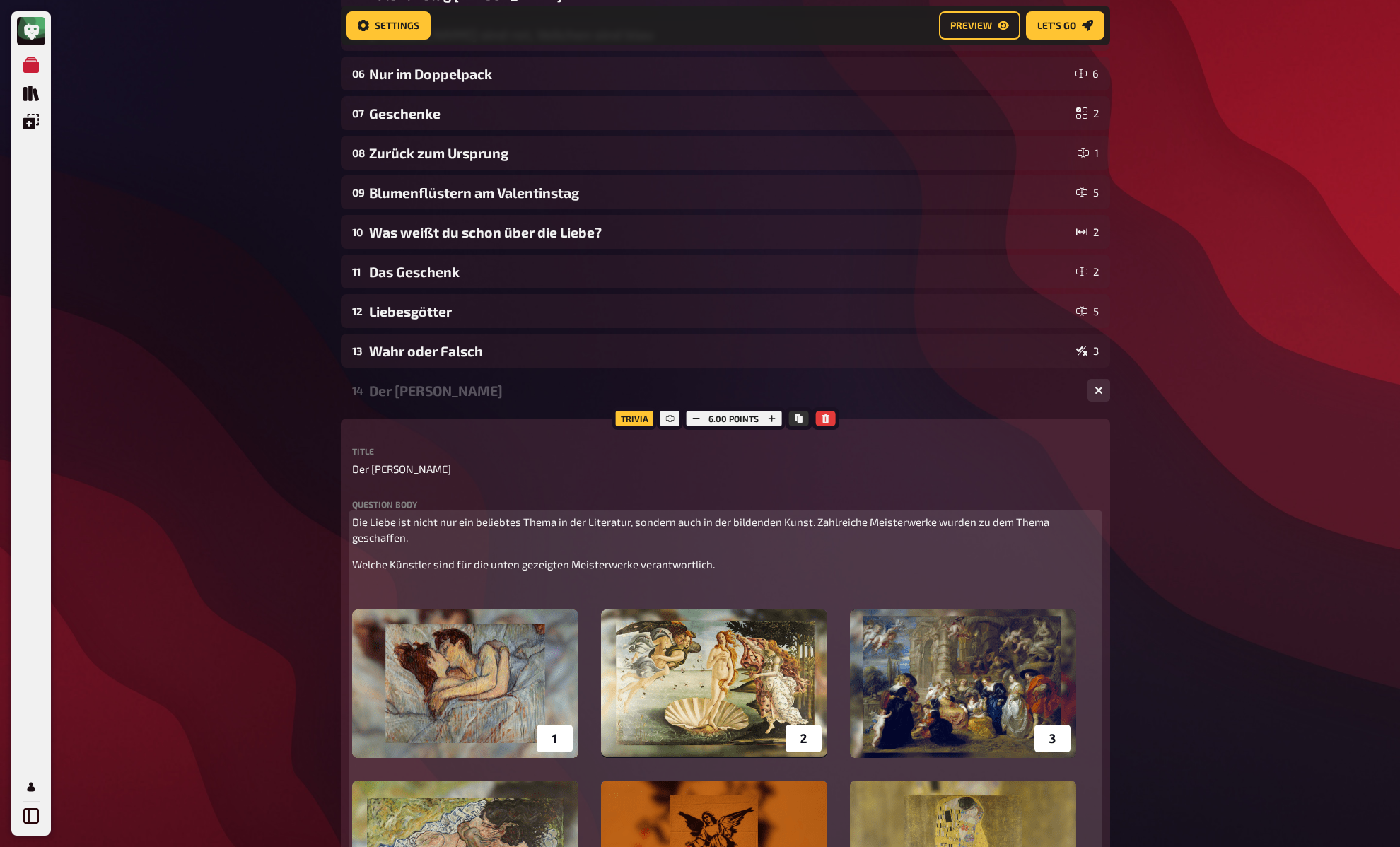
click at [376, 531] on span "Die Liebe ist nicht nur ein beliebtes Thema in der Literatur, sondern auch in d…" at bounding box center [702, 530] width 700 height 29
click at [376, 592] on p "﻿" at bounding box center [726, 591] width 747 height 17
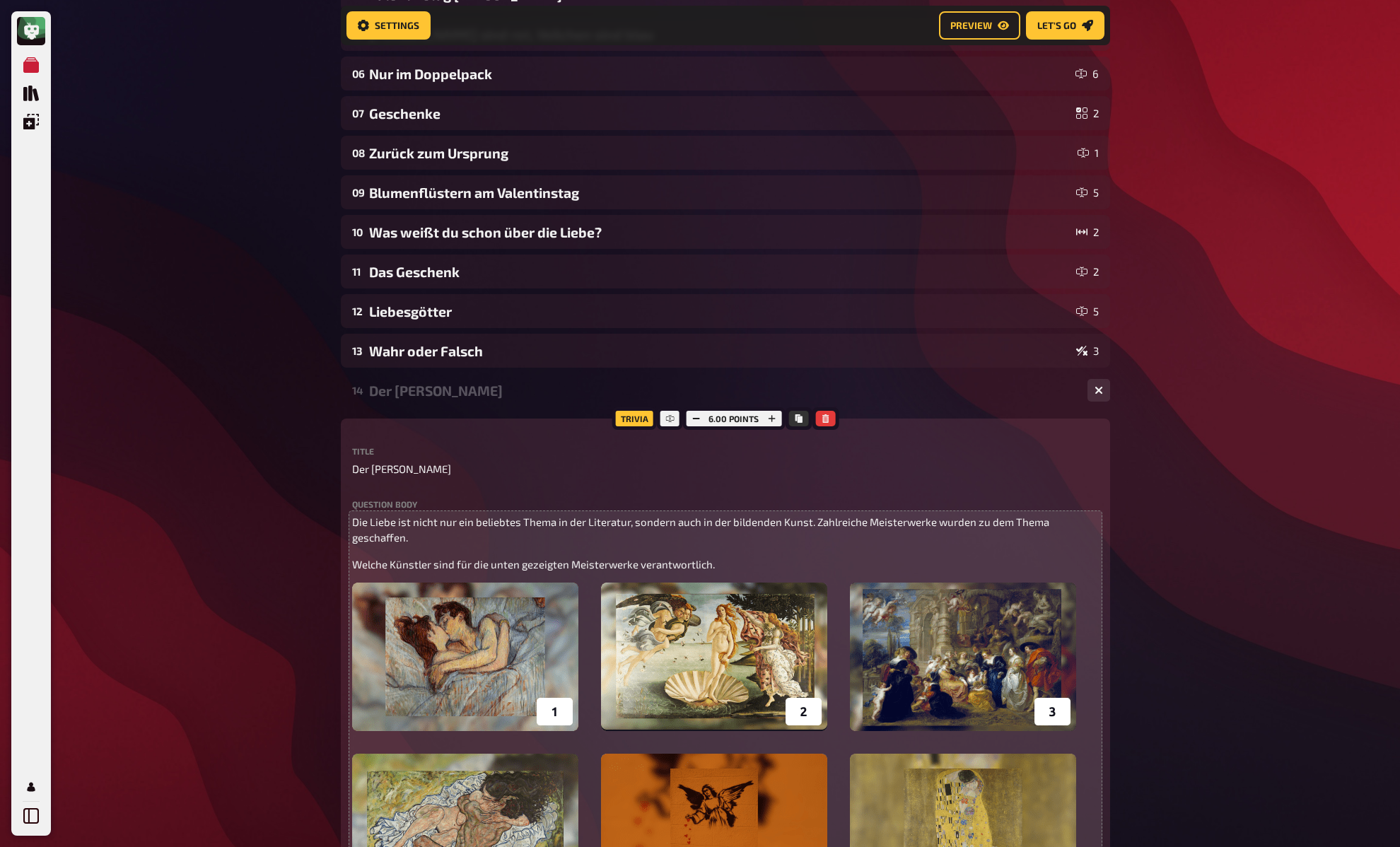
click at [400, 393] on div "Der Kuss" at bounding box center [723, 391] width 707 height 17
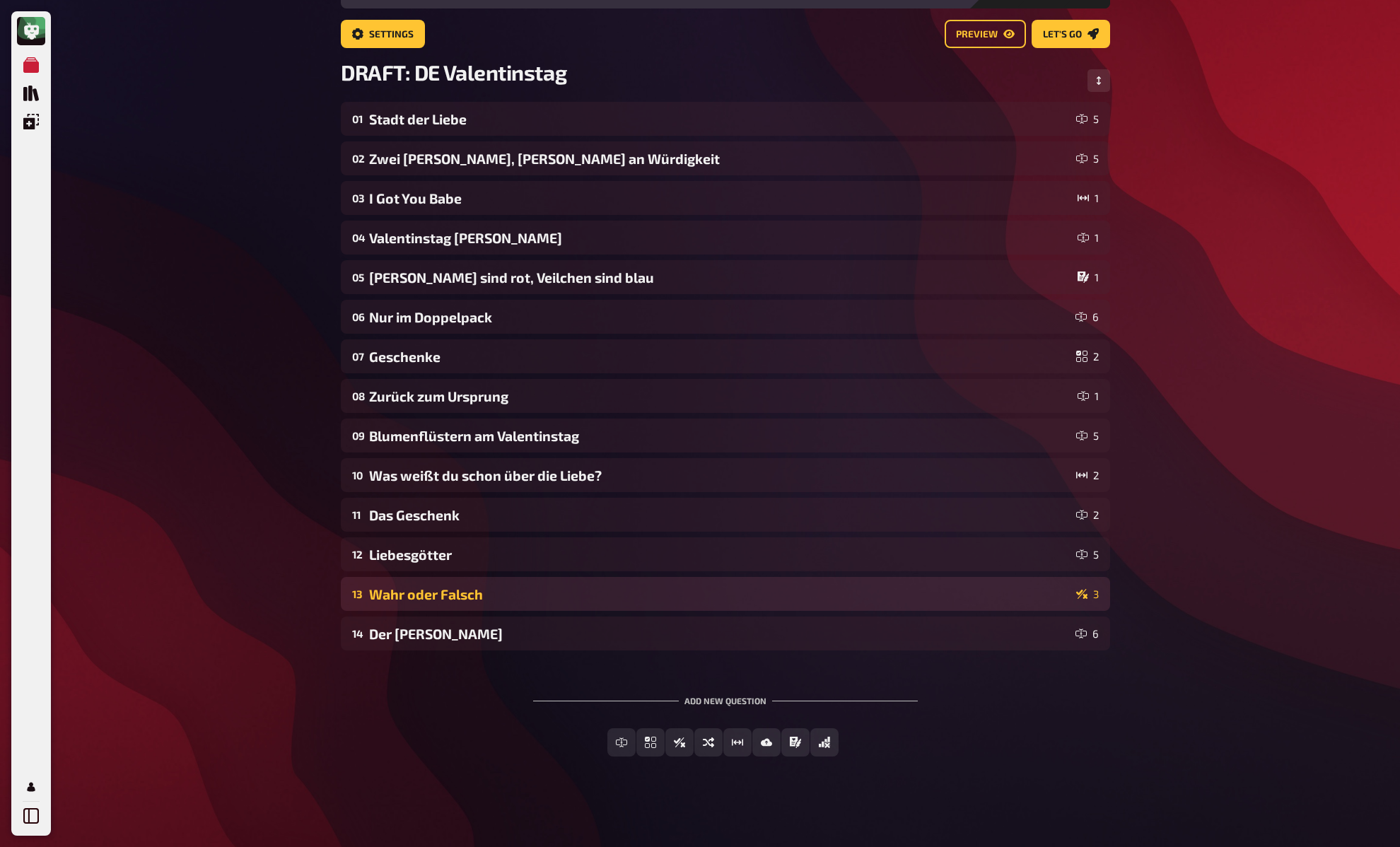
click at [454, 593] on div "Wahr oder Falsch" at bounding box center [720, 595] width 701 height 17
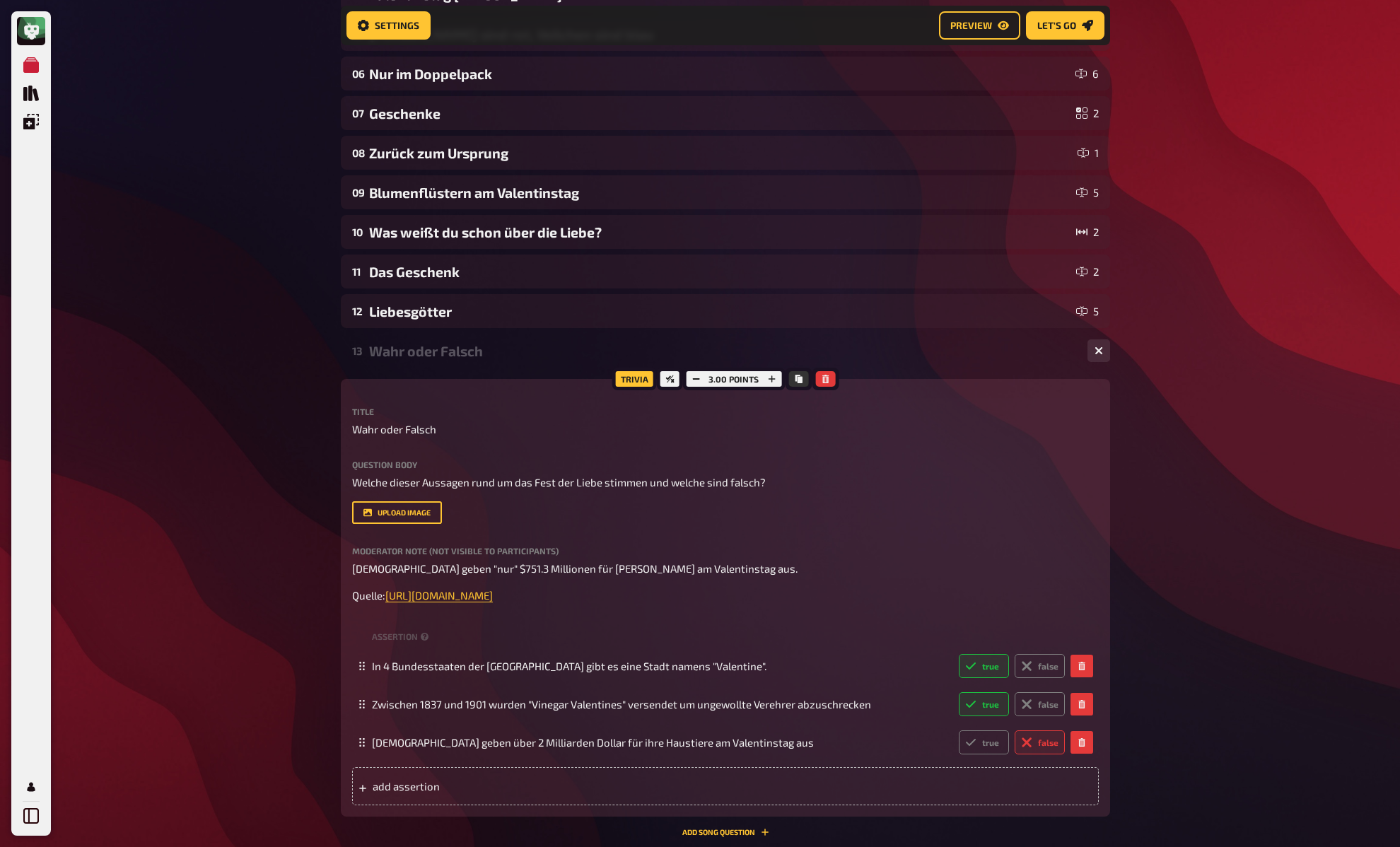
click at [261, 488] on div "My Quizzes Quiz Library Overlays My Account Home My Quizzes DRAFT: DE Valentins…" at bounding box center [700, 376] width 1400 height 1417
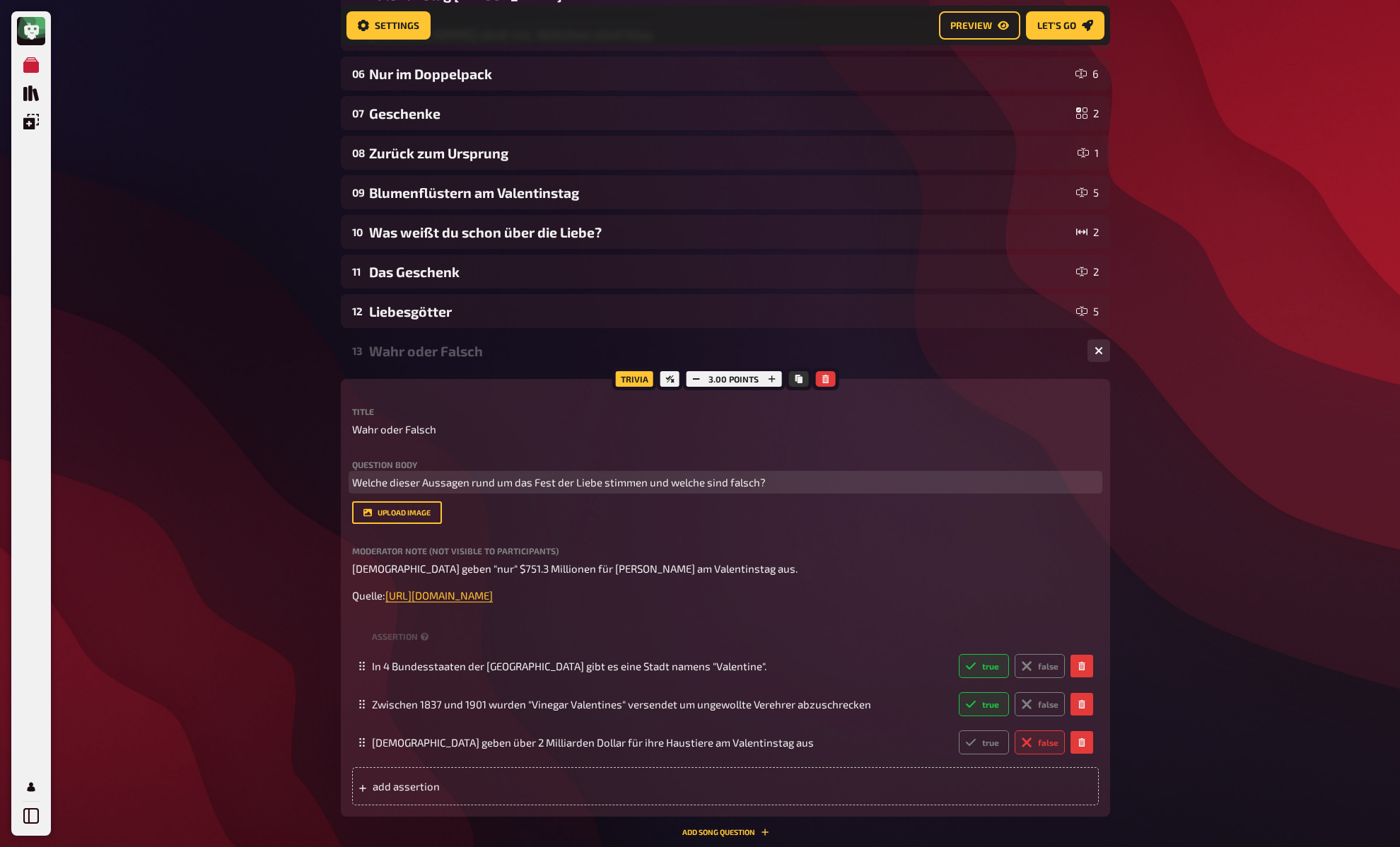
click at [464, 479] on span "Welche dieser Aussagen rund um das Fest der Liebe stimmen und welche sind falsc…" at bounding box center [559, 482] width 414 height 13
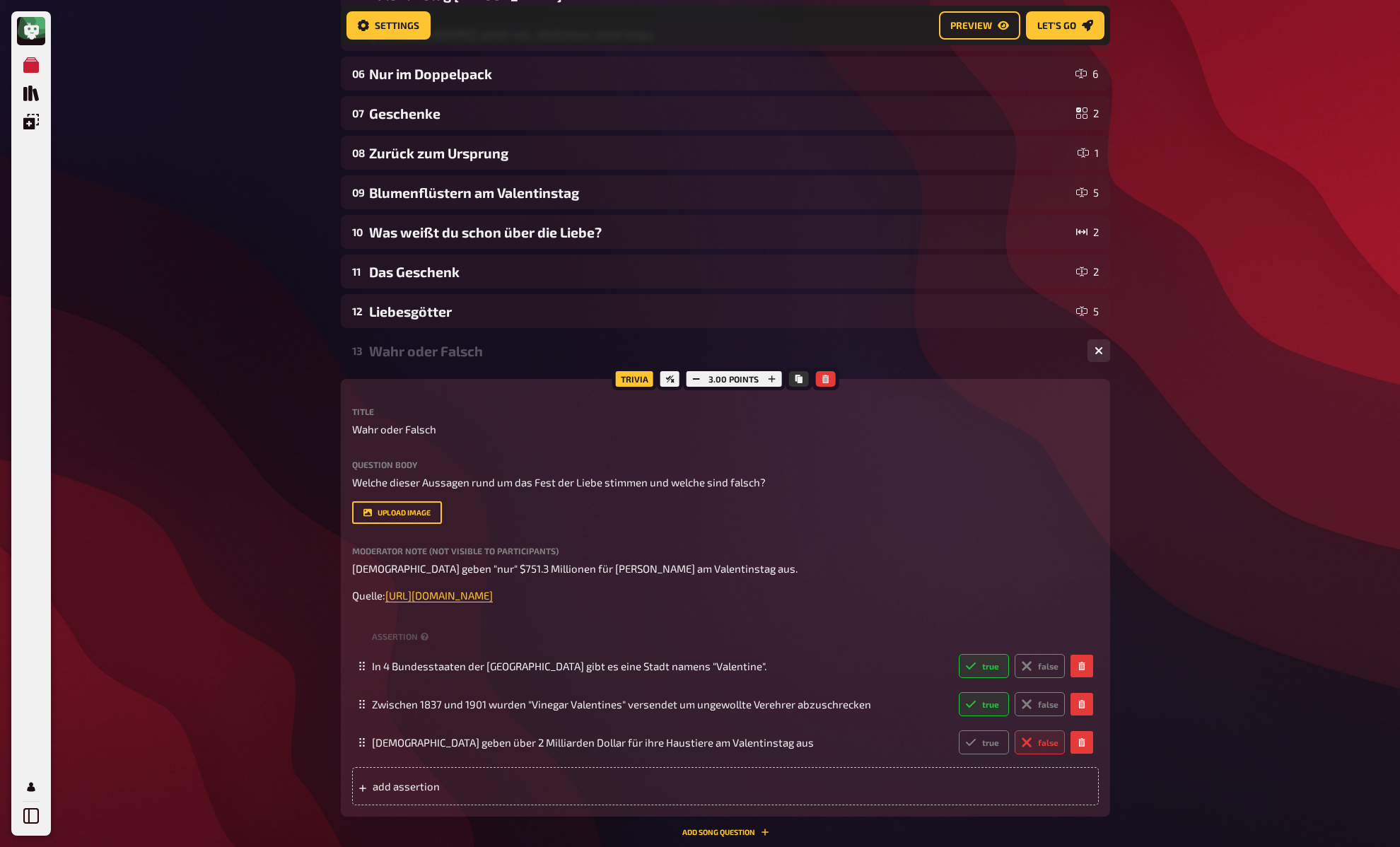
click at [311, 357] on div "My Quizzes Quiz Library Overlays My Account Home My Quizzes DRAFT: DE Valentins…" at bounding box center [700, 376] width 1400 height 1417
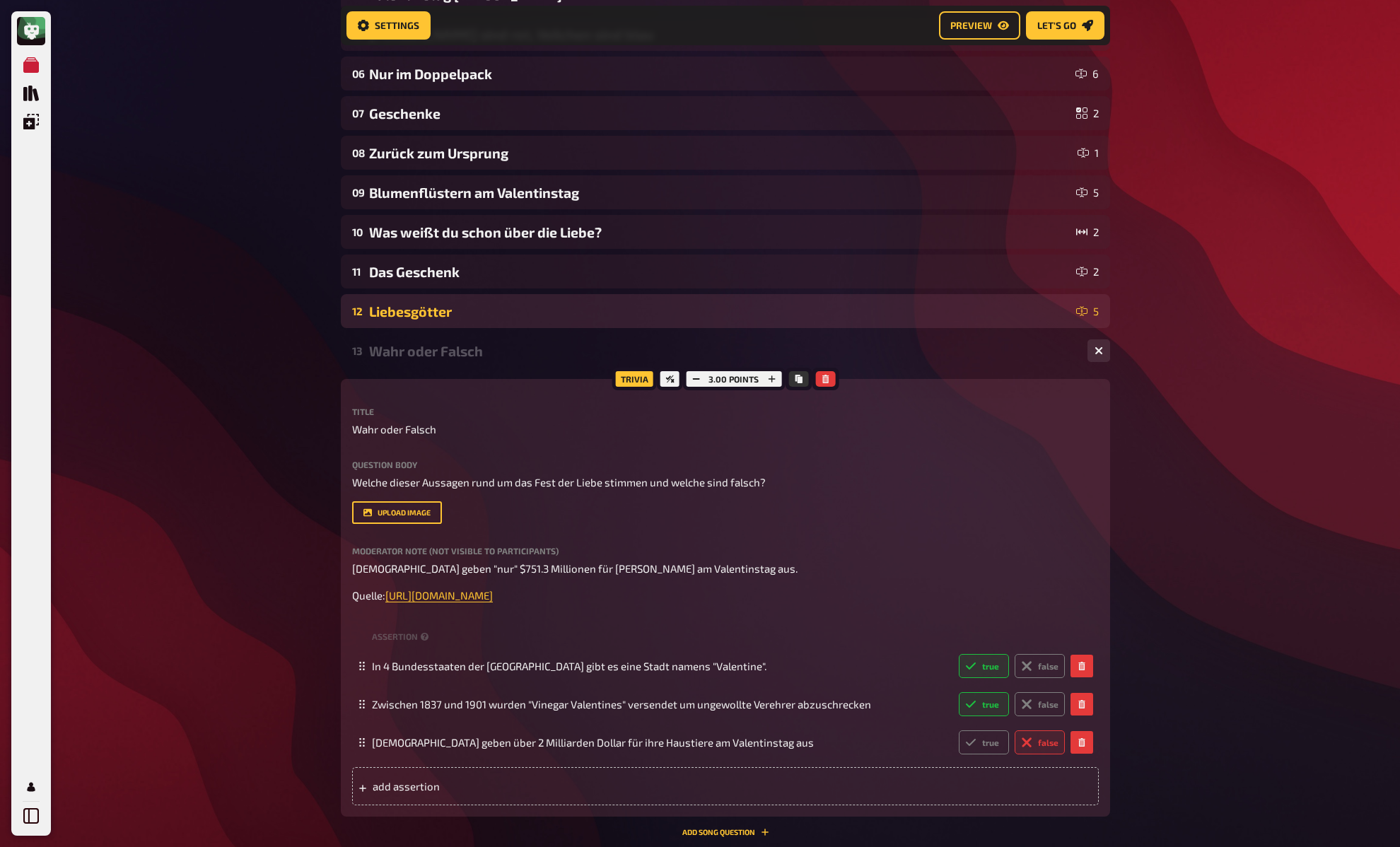
click at [409, 309] on div "Liebesgötter" at bounding box center [720, 312] width 701 height 17
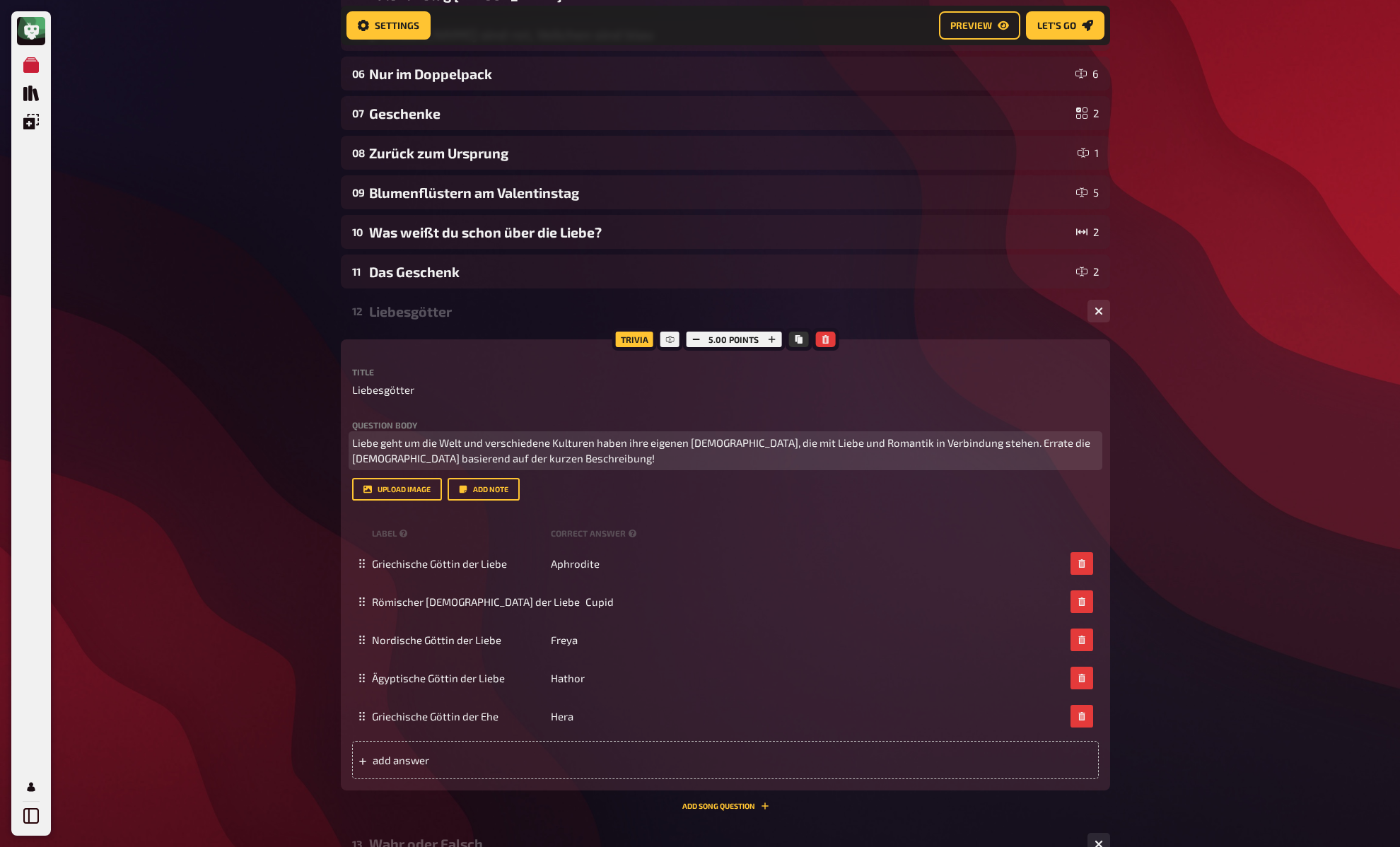
click at [591, 460] on p "Liebe geht um die Welt und verschiedene Kulturen haben ihre eigenen Gottheiten,…" at bounding box center [726, 451] width 747 height 32
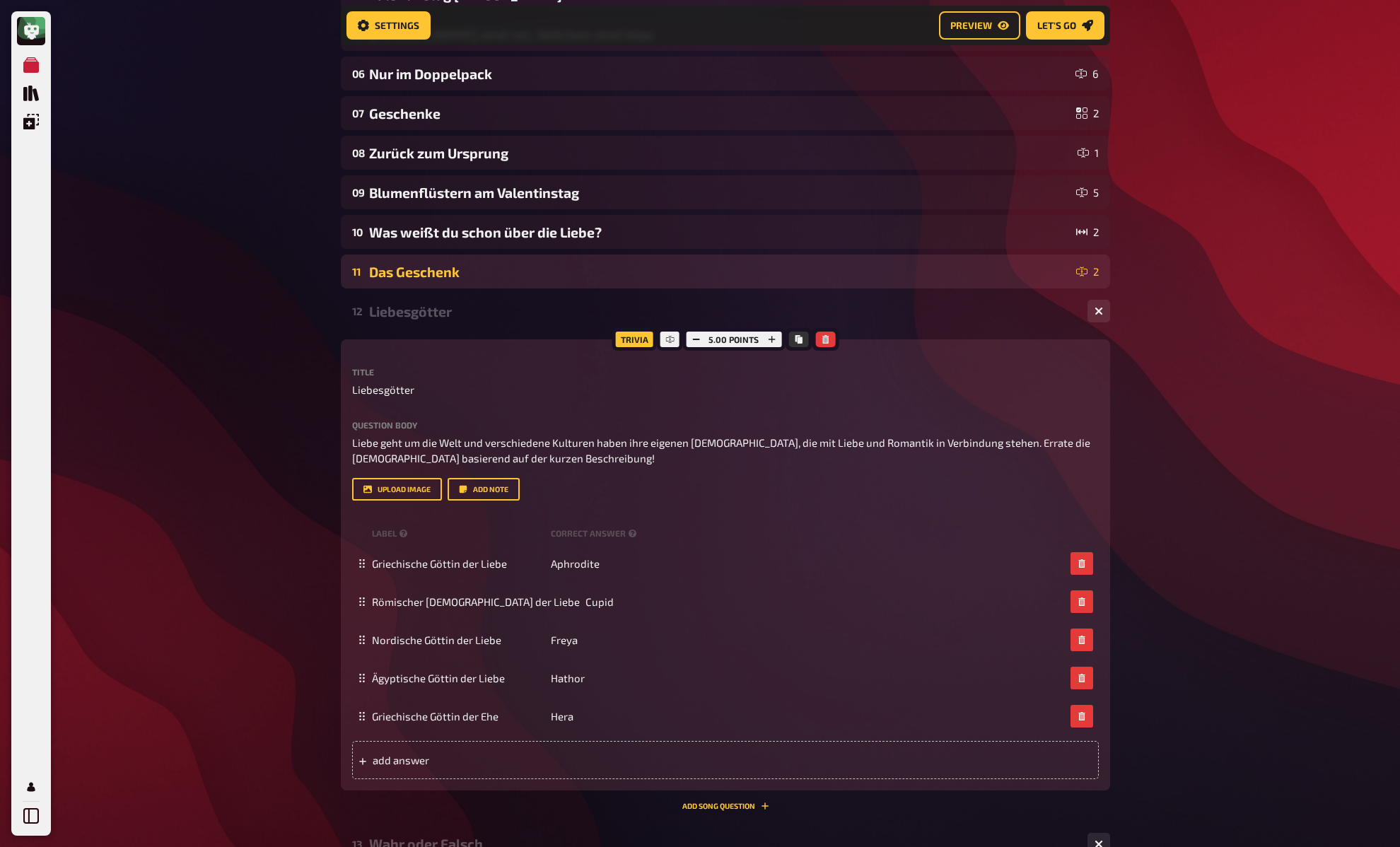
click at [415, 271] on div "Das Geschenk" at bounding box center [720, 272] width 701 height 17
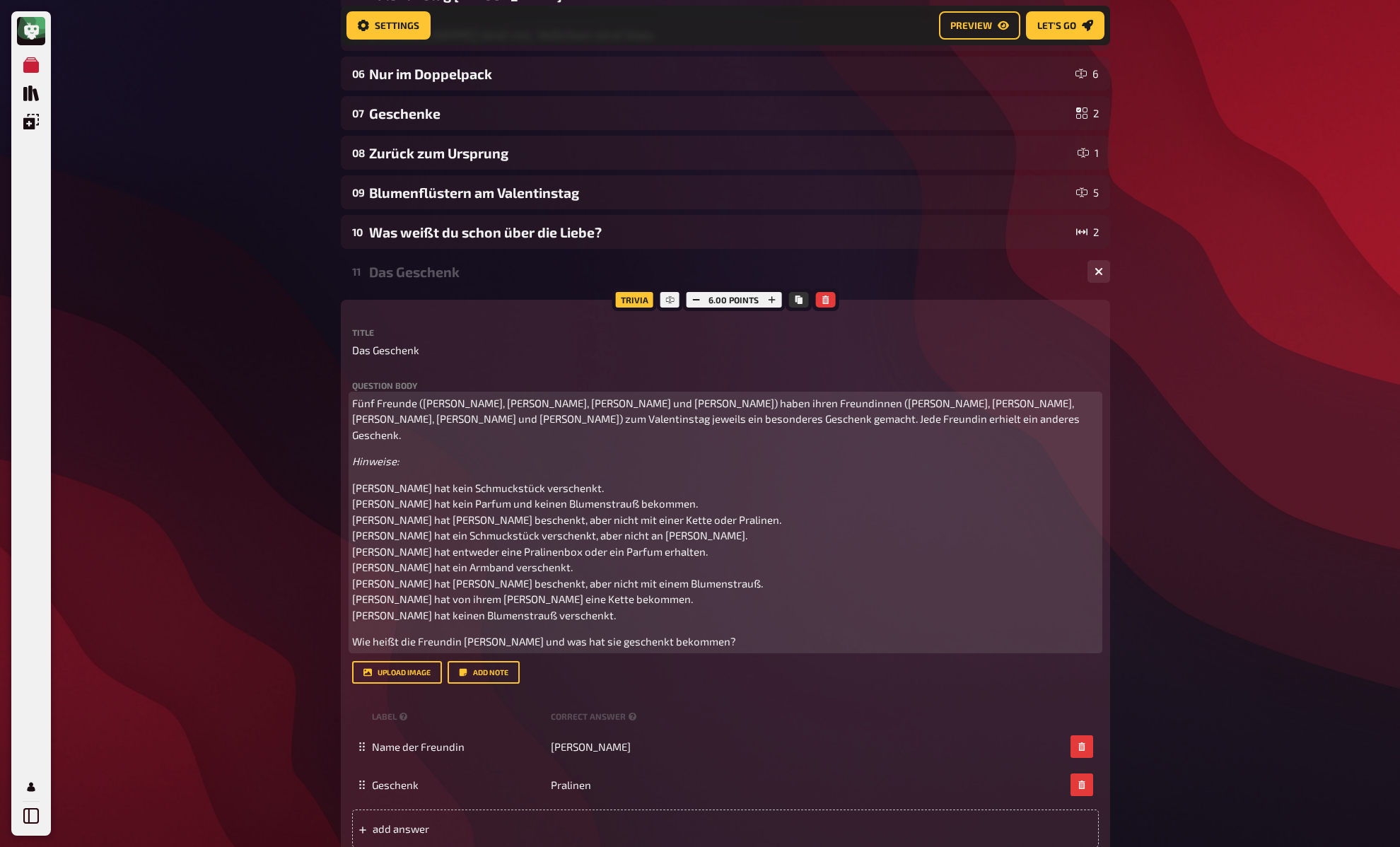
click at [689, 417] on p "Fünf Freunde (Felix, Max, Jonas, Tim und Leon) haben ihren Freundinnen (Emma, S…" at bounding box center [726, 419] width 747 height 48
click at [730, 634] on p "Wie heißt die Freundin von Felix und was hat sie geschenkt bekommen?" at bounding box center [726, 642] width 747 height 17
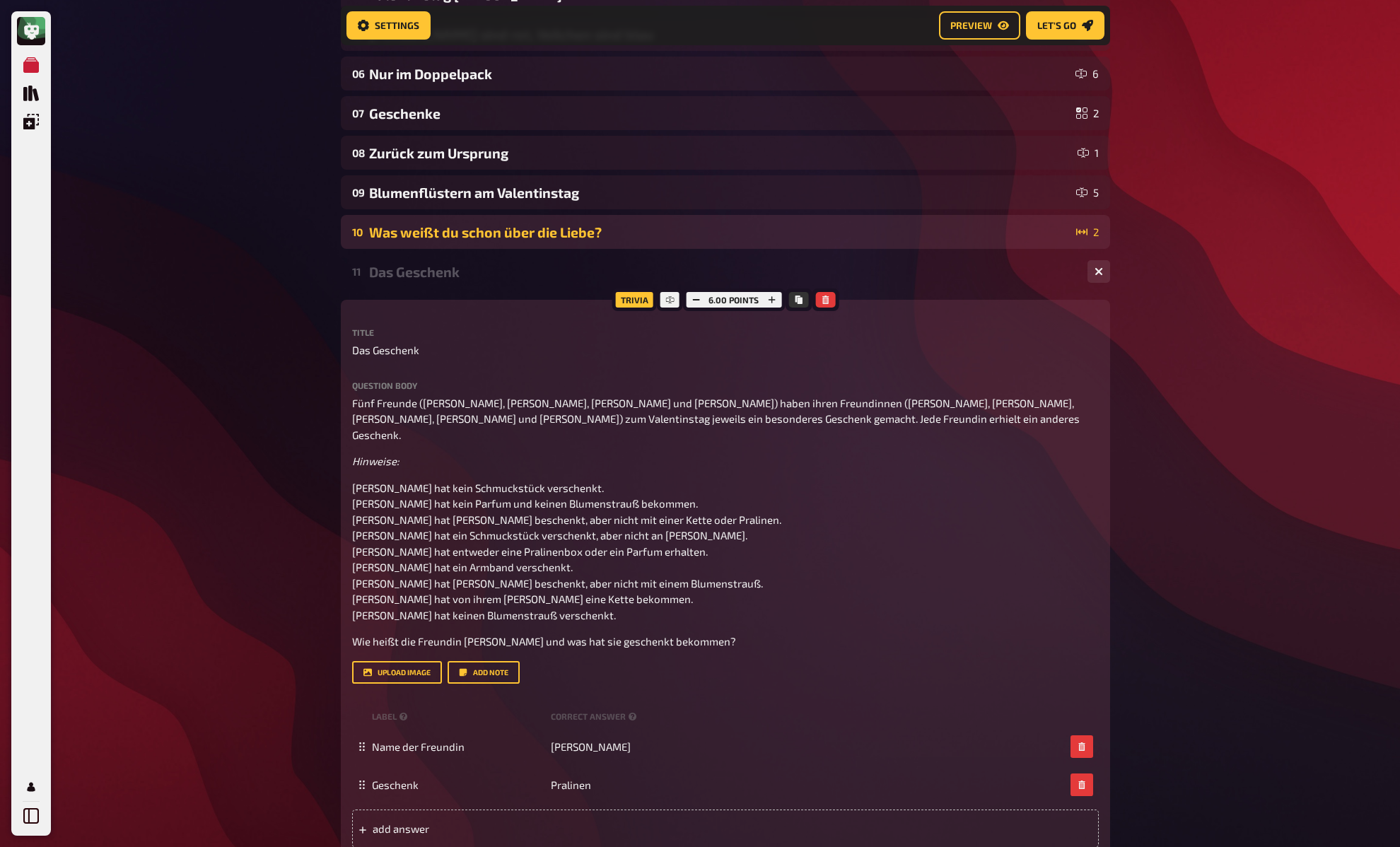
click at [427, 232] on div "Was weißt du schon über die Liebe?" at bounding box center [720, 233] width 701 height 17
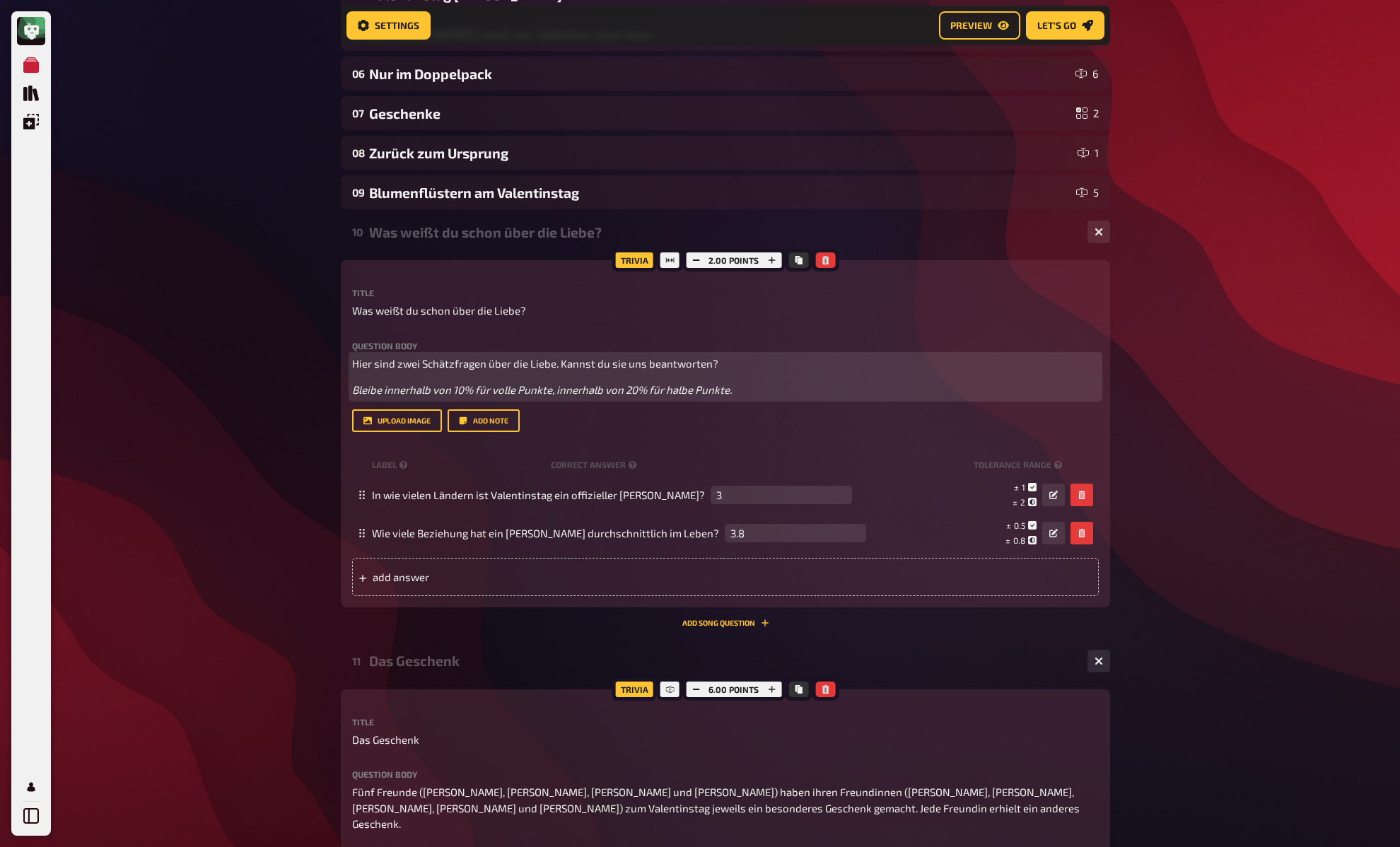
click at [482, 389] on span "Bleibe innerhalb von 10% für volle Punkte, innerhalb von 20% für halbe Punkte." at bounding box center [542, 390] width 379 height 13
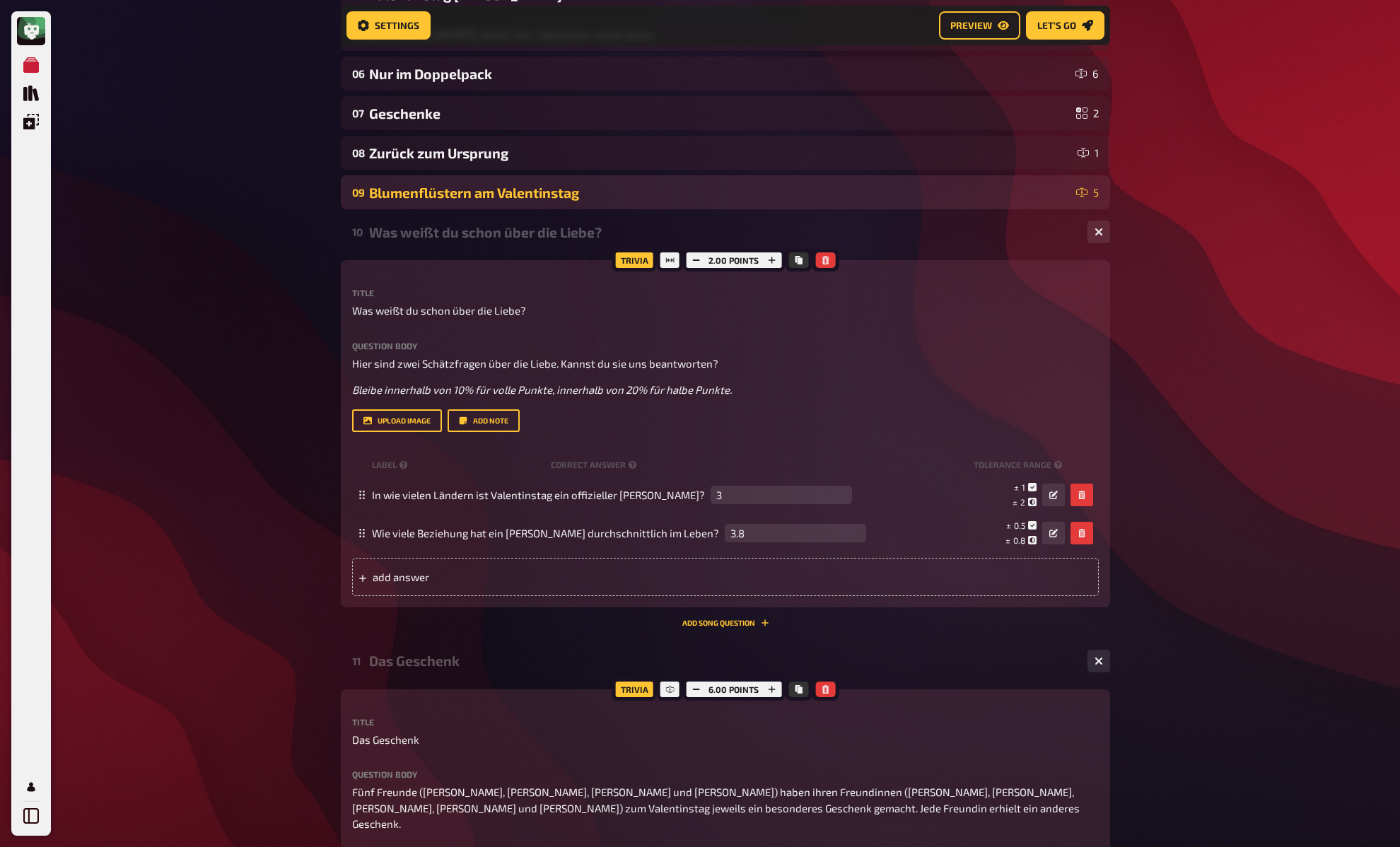
click at [444, 193] on div "Blumenflüstern am Valentinstag" at bounding box center [720, 193] width 701 height 17
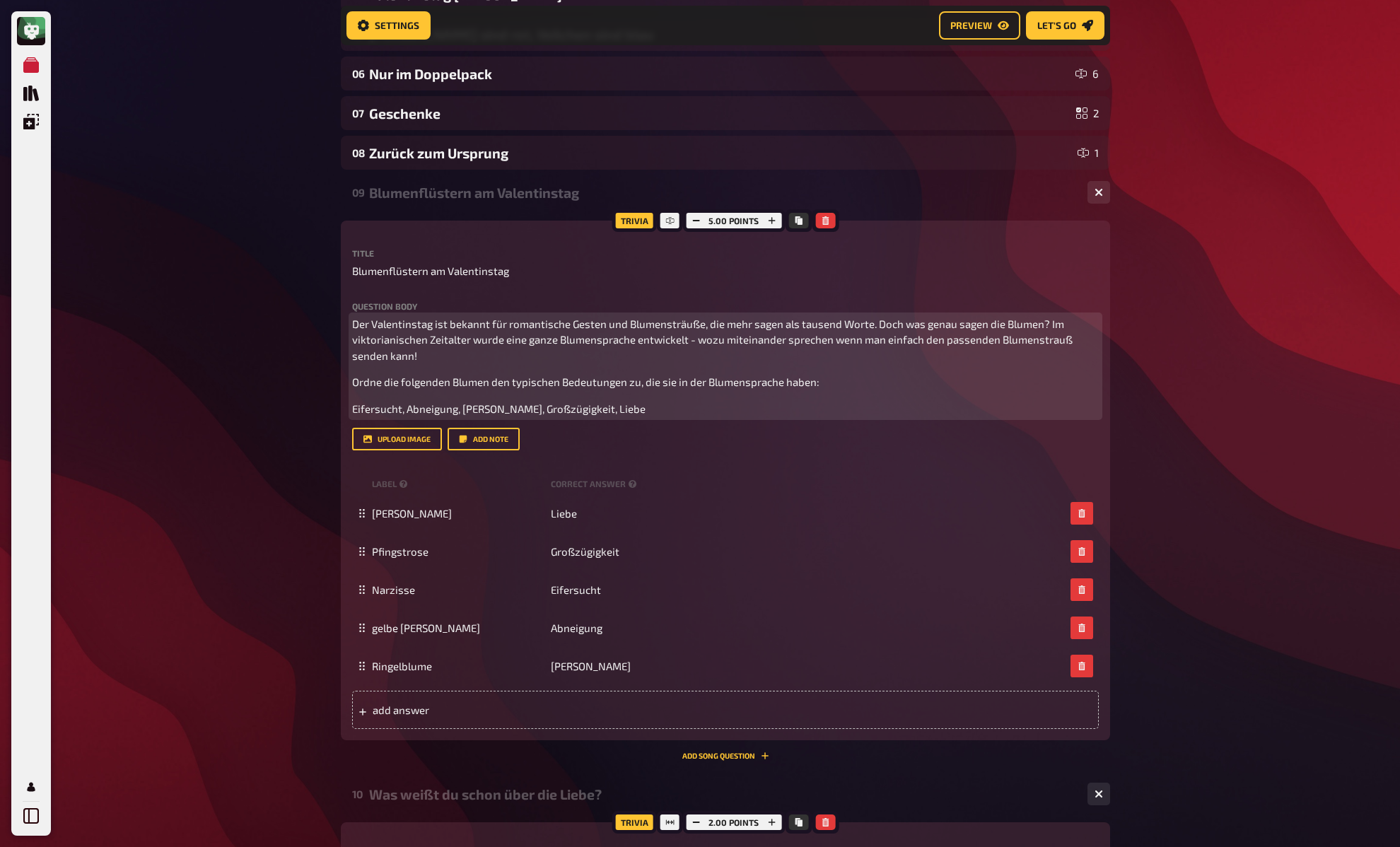
click at [456, 383] on span "Ordne die folgenden Blumen den typischen Bedeutungen zu, die sie in der Blumens…" at bounding box center [586, 382] width 468 height 13
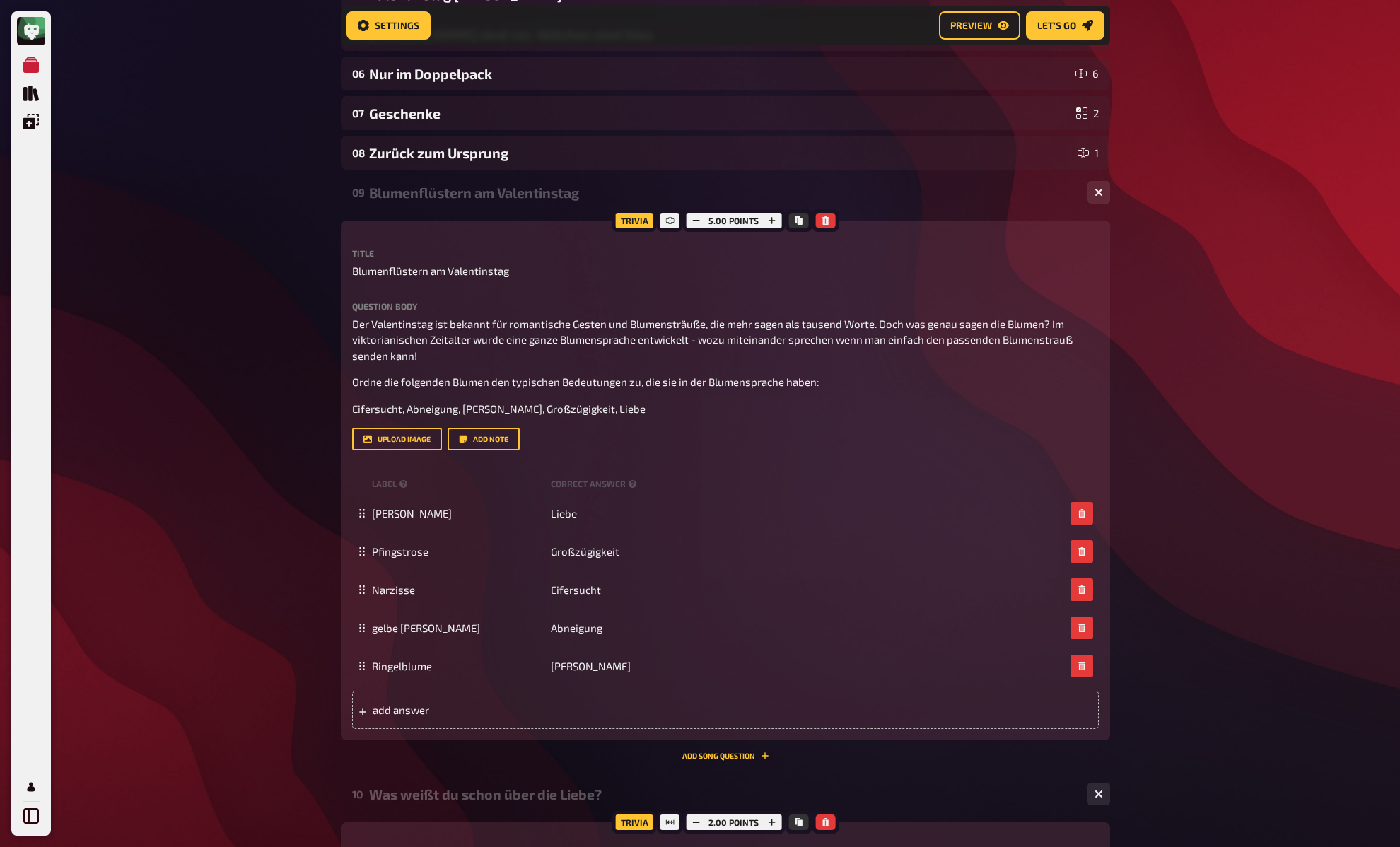
click at [456, 419] on div "Question body Der Valentinstag ist bekannt für romantische Gesten und Blumenstr…" at bounding box center [726, 376] width 747 height 149
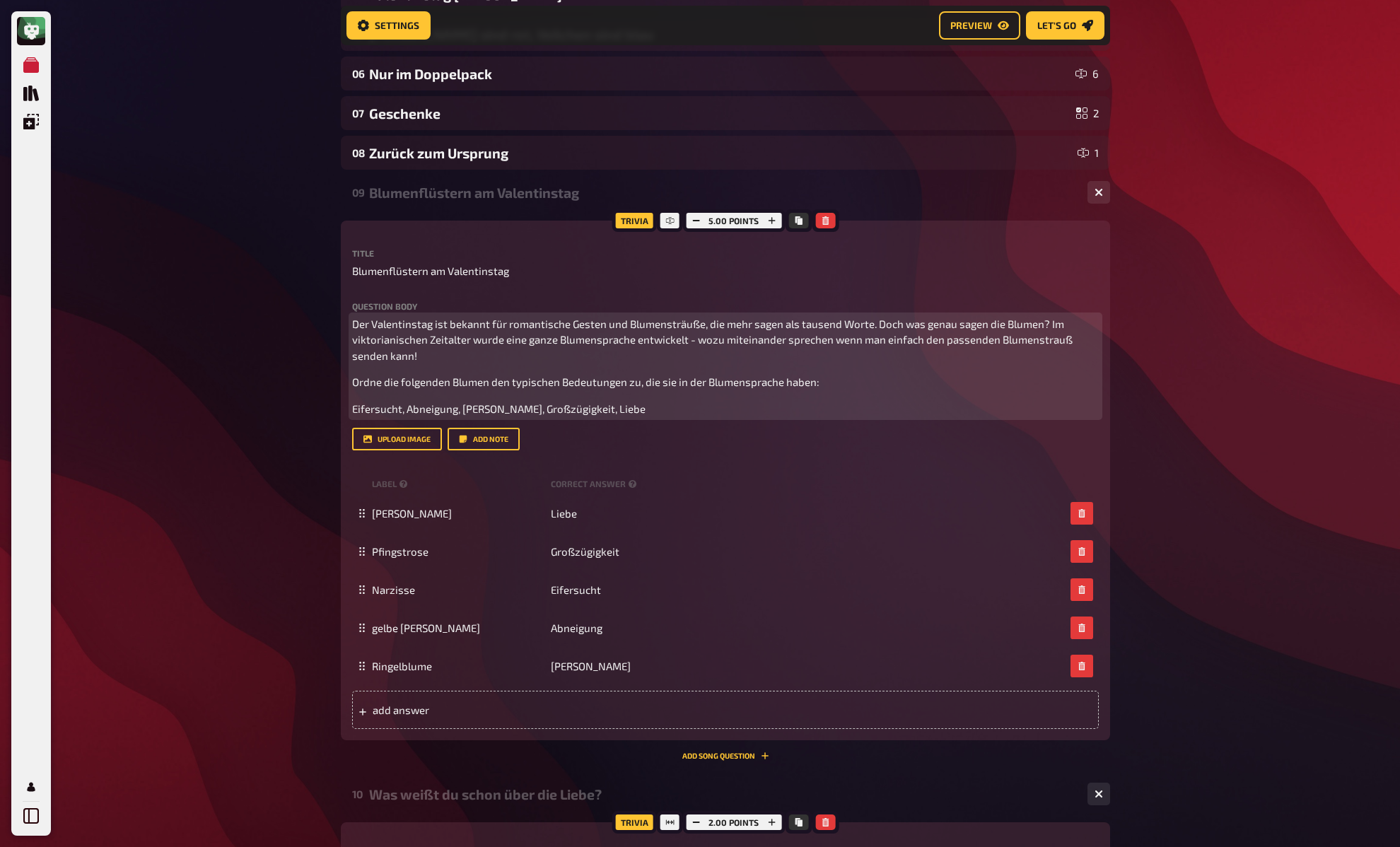
click at [457, 411] on span "Eifersucht, Abneigung, Kummer, Großzügigkeit, Liebe" at bounding box center [499, 409] width 293 height 13
click at [462, 356] on p "Der Valentinstag ist bekannt für romantische Gesten und Blumensträuße, die mehr…" at bounding box center [726, 340] width 747 height 48
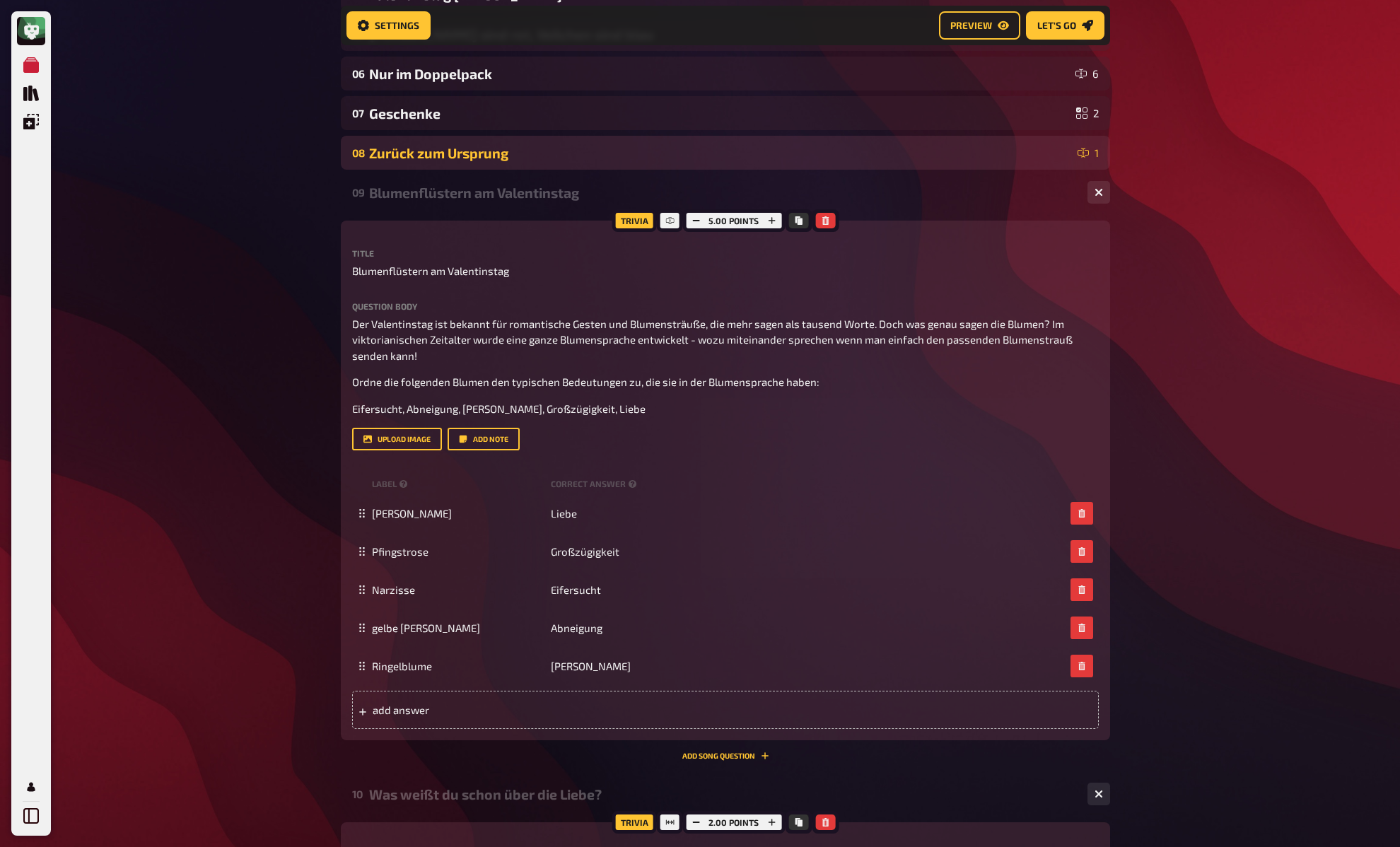
click at [420, 155] on div "Zurück zum Ursprung" at bounding box center [721, 153] width 703 height 17
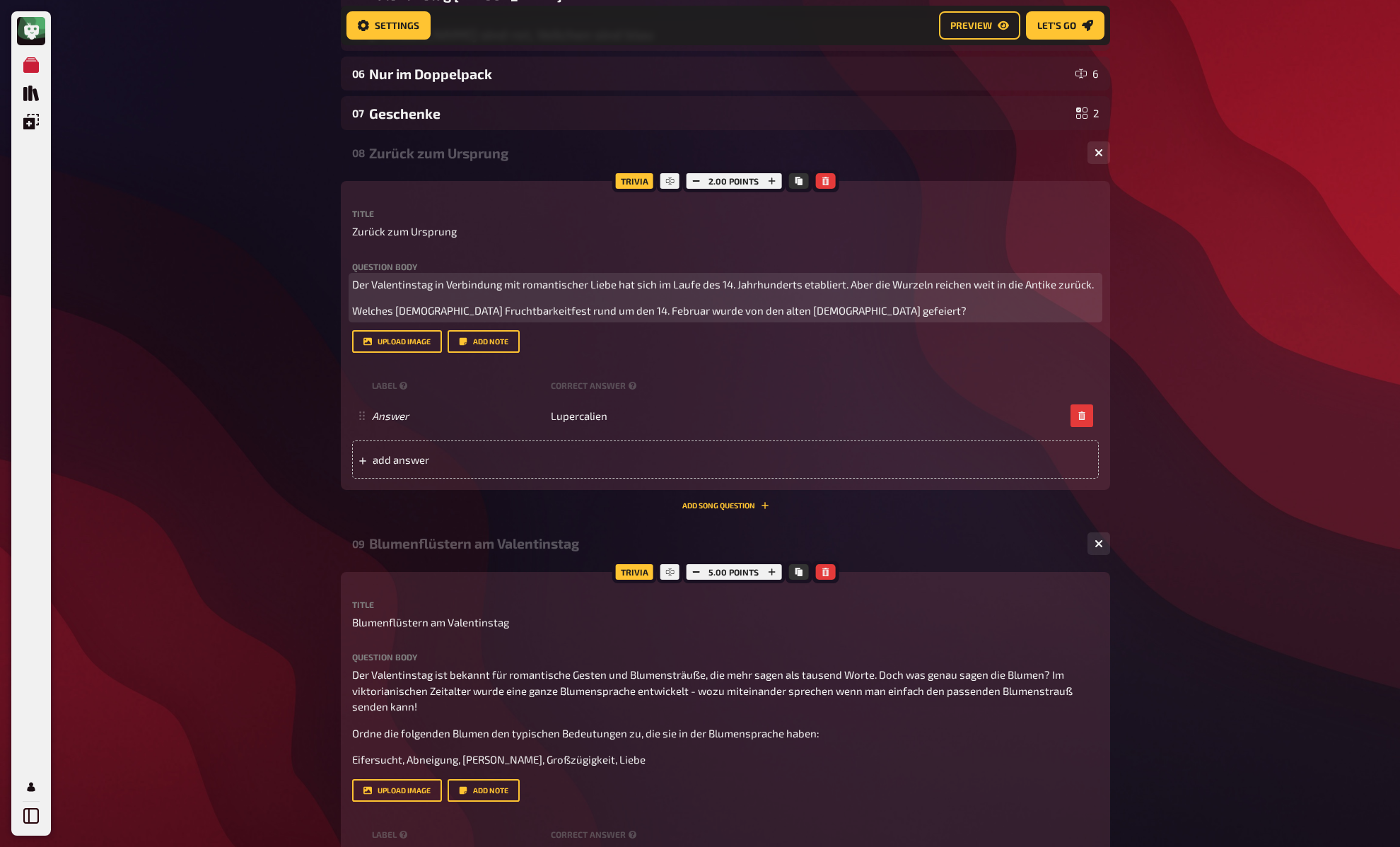
click at [456, 290] on p "Der Valentinstag in Verbindung mit romantischer Liebe hat sich im Laufe des 14.…" at bounding box center [726, 285] width 747 height 17
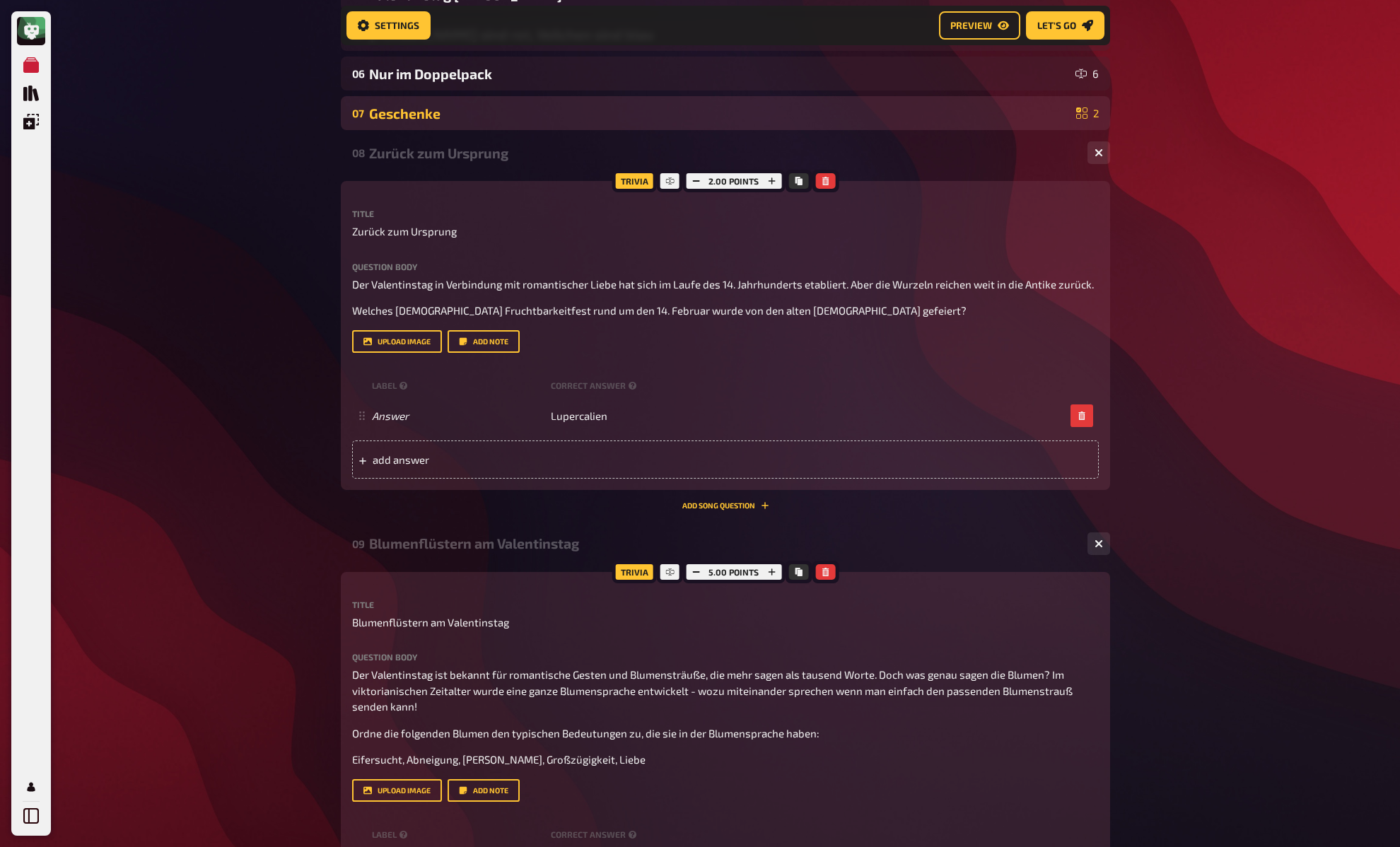
click at [421, 112] on div "Geschenke" at bounding box center [720, 114] width 701 height 17
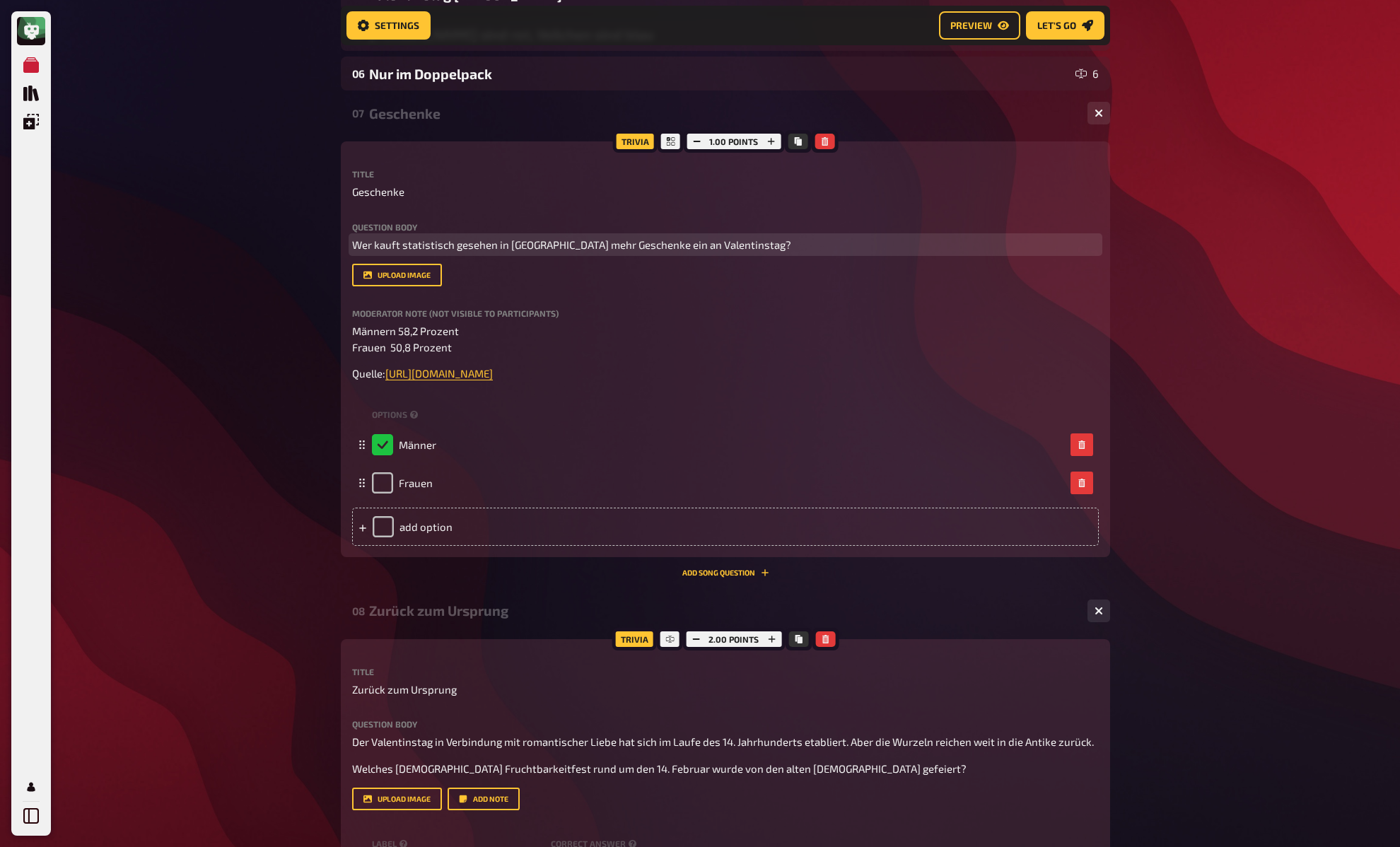
click at [476, 245] on span "Wer kauft statistisch gesehen in Deutschland mehr Geschenke ein an Valentinstag?" at bounding box center [572, 245] width 439 height 13
click at [810, 246] on p "Wer kauft statistisch gesehen in Deutschland mehr Geschenke ein an Valentinstag?" at bounding box center [726, 245] width 747 height 17
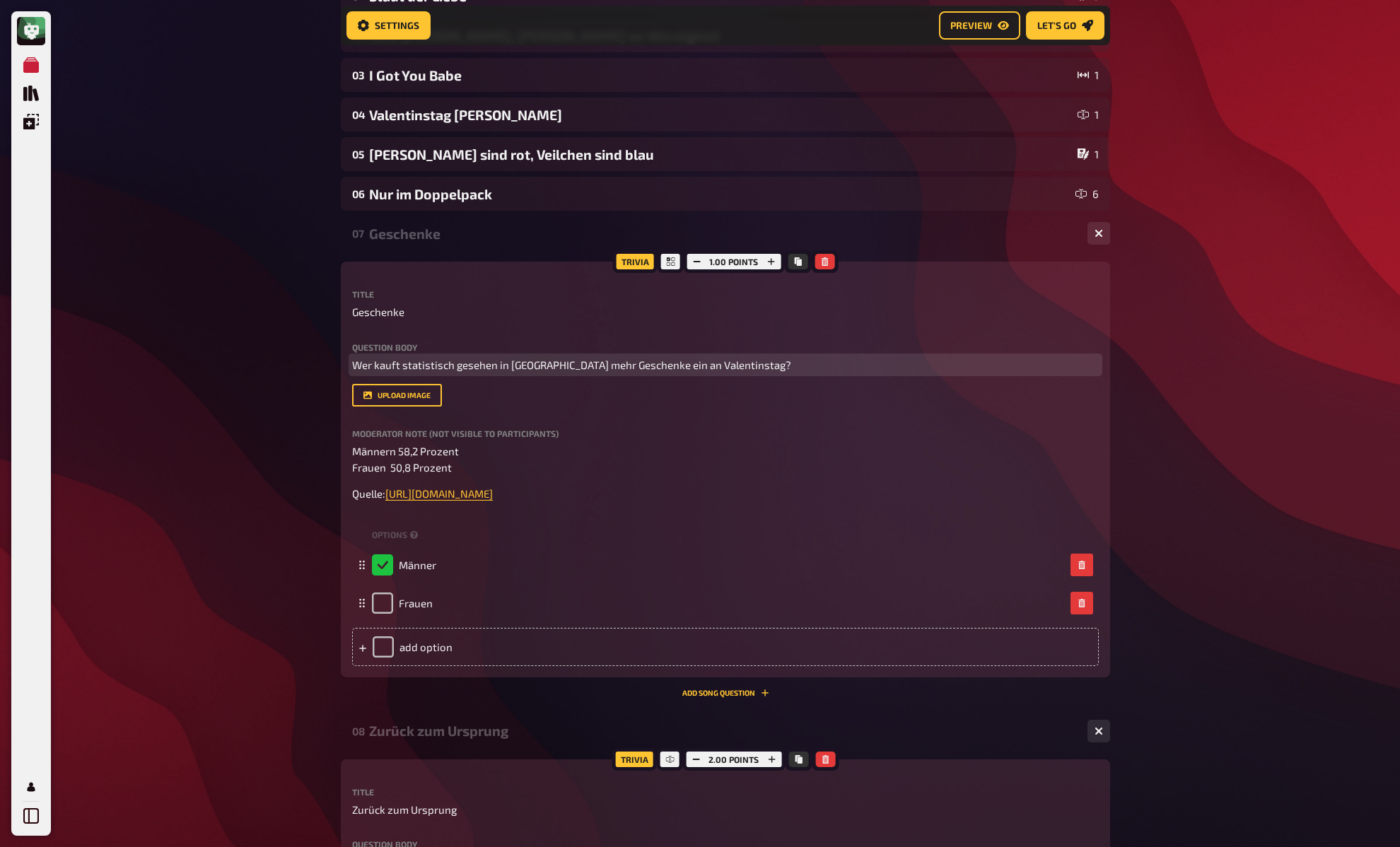
scroll to position [204, 0]
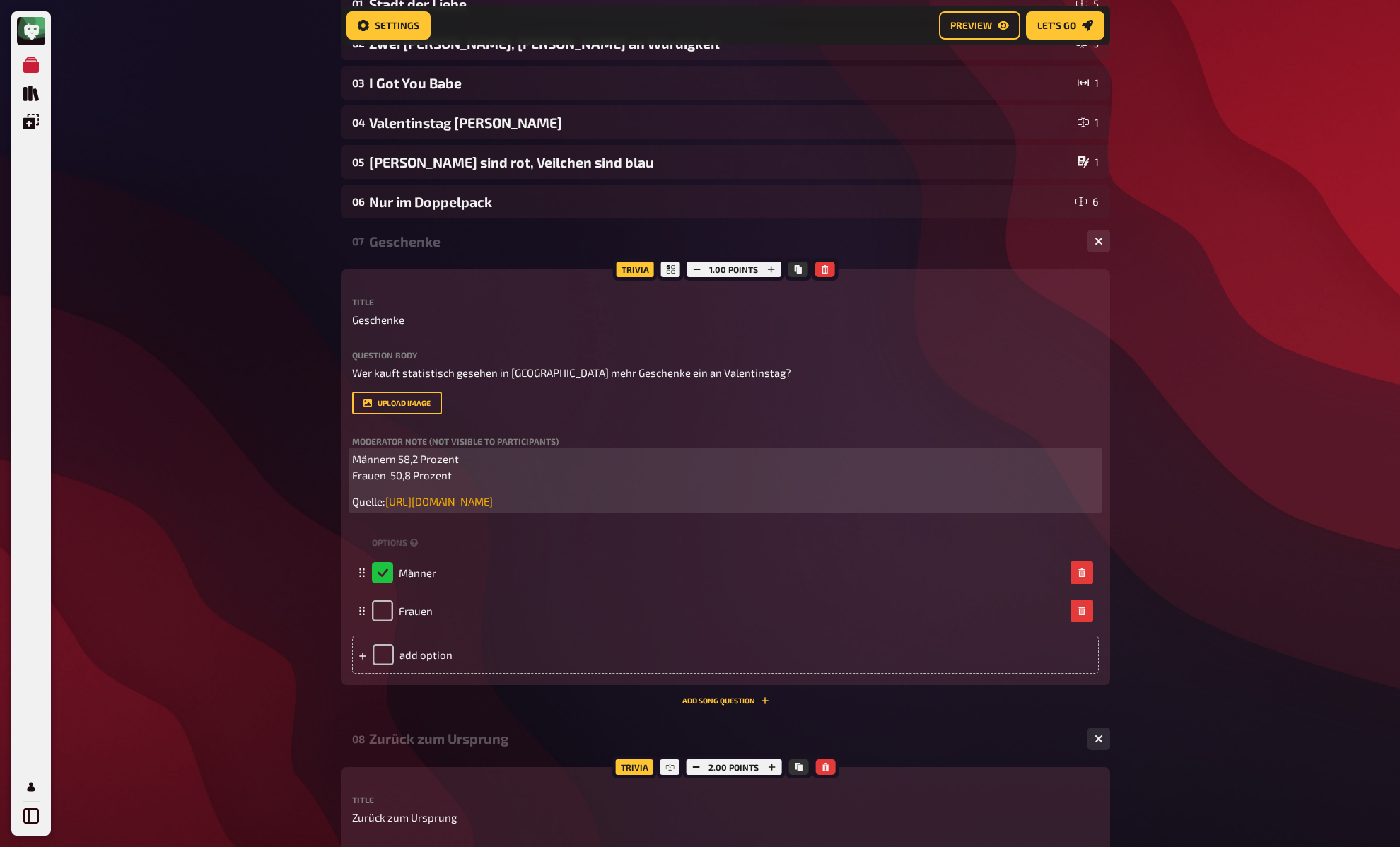
click at [493, 507] on span "https://www.presseportal.de/pm/111715/3859807" at bounding box center [439, 502] width 108 height 13
click at [514, 492] on icon "button" at bounding box center [513, 490] width 8 height 8
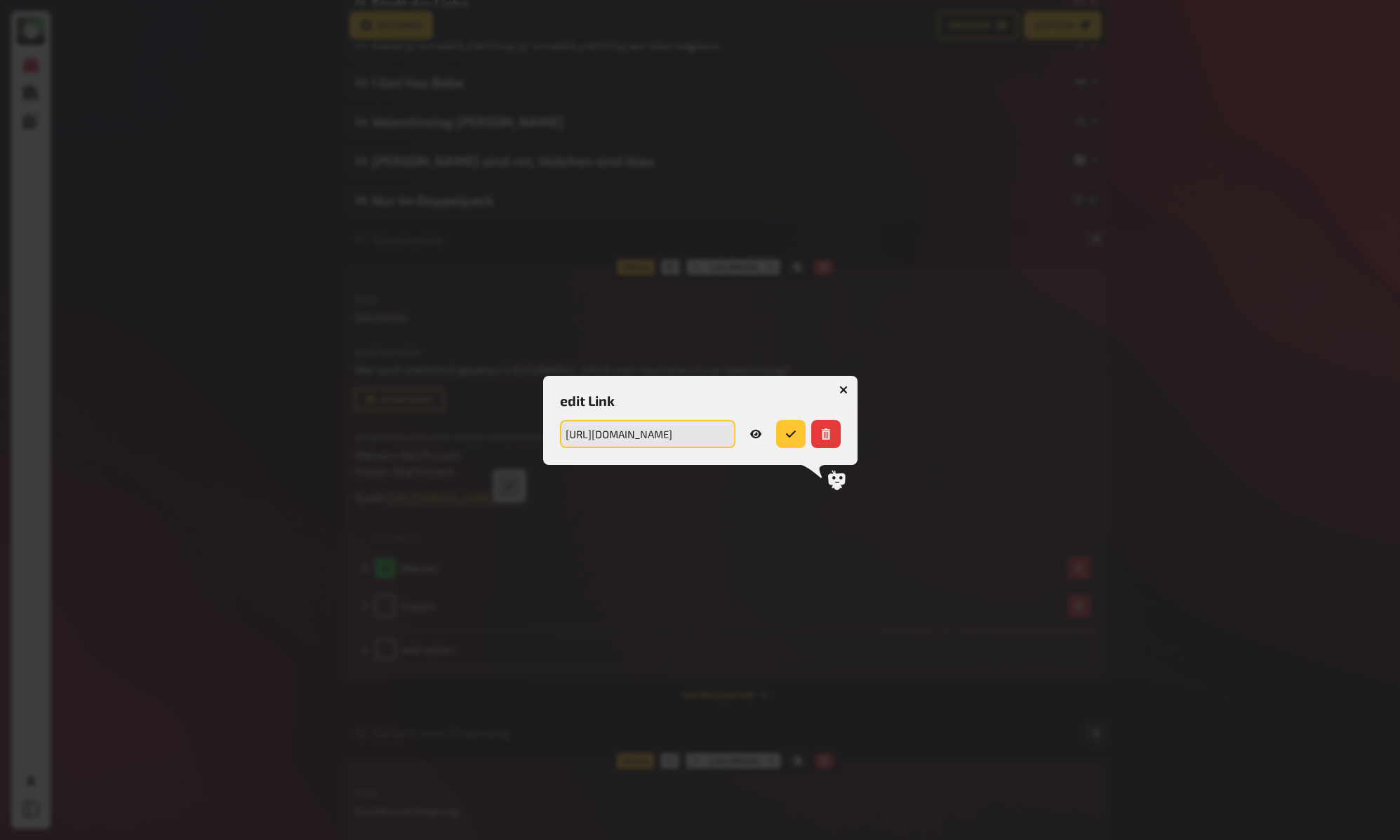
click at [663, 432] on input "https://www.presseportal.de/pm/111715/3859807" at bounding box center [647, 434] width 176 height 28
click at [260, 358] on div at bounding box center [700, 420] width 1400 height 840
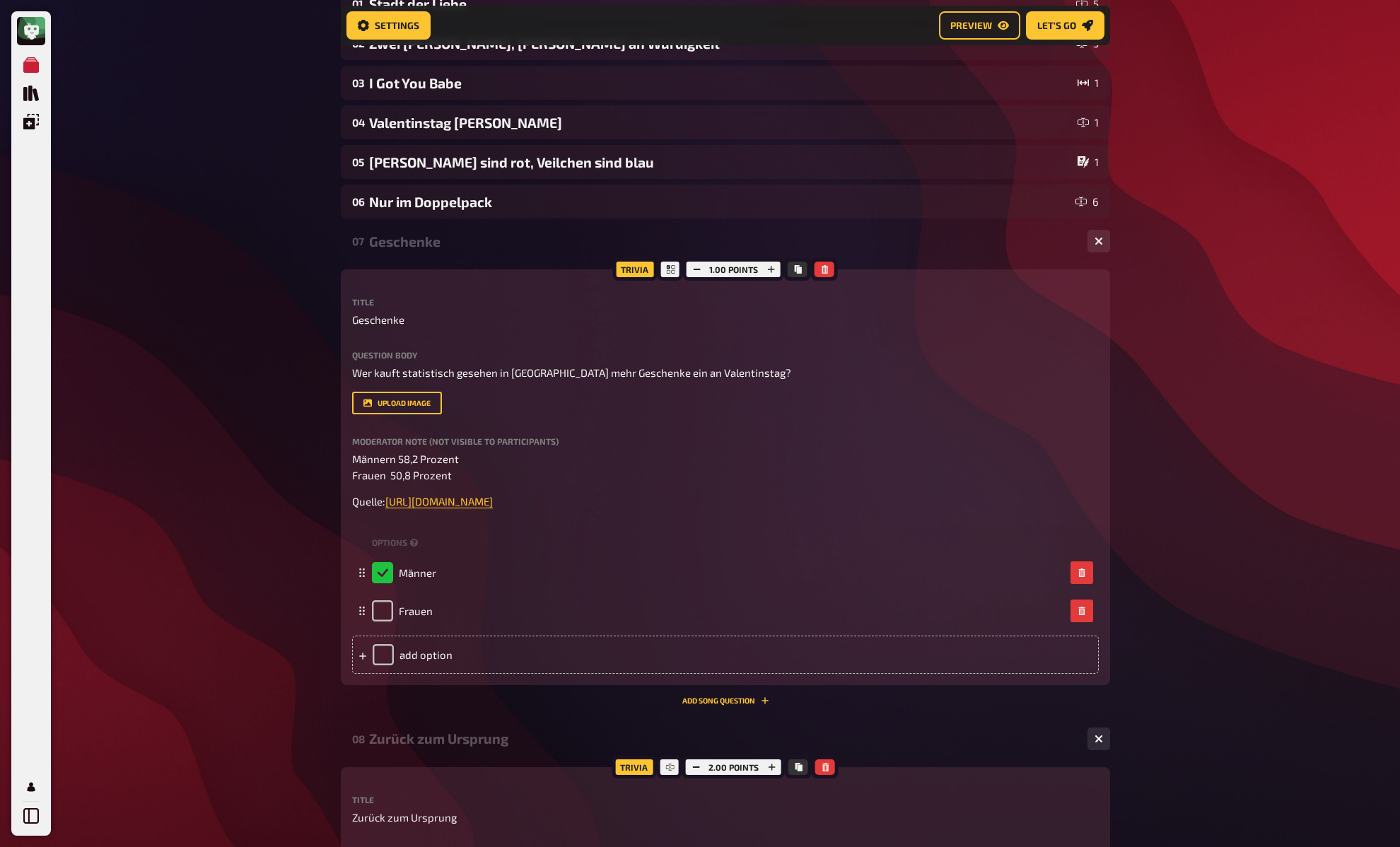
click at [392, 246] on div "Geschenke" at bounding box center [723, 242] width 707 height 17
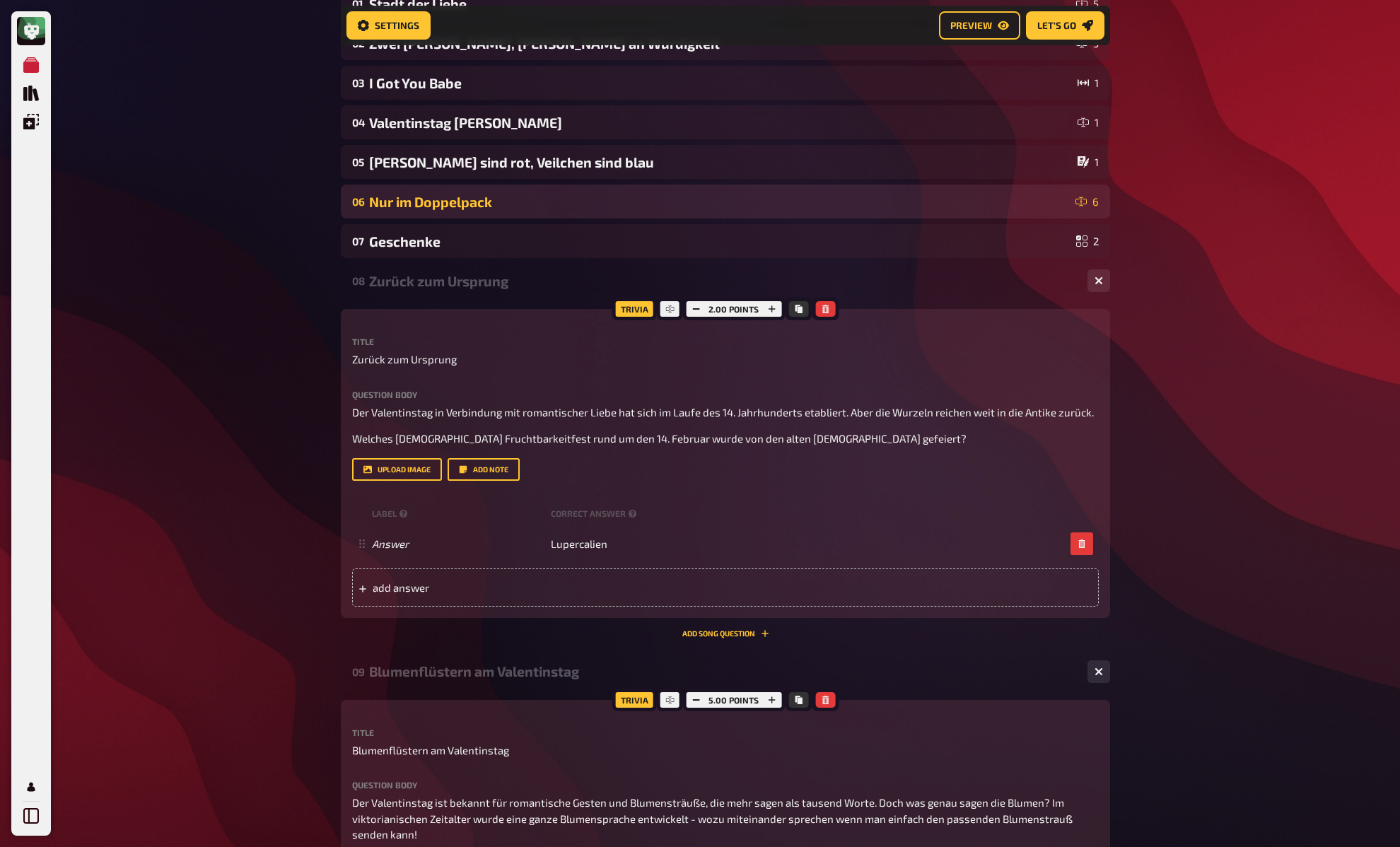
click at [447, 206] on div "Nur im Doppelpack" at bounding box center [719, 202] width 700 height 17
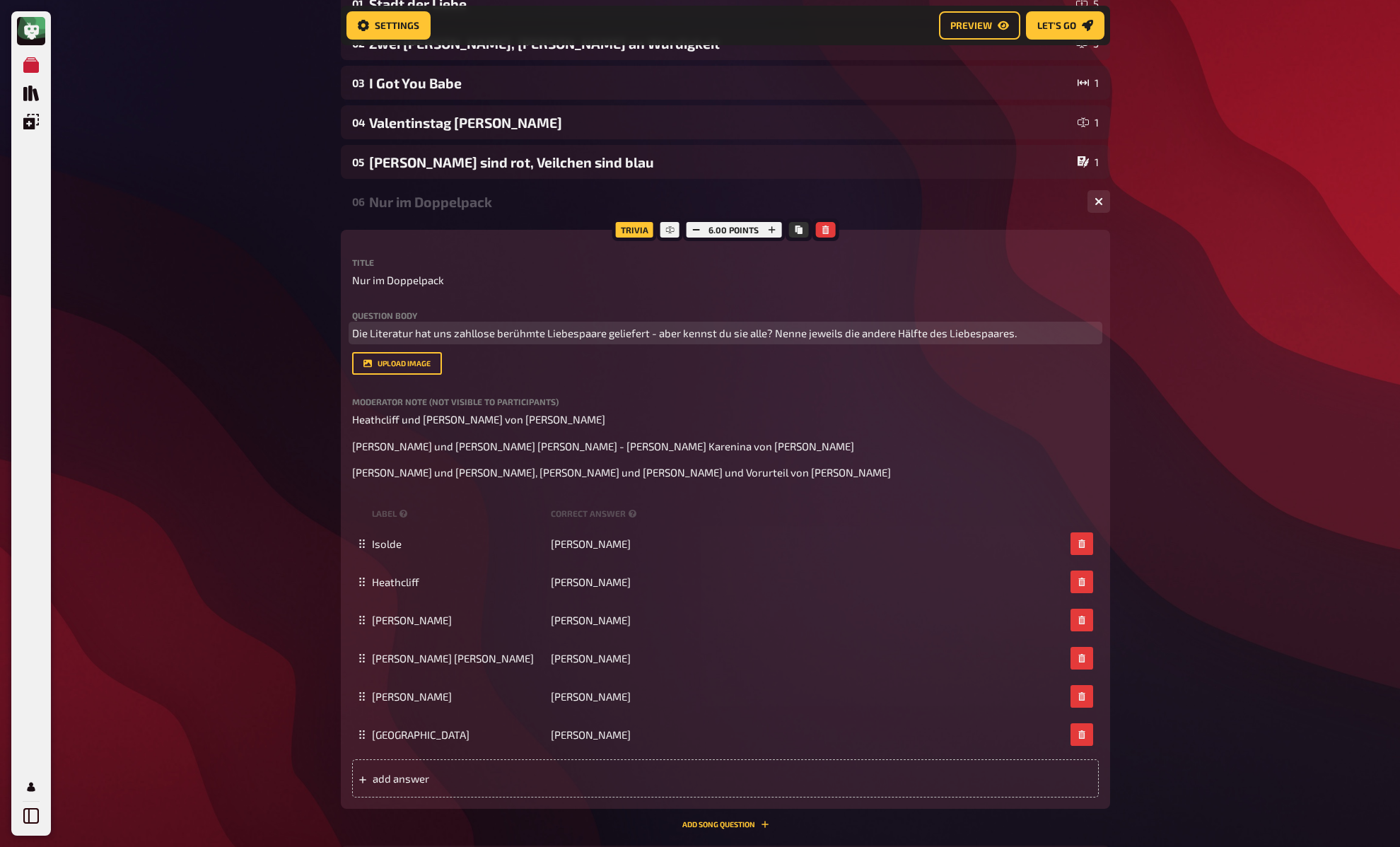
click at [494, 335] on span "Die Literatur hat uns zahllose berühmte Liebespaare geliefert - aber kennst du …" at bounding box center [685, 333] width 664 height 13
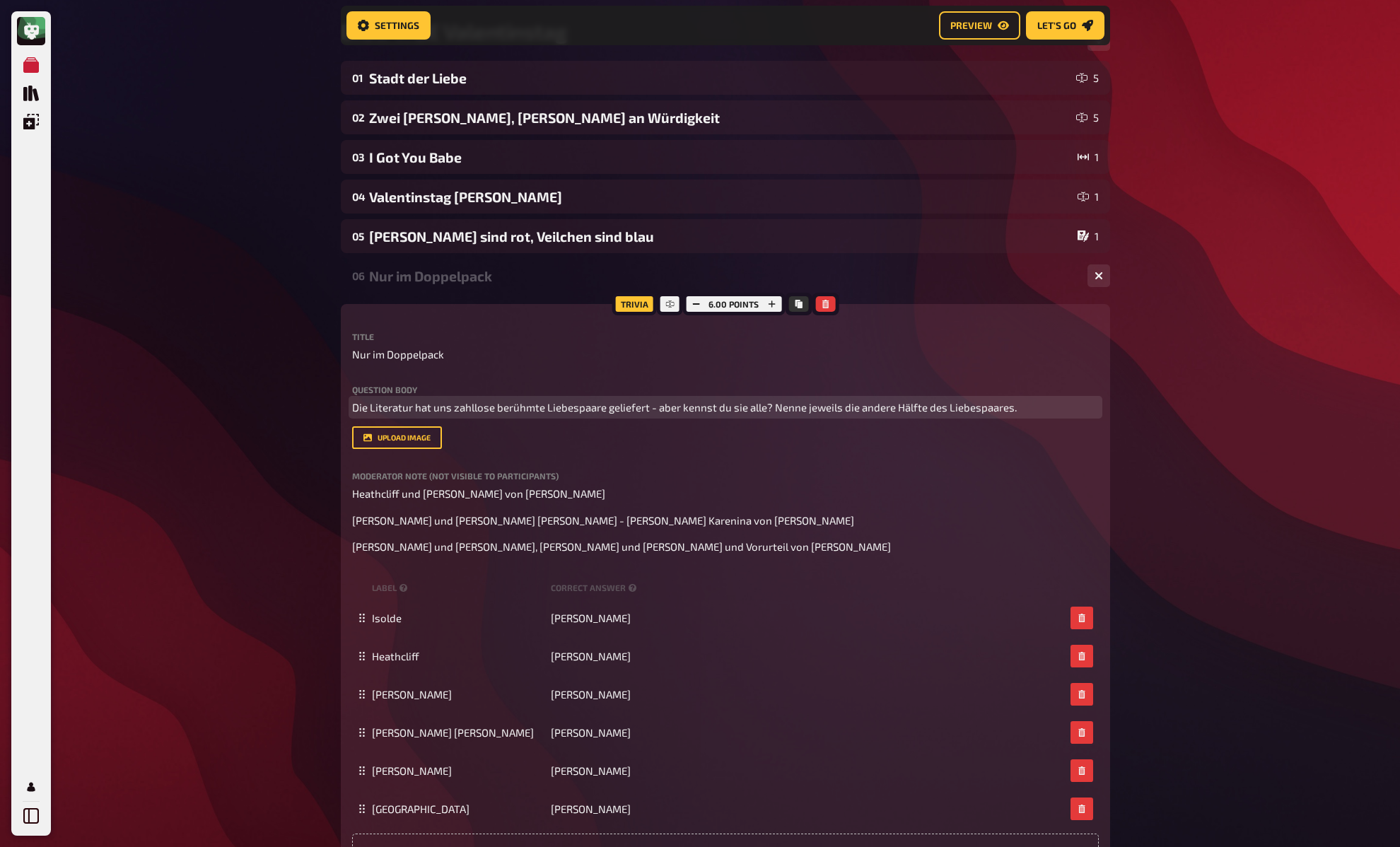
scroll to position [122, 0]
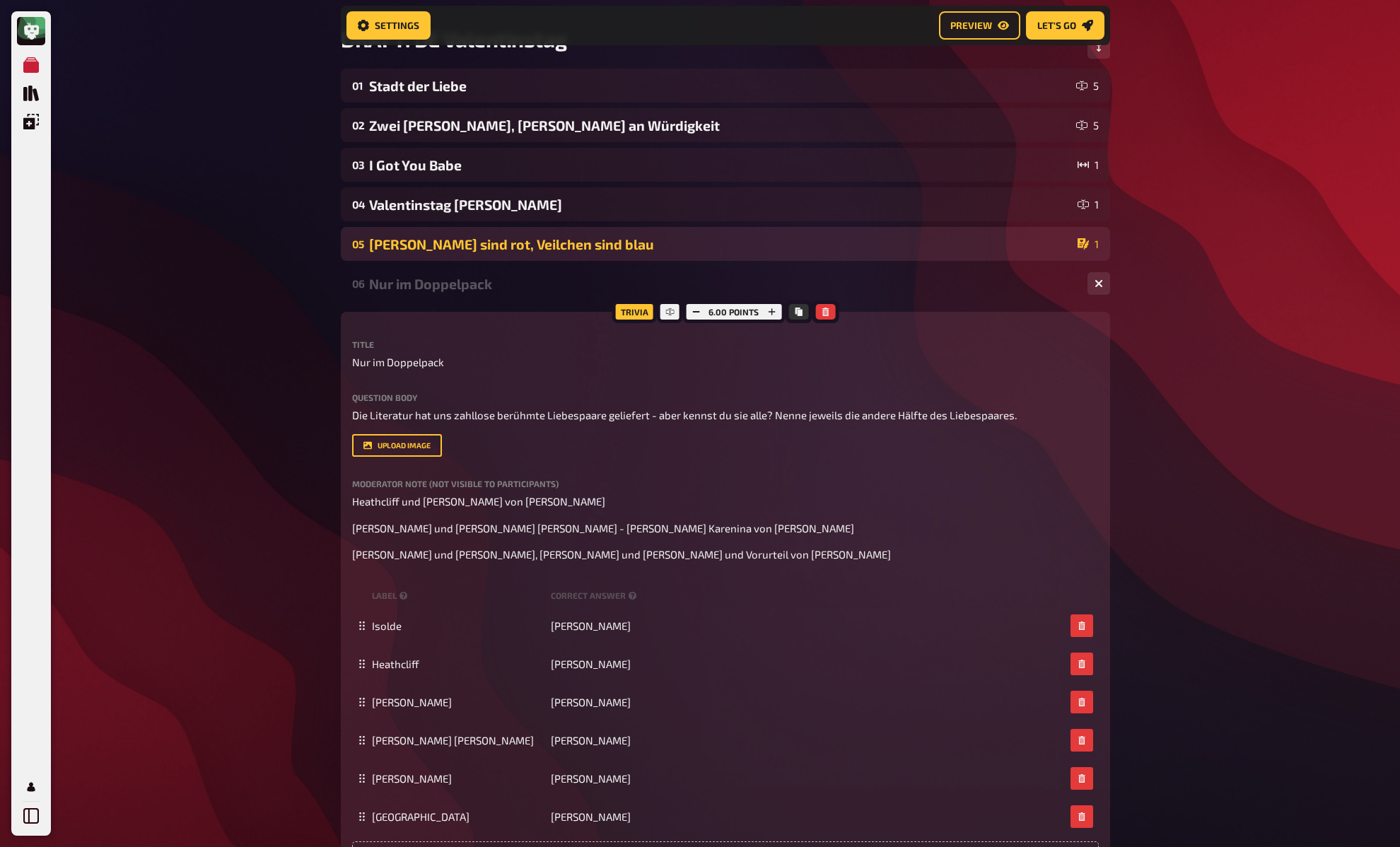
click at [458, 240] on div "Rosen sind rot, Veilchen sind blau" at bounding box center [721, 245] width 703 height 17
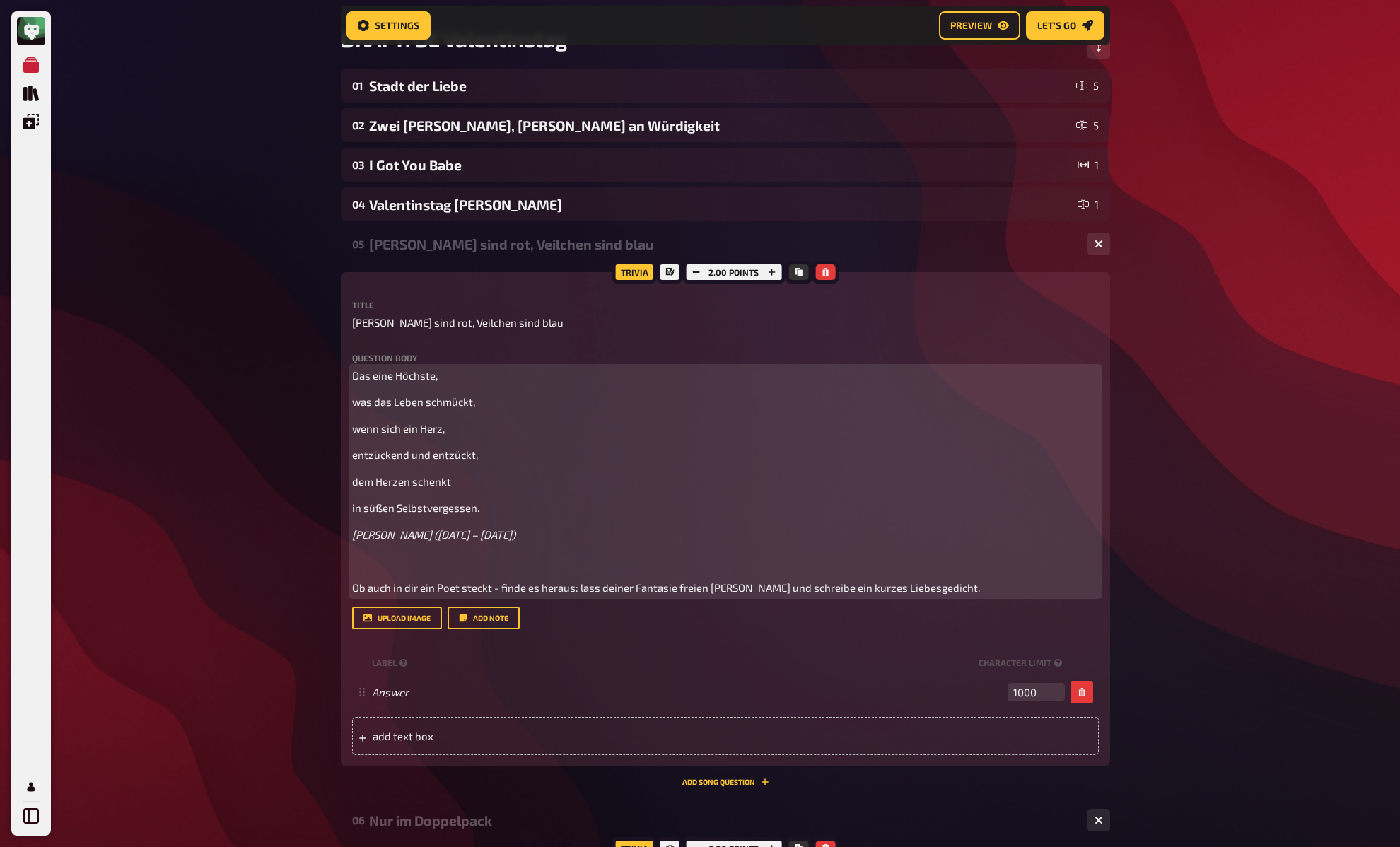
click at [420, 566] on p "﻿" at bounding box center [726, 561] width 747 height 17
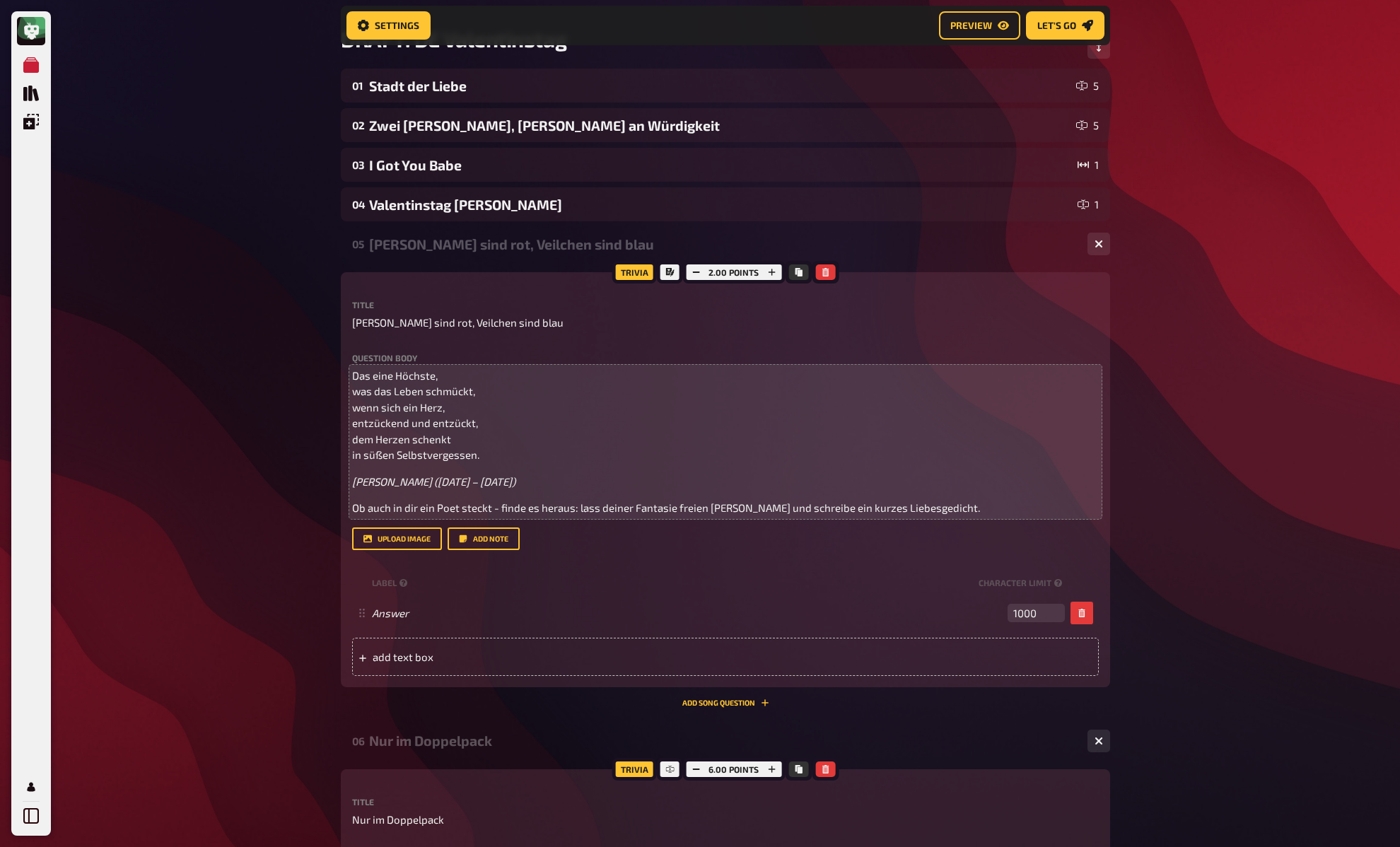
drag, startPoint x: 307, startPoint y: 365, endPoint x: 326, endPoint y: 338, distance: 33.0
click at [421, 241] on div "Rosen sind rot, Veilchen sind blau" at bounding box center [723, 245] width 707 height 17
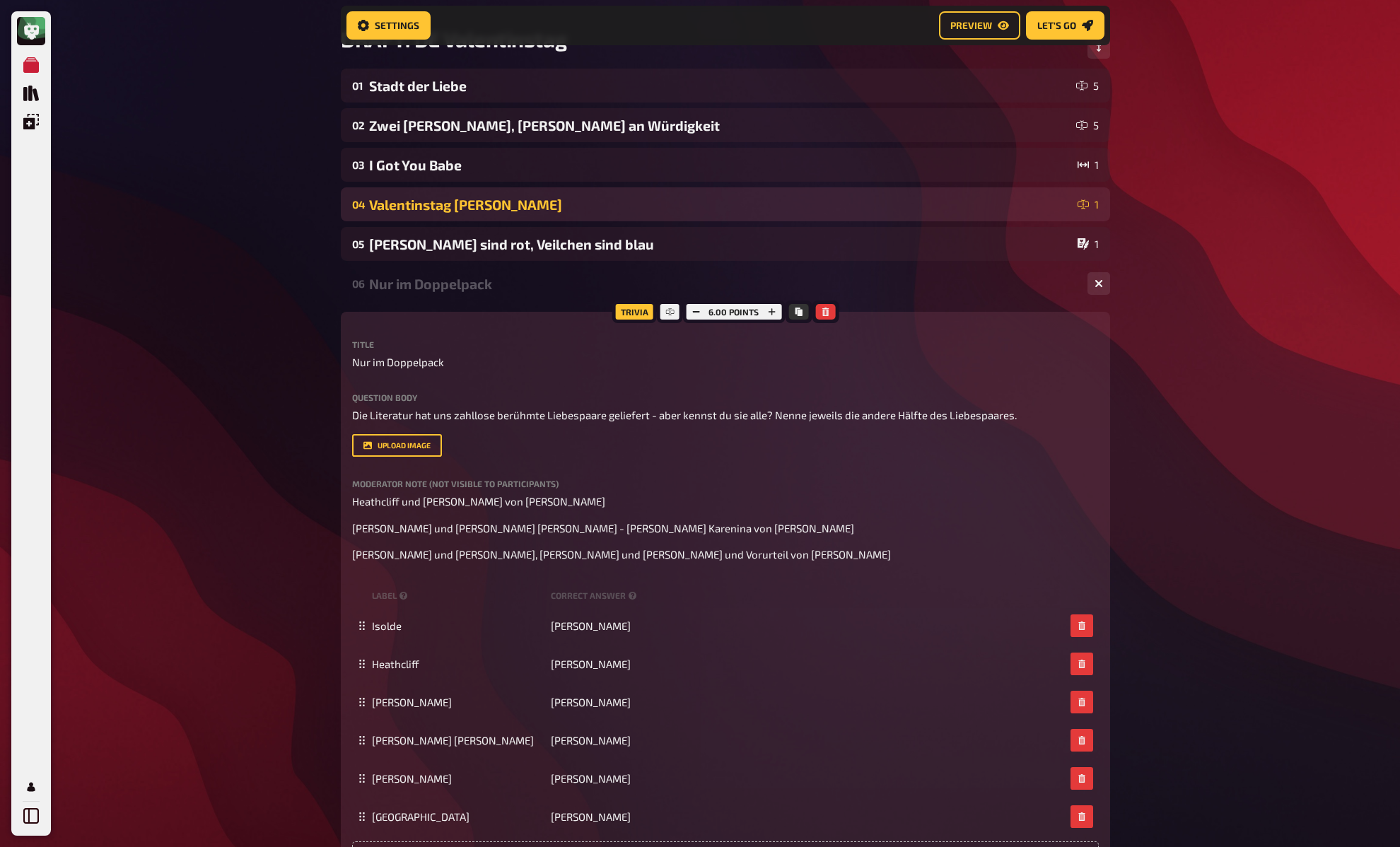
click at [428, 201] on div "Valentinstag mal anders" at bounding box center [721, 205] width 703 height 17
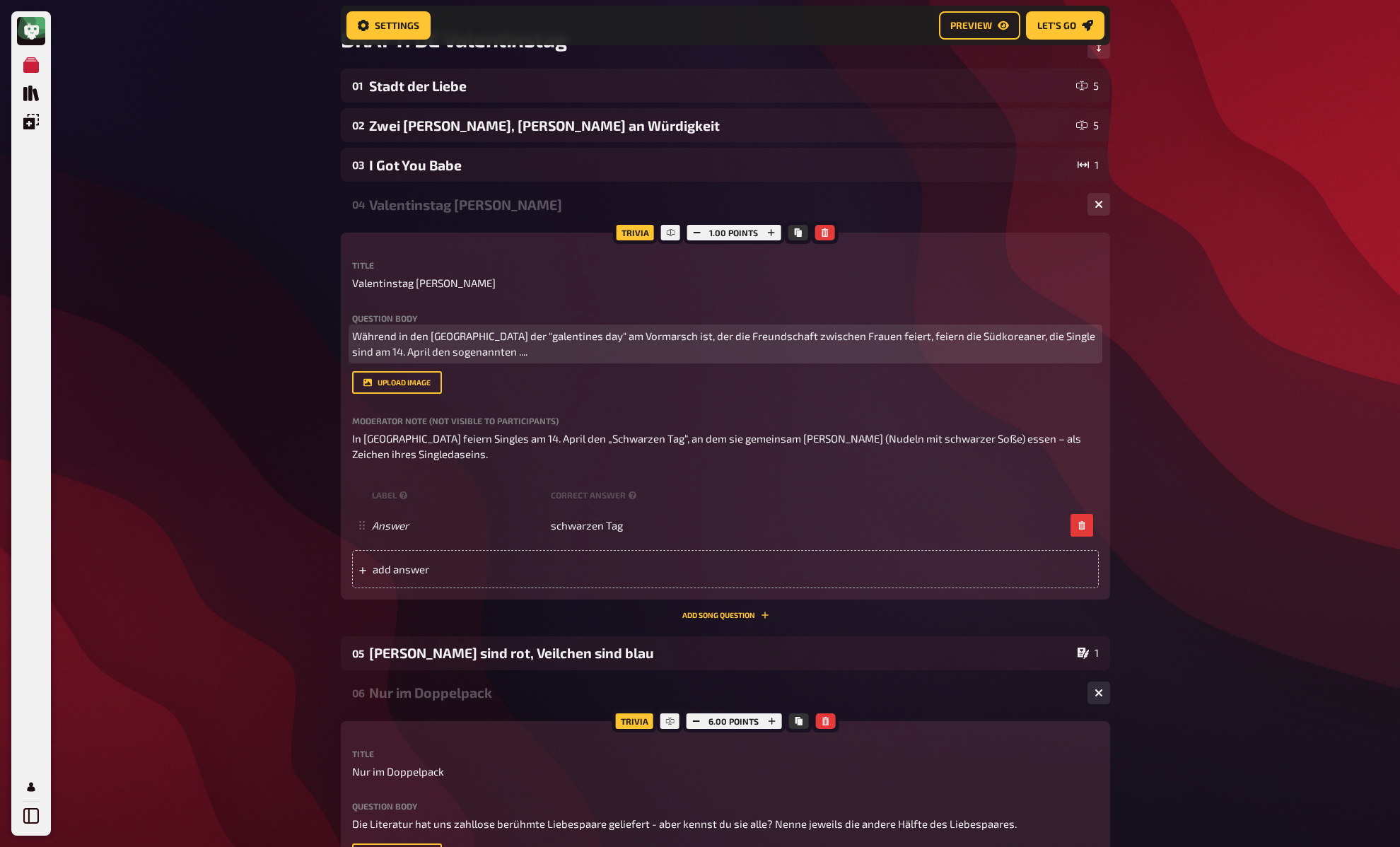
click at [492, 358] on p "Während in den USA der "galentines day" am Vormarsch ist, der die Freundschaft …" at bounding box center [726, 344] width 747 height 32
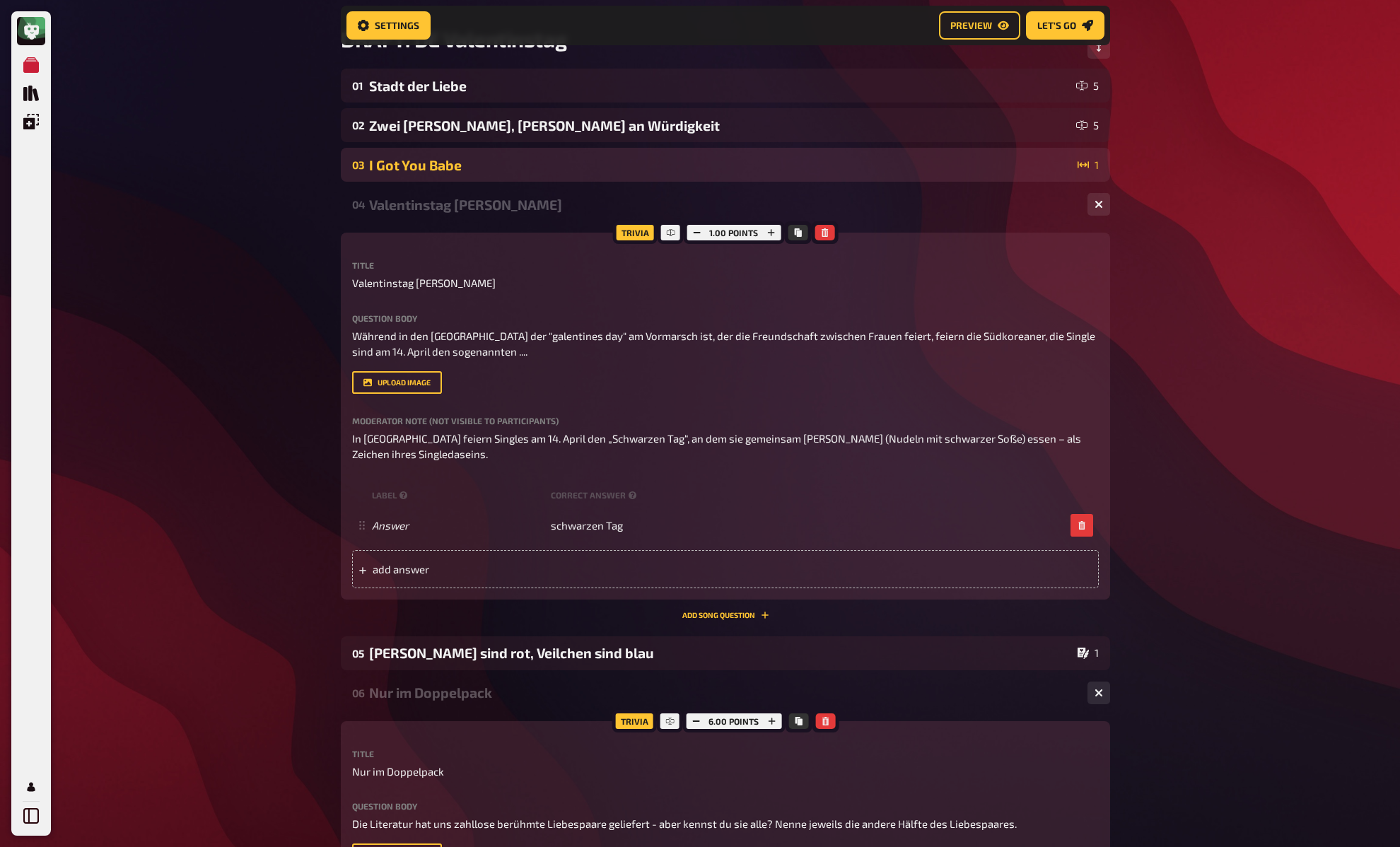
click at [452, 161] on div "I Got You Babe" at bounding box center [721, 165] width 703 height 17
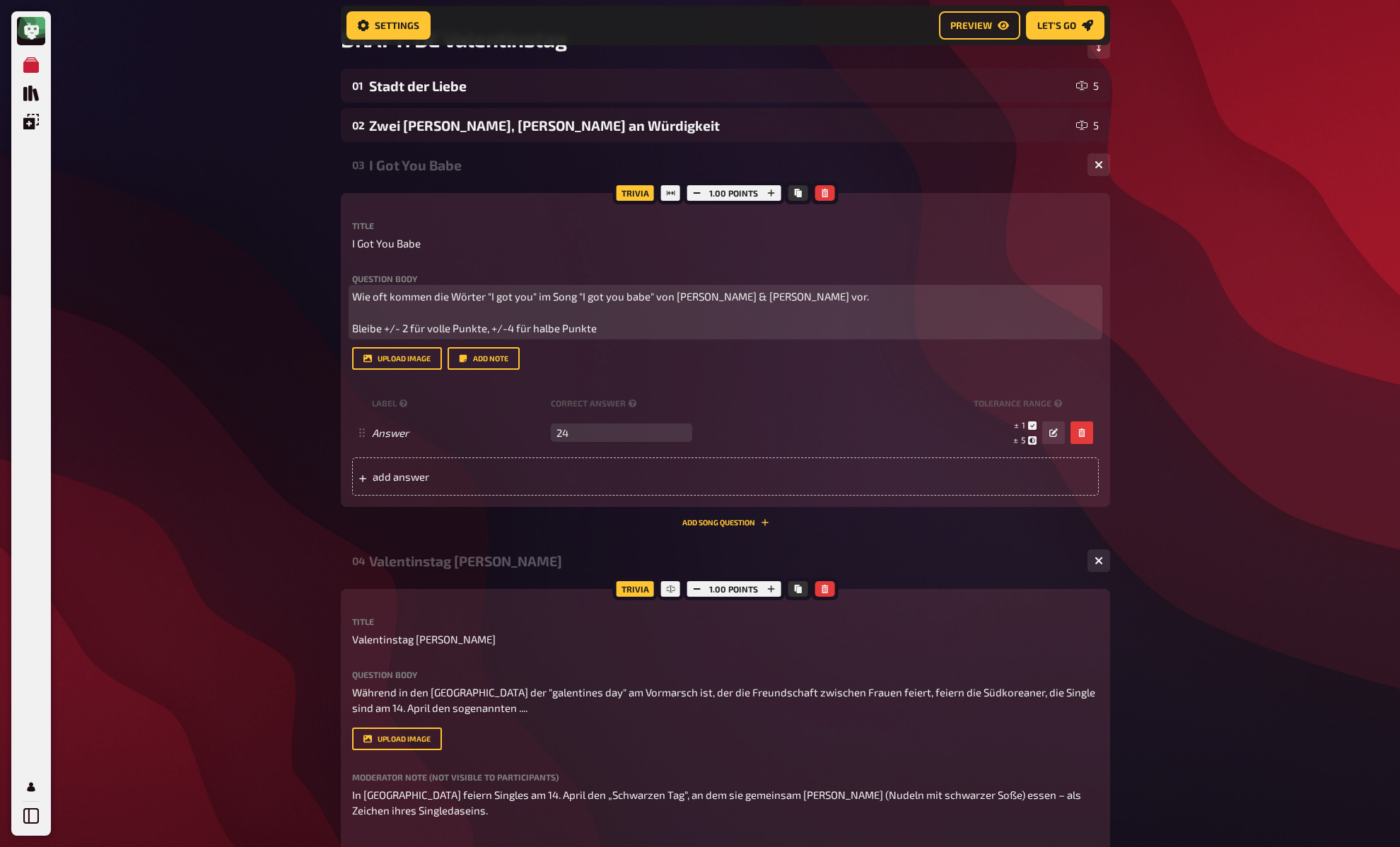
click at [451, 312] on p "Wie oft kommen die Wörter "I got you" im Song "I got you babe" von Sonny & Cher…" at bounding box center [726, 313] width 747 height 48
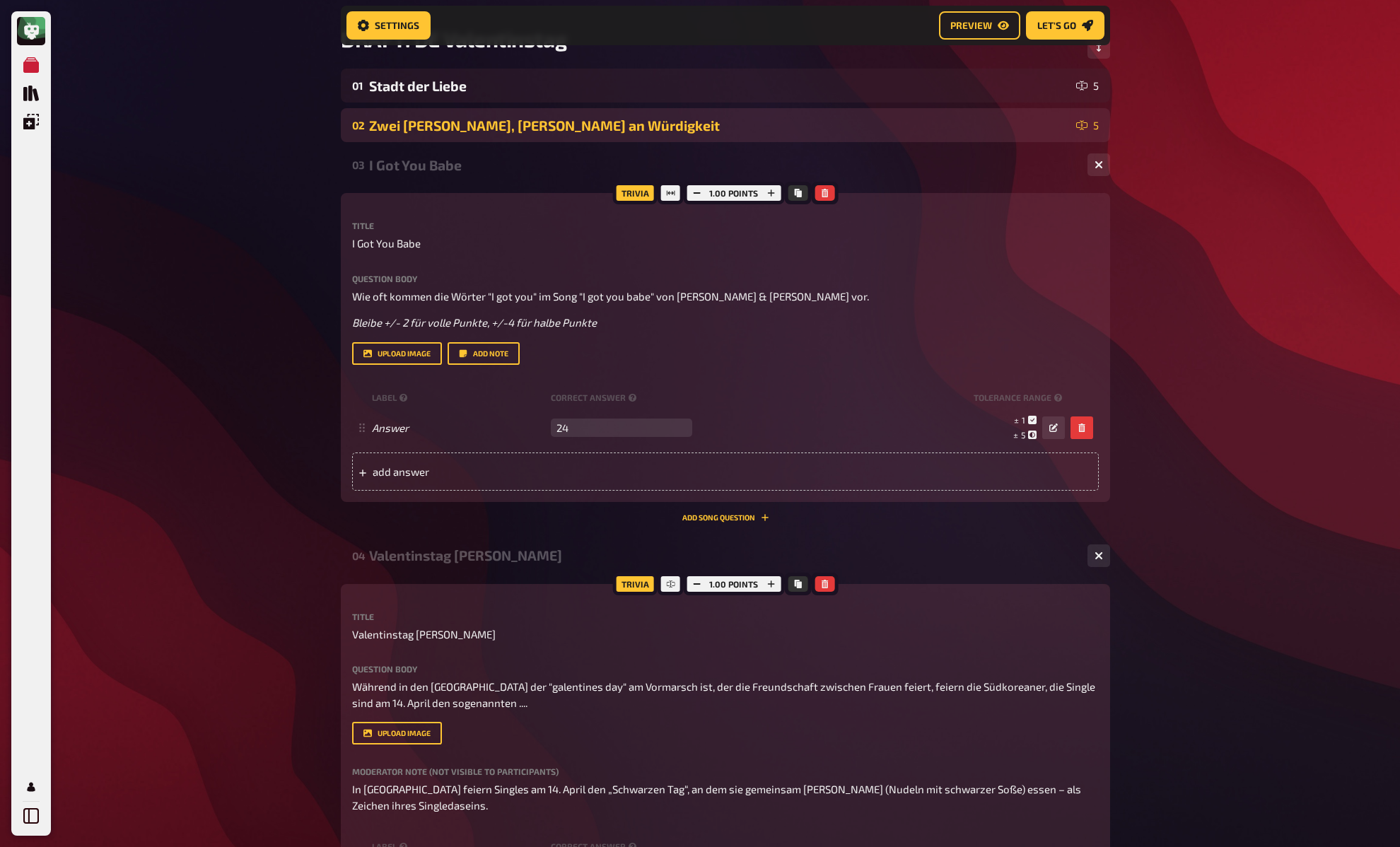
click at [402, 112] on div "02 Zwei Häuser, gleich an Würdigkeit 5" at bounding box center [725, 125] width 769 height 34
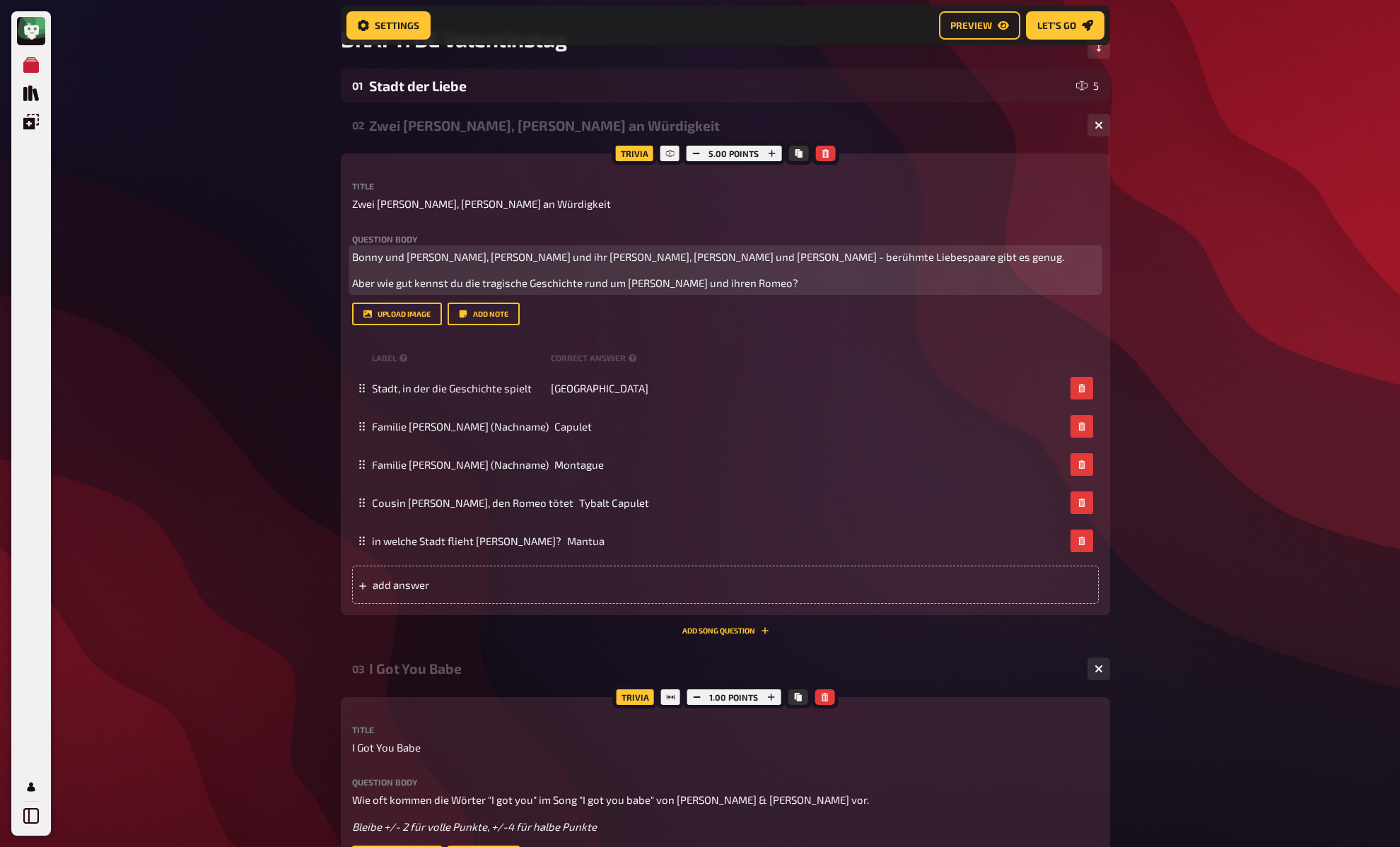
click at [419, 282] on span "Aber wie gut kennst du die tragische Geschichte rund um Julia und ihren Romeo?" at bounding box center [575, 283] width 446 height 13
click at [415, 269] on div "Bonny und Clyde, Jacky Kennedy und ihr John, Napoleon und Josephine - berühmte …" at bounding box center [726, 270] width 747 height 43
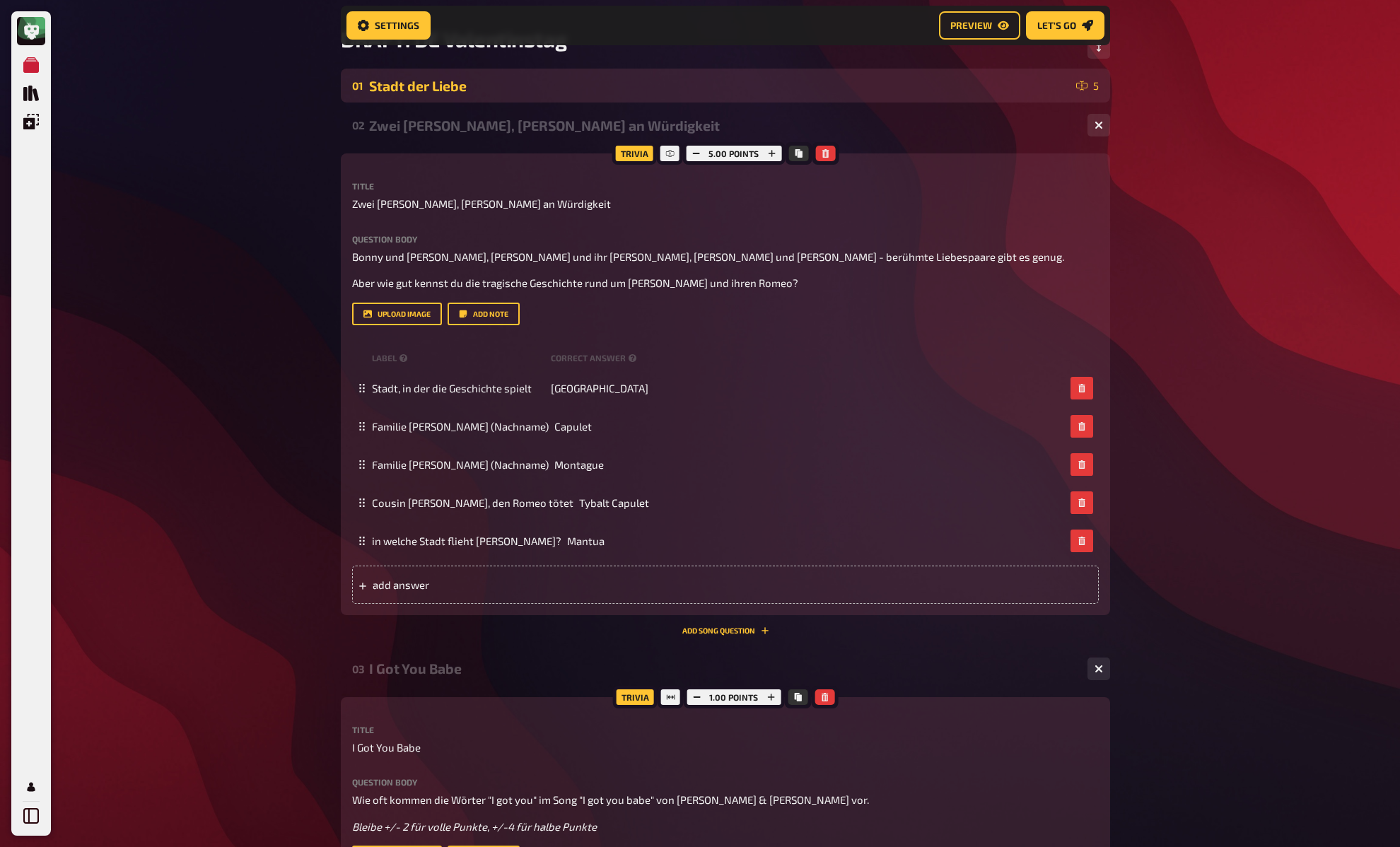
click at [408, 86] on div "Stadt der Liebe" at bounding box center [720, 86] width 701 height 17
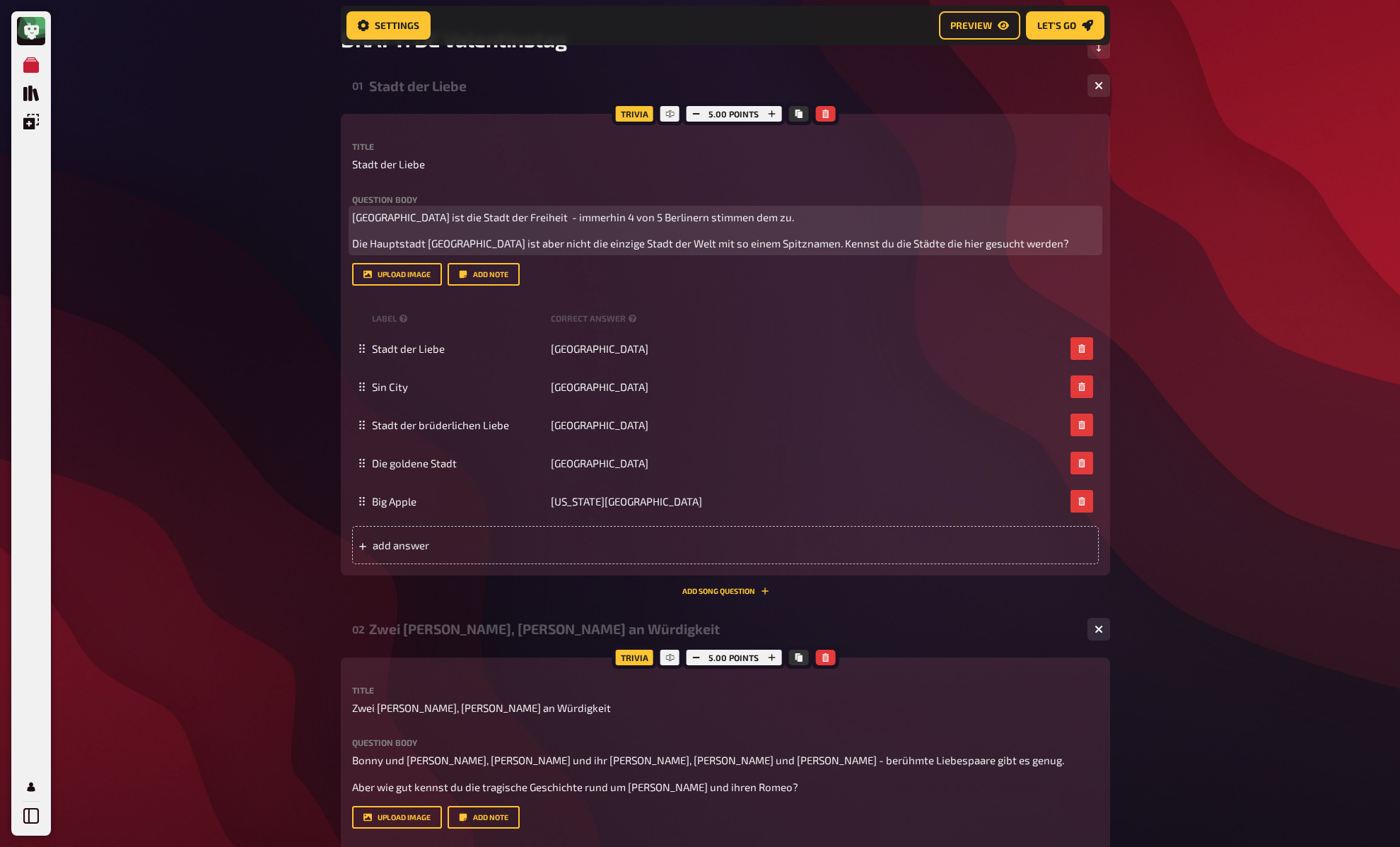
click at [405, 237] on span "Die Hauptstadt Deutschlands ist aber nicht die einzige Stadt der Welt mit so ei…" at bounding box center [711, 243] width 717 height 13
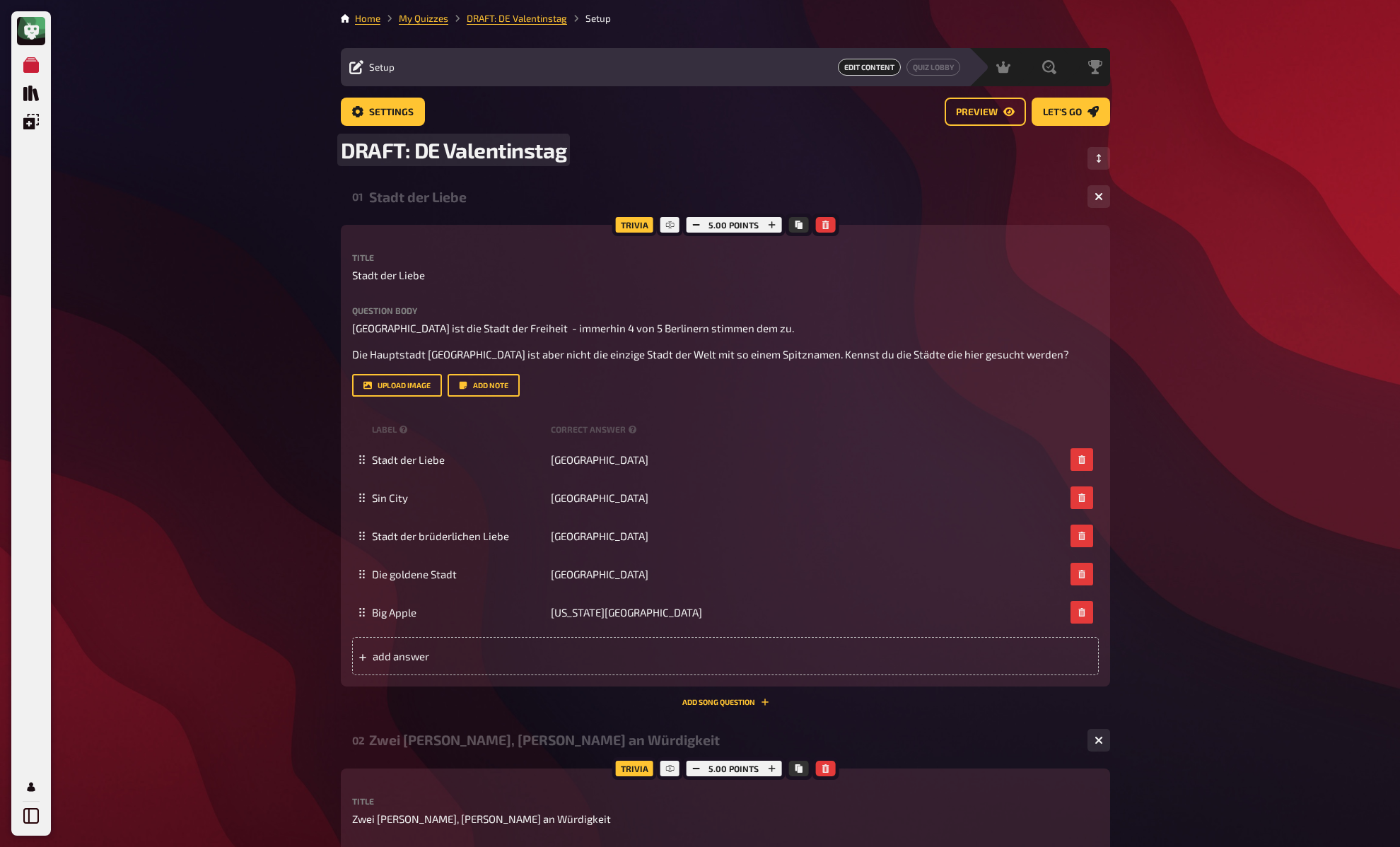
click at [418, 147] on span "DRAFT: DE Valentinstag" at bounding box center [453, 149] width 225 height 25
click at [370, 111] on span "Settings" at bounding box center [392, 112] width 45 height 10
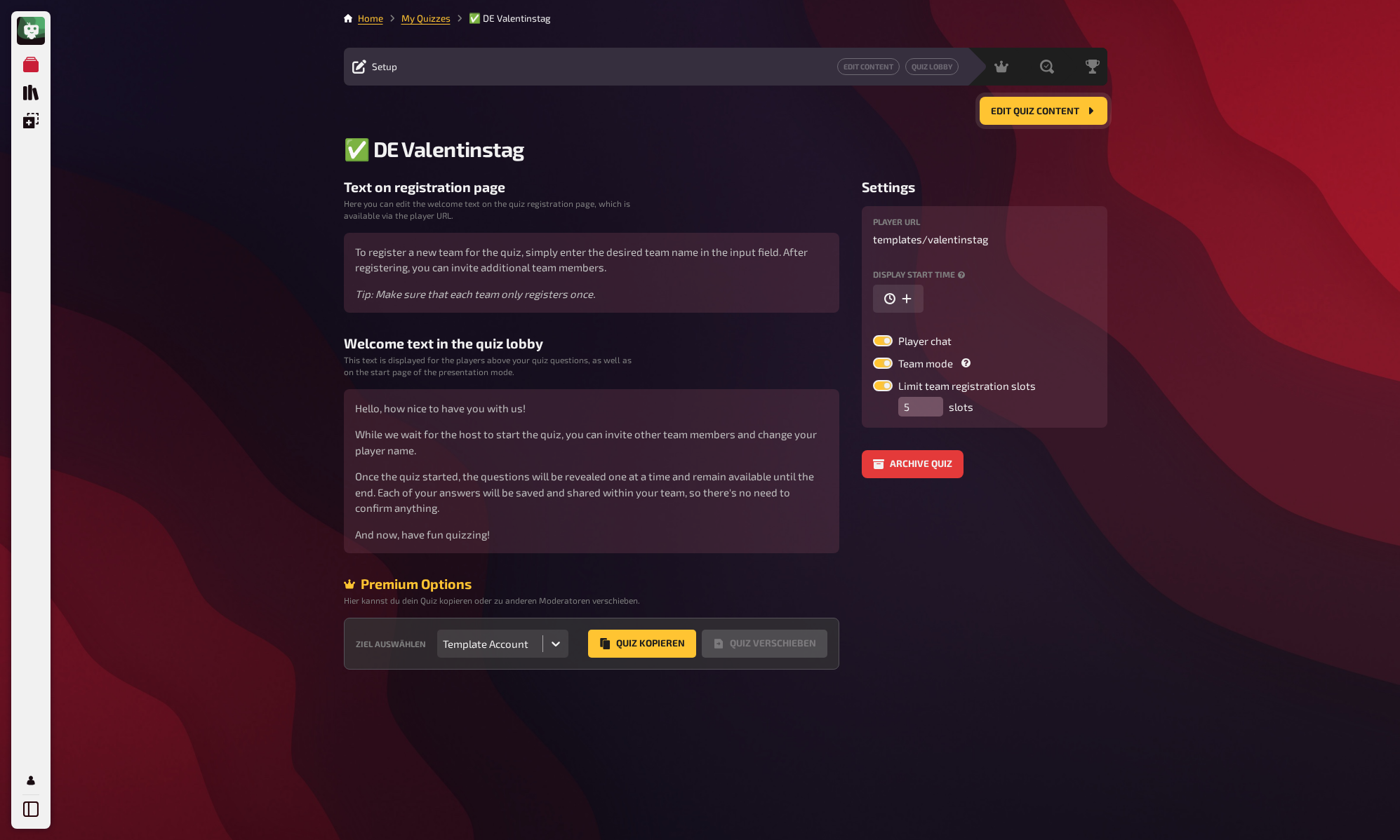
click at [1030, 117] on button "Edit Quiz content" at bounding box center [1043, 110] width 128 height 28
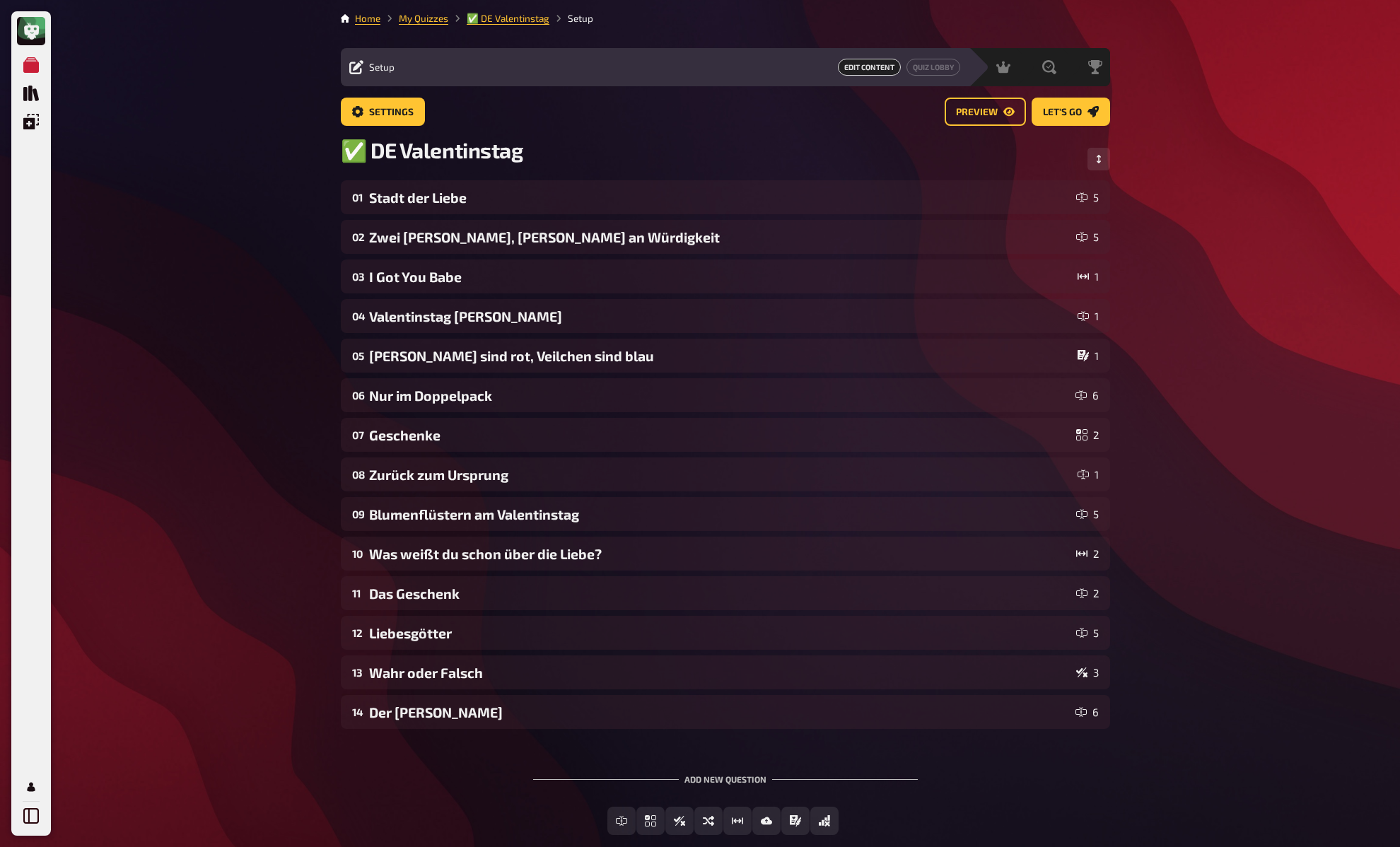
click at [254, 194] on div "My Quizzes Quiz Library Overlays My Account Home My Quizzes ✅ DE Valentinstag S…" at bounding box center [700, 463] width 1400 height 926
click at [420, 17] on link "My Quizzes" at bounding box center [423, 19] width 49 height 11
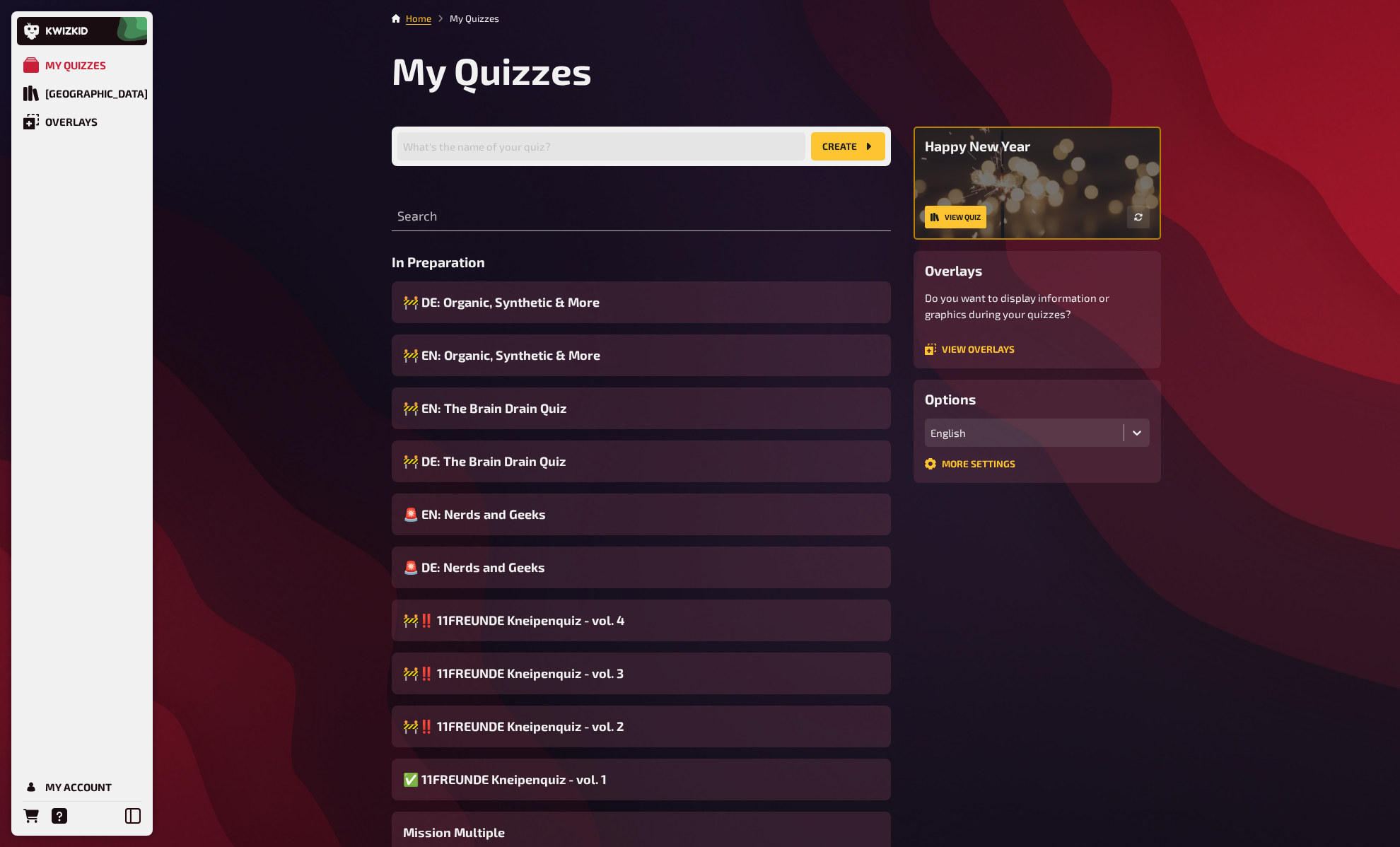
click at [442, 227] on input "text" at bounding box center [641, 217] width 499 height 28
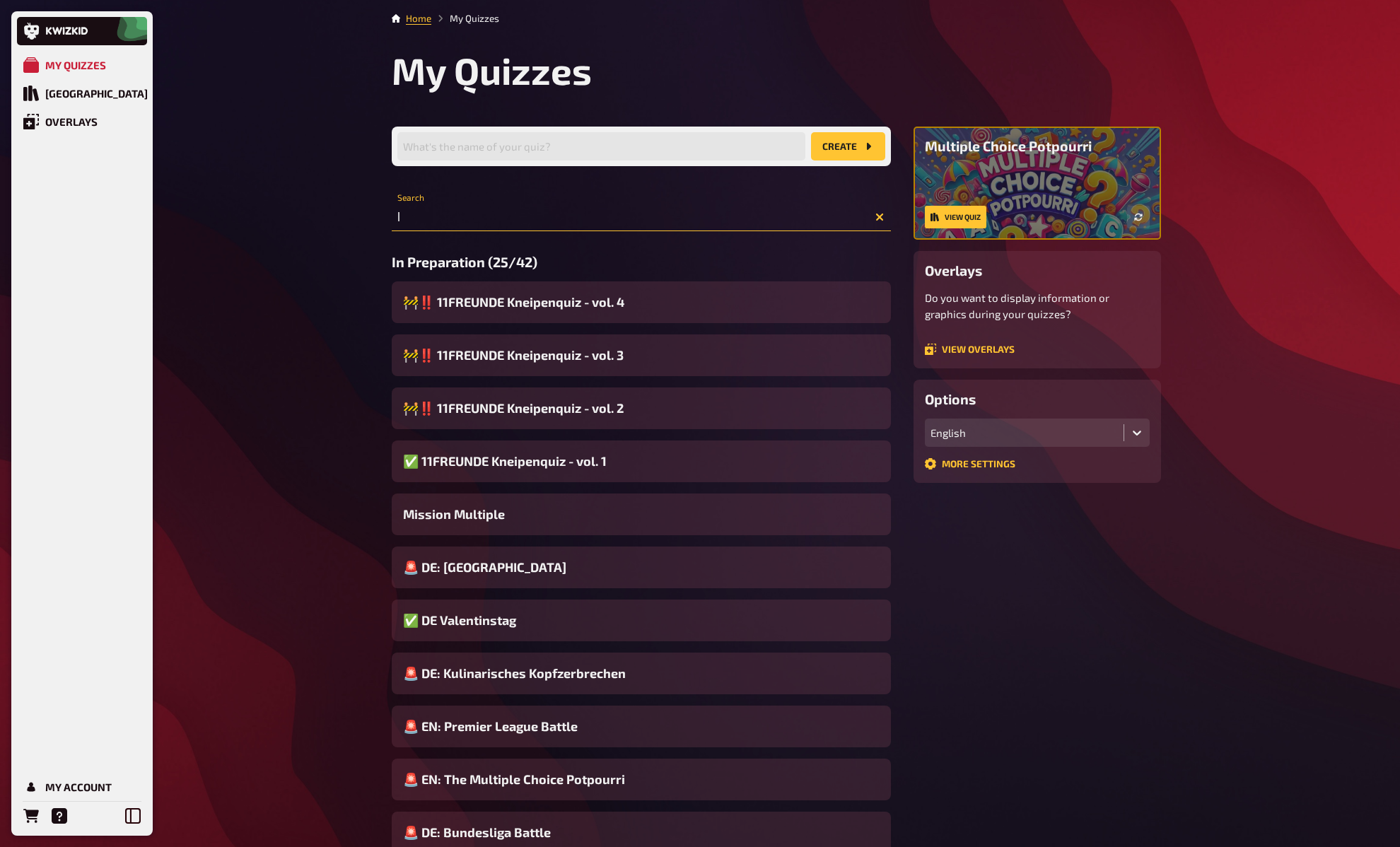
type input "l"
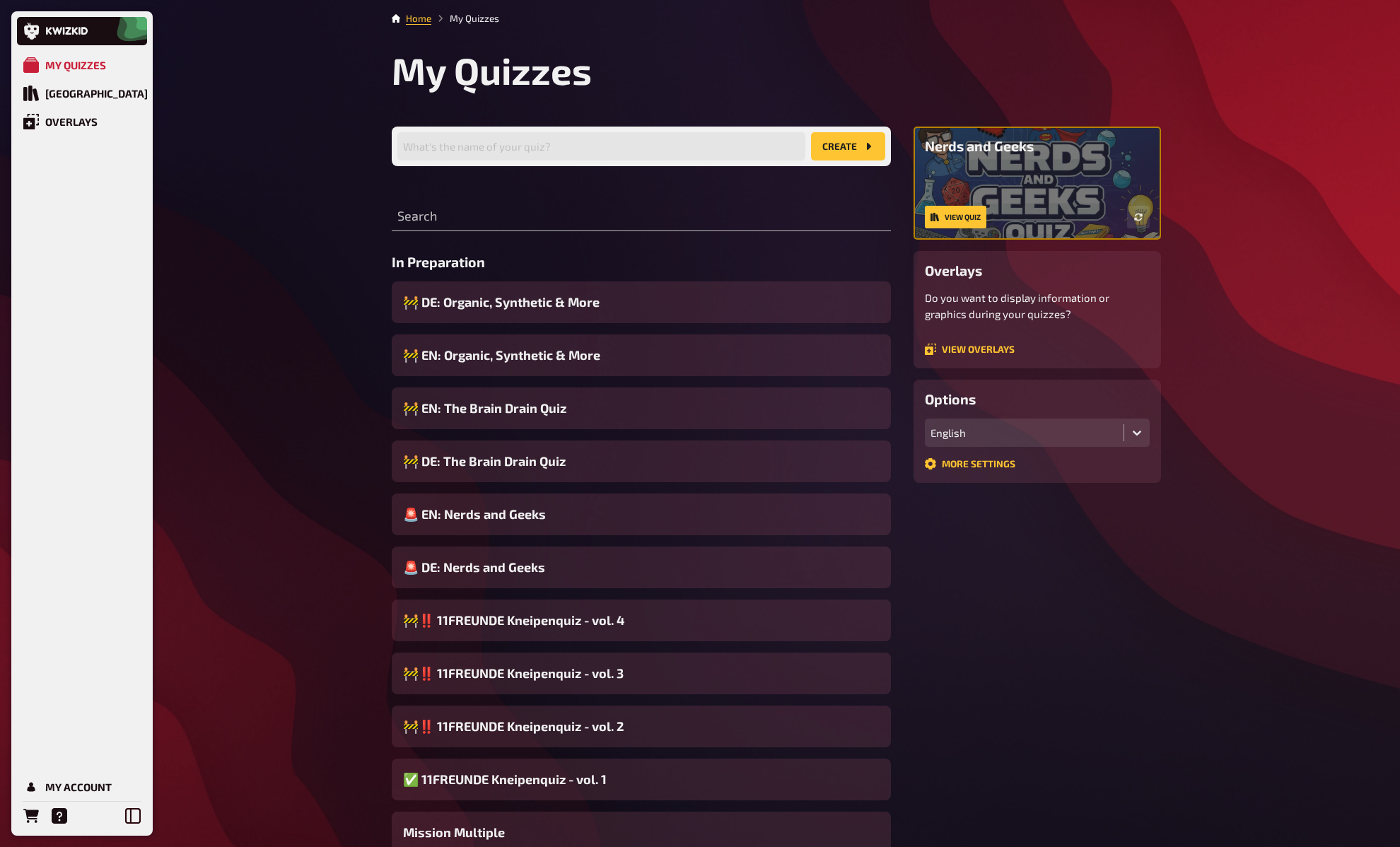
drag, startPoint x: 308, startPoint y: 373, endPoint x: 452, endPoint y: 314, distance: 155.6
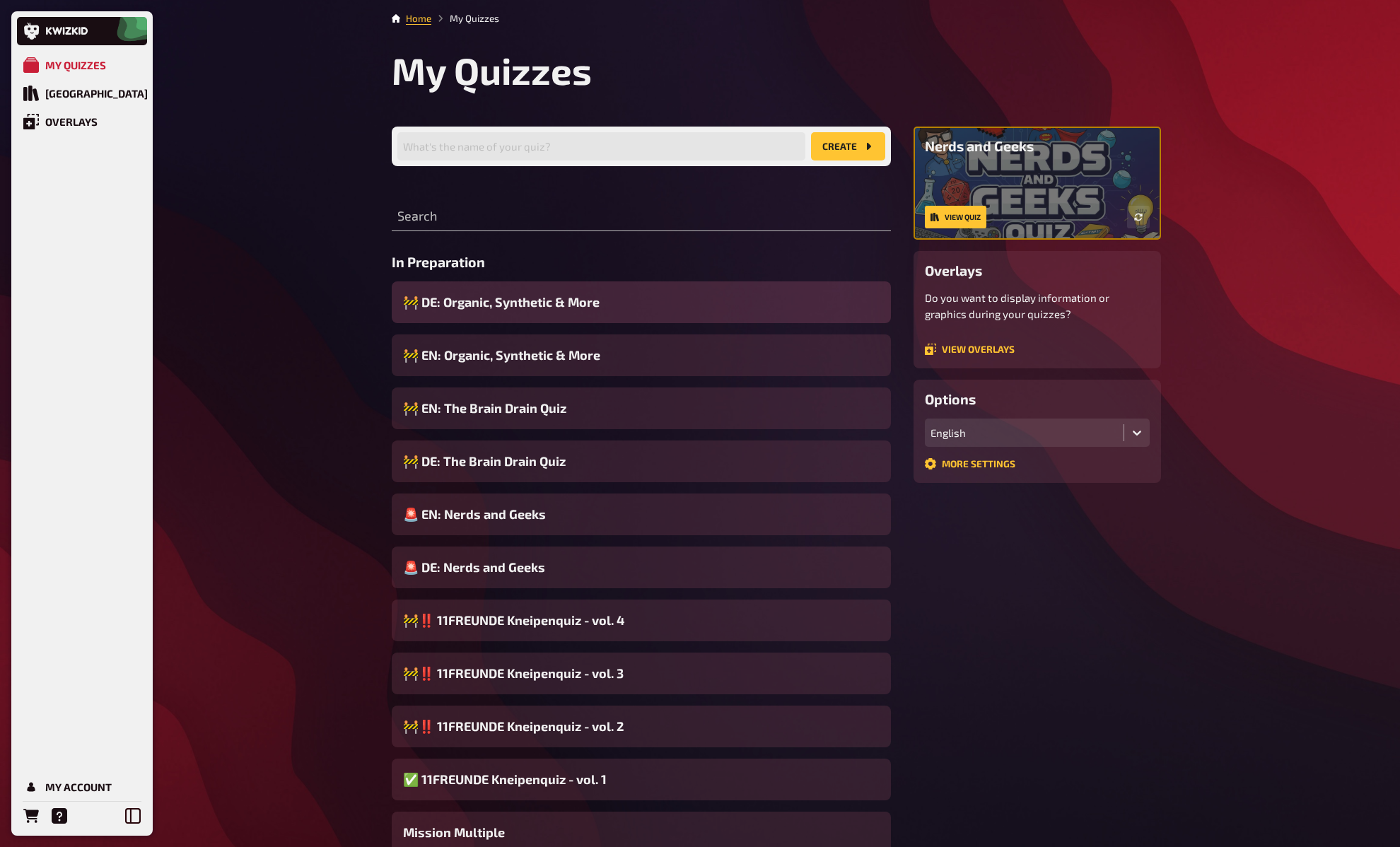
click at [503, 305] on span "🚧 DE: Organic, Synthetic & More" at bounding box center [501, 302] width 197 height 19
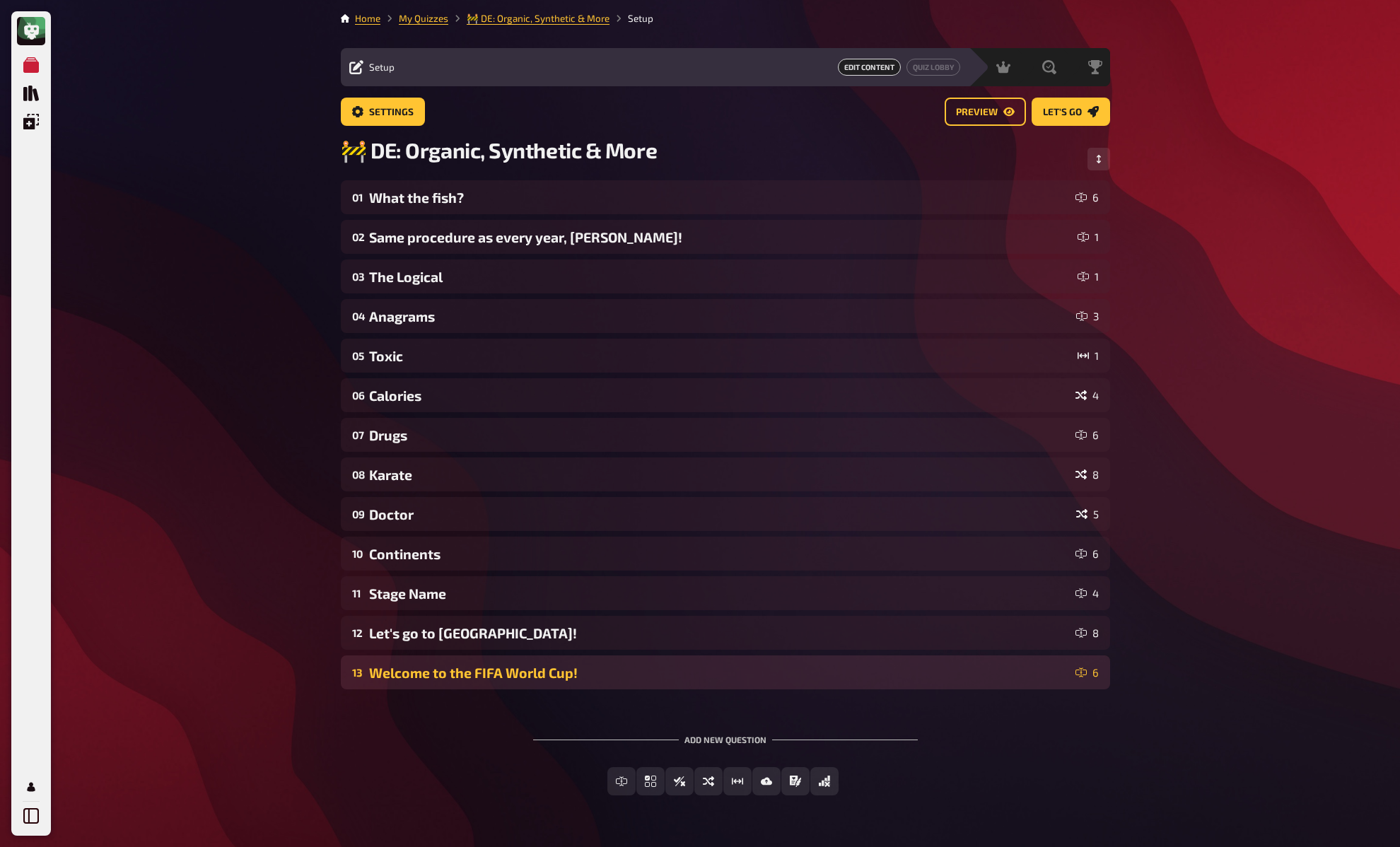
click at [462, 668] on div "Welcome to the FIFA World Cup!" at bounding box center [719, 673] width 700 height 17
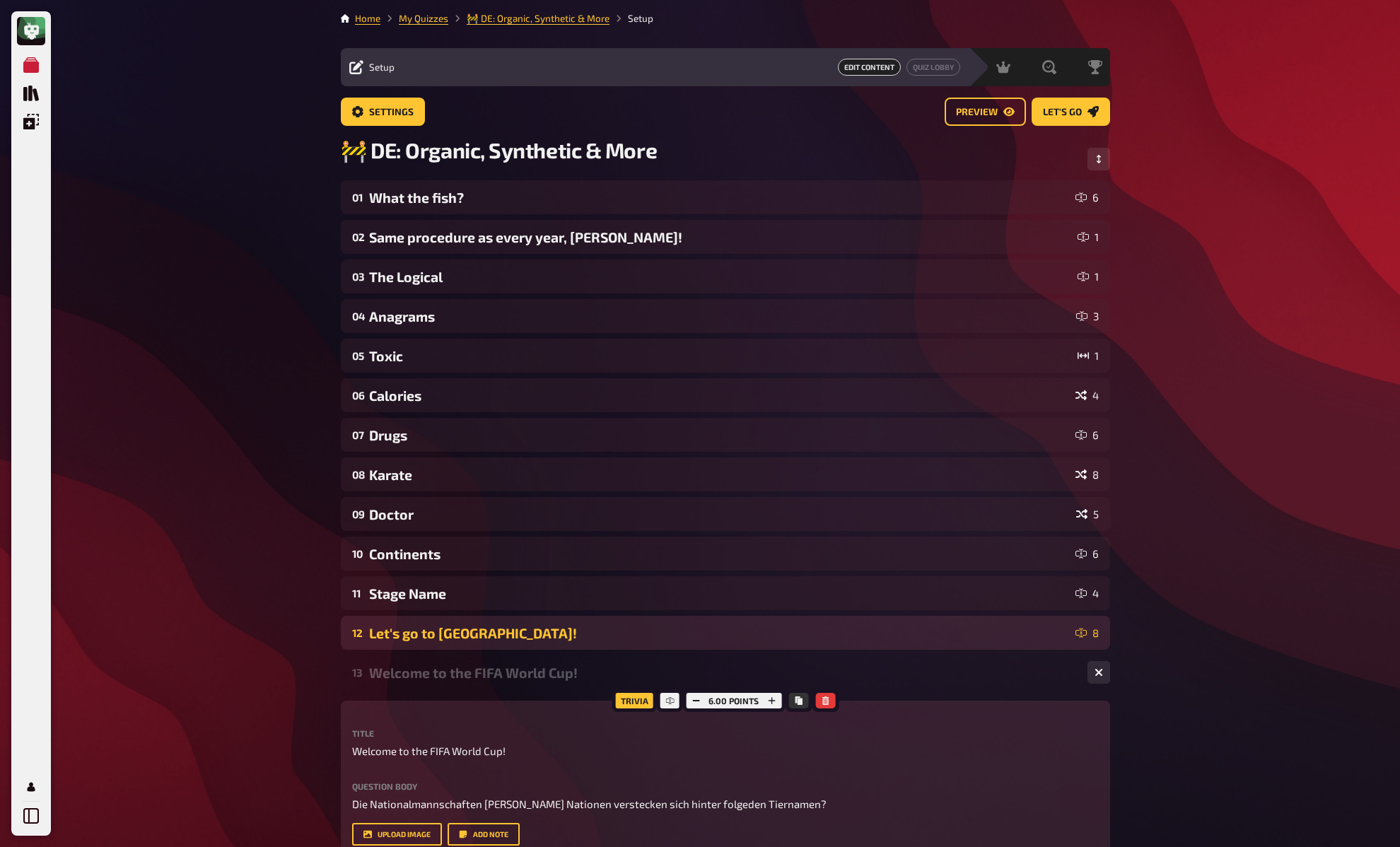
click at [457, 638] on div "Let's go to central America!" at bounding box center [719, 634] width 700 height 17
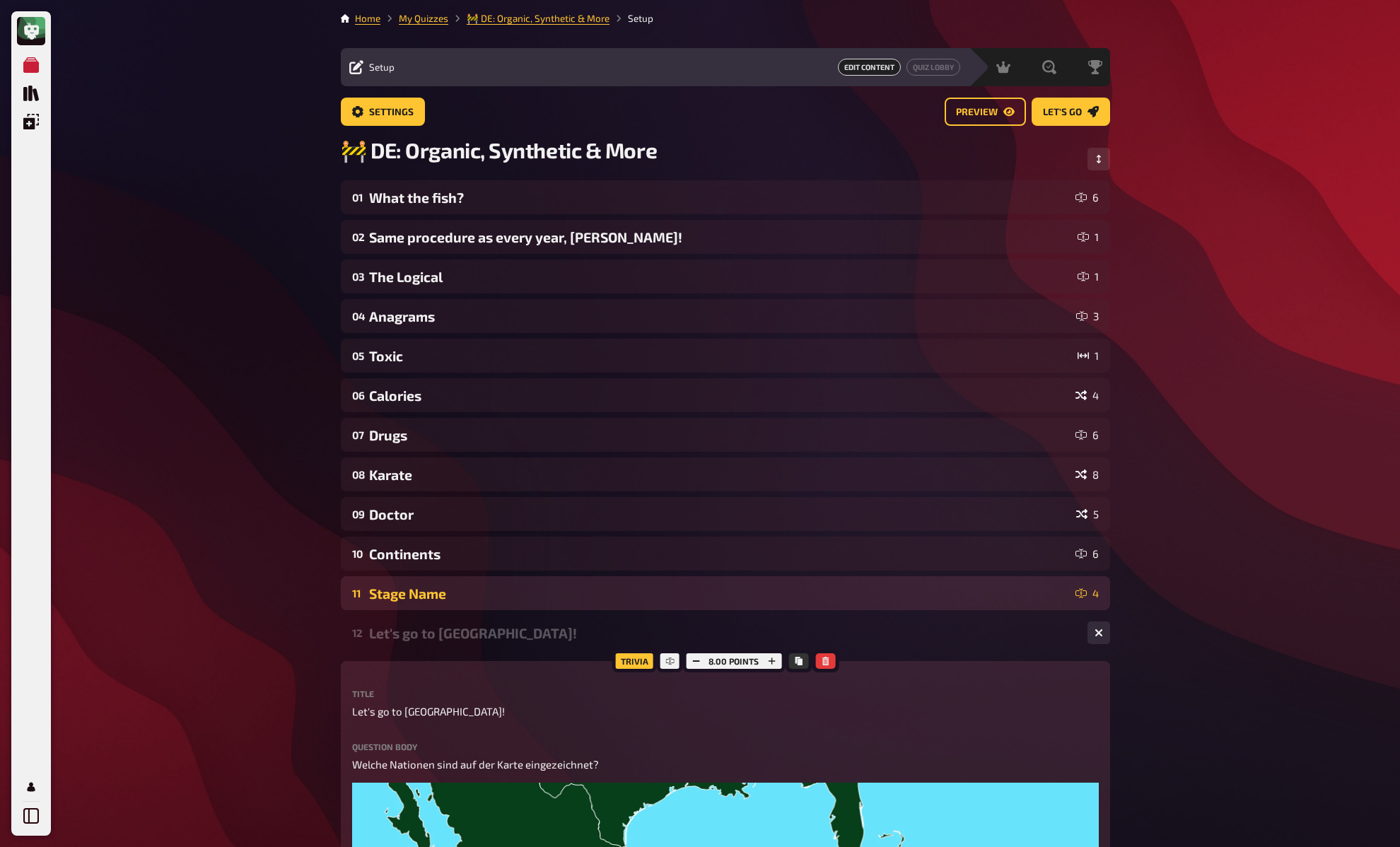
click at [450, 601] on div "Stage Name" at bounding box center [719, 594] width 700 height 17
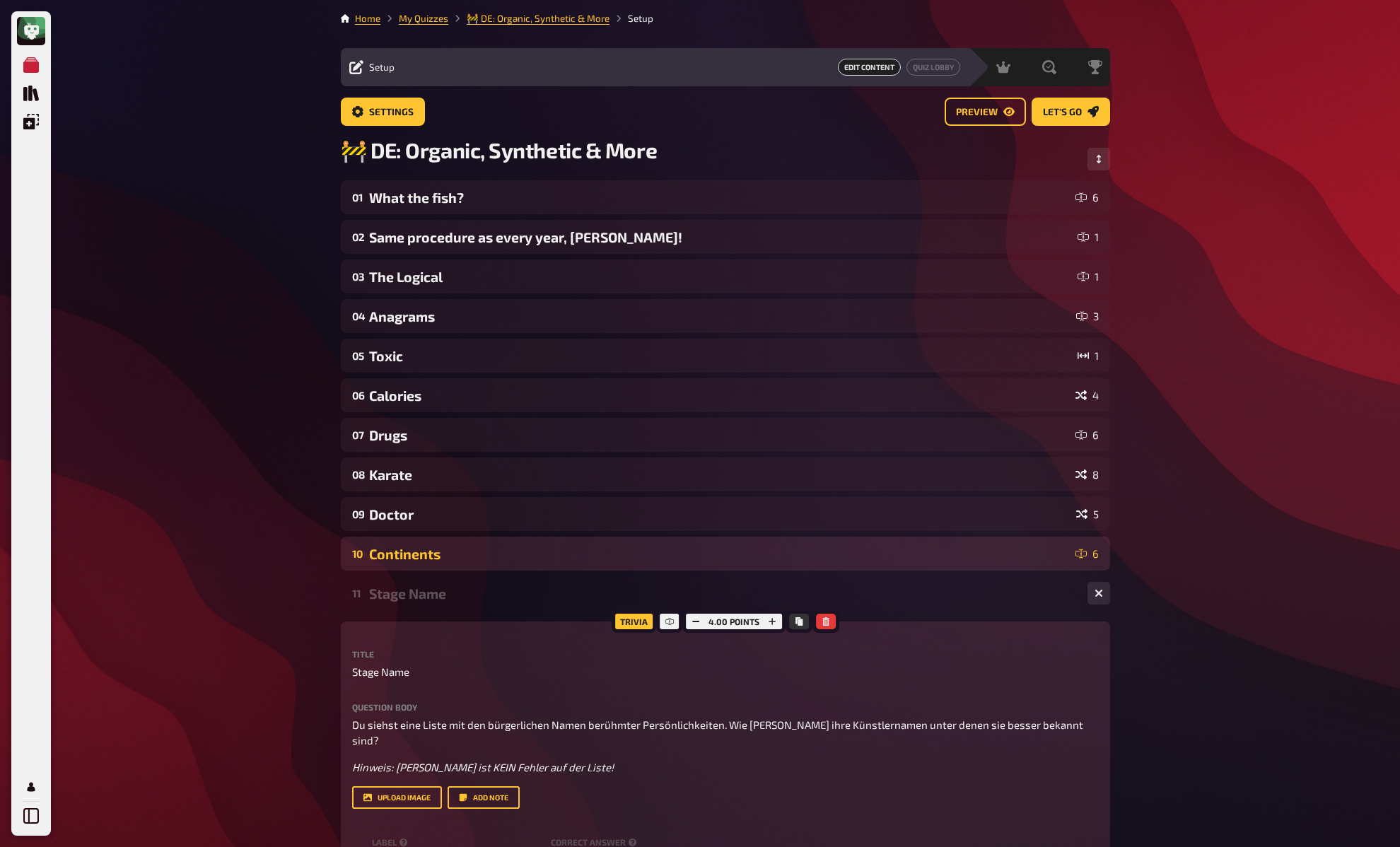
click at [438, 568] on div "10 Continents 6" at bounding box center [725, 553] width 769 height 34
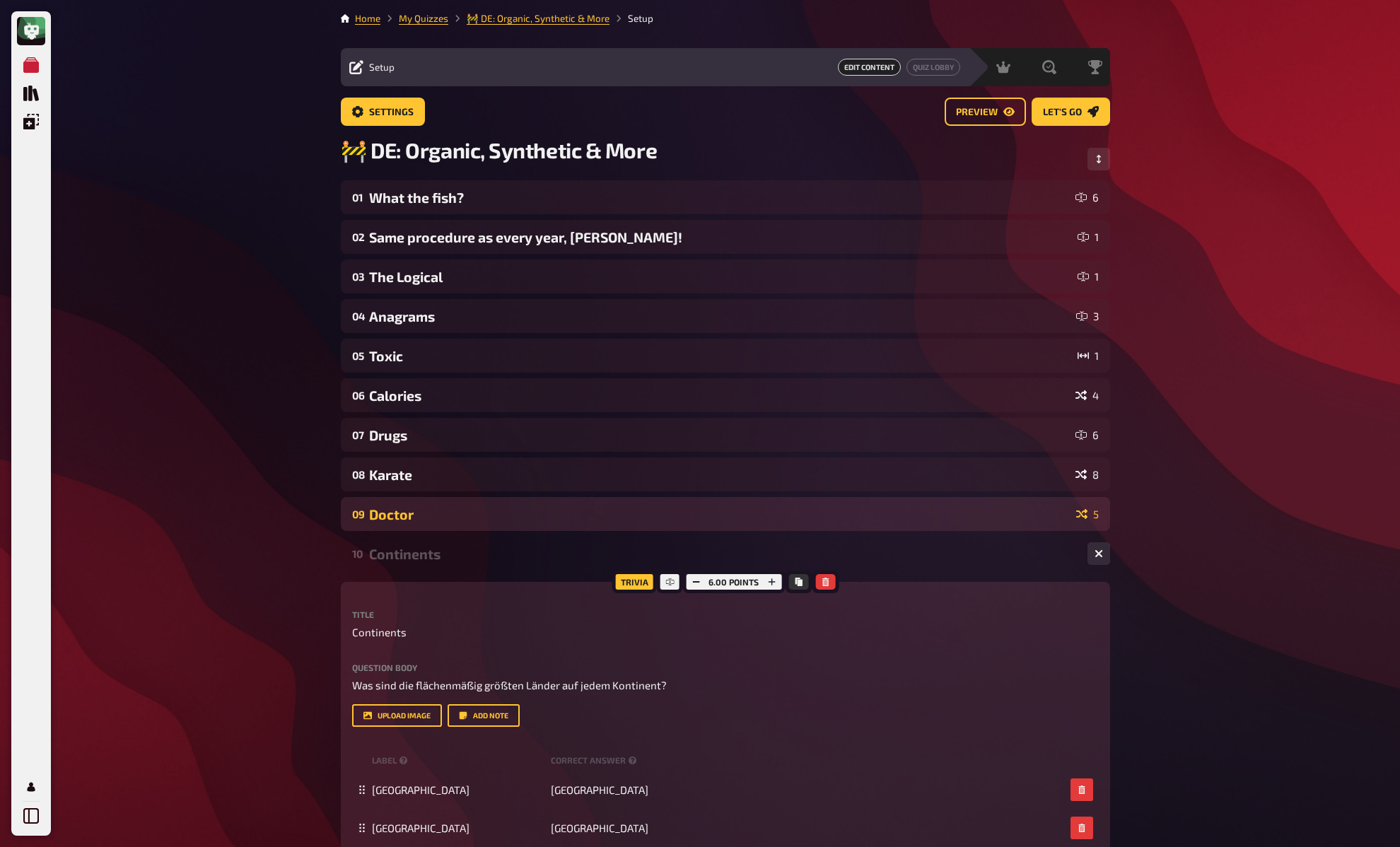
click at [430, 516] on div "Doctor" at bounding box center [720, 515] width 701 height 17
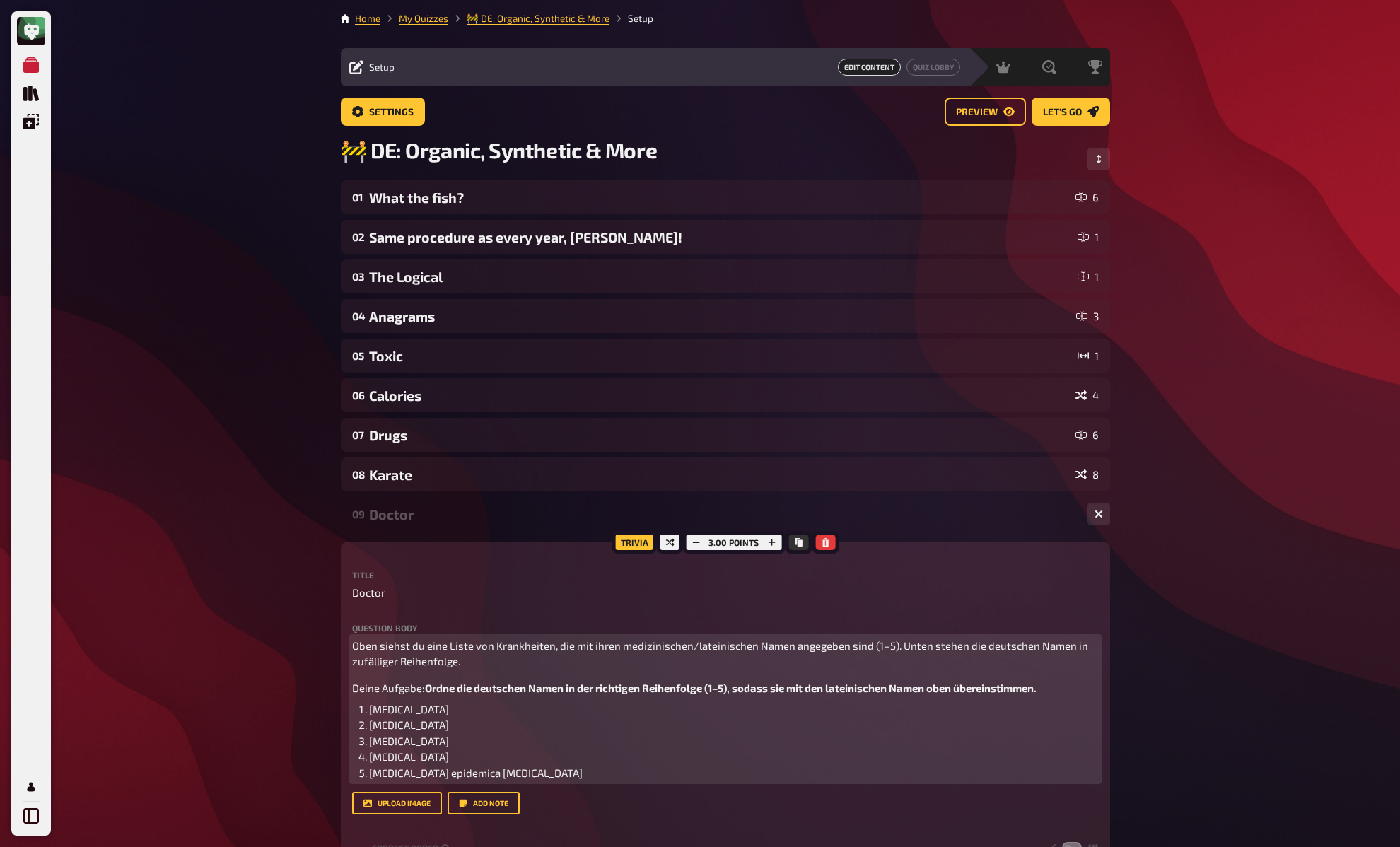
click at [375, 713] on span "Influenza" at bounding box center [409, 710] width 80 height 13
click at [551, 774] on li "Morbilli epidemica parotiditis" at bounding box center [734, 774] width 730 height 17
copy ol "Varicella Morbilli epidemica parotiditis"
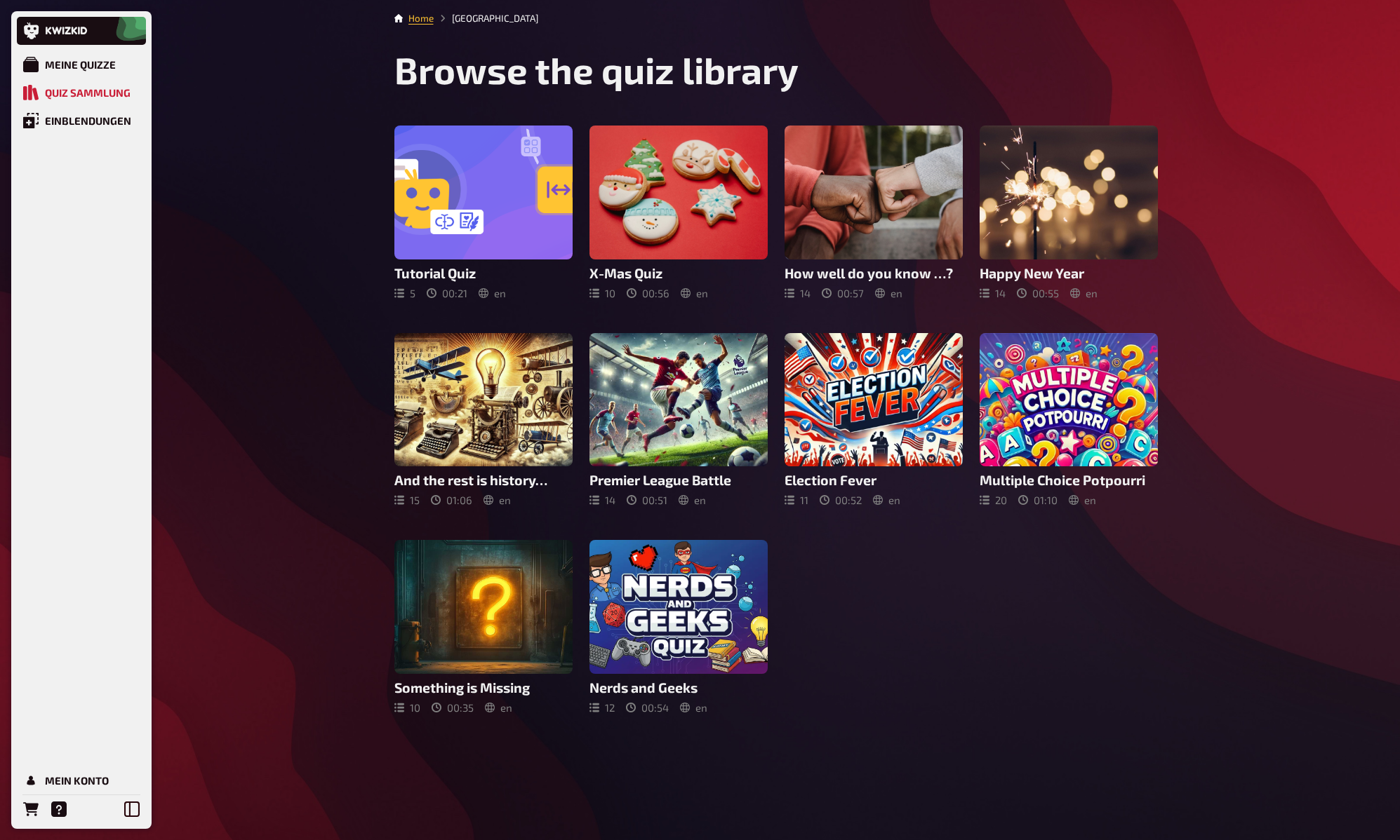
click at [329, 198] on div "Meine Quizze Quiz Sammlung Einblendungen Mein Konto Home Quiz Library Browse th…" at bounding box center [700, 420] width 1400 height 840
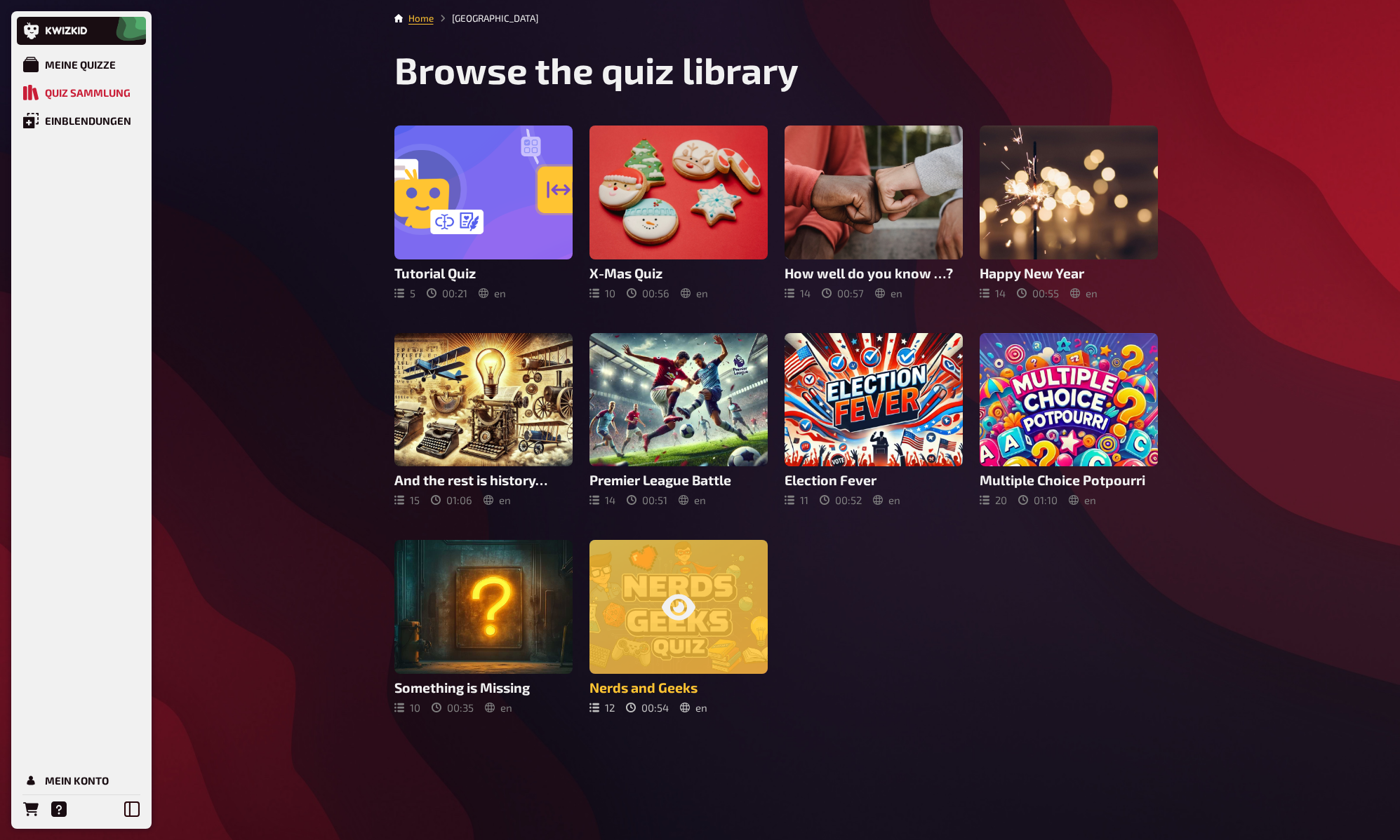
click at [693, 618] on icon at bounding box center [678, 607] width 34 height 34
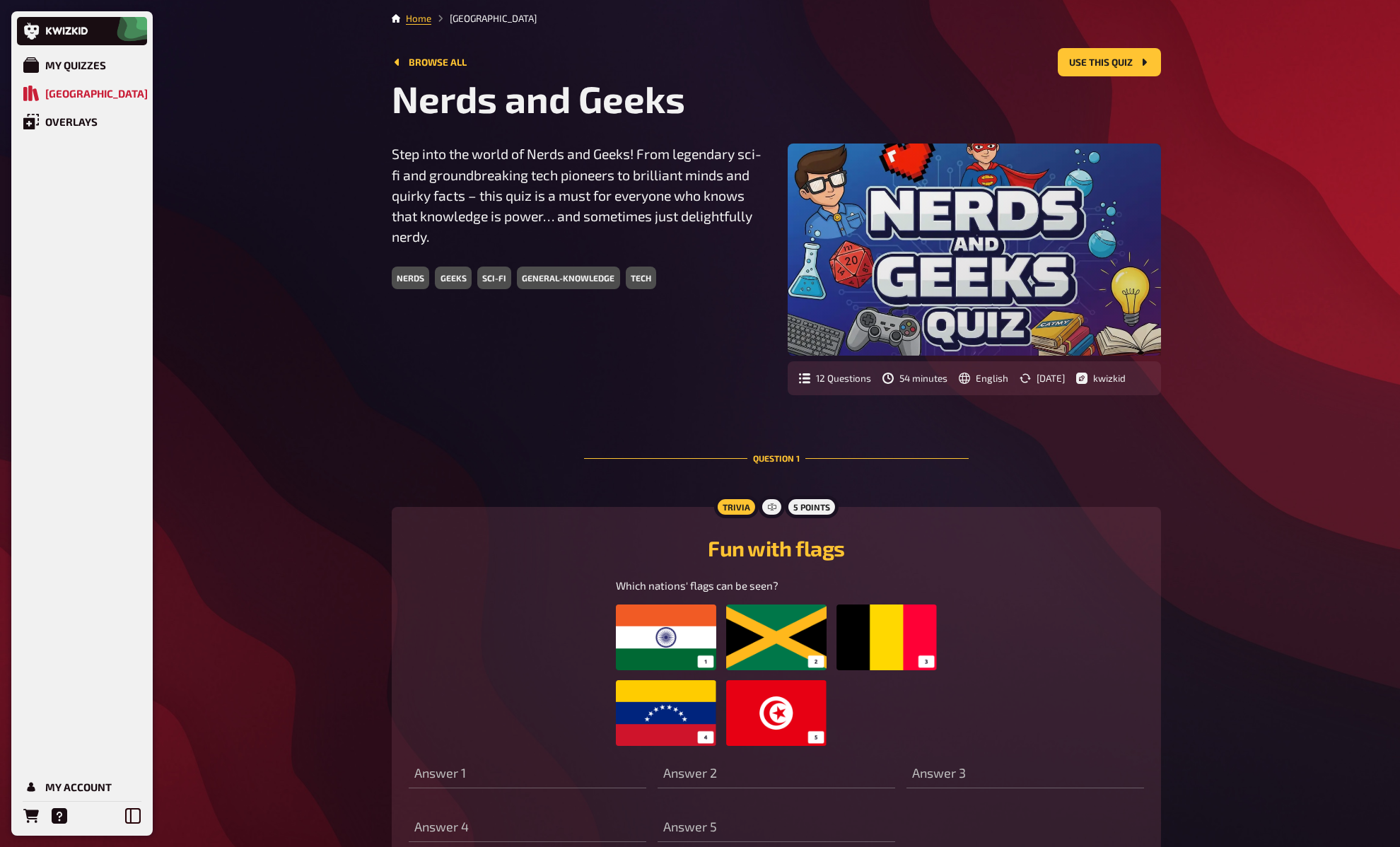
click at [314, 565] on div "My Quizzes Quiz Library Overlays My Account Home Quiz Library Browse all Use th…" at bounding box center [700, 655] width 1400 height 1310
click at [328, 602] on div "My Quizzes Quiz Library Overlays My Account Home Quiz Library Browse all Use th…" at bounding box center [700, 655] width 1400 height 1310
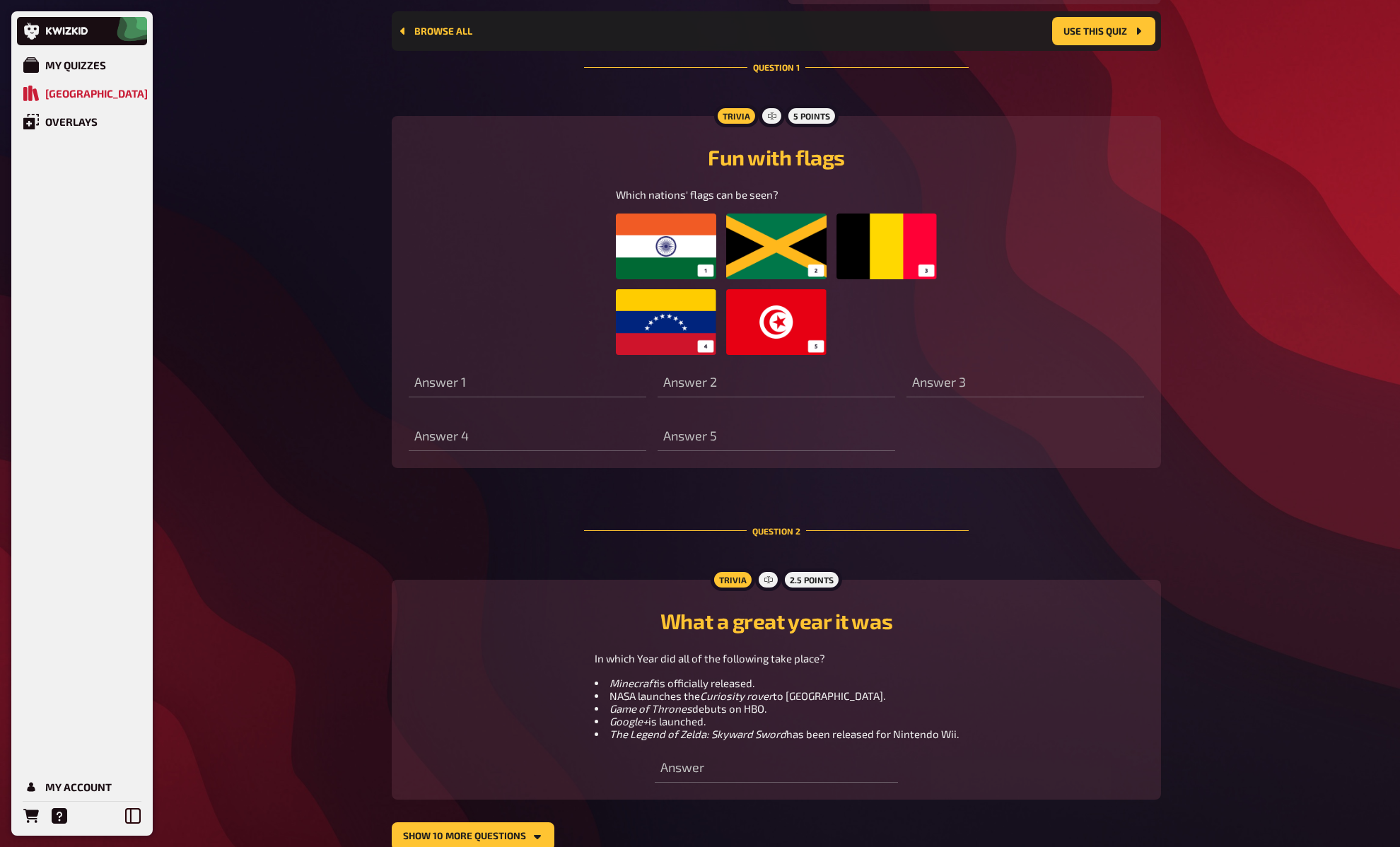
scroll to position [403, 0]
click at [328, 601] on div "My Quizzes Quiz Library Overlays My Account Home Quiz Library Browse all Use th…" at bounding box center [700, 258] width 1400 height 1321
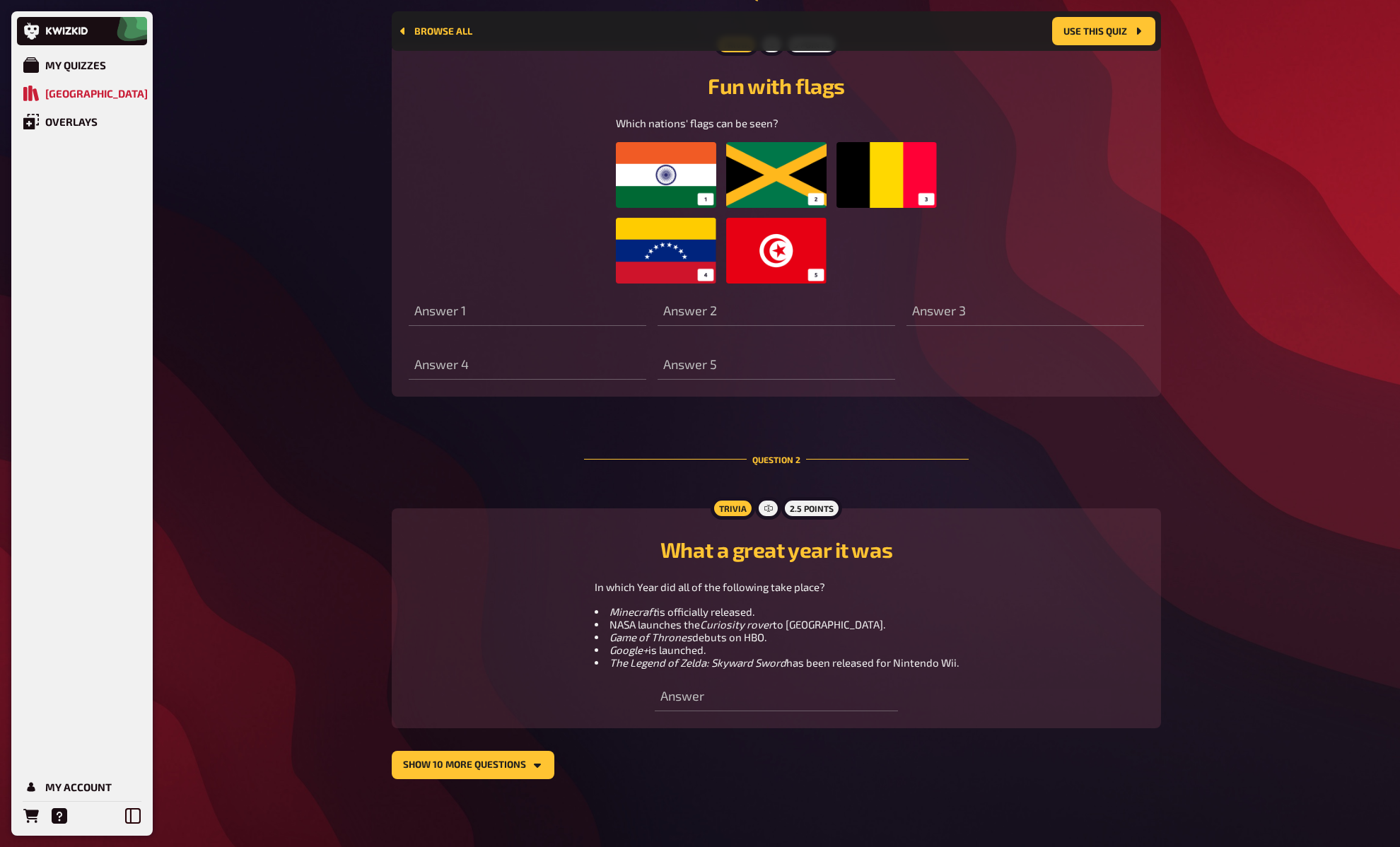
click at [611, 208] on div "Which nations' flags can be seen?" at bounding box center [777, 199] width 736 height 168
click at [631, 198] on img at bounding box center [776, 212] width 320 height 141
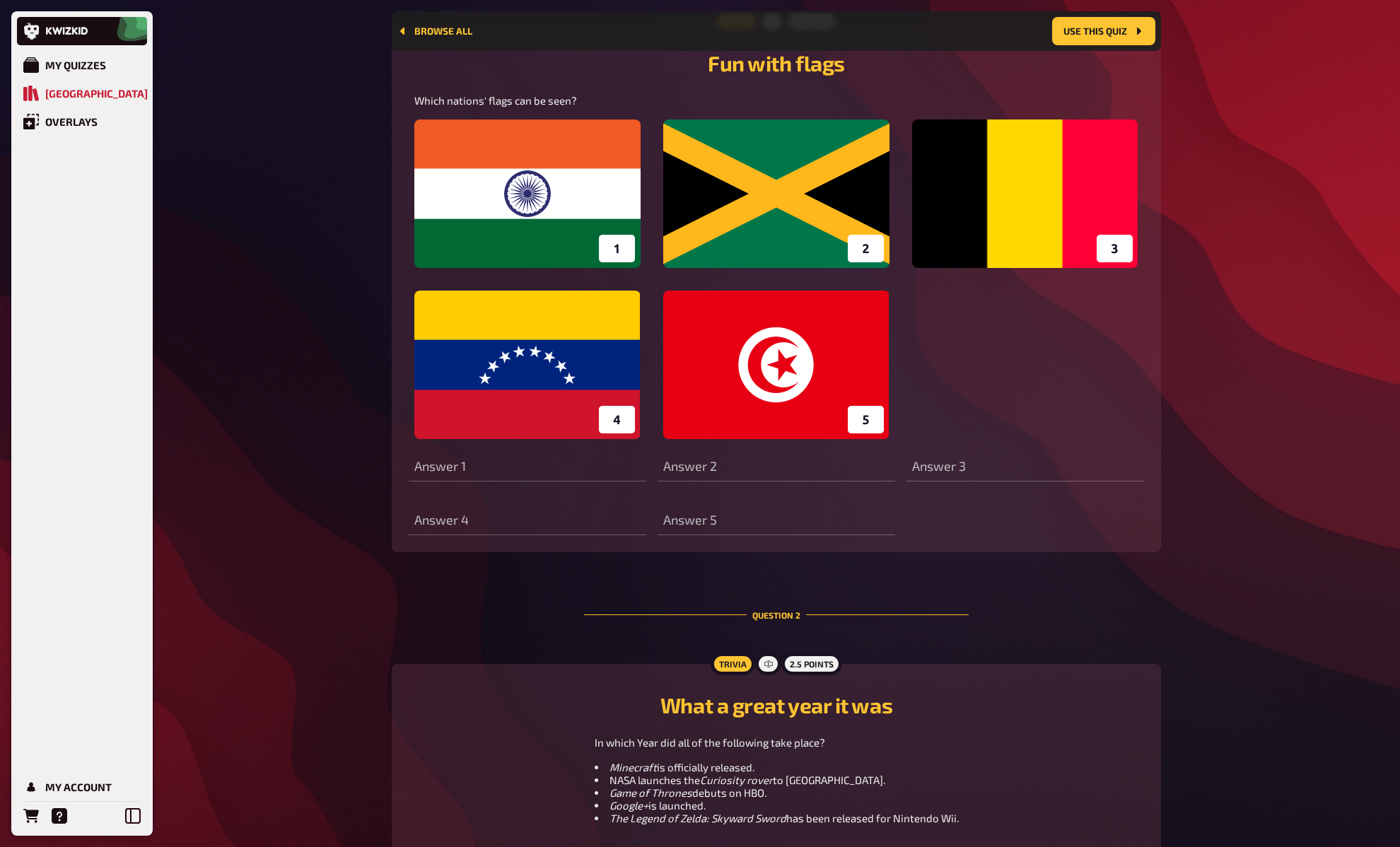
click at [323, 408] on div "My Quizzes Quiz Library Overlays My Account Home Quiz Library Browse all Use th…" at bounding box center [700, 253] width 1400 height 1499
